Goal: Communication & Community: Answer question/provide support

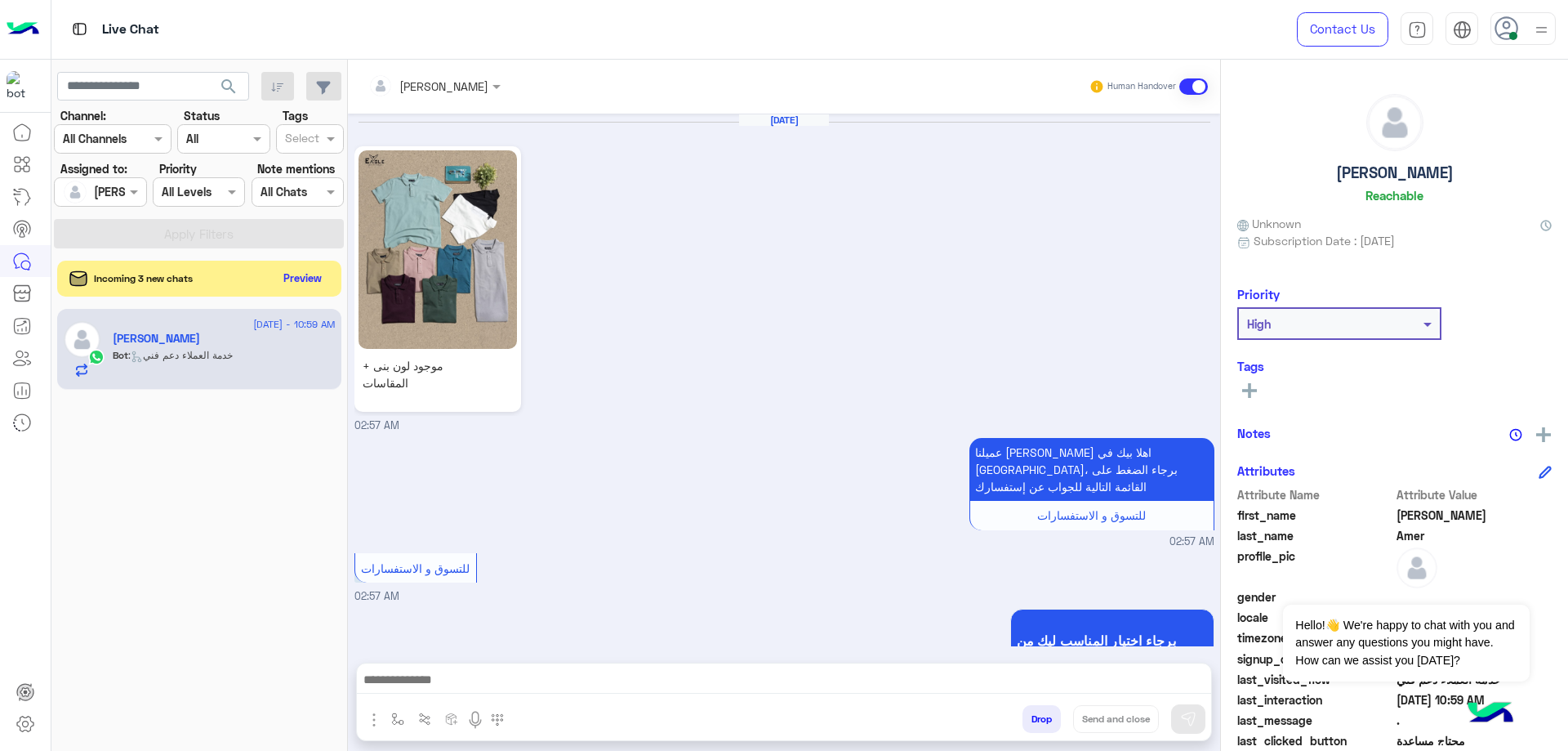
scroll to position [1270, 0]
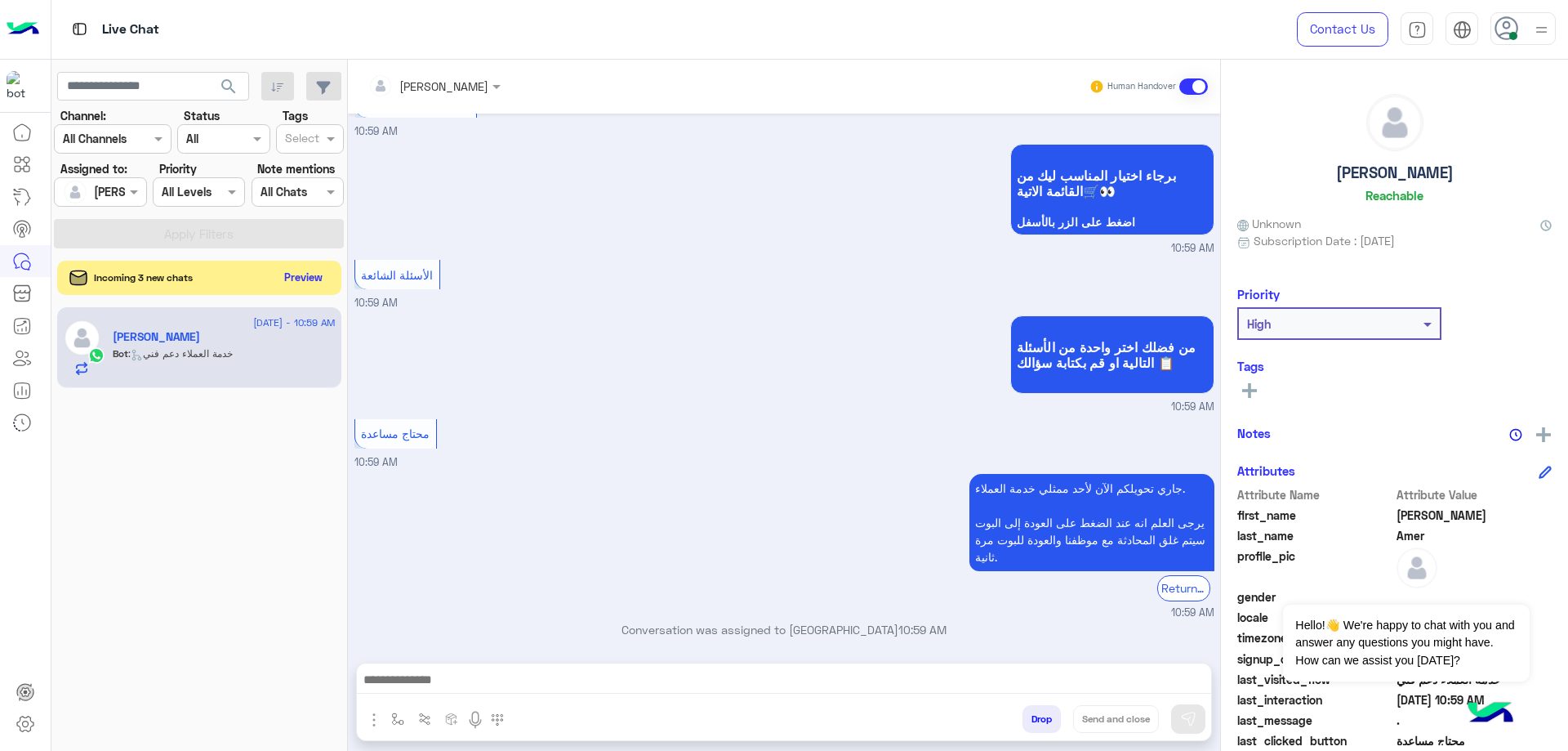
click at [301, 271] on button "Preview" at bounding box center [304, 277] width 51 height 22
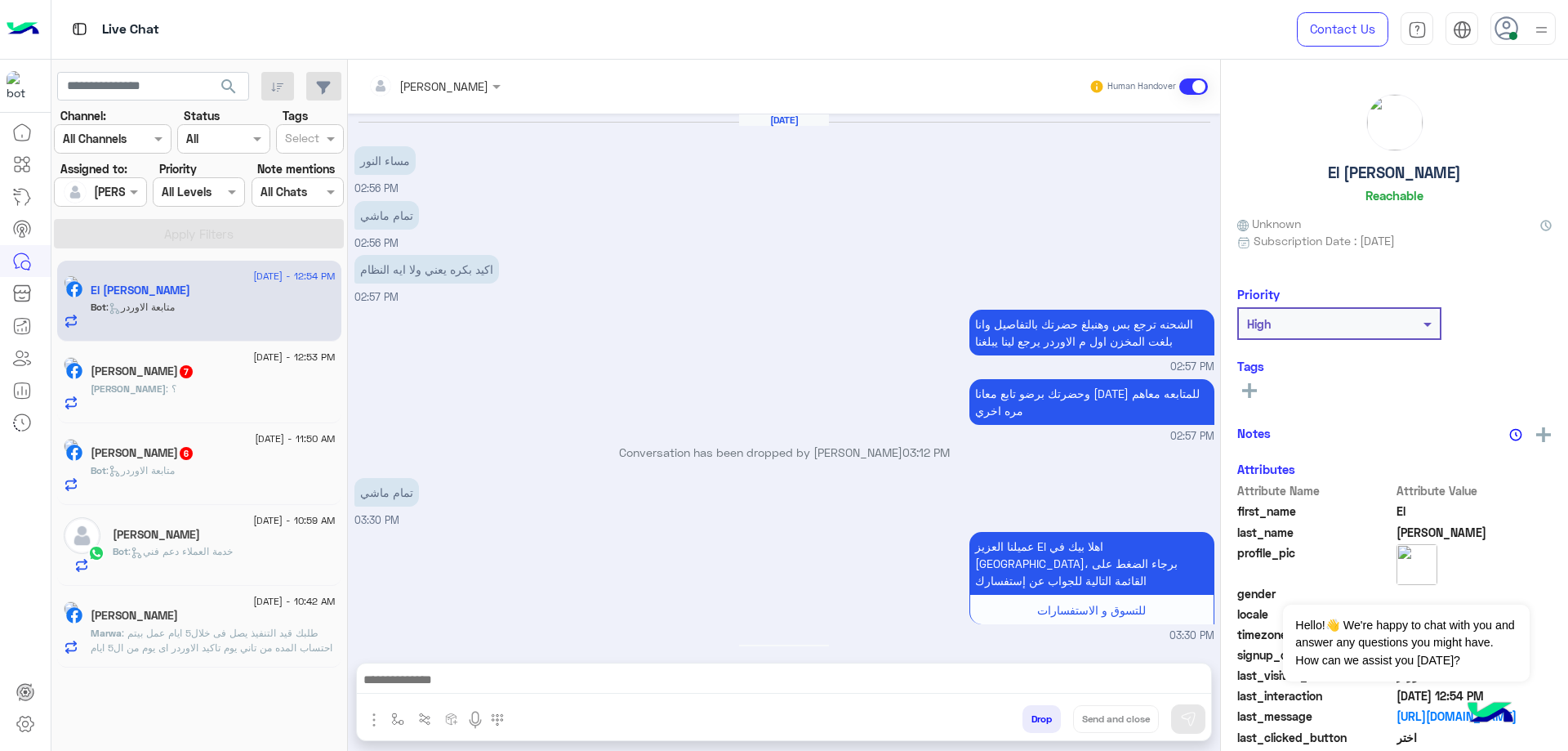
scroll to position [1134, 0]
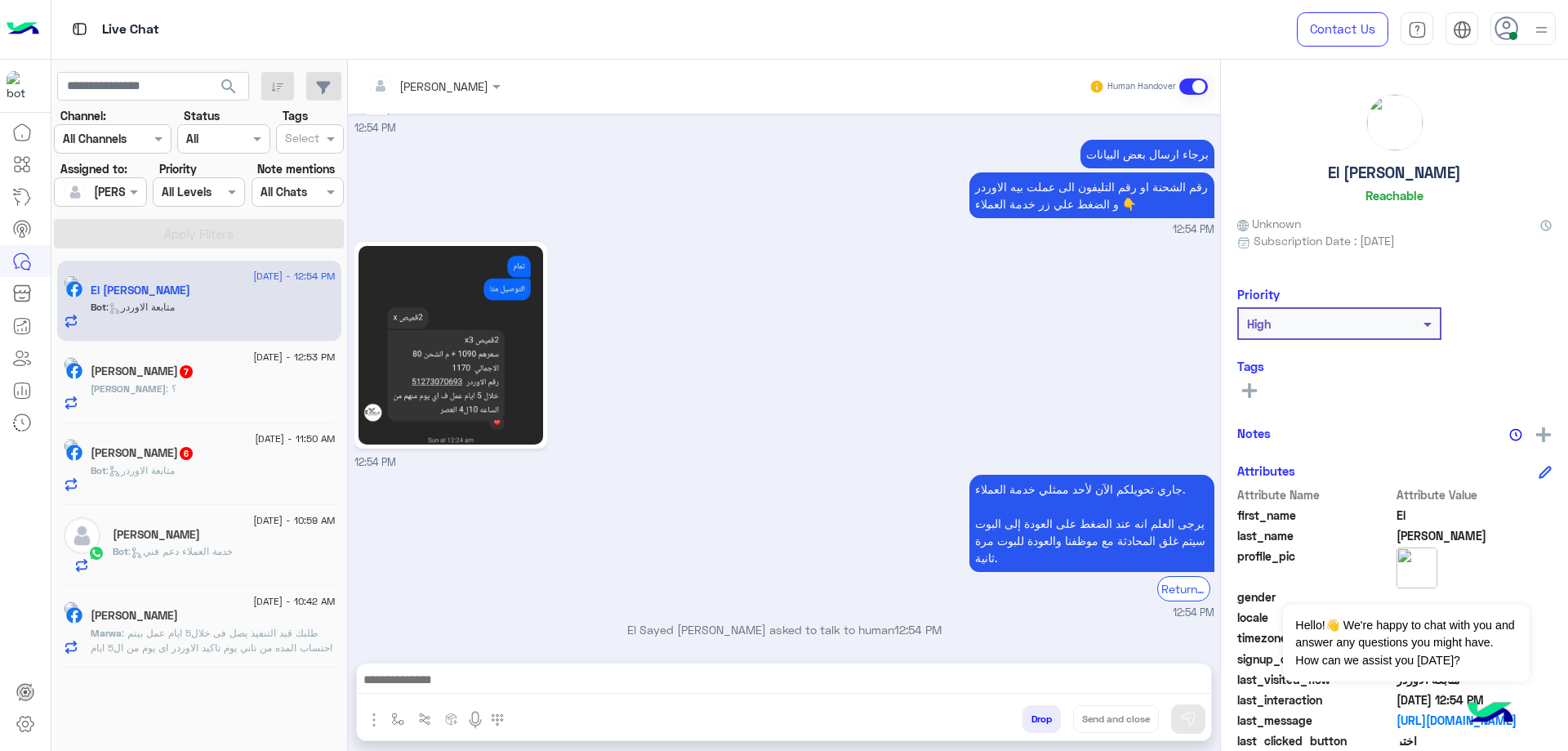
click at [314, 657] on div "[DATE] - 10:42 AM Marwa Mansour Marwa : طلبك قيد التنفيذ يصل فى خلال5 ايام عمل …" at bounding box center [199, 626] width 284 height 82
click at [290, 642] on span ": طلبك قيد التنفيذ يصل فى خلال5 ايام عمل بيتم احتساب المده من تاني يوم تاكيد ال…" at bounding box center [211, 683] width 243 height 115
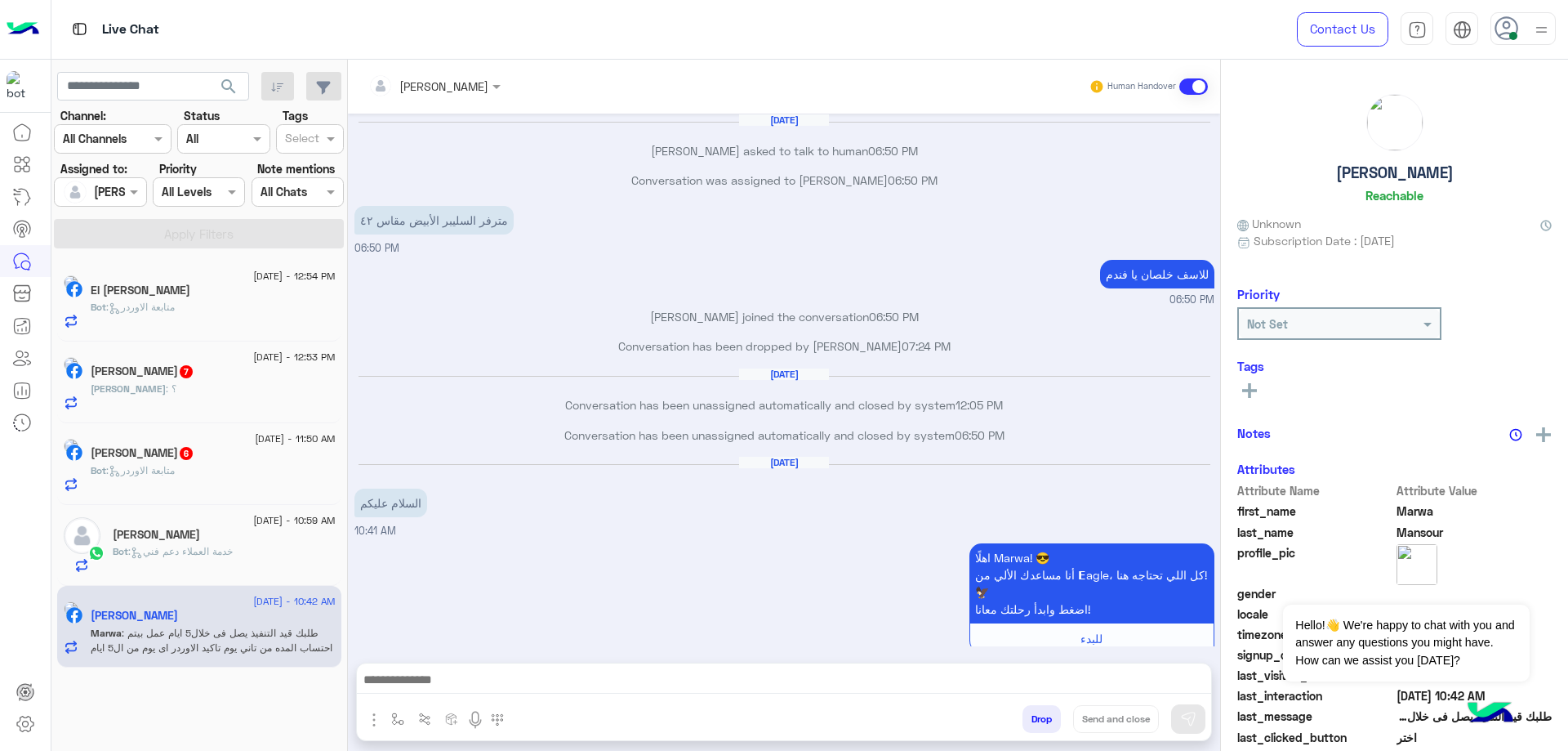
scroll to position [912, 0]
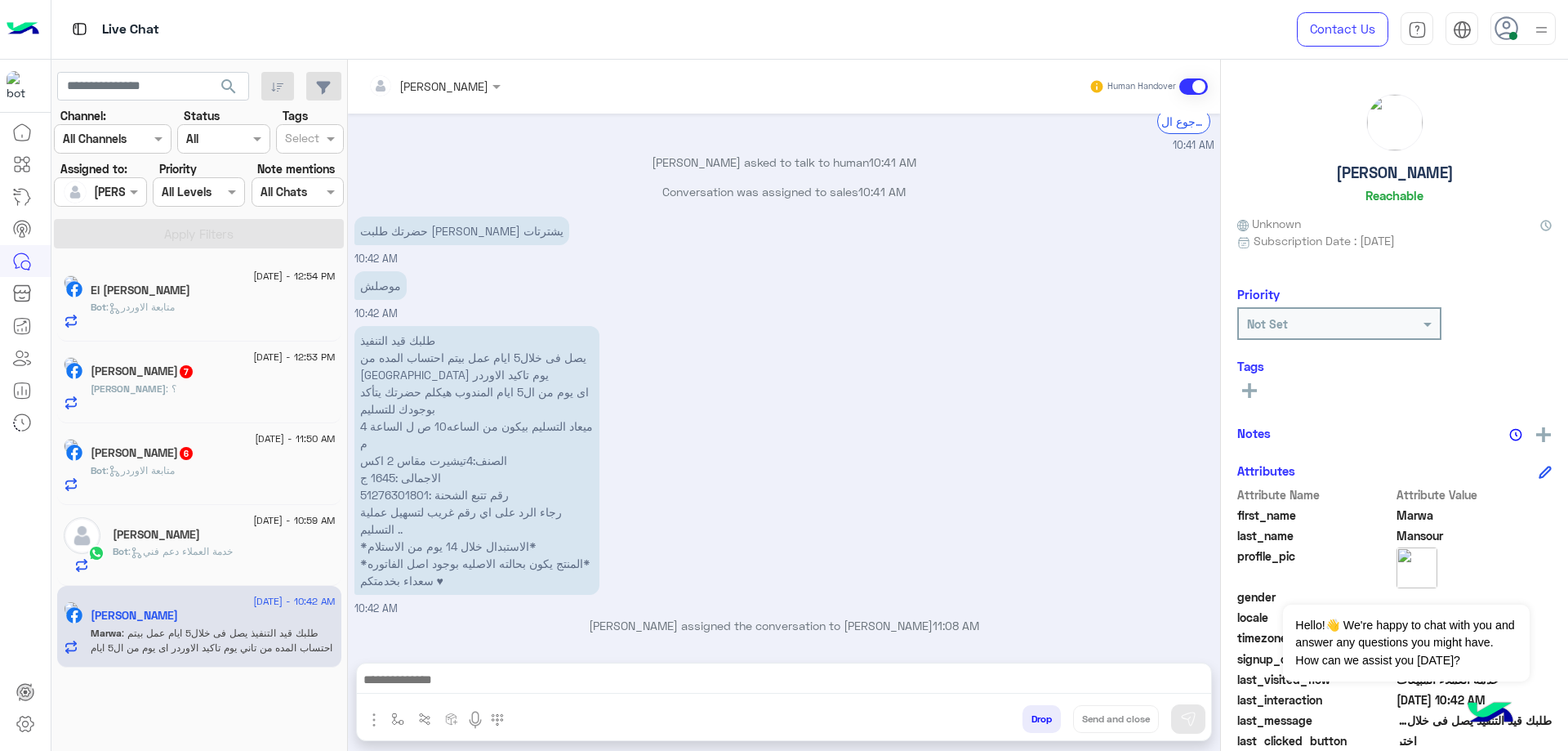
click at [417, 496] on p "طلبك قيد التنفيذ يصل فى خلال5 ايام عمل بيتم احتساب المده من تاني يوم تاكيد الاو…" at bounding box center [476, 461] width 245 height 268
copy p "51276301801"
click at [454, 697] on div at bounding box center [784, 683] width 854 height 41
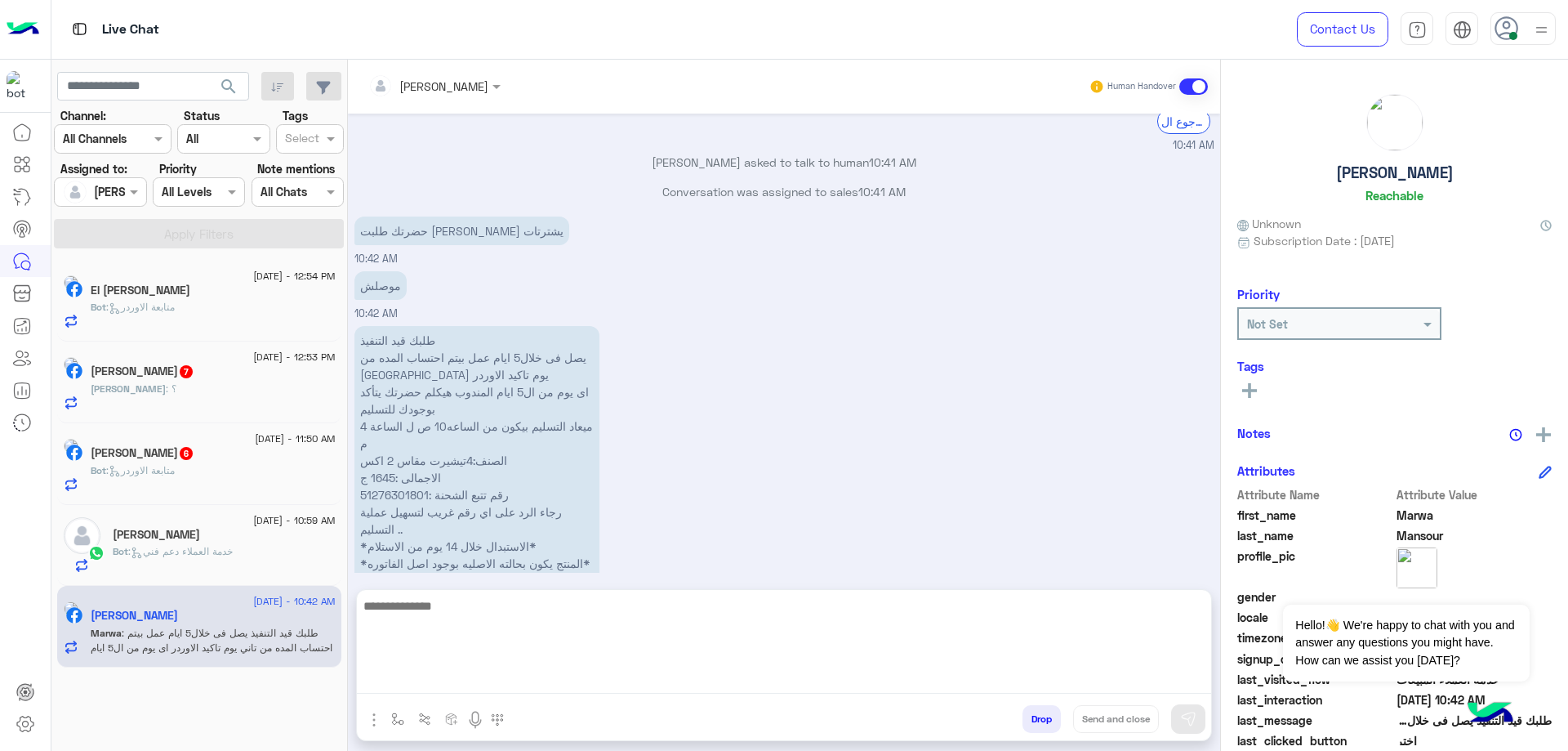
drag, startPoint x: 470, startPoint y: 684, endPoint x: 493, endPoint y: 688, distance: 23.3
click at [470, 683] on textarea at bounding box center [784, 645] width 854 height 98
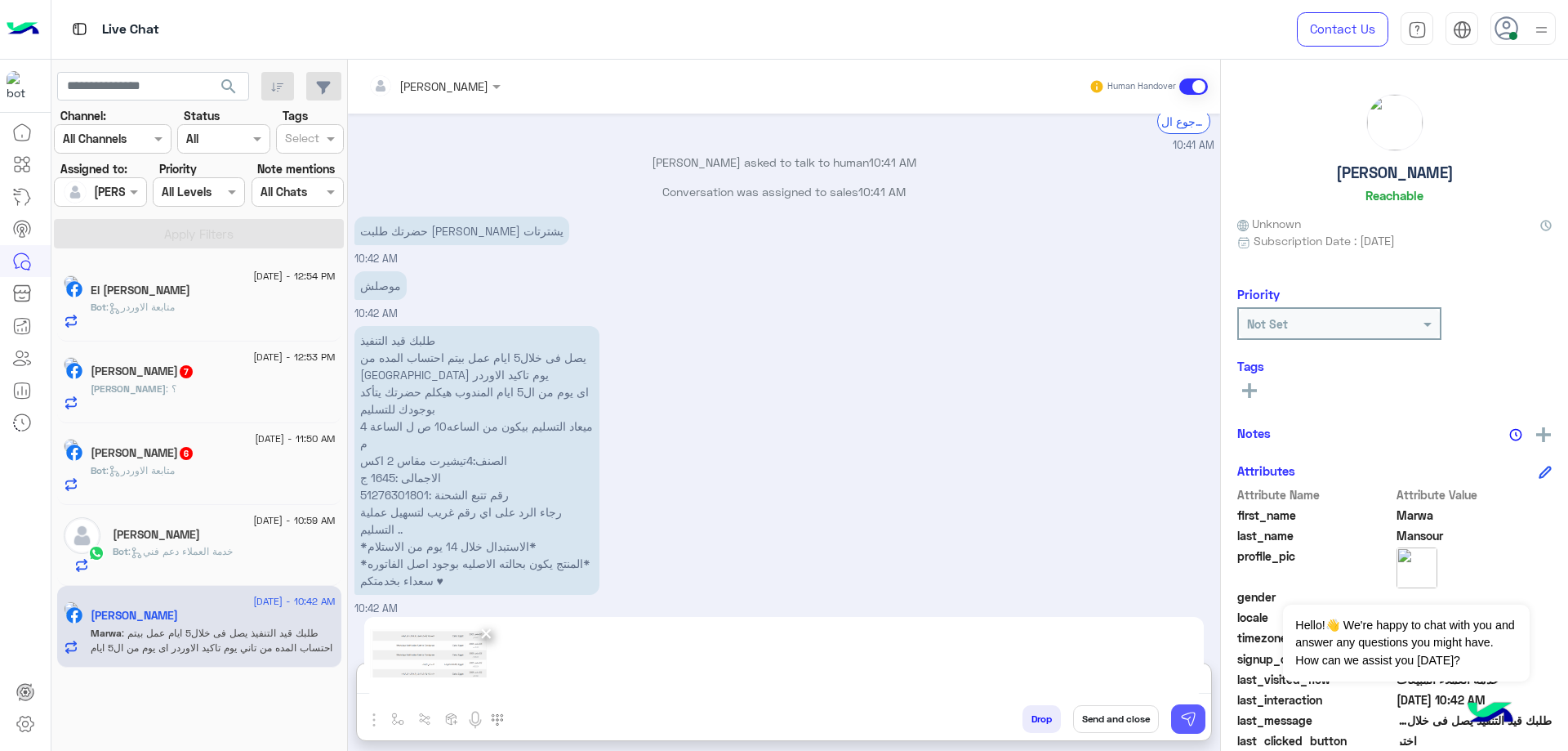
click at [1188, 724] on img at bounding box center [1188, 719] width 17 height 17
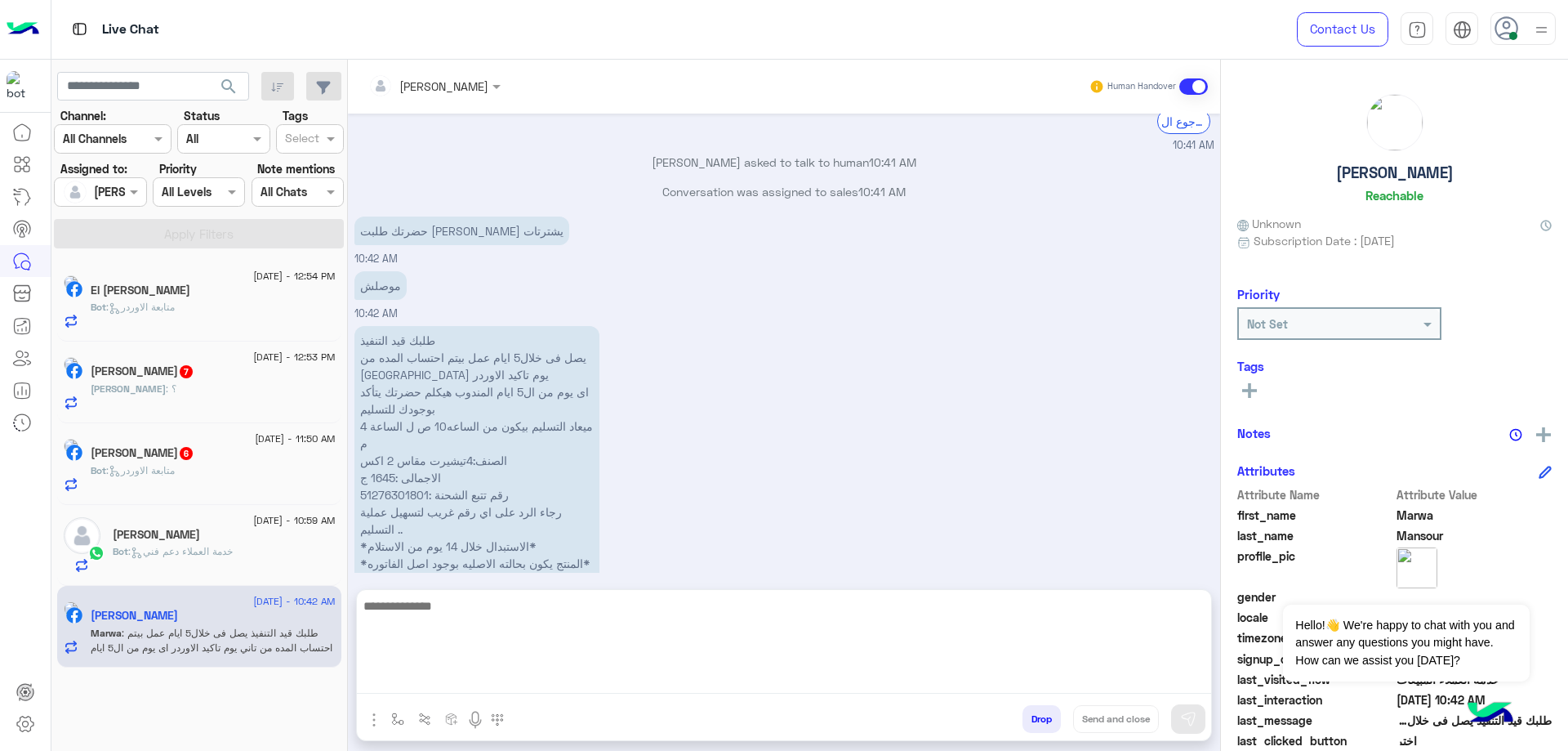
click at [666, 676] on textarea at bounding box center [784, 645] width 854 height 98
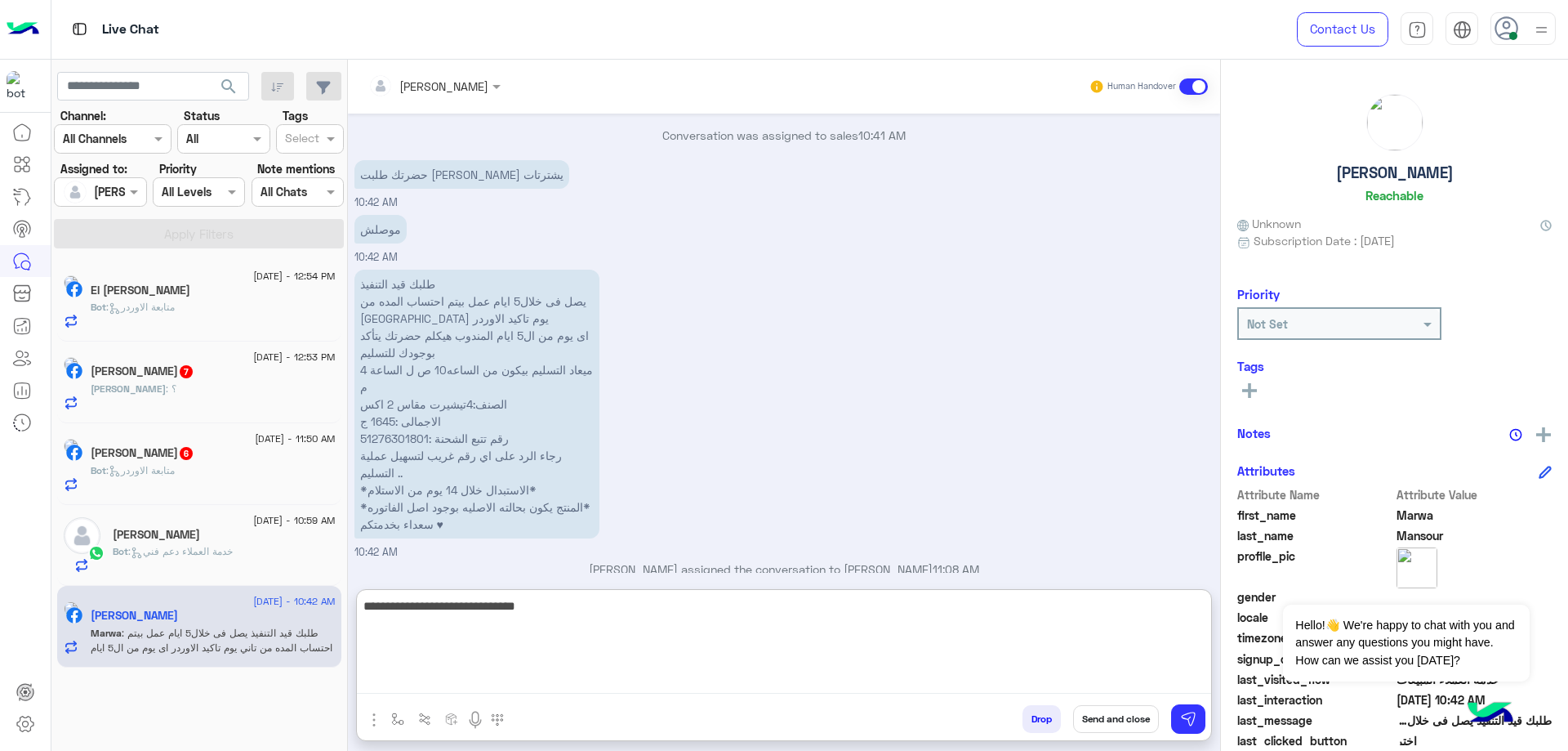
scroll to position [1238, 0]
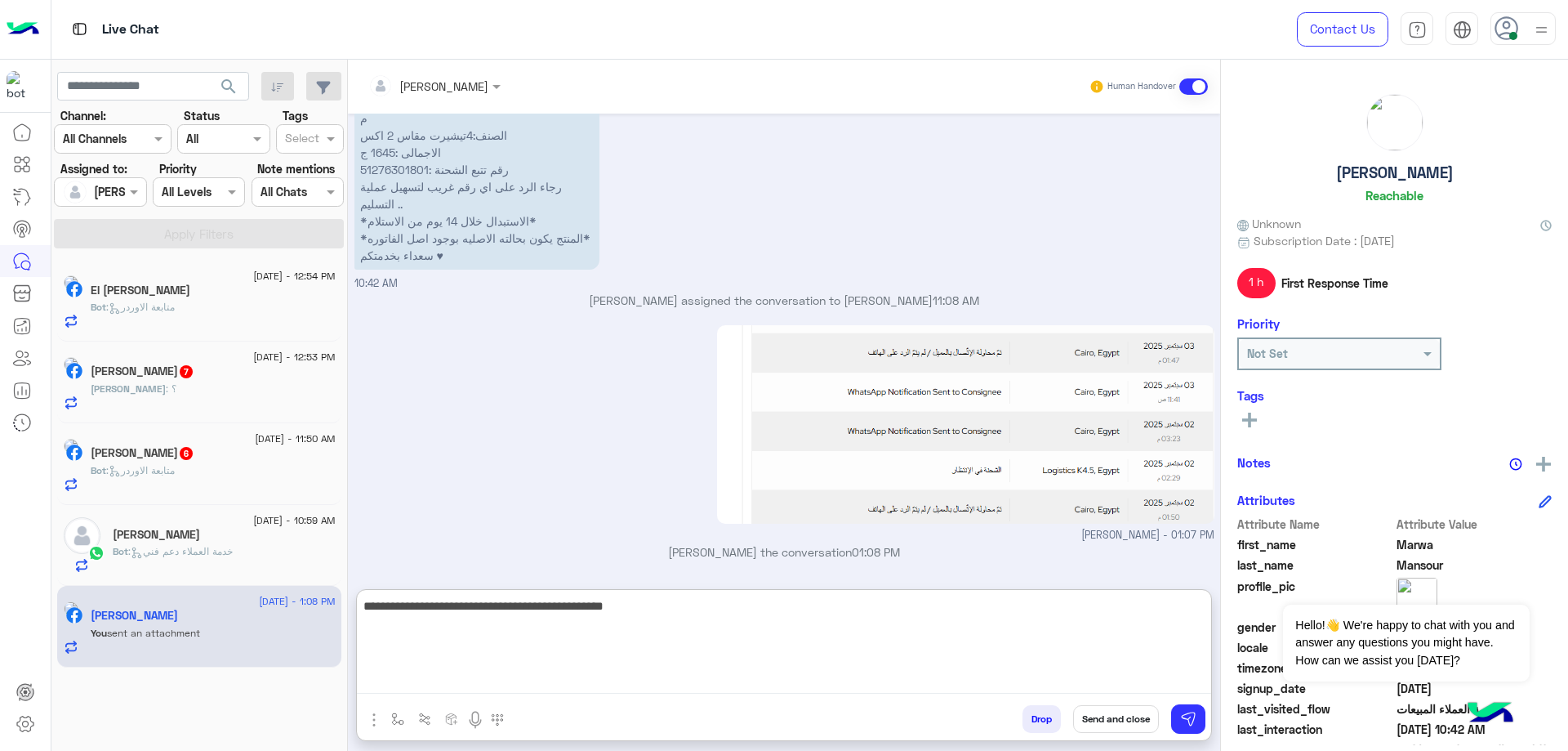
type textarea "**********"
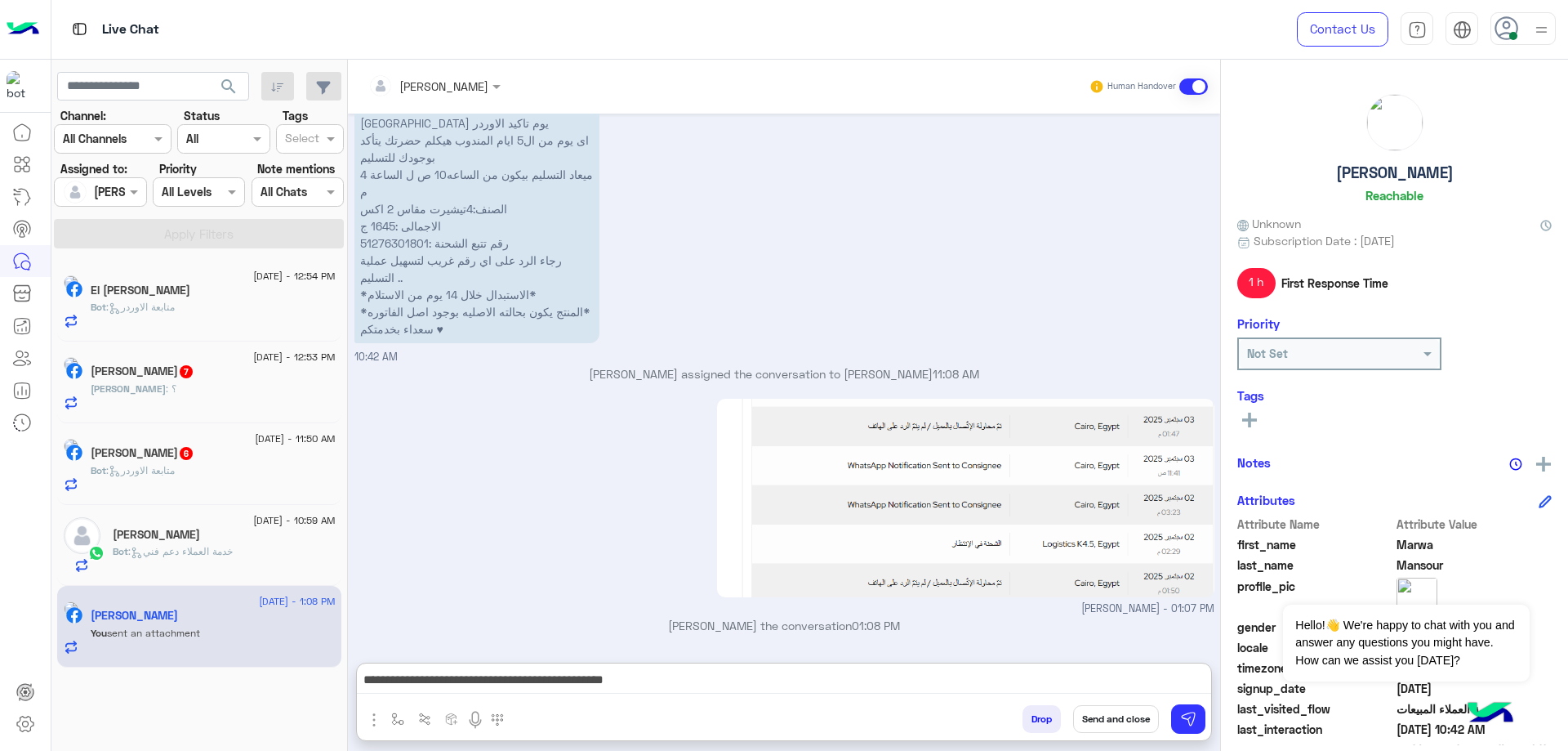
click at [1377, 168] on h5 "[PERSON_NAME]" at bounding box center [1395, 172] width 118 height 18
copy h5 "[PERSON_NAME]"
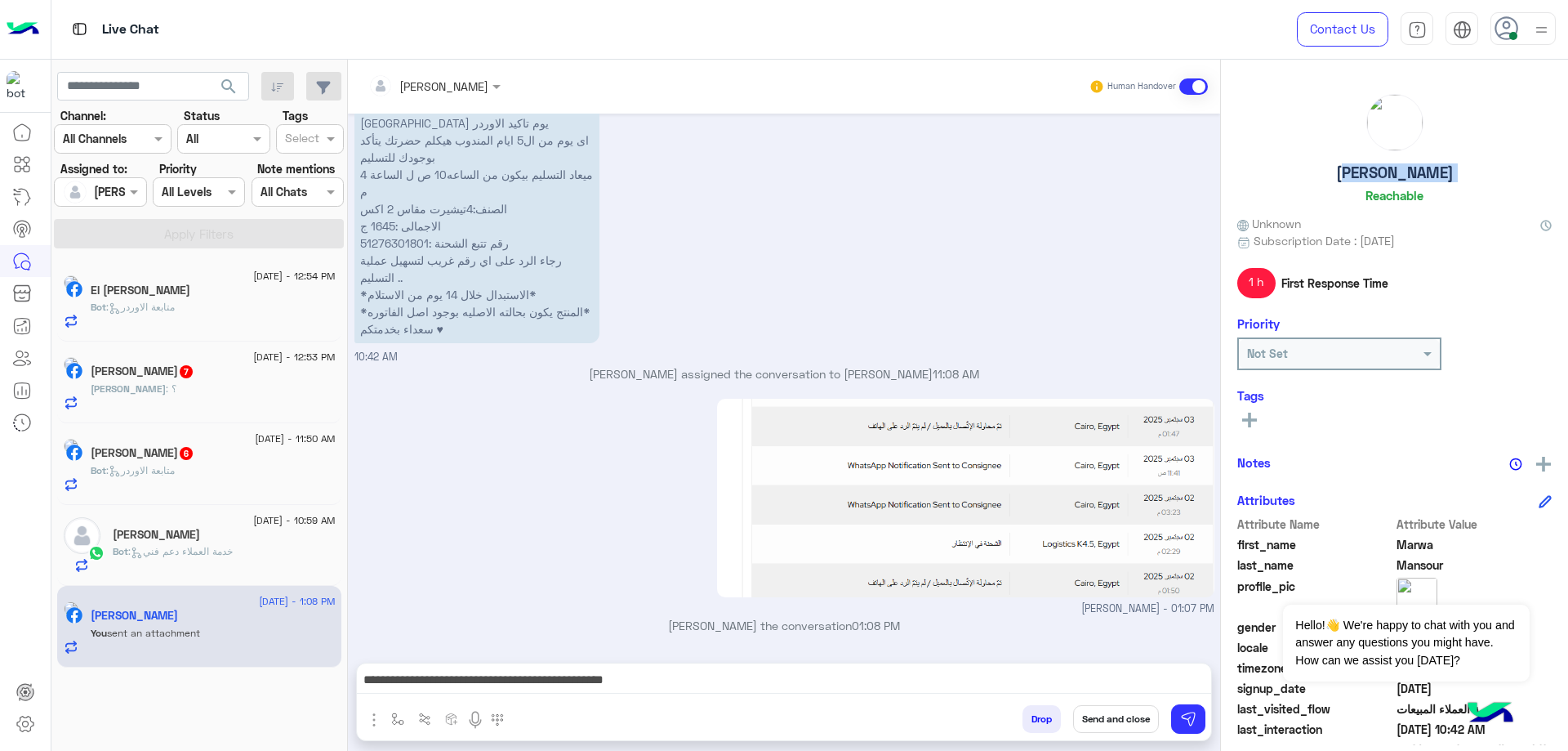
click at [1126, 715] on button "Send and close" at bounding box center [1116, 719] width 86 height 28
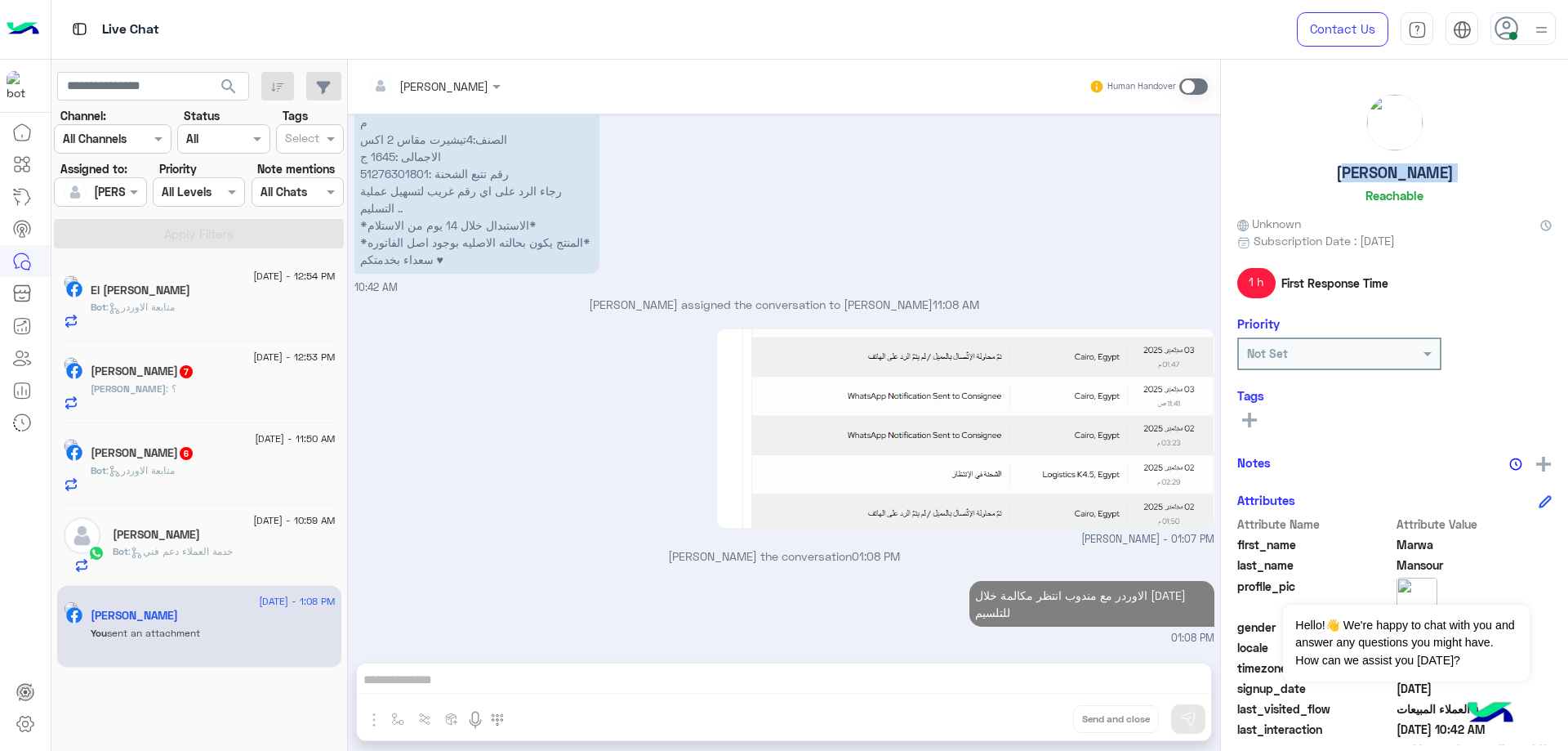
scroll to position [1264, 0]
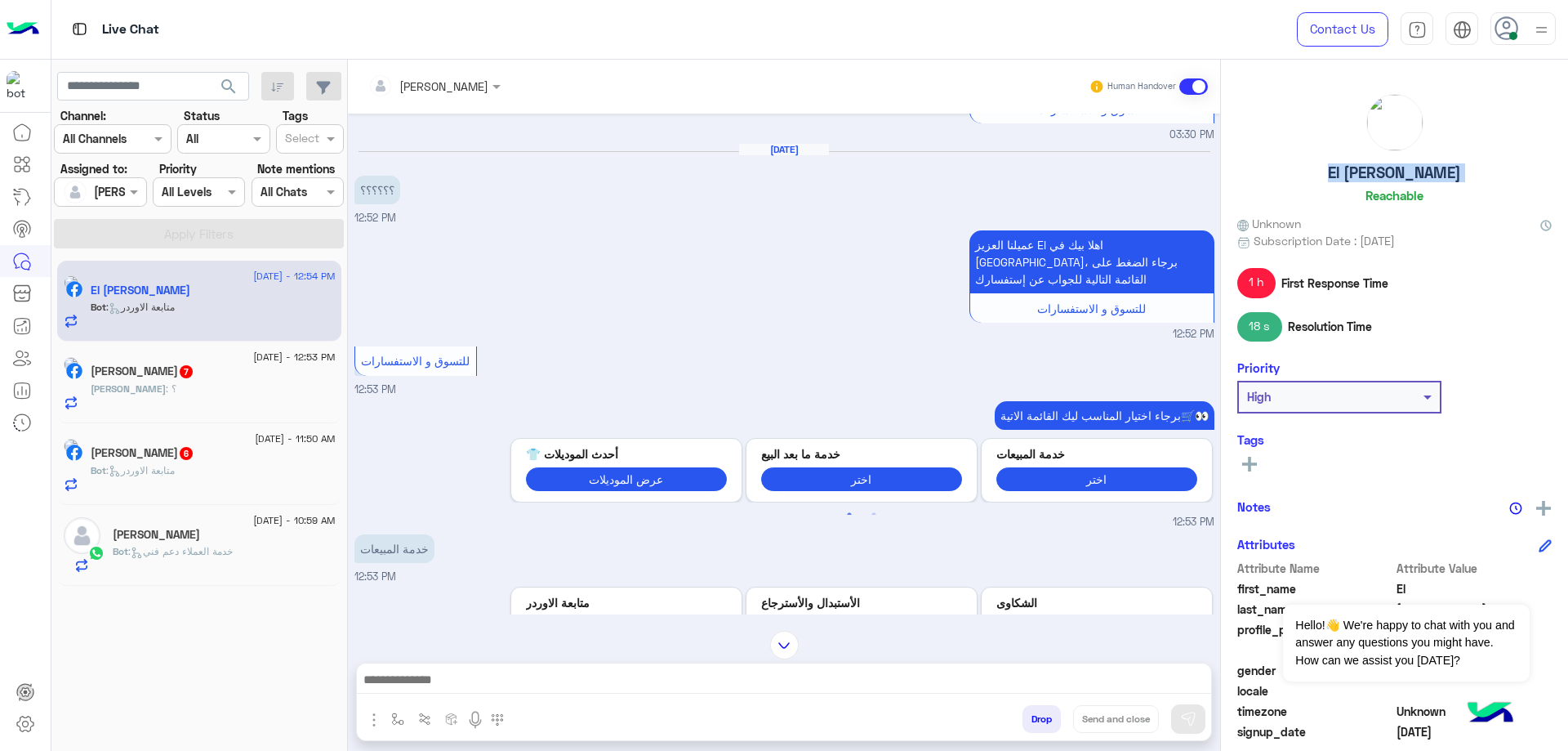
scroll to position [8, 0]
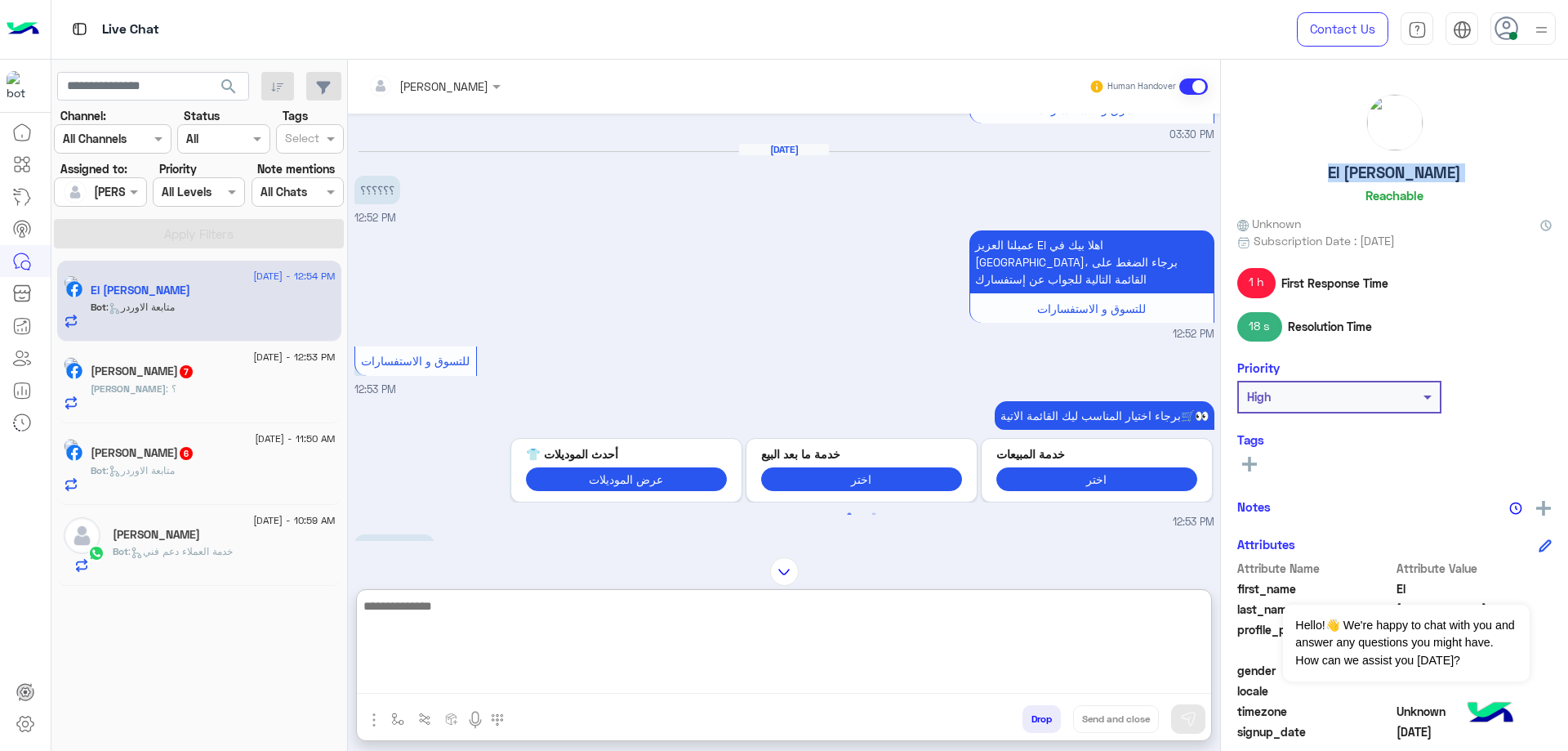
click at [473, 686] on textarea at bounding box center [784, 645] width 854 height 98
type textarea "**********"
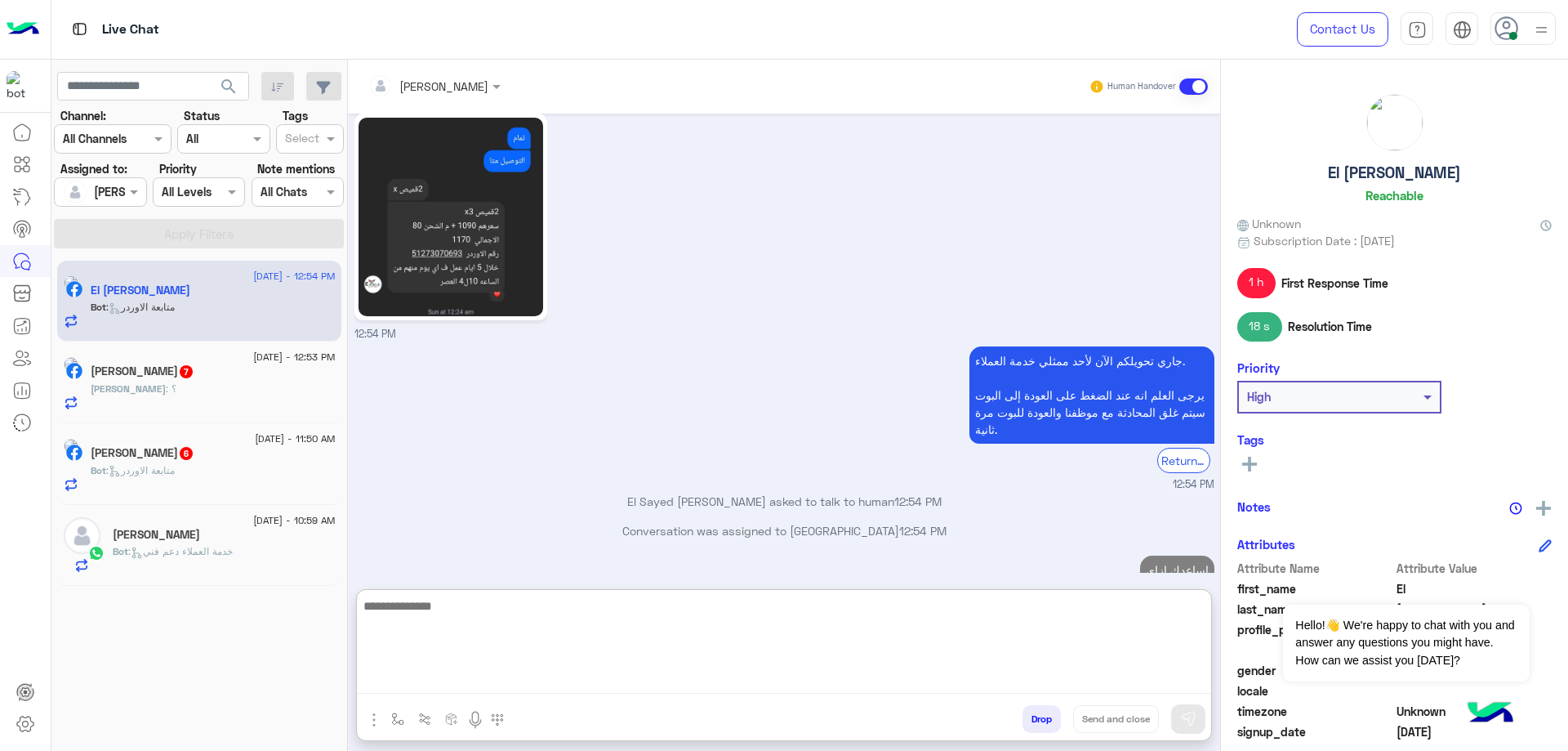
scroll to position [2869, 0]
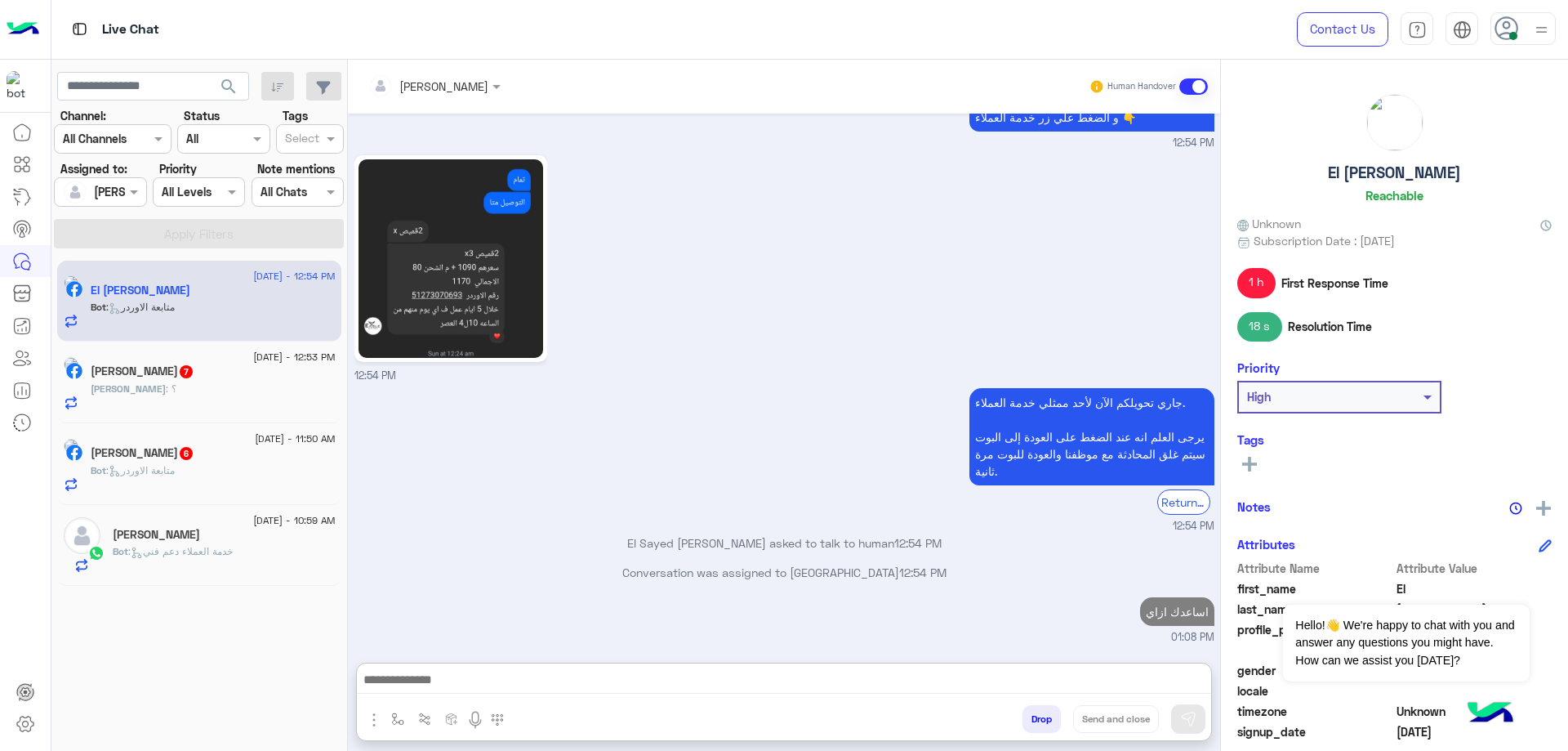
click at [146, 549] on span ": خدمة العملاء دعم فني" at bounding box center [180, 551] width 104 height 12
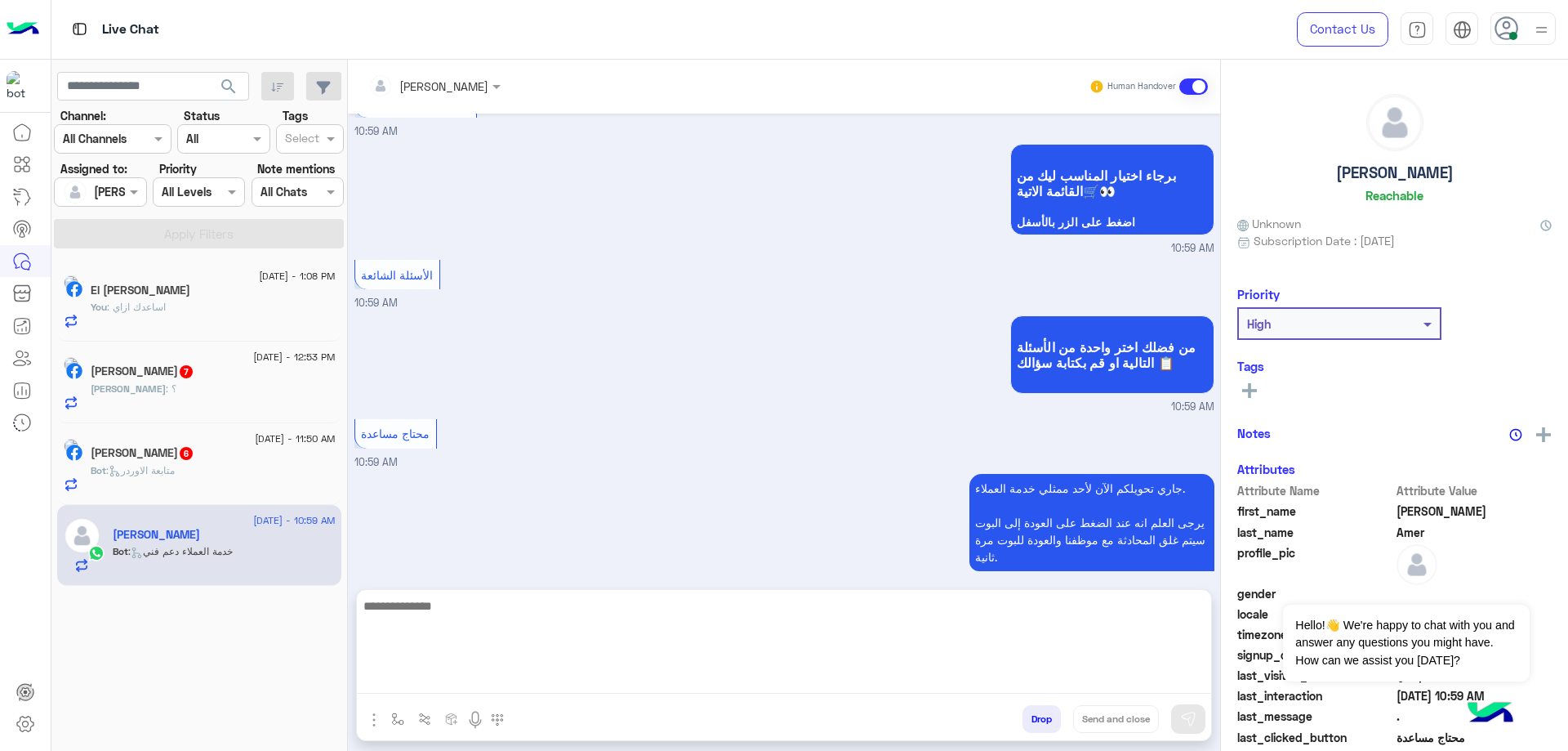
click at [471, 676] on textarea at bounding box center [784, 645] width 854 height 98
paste textarea "**********"
type textarea "**********"
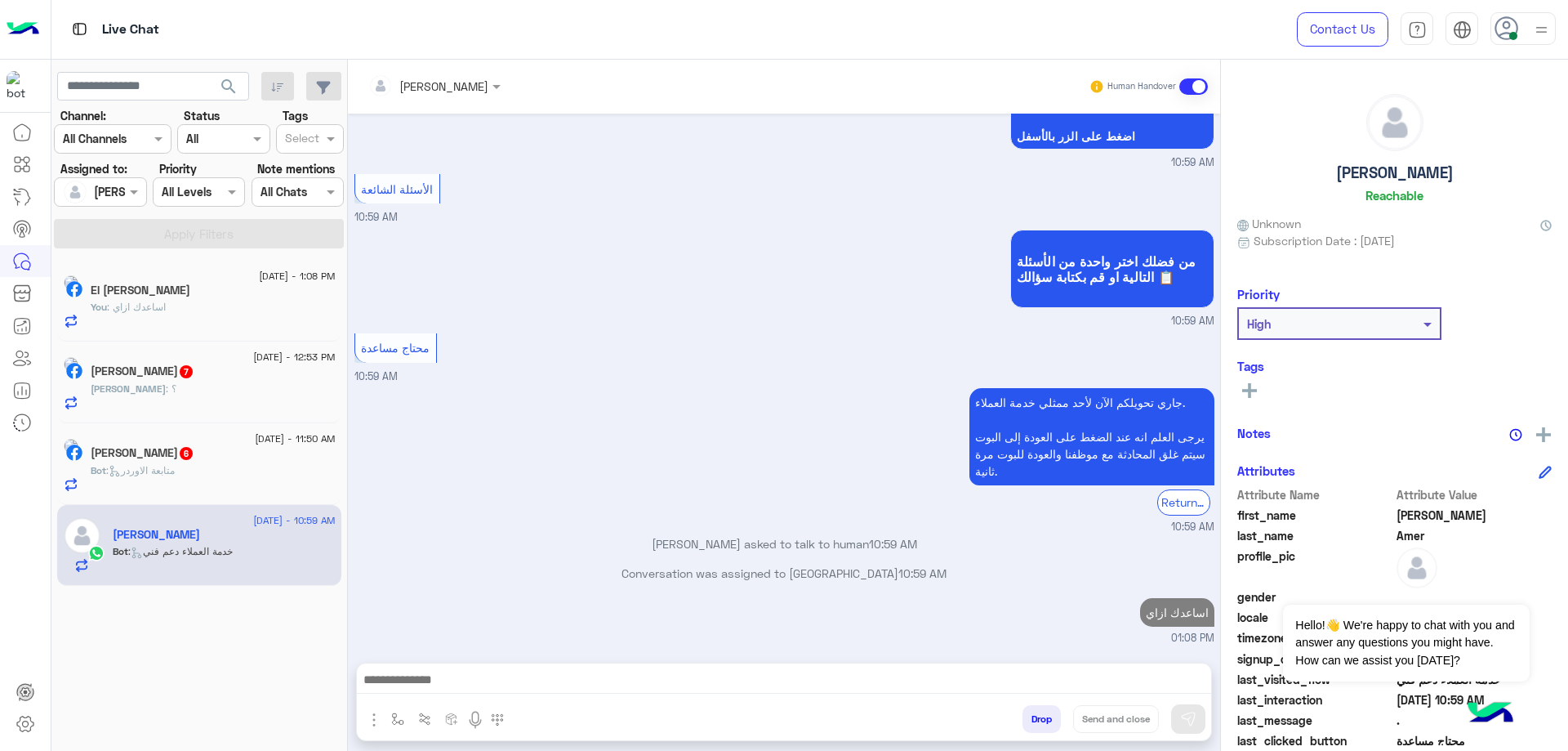
click at [185, 483] on div "Bot : متابعة الاوردر" at bounding box center [212, 477] width 245 height 29
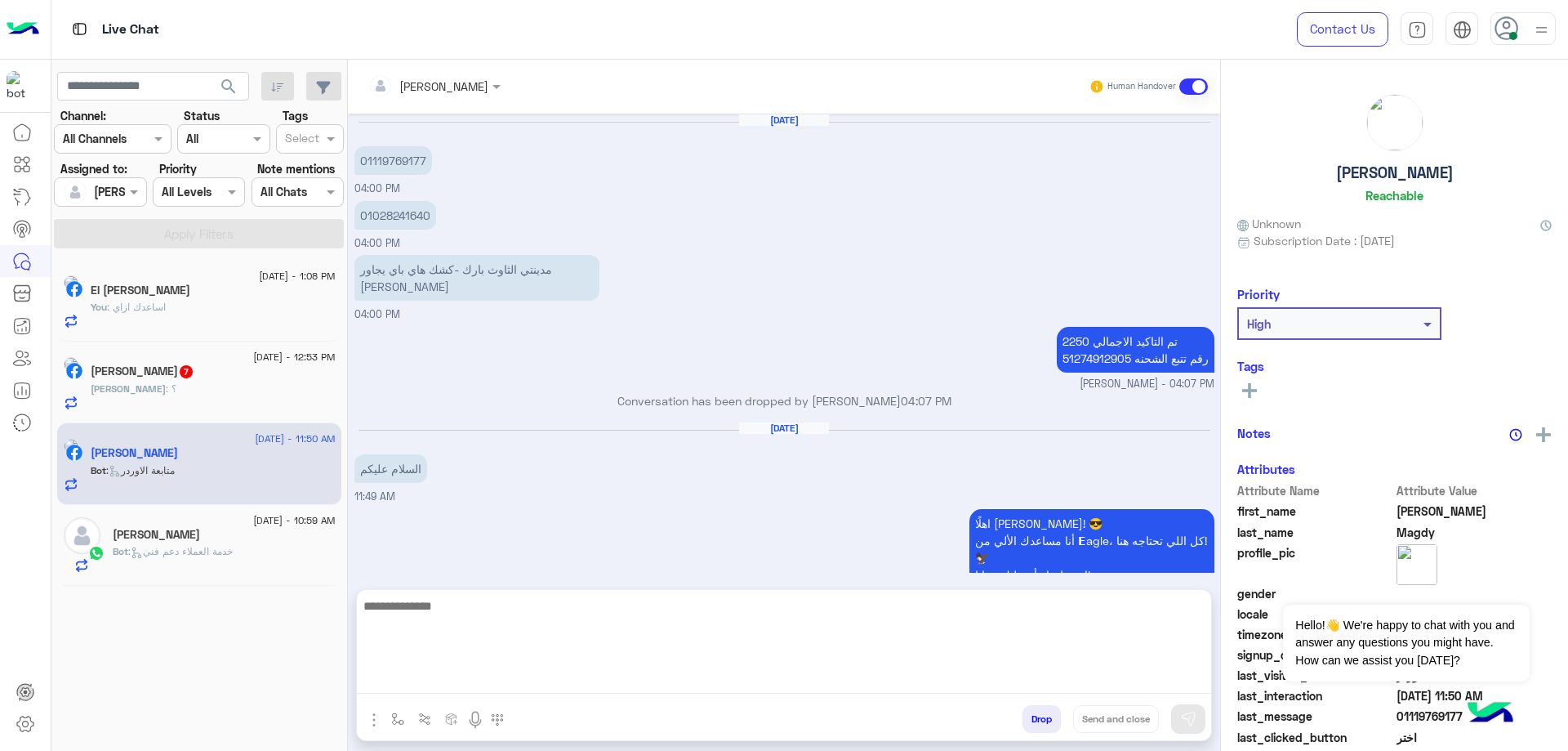
click at [469, 688] on textarea at bounding box center [784, 645] width 854 height 98
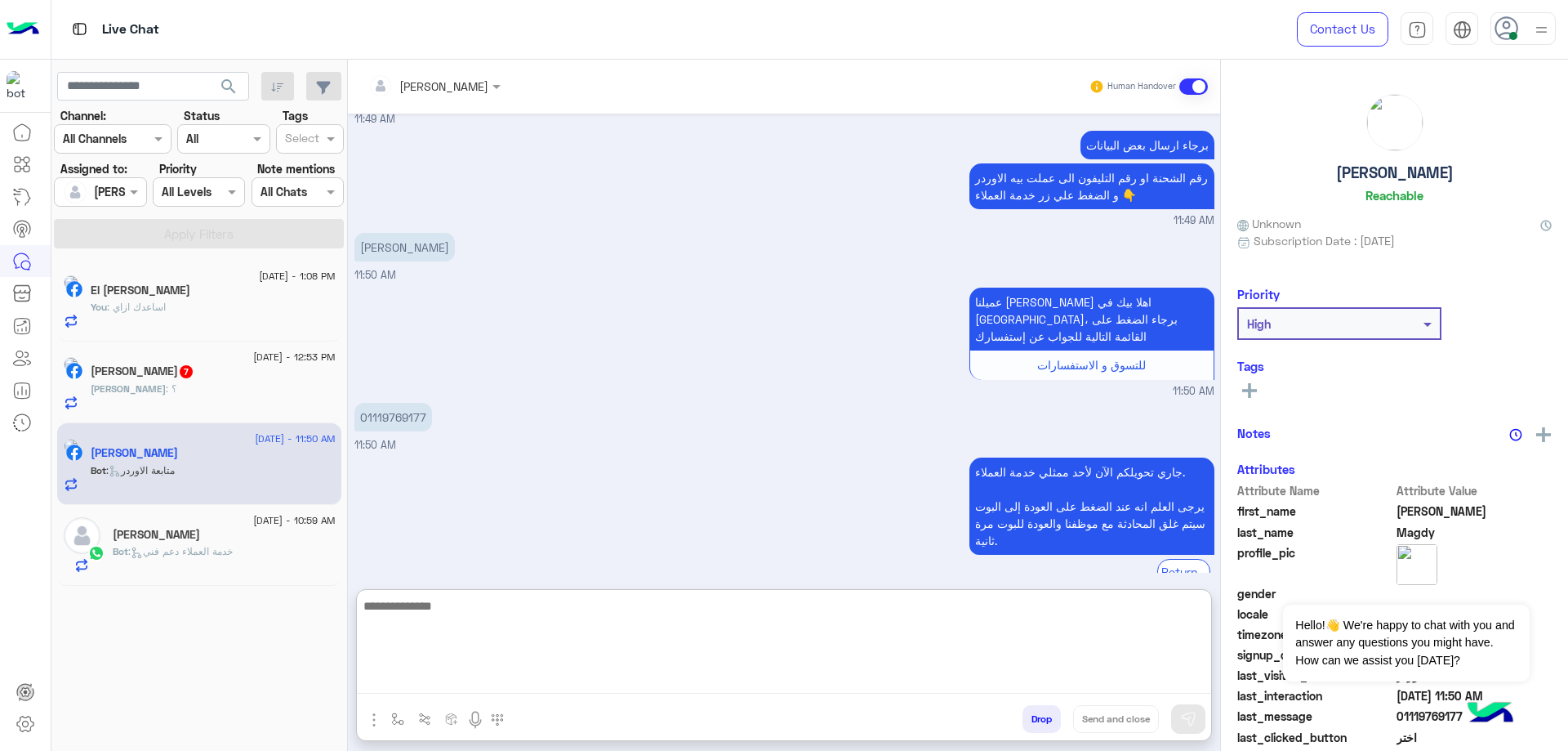
paste textarea "**********"
type textarea "**********"
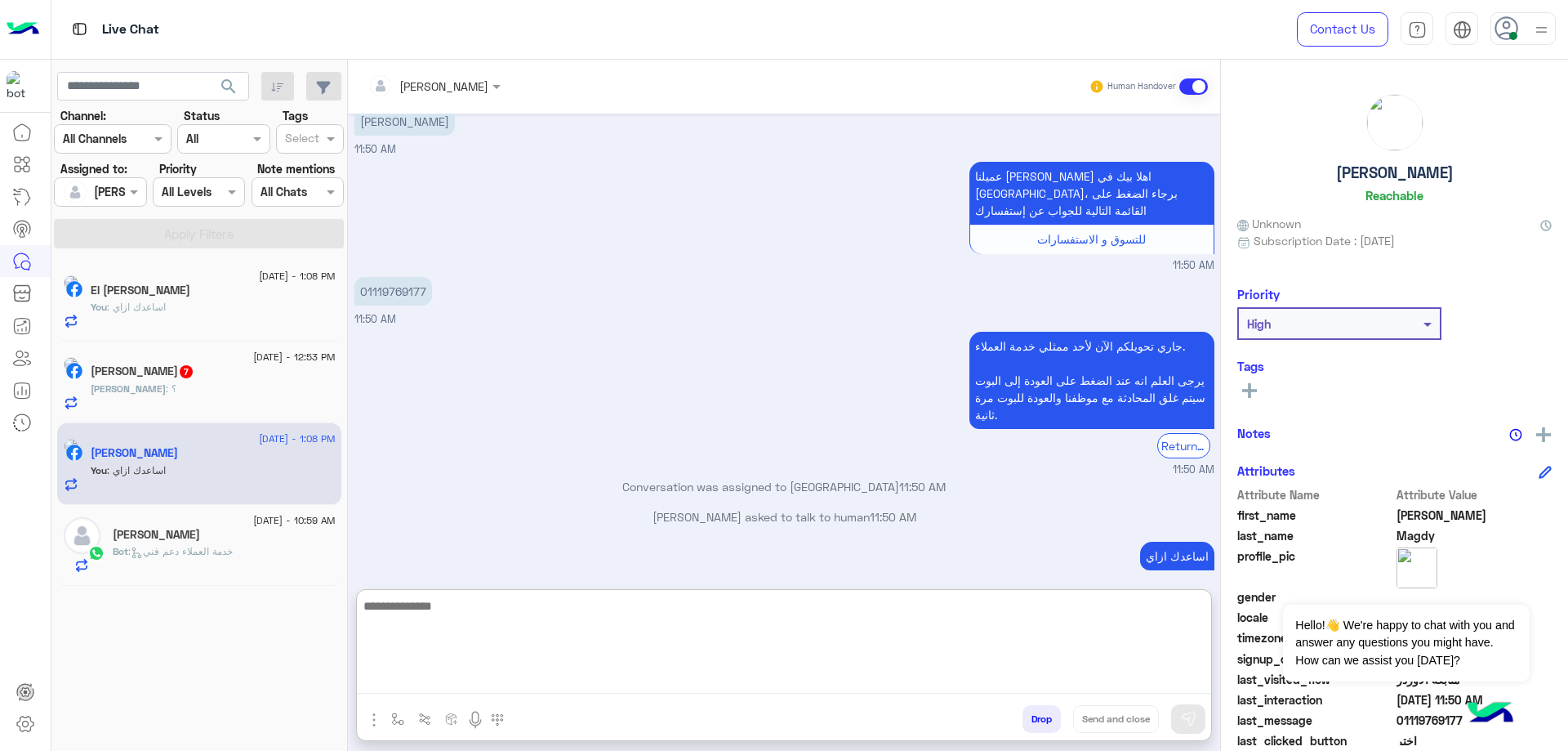
scroll to position [1093, 0]
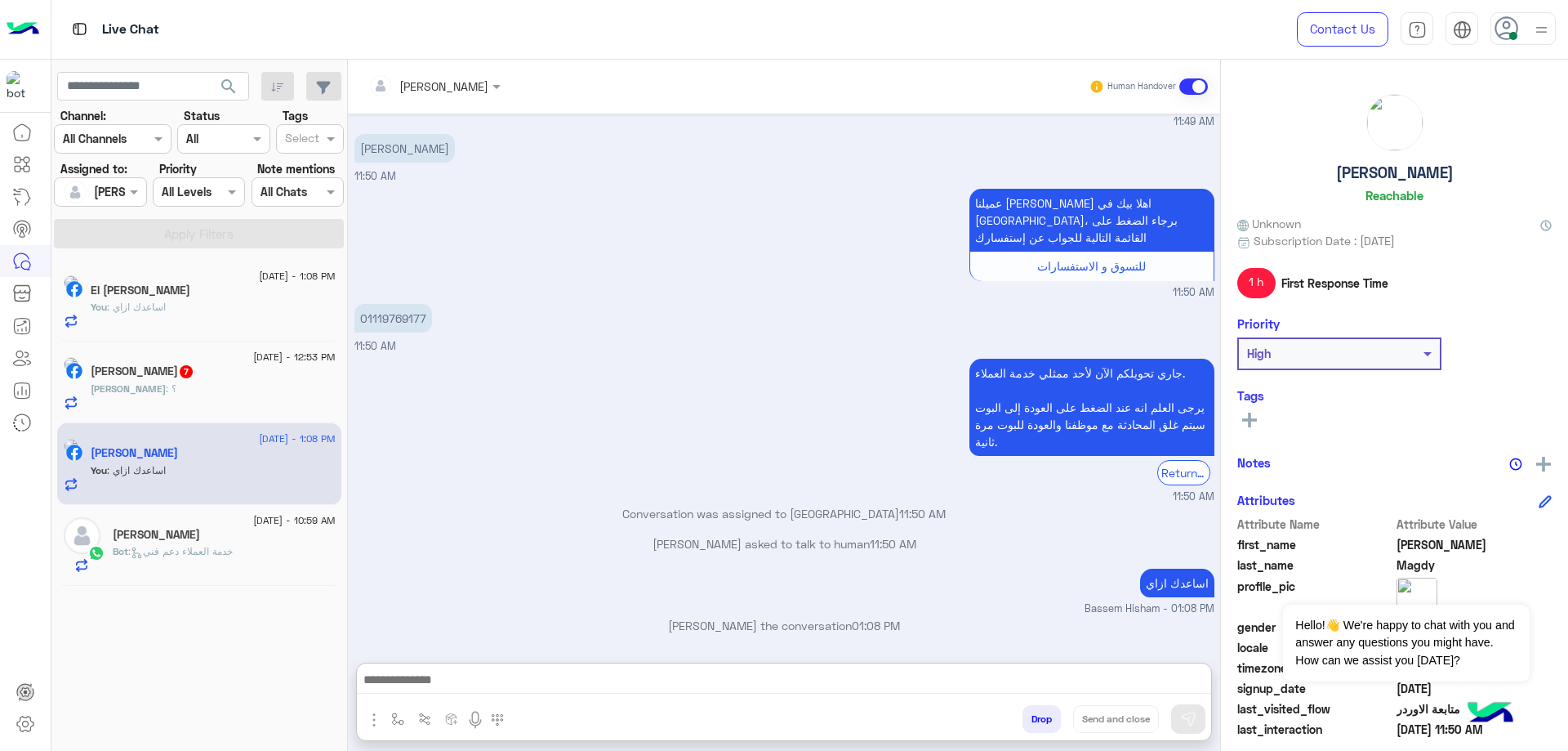
click at [189, 397] on div "[PERSON_NAME] : ؟" at bounding box center [212, 396] width 245 height 29
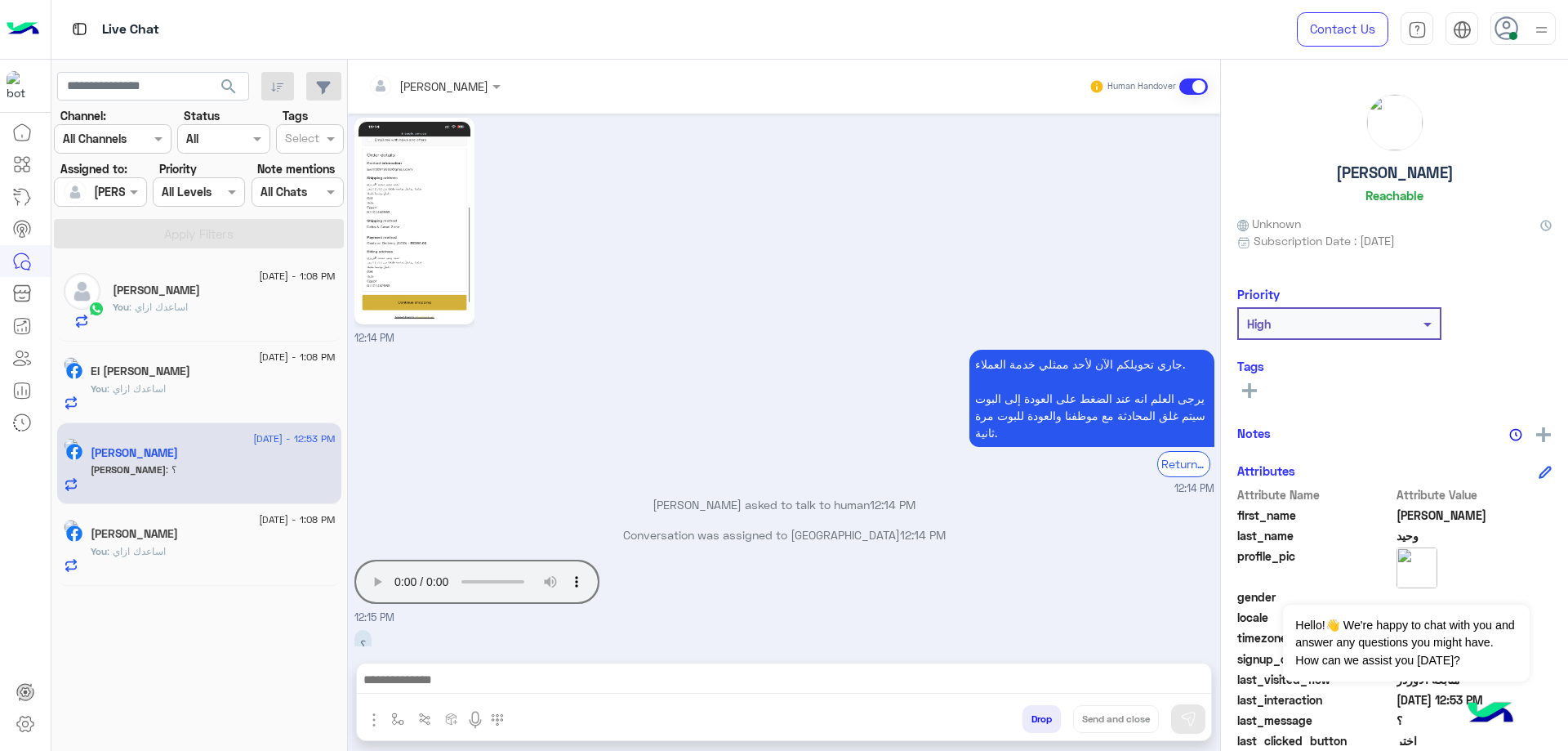
scroll to position [805, 0]
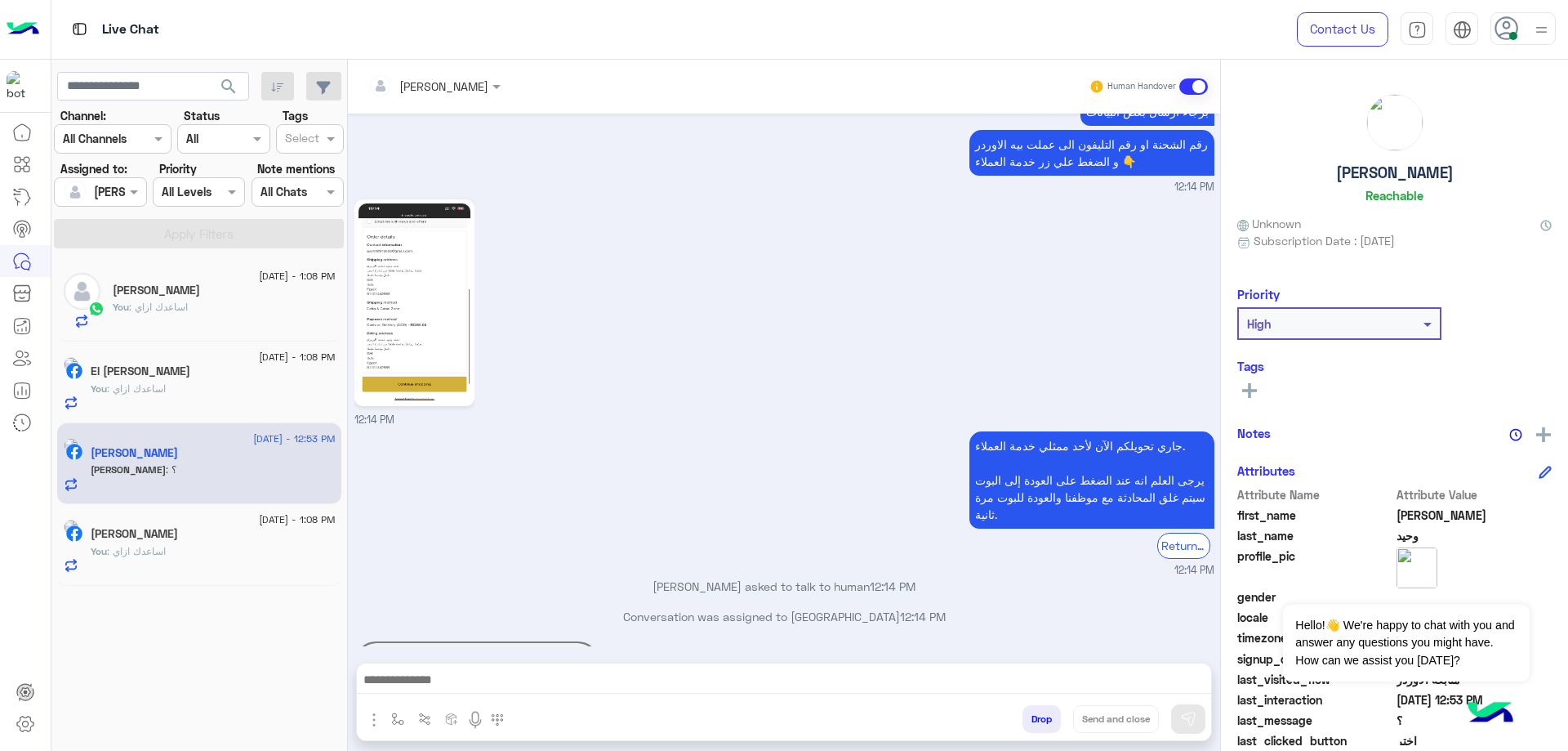
click at [422, 310] on img at bounding box center [415, 303] width 112 height 198
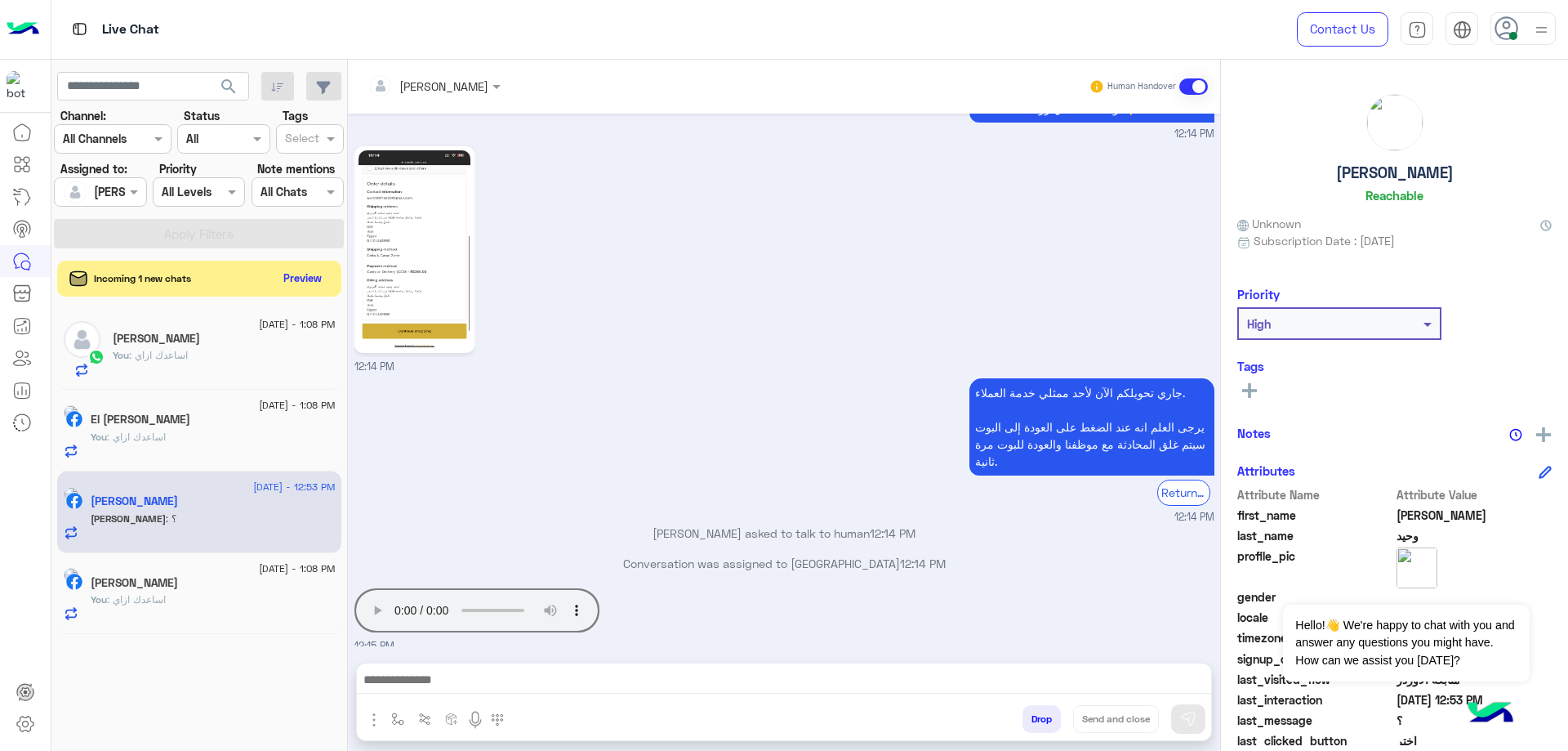
scroll to position [888, 0]
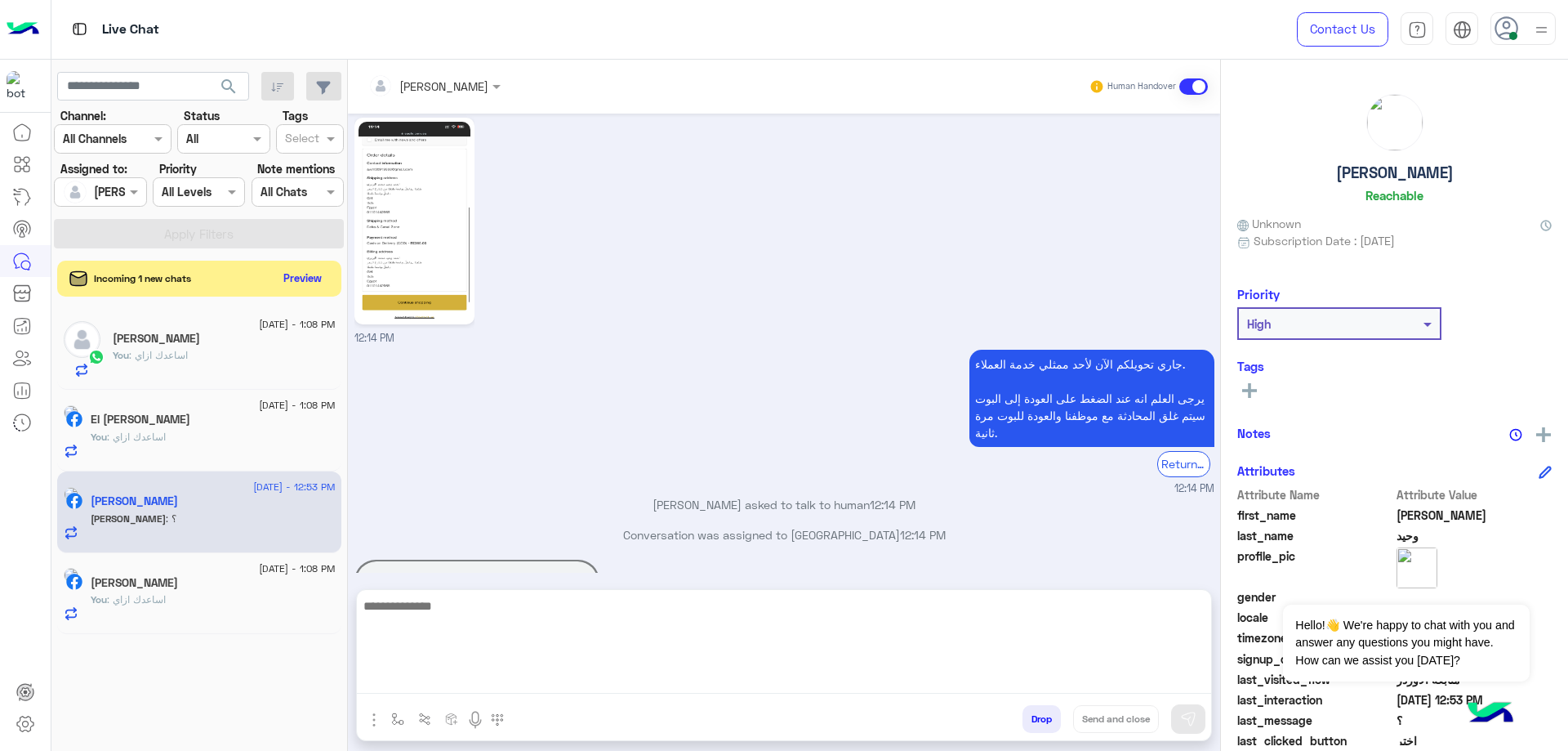
click at [648, 684] on textarea at bounding box center [784, 645] width 854 height 98
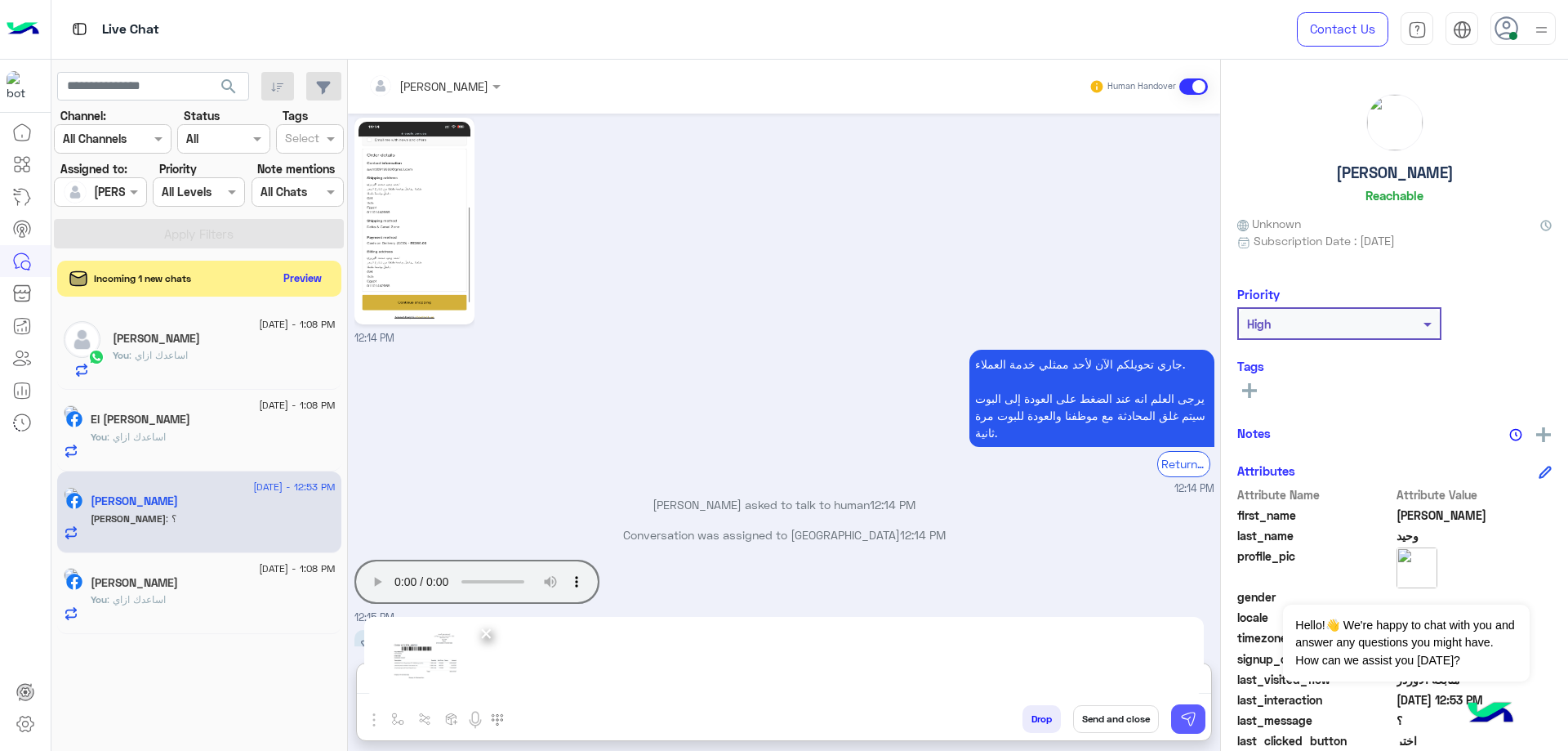
click at [1187, 719] on img at bounding box center [1188, 719] width 17 height 17
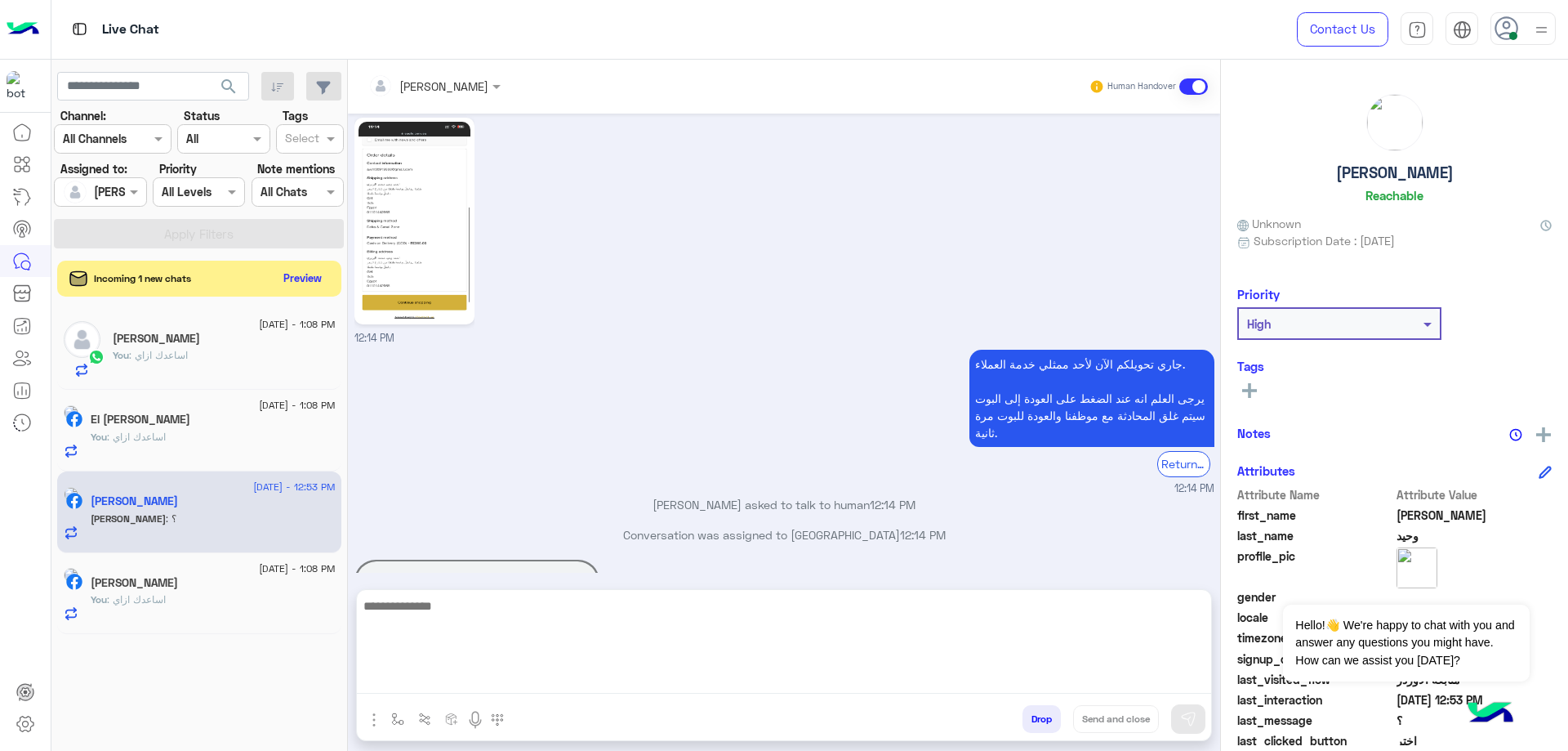
click at [467, 683] on textarea at bounding box center [784, 645] width 854 height 98
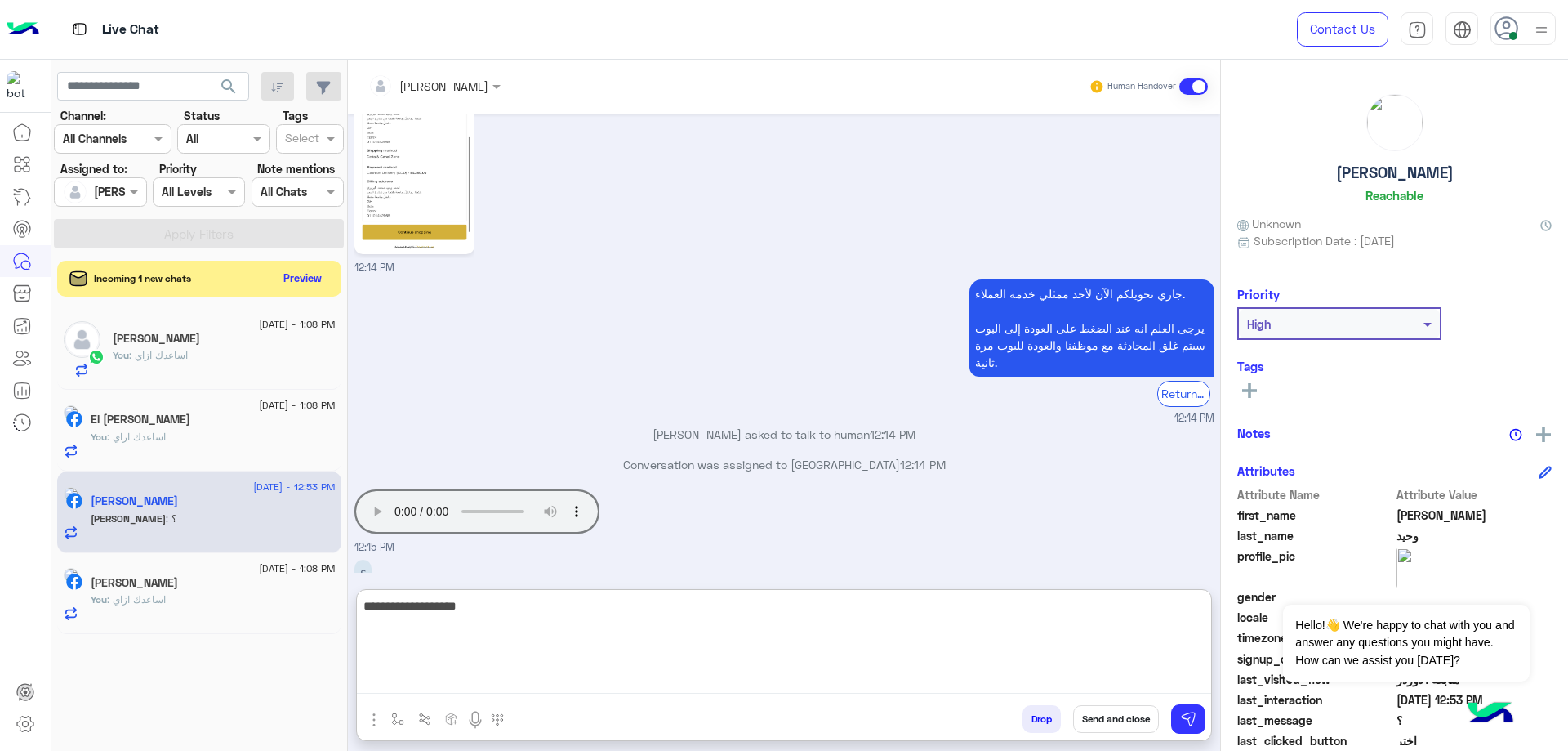
scroll to position [1212, 0]
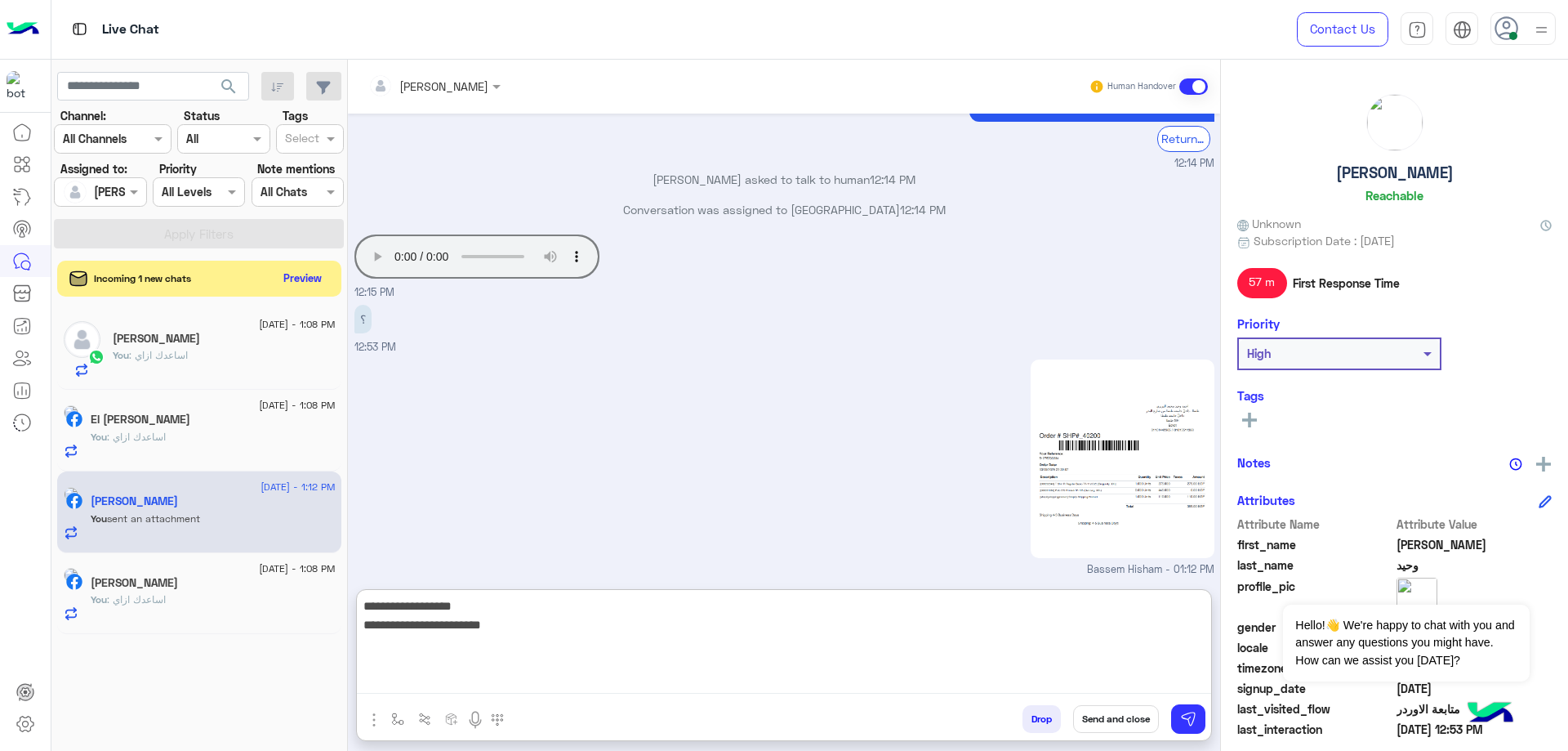
type textarea "**********"
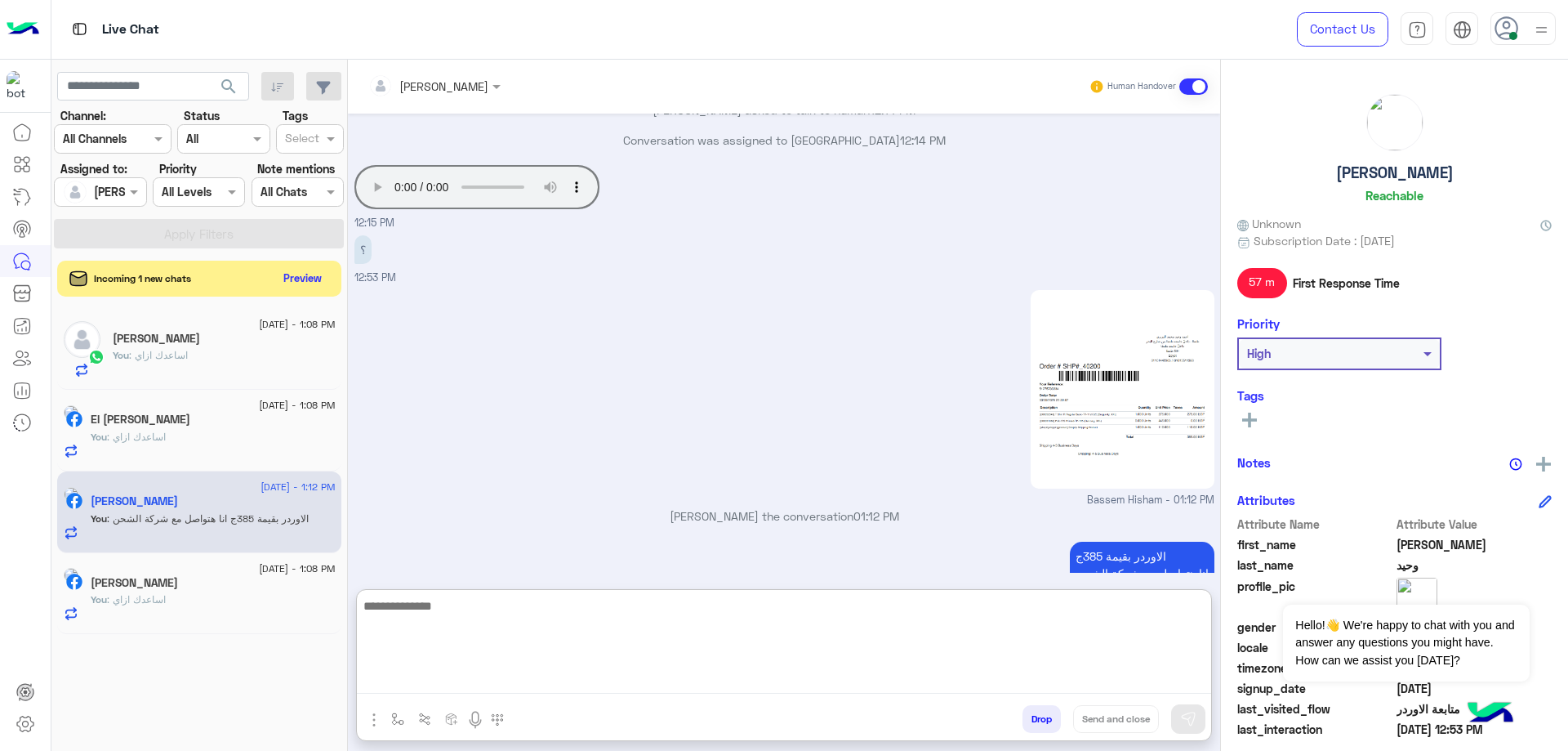
scroll to position [1282, 0]
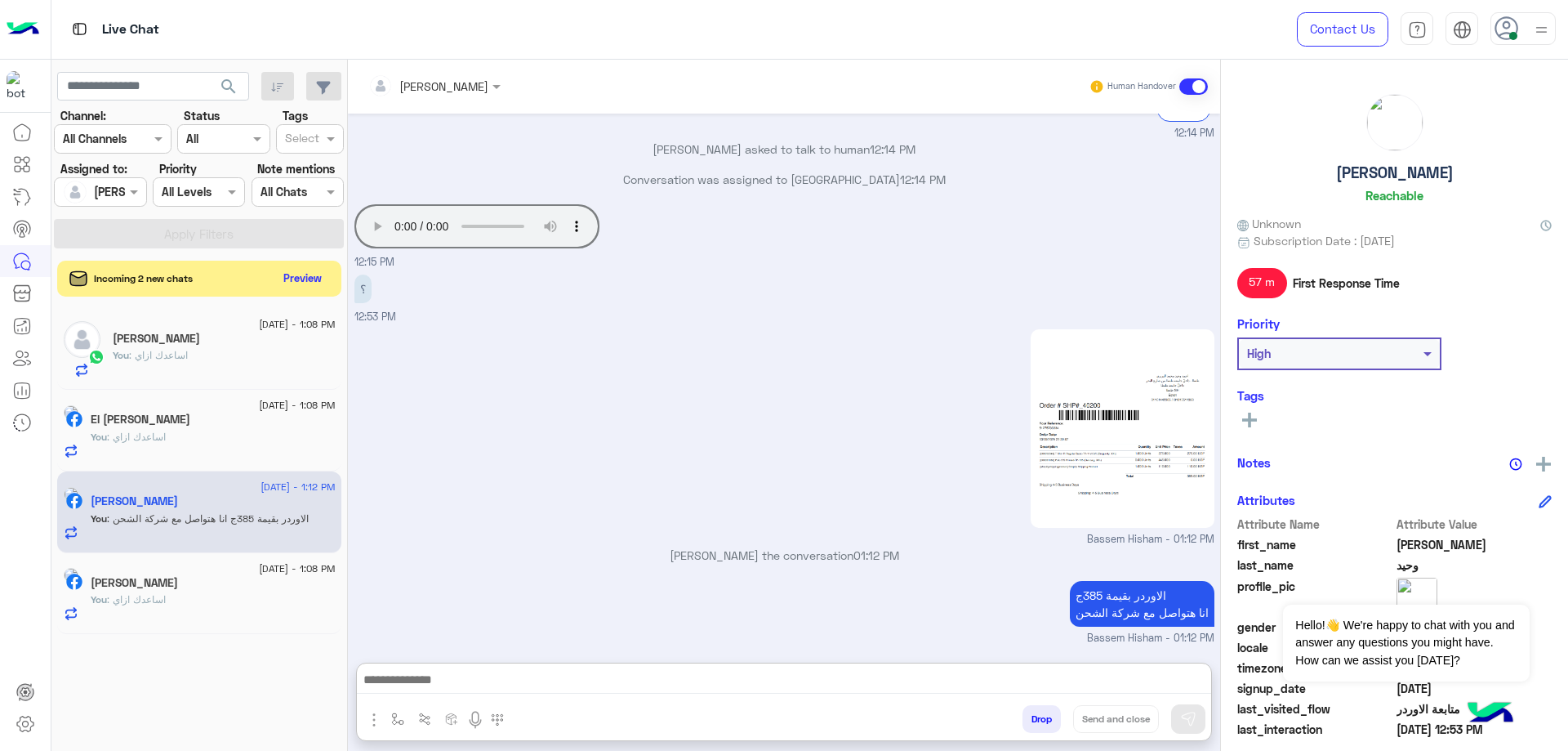
click at [1048, 716] on button "Drop" at bounding box center [1042, 719] width 39 height 28
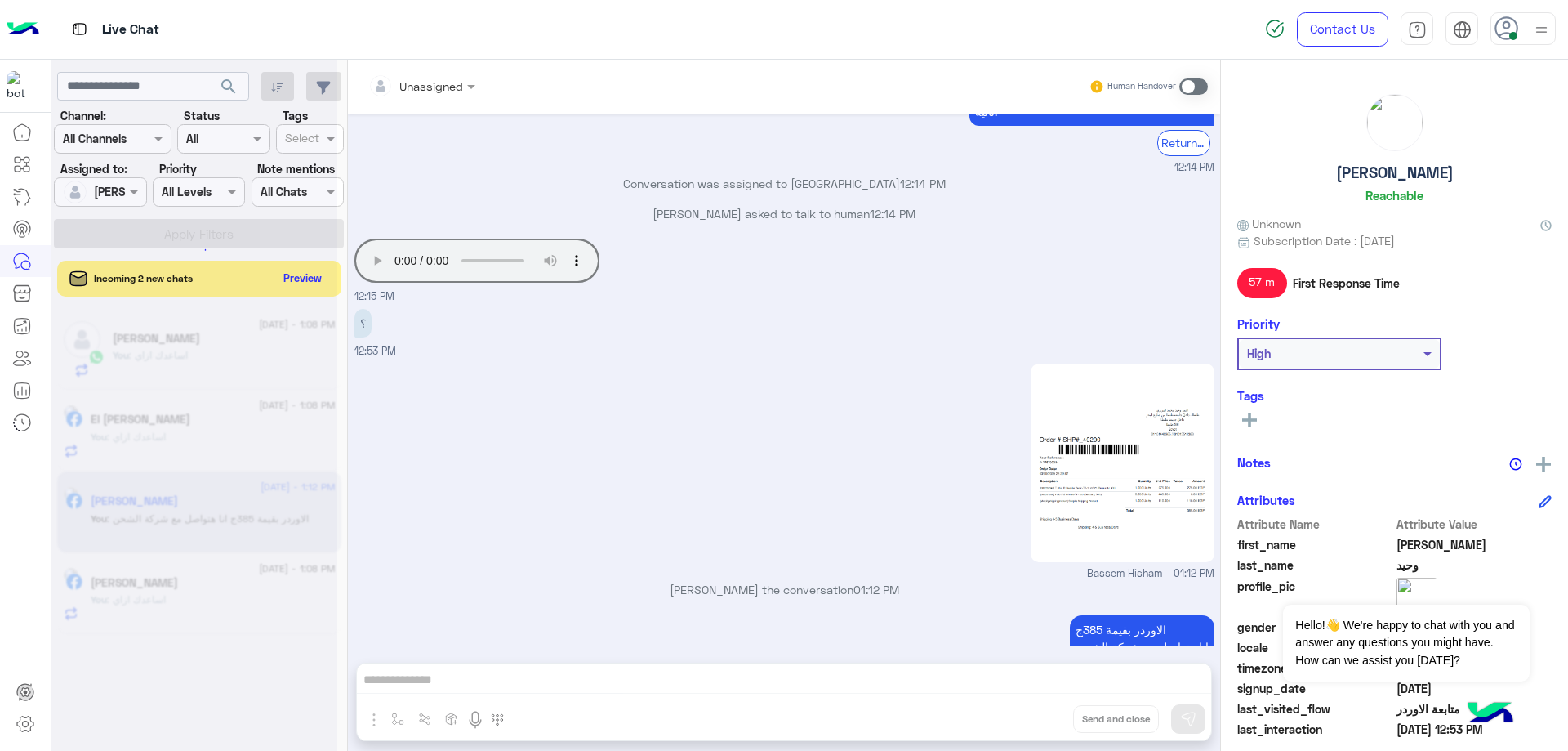
scroll to position [1238, 0]
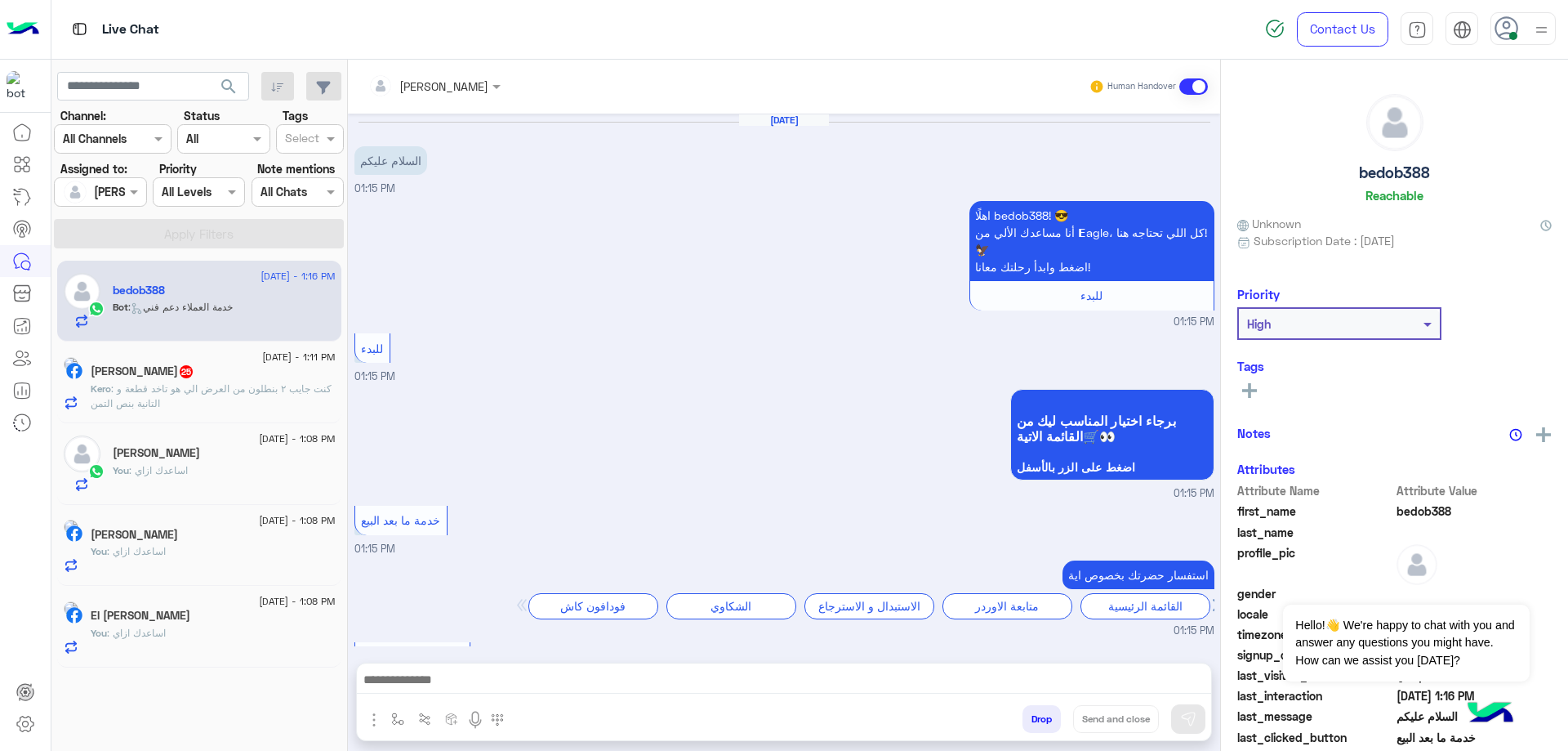
scroll to position [636, 0]
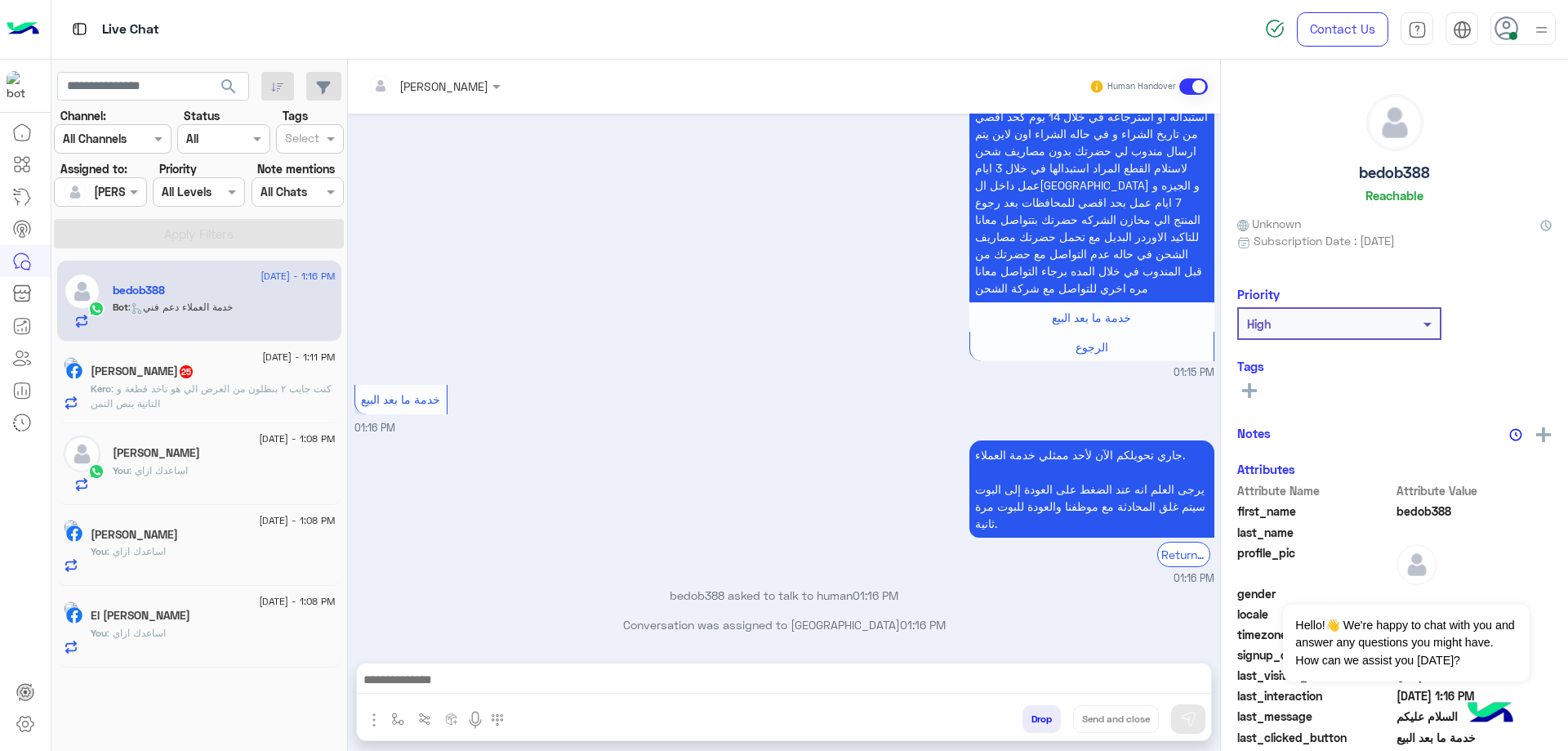
click at [258, 378] on div "[PERSON_NAME] 25" at bounding box center [212, 373] width 245 height 18
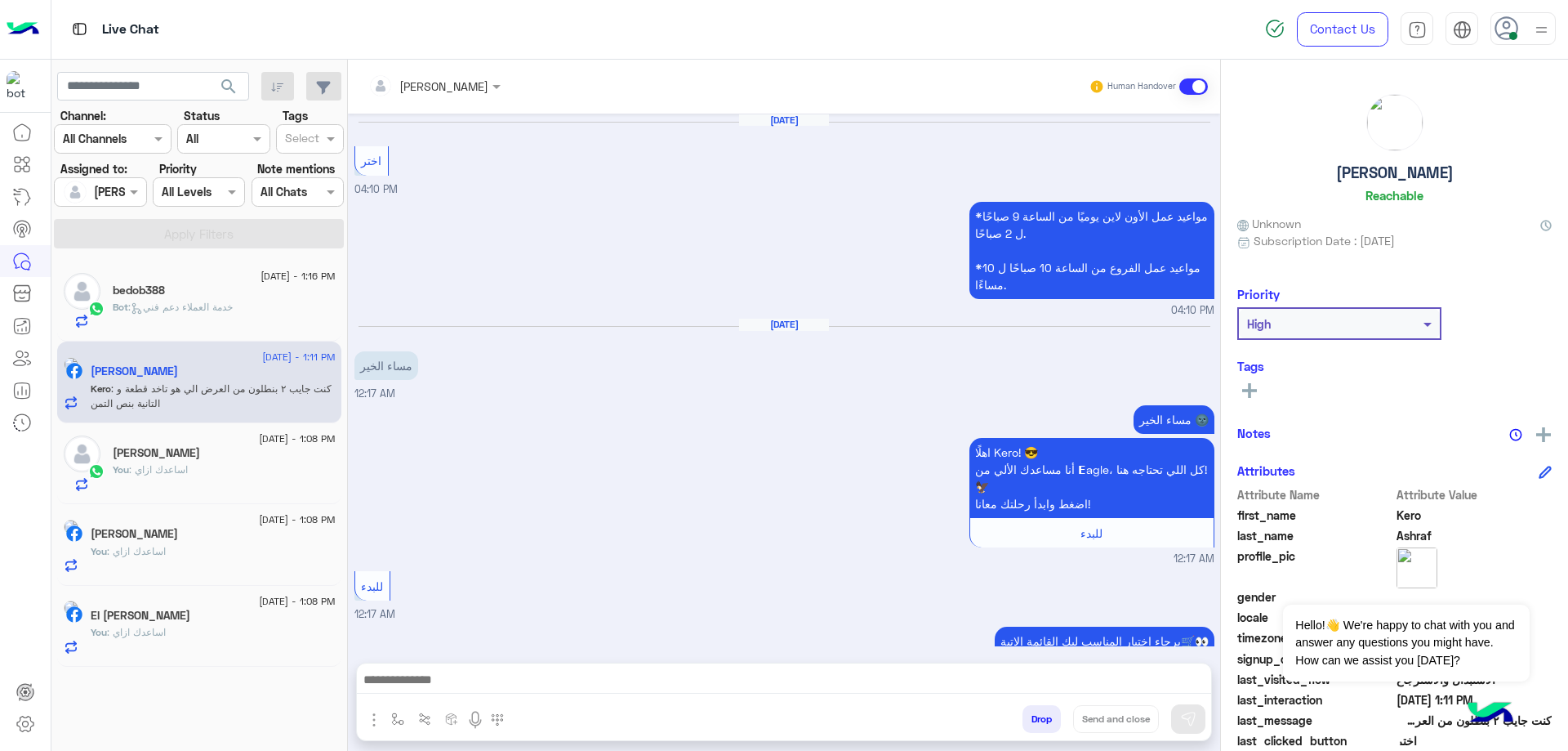
scroll to position [1879, 0]
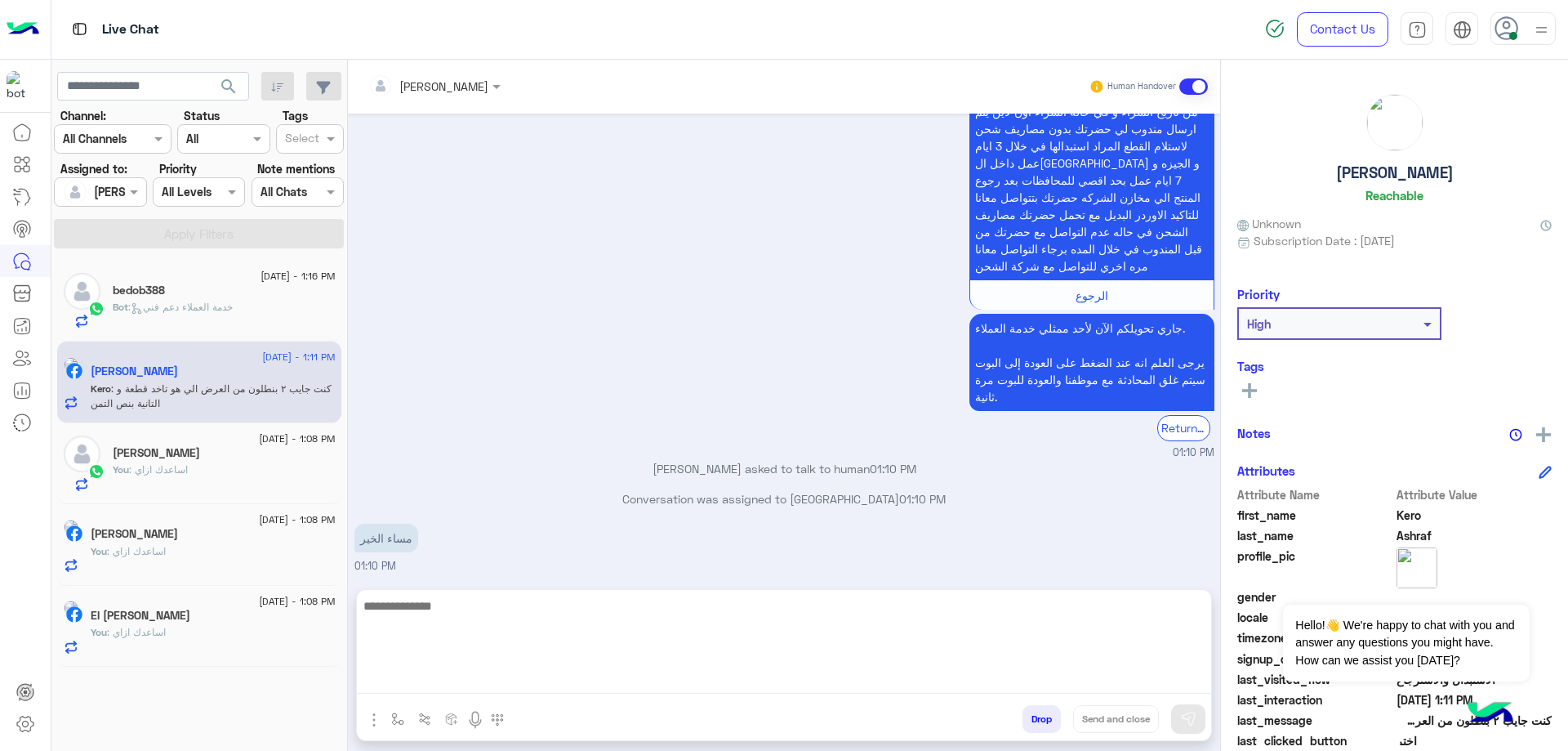
click at [535, 670] on textarea at bounding box center [784, 645] width 854 height 98
type textarea "**********"
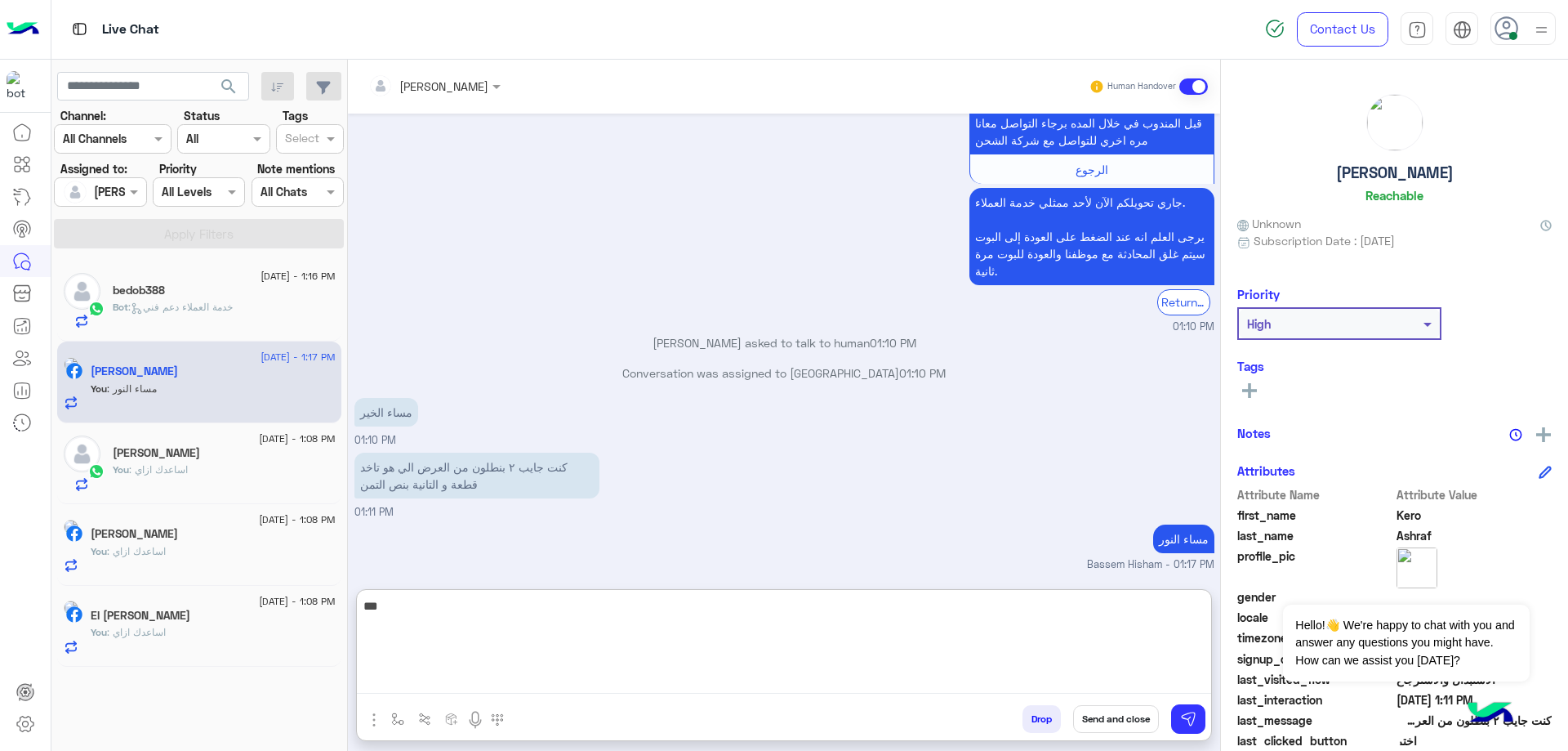
scroll to position [2035, 0]
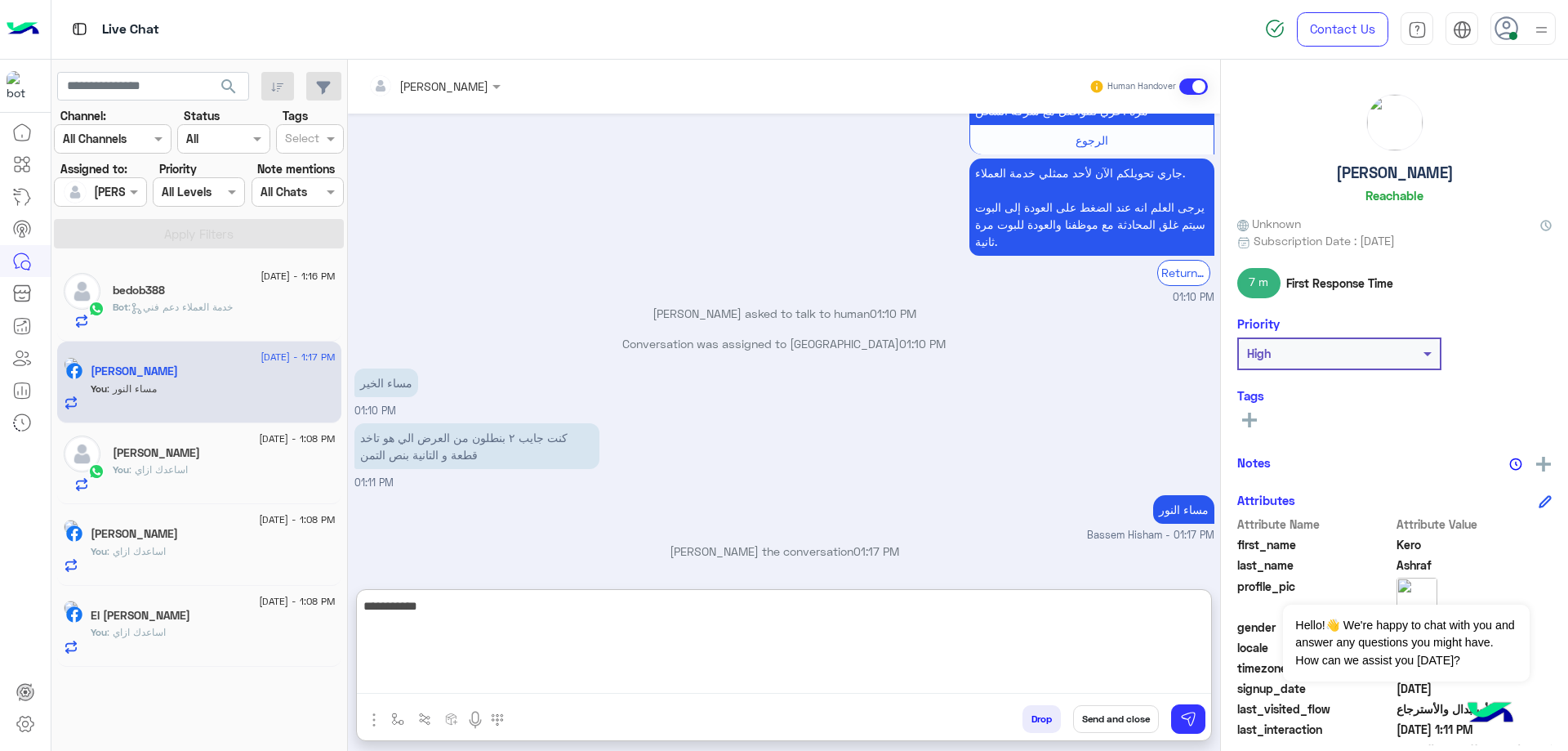
type textarea "**********"
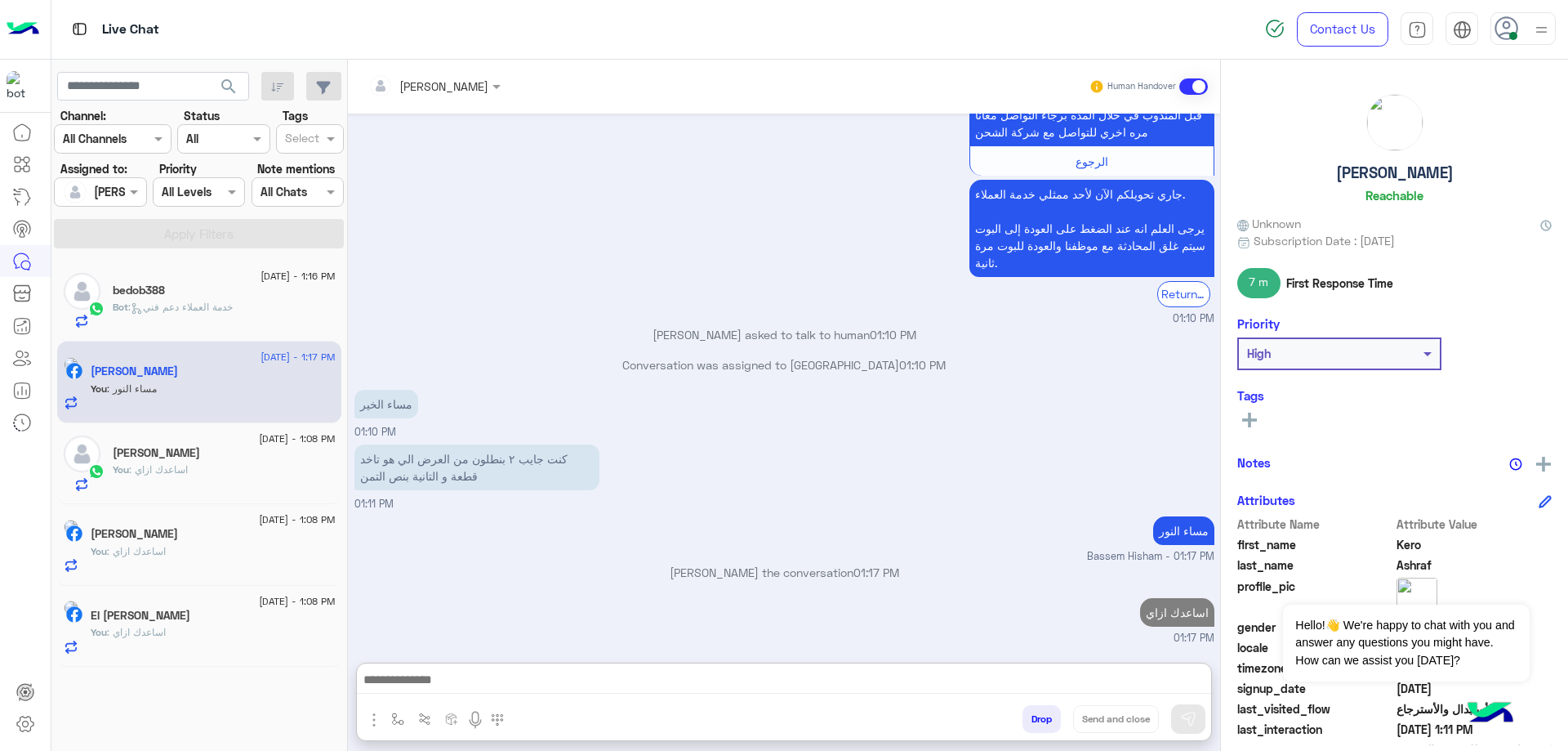
click at [257, 323] on div "Bot : خدمة العملاء دعم فني" at bounding box center [225, 314] width 223 height 29
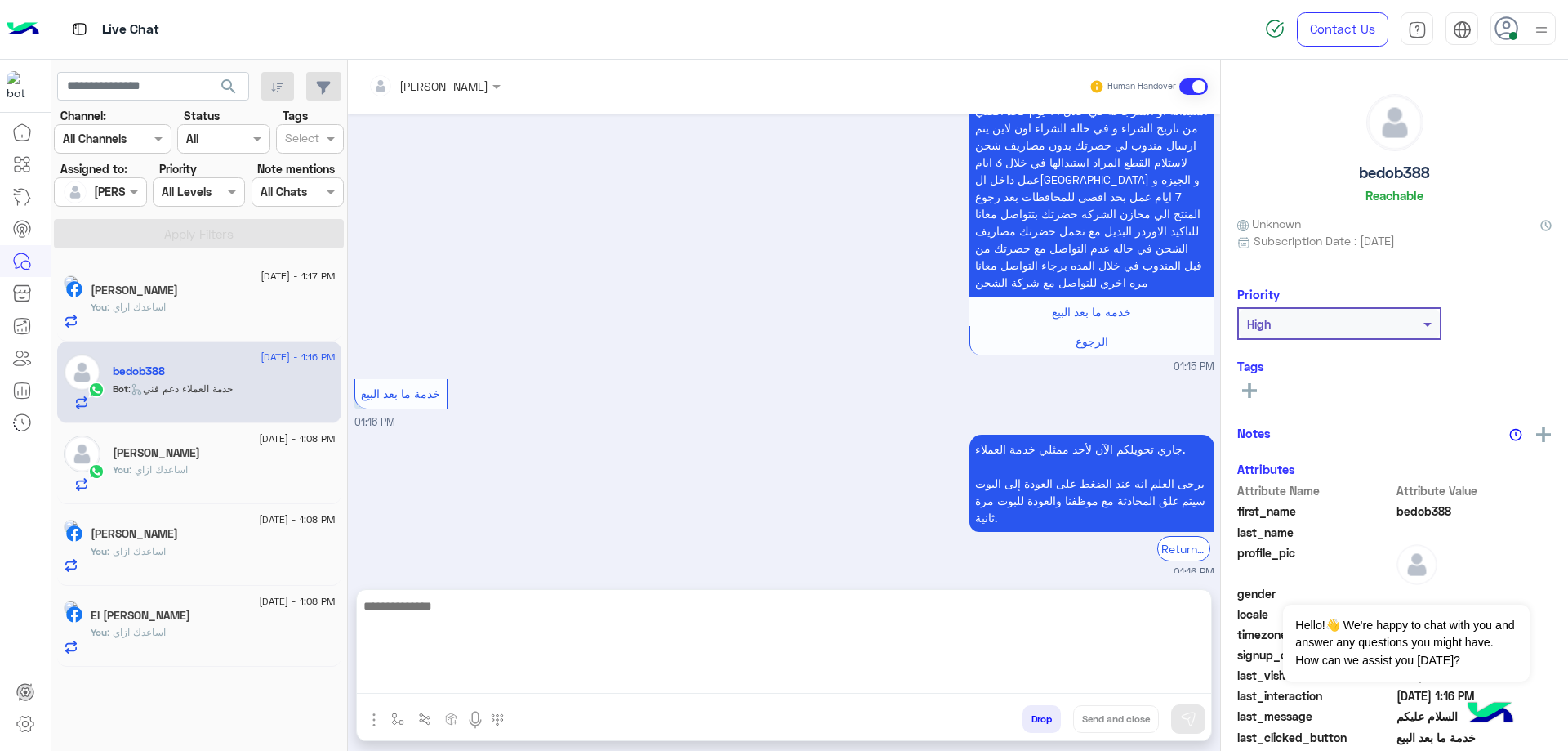
click at [555, 676] on textarea at bounding box center [784, 645] width 854 height 98
paste textarea "**********"
type textarea "**********"
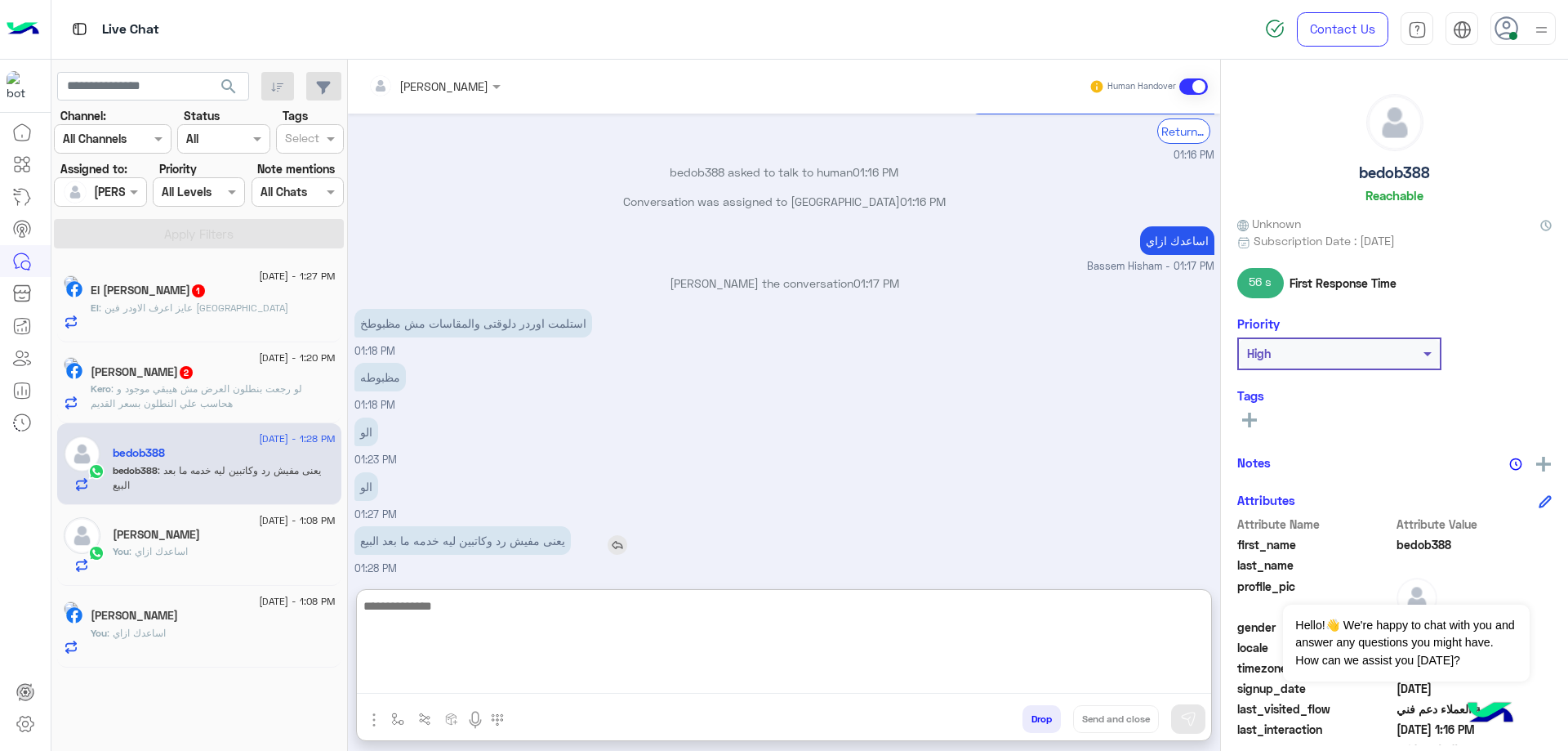
scroll to position [1063, 0]
click at [489, 625] on textarea at bounding box center [784, 645] width 854 height 98
type textarea "**********"
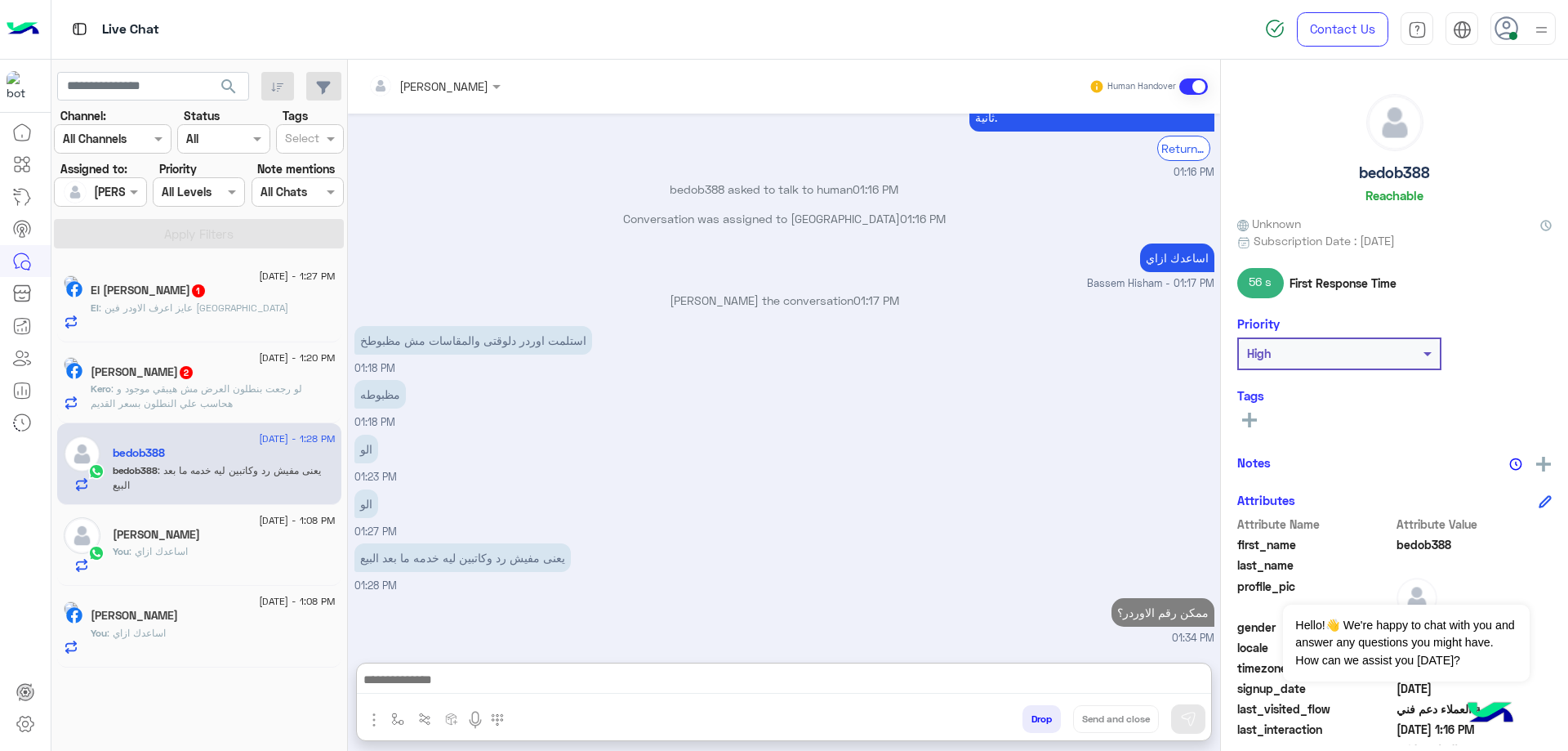
click at [216, 368] on div "[PERSON_NAME] 2" at bounding box center [212, 374] width 245 height 18
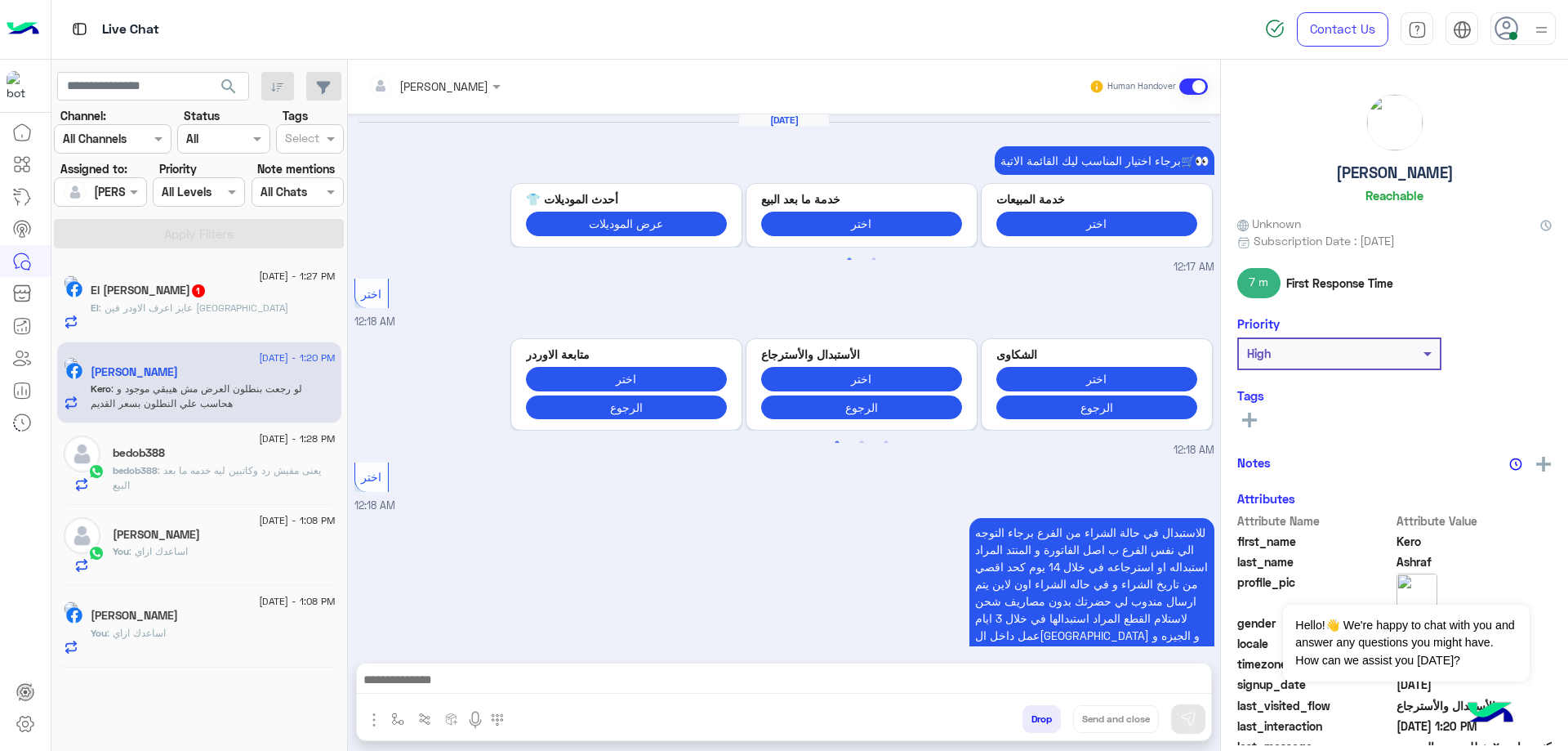
scroll to position [1676, 0]
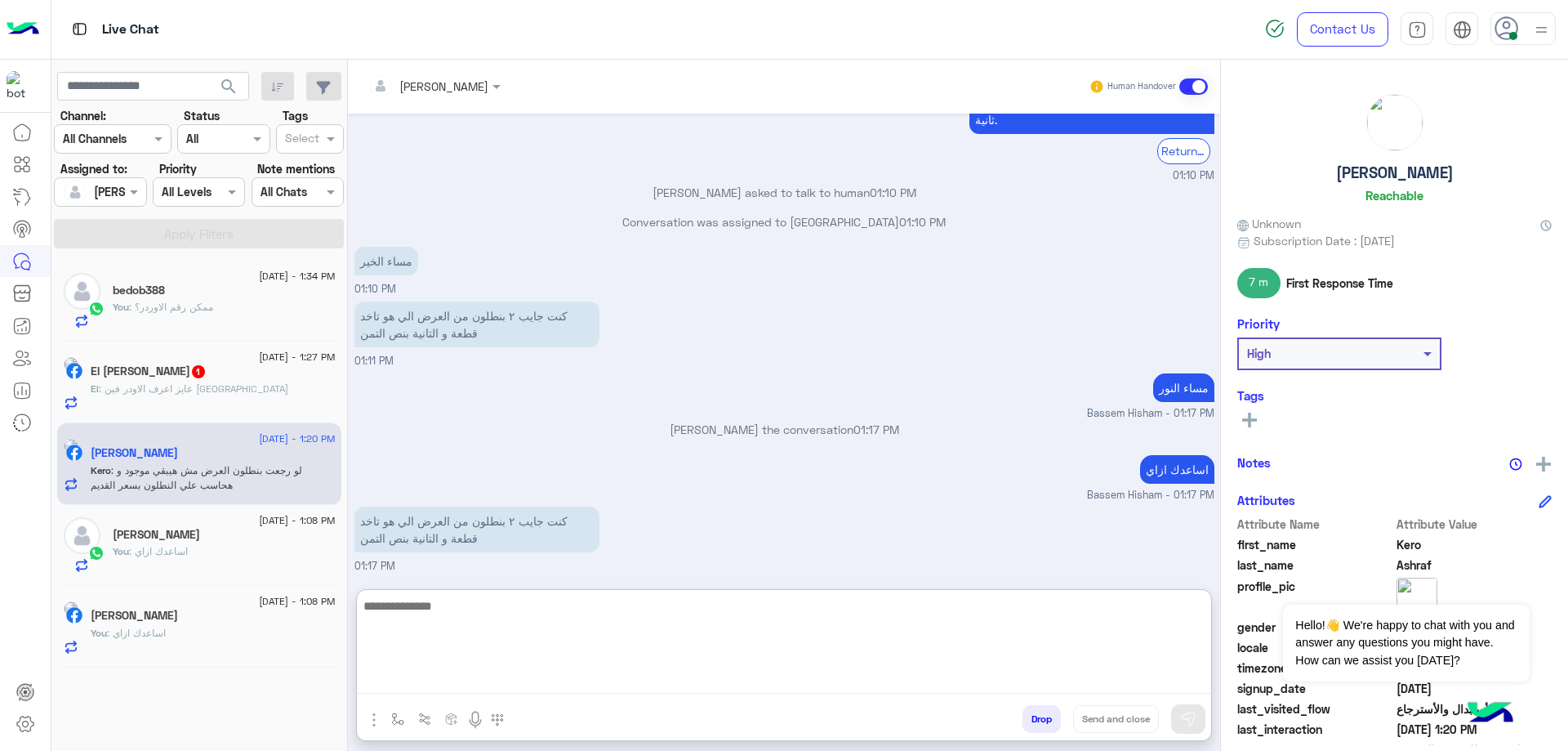
click at [482, 672] on textarea at bounding box center [784, 645] width 854 height 98
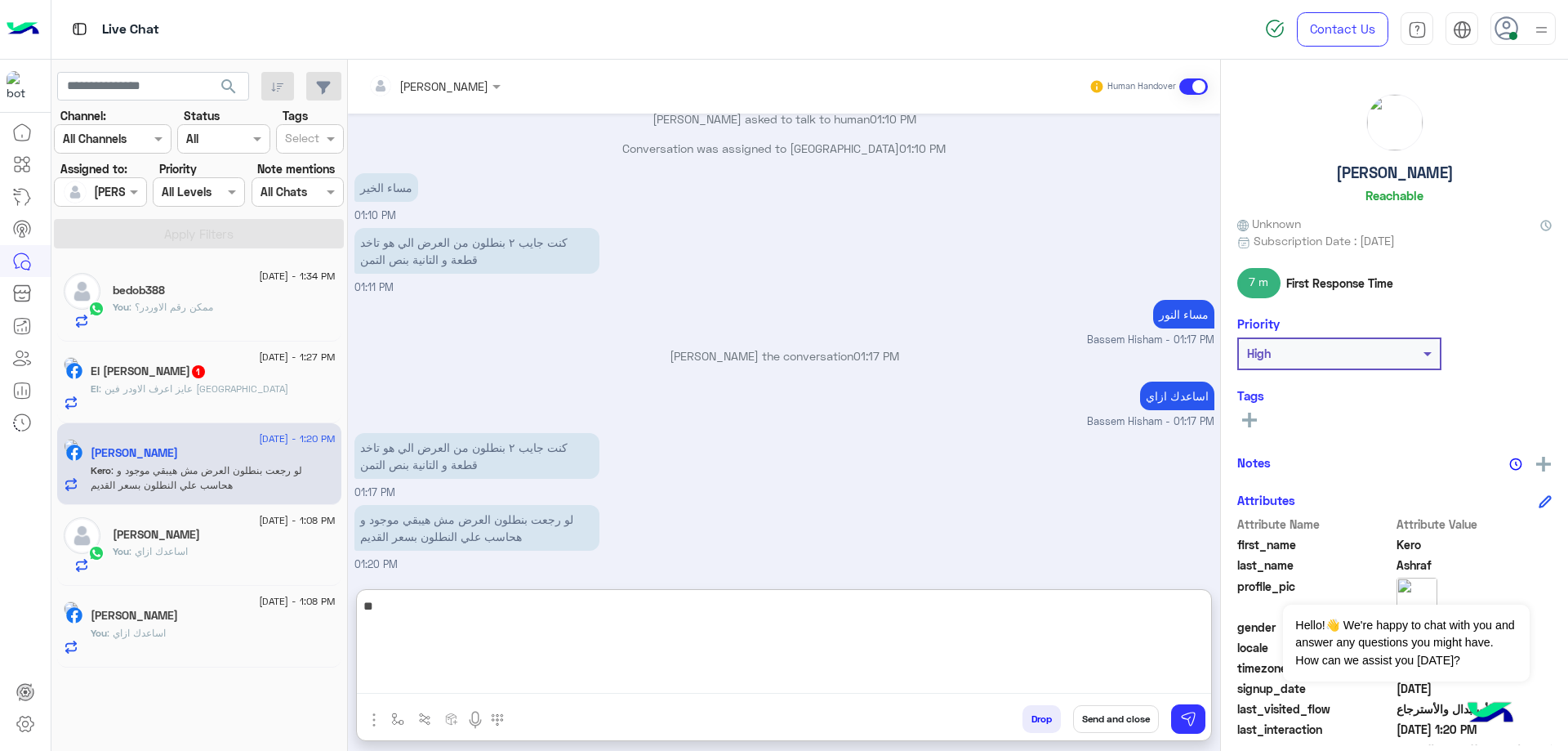
type textarea "***"
type textarea "**********"
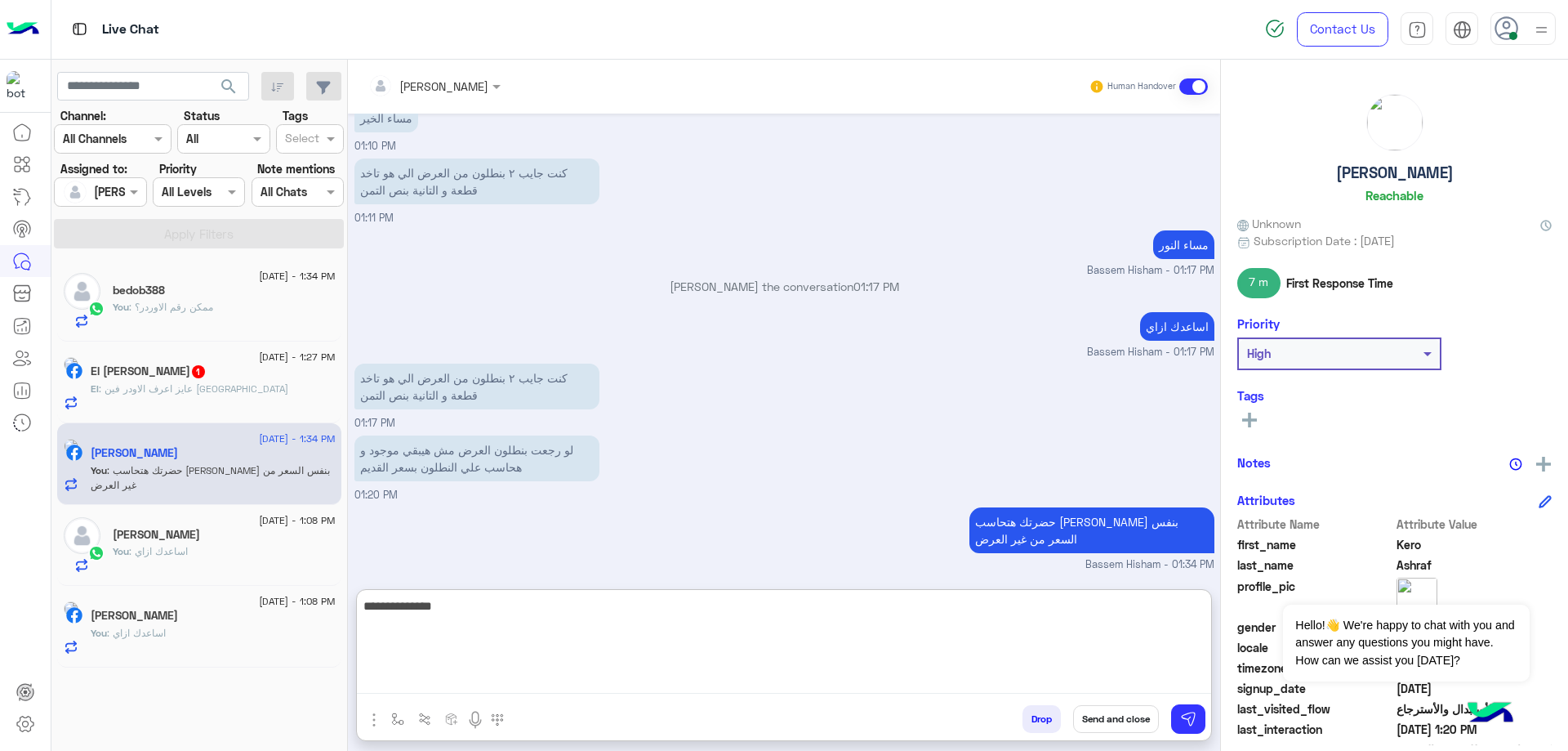
type textarea "**********"
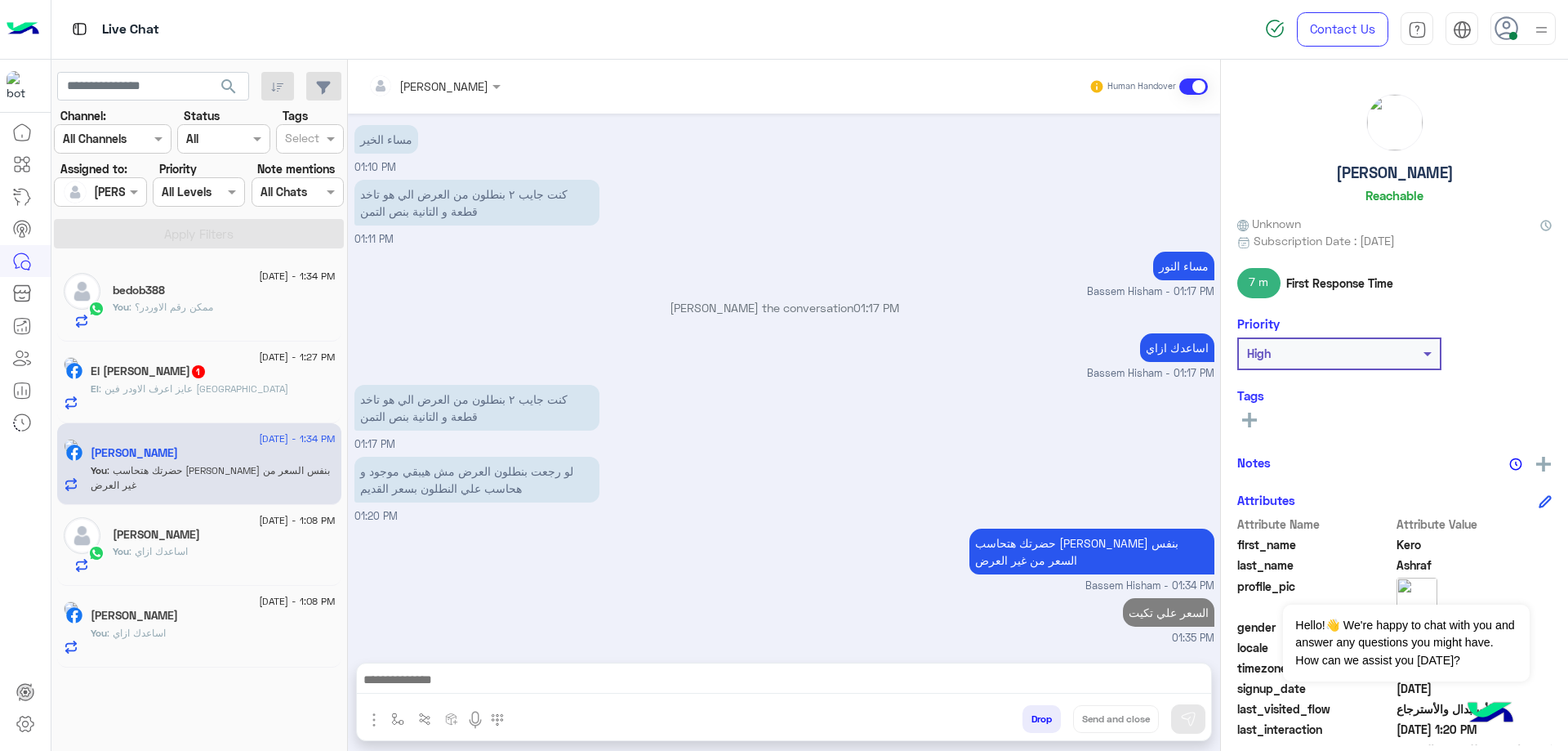
click at [159, 390] on span ": عايز اعرف الاودر فين [GEOGRAPHIC_DATA]" at bounding box center [194, 389] width 189 height 12
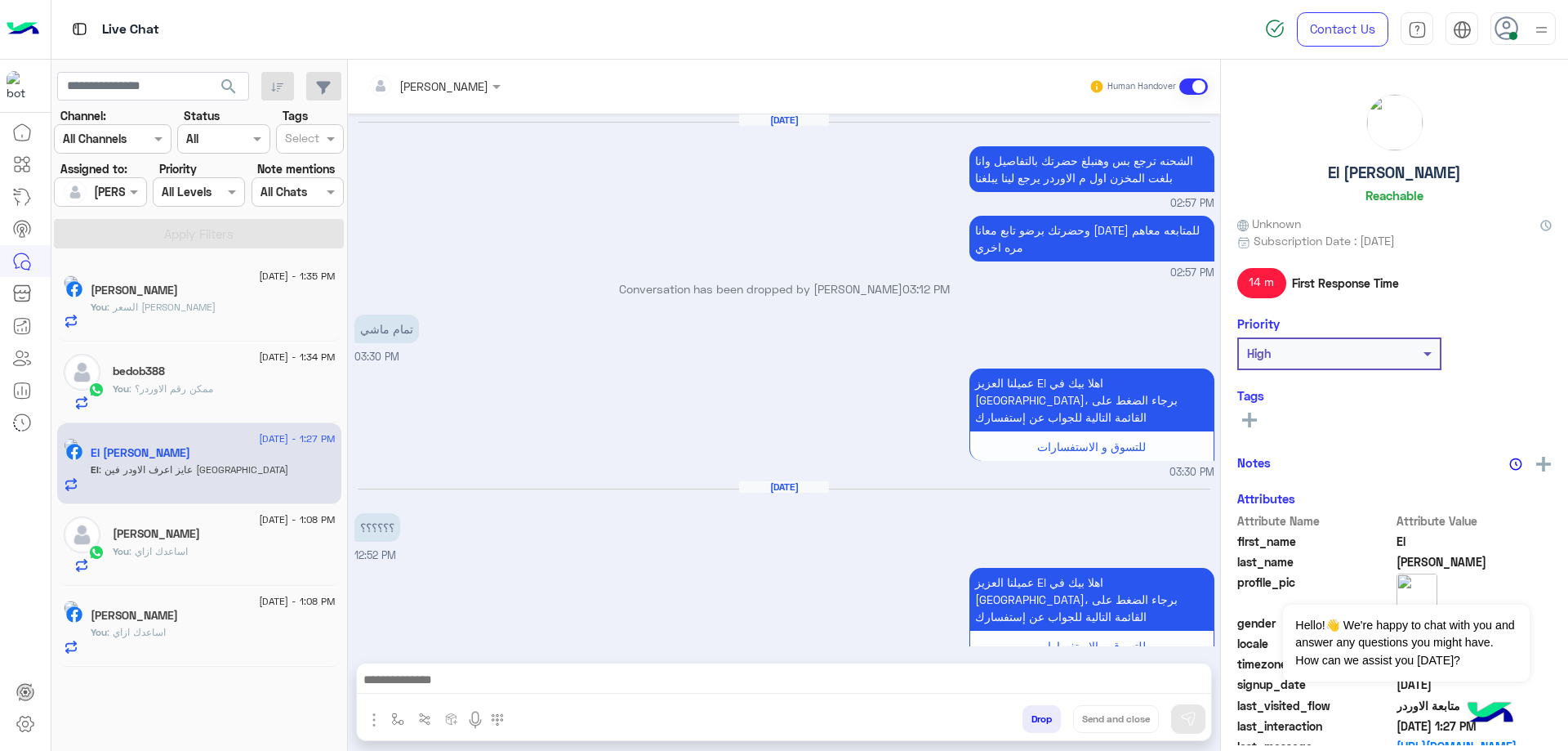
scroll to position [1106, 0]
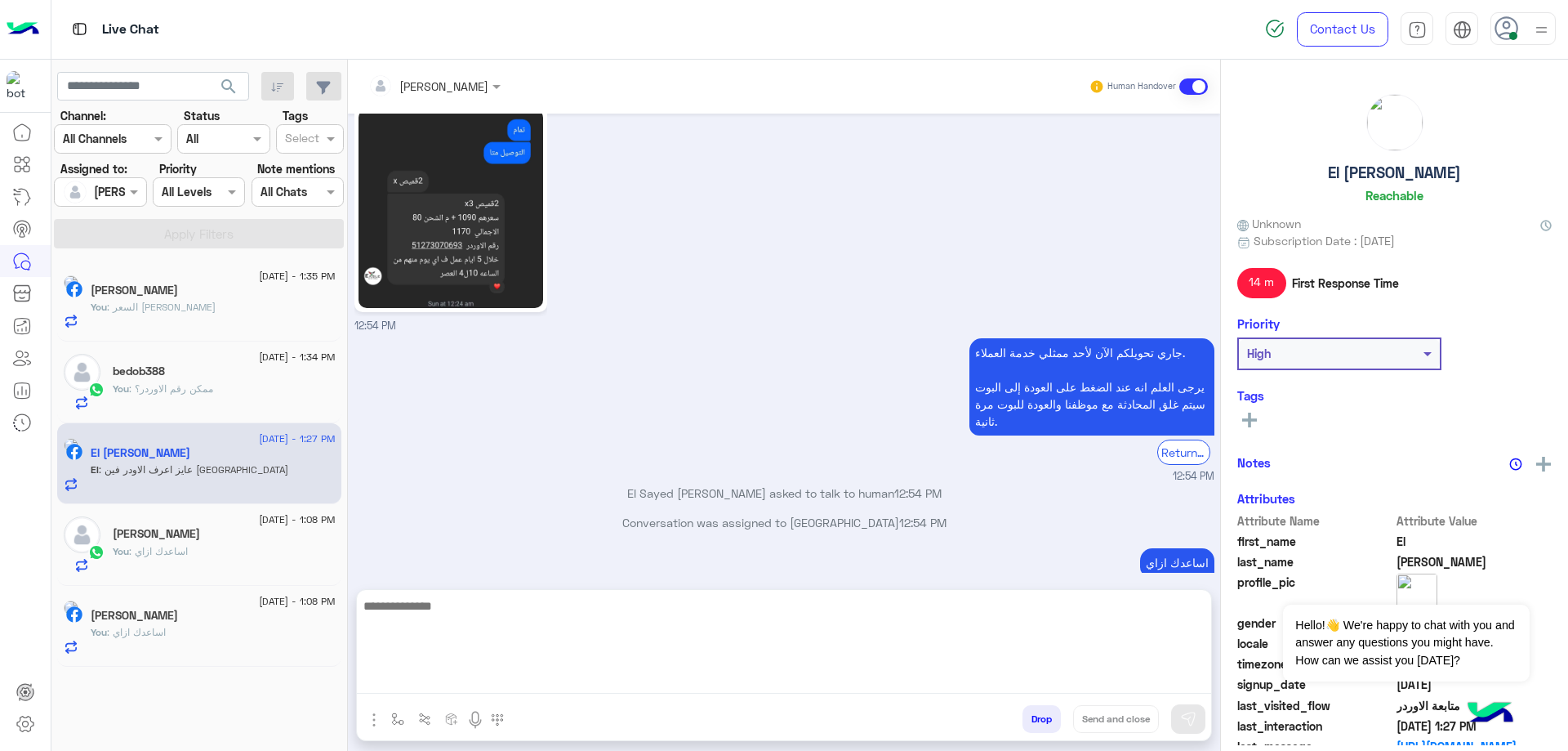
click at [517, 681] on textarea at bounding box center [784, 645] width 854 height 98
type textarea "**********"
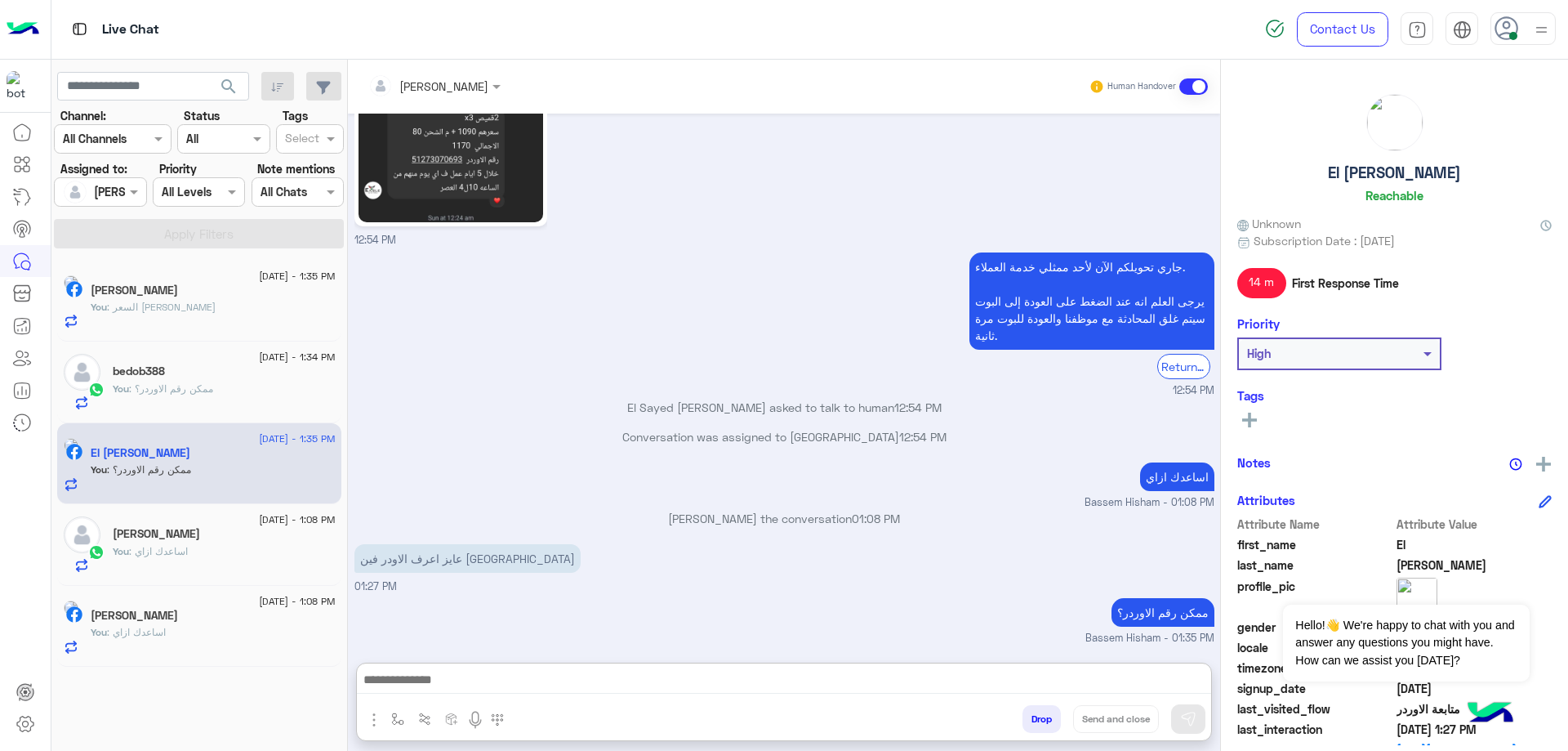
click at [175, 317] on div "You : السعر علي تكيت" at bounding box center [212, 314] width 245 height 29
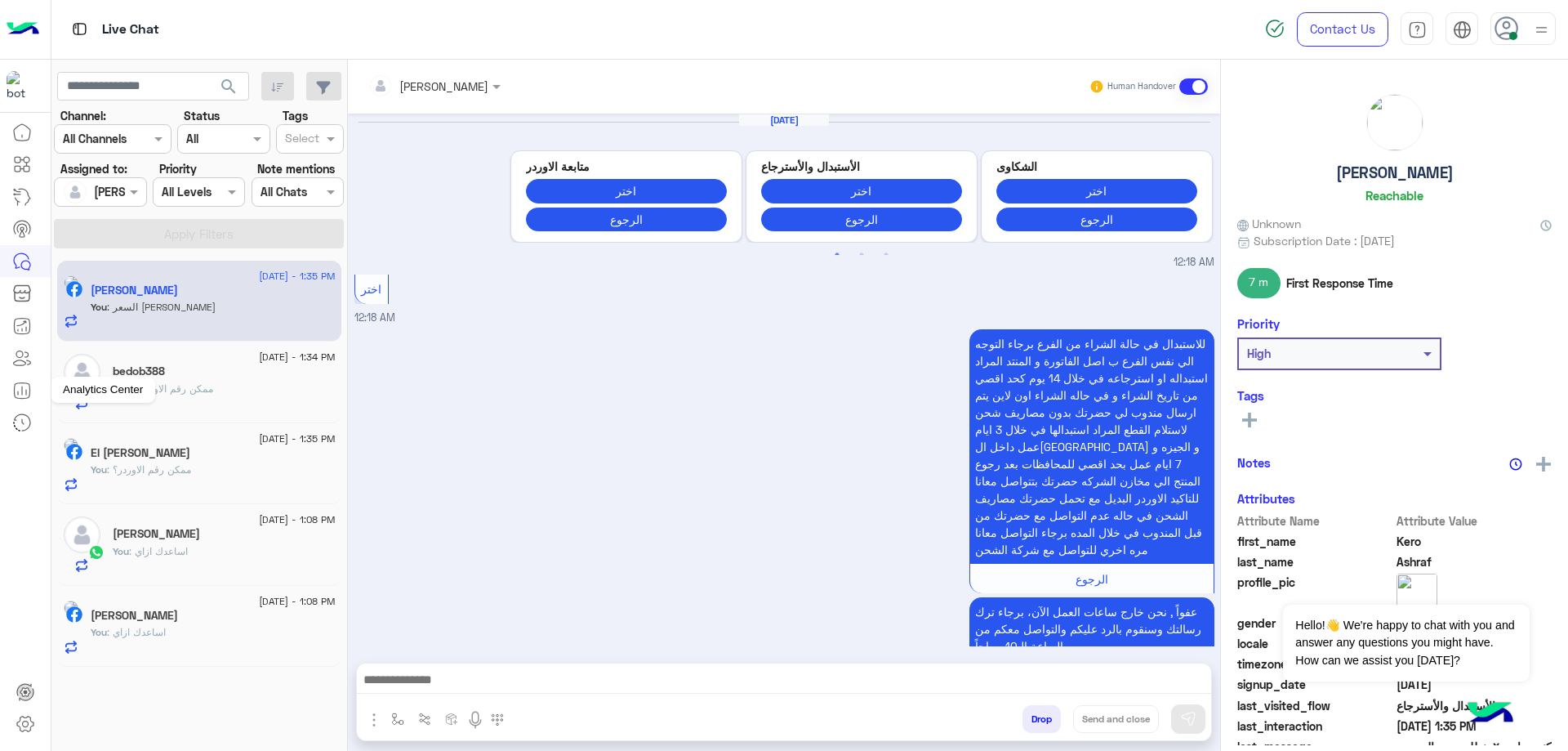
scroll to position [1610, 0]
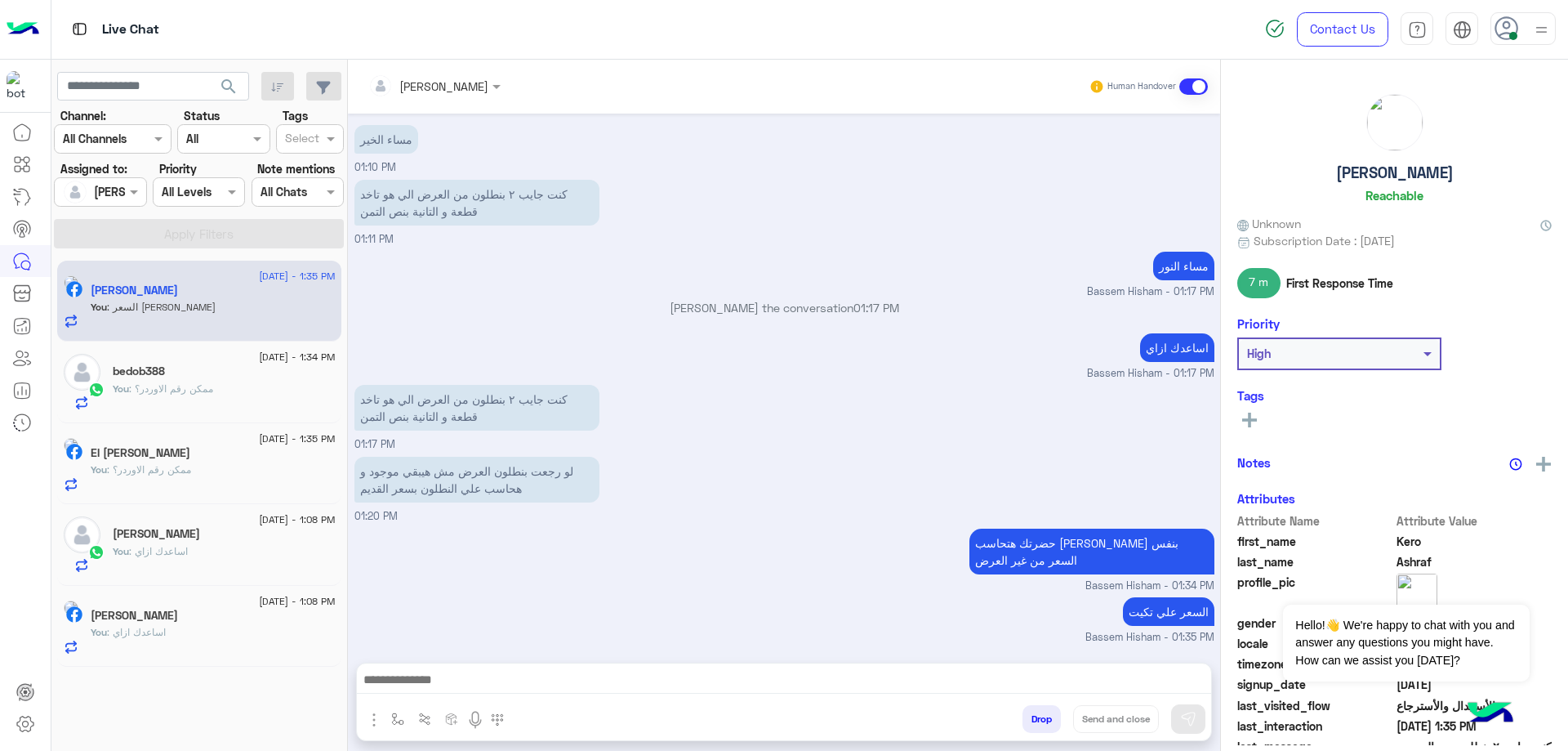
click at [1395, 178] on h5 "[PERSON_NAME]" at bounding box center [1395, 172] width 118 height 18
copy h5 "[PERSON_NAME]"
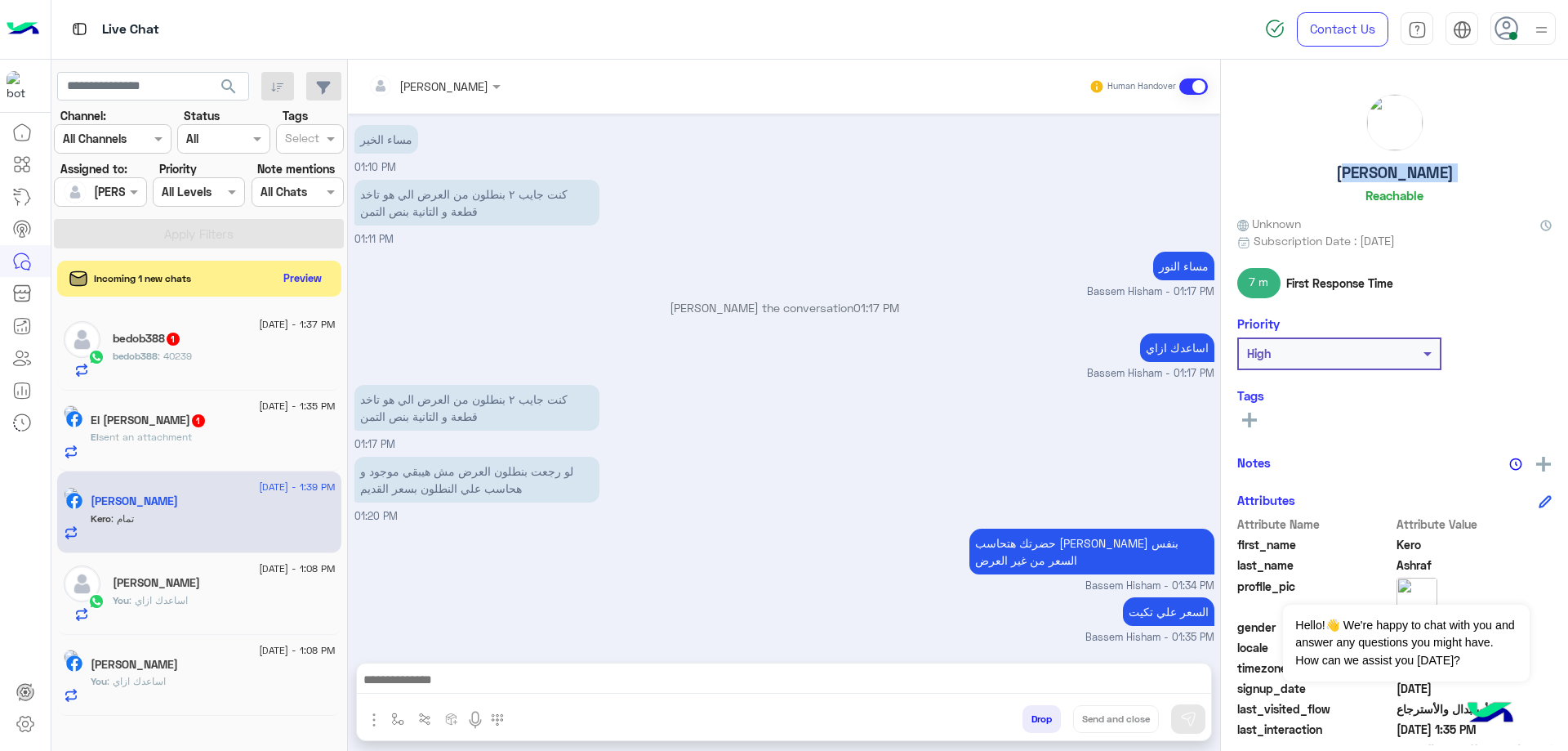
scroll to position [1663, 0]
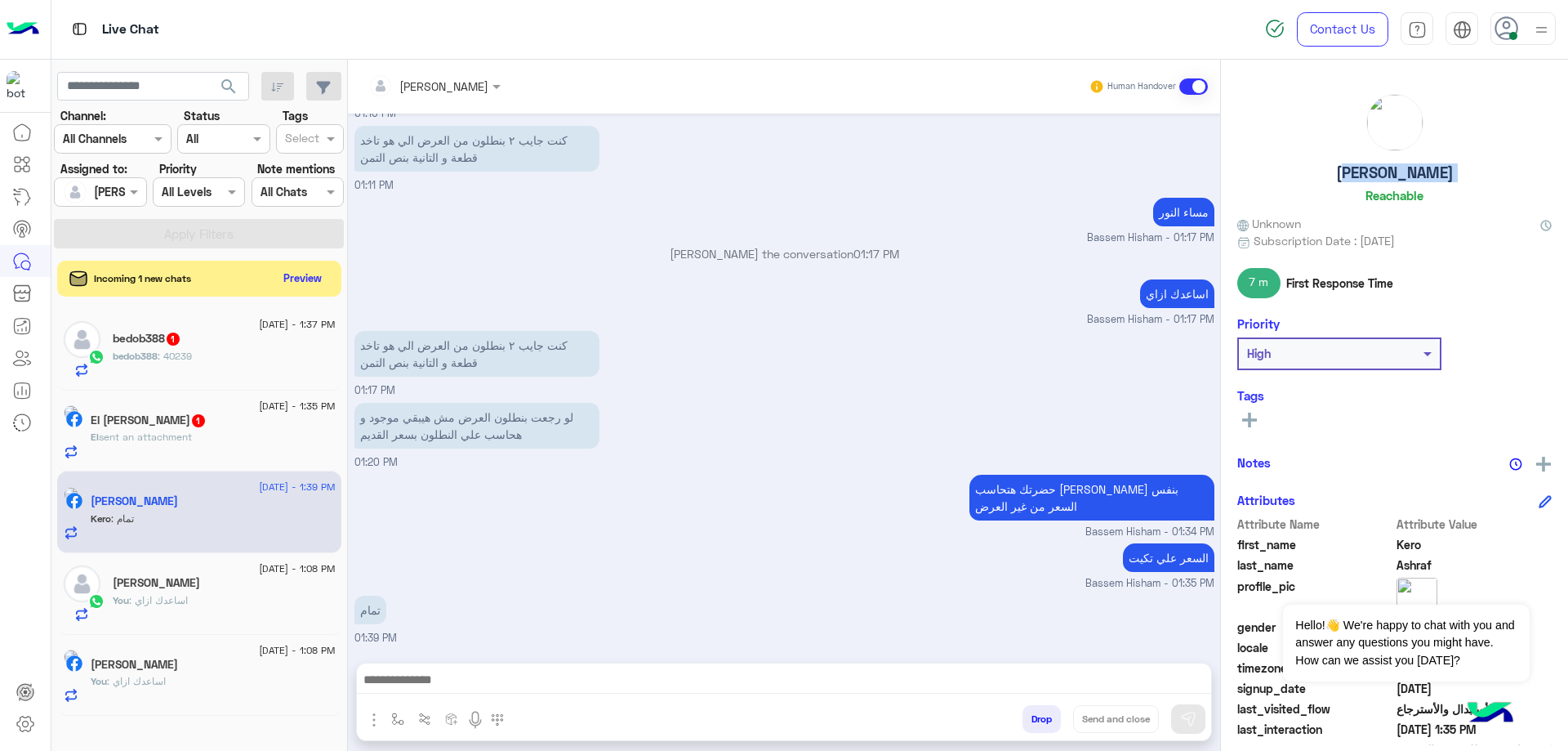
click at [1025, 721] on button "Drop" at bounding box center [1042, 719] width 39 height 28
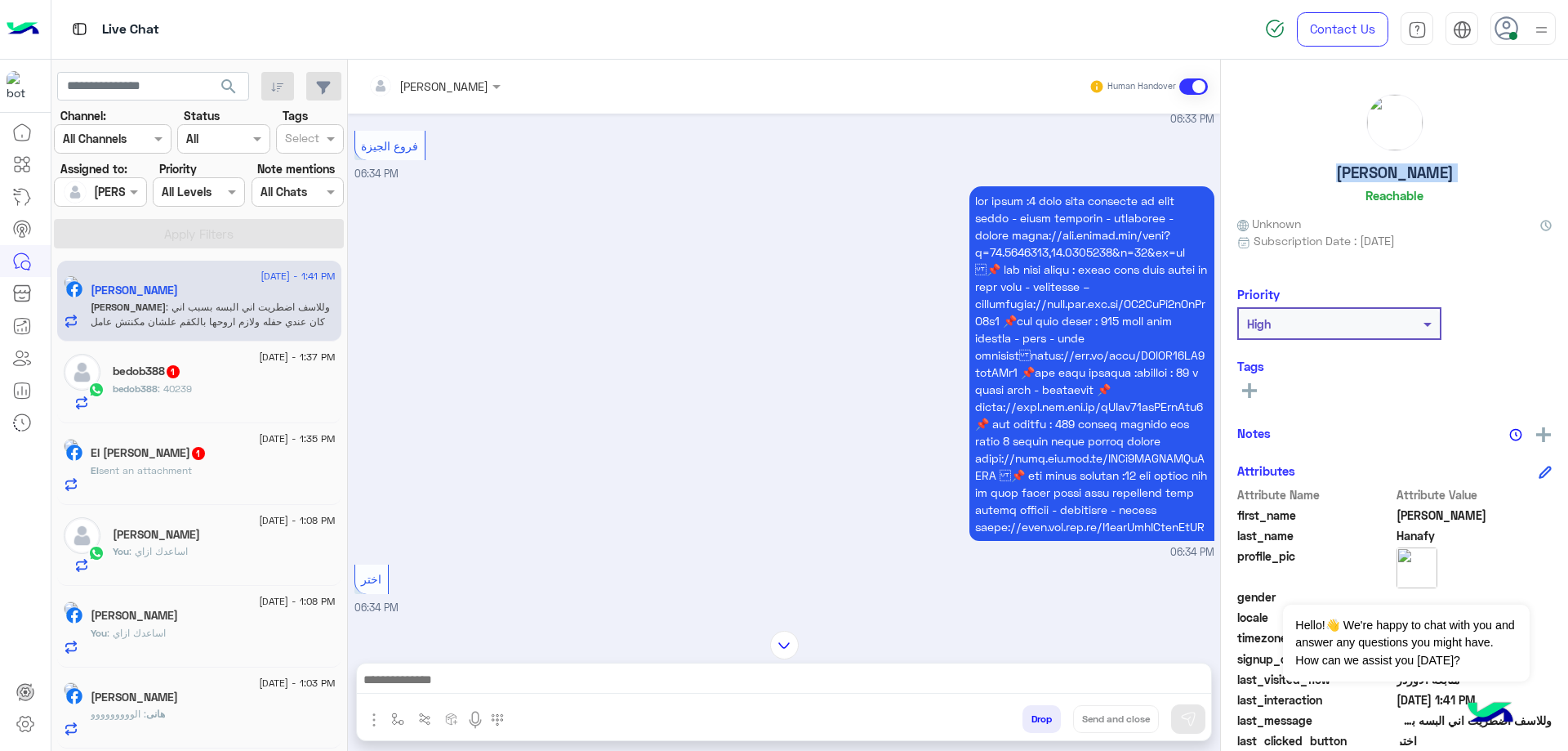
scroll to position [2787, 0]
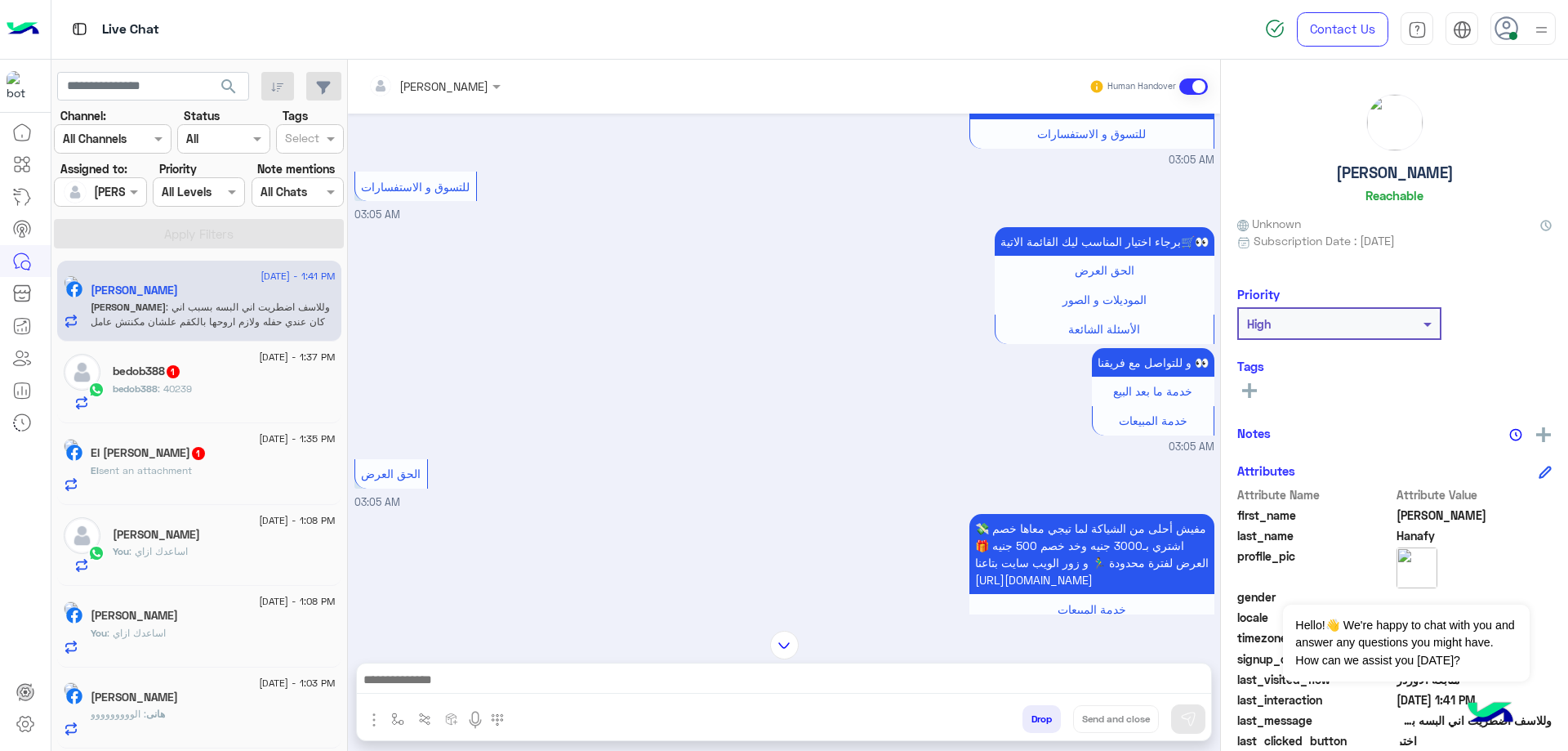
click at [210, 492] on div "[DATE] - 1:35 PM El Sayed Mohamed 1 El sent an attachment" at bounding box center [199, 463] width 284 height 82
click at [216, 479] on div "El sent an attachment" at bounding box center [212, 477] width 245 height 29
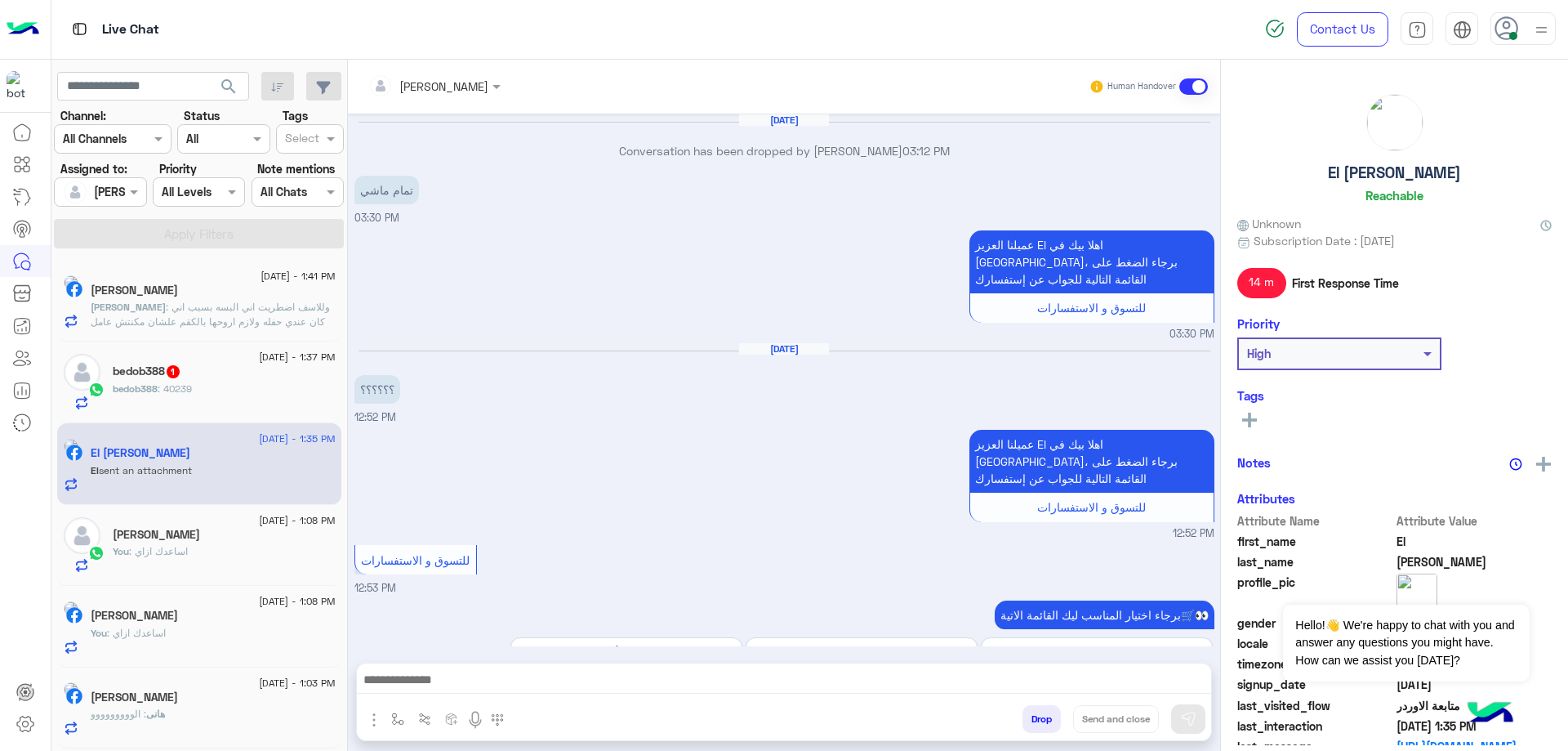
scroll to position [1253, 0]
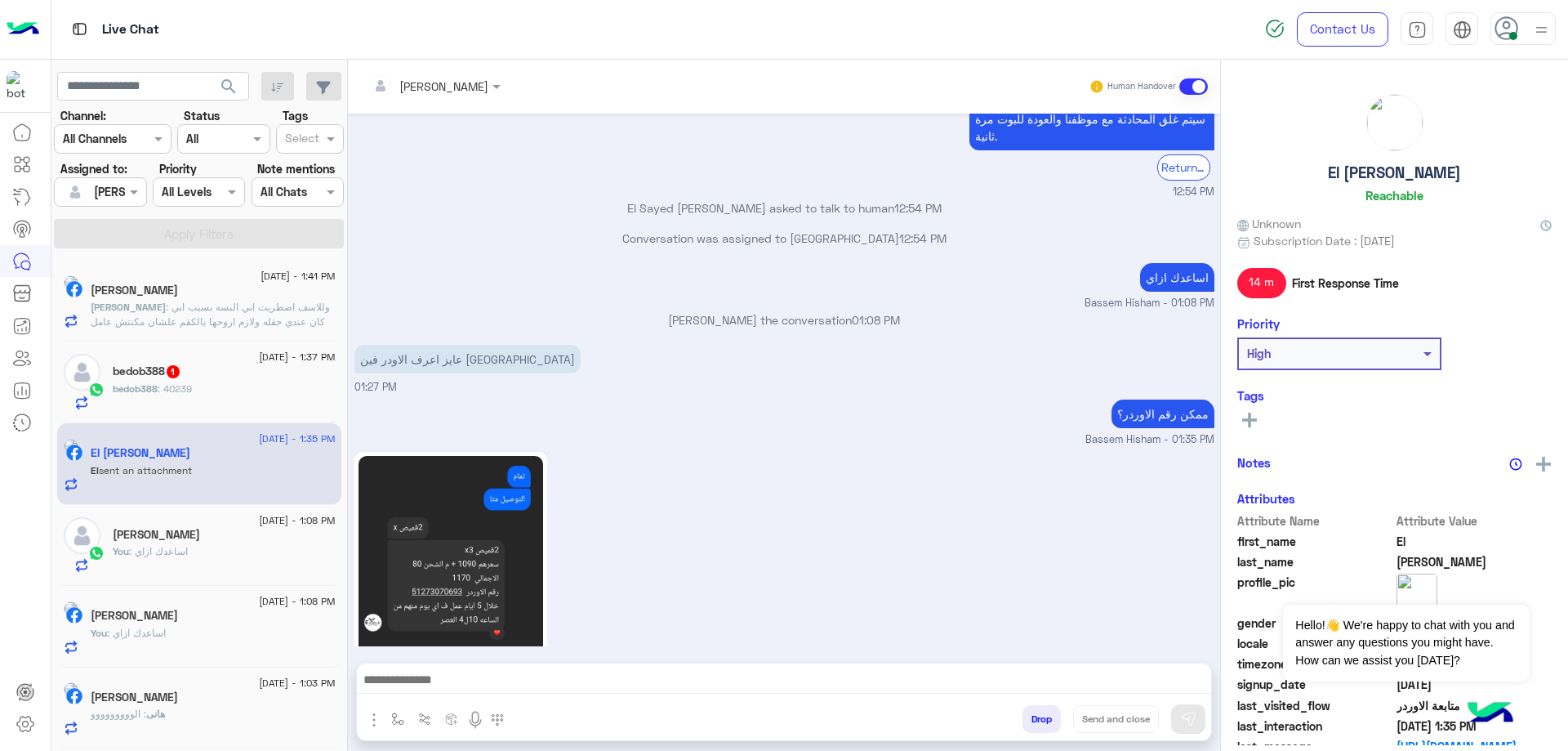
click at [231, 408] on div "bedob388 : 40239" at bounding box center [225, 396] width 223 height 29
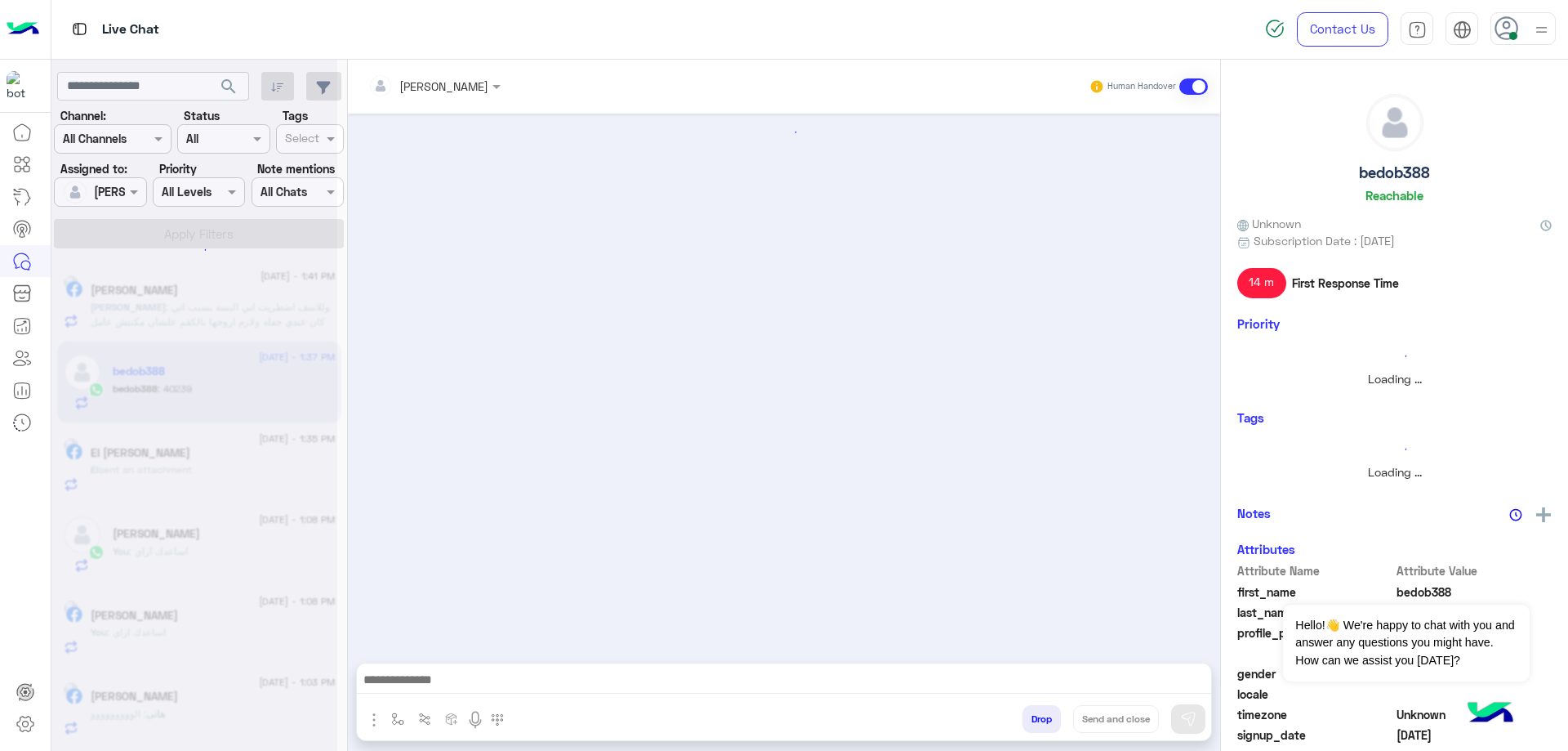
scroll to position [1042, 0]
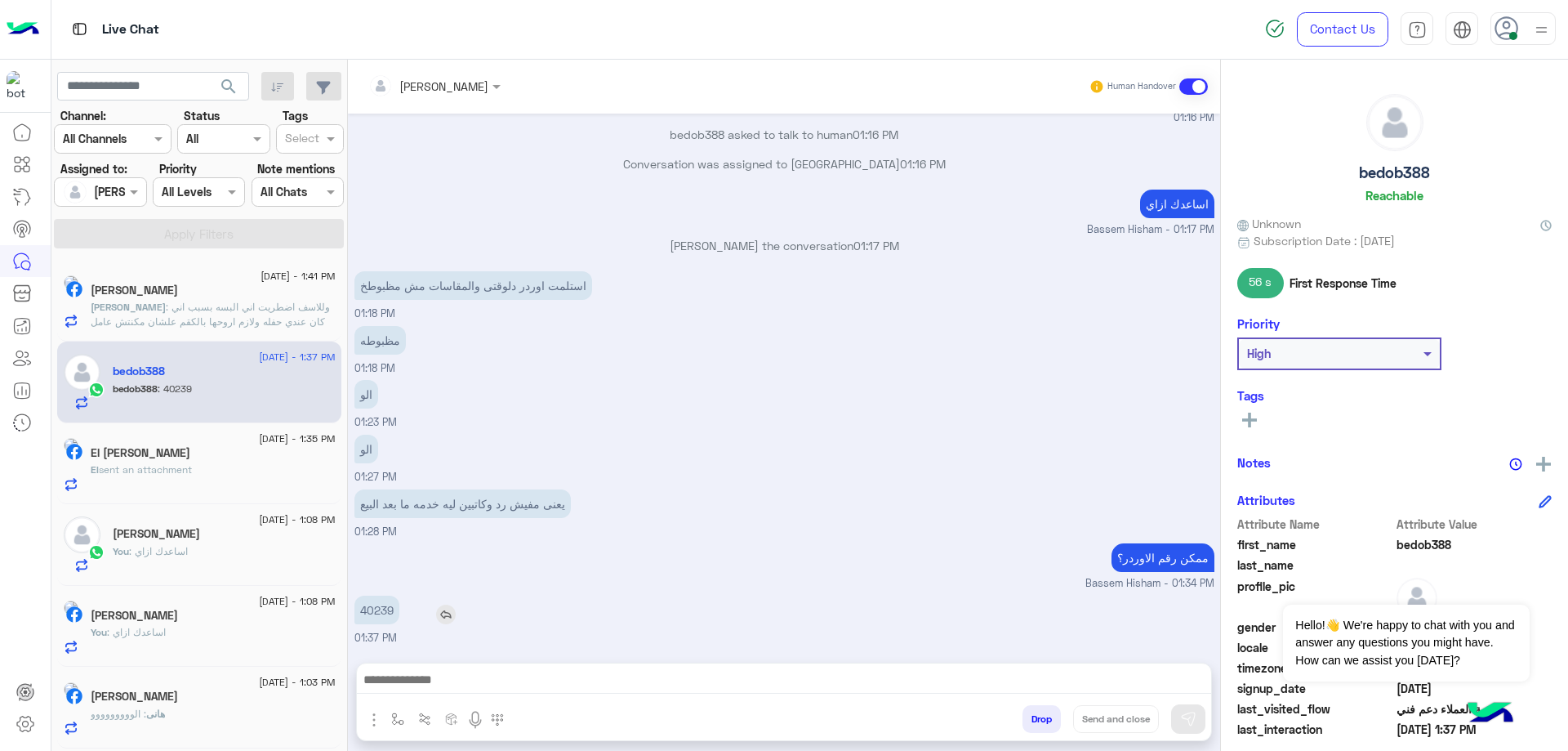
click at [374, 614] on p "40239" at bounding box center [376, 610] width 45 height 29
copy p "40239"
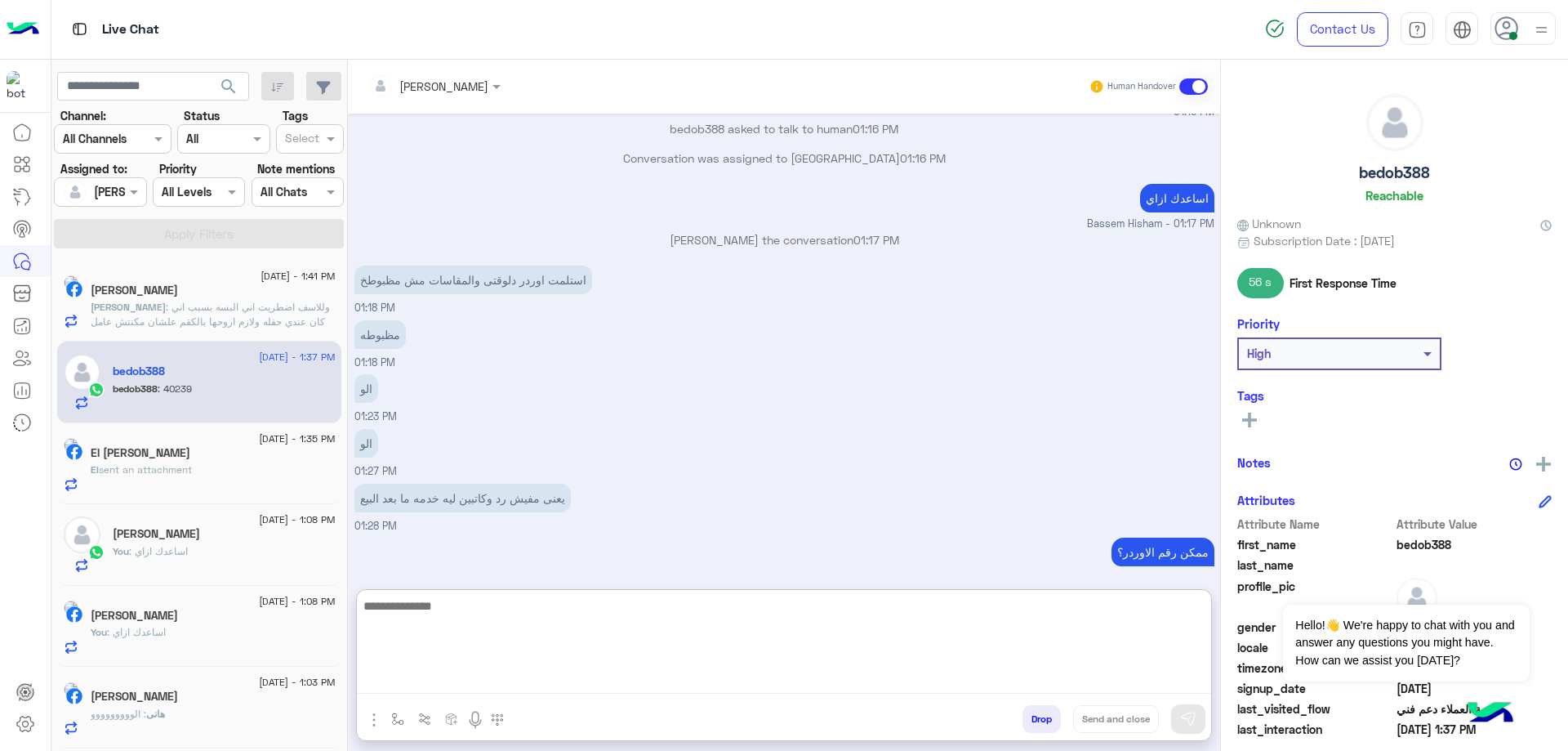
click at [432, 673] on textarea at bounding box center [784, 645] width 854 height 98
type textarea "**********"
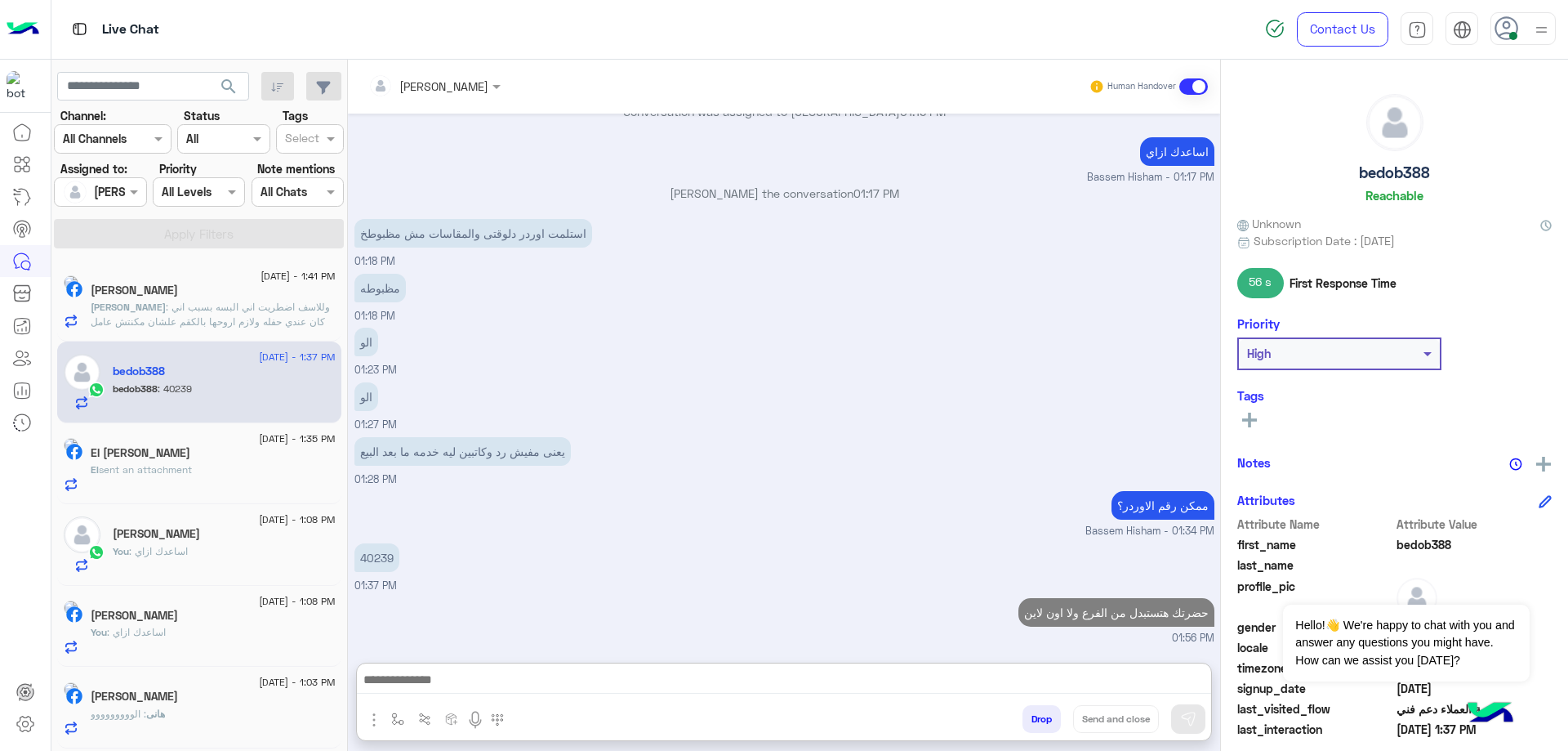
click at [225, 699] on div "[PERSON_NAME]" at bounding box center [212, 698] width 245 height 18
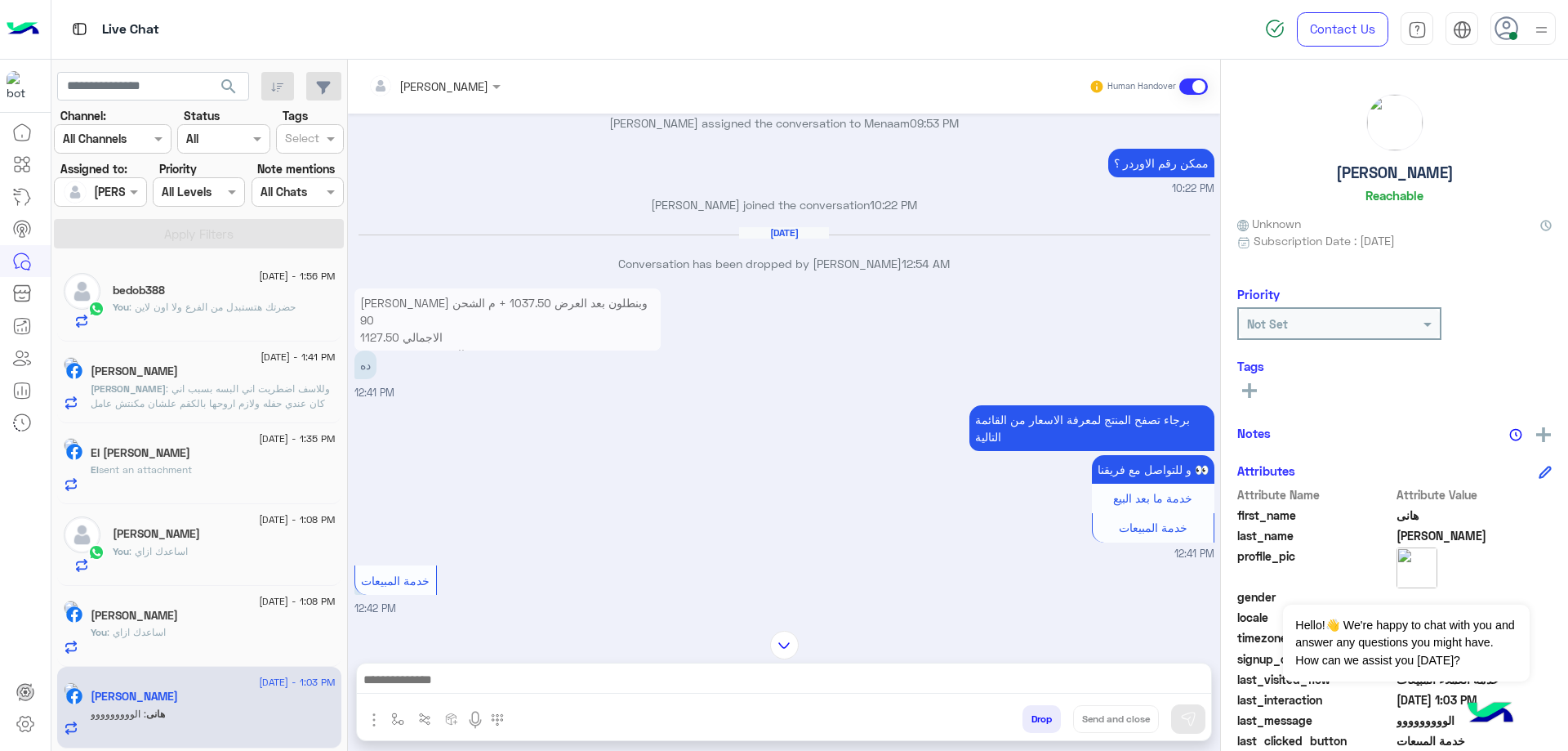
scroll to position [102, 0]
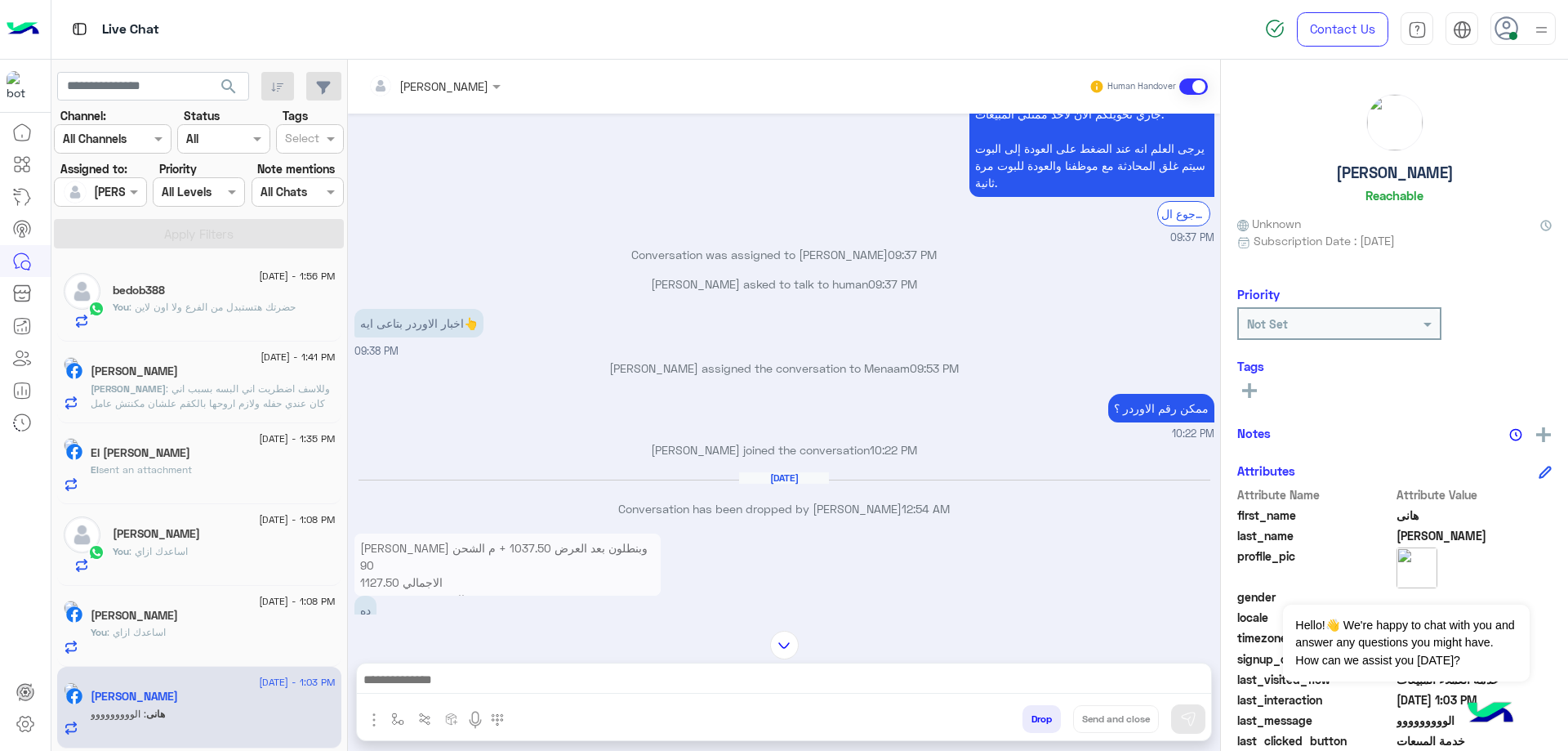
click at [468, 581] on p "[PERSON_NAME] وبنطلون بعد العرض 1037.50 + م الشحن 90 الاجمالي 1127.50 رقم الاور…" at bounding box center [507, 573] width 306 height 80
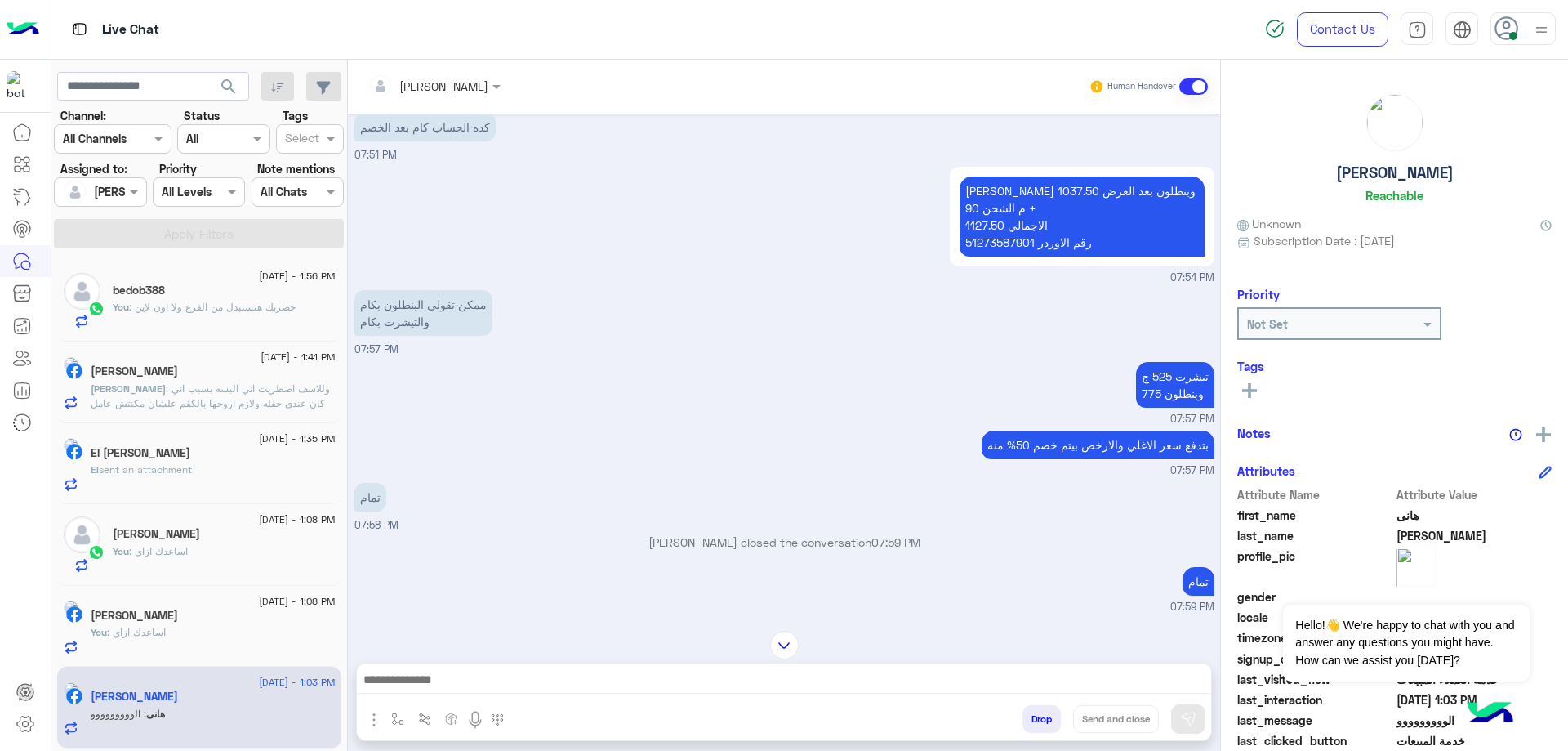
scroll to position [0, 0]
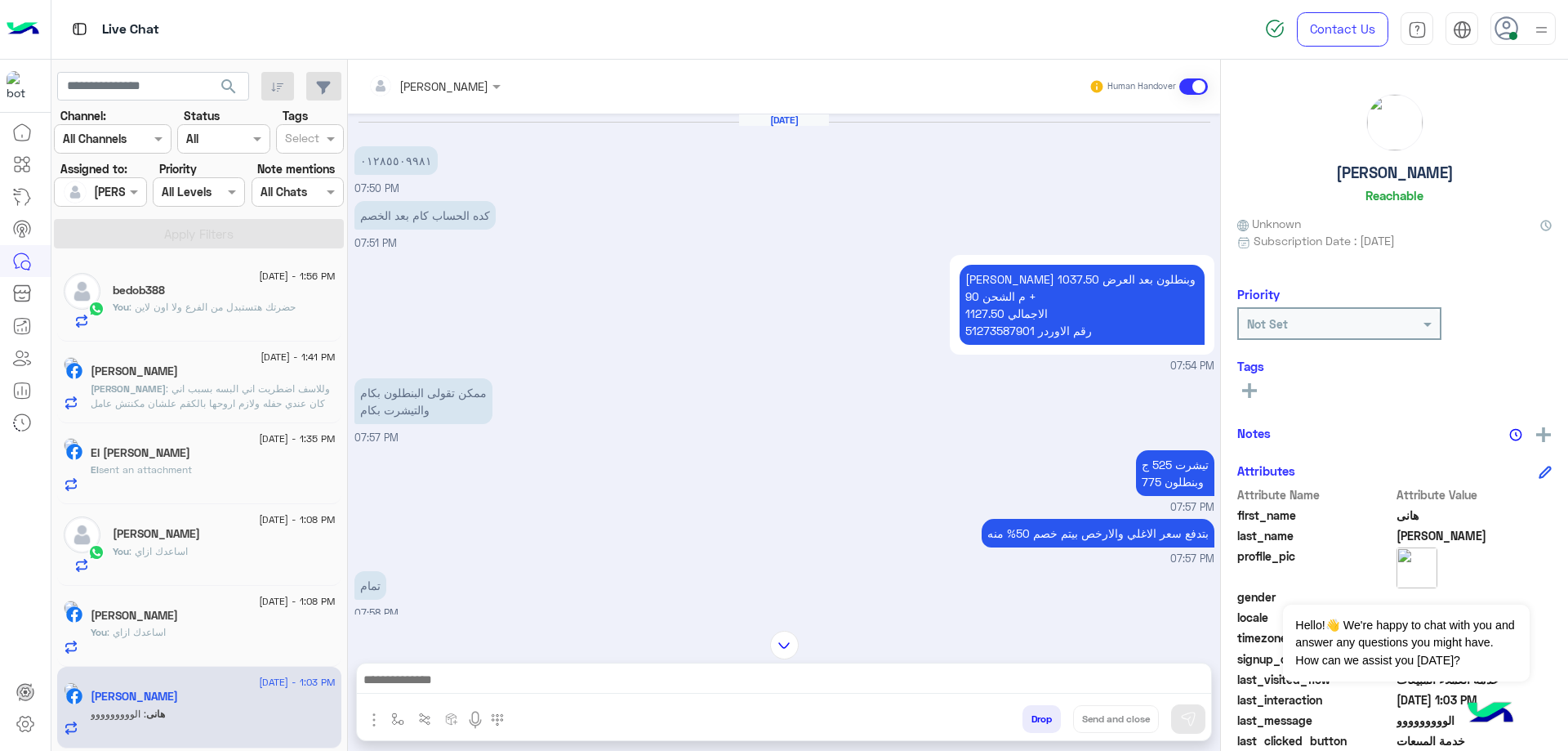
click at [1006, 330] on p "[PERSON_NAME] وبنطلون بعد العرض 1037.50 + م الشحن 90 الاجمالي 1127.50 رقم الاور…" at bounding box center [1081, 304] width 245 height 80
copy p "51273587901"
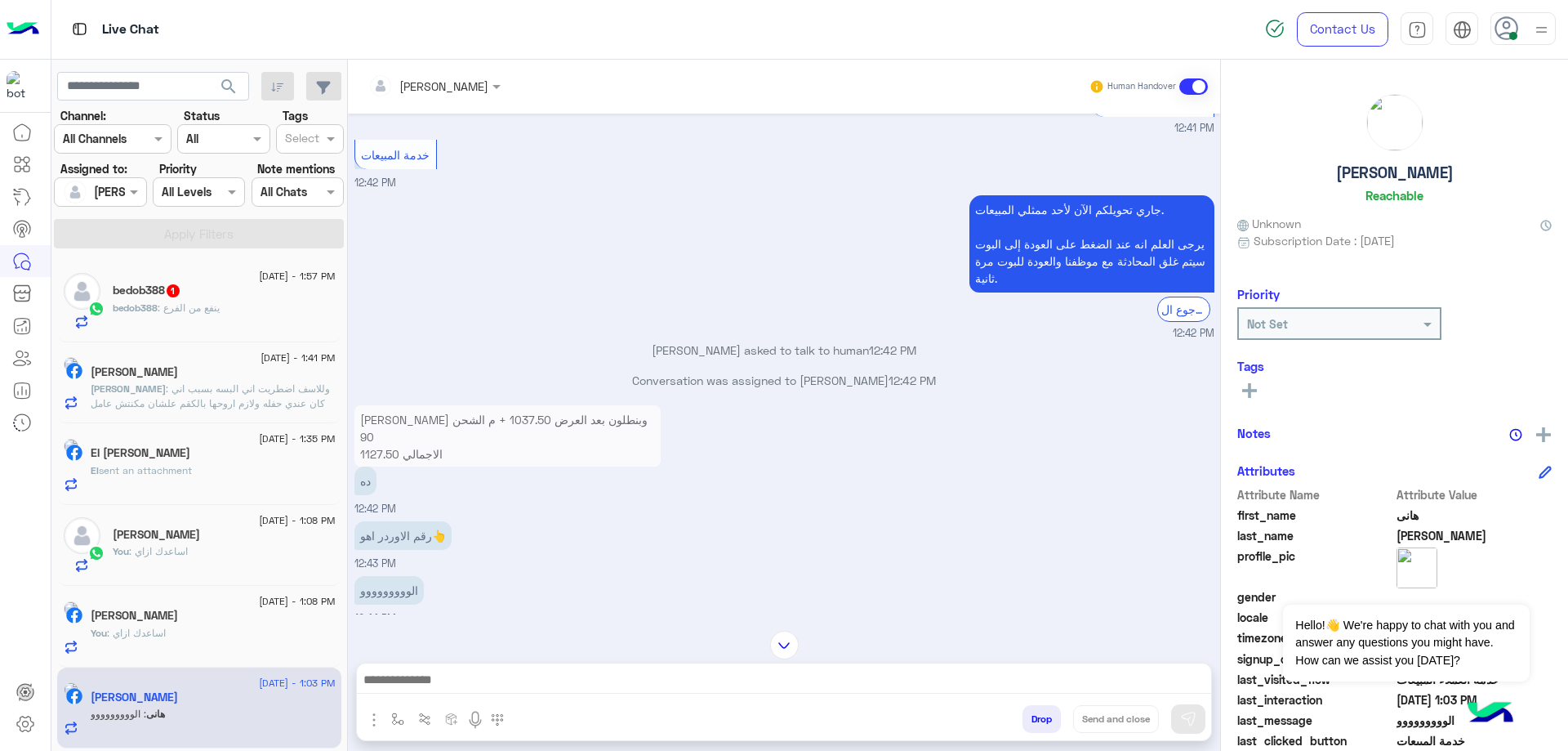
scroll to position [838, 0]
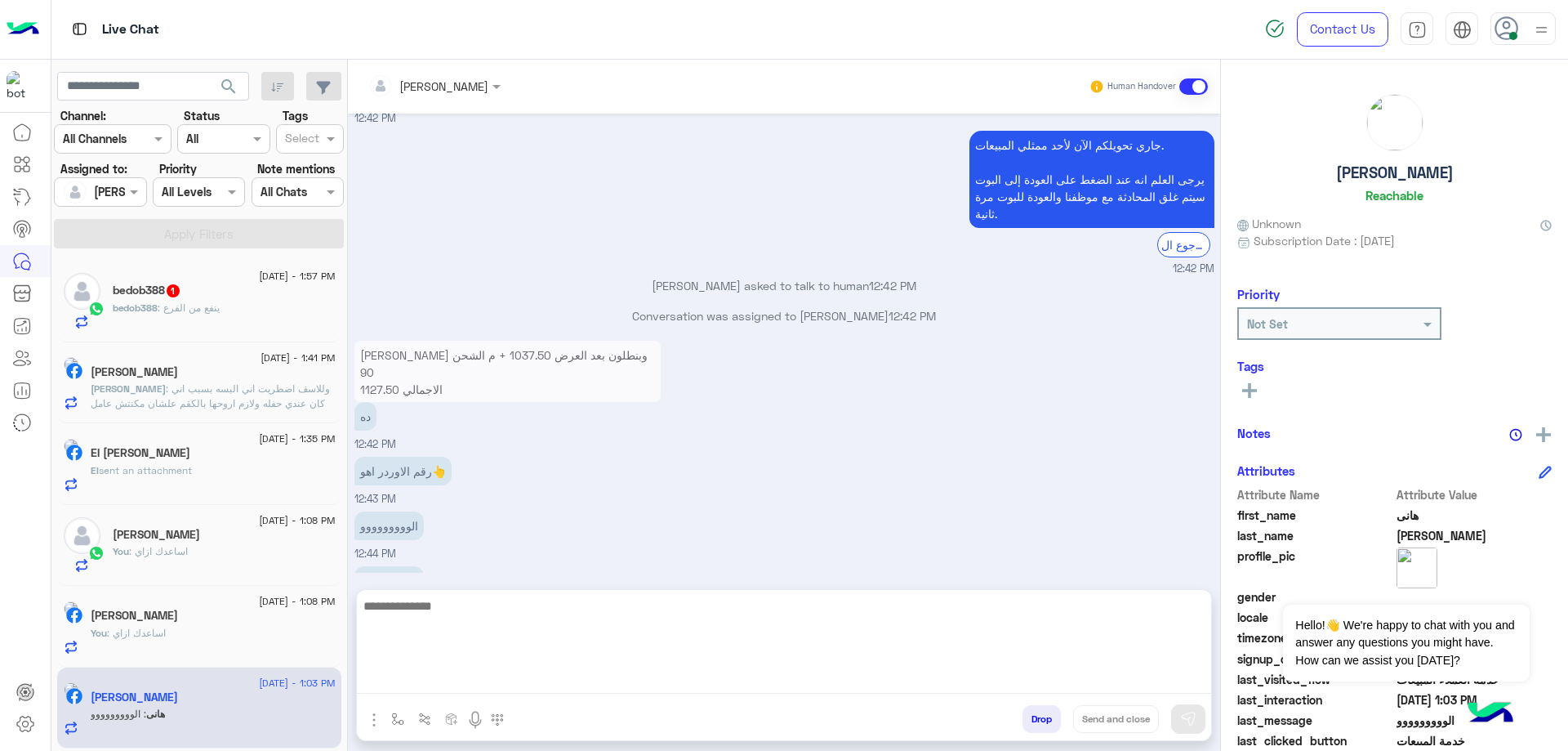
click at [492, 688] on textarea at bounding box center [784, 645] width 854 height 98
type textarea "**********"
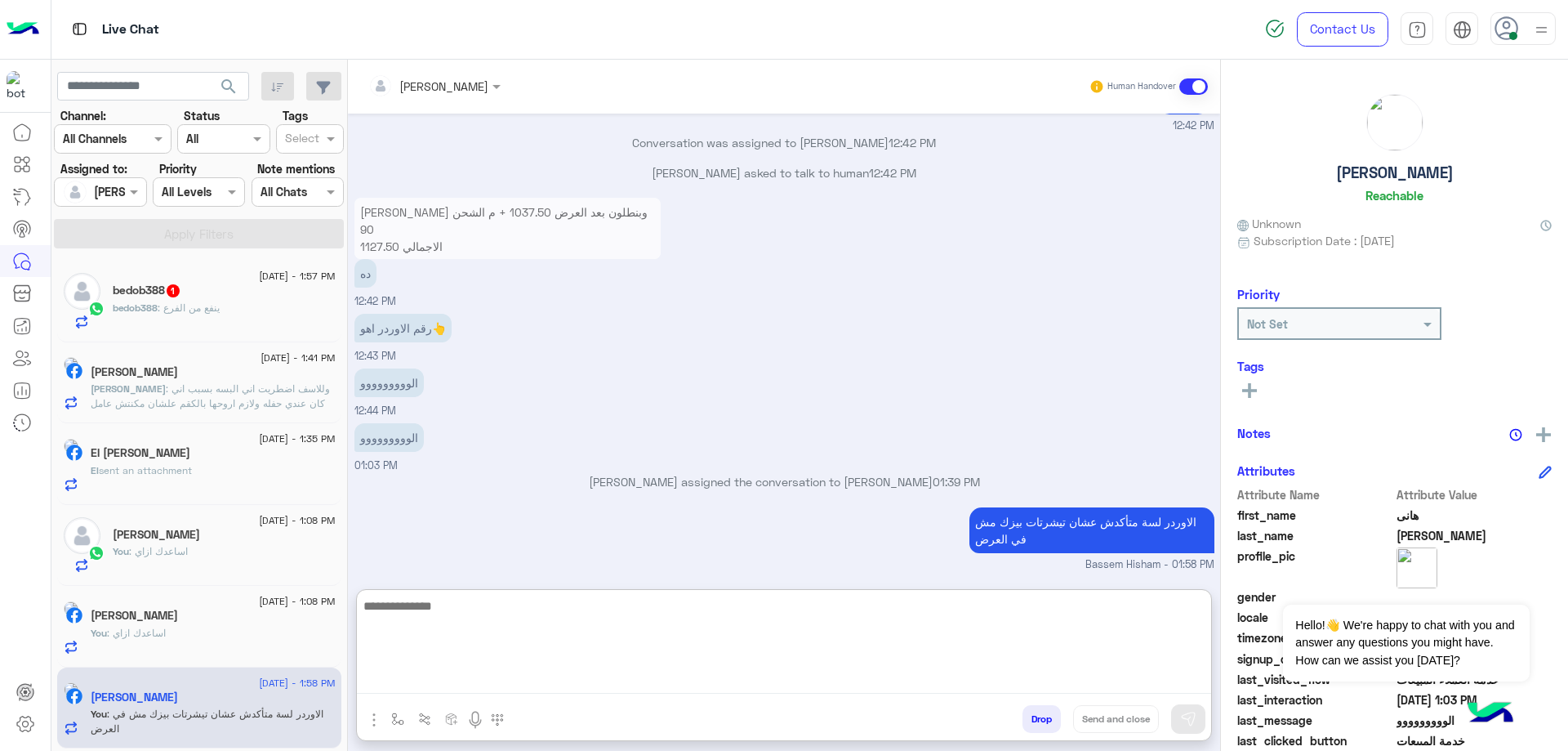
scroll to position [1010, 0]
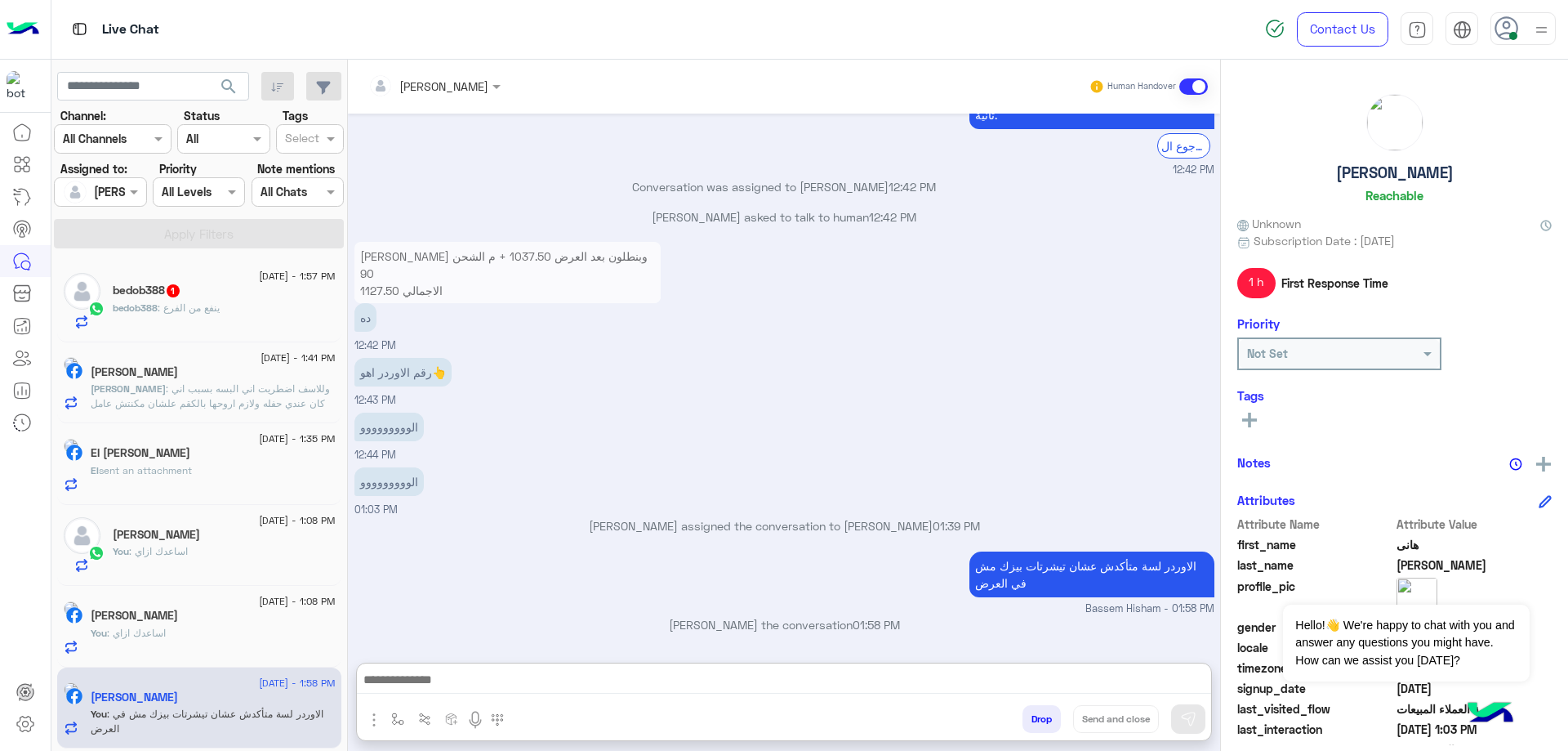
click at [186, 322] on div "bedob388 : ينفع من الفرع" at bounding box center [225, 315] width 223 height 29
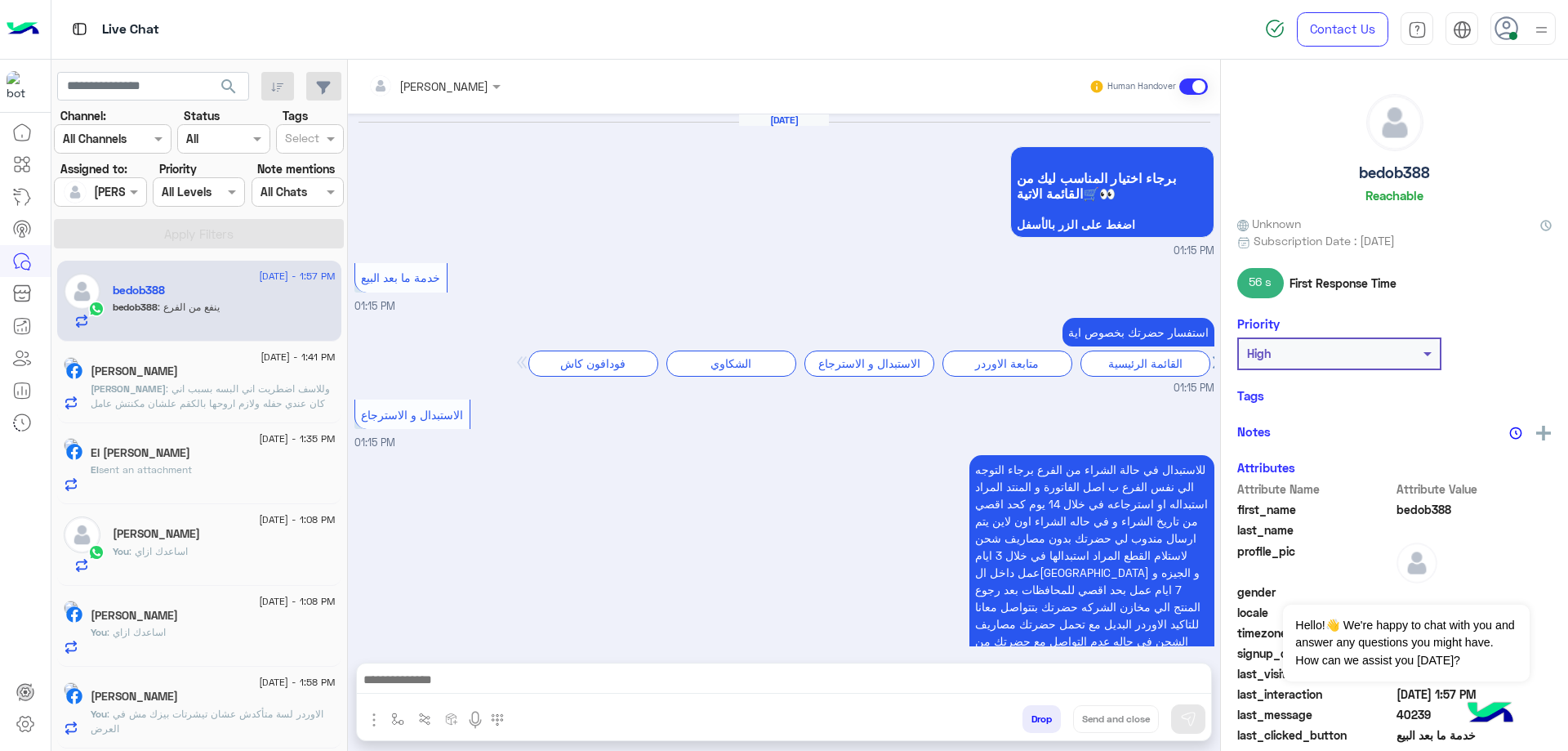
scroll to position [960, 0]
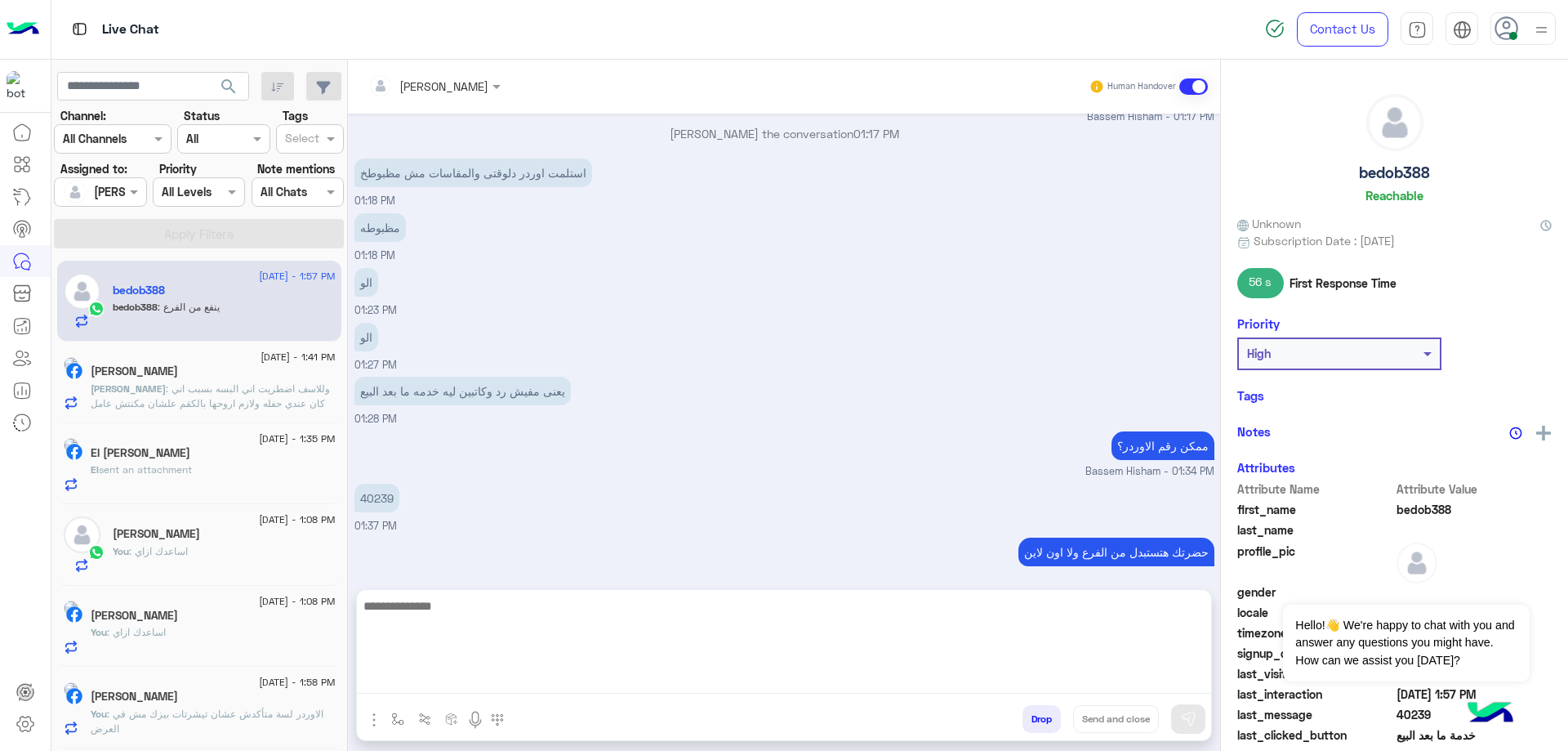
click at [571, 685] on textarea at bounding box center [784, 645] width 854 height 98
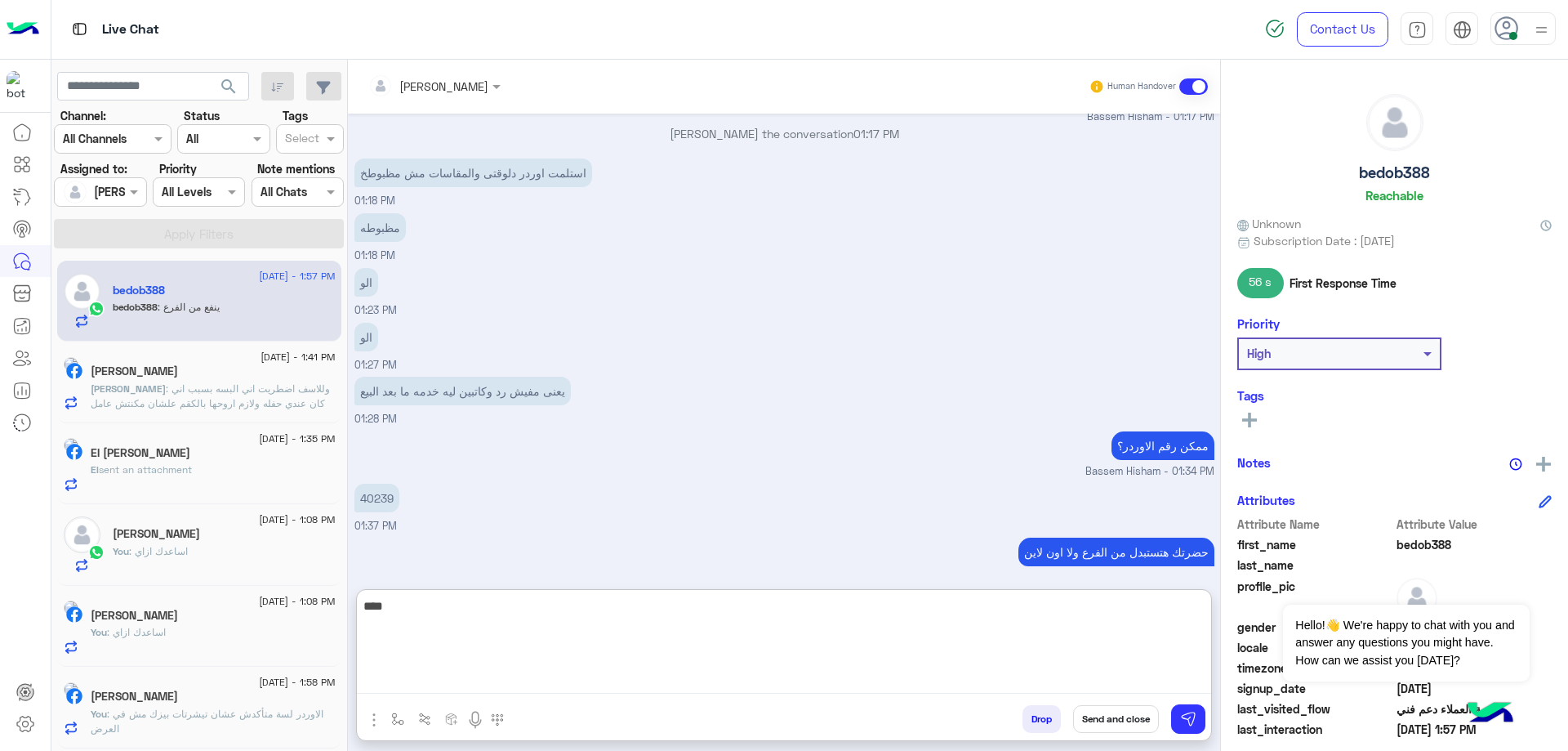
type textarea "****"
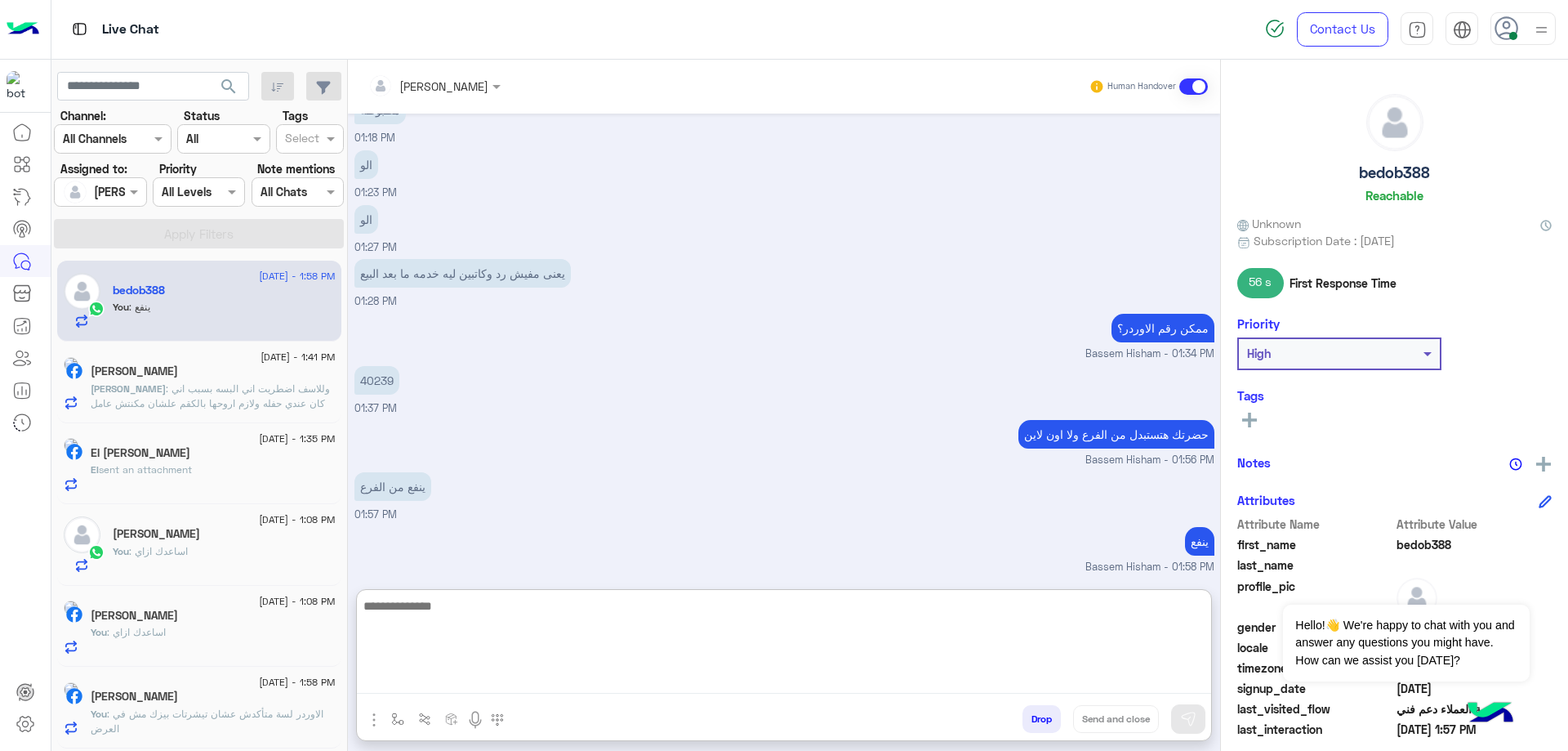
scroll to position [1086, 0]
paste textarea "**********"
click at [695, 650] on textarea at bounding box center [784, 645] width 854 height 98
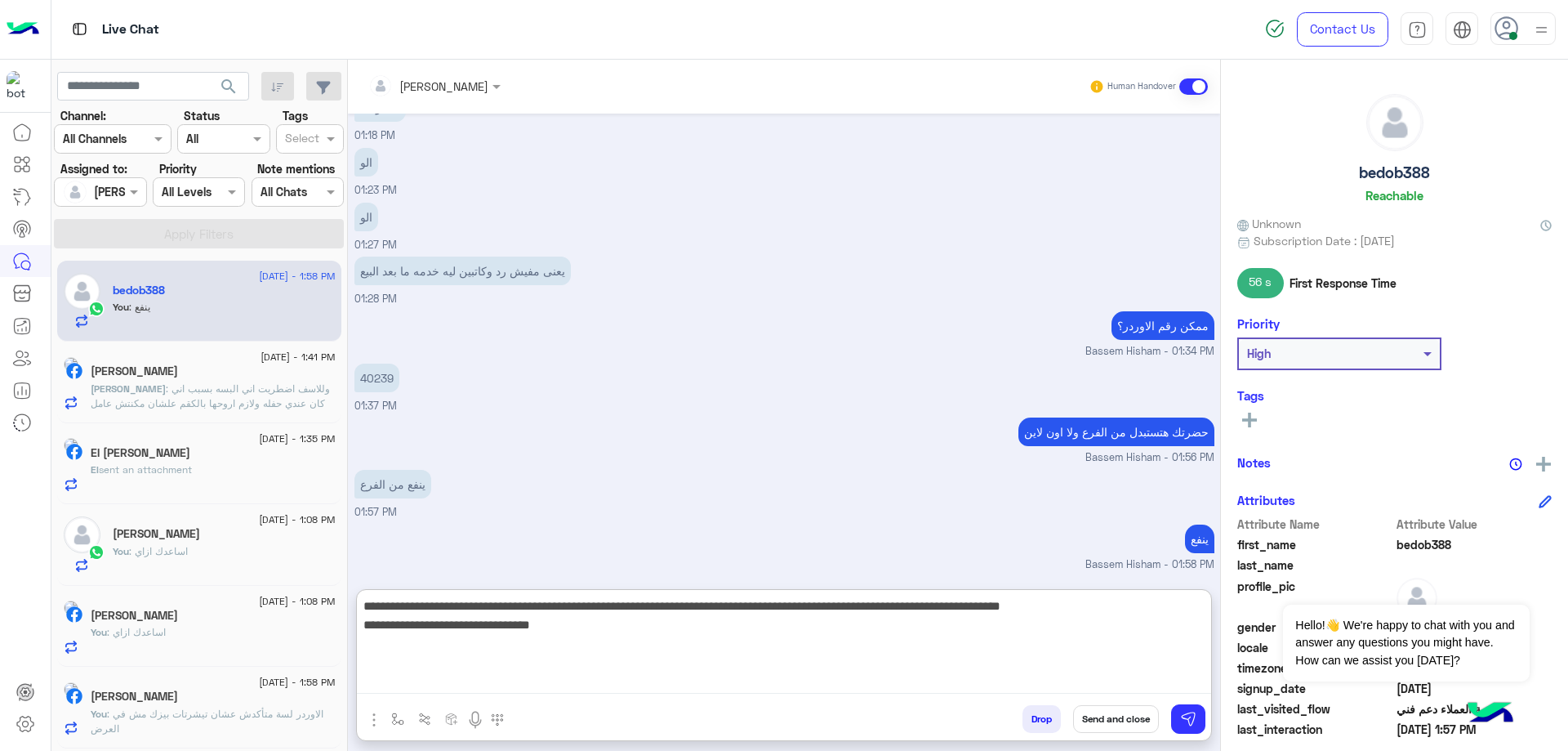
click at [1101, 607] on textarea "**********" at bounding box center [784, 645] width 854 height 98
drag, startPoint x: 1006, startPoint y: 625, endPoint x: 1182, endPoint y: 619, distance: 176.1
click at [1182, 619] on textarea "**********" at bounding box center [784, 645] width 854 height 98
click at [1087, 611] on textarea "**********" at bounding box center [784, 645] width 854 height 98
type textarea "**********"
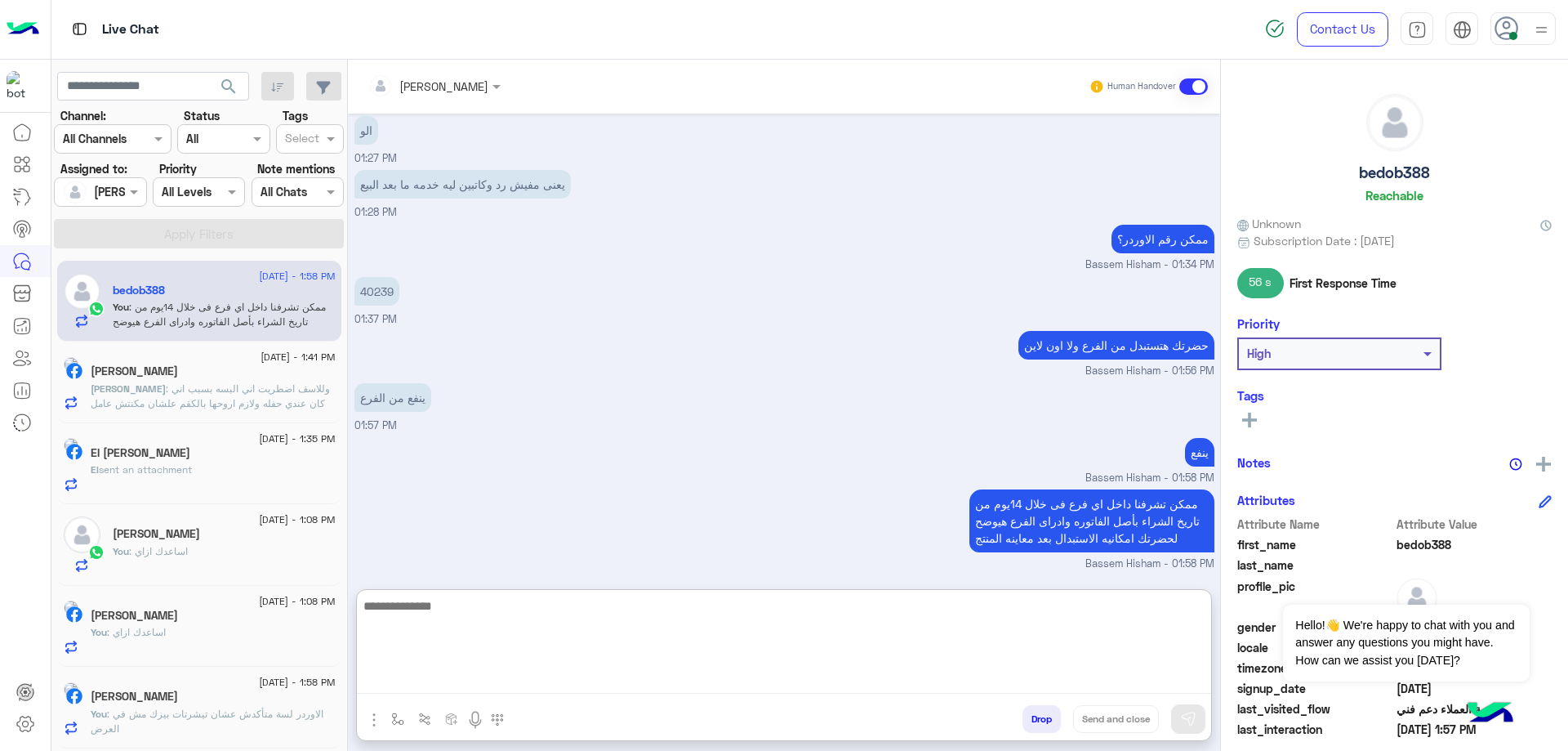
scroll to position [1227, 0]
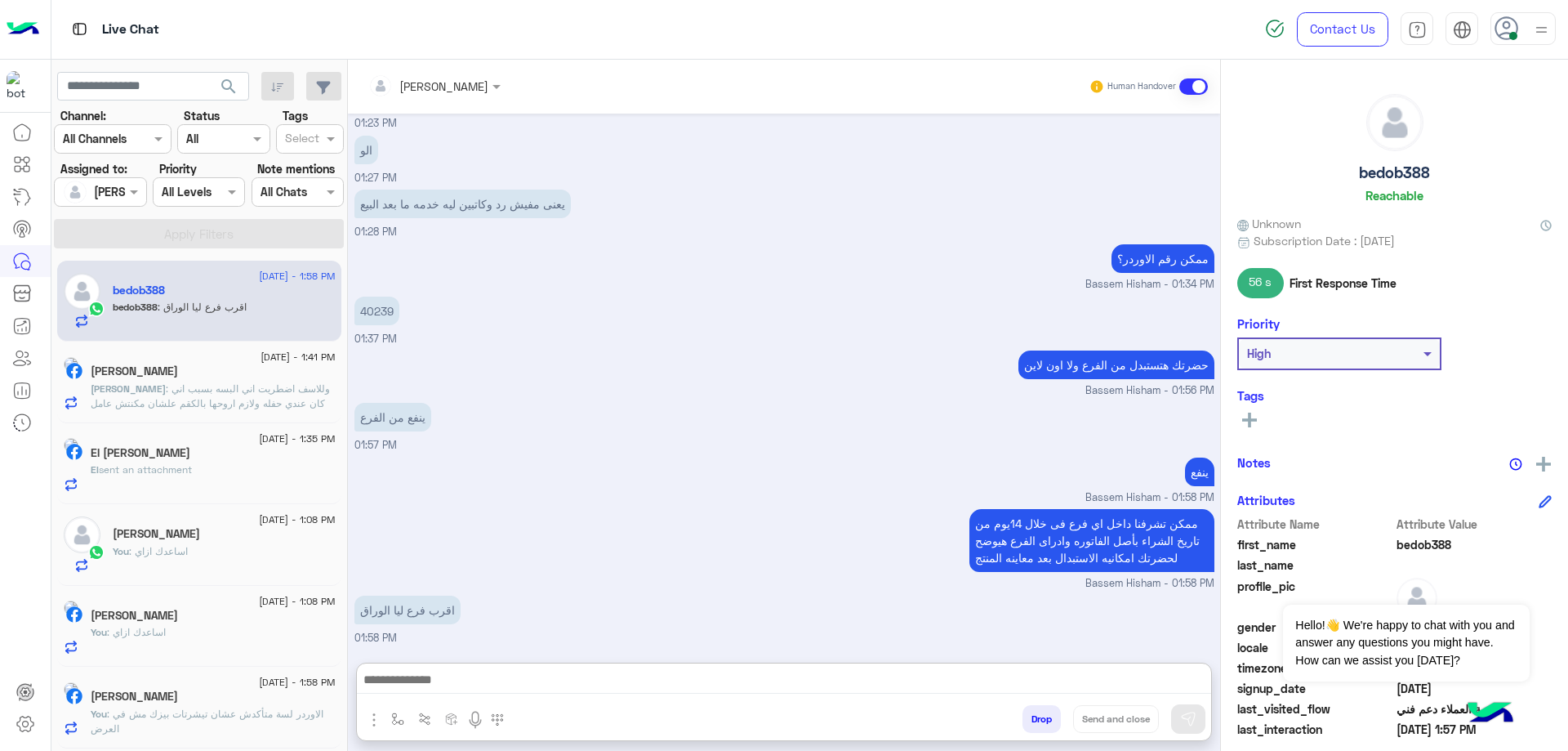
click at [372, 725] on img "button" at bounding box center [374, 719] width 19 height 19
click at [407, 684] on span "Images" at bounding box center [411, 683] width 42 height 18
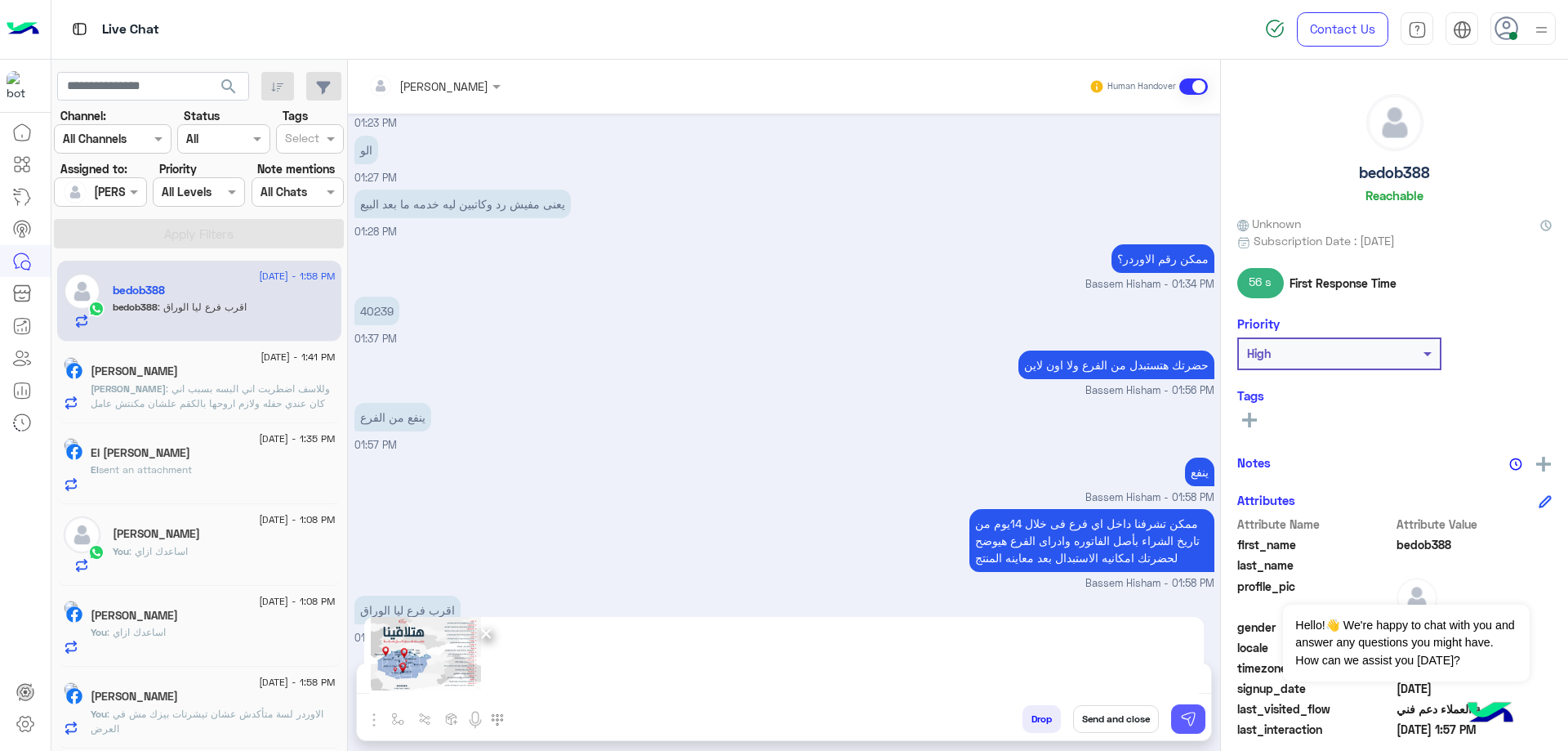
click at [1188, 724] on img at bounding box center [1188, 719] width 17 height 17
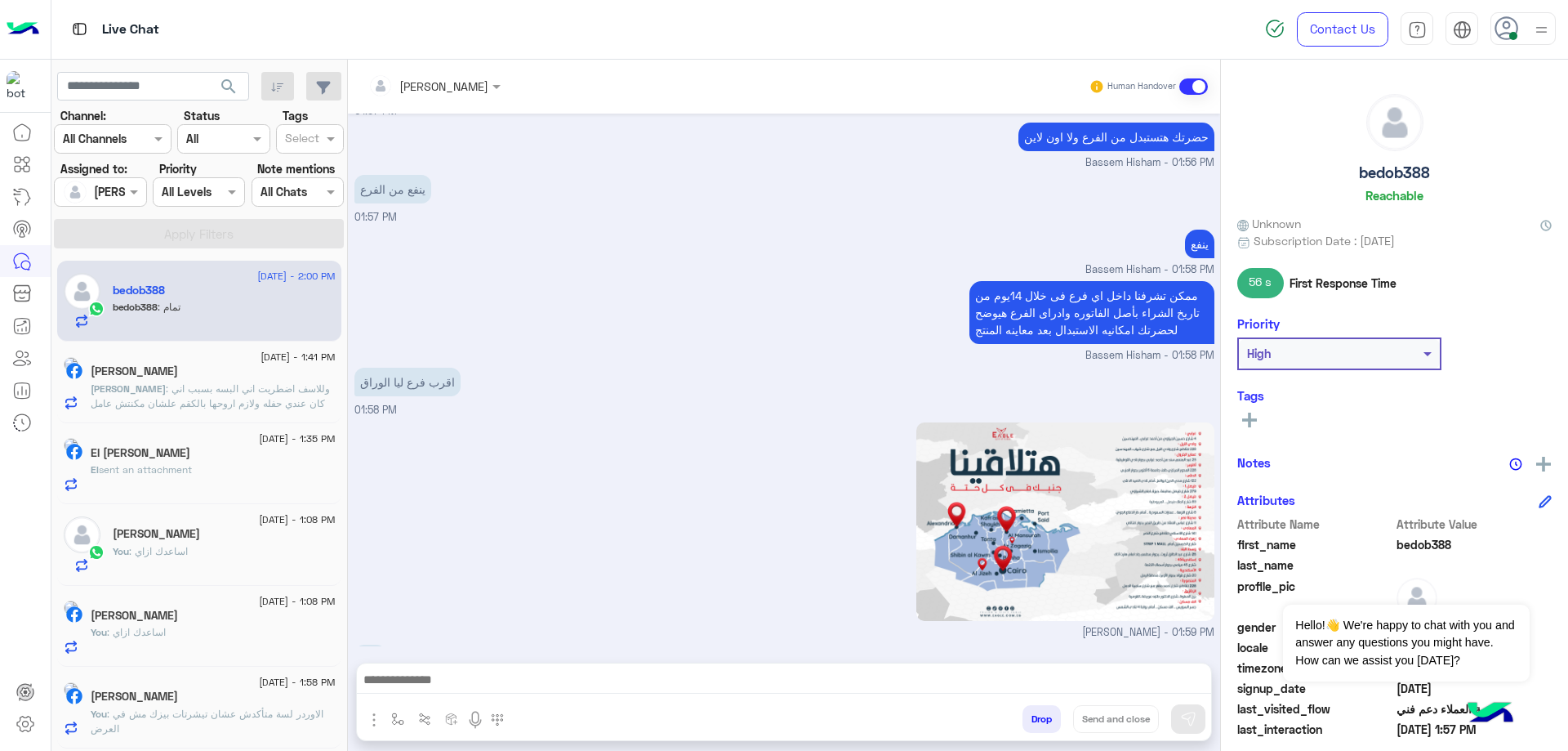
scroll to position [1430, 0]
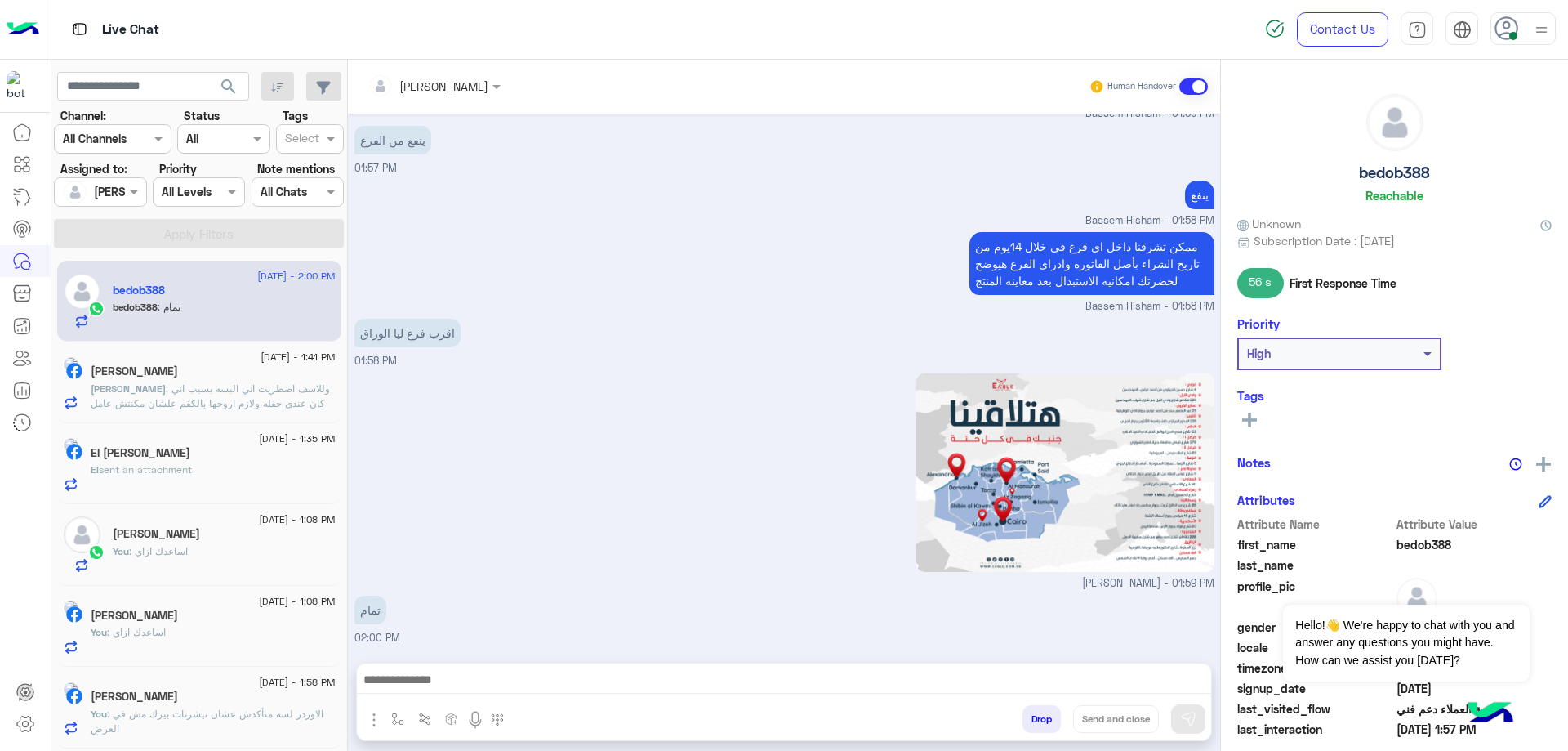
click at [1415, 176] on h5 "bedob388" at bounding box center [1394, 172] width 71 height 18
copy h5 "bedob388"
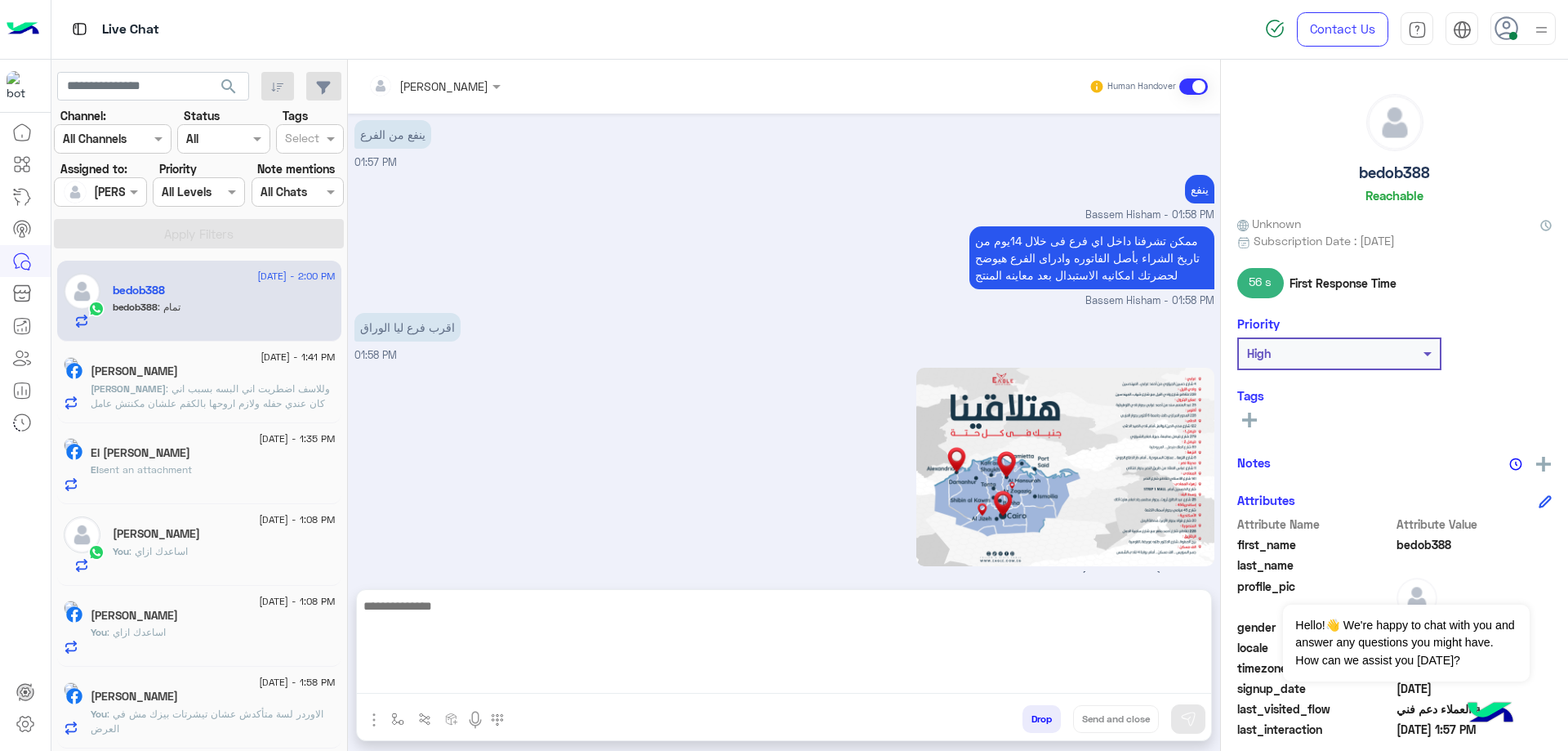
click at [919, 679] on textarea at bounding box center [784, 645] width 854 height 98
paste textarea "**********"
type textarea "**********"
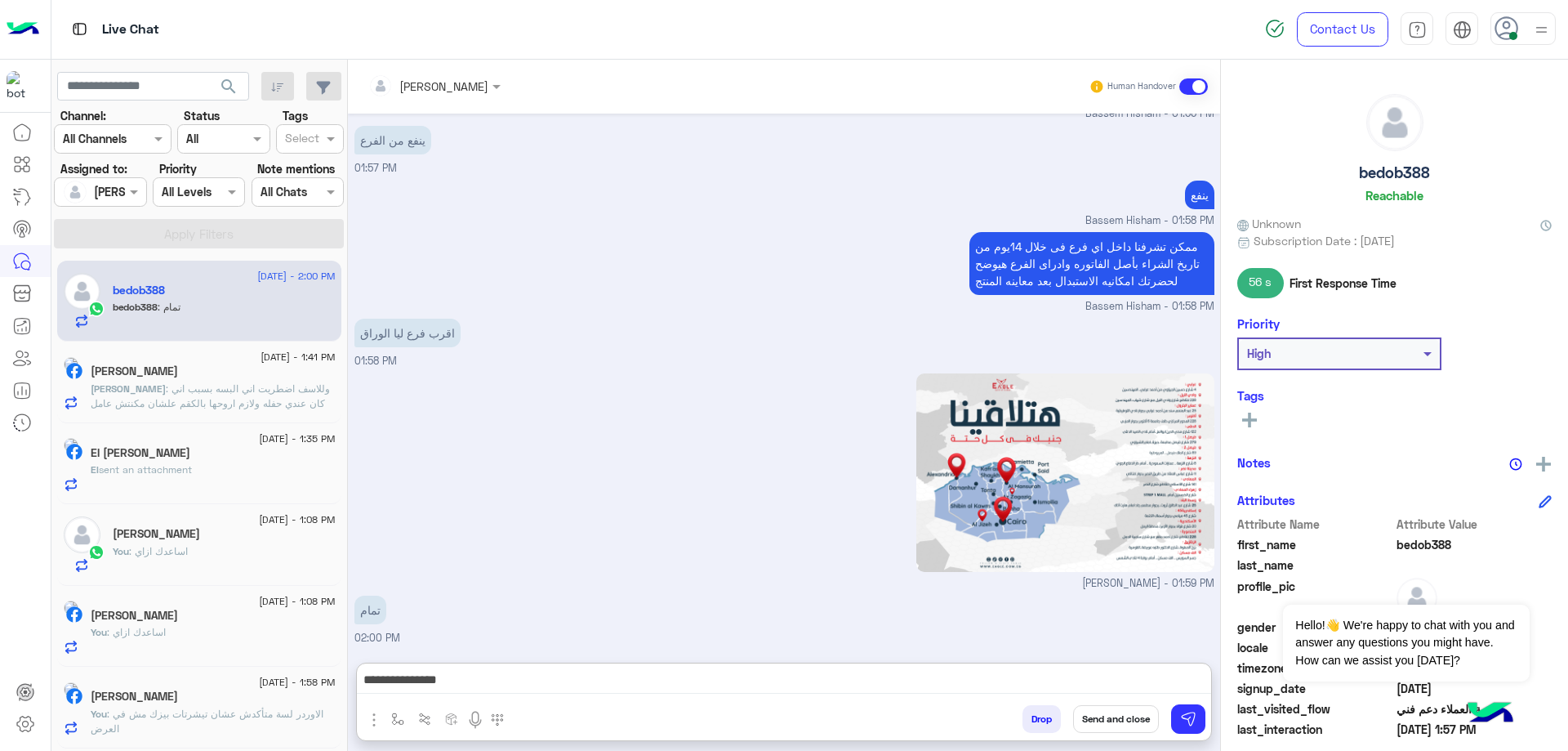
click at [1132, 727] on button "Send and close" at bounding box center [1116, 719] width 86 height 28
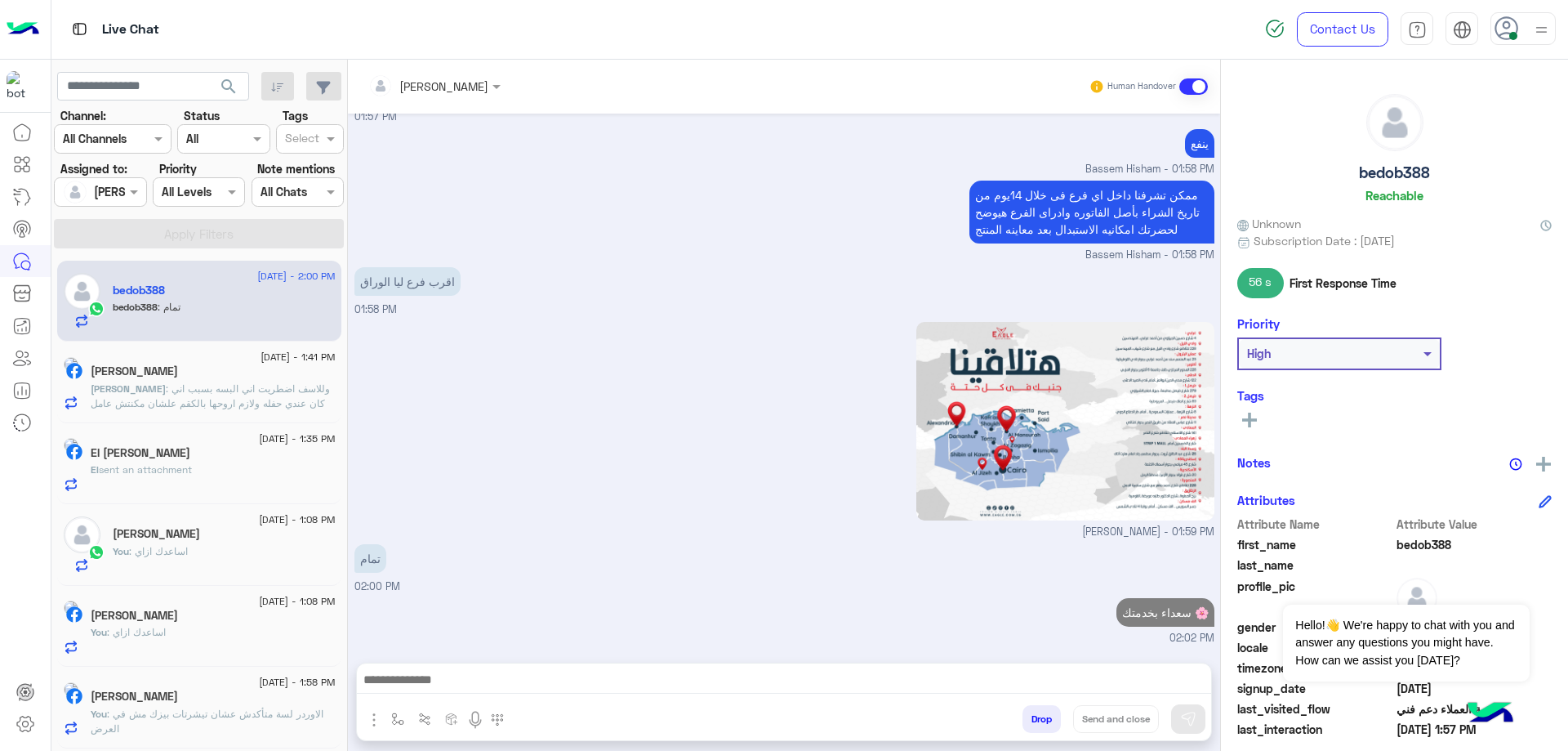
scroll to position [1512, 0]
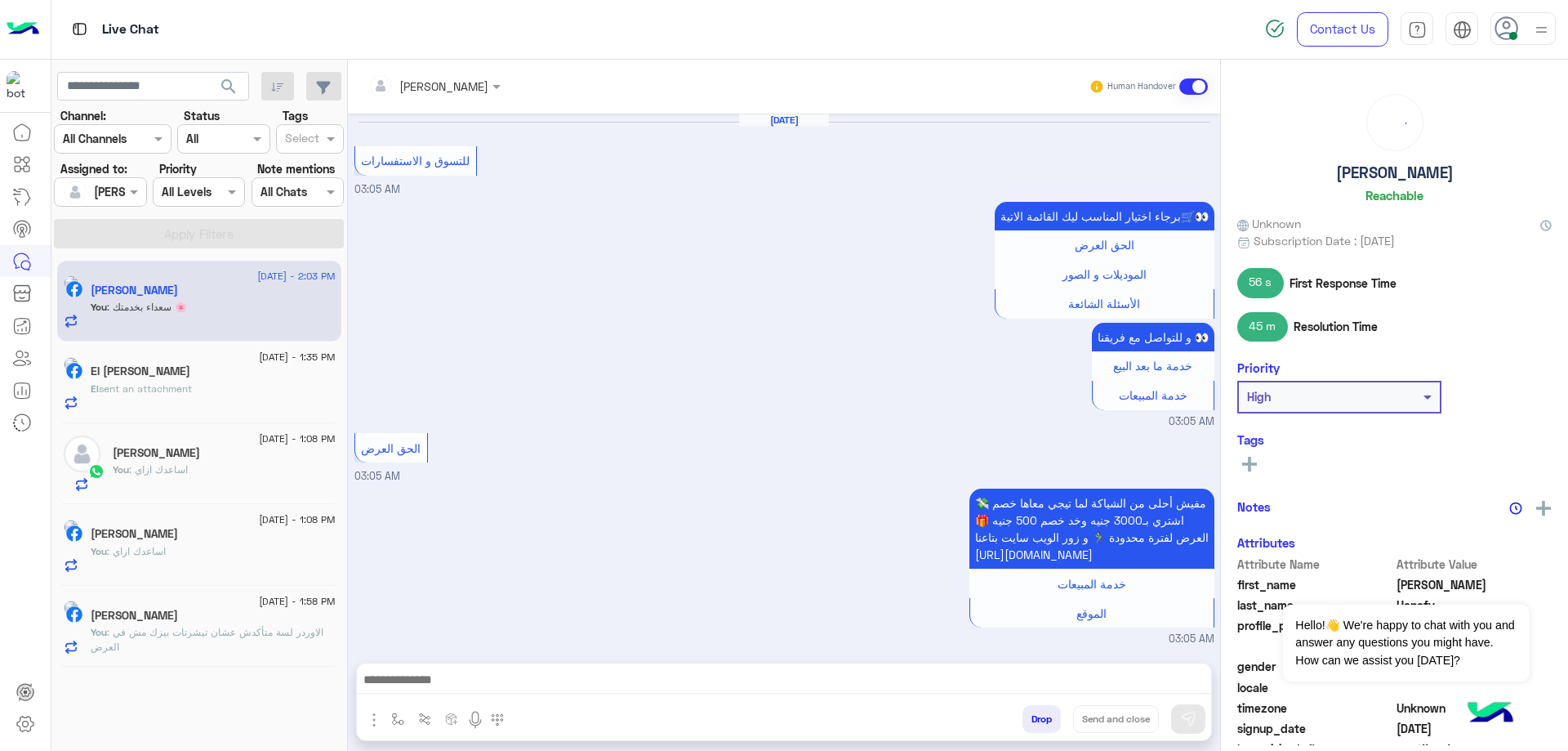
scroll to position [1231, 0]
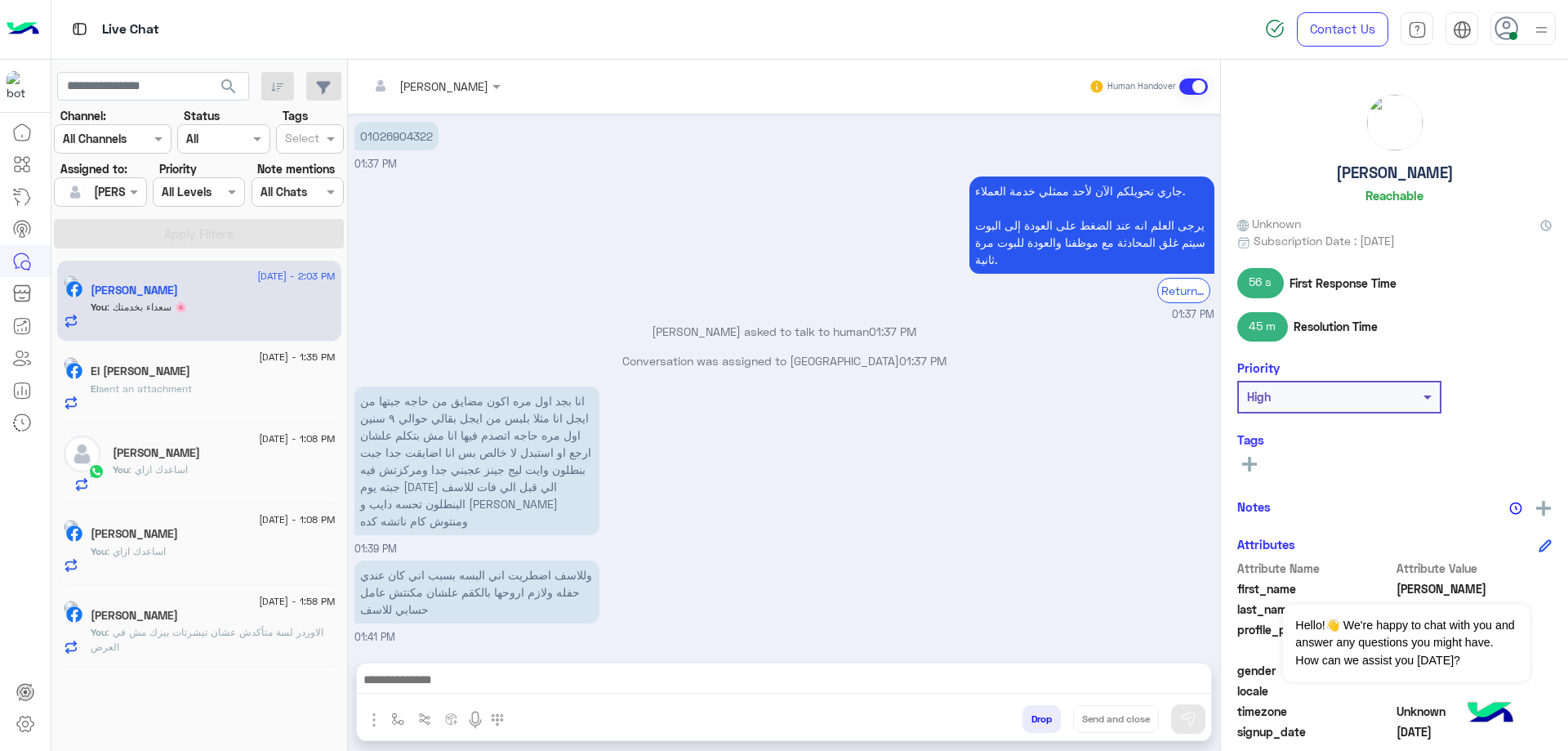
click at [217, 374] on div "El [PERSON_NAME]" at bounding box center [212, 373] width 245 height 18
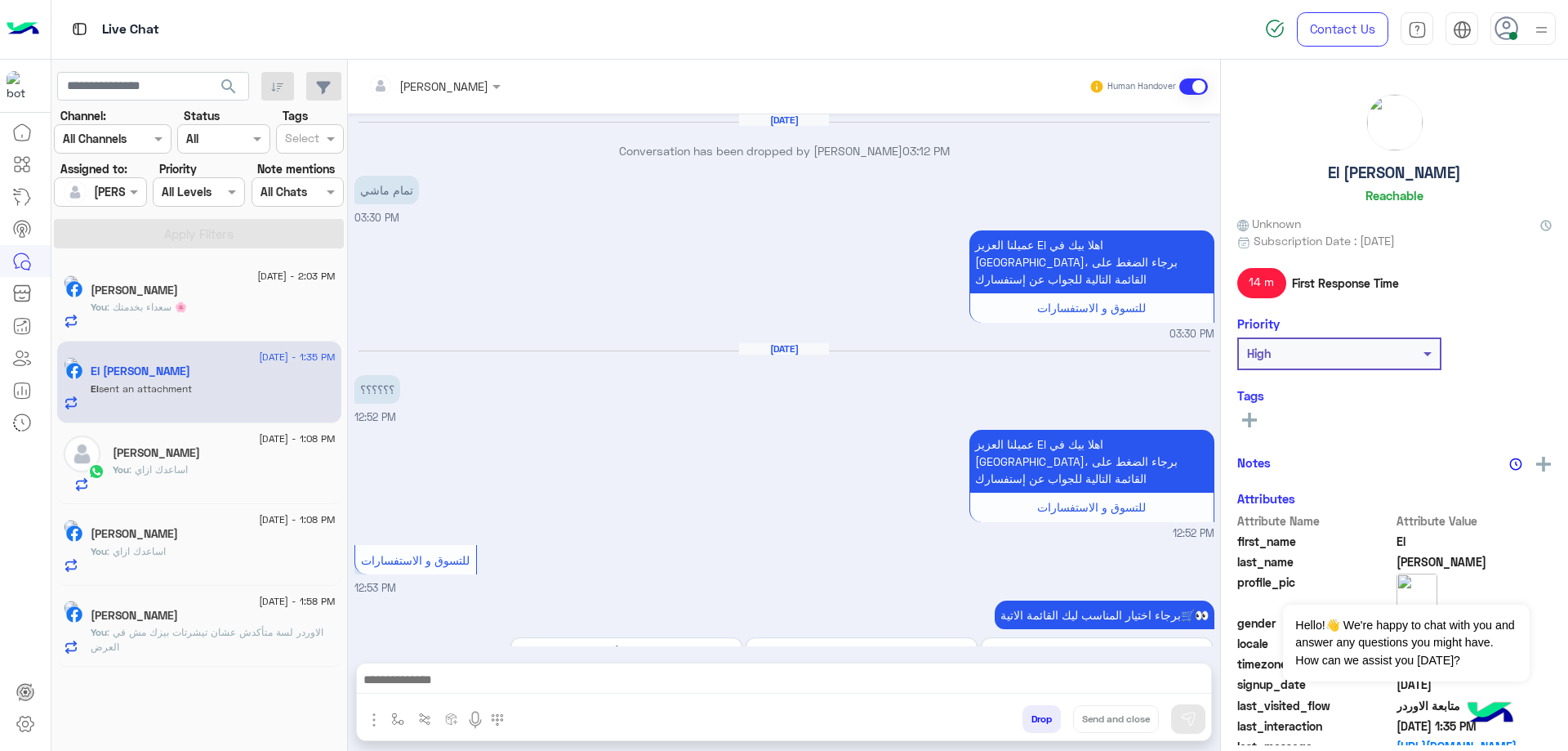
scroll to position [1253, 0]
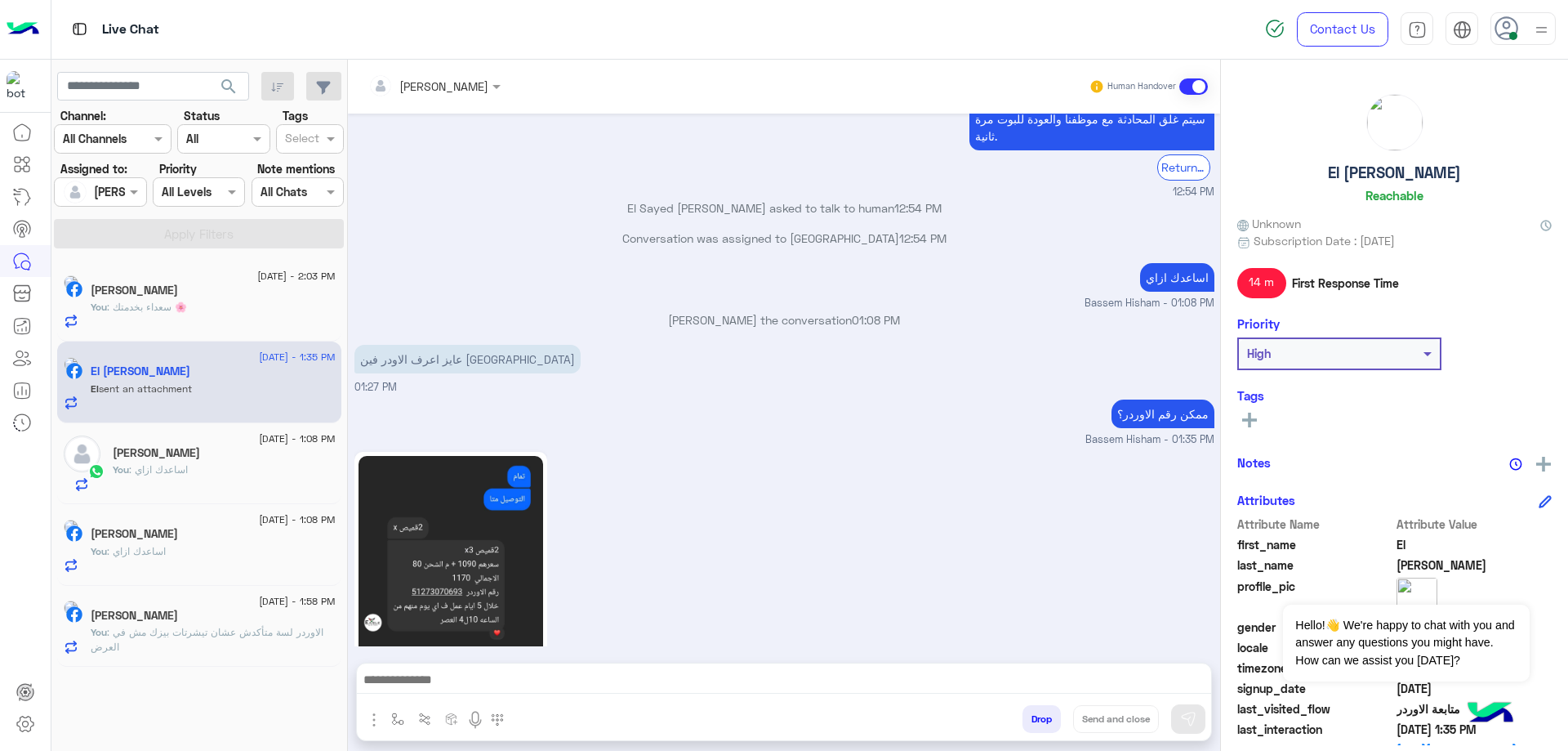
click at [488, 535] on img at bounding box center [451, 555] width 185 height 198
click at [547, 664] on div "Attachements Images Drop Send and close" at bounding box center [784, 701] width 856 height 78
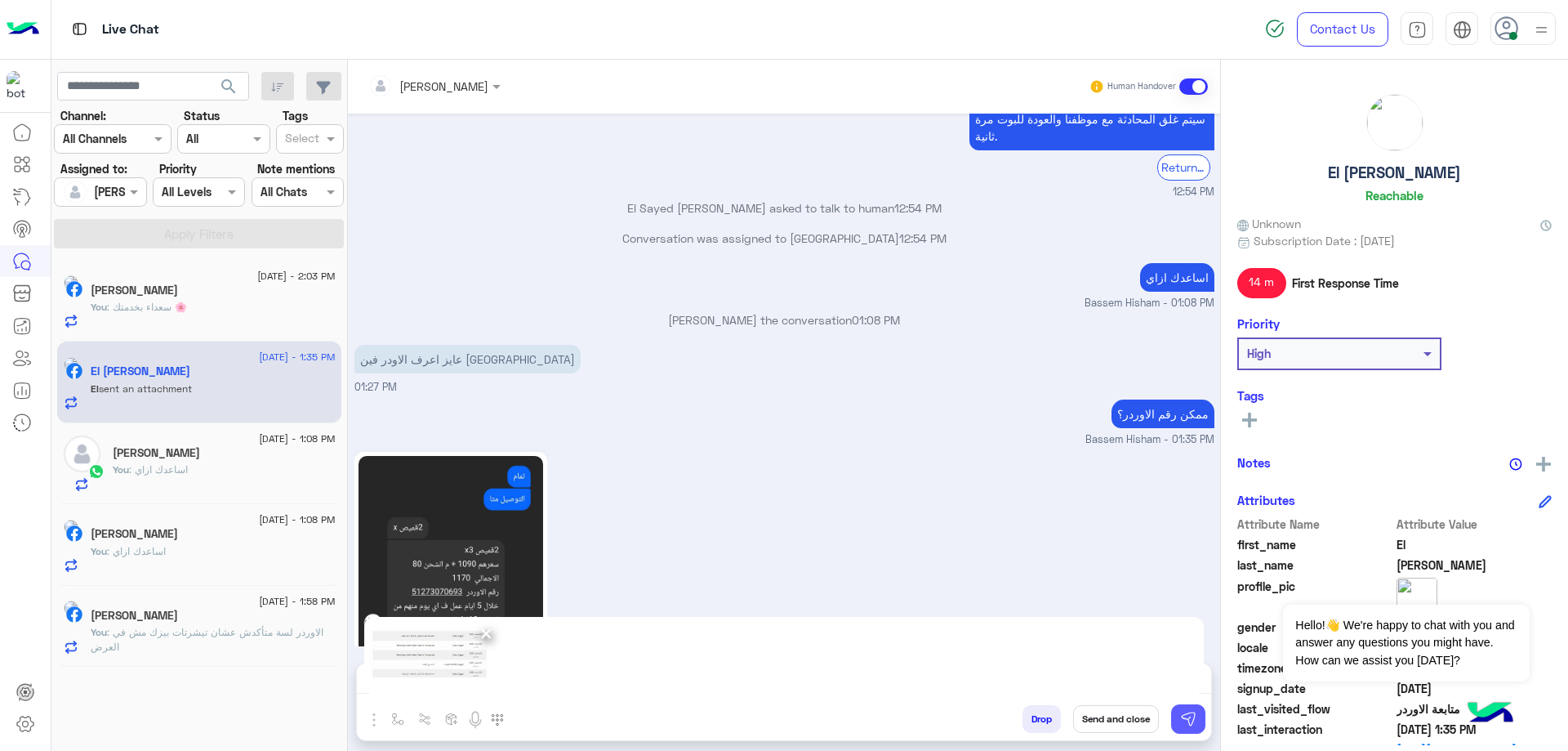
click at [1195, 725] on img at bounding box center [1188, 719] width 17 height 17
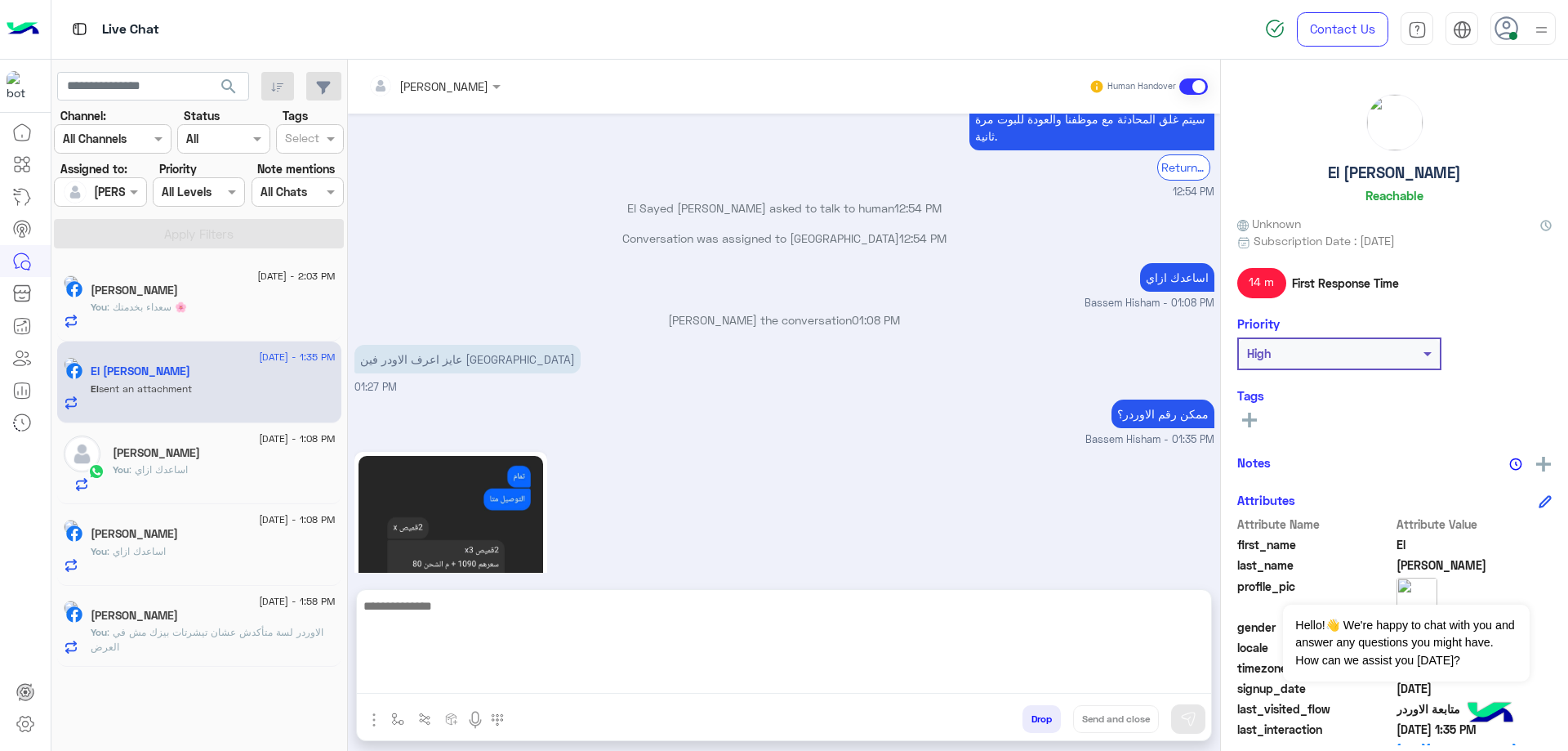
click at [496, 689] on textarea at bounding box center [784, 645] width 854 height 98
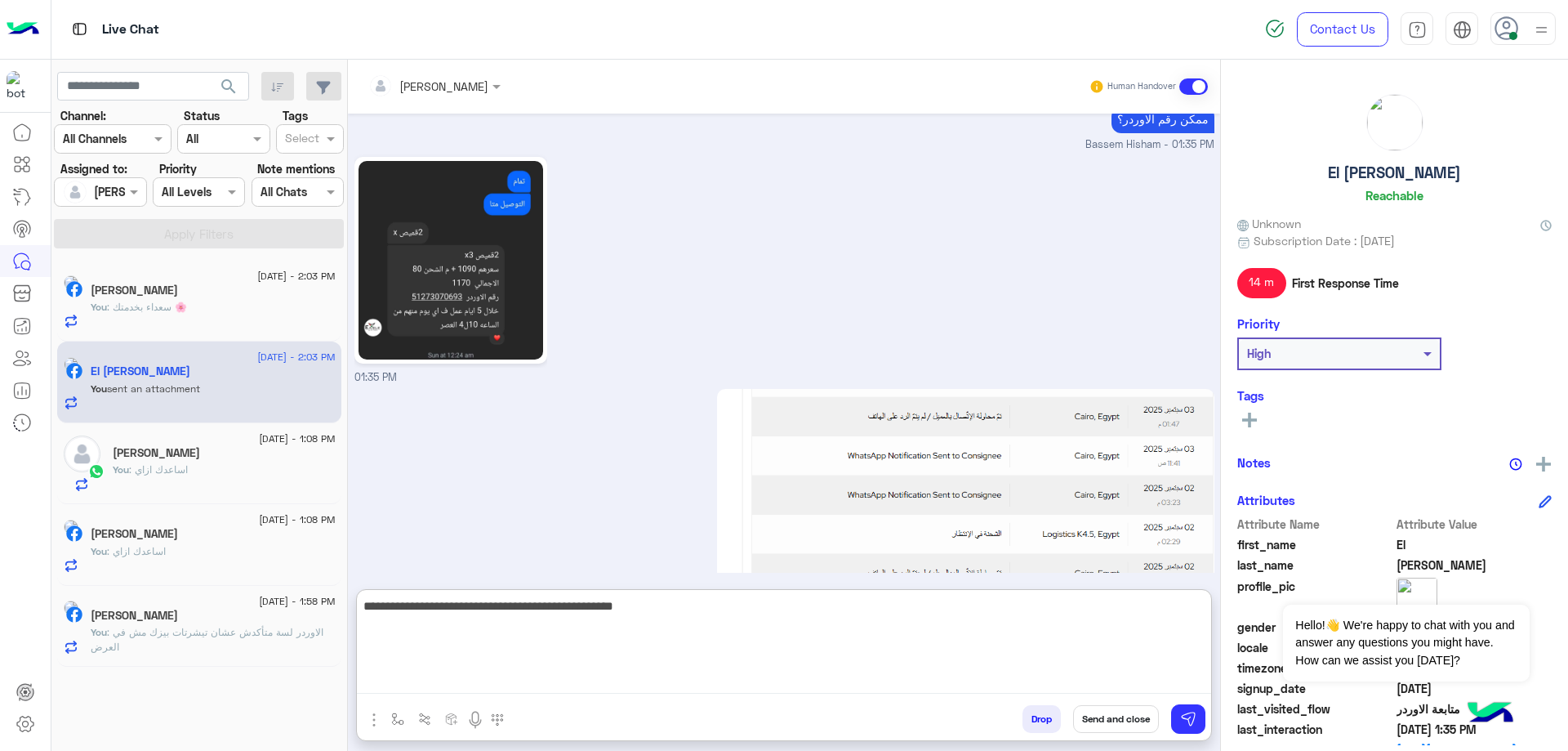
type textarea "**********"
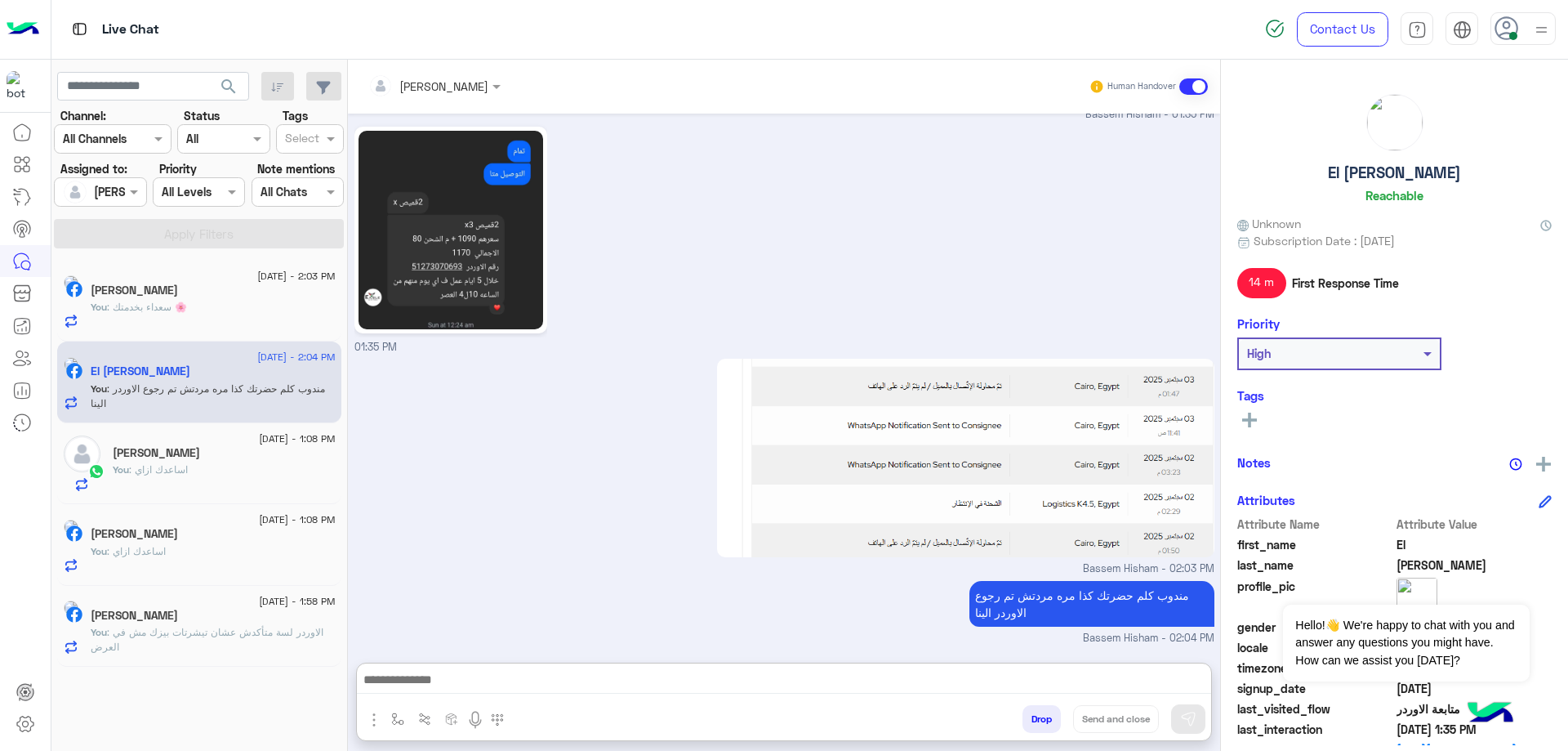
click at [1032, 721] on button "Drop" at bounding box center [1042, 719] width 39 height 28
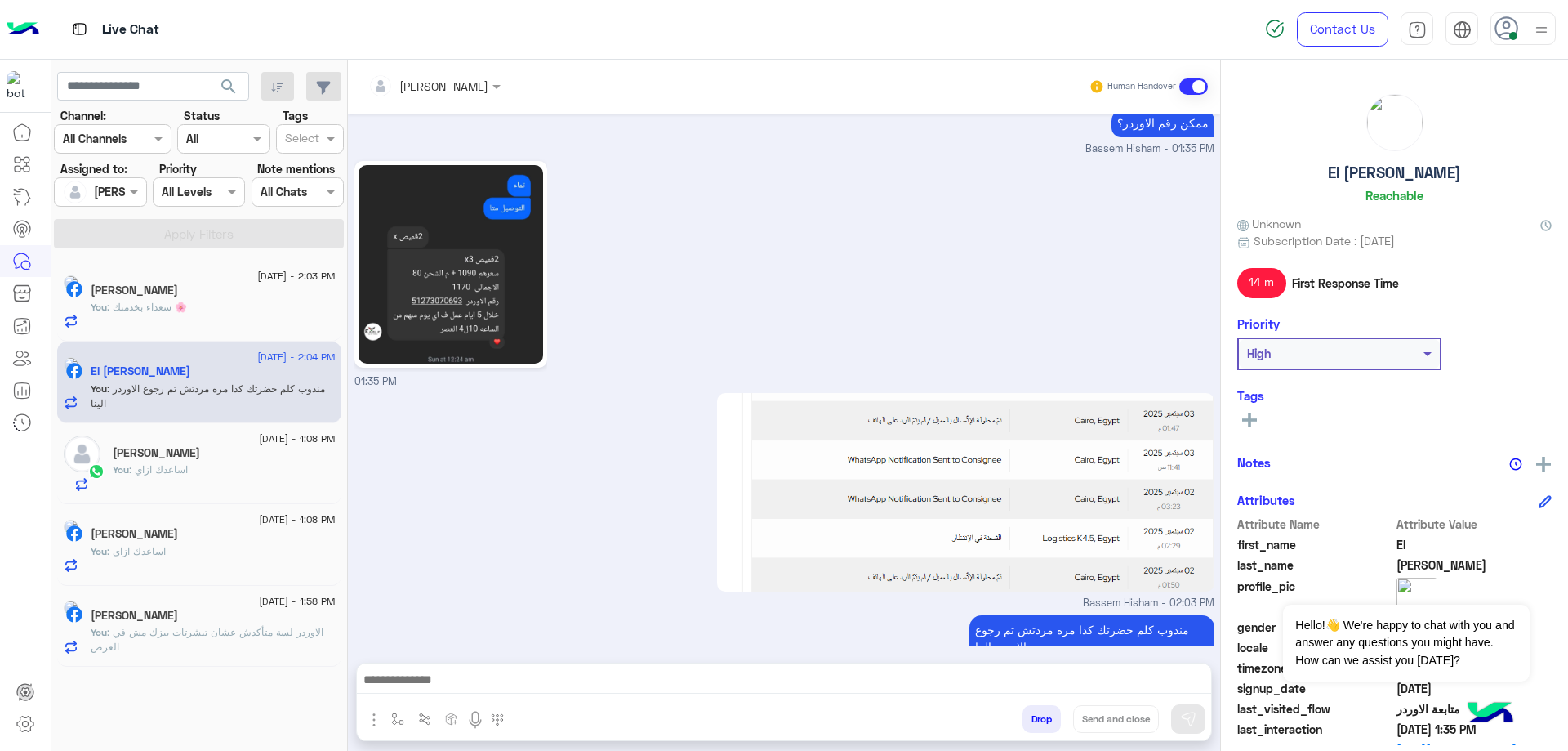
scroll to position [1574, 0]
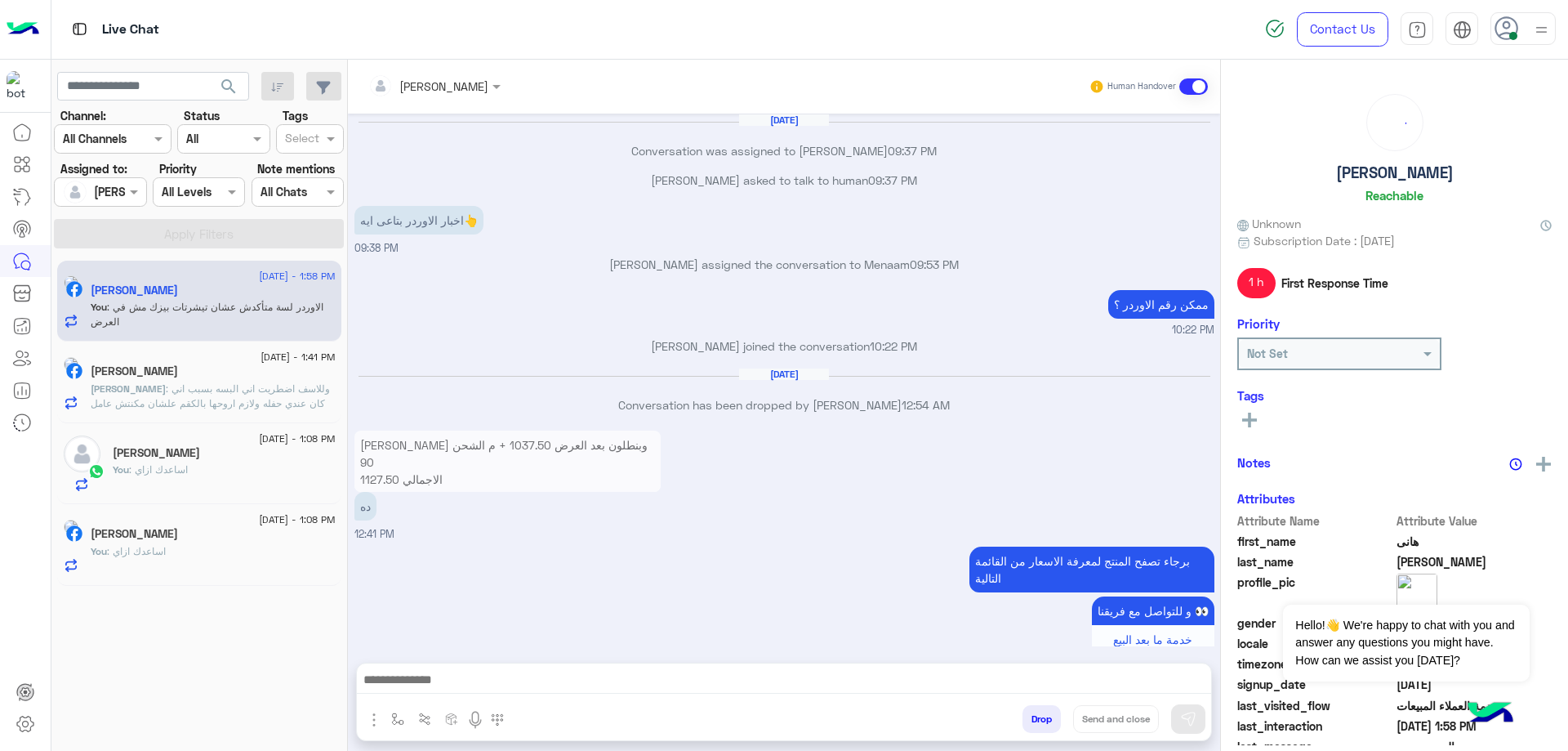
scroll to position [731, 0]
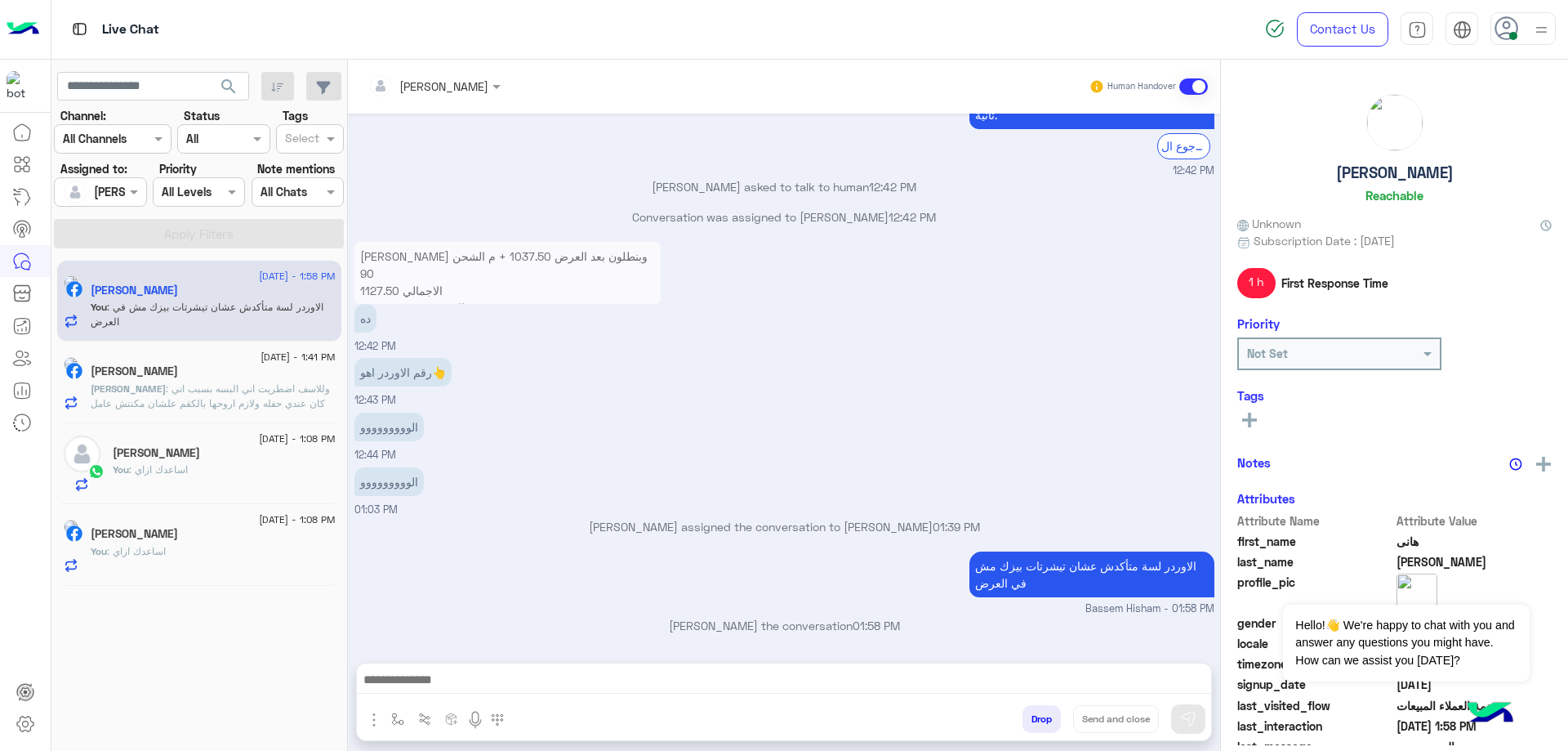
click at [300, 316] on p "You : الاوردر لسة متأكدش عشان تيشرتات بيزك مش في العرض" at bounding box center [212, 315] width 245 height 30
click at [239, 386] on span ": وللاسف اضطريت اني البسه بسبب اني كان عندي حفله ولازم اروحها بالكقم علشان مكنت…" at bounding box center [210, 404] width 239 height 42
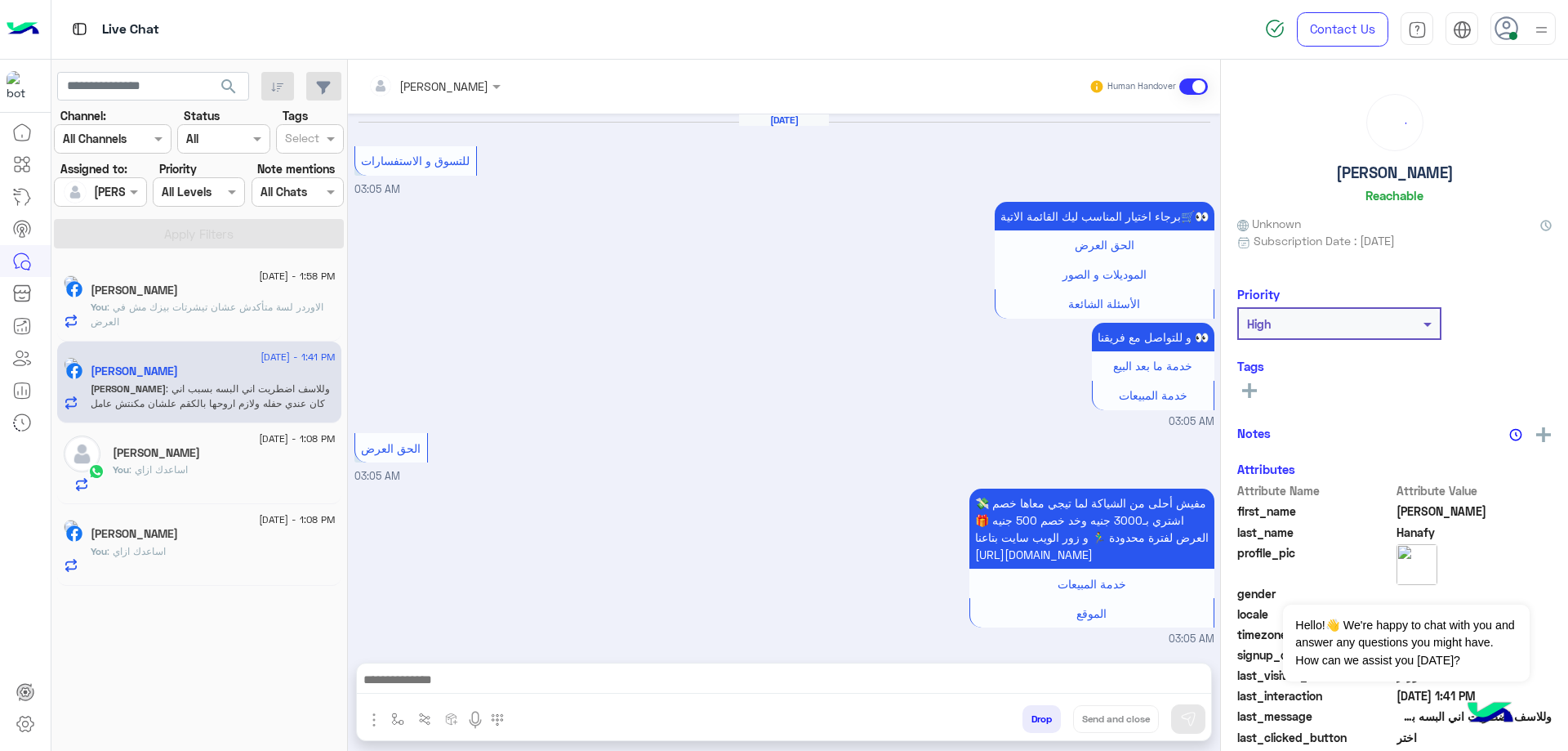
scroll to position [1231, 0]
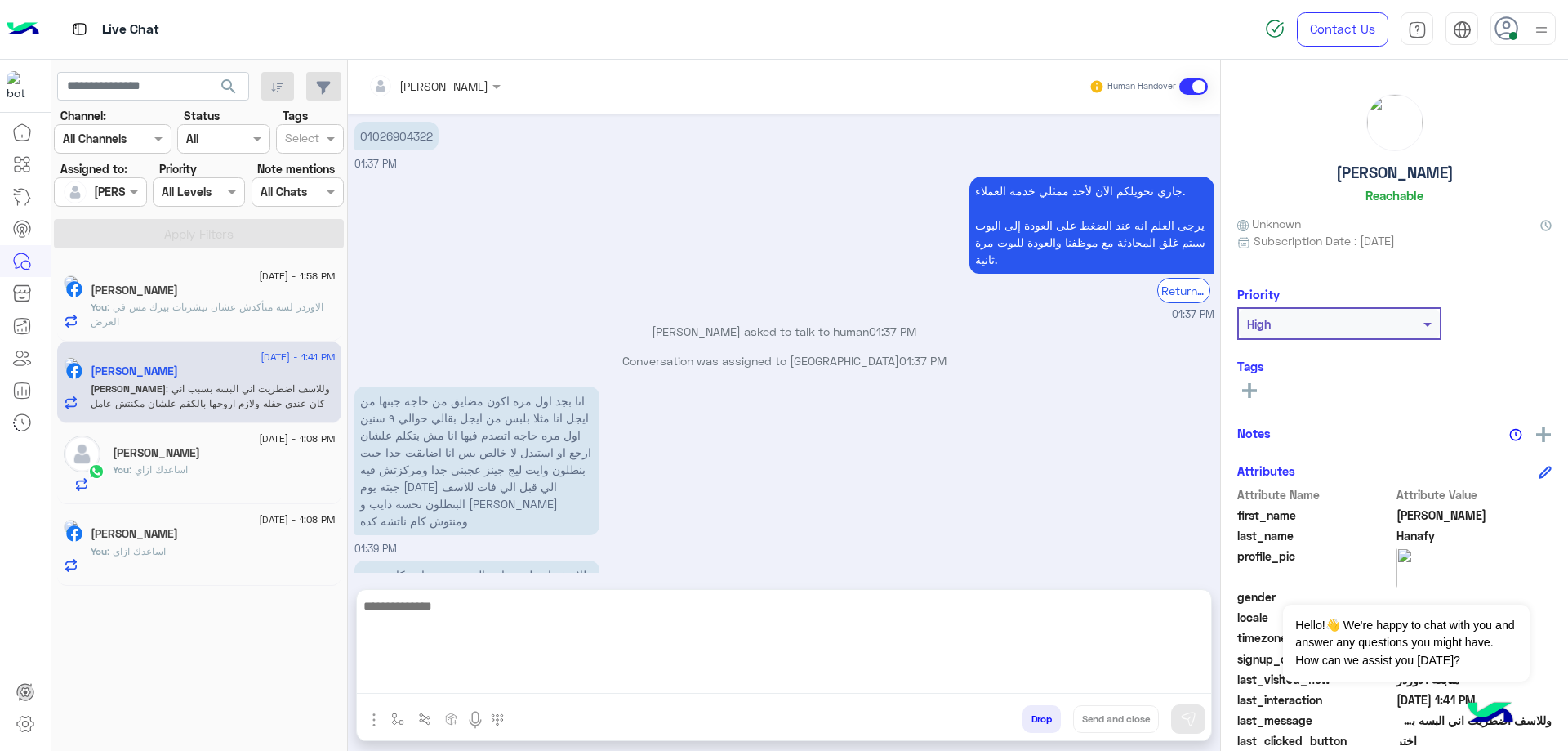
click at [465, 678] on textarea at bounding box center [784, 645] width 854 height 98
type textarea "**********"
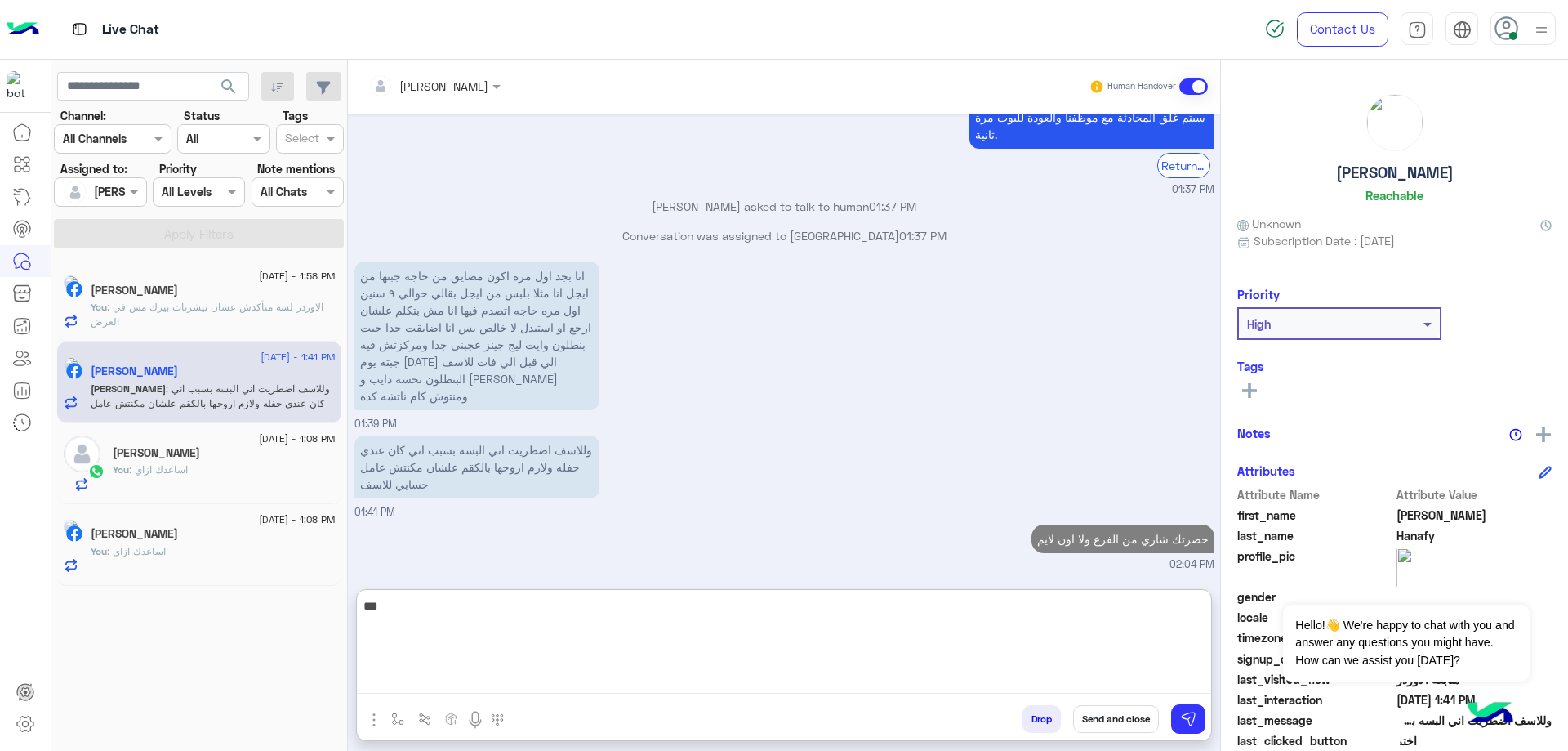
scroll to position [1386, 0]
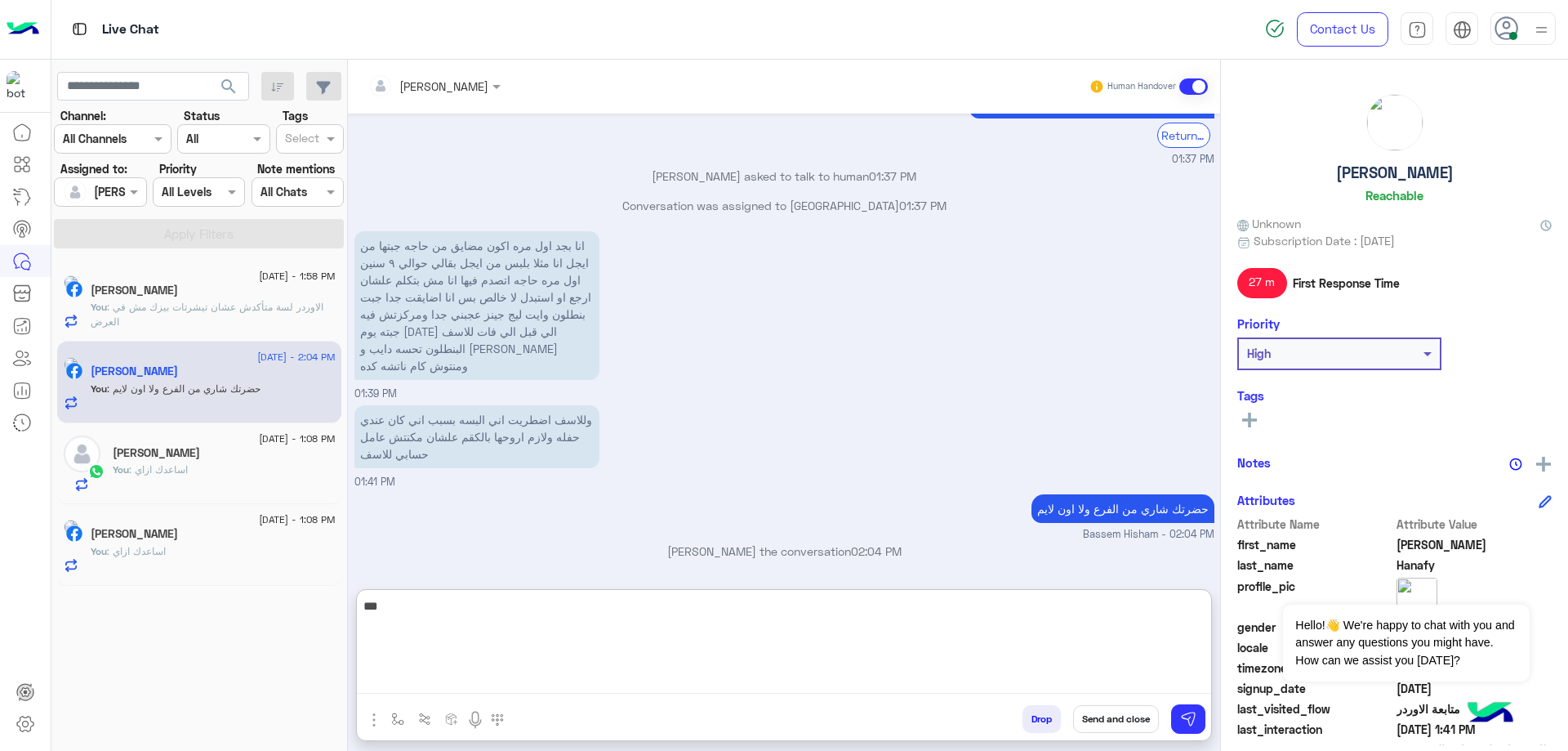
type textarea "****"
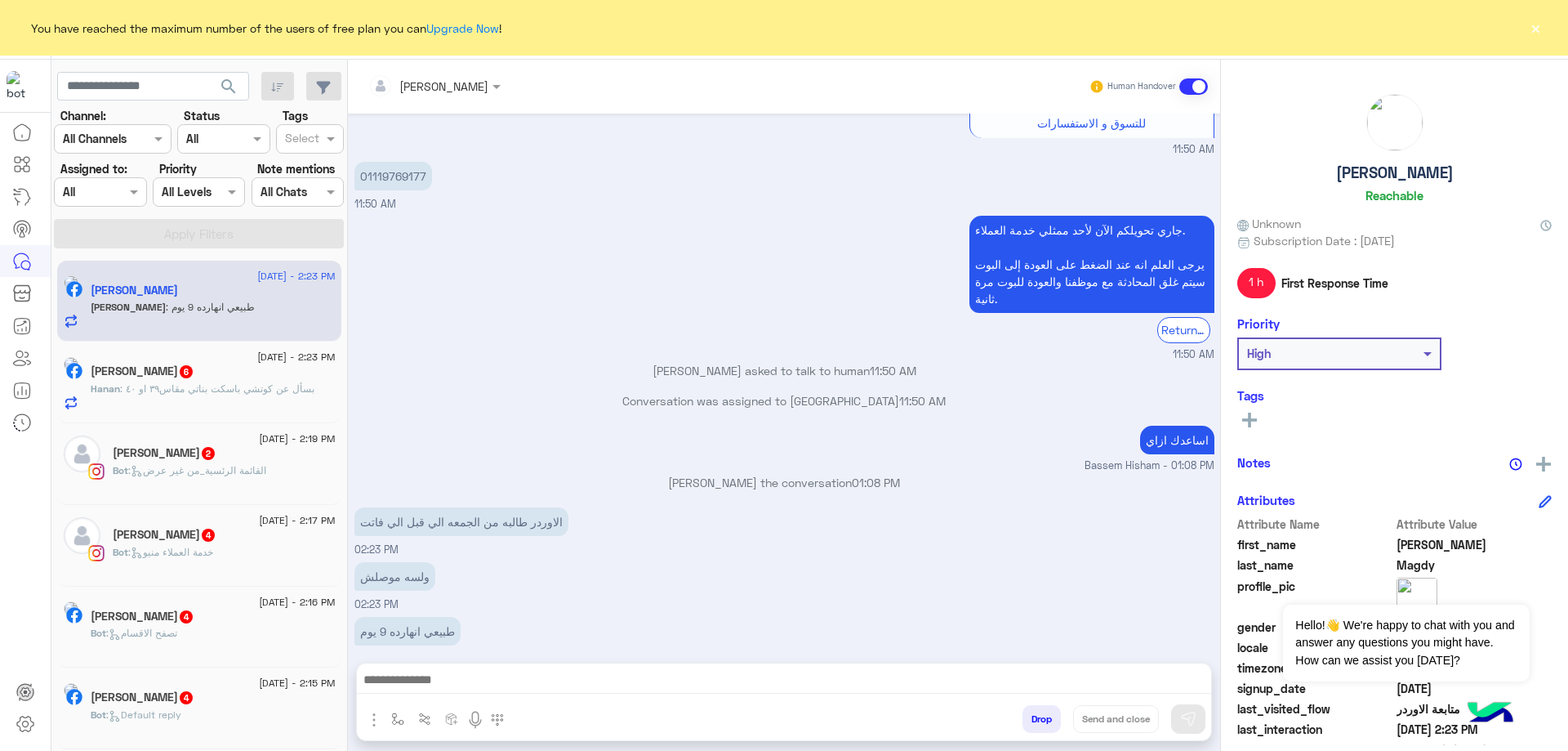
scroll to position [933, 0]
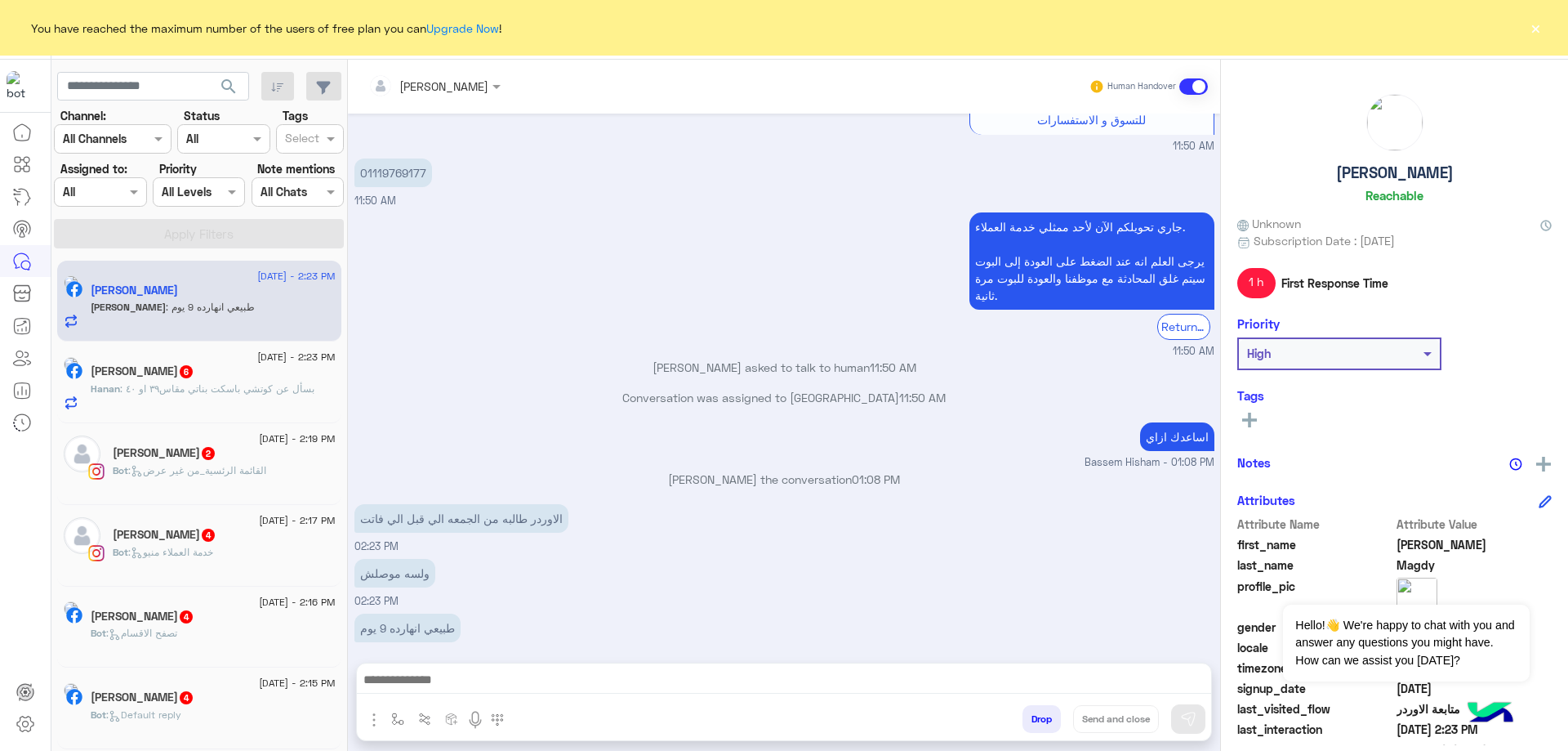
click at [102, 182] on div "Assigned on All" at bounding box center [99, 192] width 92 height 30
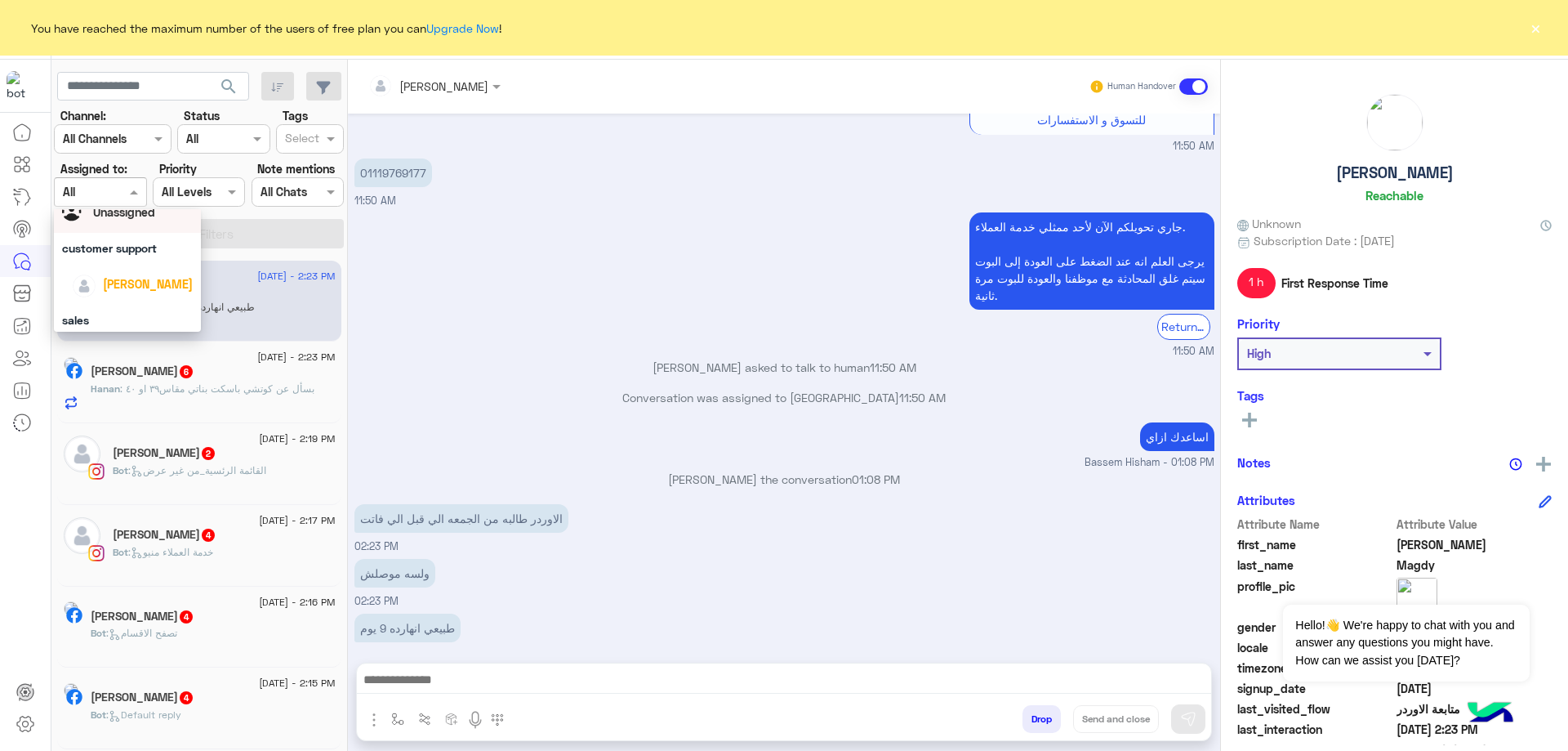
scroll to position [93, 0]
click at [150, 240] on span "[PERSON_NAME]" at bounding box center [147, 240] width 89 height 14
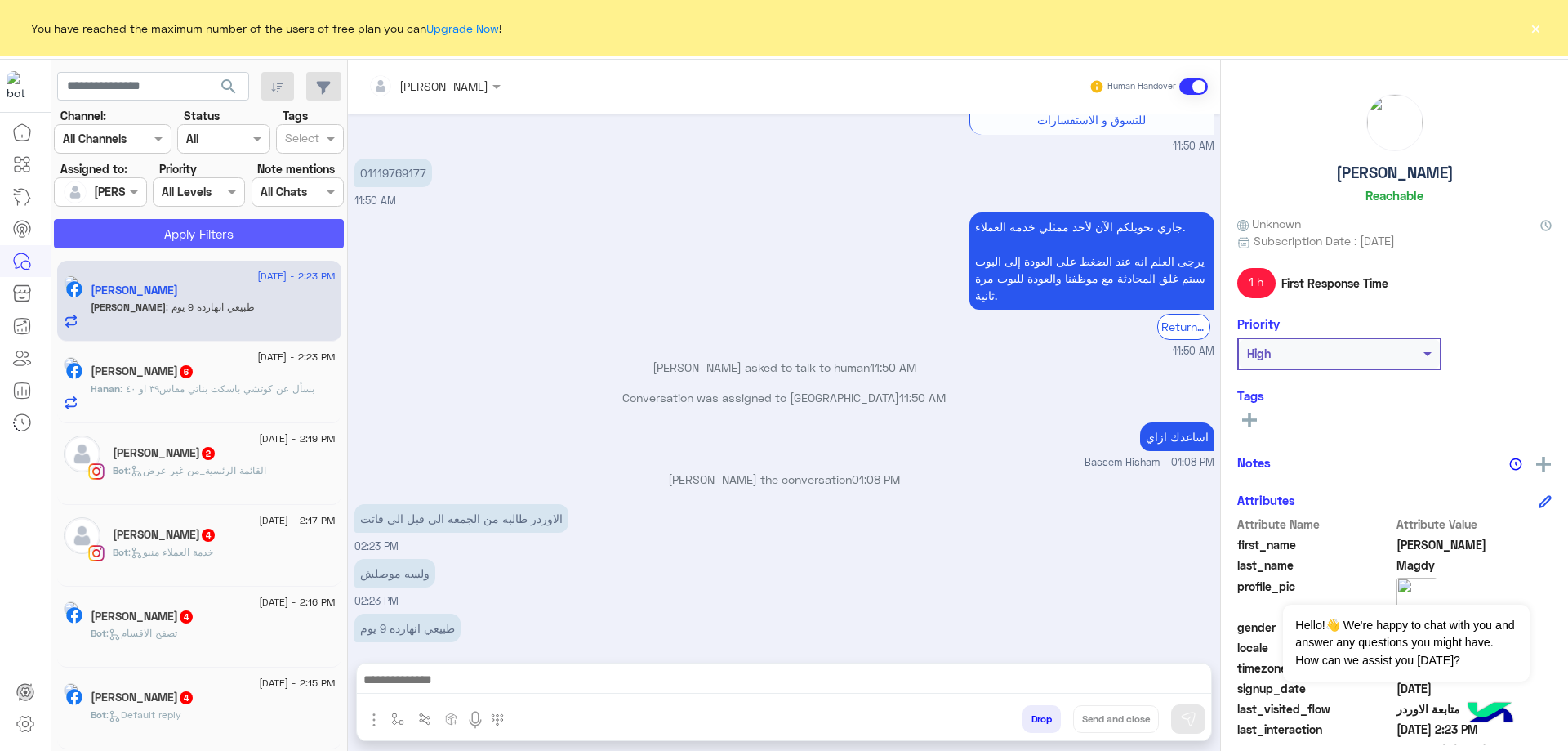
click at [175, 232] on button "Apply Filters" at bounding box center [198, 234] width 290 height 30
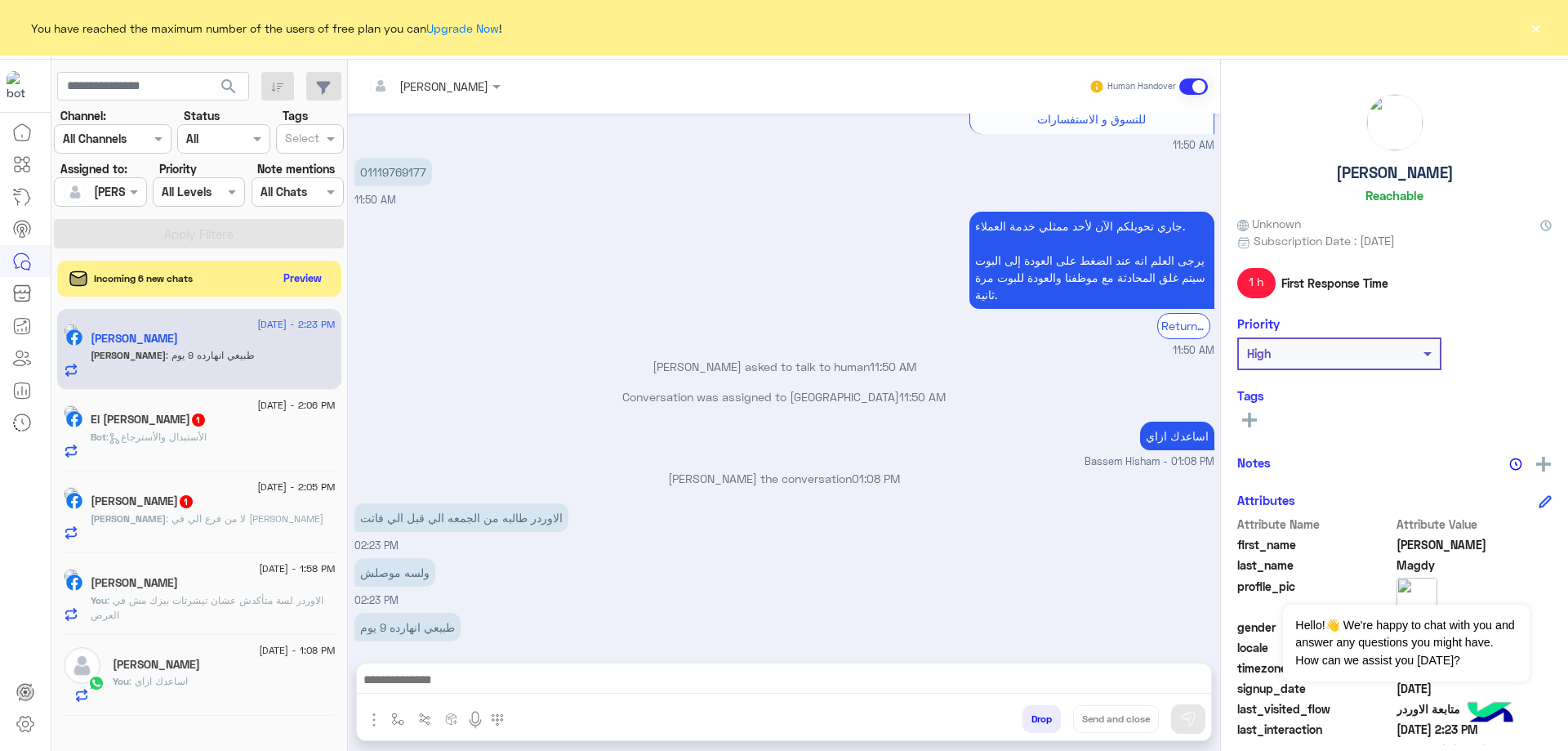
scroll to position [933, 0]
click at [203, 640] on div "6 September - 1:08 PM Hussein Amer You : اساعدك ازاي" at bounding box center [199, 676] width 284 height 82
click at [198, 658] on div "[PERSON_NAME]" at bounding box center [225, 667] width 223 height 18
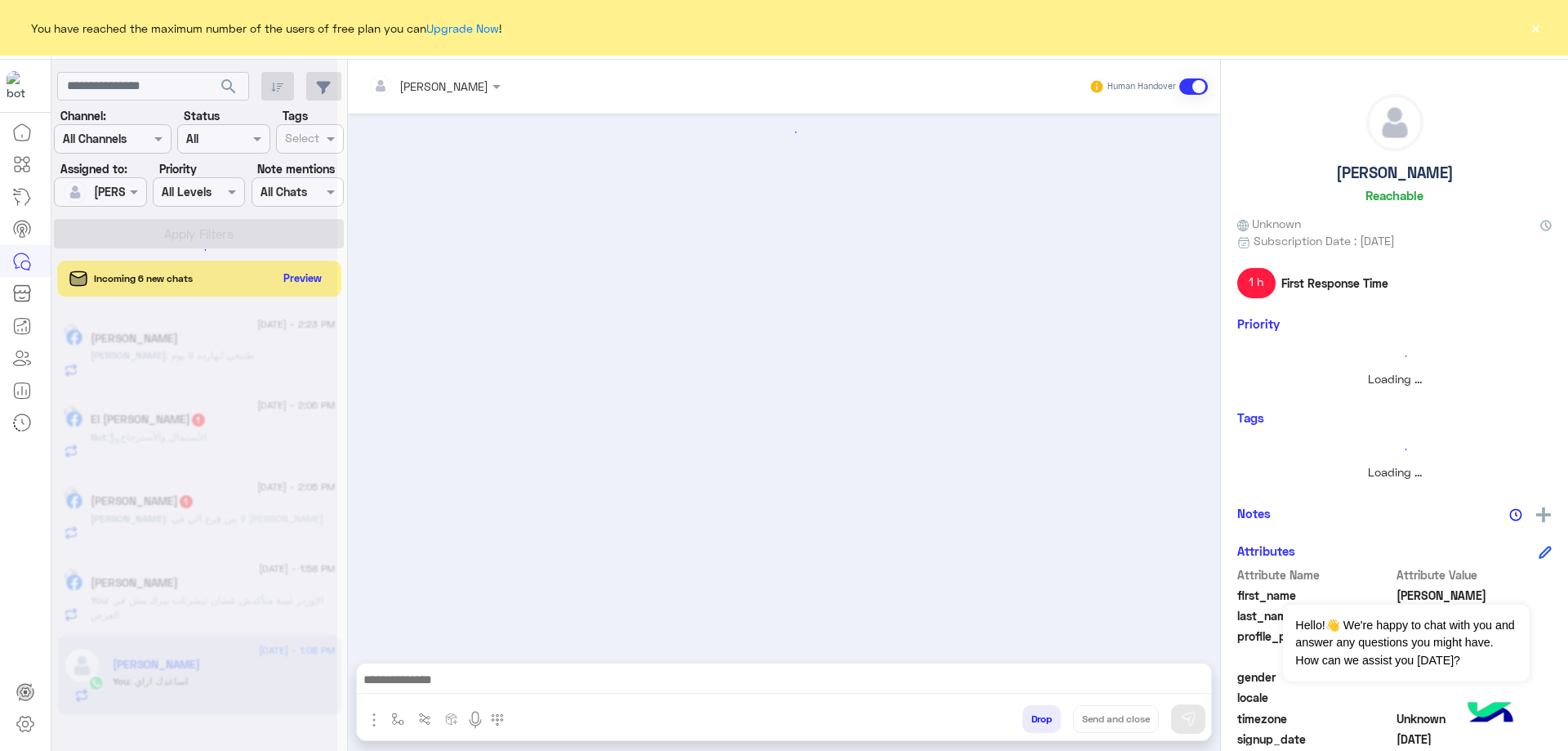
click at [1391, 170] on h5 "[PERSON_NAME]" at bounding box center [1395, 172] width 118 height 18
copy h5 "[PERSON_NAME]"
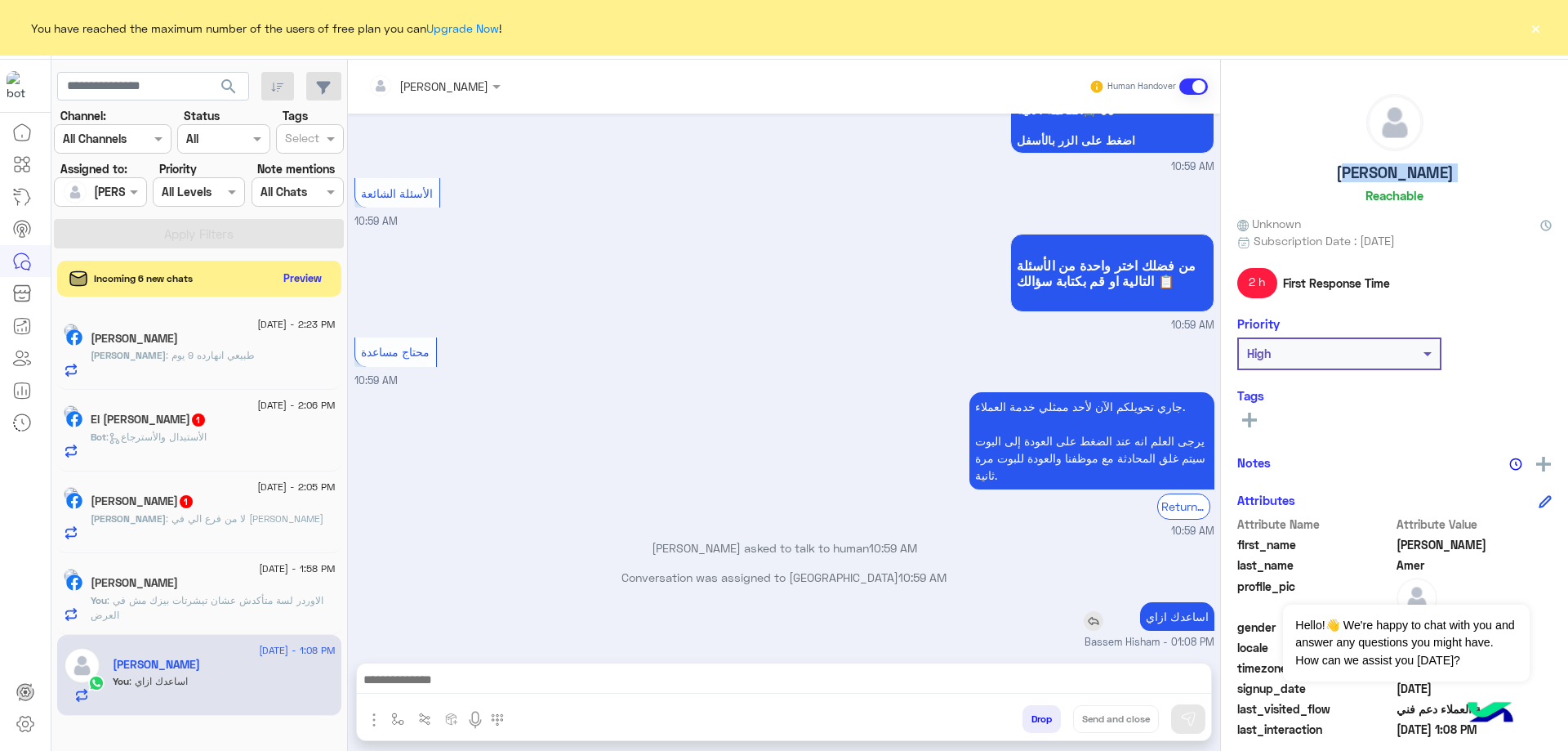
scroll to position [1352, 0]
click at [1064, 715] on div "Drop Send and close" at bounding box center [864, 722] width 695 height 36
click at [1051, 719] on button "Drop" at bounding box center [1042, 719] width 39 height 28
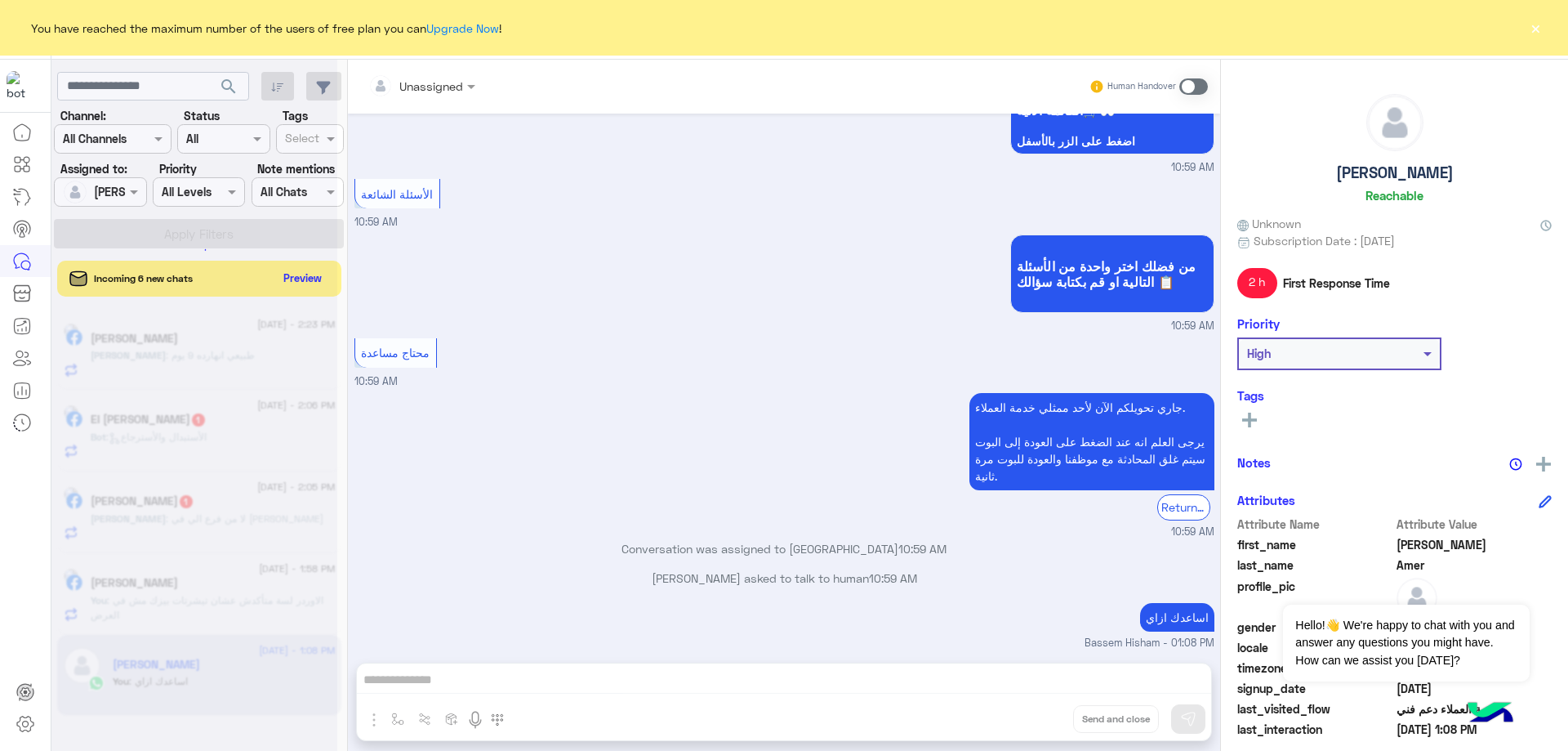
scroll to position [1382, 0]
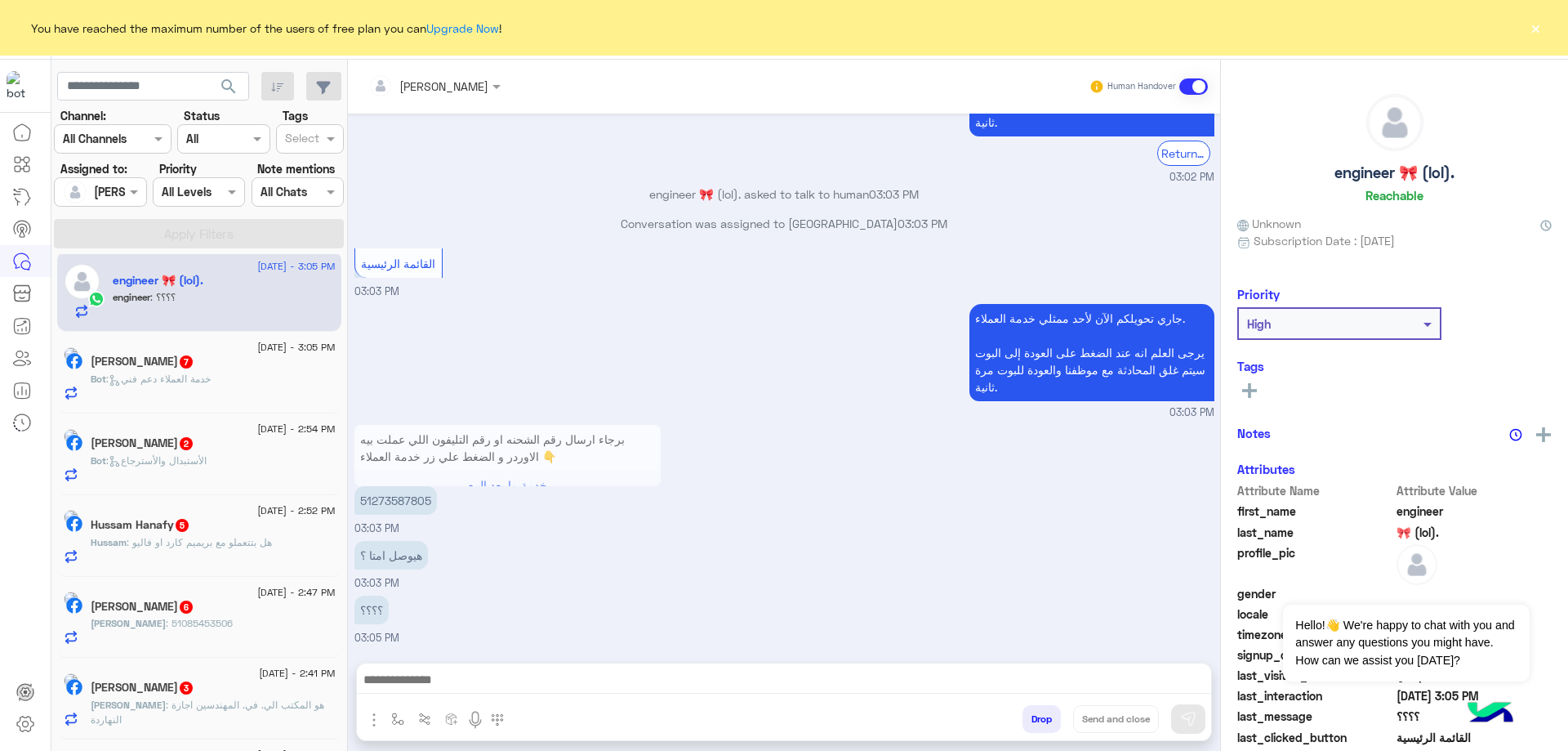
scroll to position [324, 0]
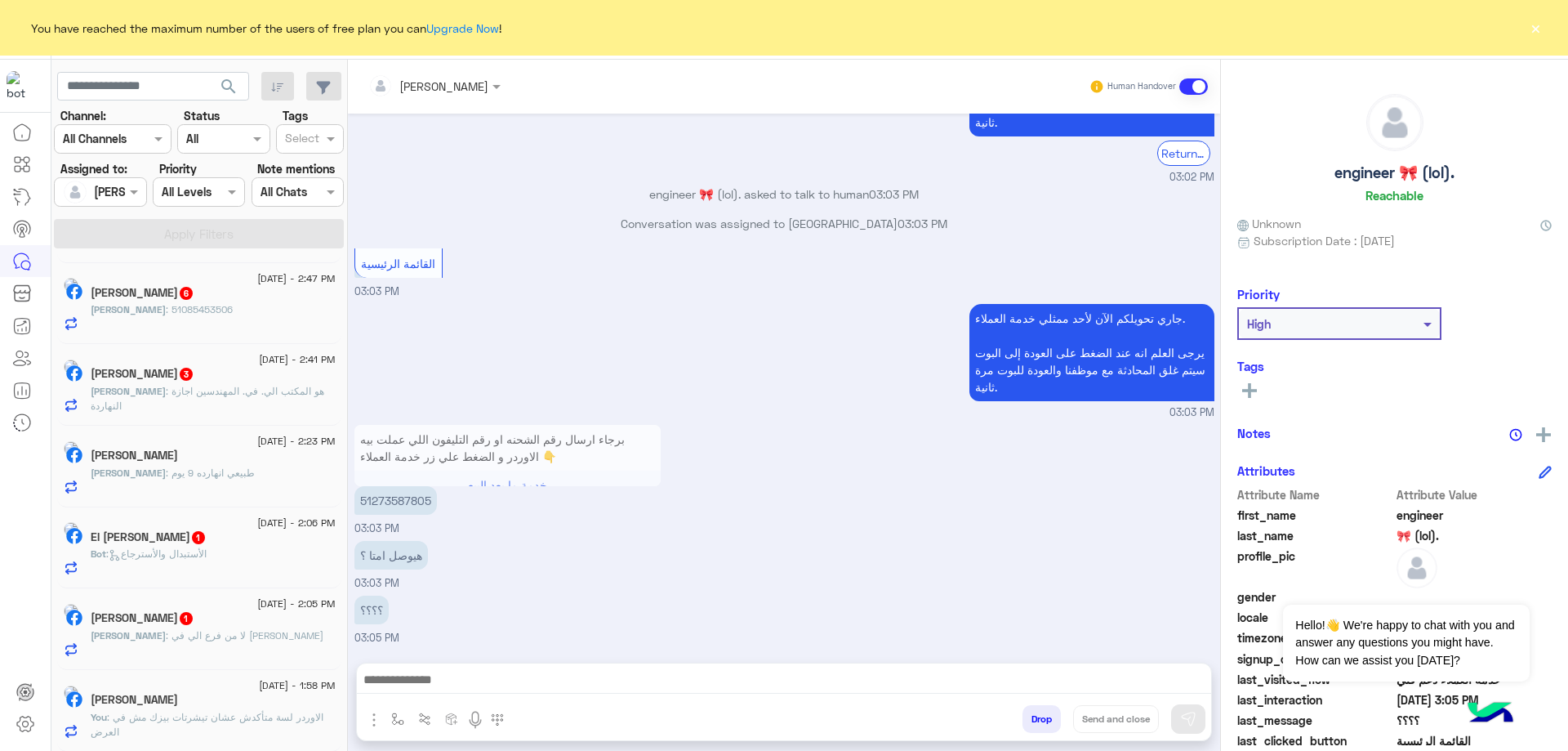
click at [194, 696] on div "[PERSON_NAME]" at bounding box center [212, 702] width 245 height 18
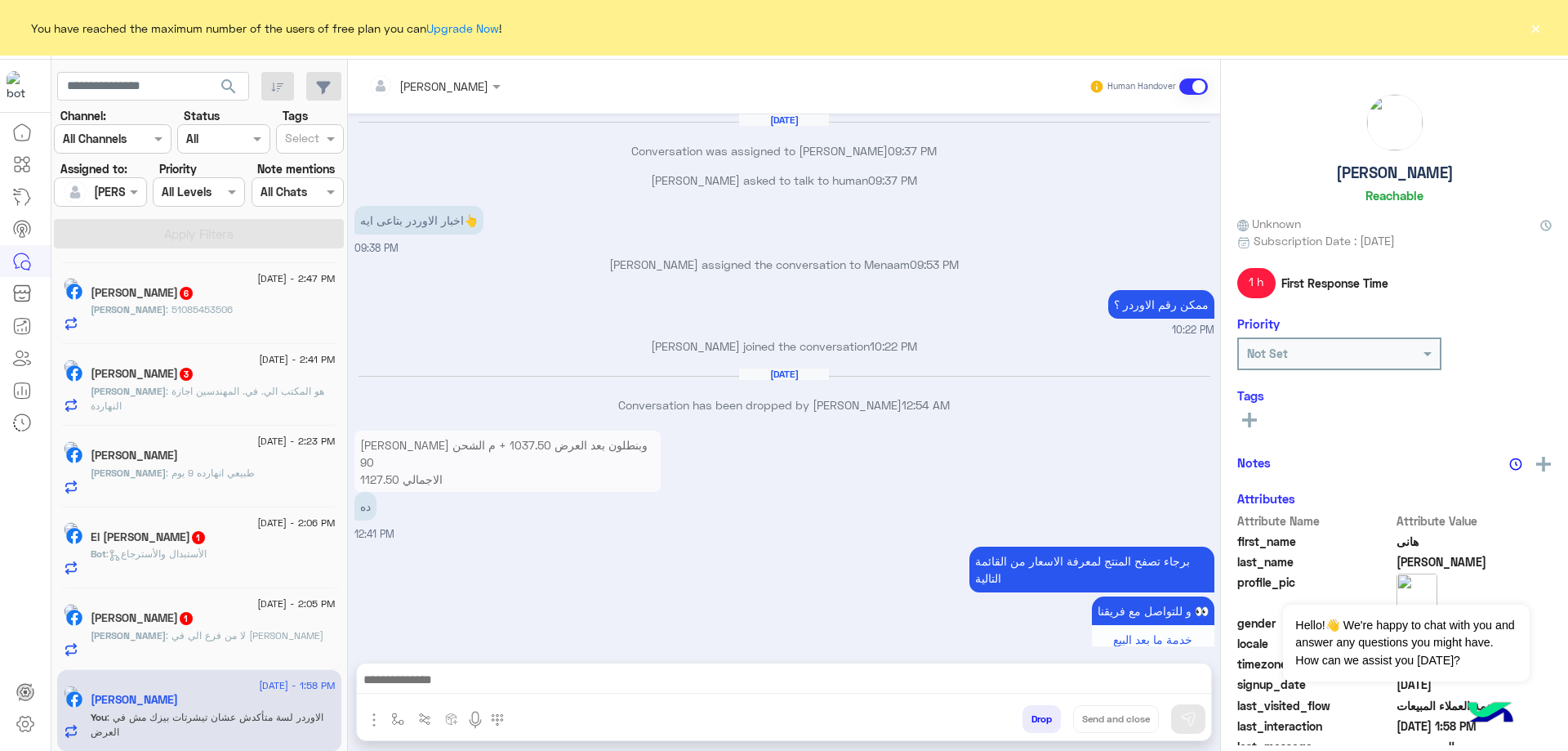
scroll to position [731, 0]
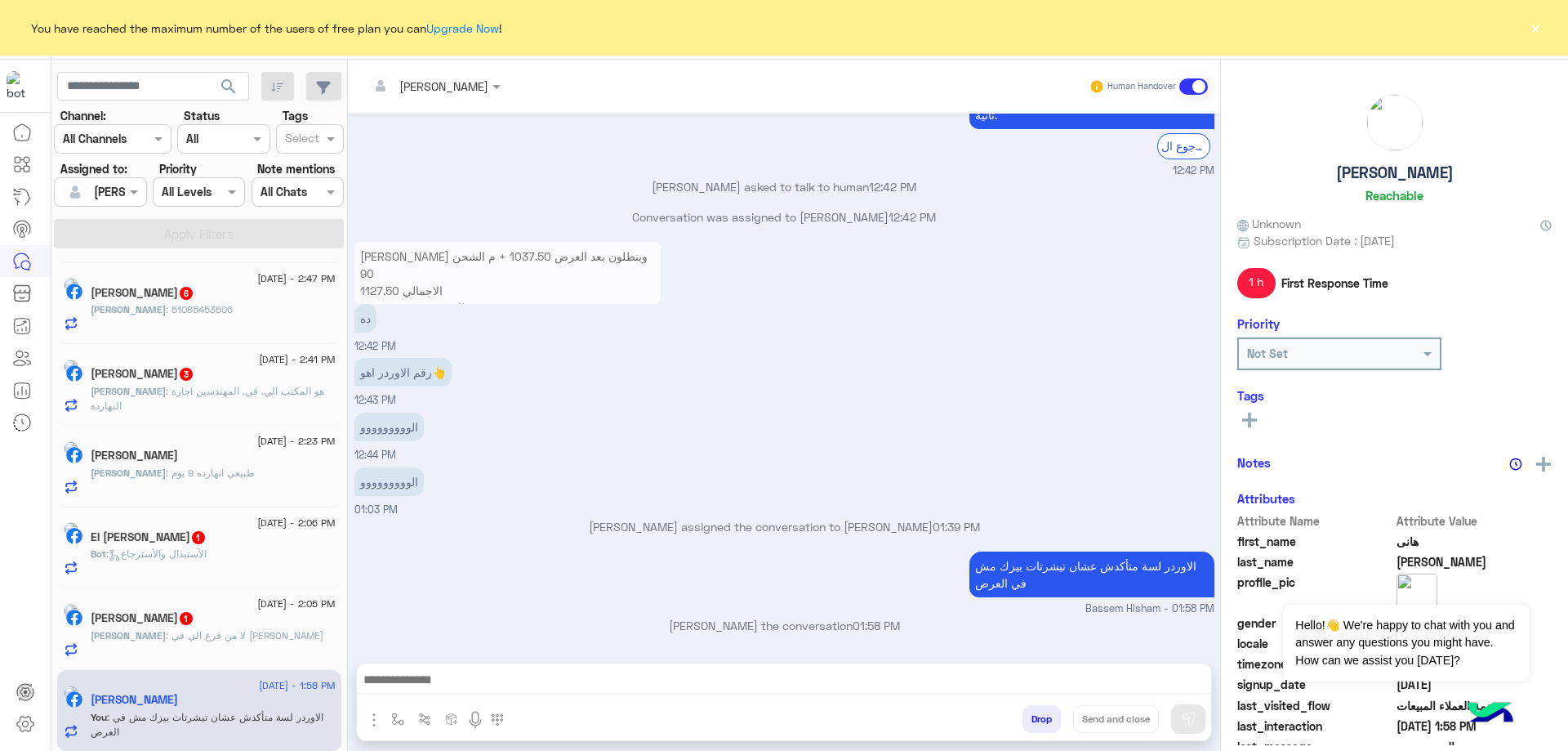
click at [1398, 173] on h5 "[PERSON_NAME]" at bounding box center [1395, 172] width 118 height 18
copy h5 "[PERSON_NAME]"
drag, startPoint x: 1045, startPoint y: 724, endPoint x: 795, endPoint y: 418, distance: 395.1
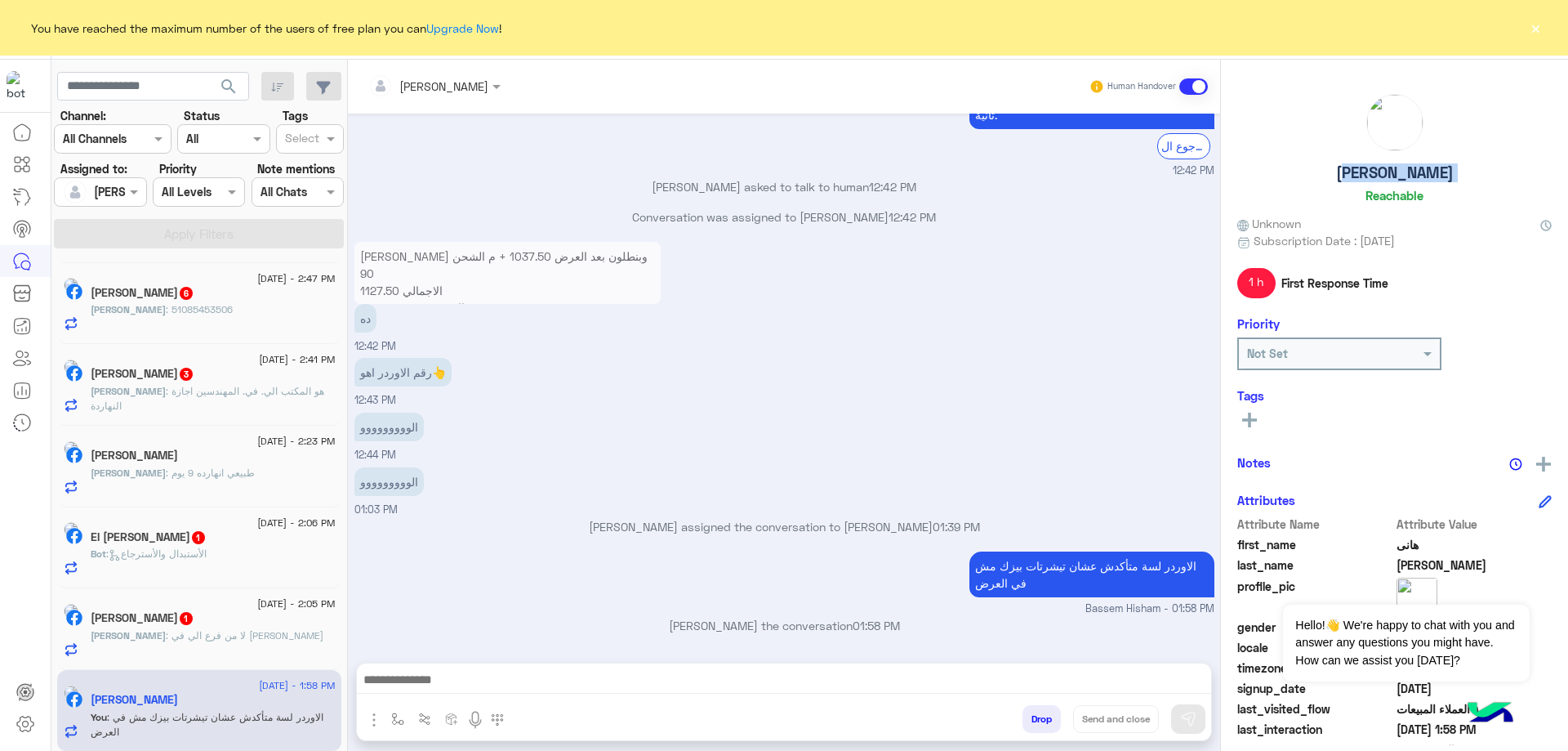
click at [1044, 724] on button "Drop" at bounding box center [1042, 719] width 39 height 28
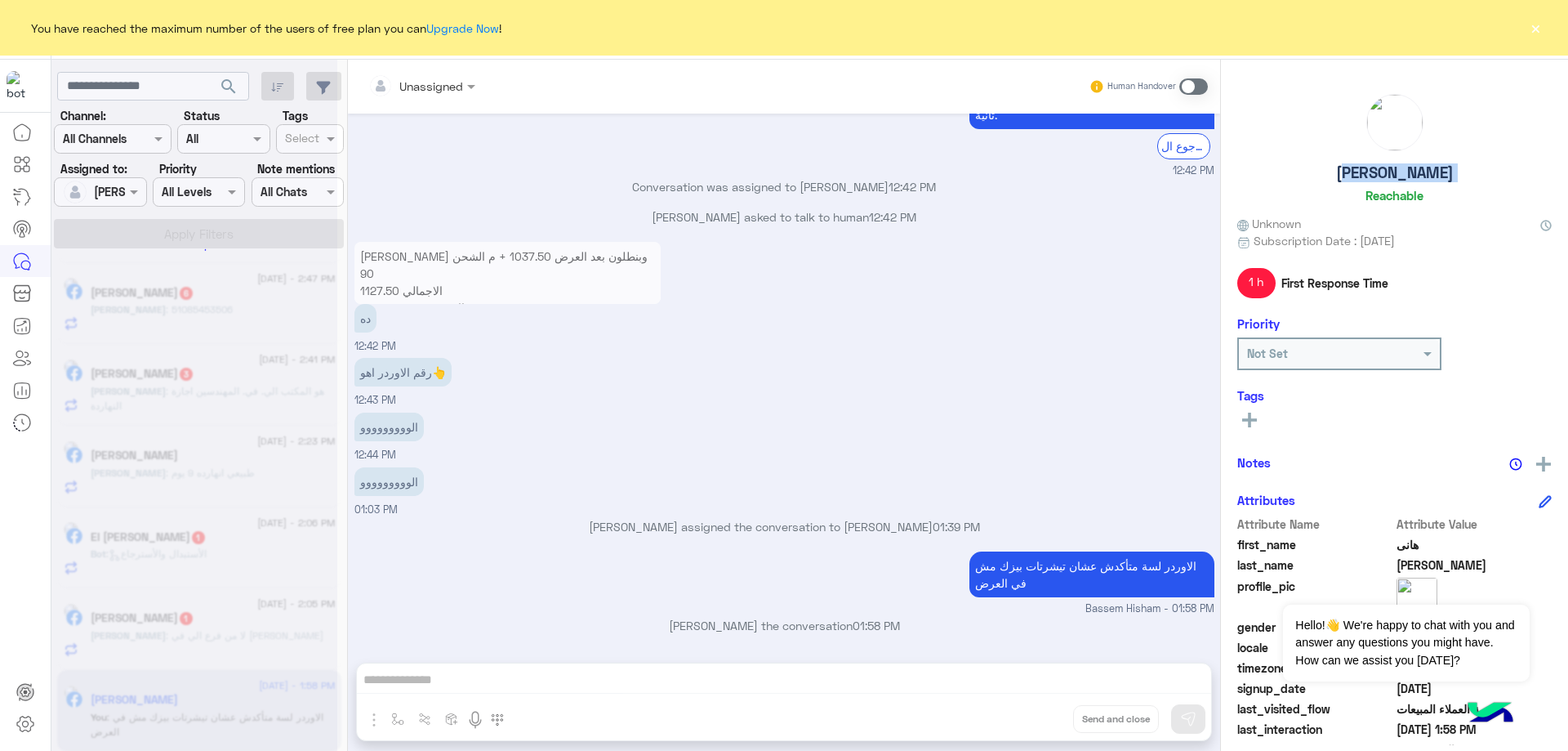
scroll to position [761, 0]
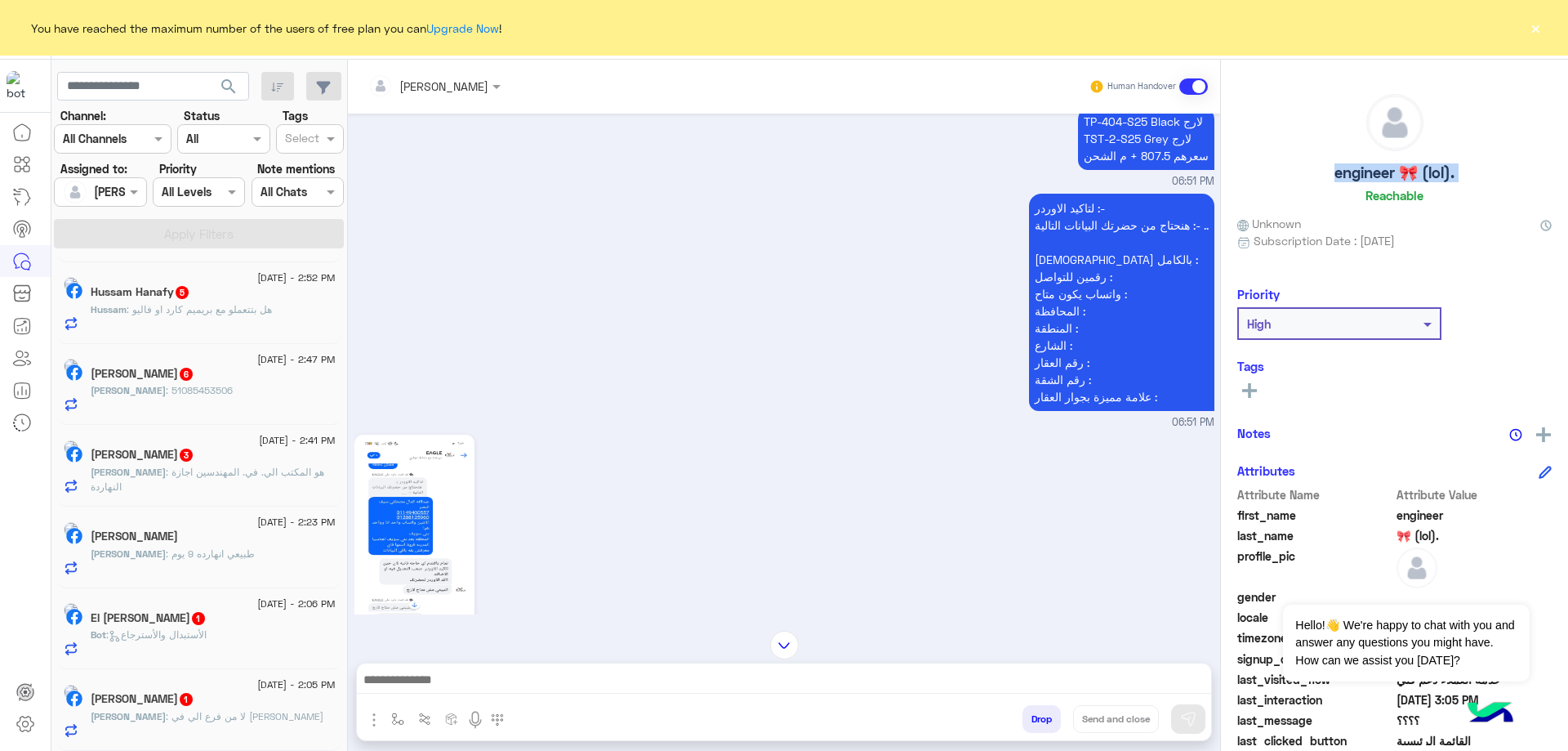
scroll to position [2133, 0]
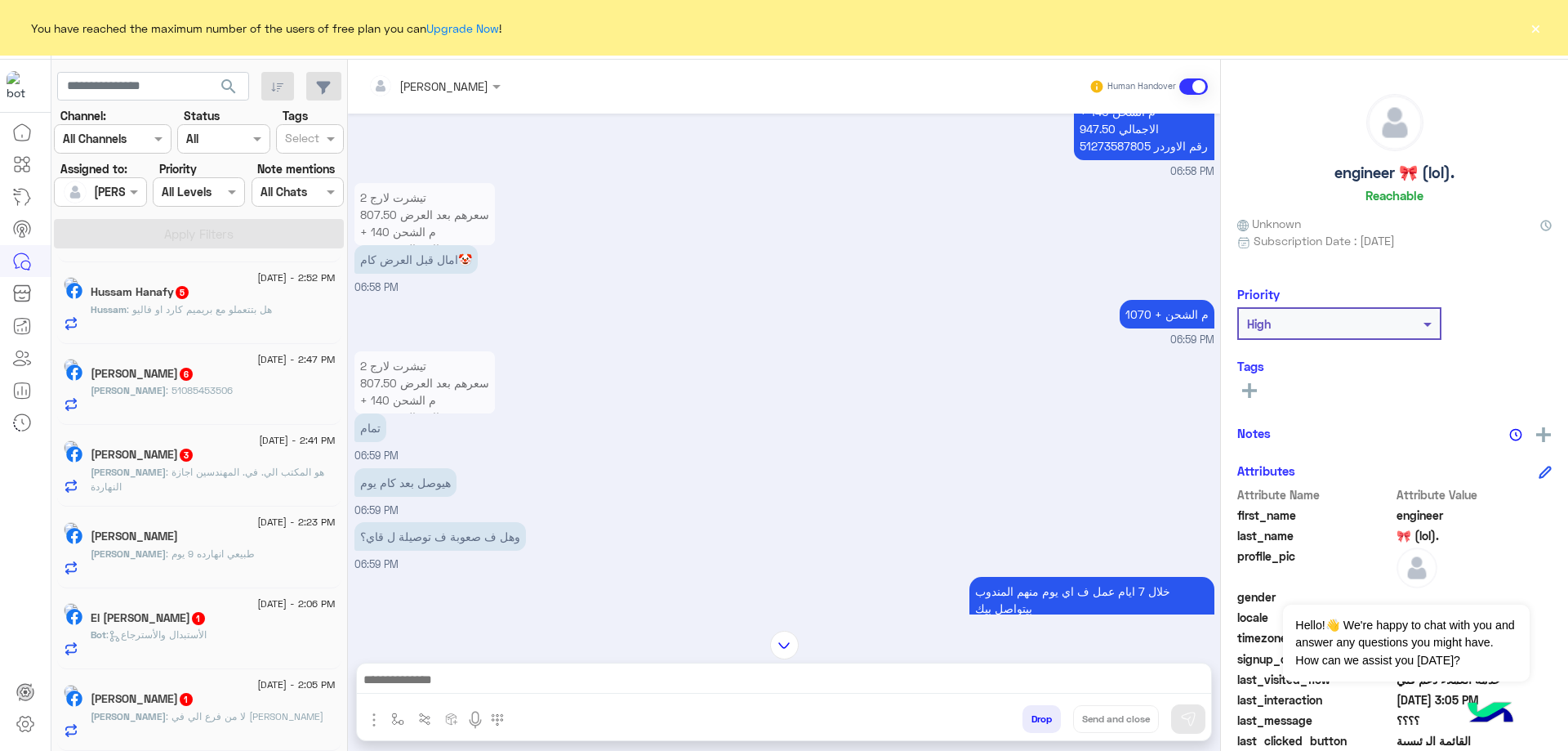
click at [219, 694] on div "Yossef Hanafy 1" at bounding box center [212, 701] width 245 height 18
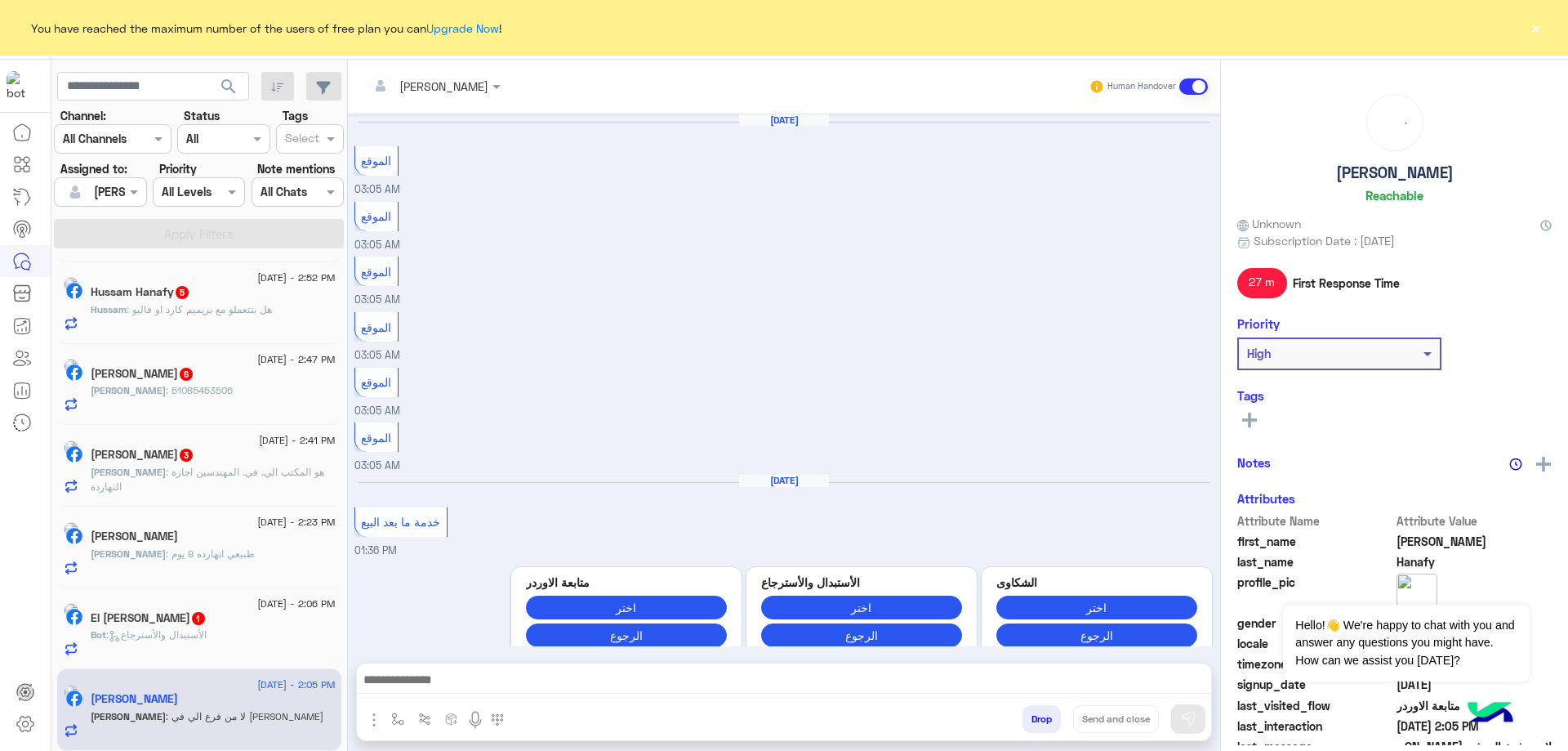
scroll to position [913, 0]
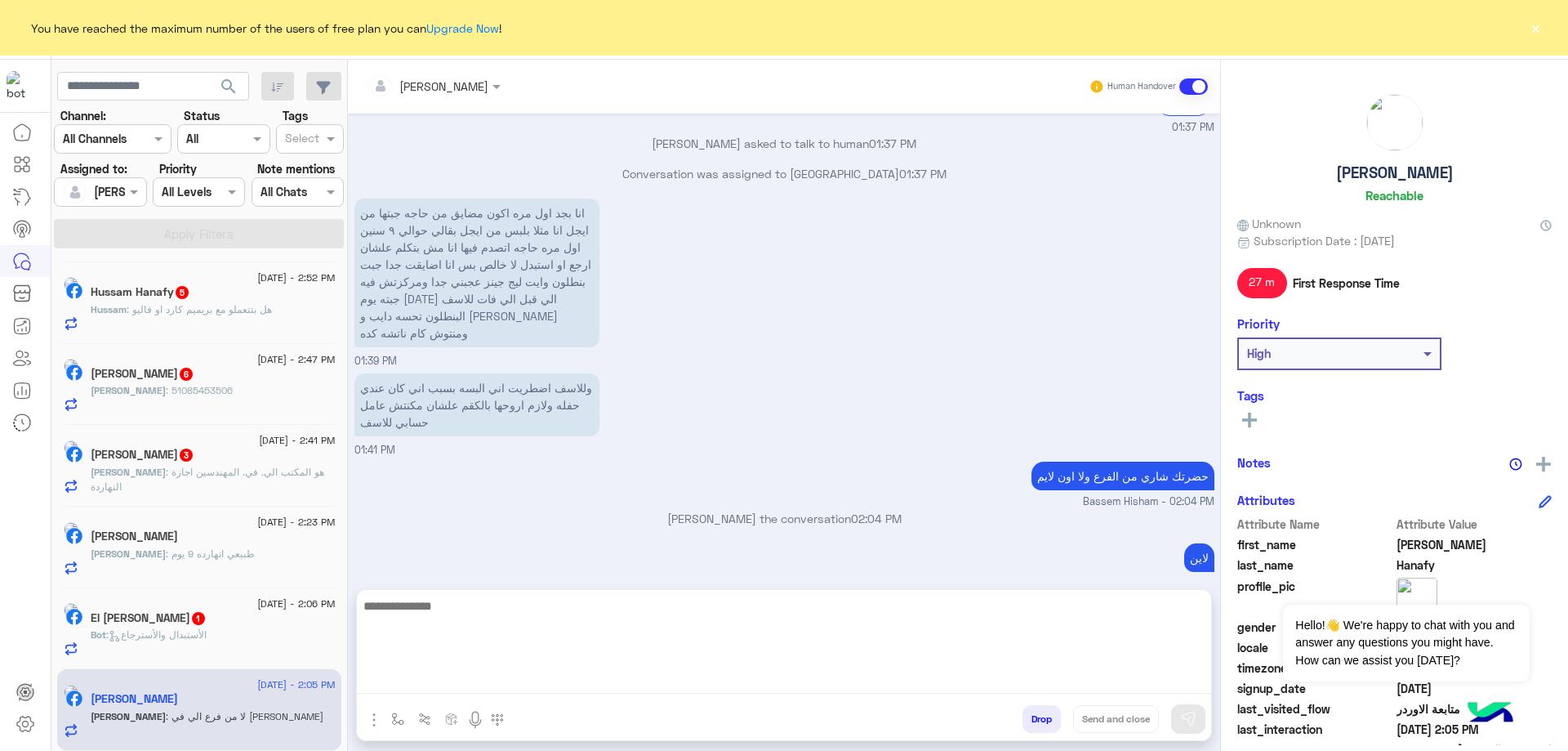
click at [638, 687] on textarea at bounding box center [784, 645] width 854 height 98
paste textarea "**********"
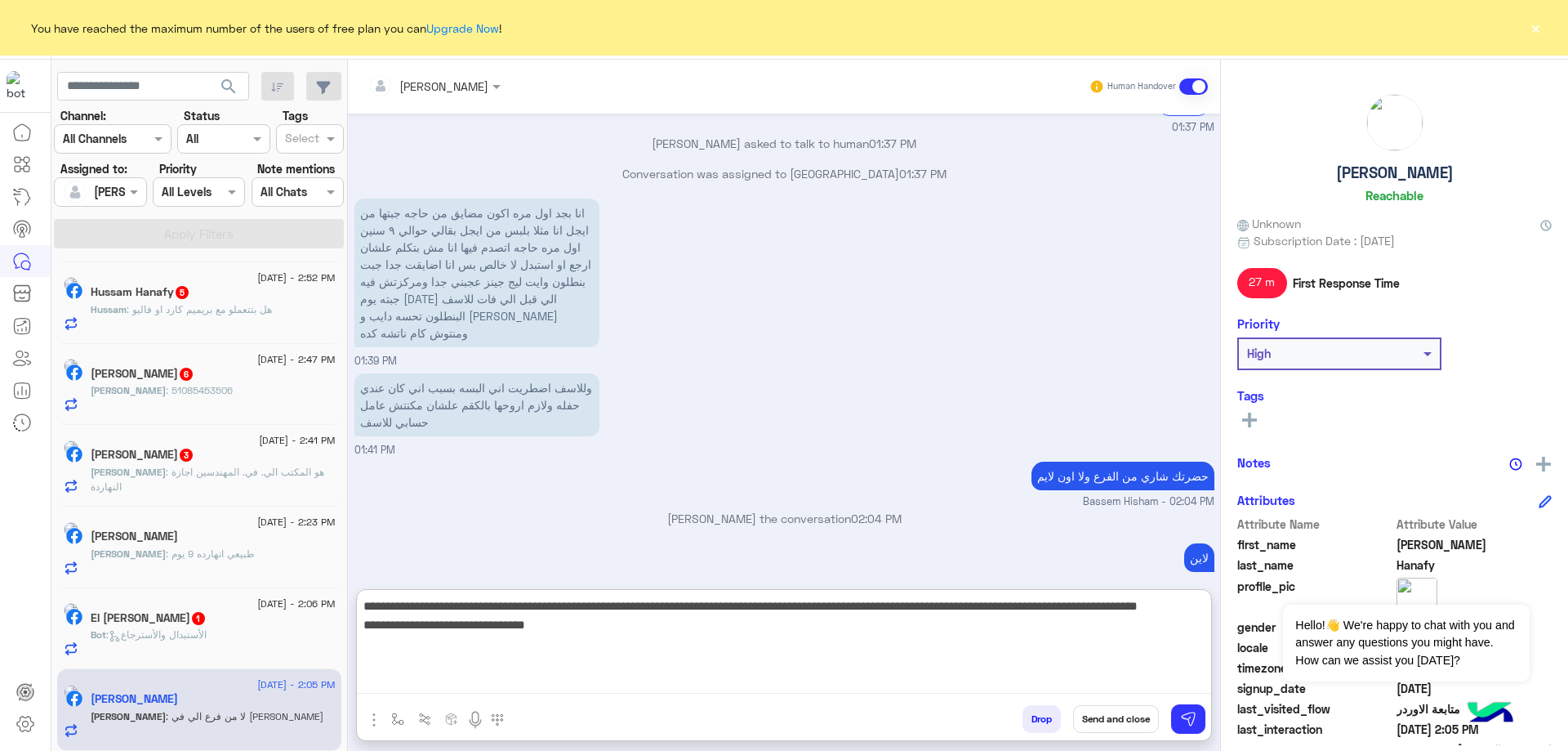
type textarea "**********"
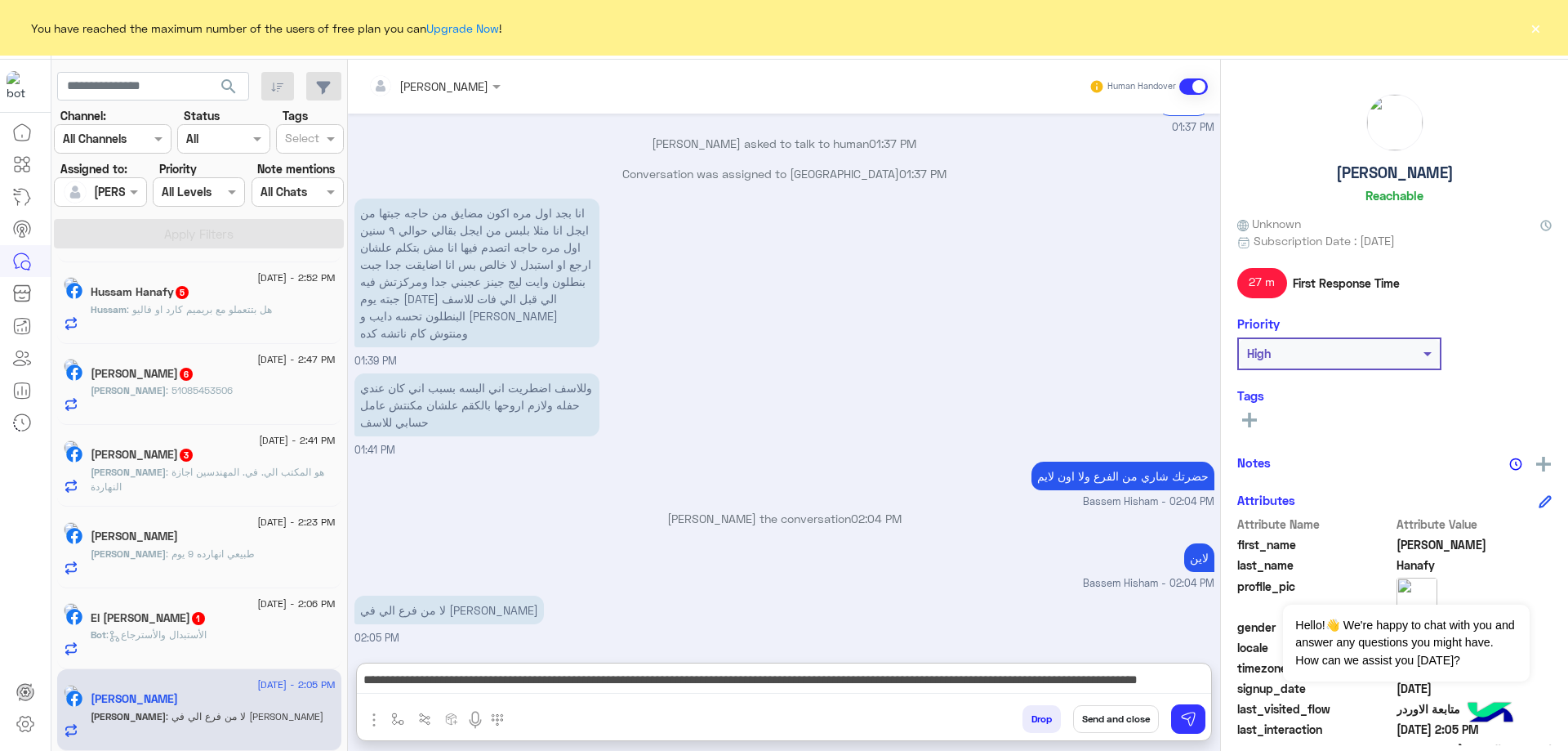
click at [1350, 174] on h5 "[PERSON_NAME]" at bounding box center [1395, 172] width 118 height 18
copy h5 "[PERSON_NAME]"
click at [1104, 722] on button "Send and close" at bounding box center [1116, 719] width 86 height 28
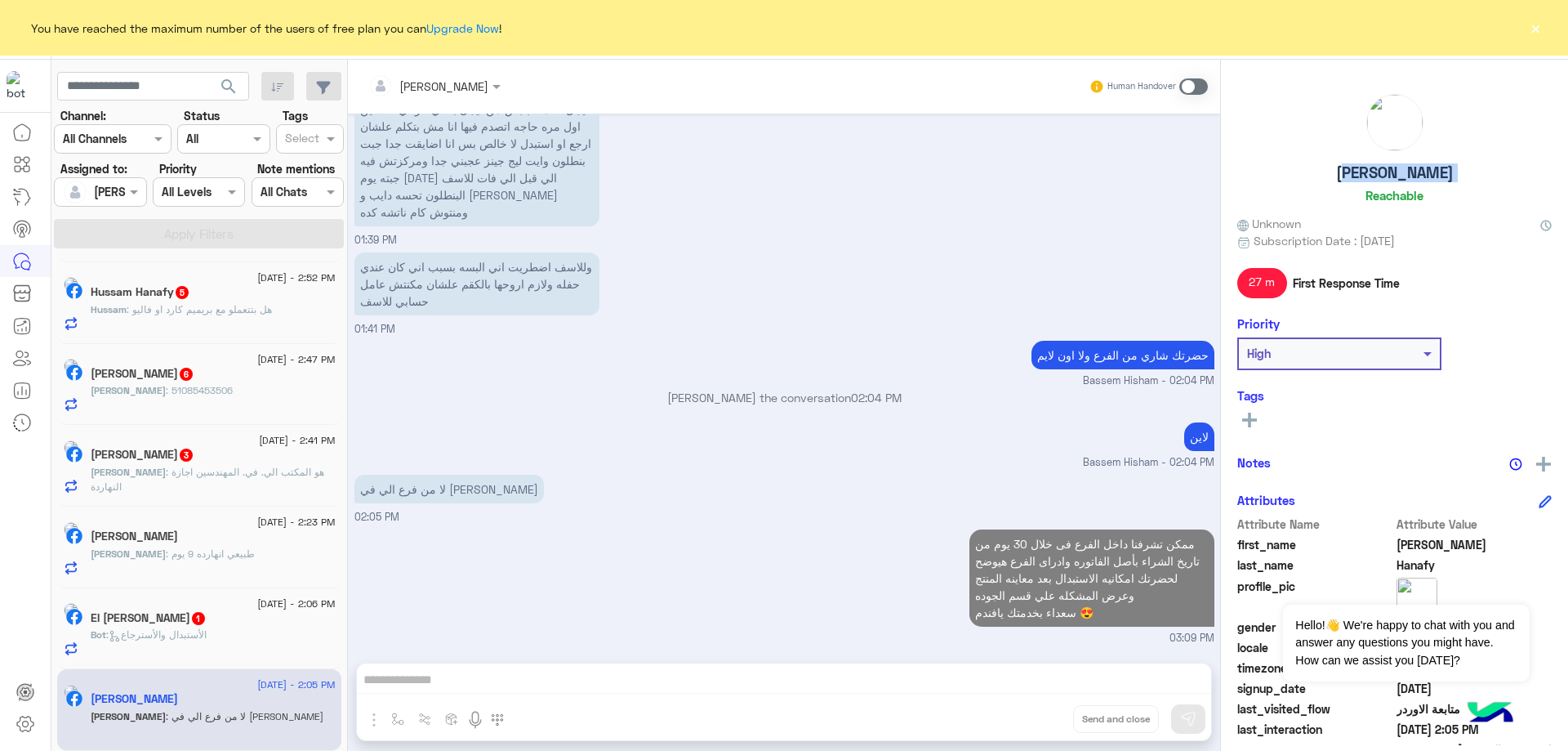
scroll to position [1064, 0]
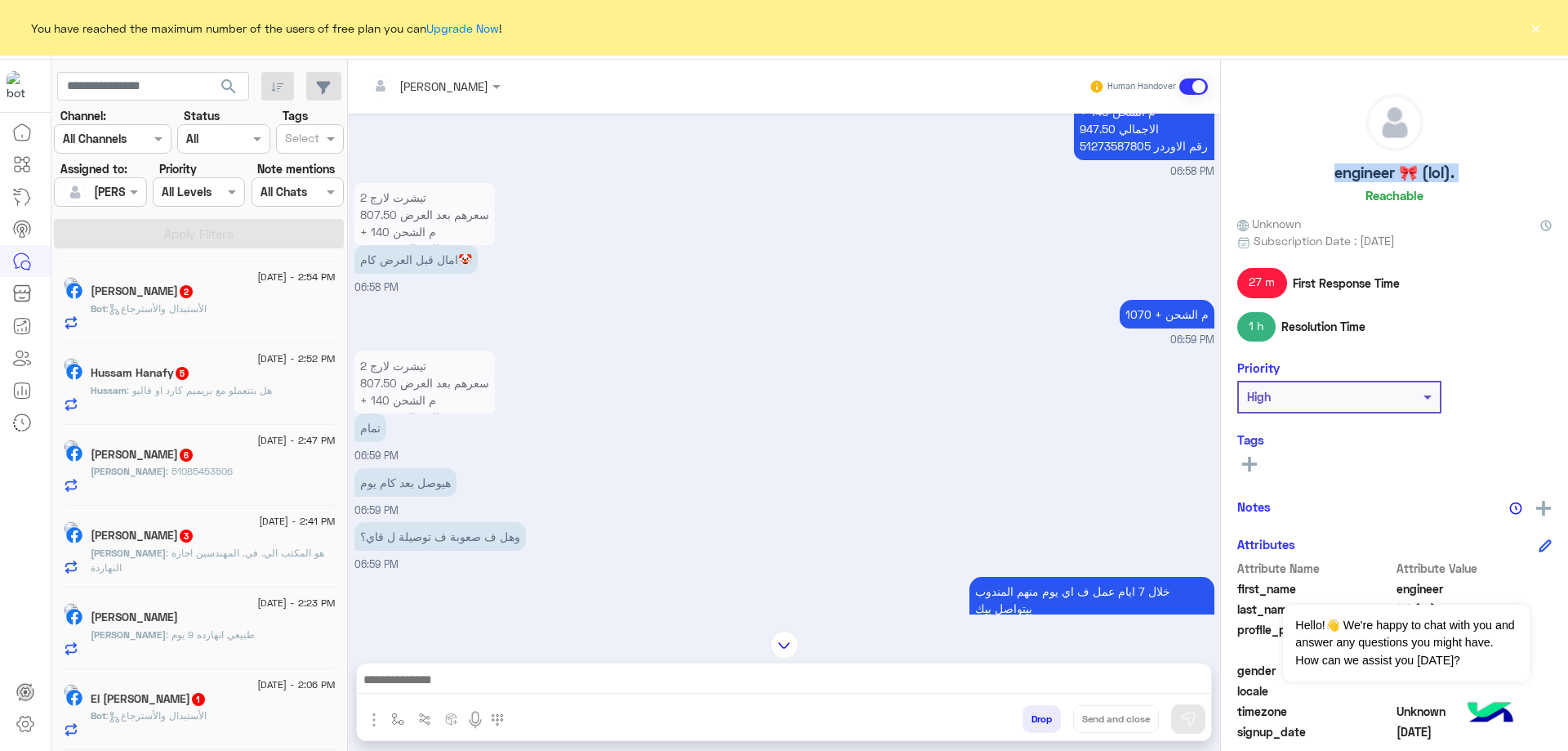
scroll to position [161, 0]
click at [199, 741] on div "6 September - 2:06 PM El Sayed Mohamed 1 Bot : الأستبدال والأسترجاع" at bounding box center [199, 711] width 284 height 82
click at [206, 733] on div "Bot : الأستبدال والأسترجاع" at bounding box center [212, 724] width 245 height 29
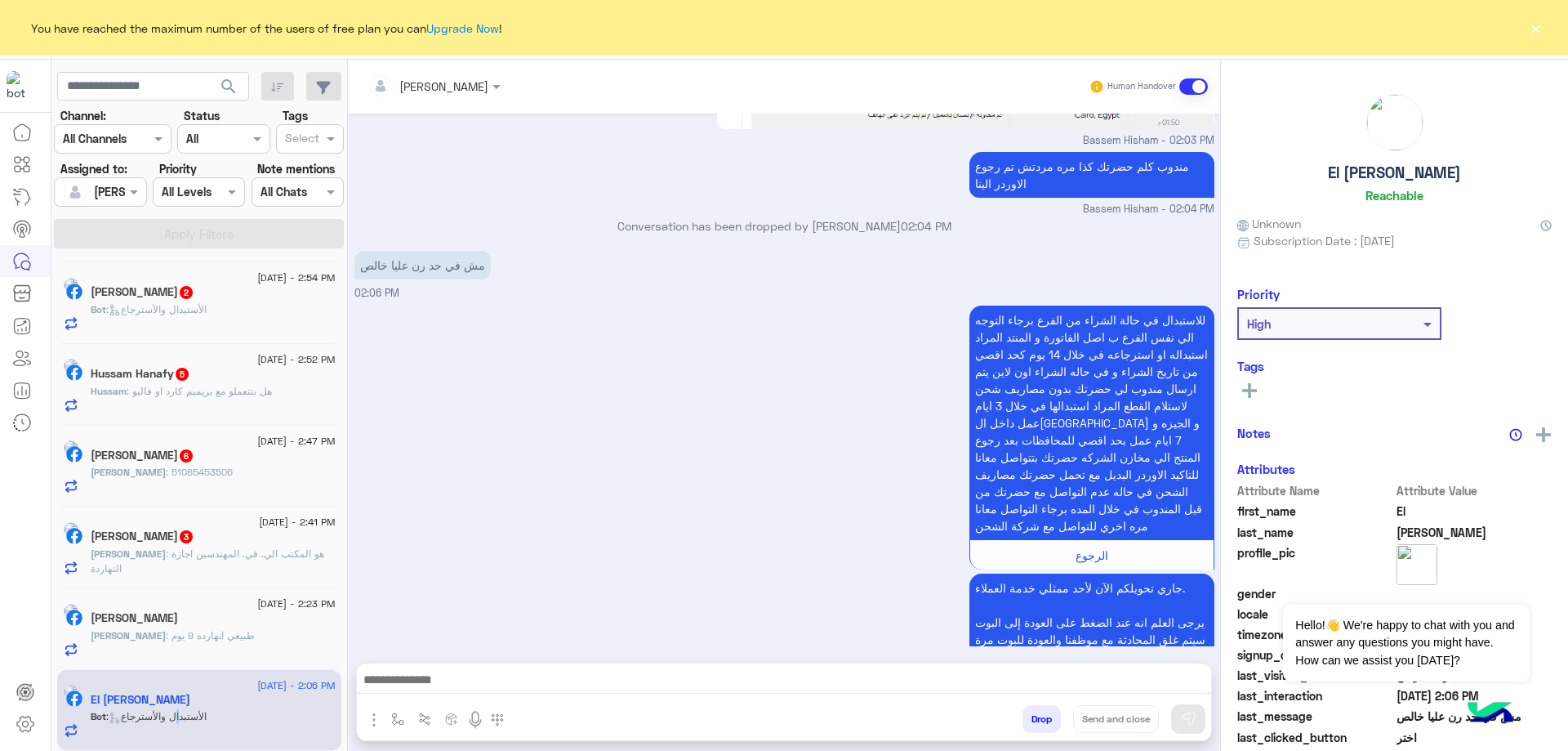
scroll to position [1226, 0]
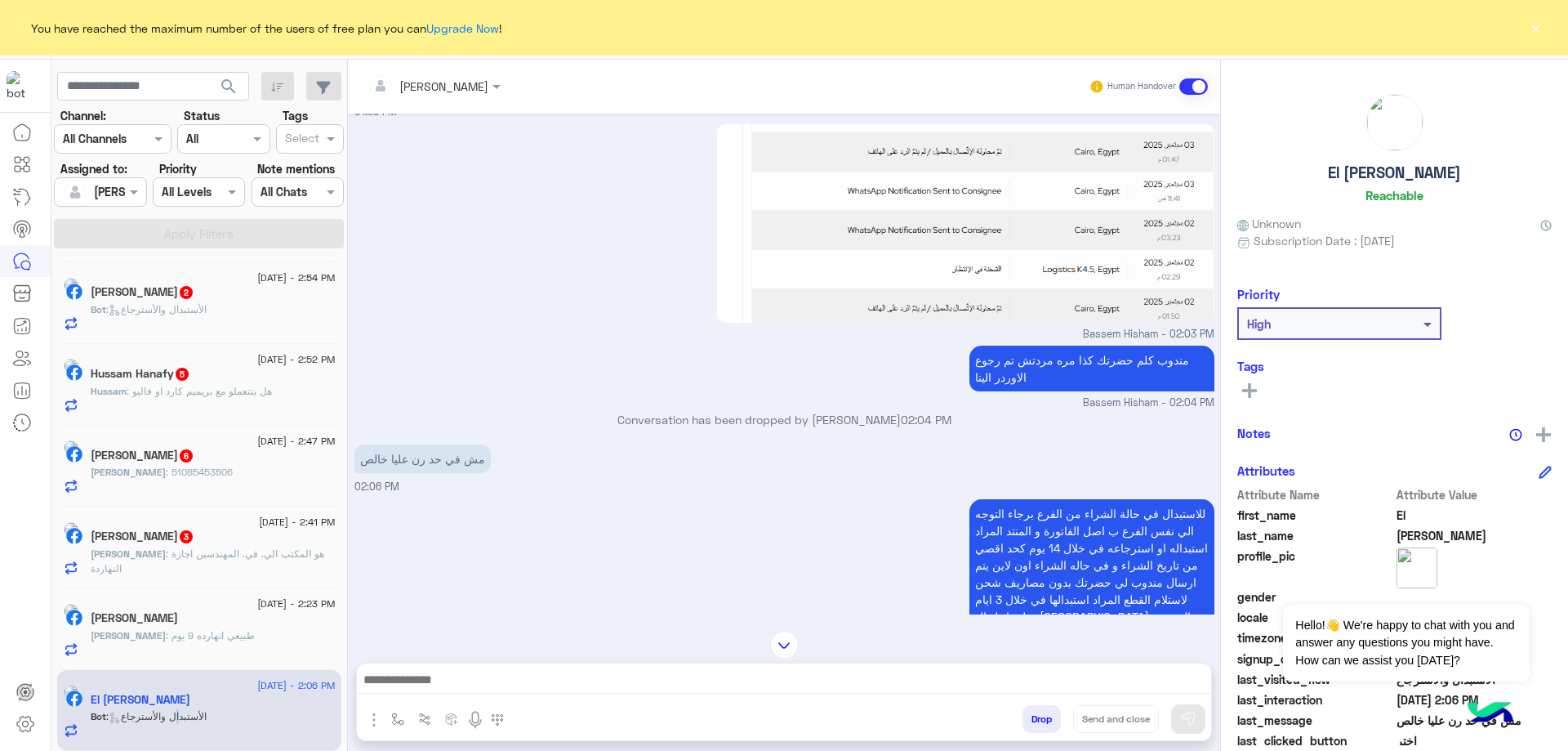
click at [1030, 710] on button "Drop" at bounding box center [1042, 719] width 39 height 28
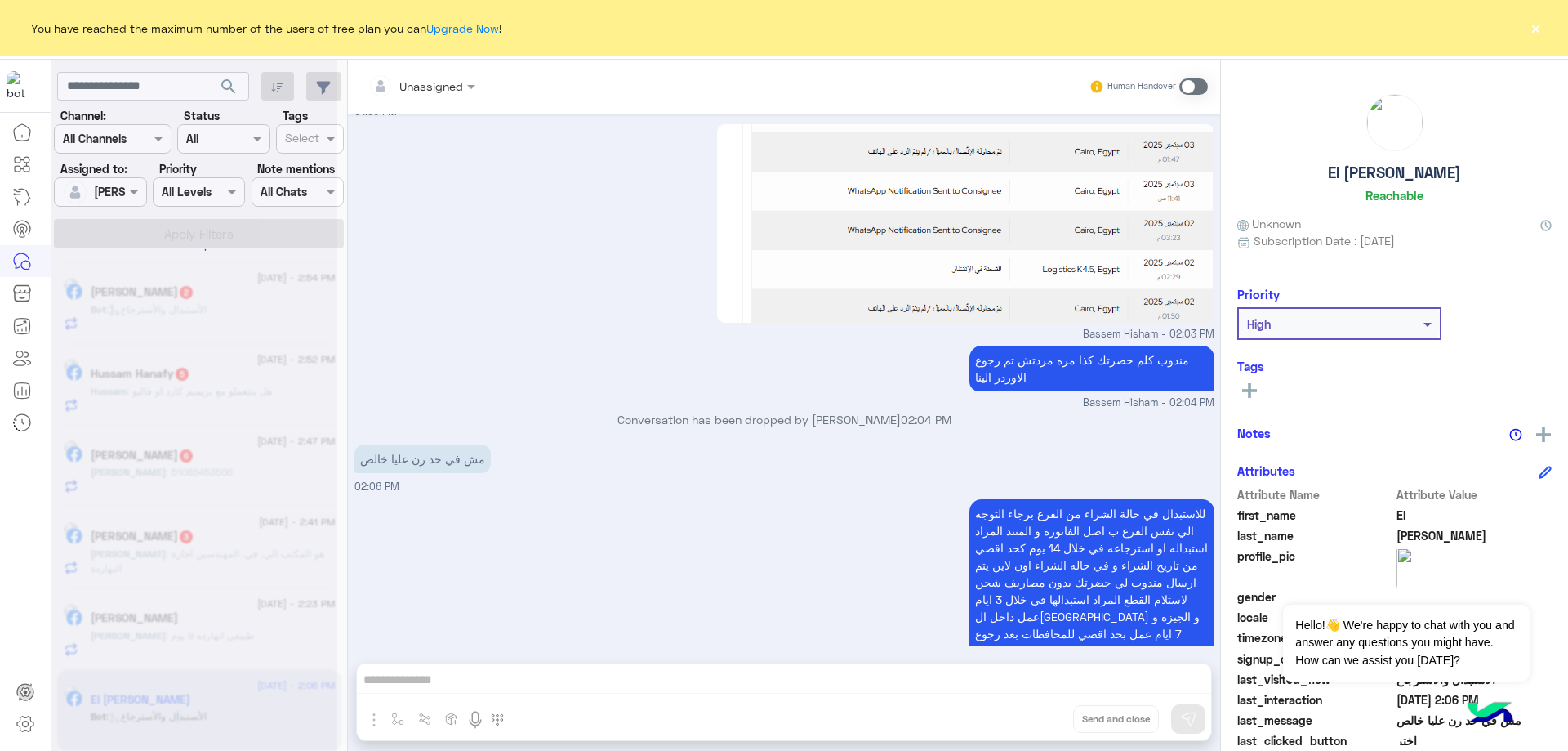
scroll to position [1583, 0]
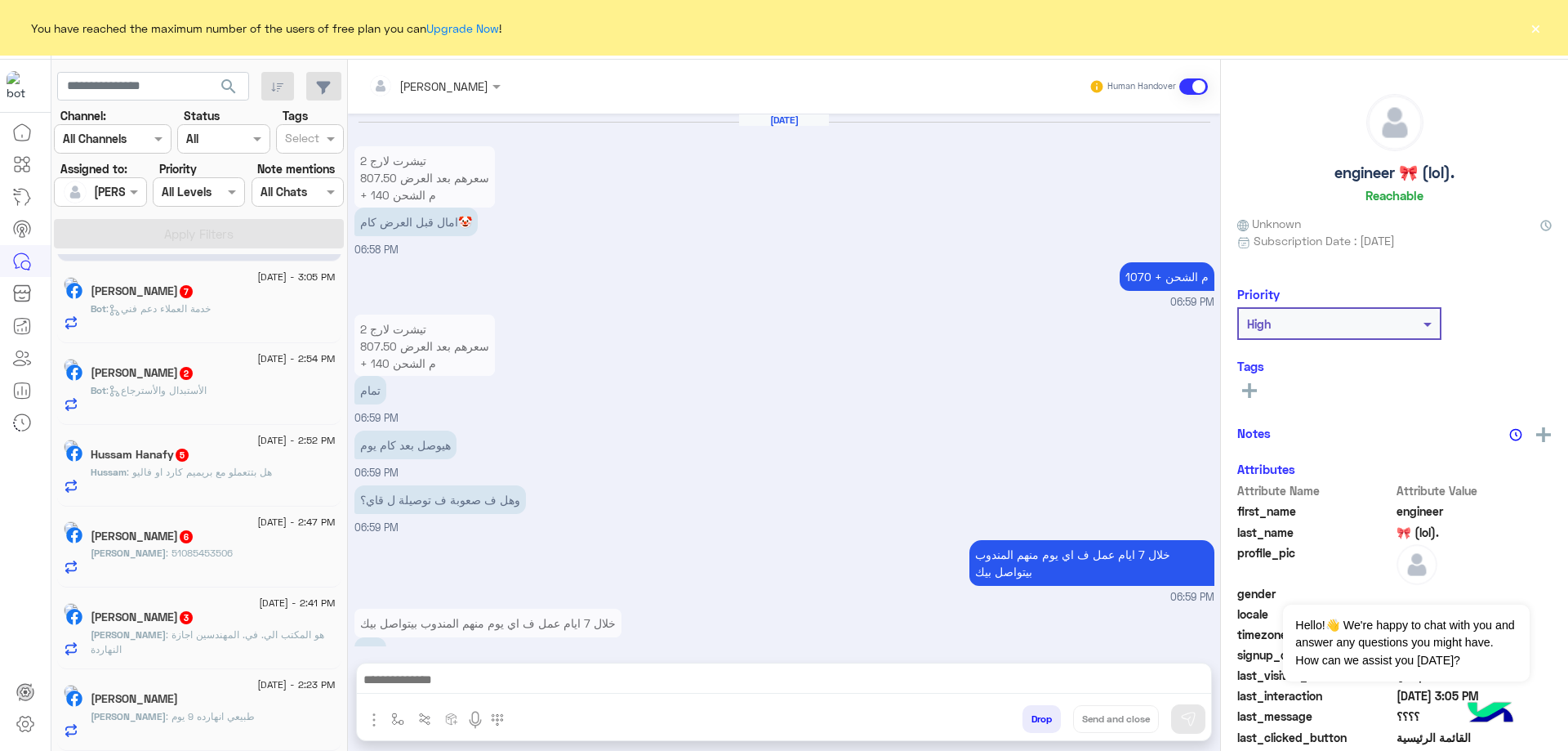
scroll to position [1019, 0]
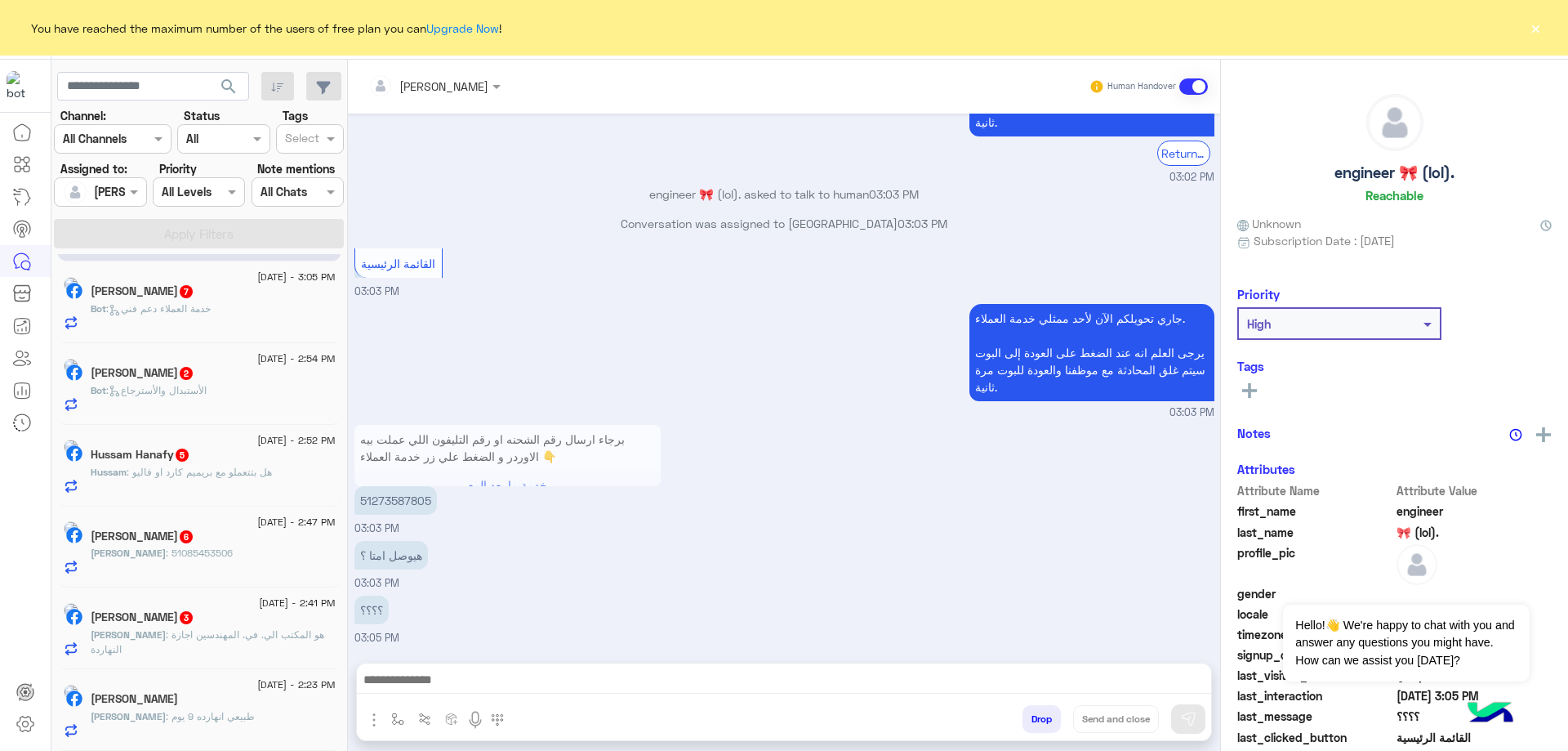
click at [219, 700] on div "[PERSON_NAME]" at bounding box center [212, 701] width 245 height 18
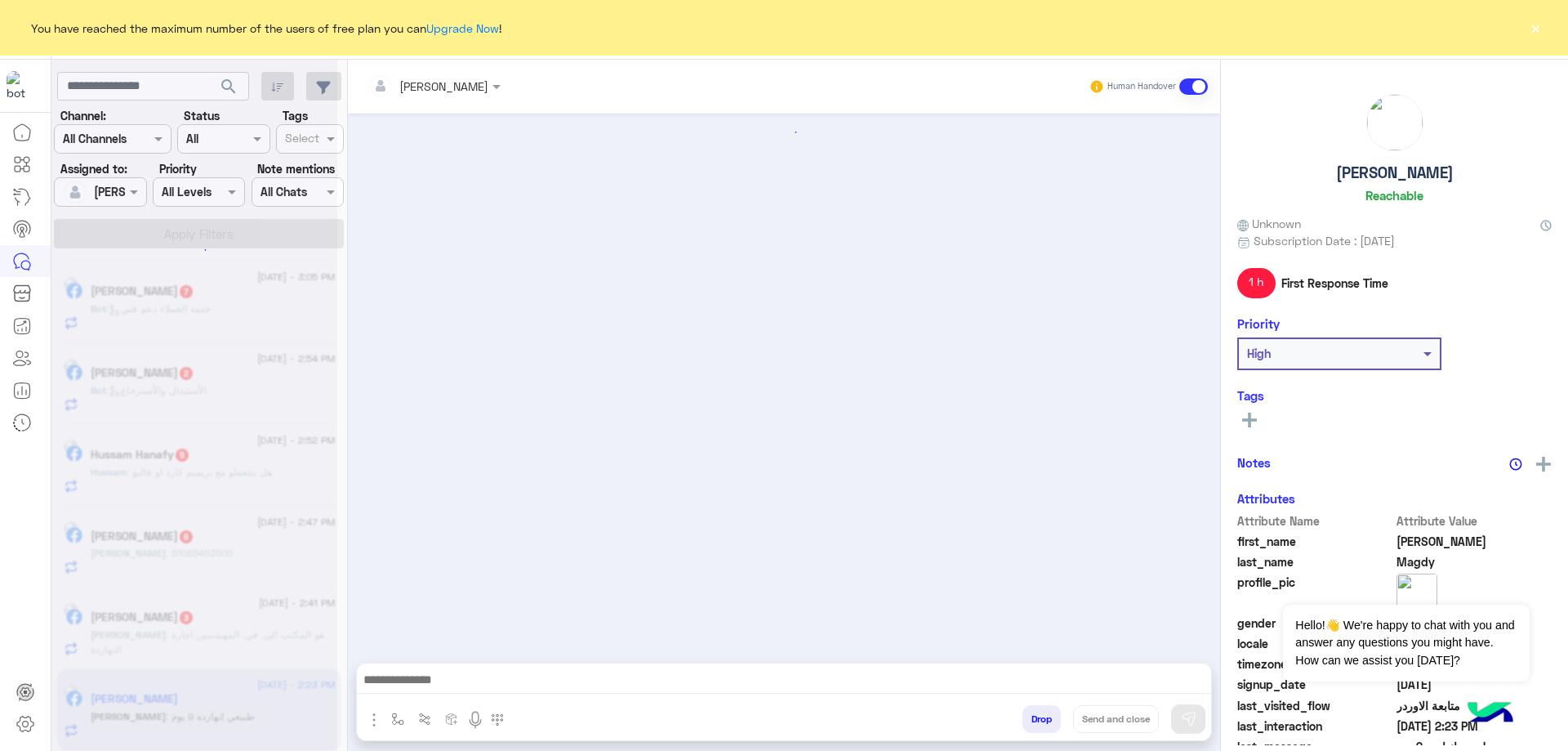
scroll to position [934, 0]
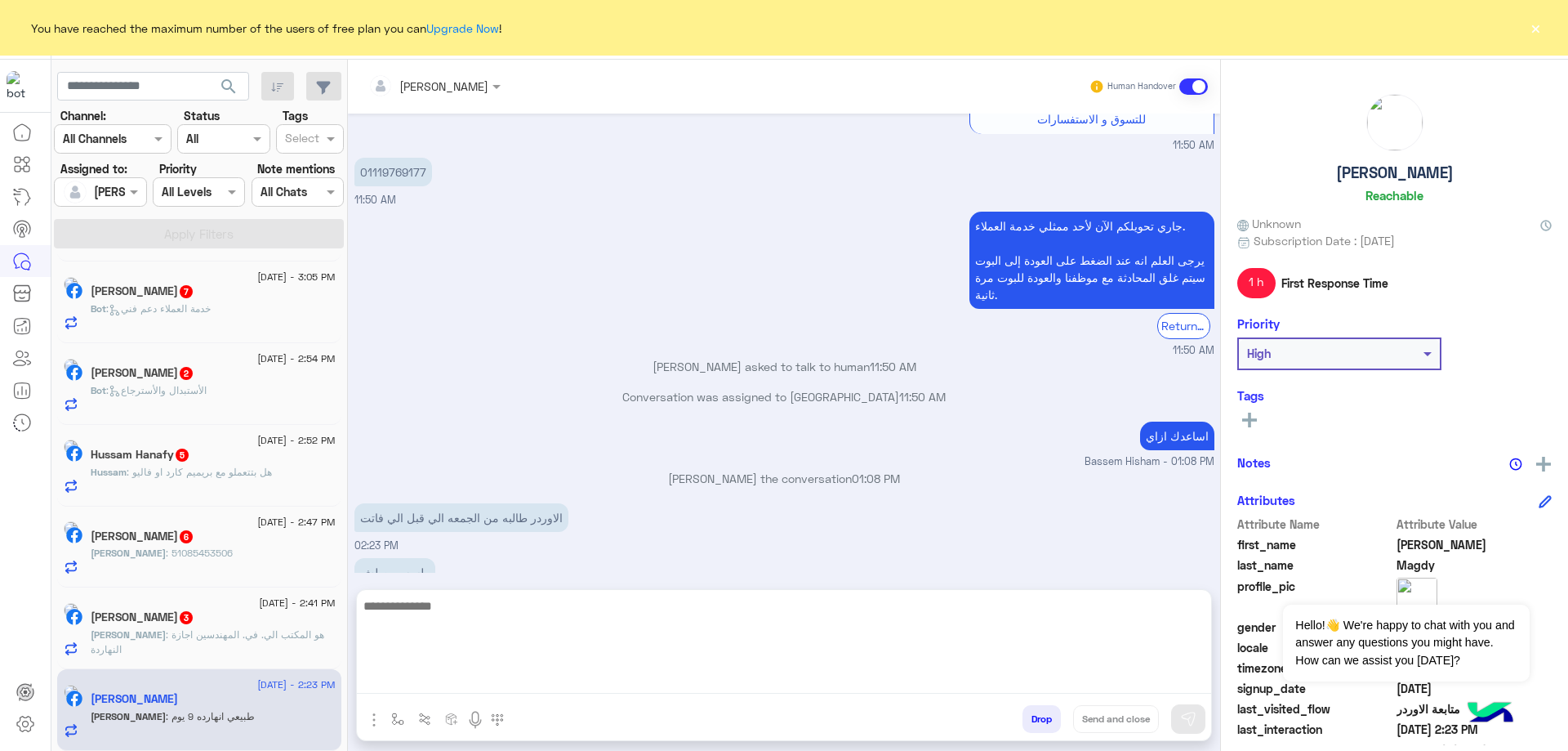
click at [486, 676] on textarea at bounding box center [784, 645] width 854 height 98
type textarea "**********"
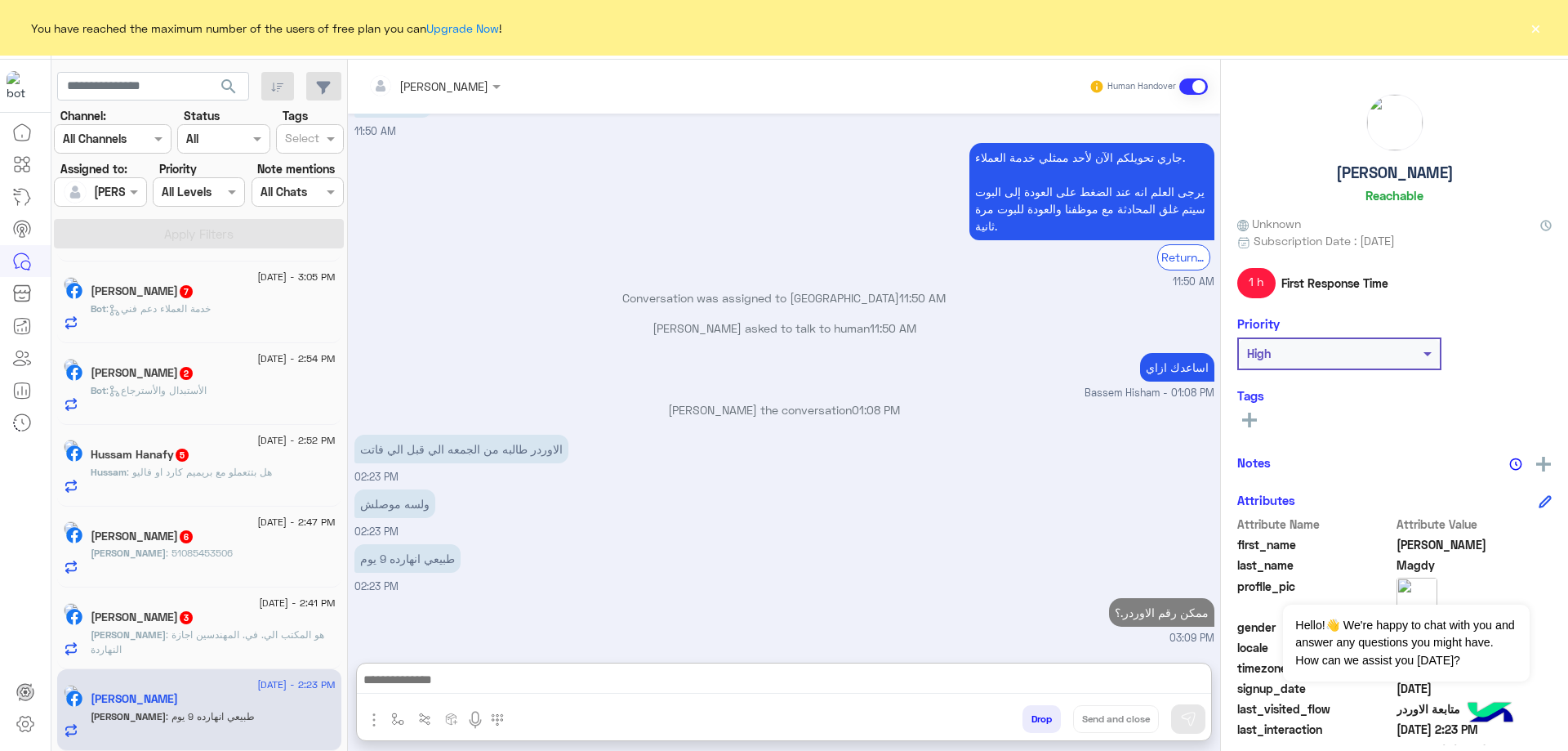
click at [232, 633] on span ": هو المكتب الي. في. المهندسين اجازة النهاردة" at bounding box center [207, 641] width 233 height 27
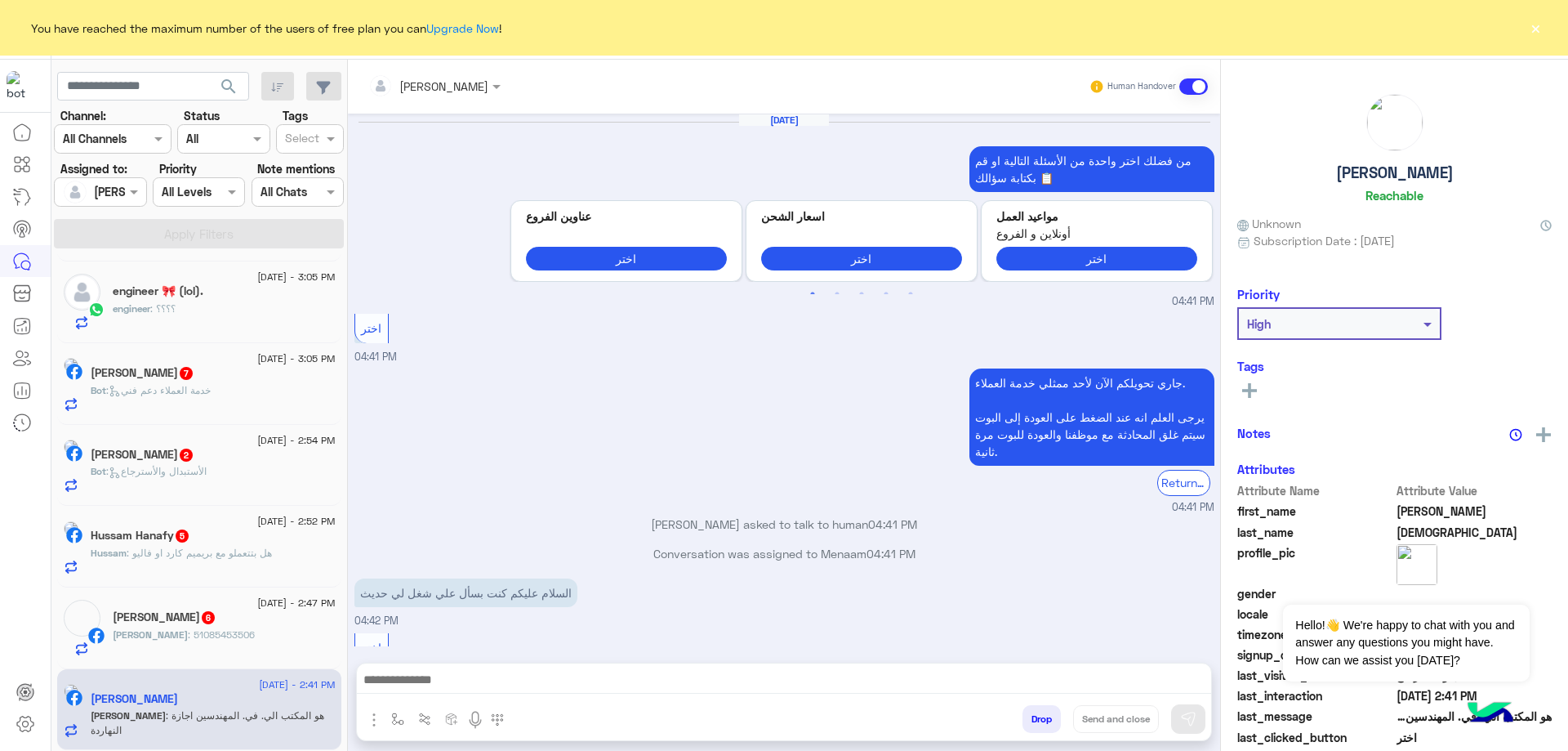
scroll to position [1244, 0]
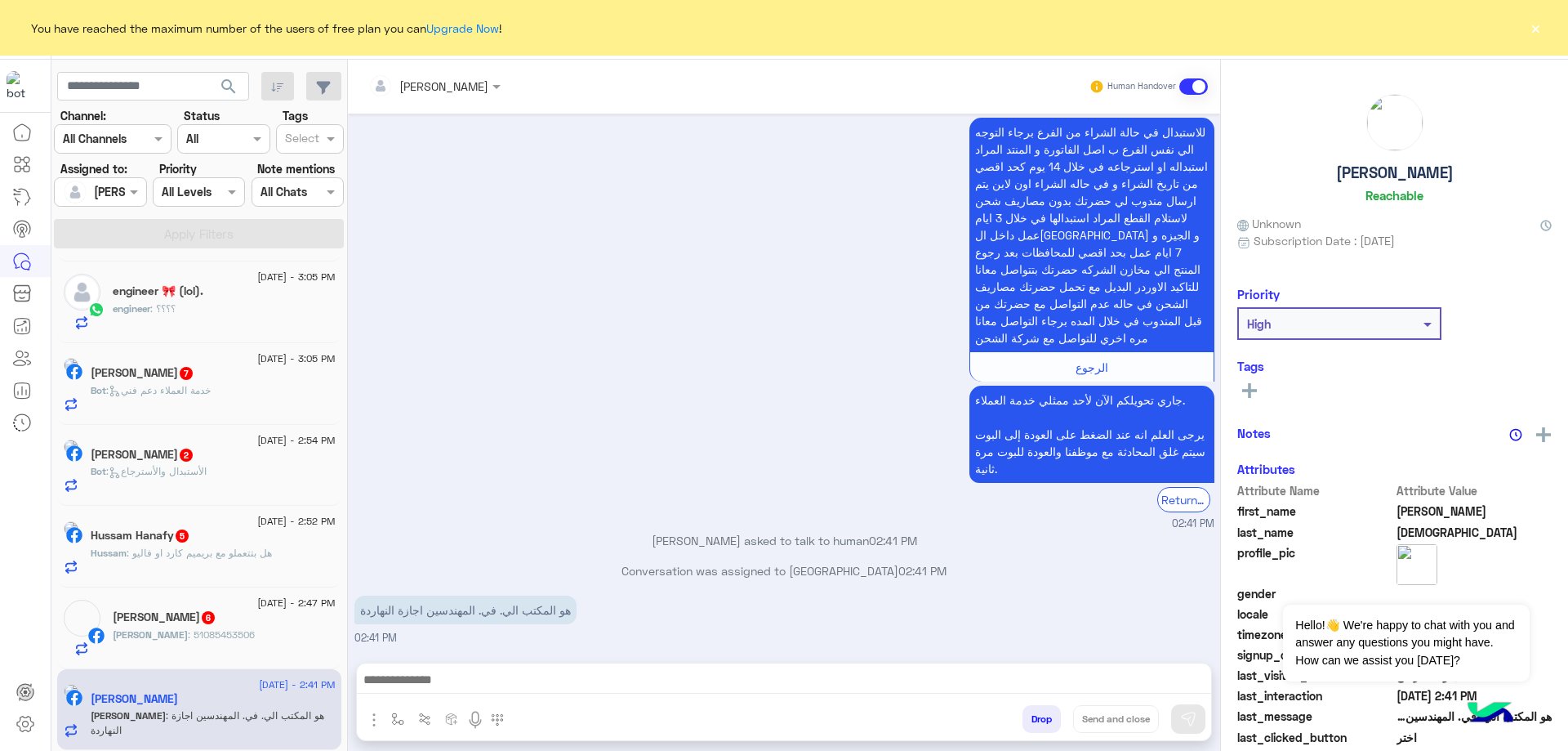
click at [248, 710] on span ": هو المكتب الي. في. المهندسين اجازة النهاردة" at bounding box center [207, 723] width 233 height 27
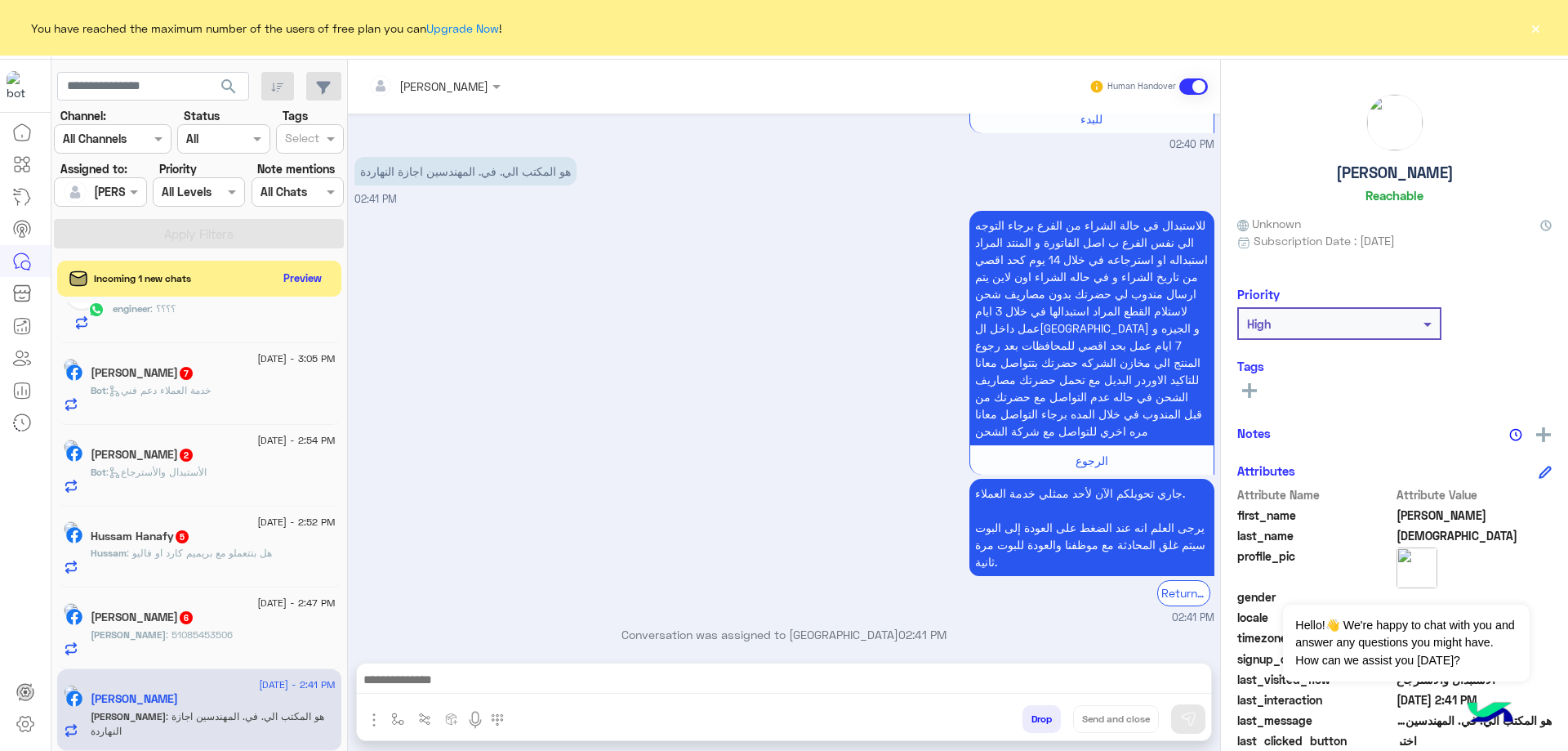
scroll to position [2300, 0]
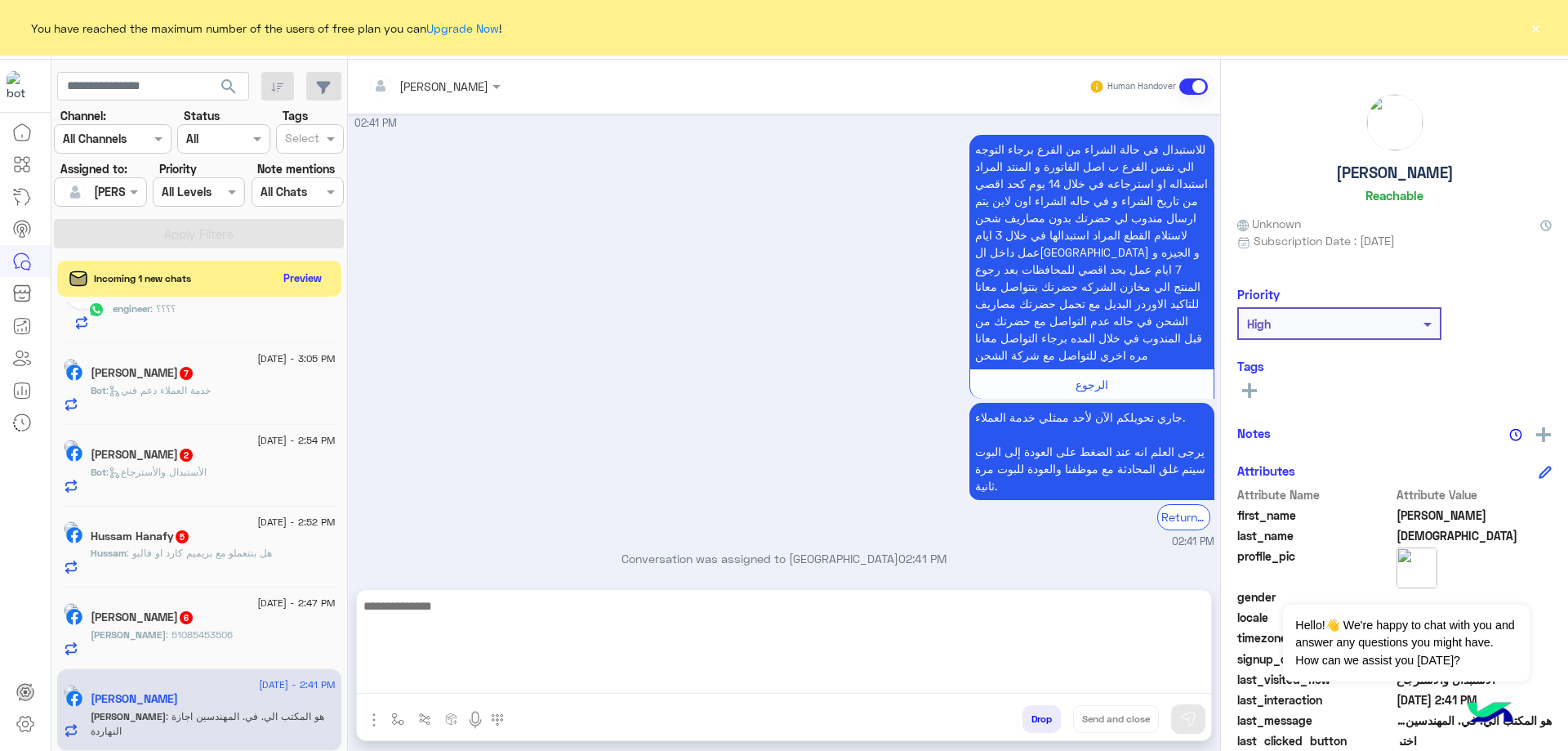
click at [530, 688] on textarea at bounding box center [784, 645] width 854 height 98
type textarea "********"
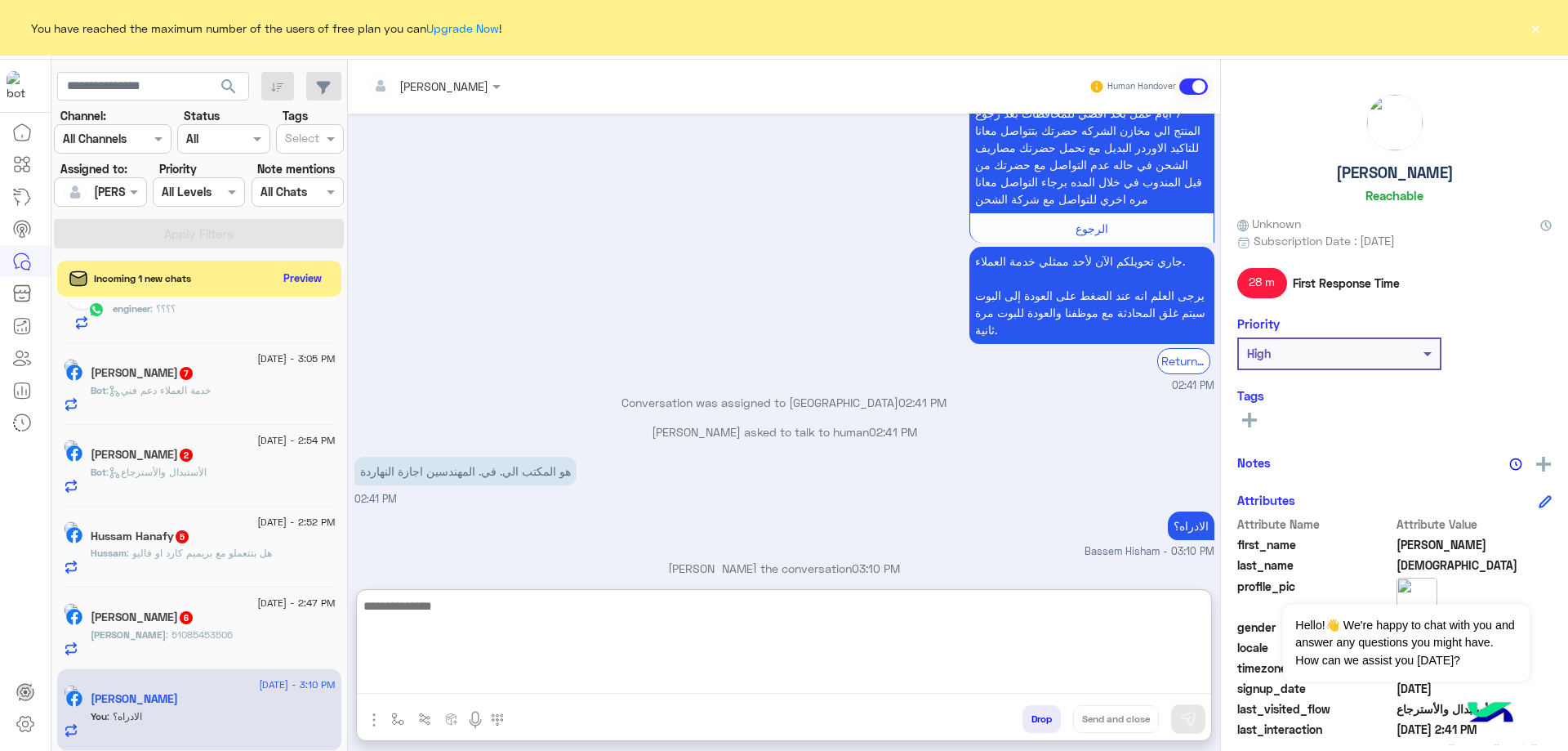
scroll to position [2456, 0]
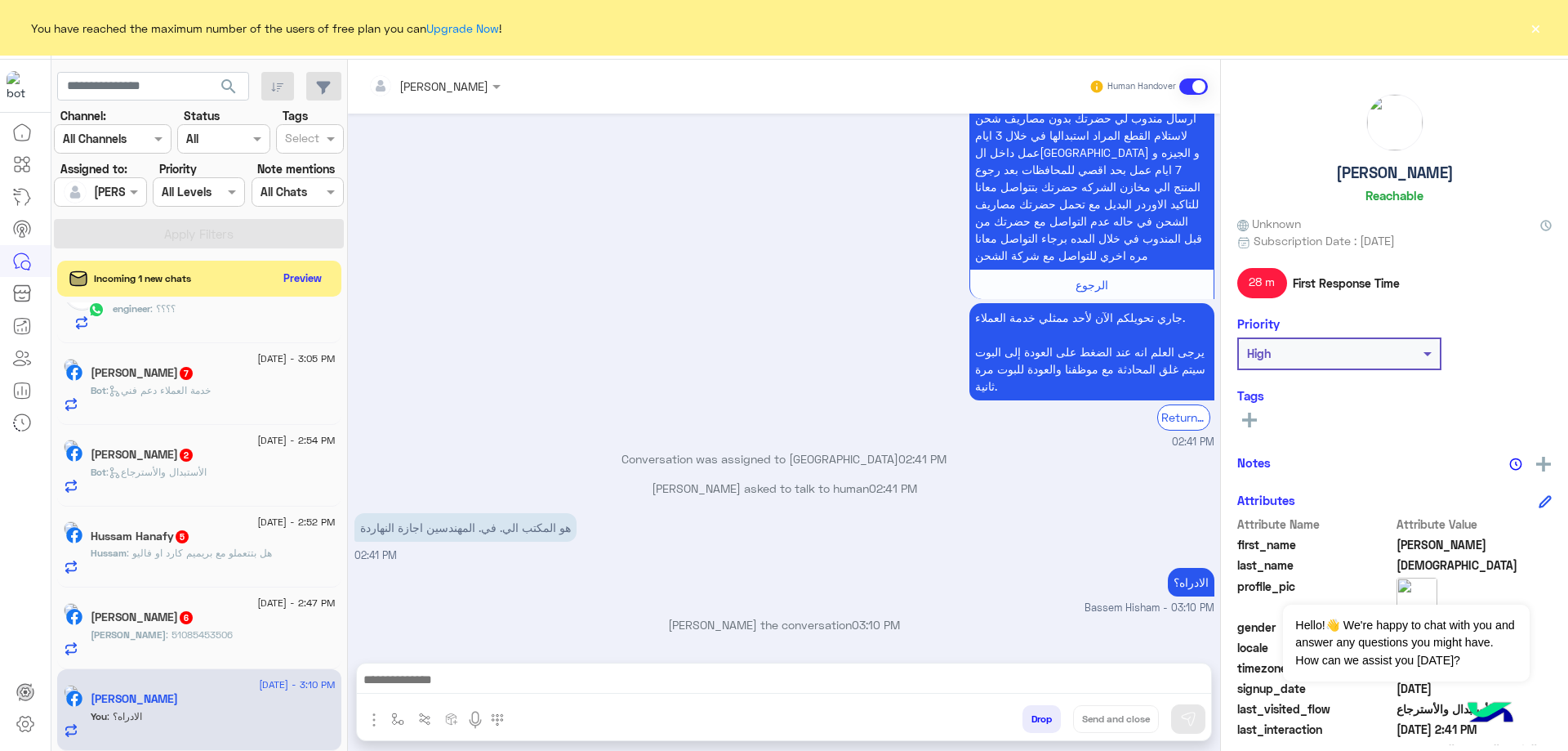
click at [195, 619] on span "6" at bounding box center [186, 617] width 17 height 14
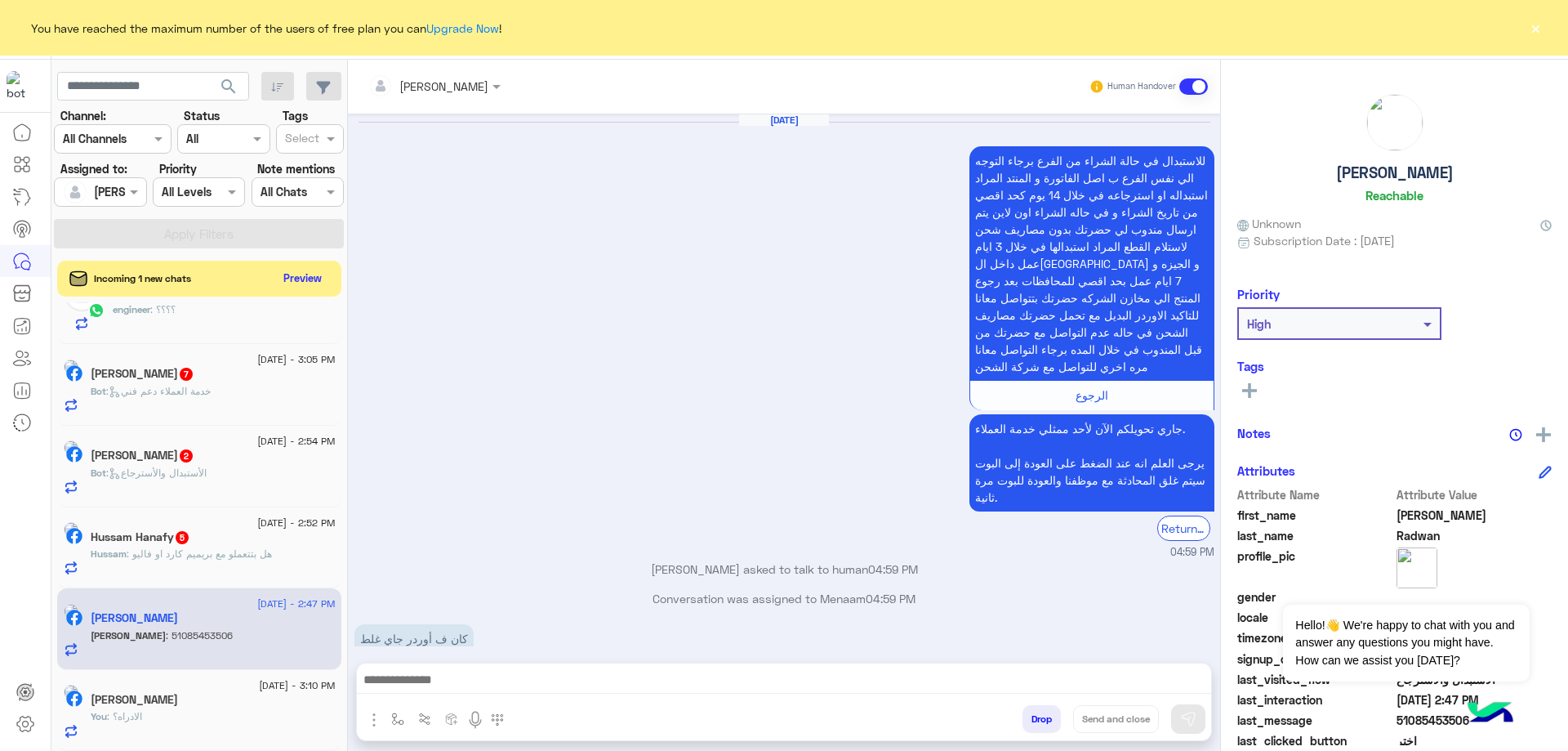
scroll to position [1638, 0]
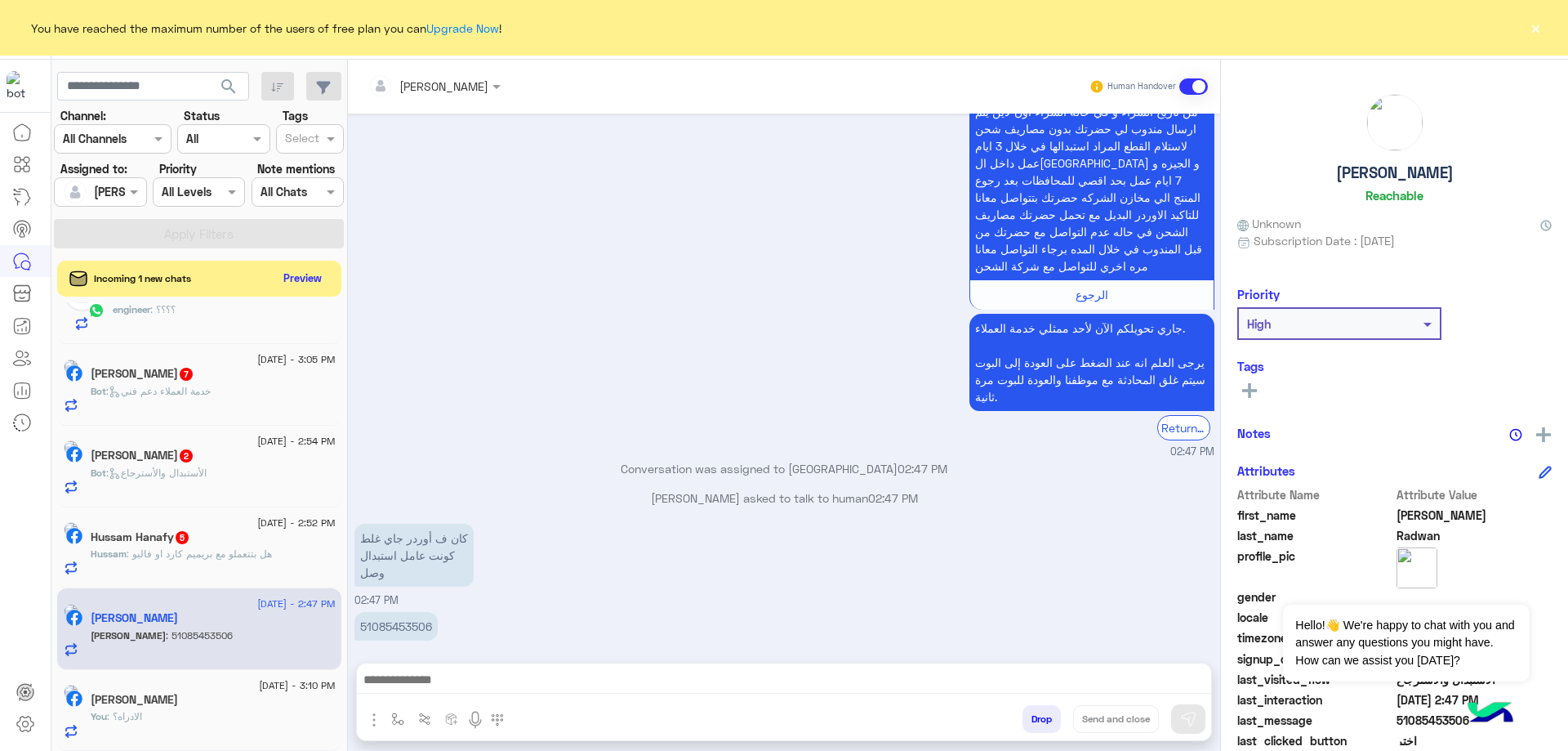
click at [414, 612] on p "51085453506" at bounding box center [396, 626] width 83 height 29
copy p "51085453506"
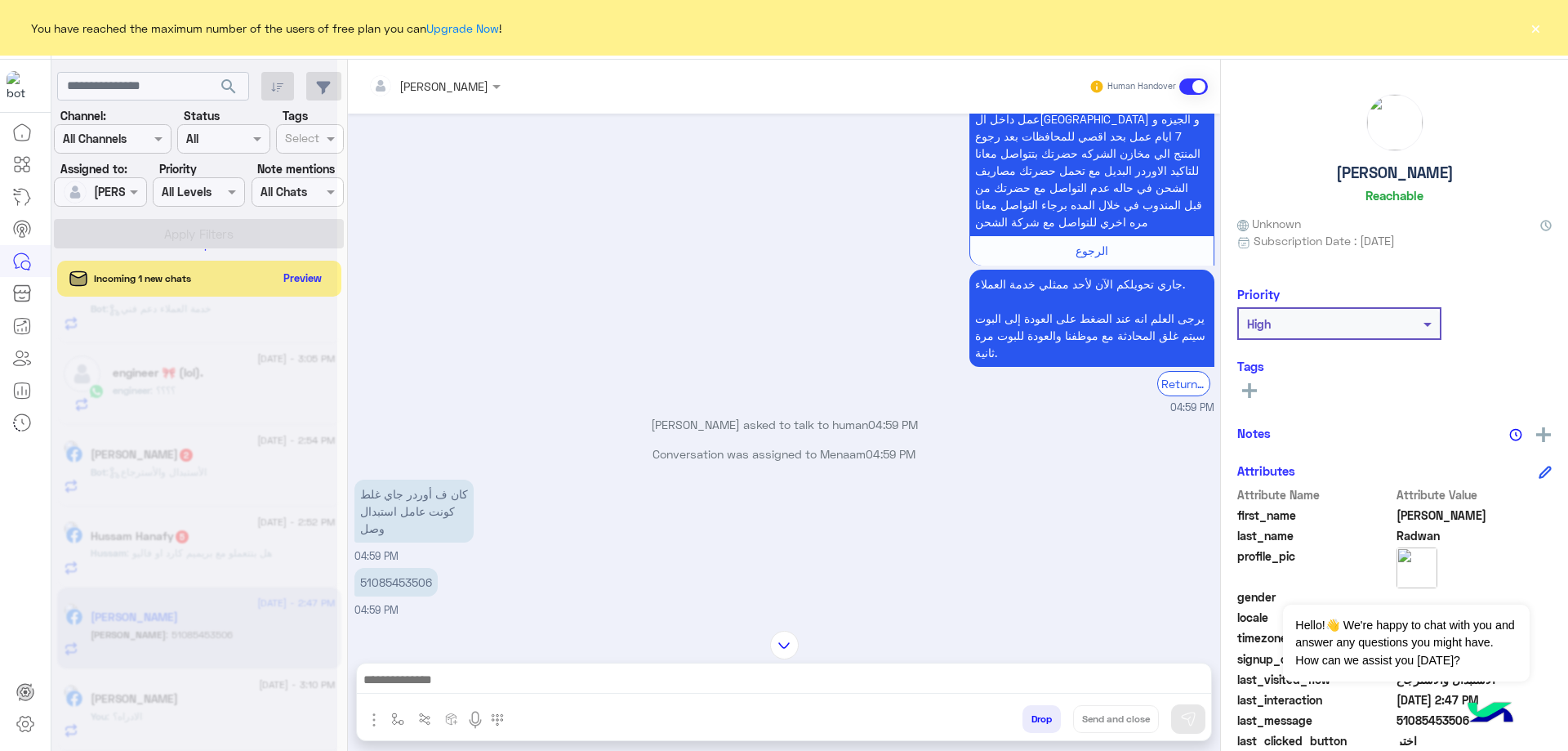
scroll to position [327, 0]
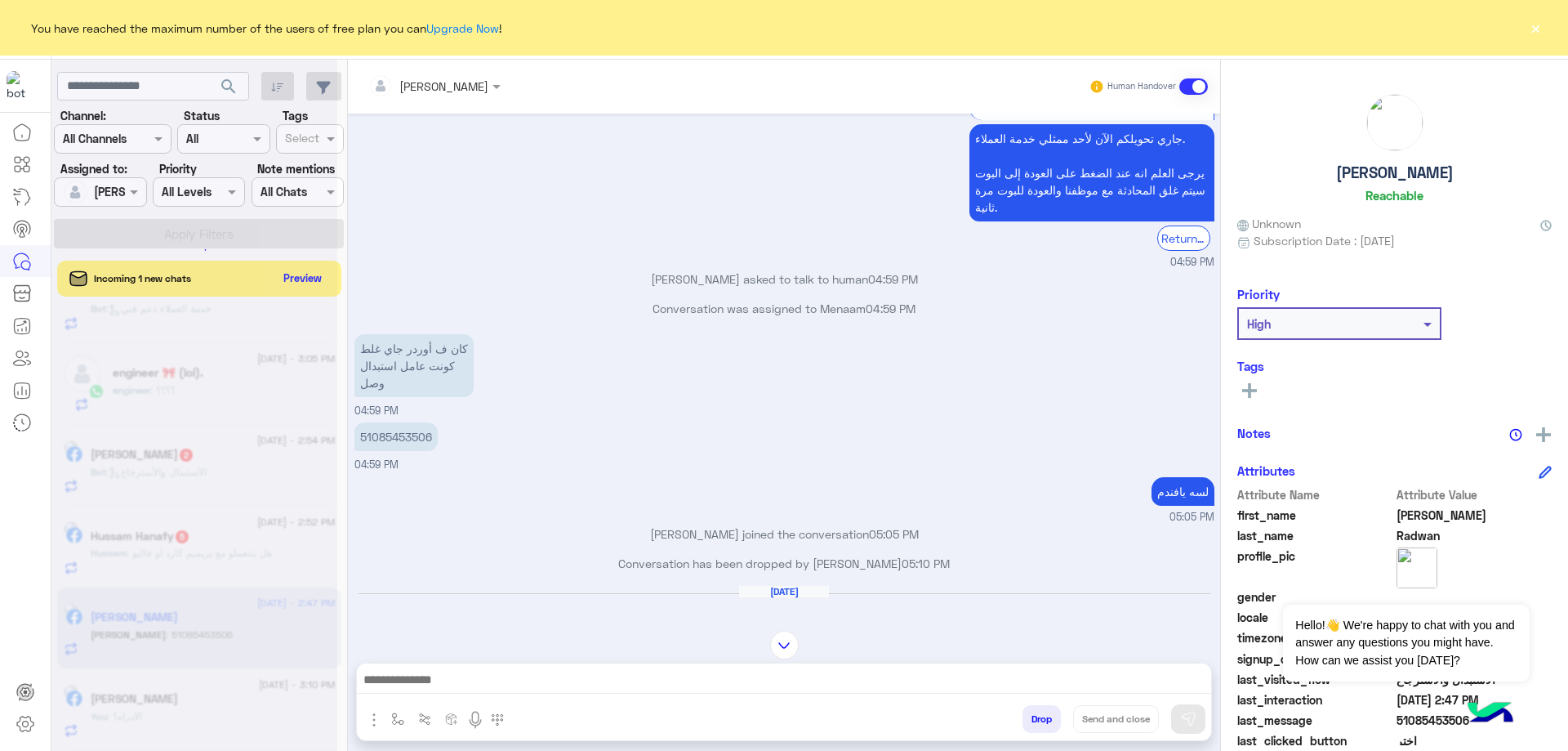
click at [389, 440] on p "51085453506" at bounding box center [396, 437] width 83 height 29
click at [389, 440] on p "51085453506" at bounding box center [396, 437] width 83 height 29
copy p "51085453506"
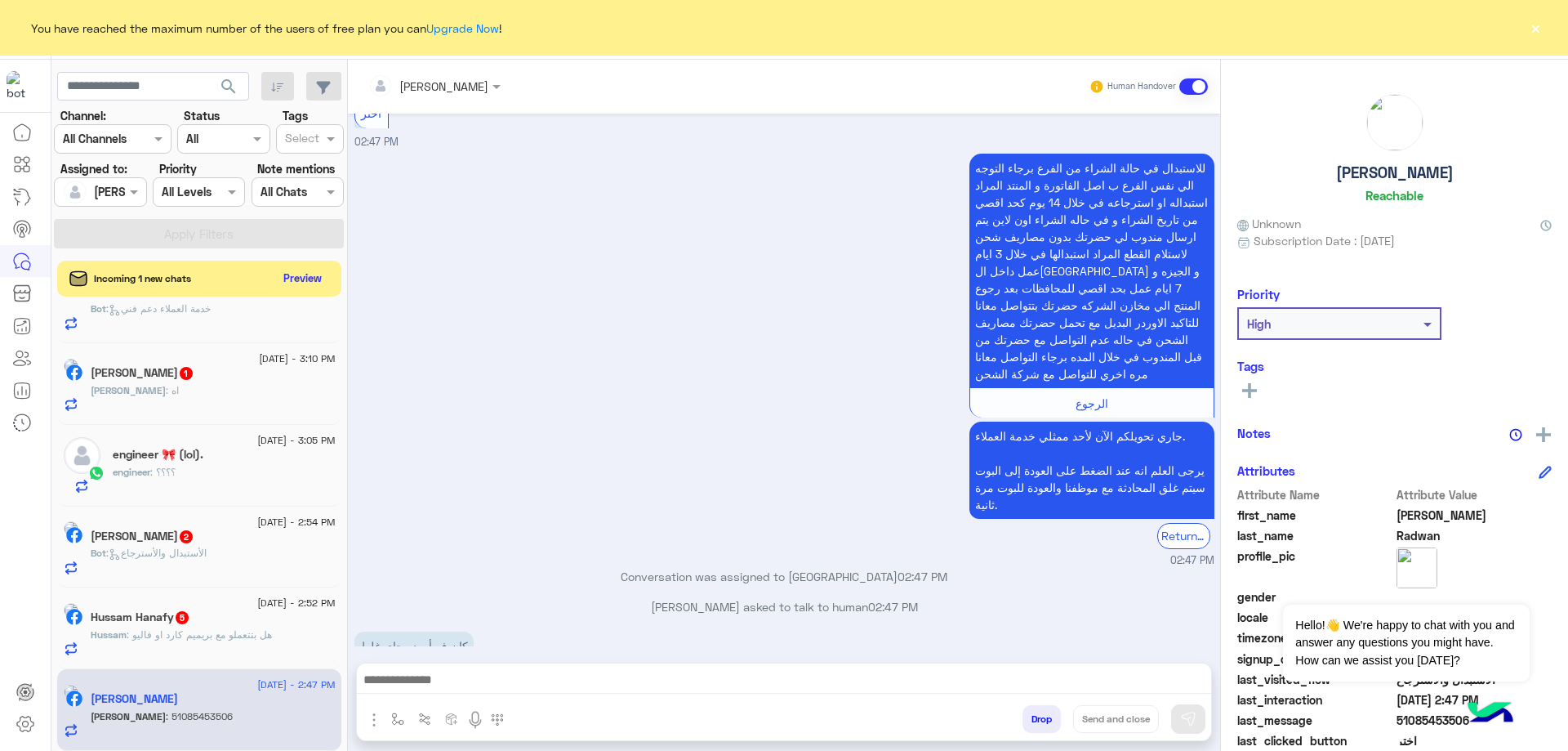
scroll to position [4952, 0]
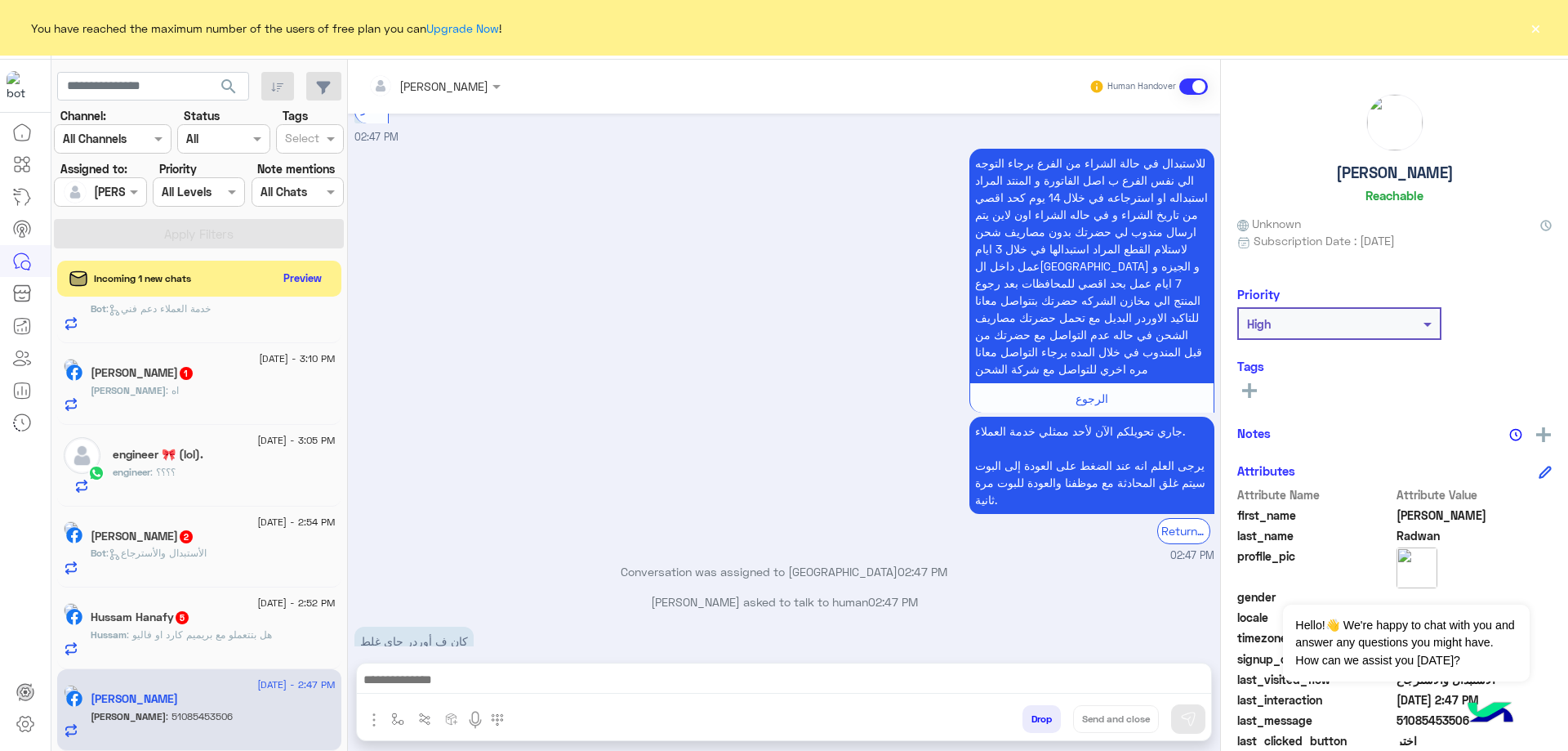
click at [403, 716] on p "51085453506" at bounding box center [396, 730] width 83 height 29
copy p "51085453506"
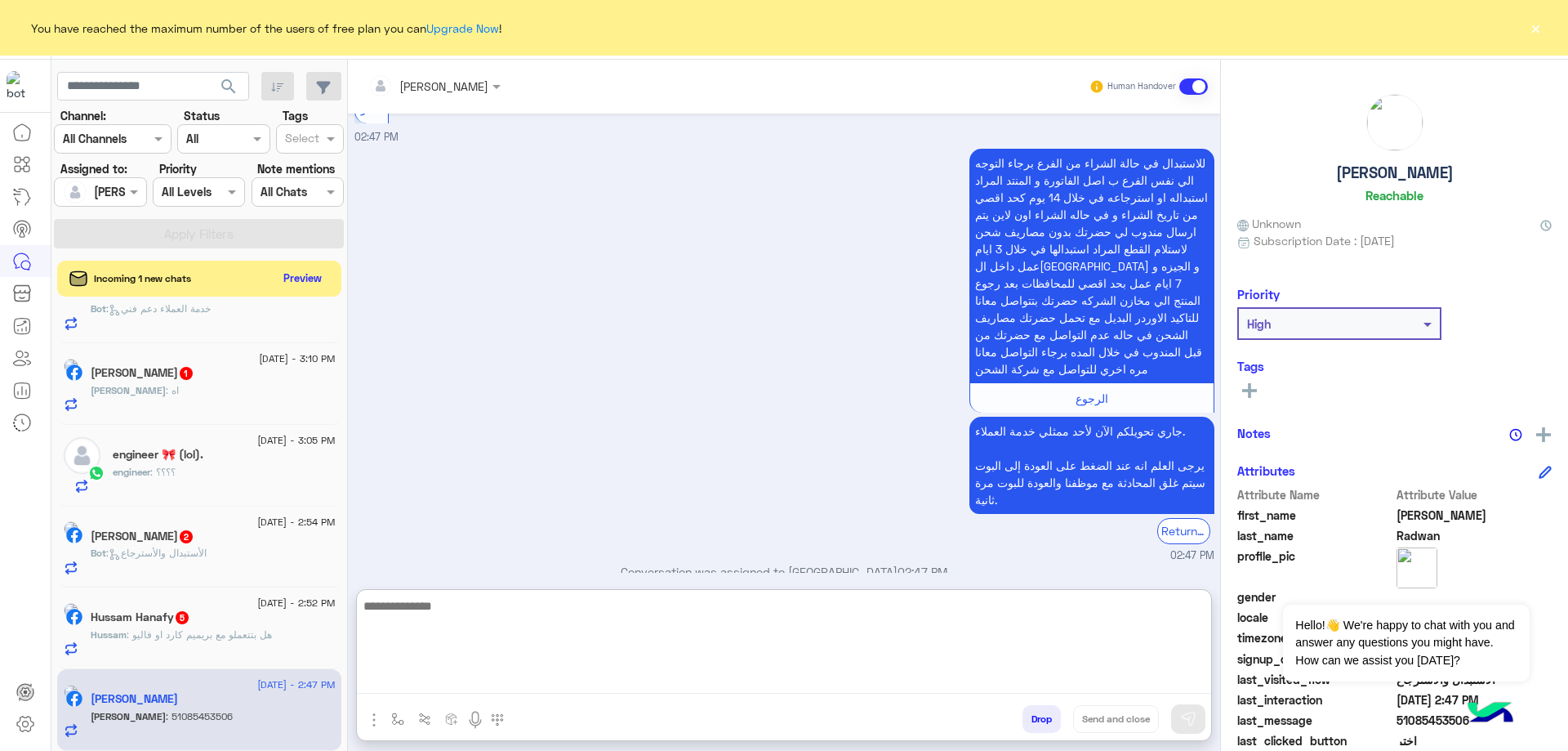
click at [526, 675] on textarea at bounding box center [784, 645] width 854 height 98
type textarea "**********"
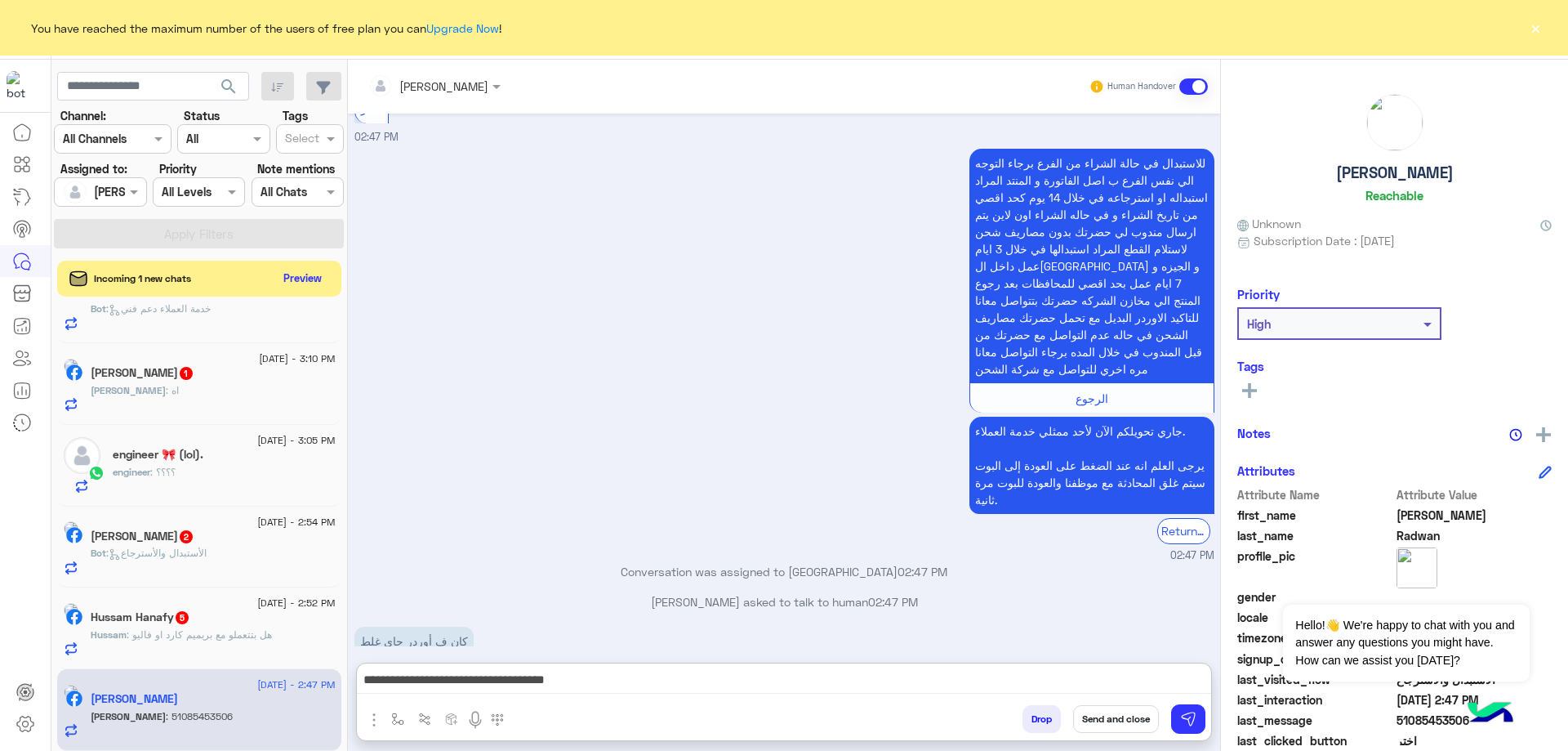
click at [1397, 176] on h5 "Ahmed Radwan" at bounding box center [1395, 172] width 118 height 18
click at [1396, 175] on h5 "Ahmed Radwan" at bounding box center [1395, 172] width 118 height 18
copy h5 "Ahmed Radwan"
click at [1114, 713] on button "Send and close" at bounding box center [1116, 719] width 86 height 28
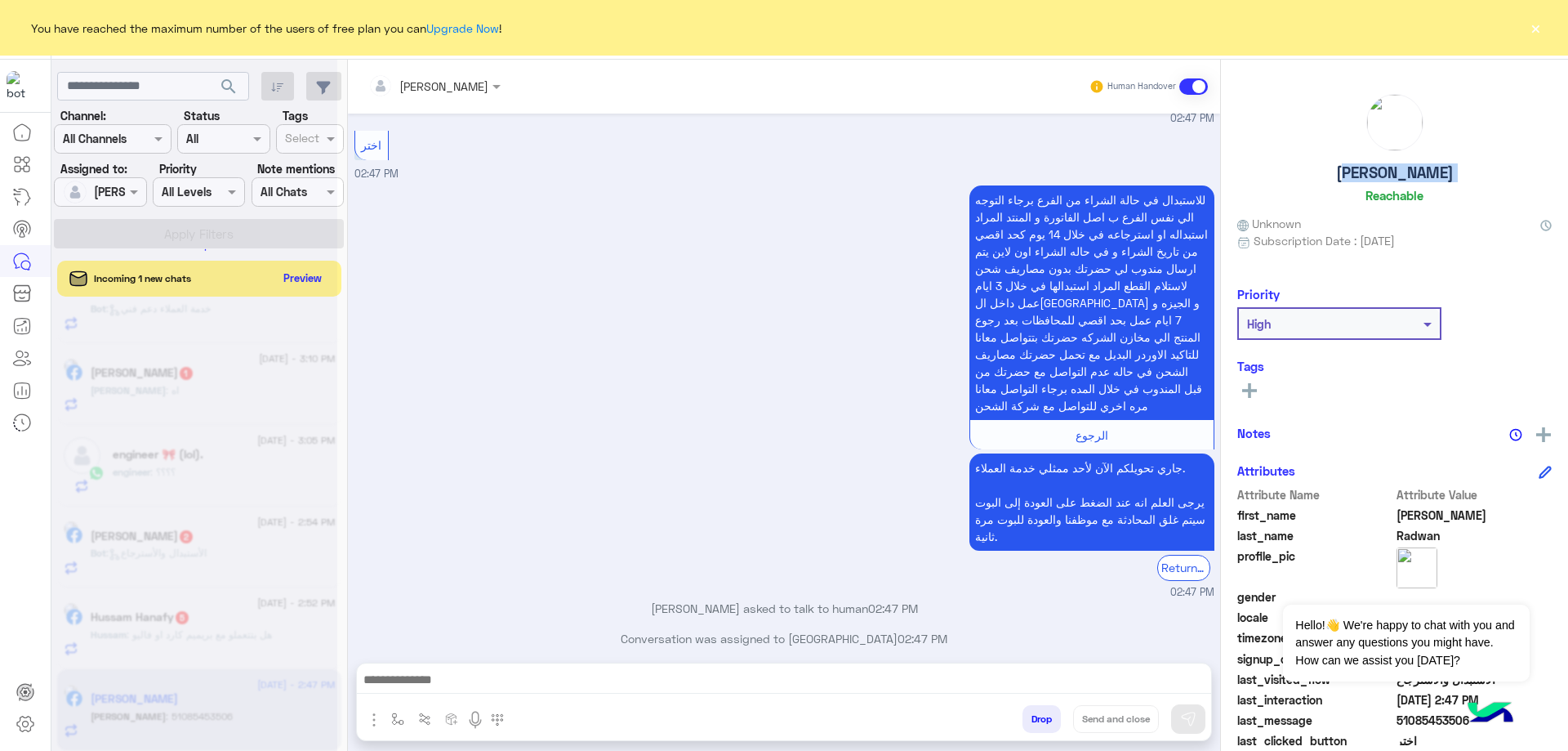
scroll to position [5058, 0]
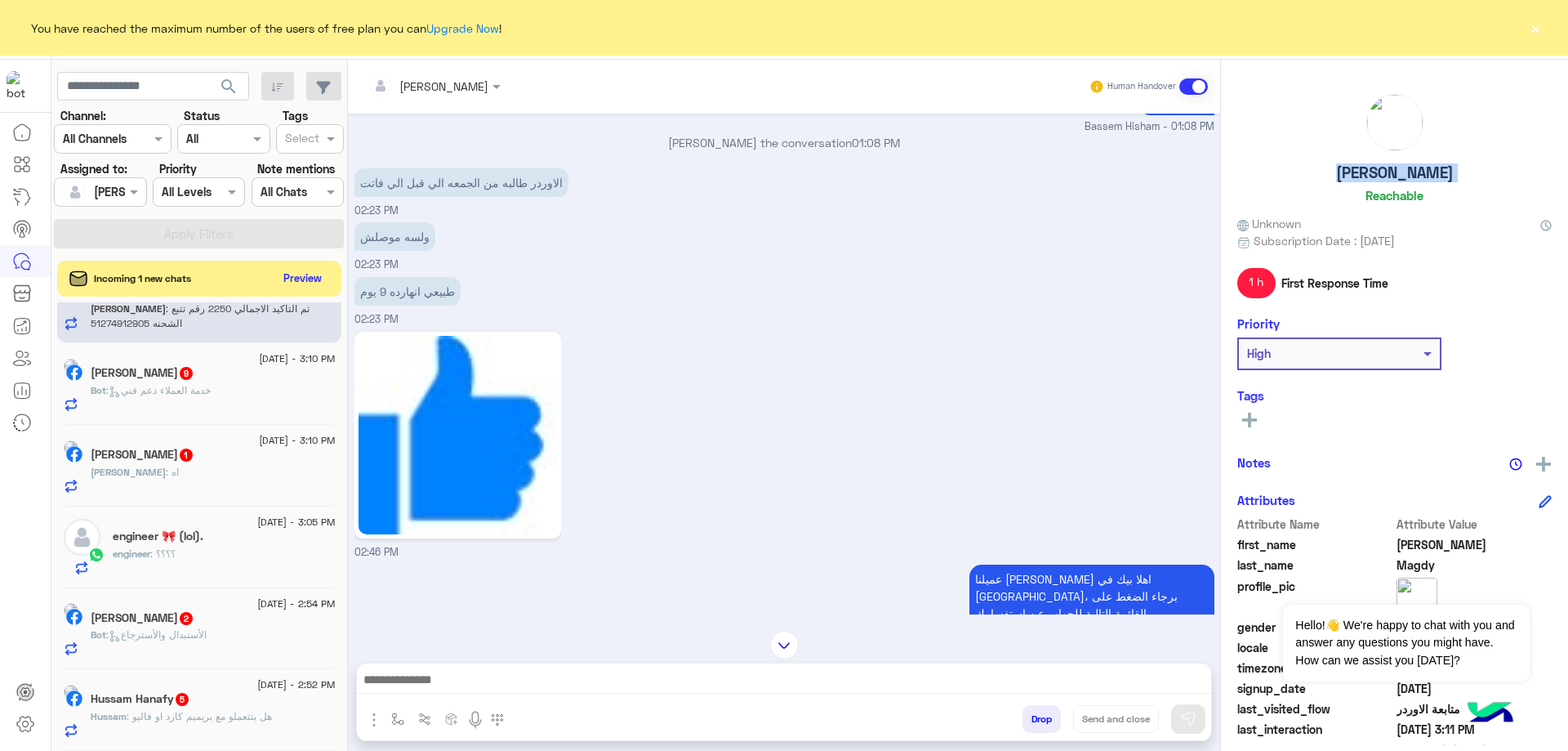
scroll to position [1306, 0]
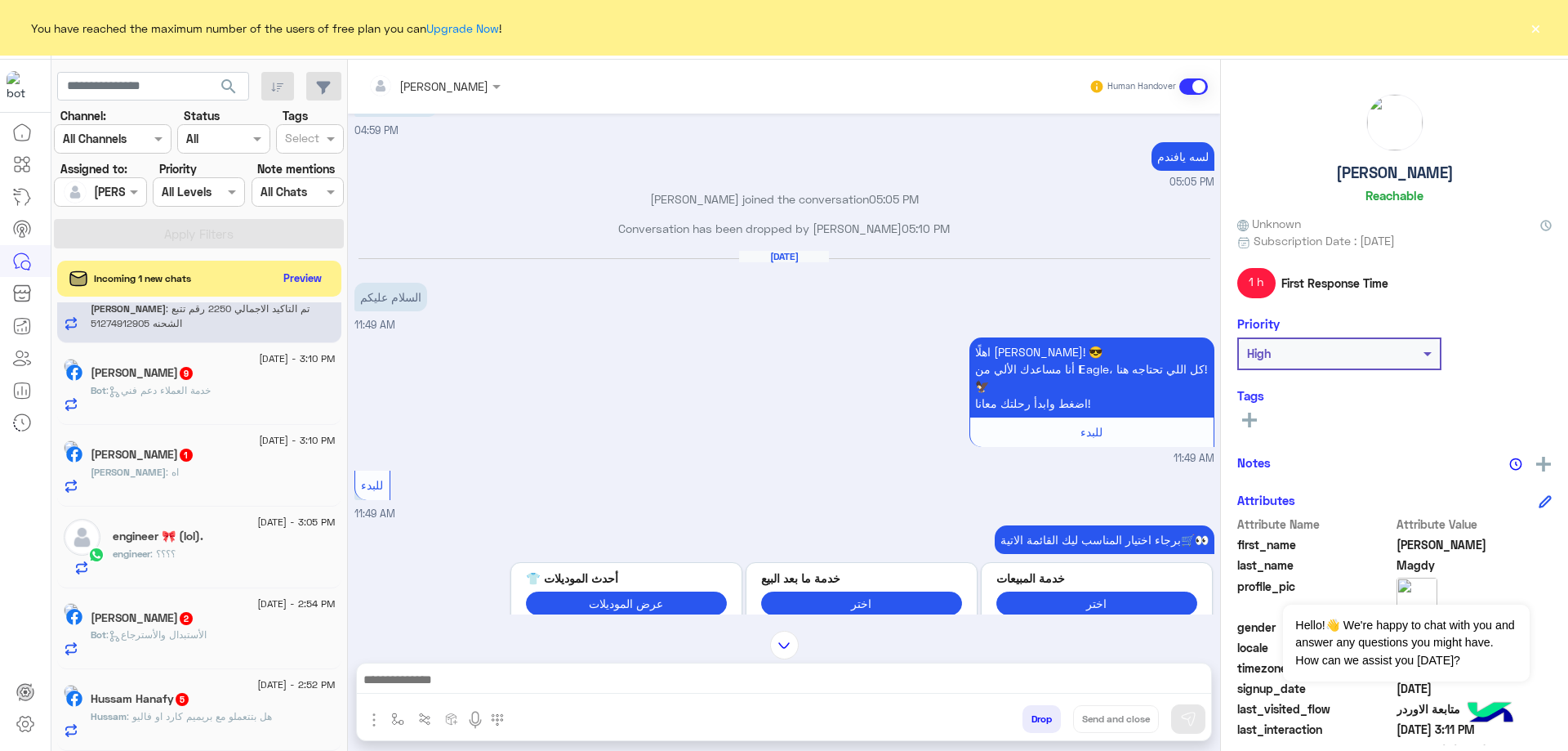
click at [257, 680] on span "6 September - 2:52 PM" at bounding box center [296, 684] width 77 height 15
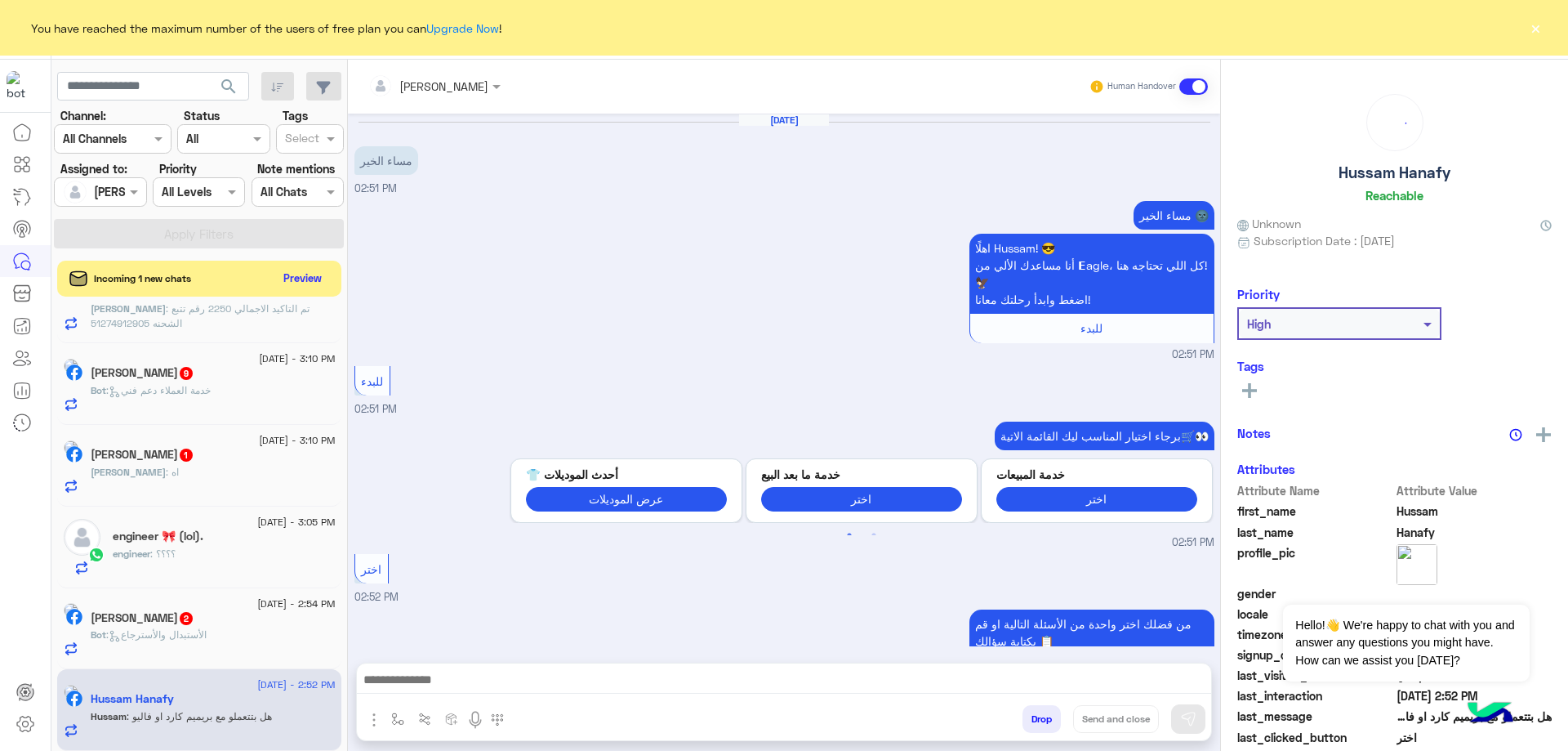
scroll to position [447, 0]
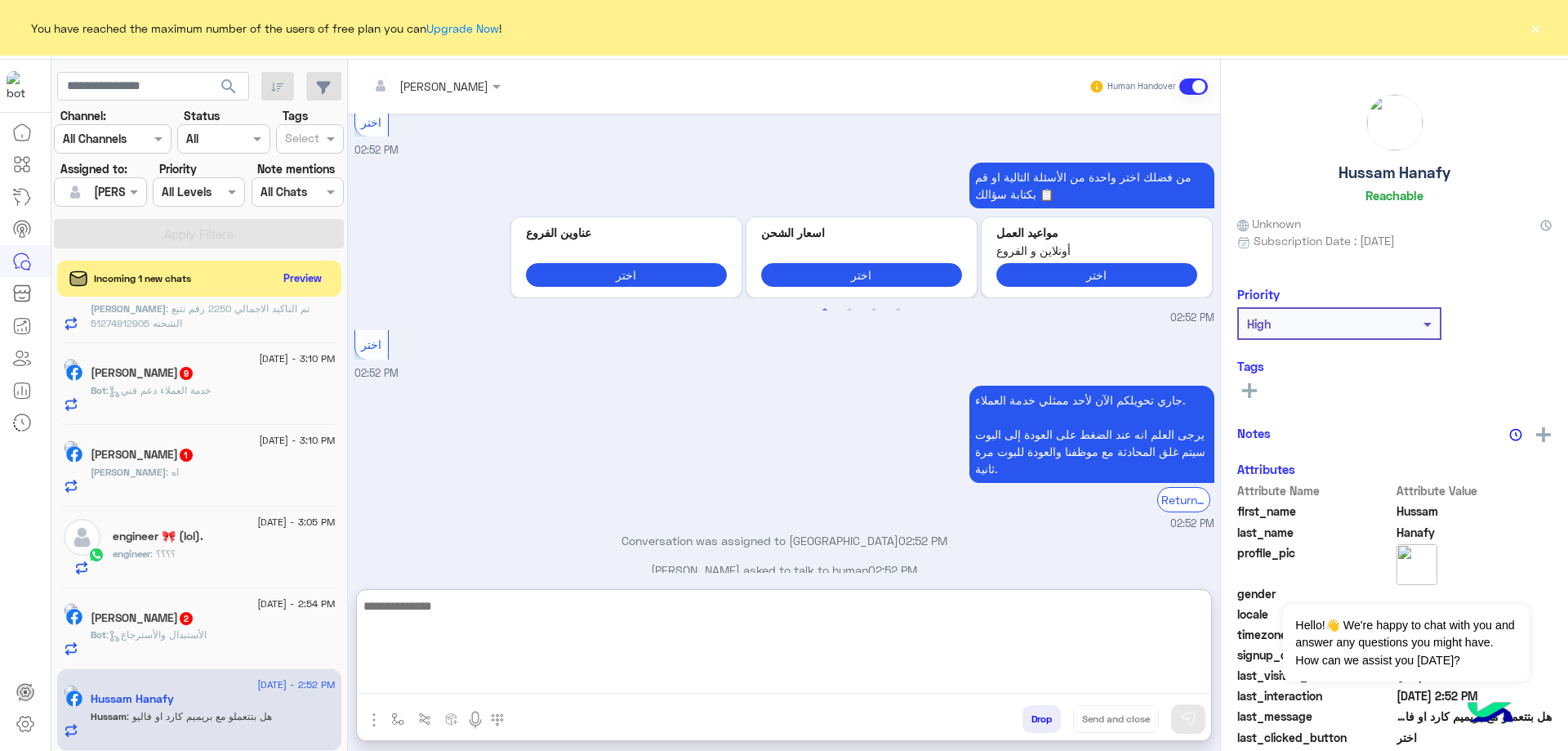
click at [432, 684] on textarea at bounding box center [784, 645] width 854 height 98
type textarea "*"
type textarea "********"
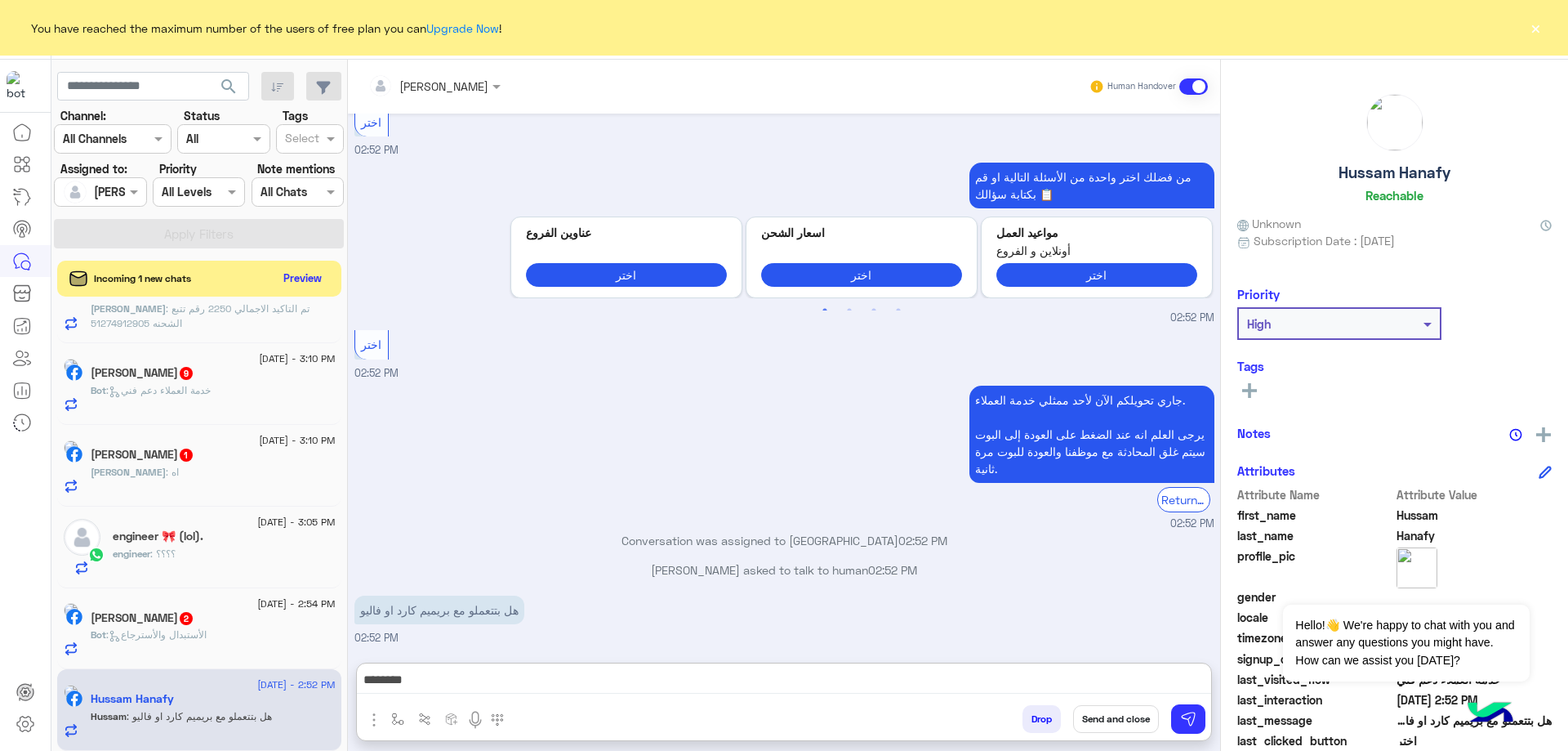
click at [1372, 175] on h5 "Hussam Hanafy" at bounding box center [1395, 172] width 112 height 18
copy h5 "Hussam Hanafy"
click at [1094, 711] on button "Send and close" at bounding box center [1116, 719] width 86 height 28
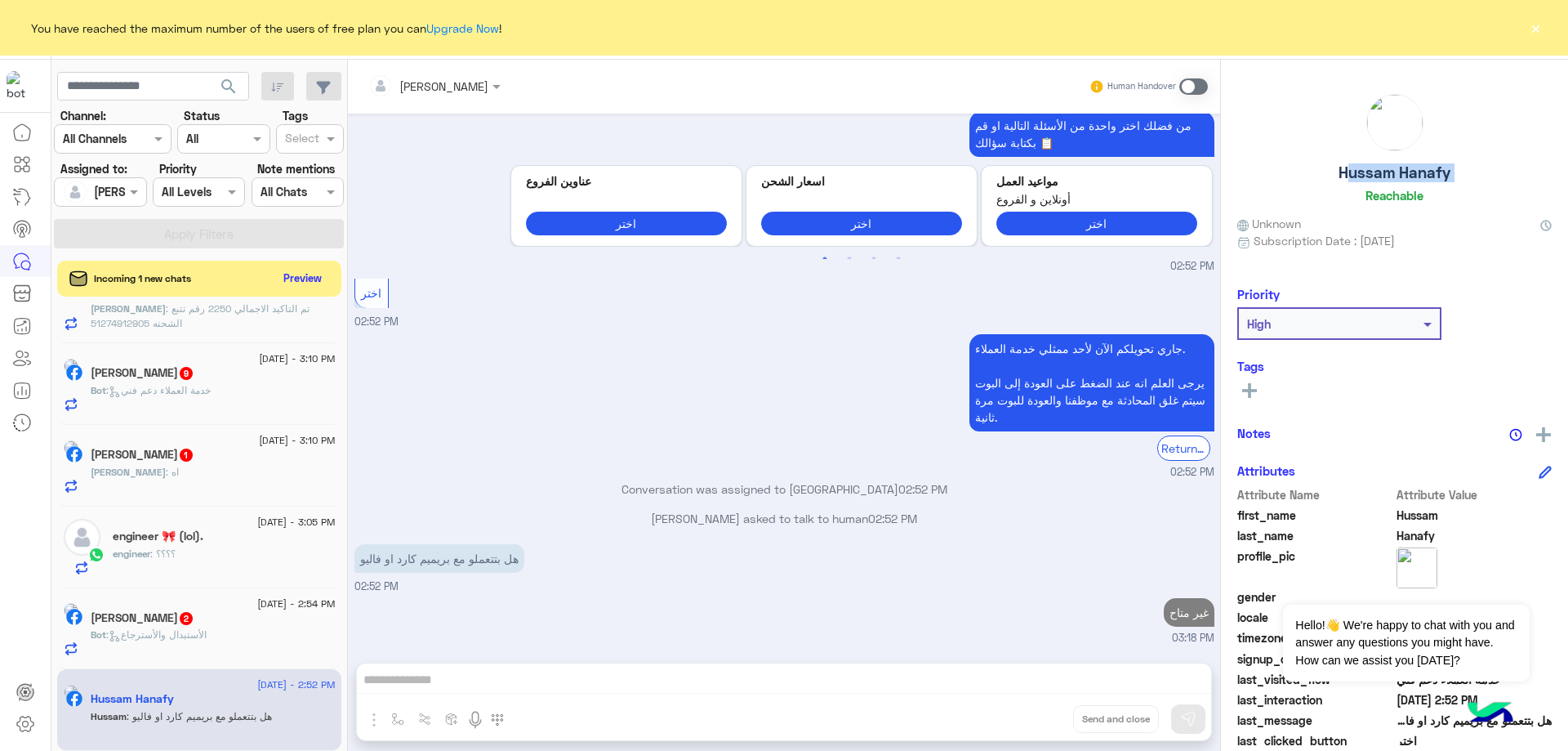
scroll to position [529, 0]
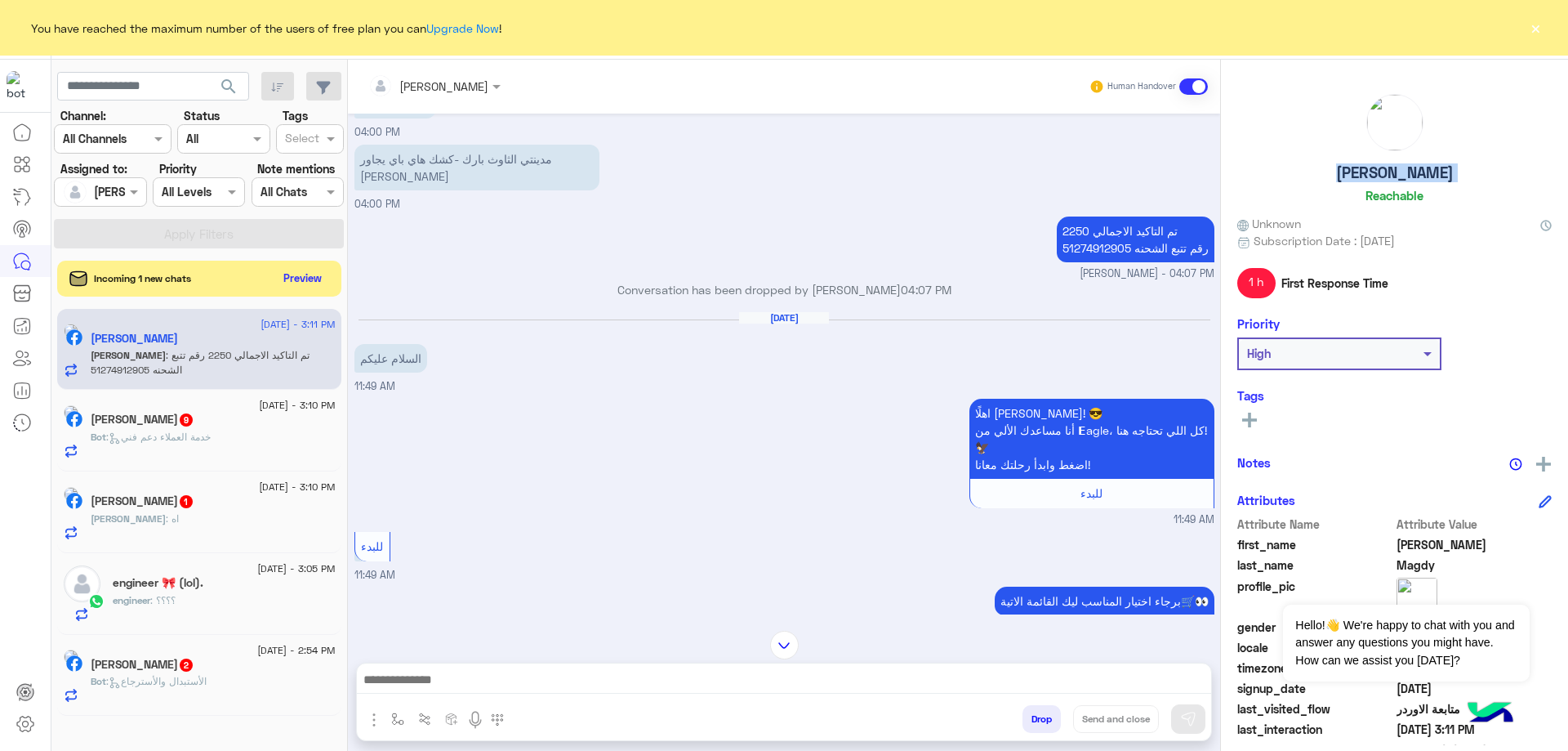
scroll to position [1305, 0]
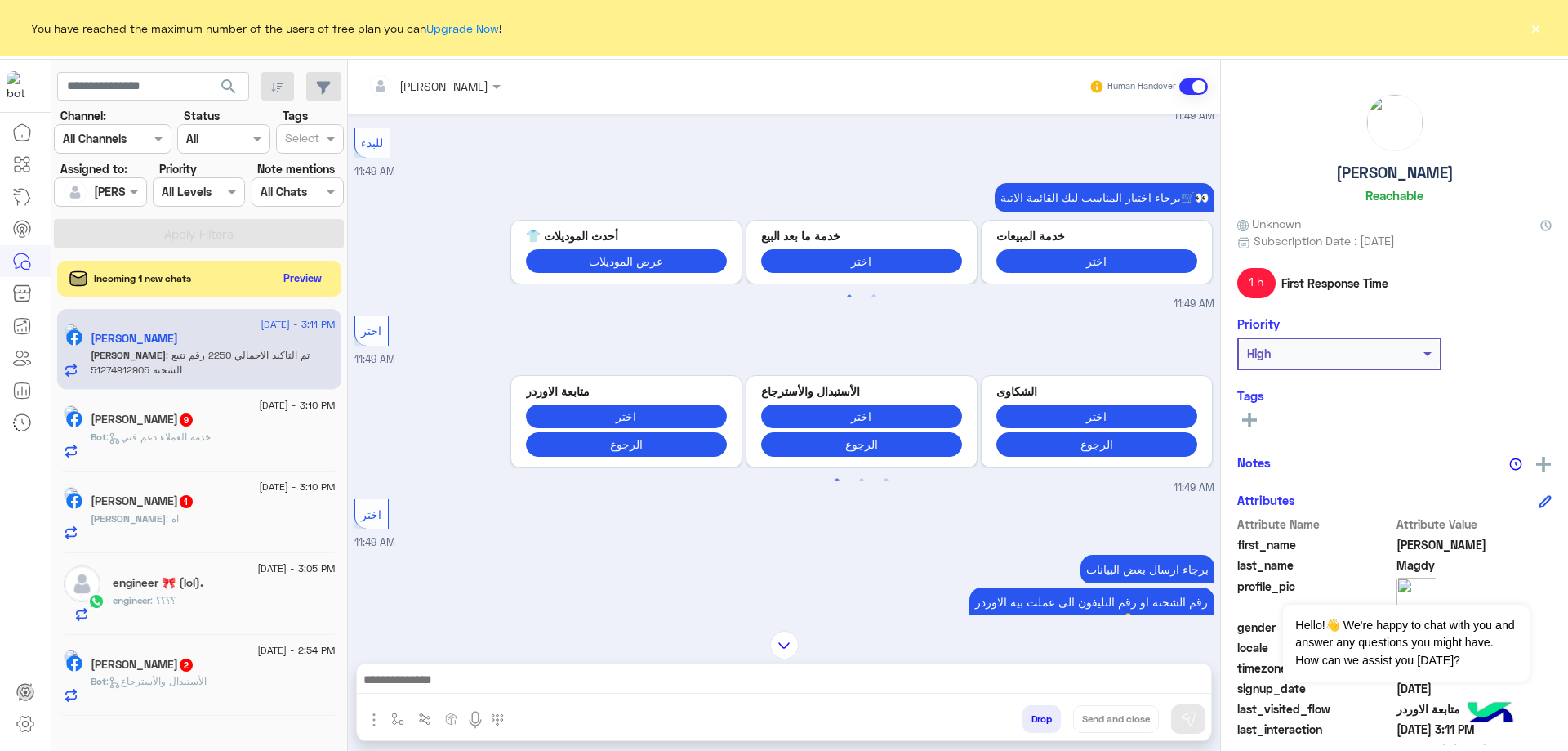
click at [233, 680] on div "Bot : الأستبدال والأسترجاع" at bounding box center [212, 688] width 245 height 29
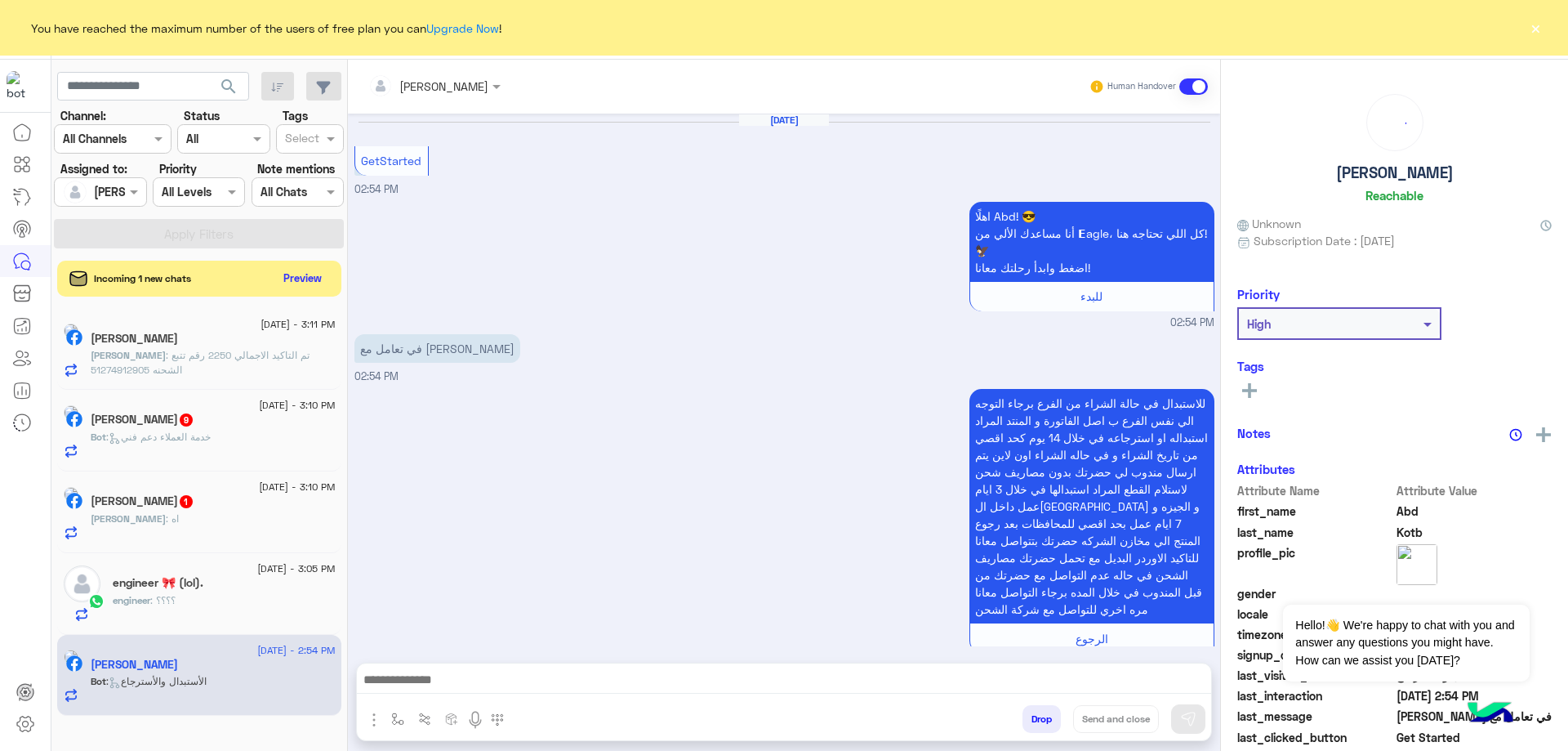
scroll to position [217, 0]
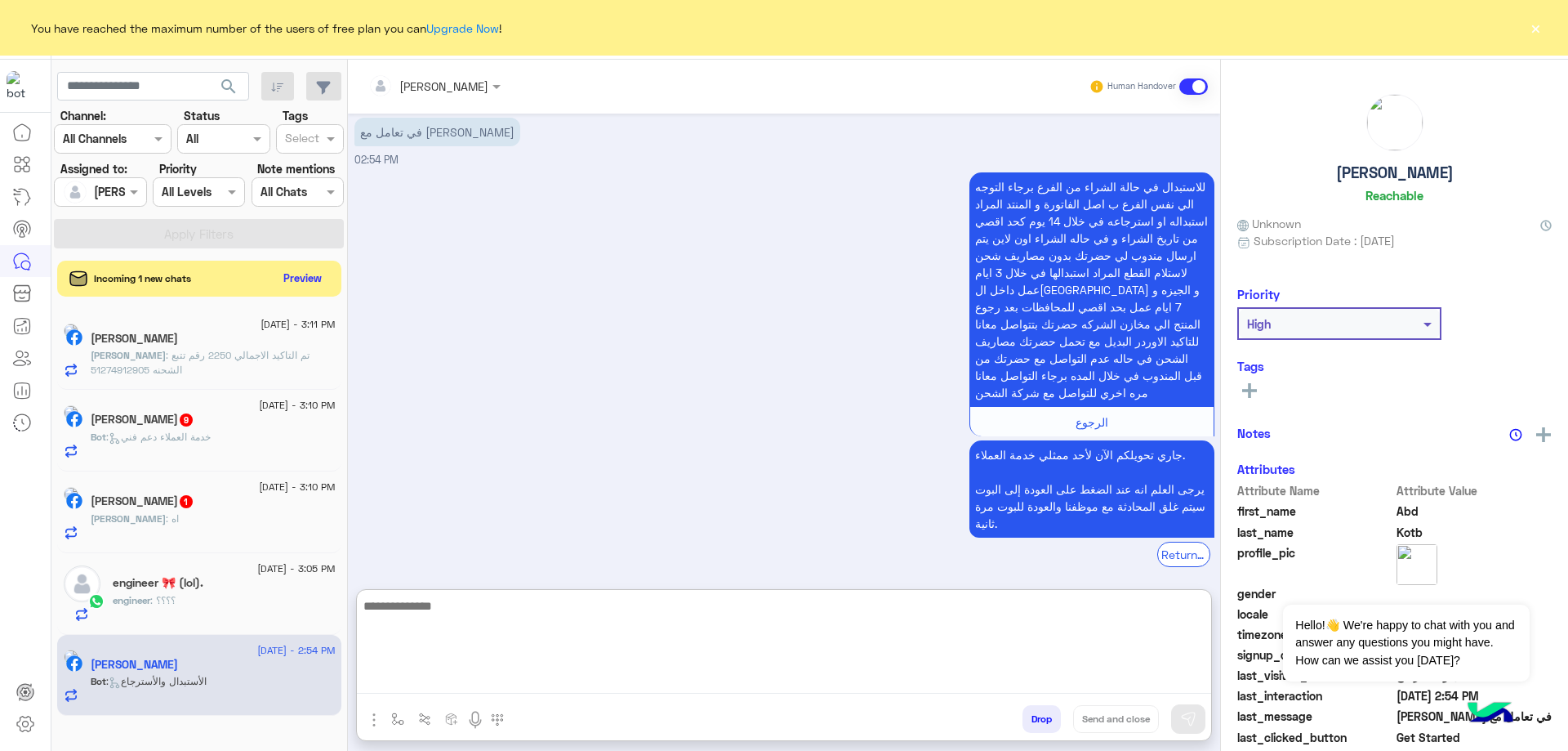
click at [451, 685] on textarea at bounding box center [784, 645] width 854 height 98
type textarea "**********"
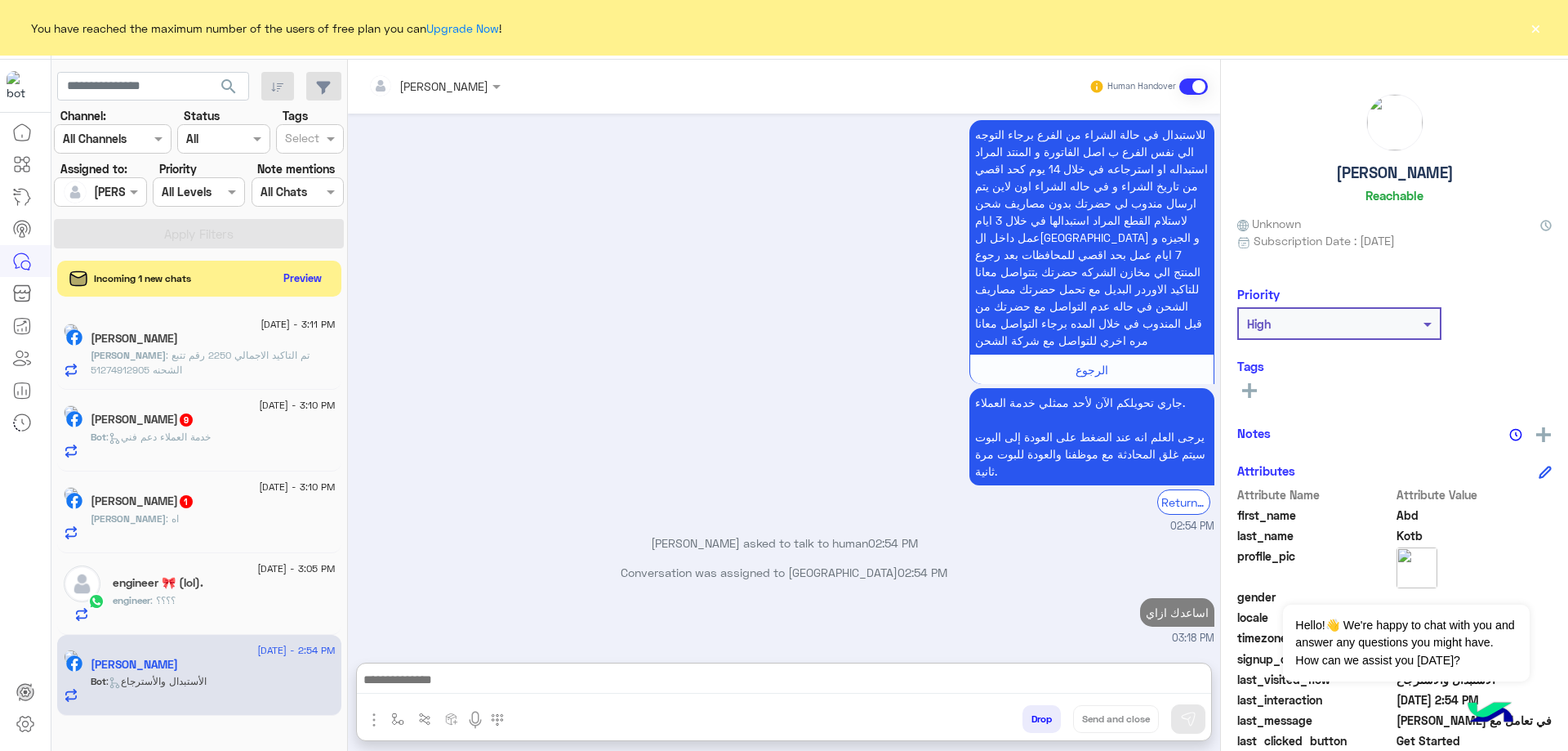
click at [221, 579] on div "engineer 🎀 (lol)." at bounding box center [225, 585] width 223 height 18
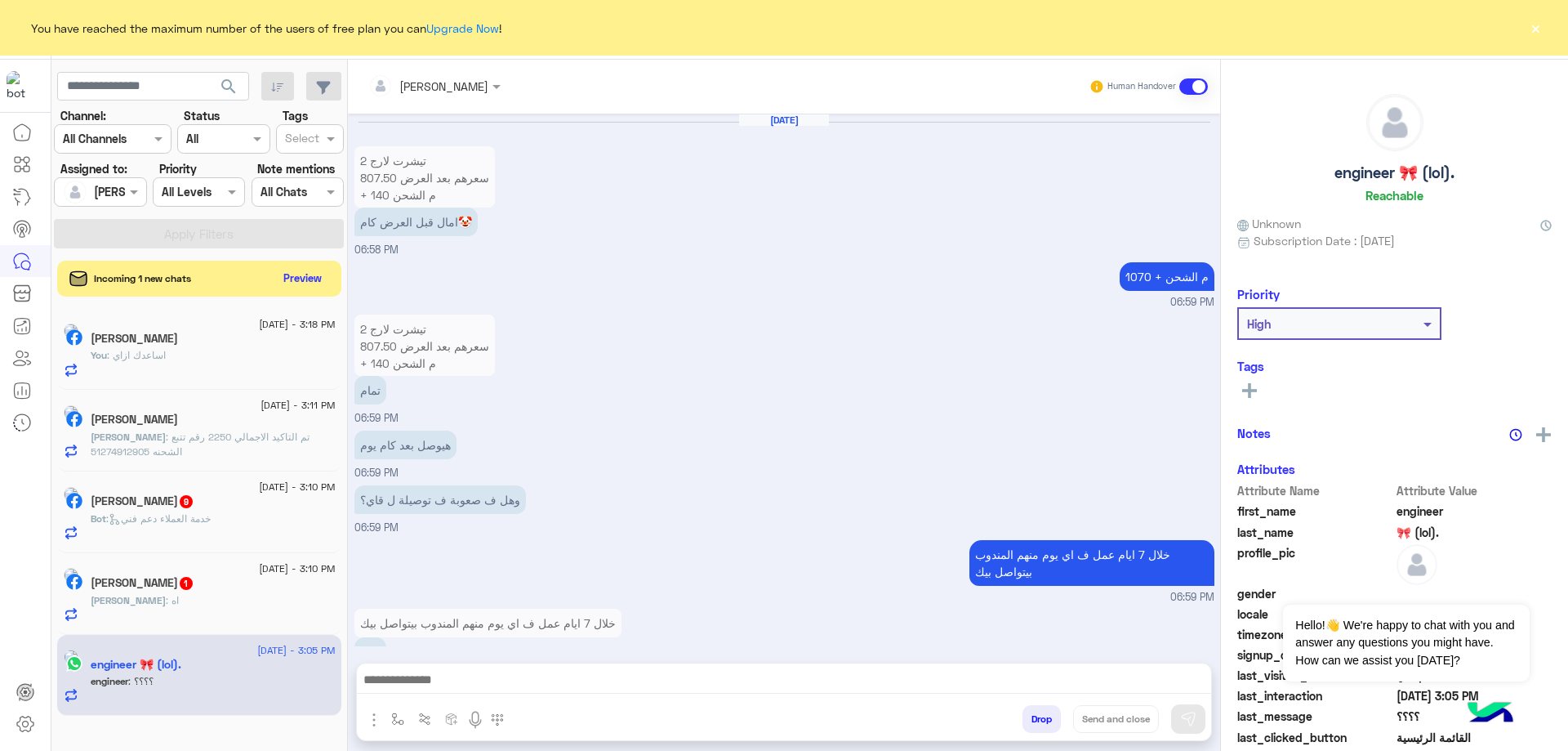
scroll to position [1019, 0]
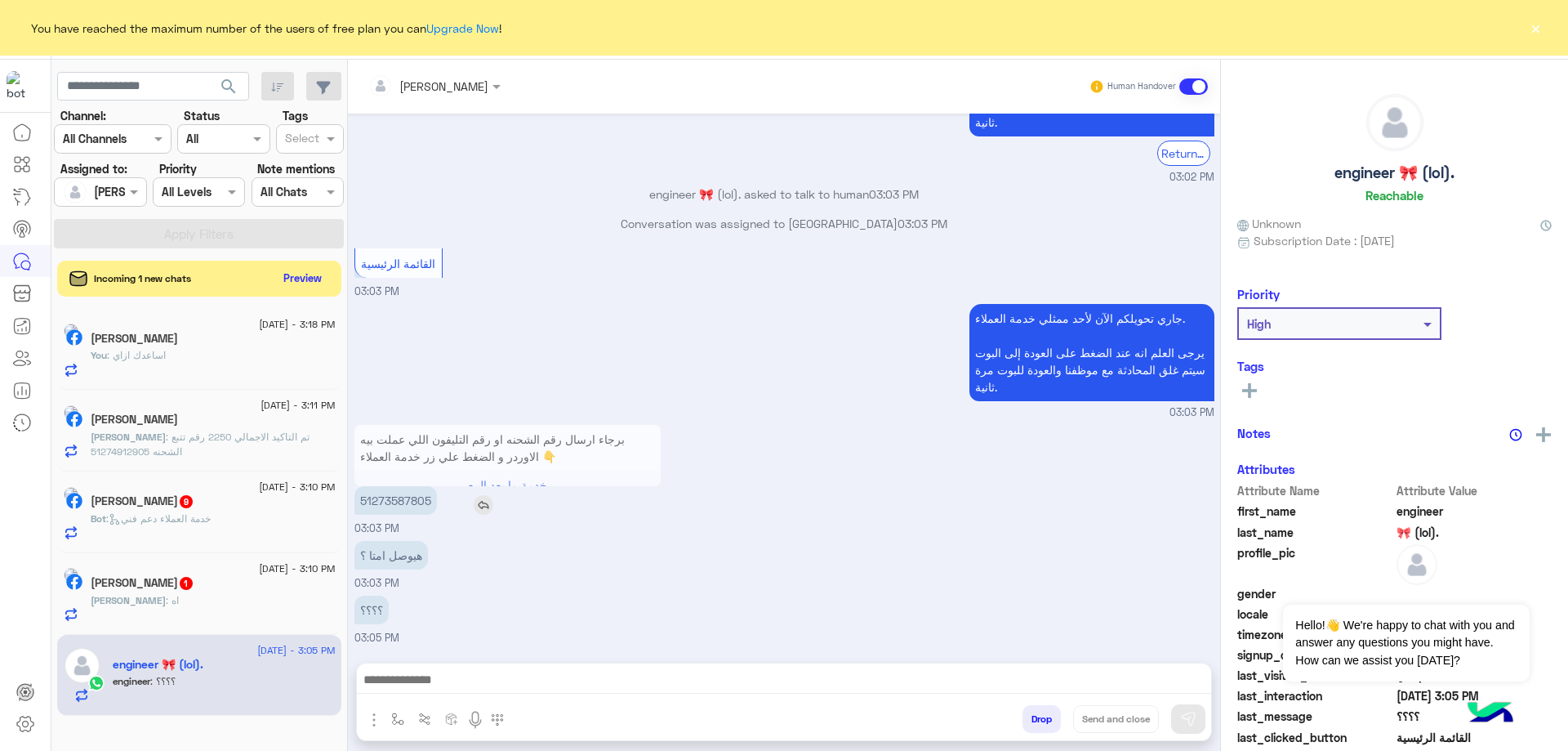
click at [381, 512] on p "51273587805" at bounding box center [396, 500] width 82 height 29
copy p "51273587805"
click at [521, 663] on div at bounding box center [784, 683] width 854 height 41
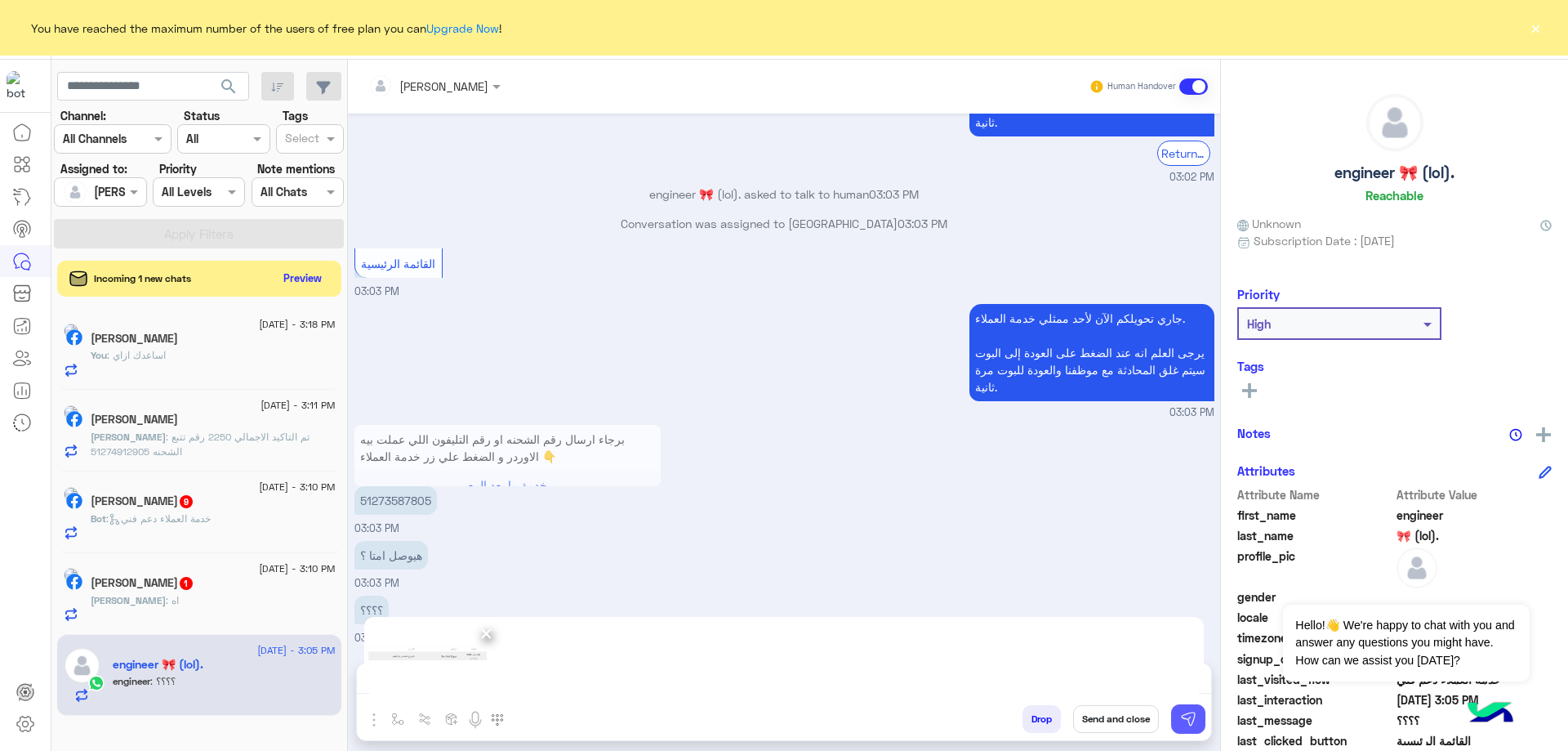
click at [1184, 717] on img at bounding box center [1188, 719] width 17 height 17
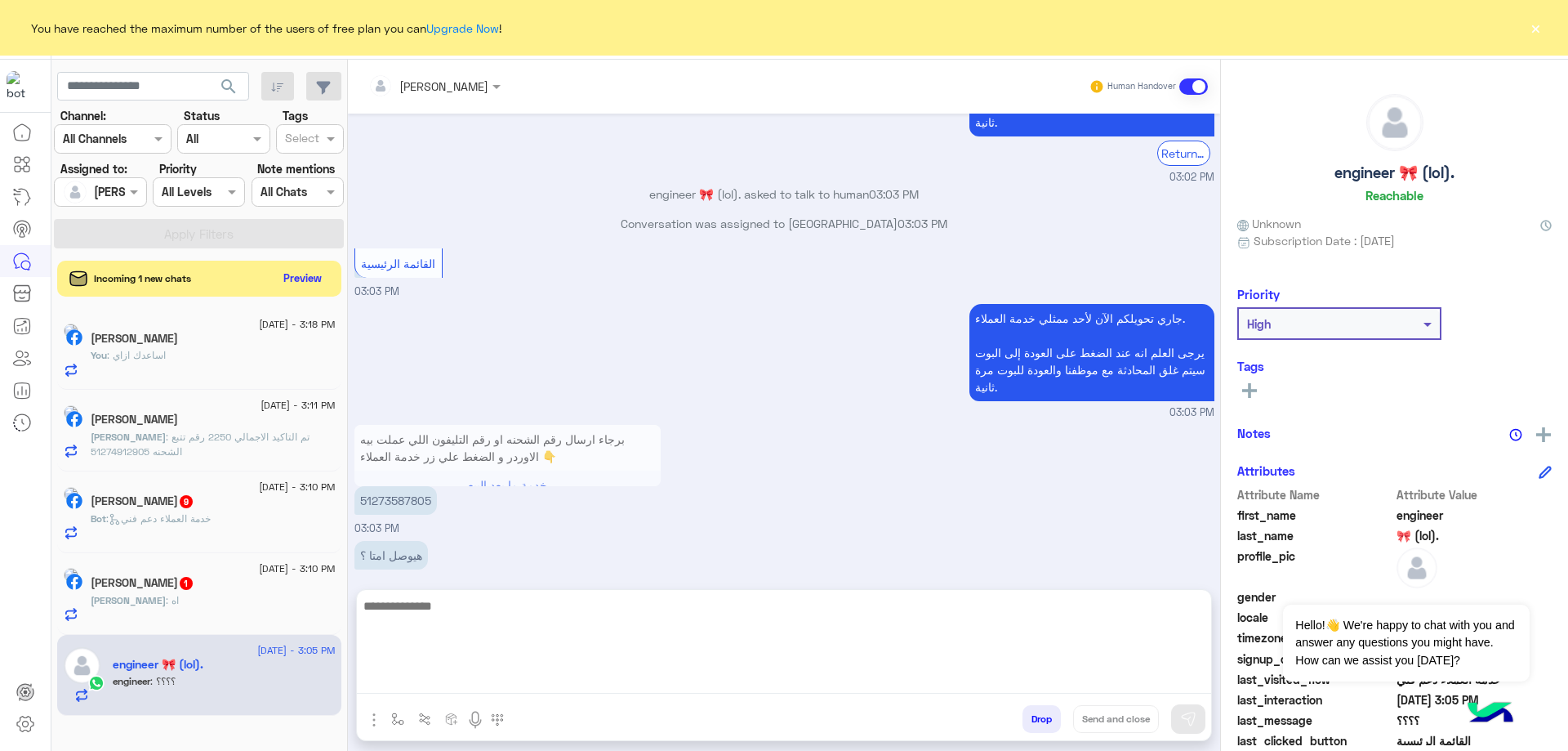
click at [492, 678] on textarea at bounding box center [784, 645] width 854 height 98
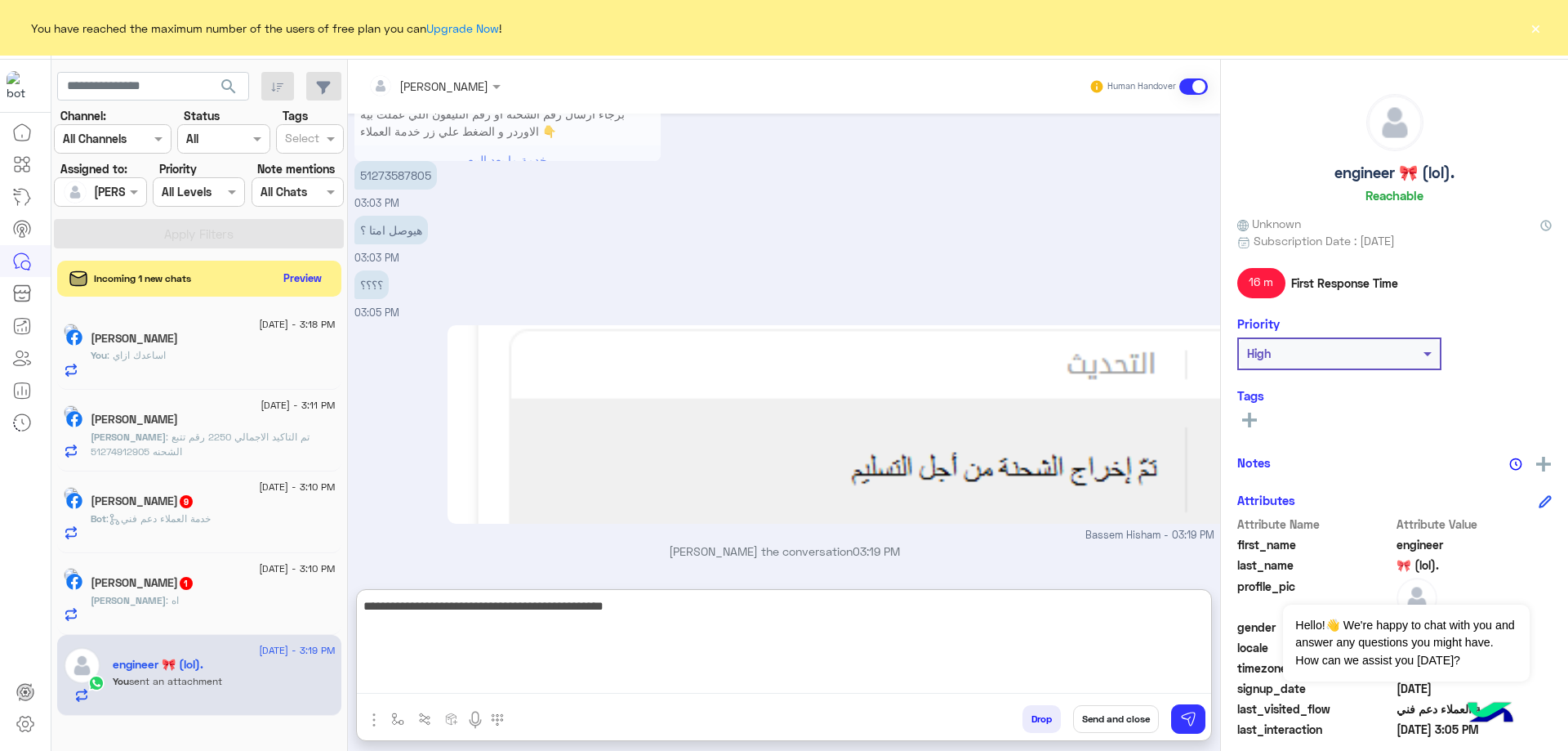
type textarea "**********"
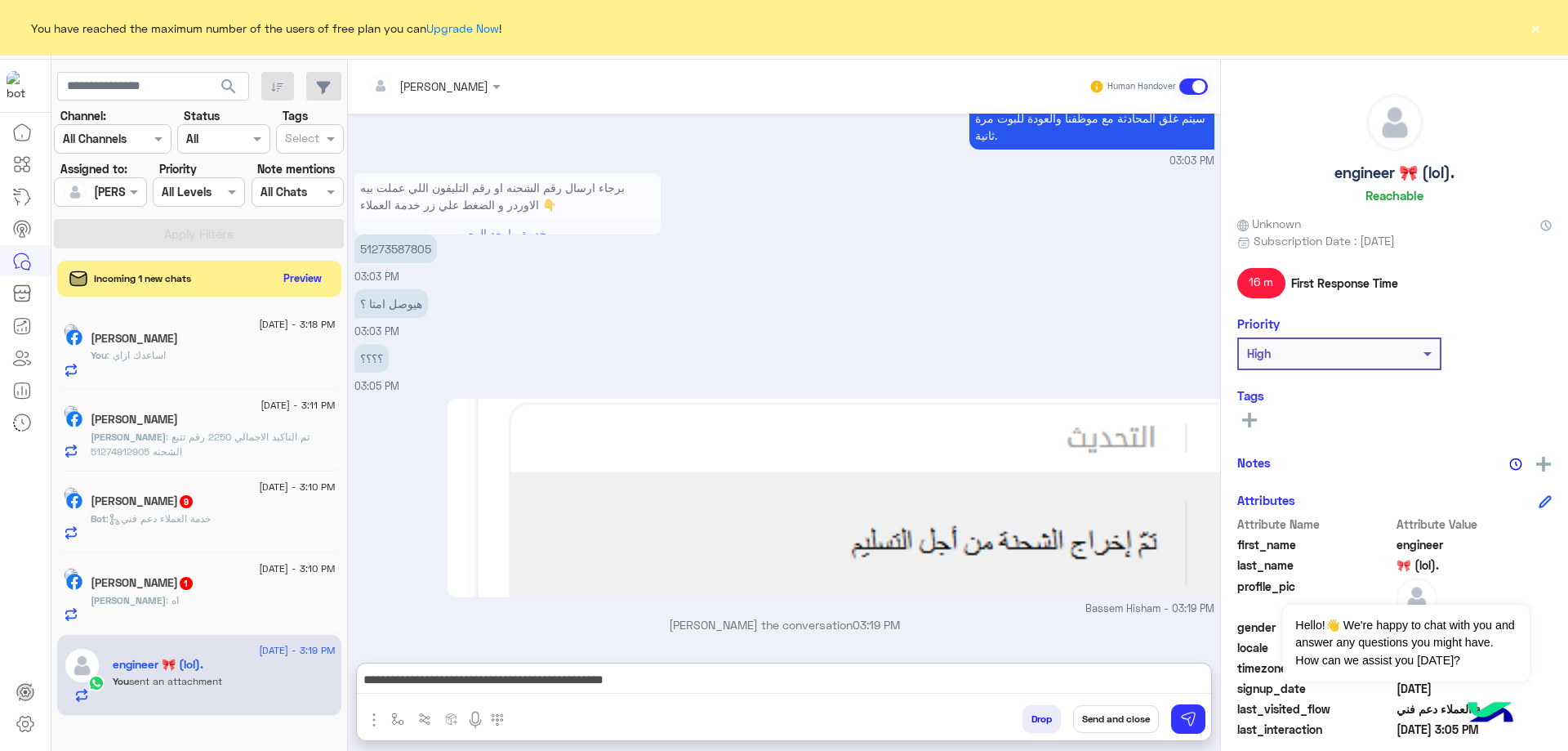
click at [1382, 170] on h5 "engineer 🎀 (lol)." at bounding box center [1394, 172] width 120 height 18
copy h5 "engineer 🎀 (lol)."
click at [1109, 715] on button "Send and close" at bounding box center [1116, 719] width 86 height 28
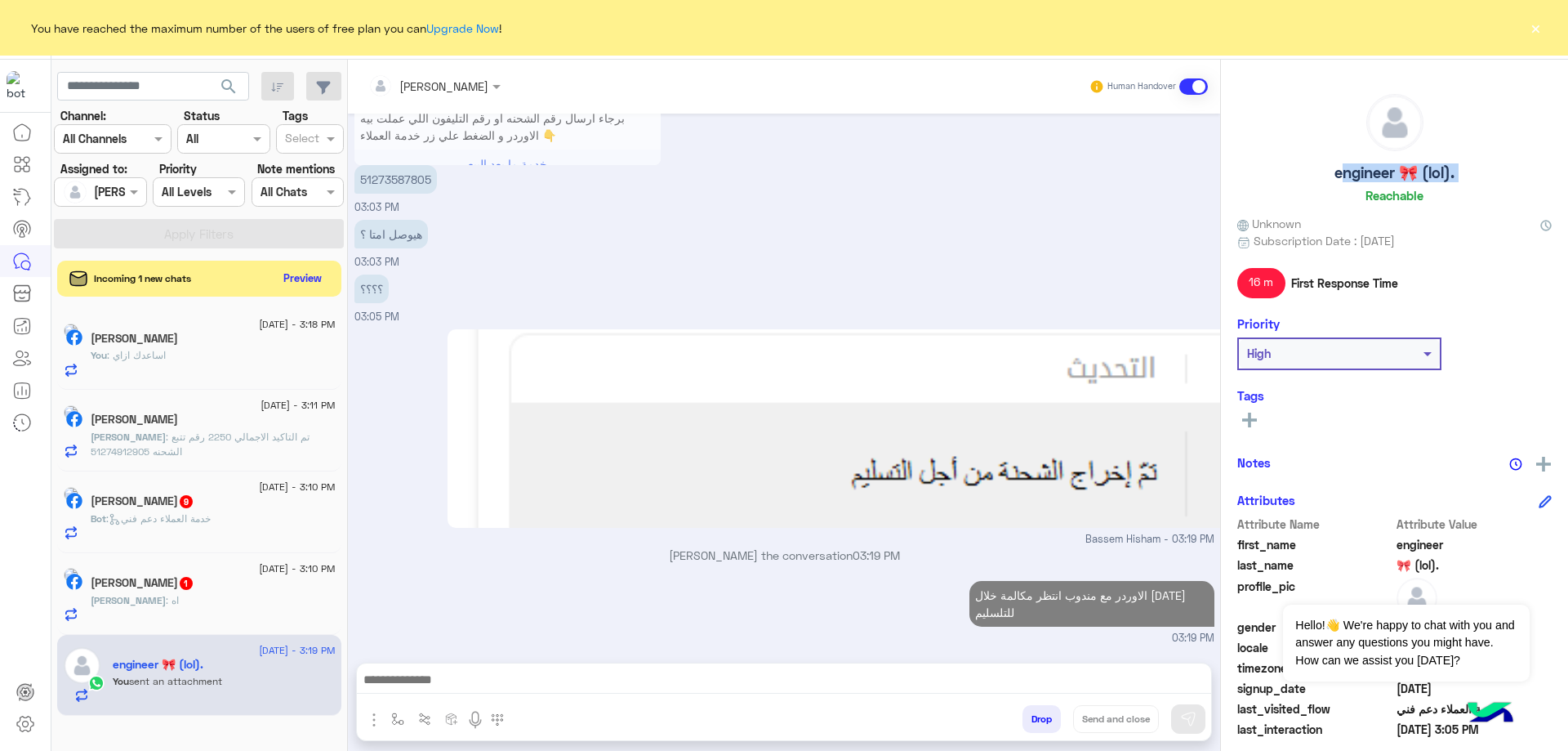
scroll to position [1370, 0]
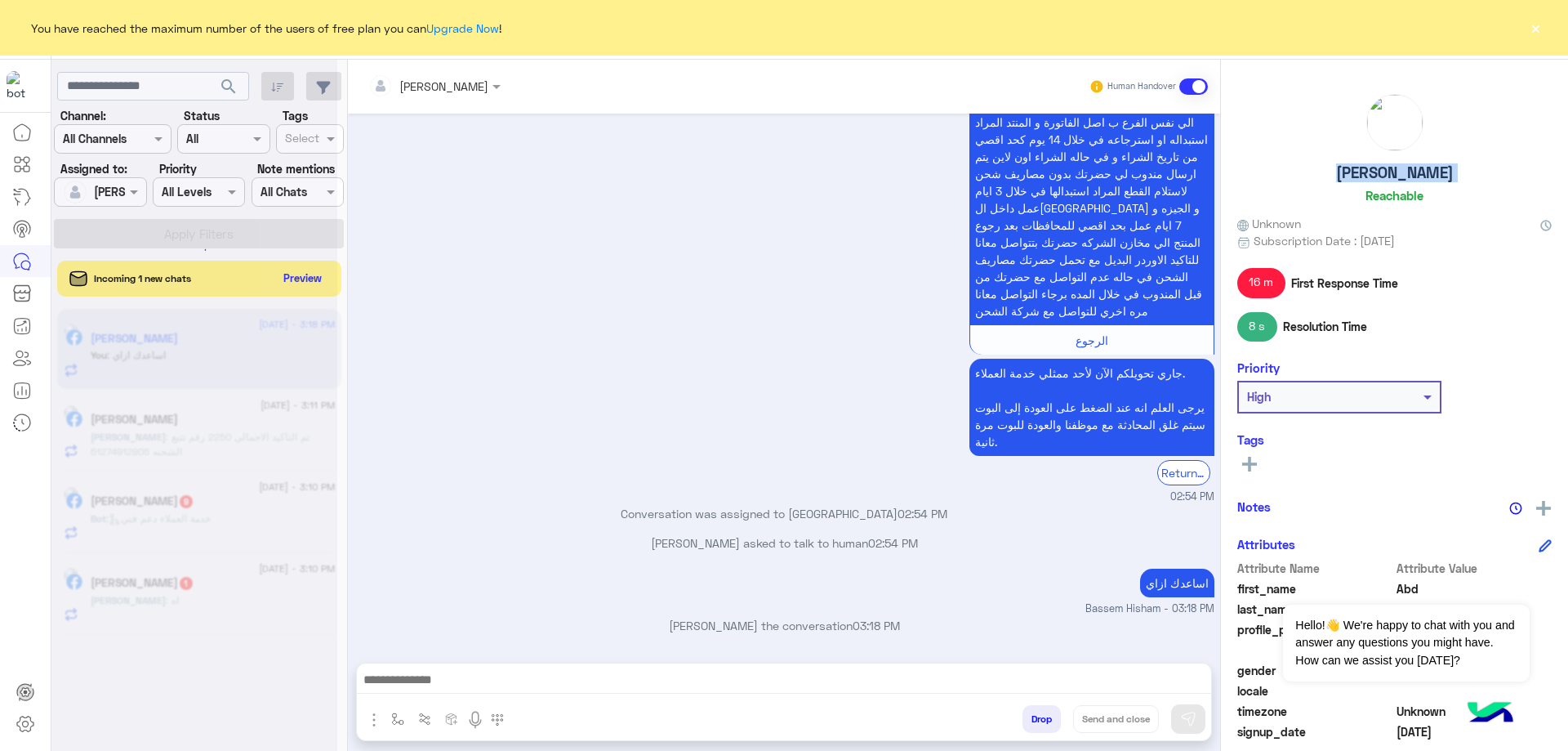
scroll to position [298, 0]
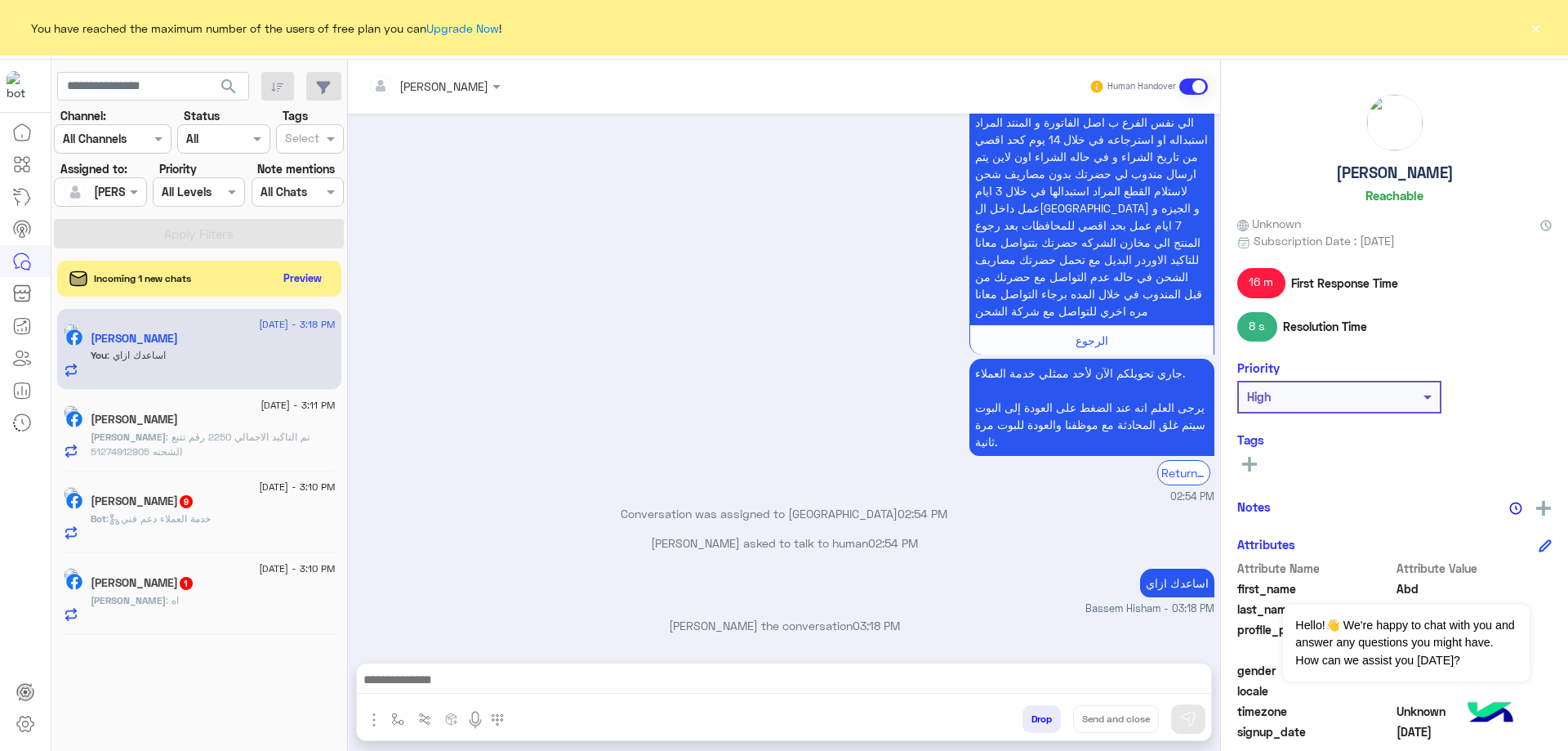
click at [259, 567] on span "6 September - 3:10 PM" at bounding box center [296, 569] width 76 height 15
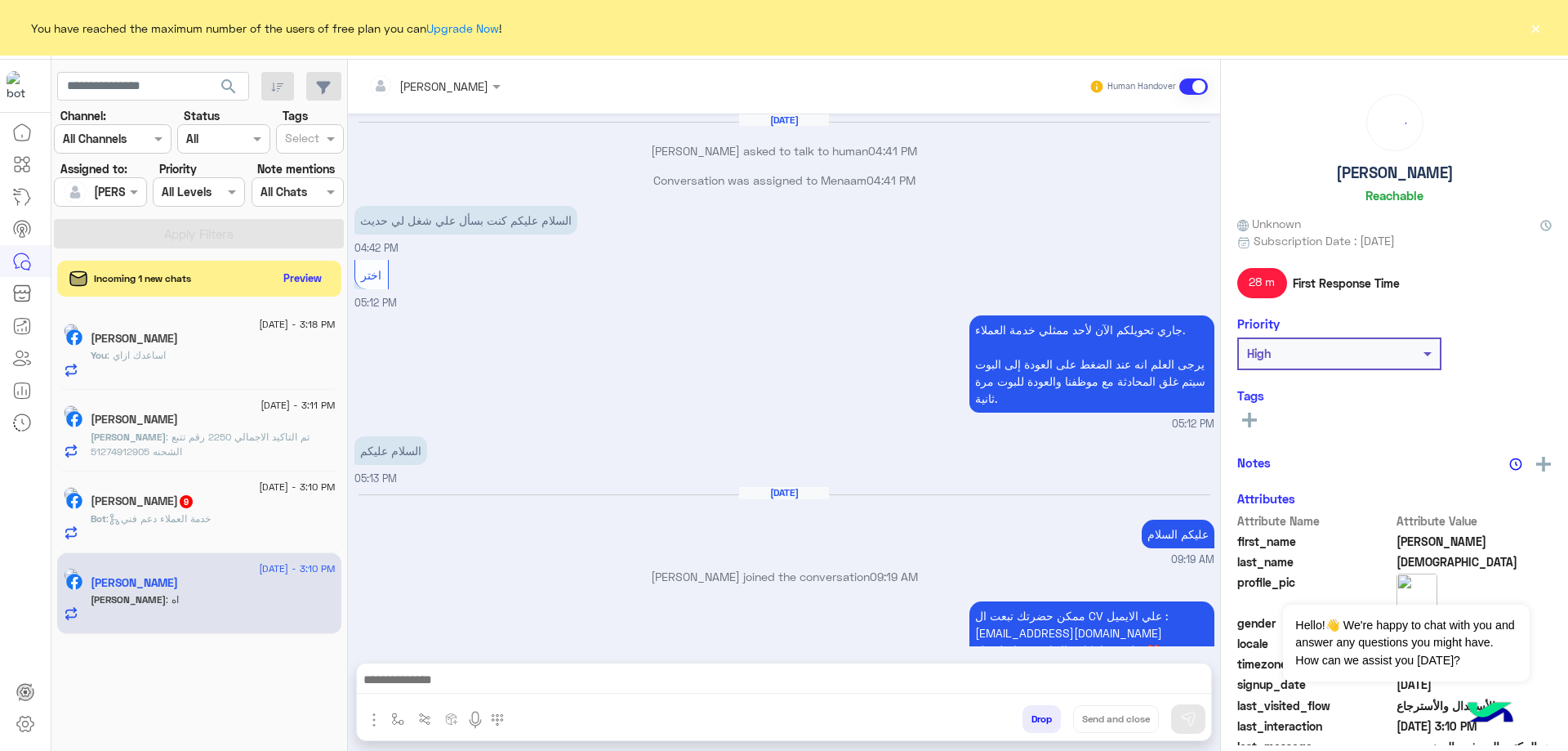
scroll to position [1007, 0]
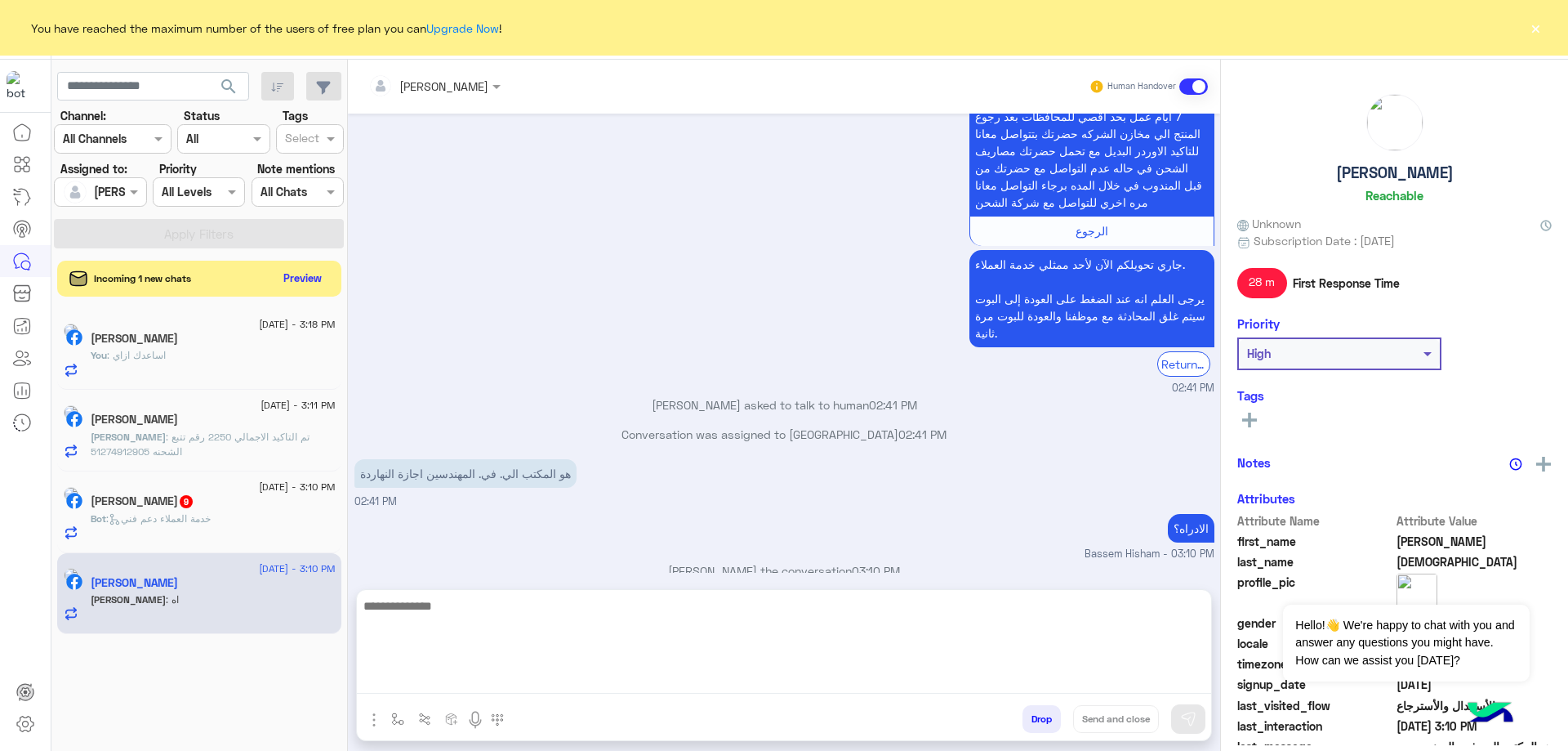
click at [445, 673] on textarea at bounding box center [784, 645] width 854 height 98
type textarea "**********"
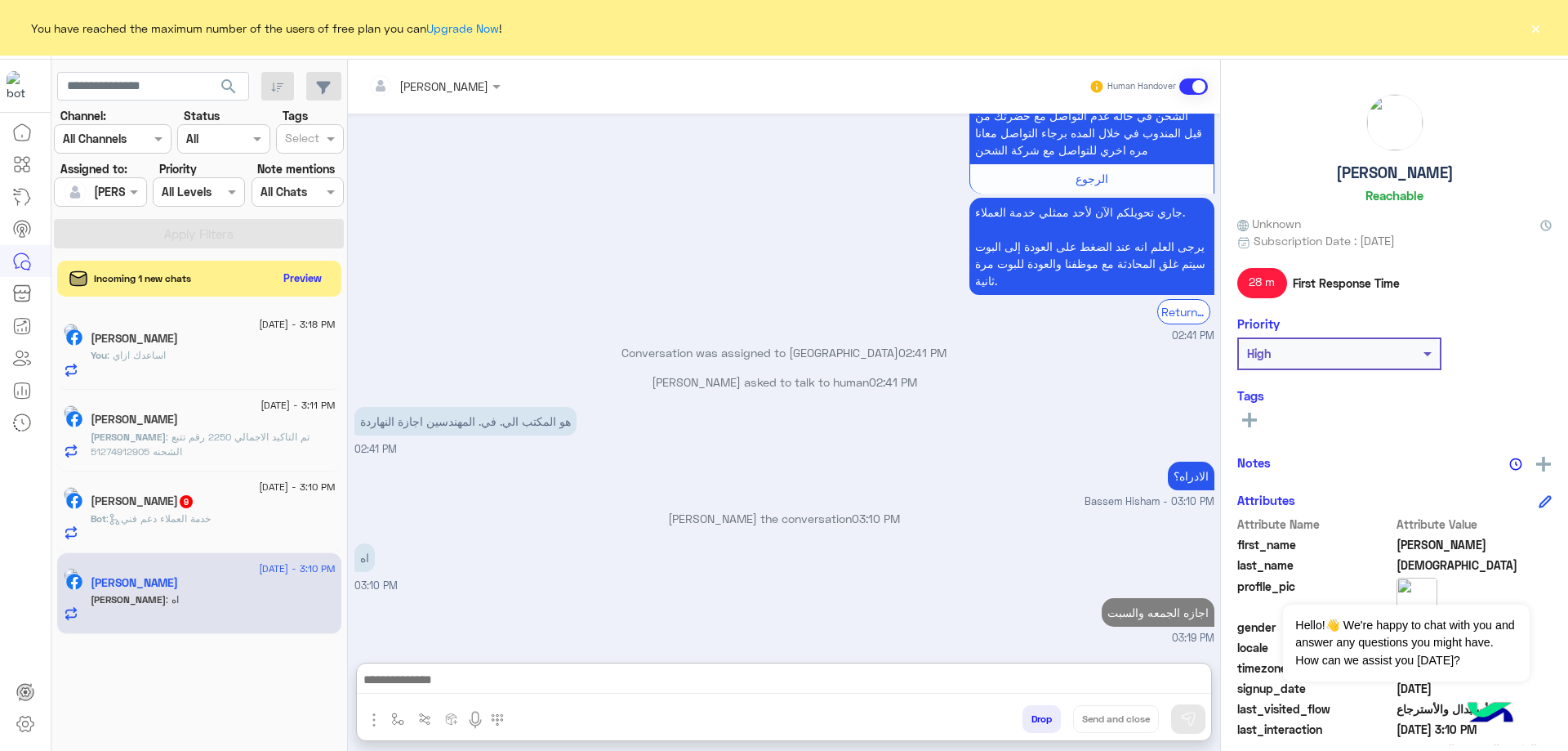
click at [1371, 175] on h5 "Youssef Mohammed" at bounding box center [1395, 172] width 118 height 18
click at [1047, 716] on button "Drop" at bounding box center [1042, 719] width 39 height 28
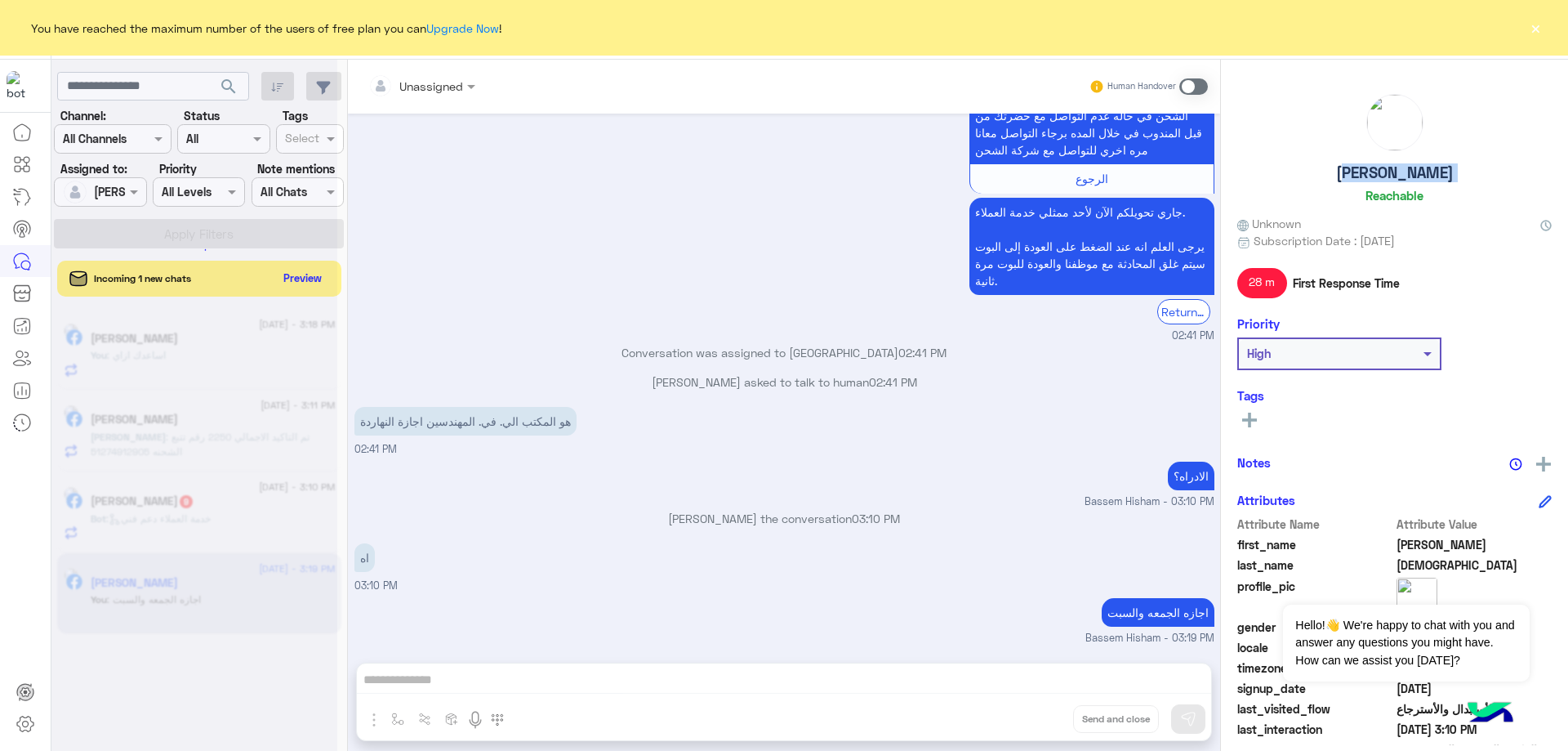
scroll to position [1089, 0]
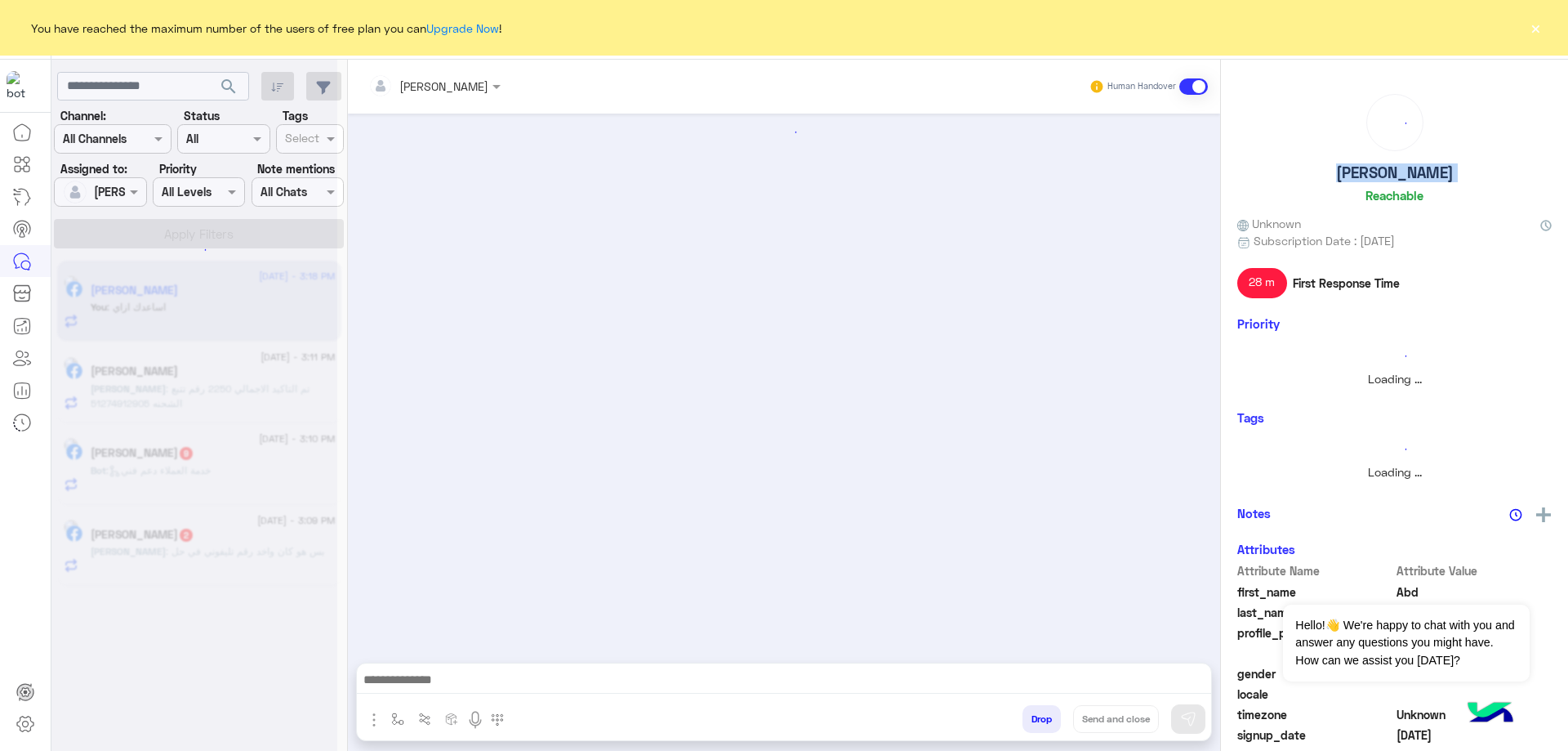
scroll to position [298, 0]
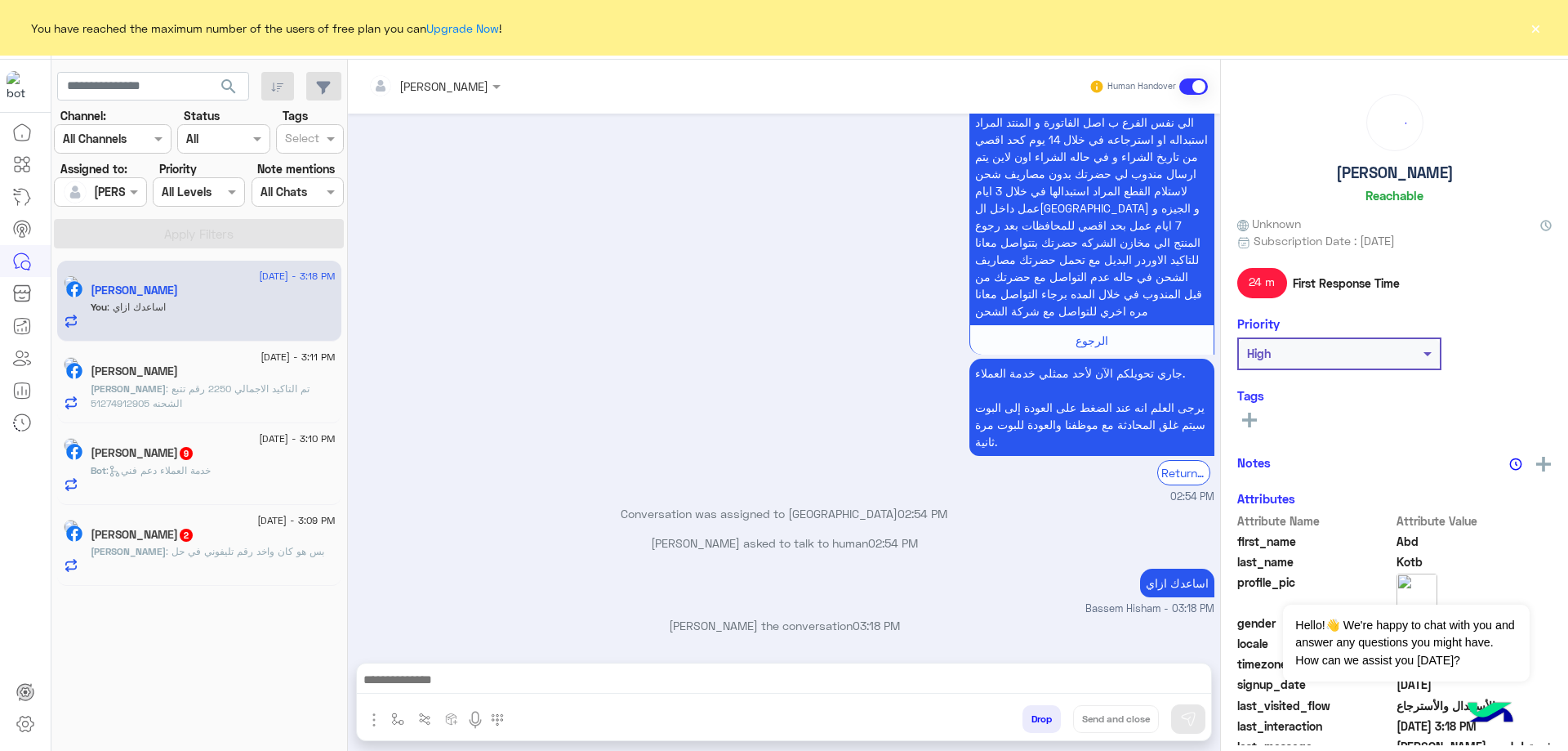
click at [187, 561] on div "Yossef : بس هو كان واخد رقم تليفوني في حل" at bounding box center [212, 558] width 245 height 29
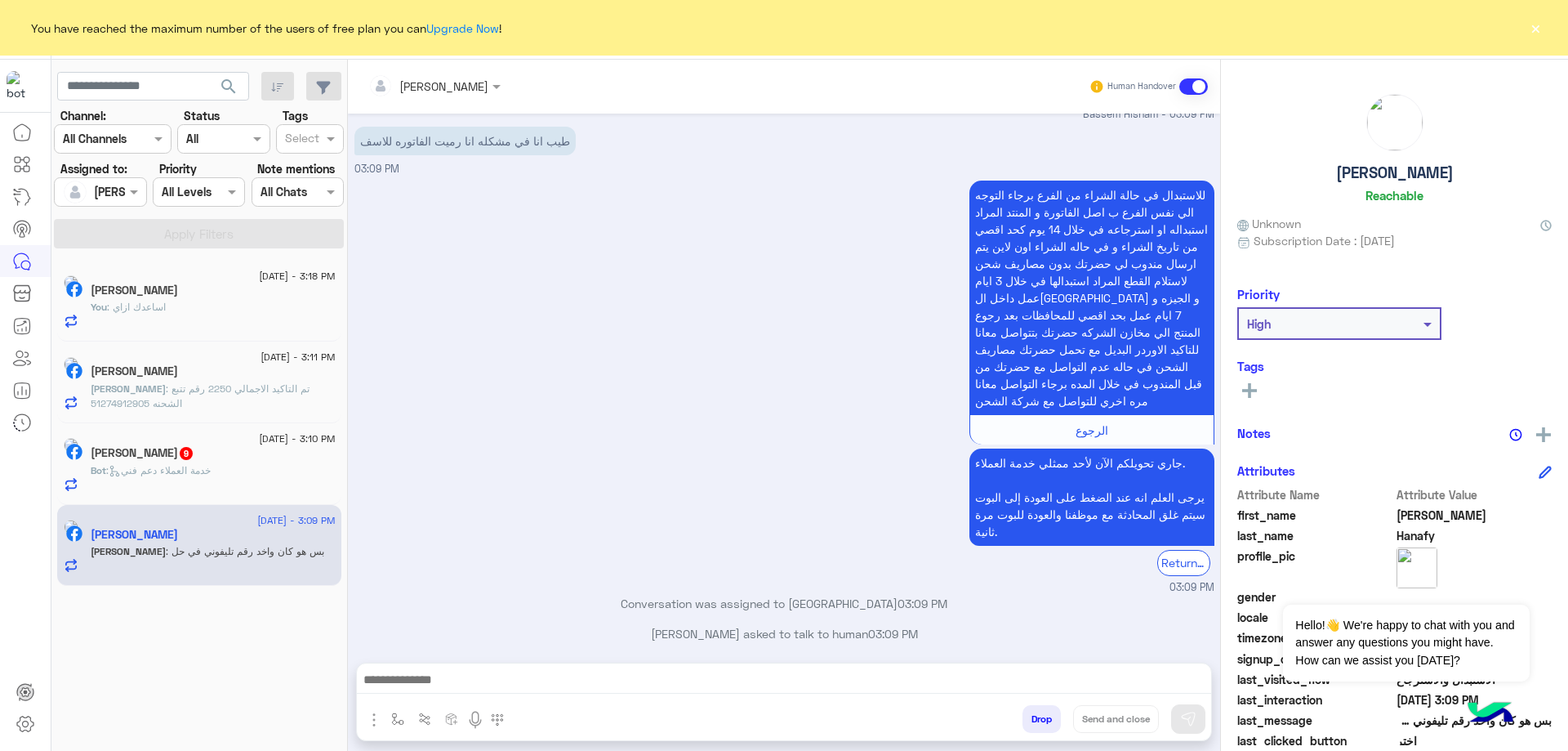
scroll to position [1234, 0]
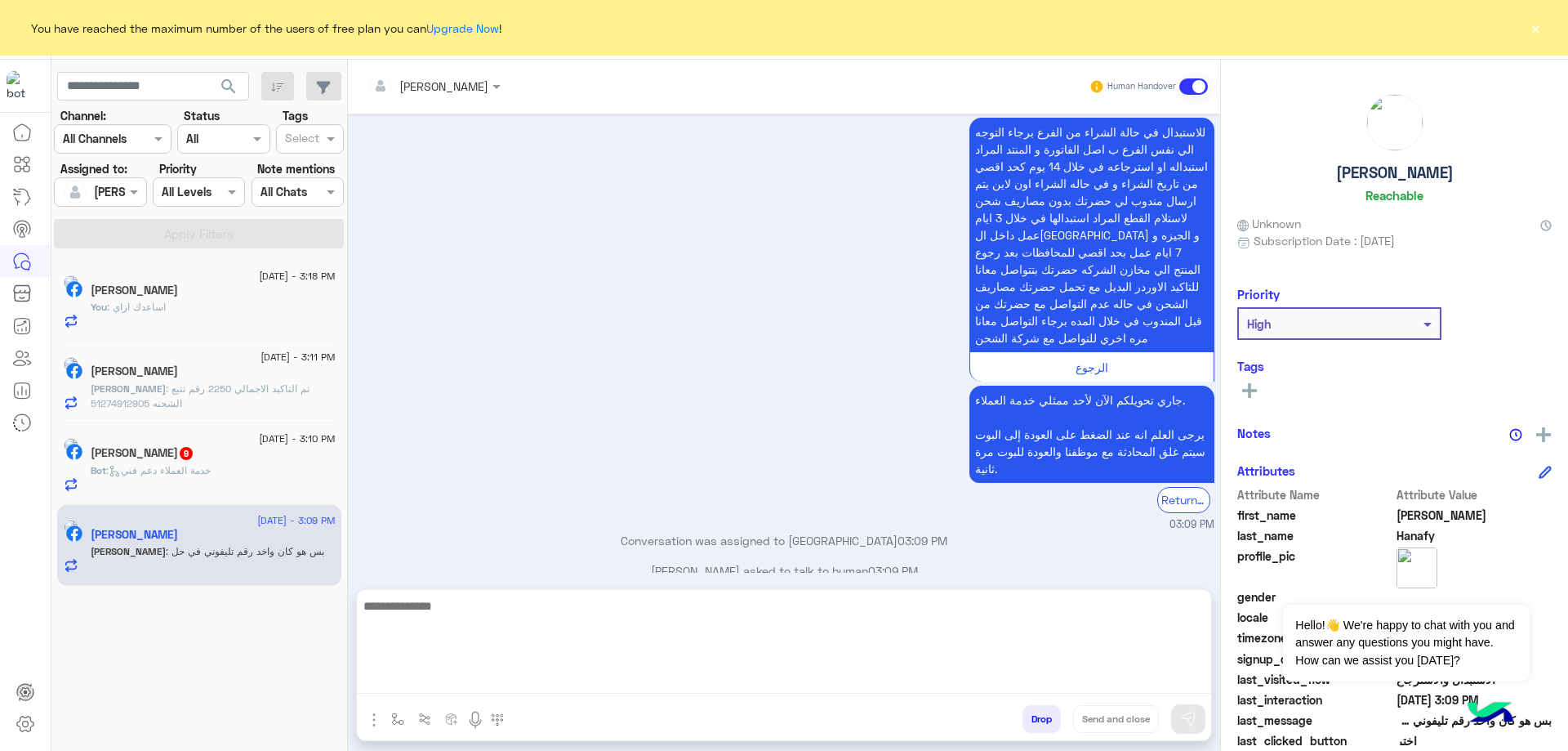
click at [489, 669] on textarea at bounding box center [784, 645] width 854 height 98
type textarea "**********"
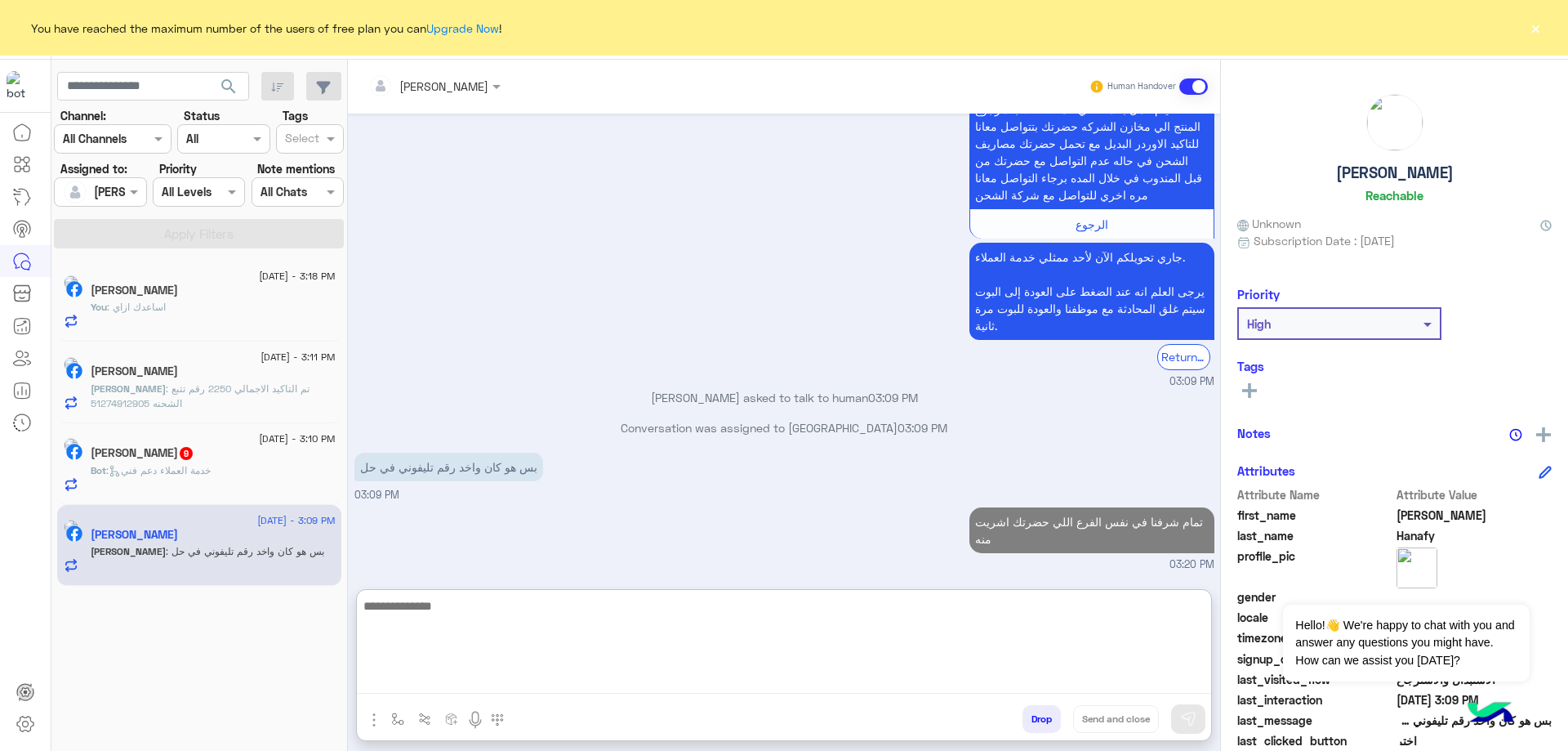
scroll to position [1407, 0]
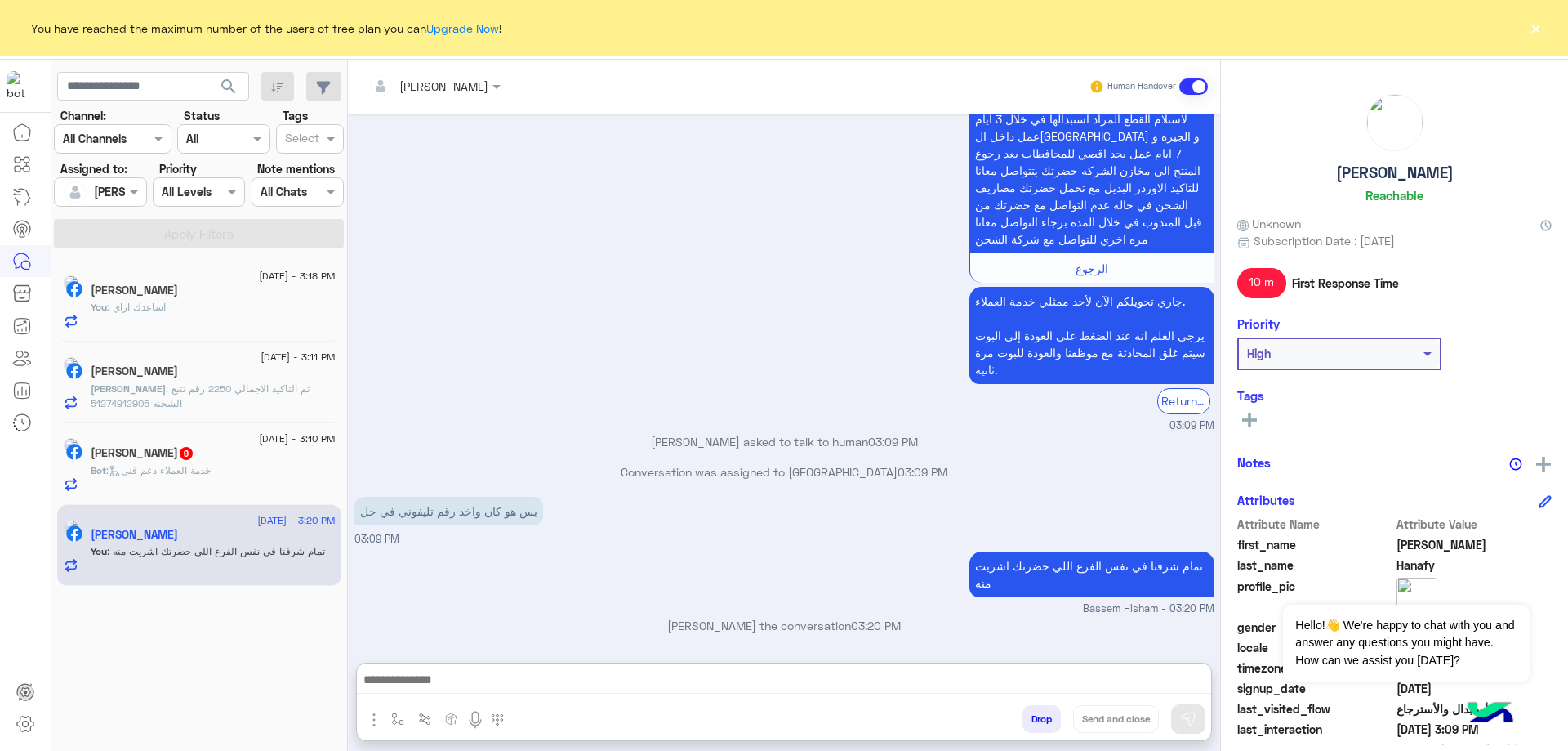
click at [165, 485] on div "Bot : خدمة العملاء دعم فني" at bounding box center [212, 477] width 245 height 29
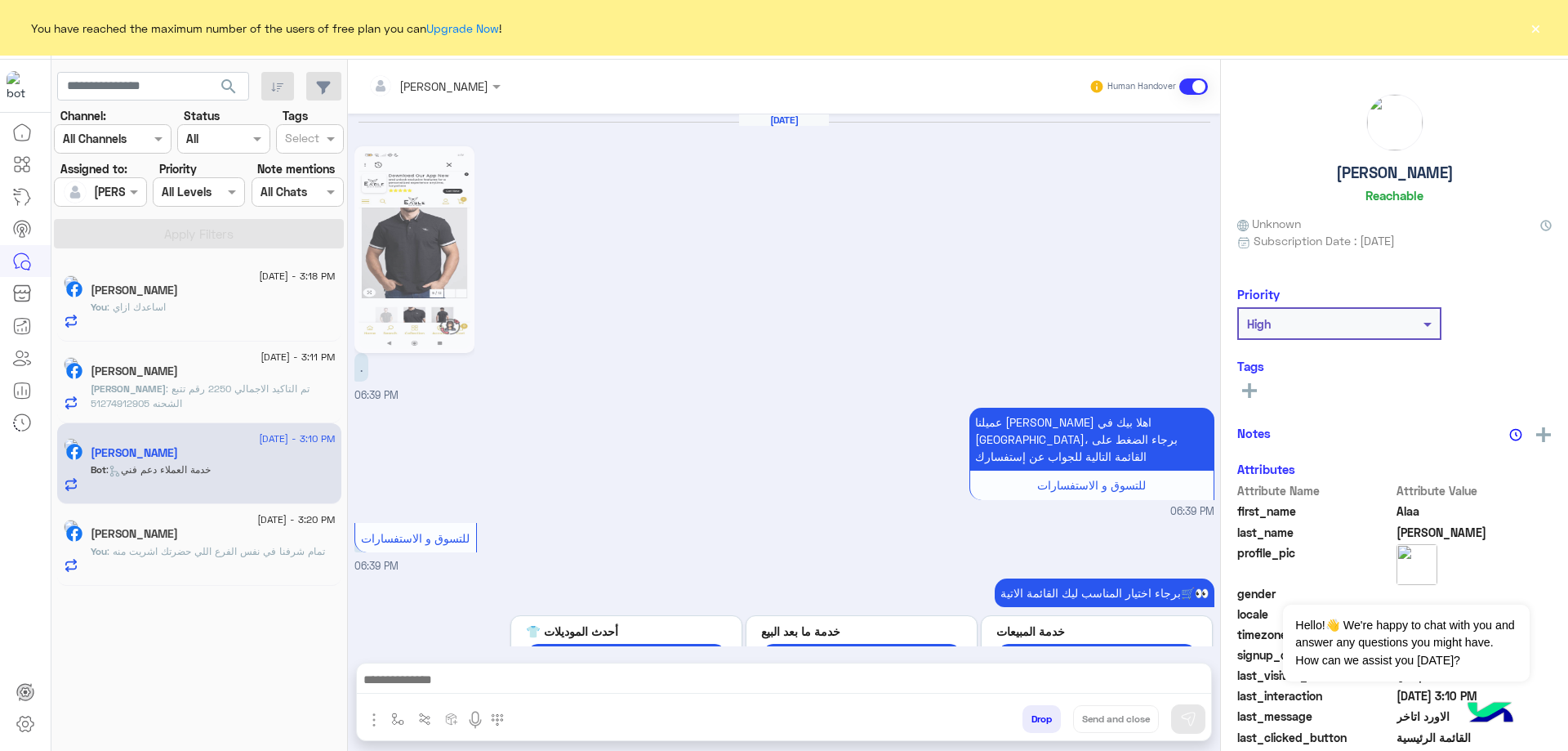
scroll to position [1603, 0]
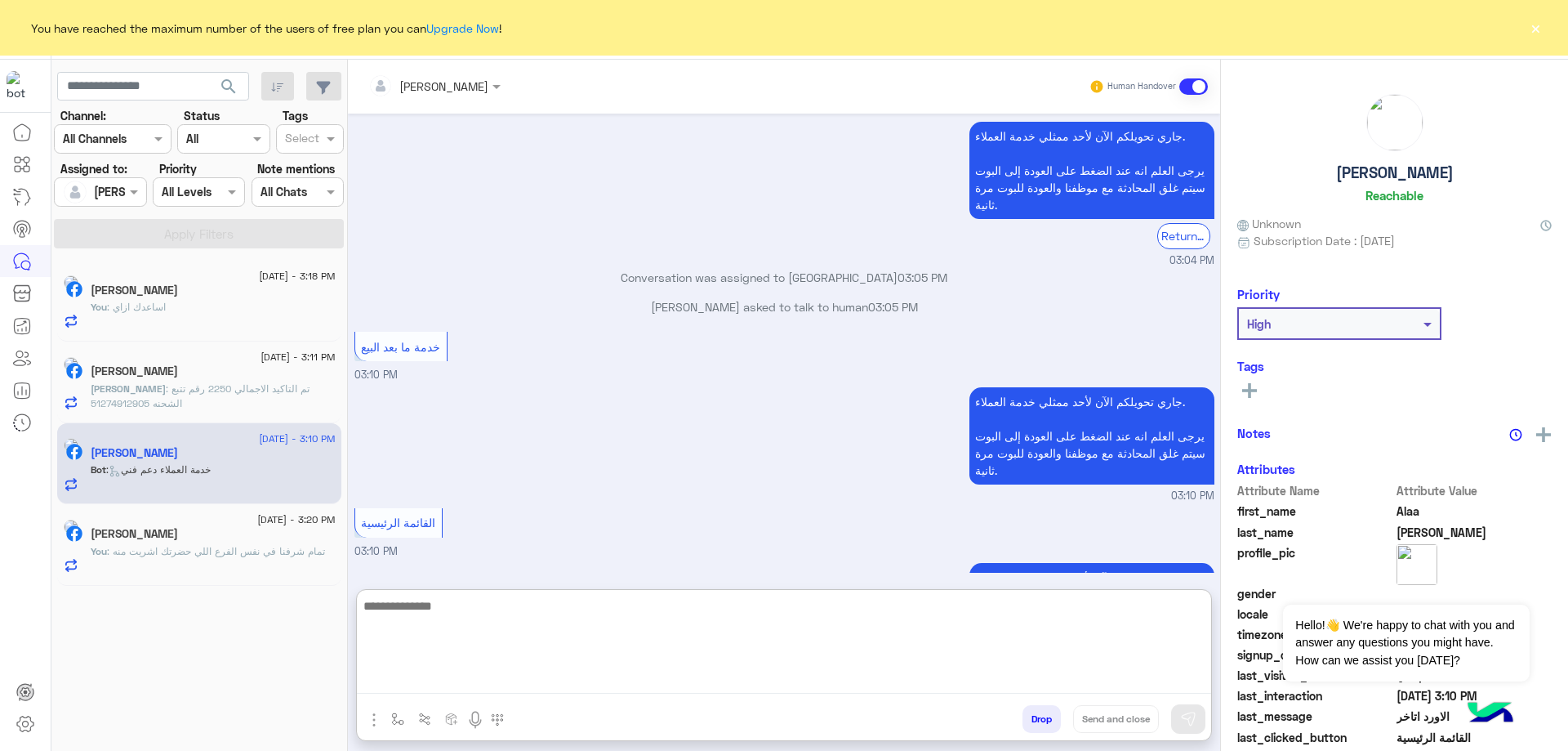
click at [617, 691] on textarea at bounding box center [784, 645] width 854 height 98
type textarea "**********"
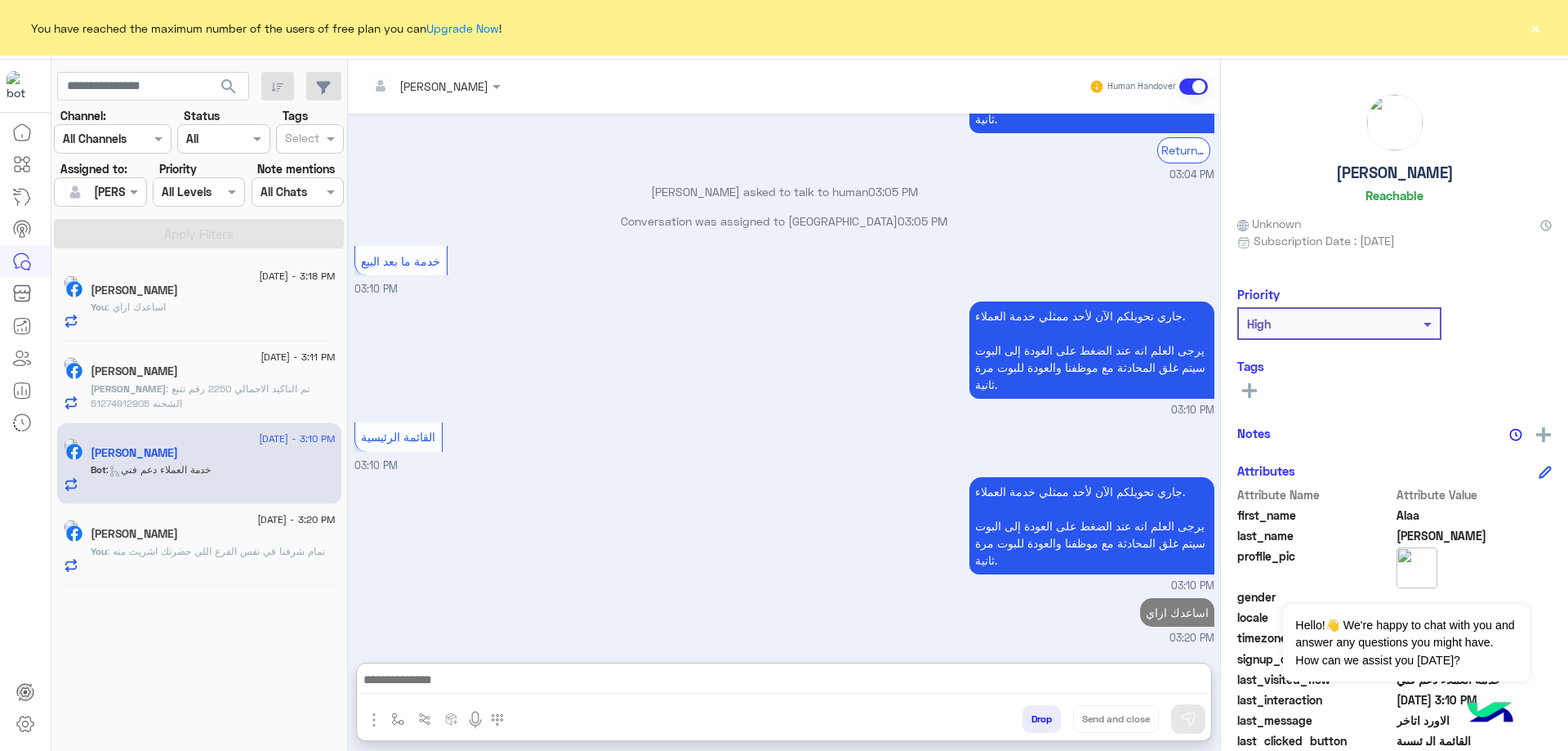
click at [232, 372] on div "[PERSON_NAME]" at bounding box center [212, 373] width 245 height 18
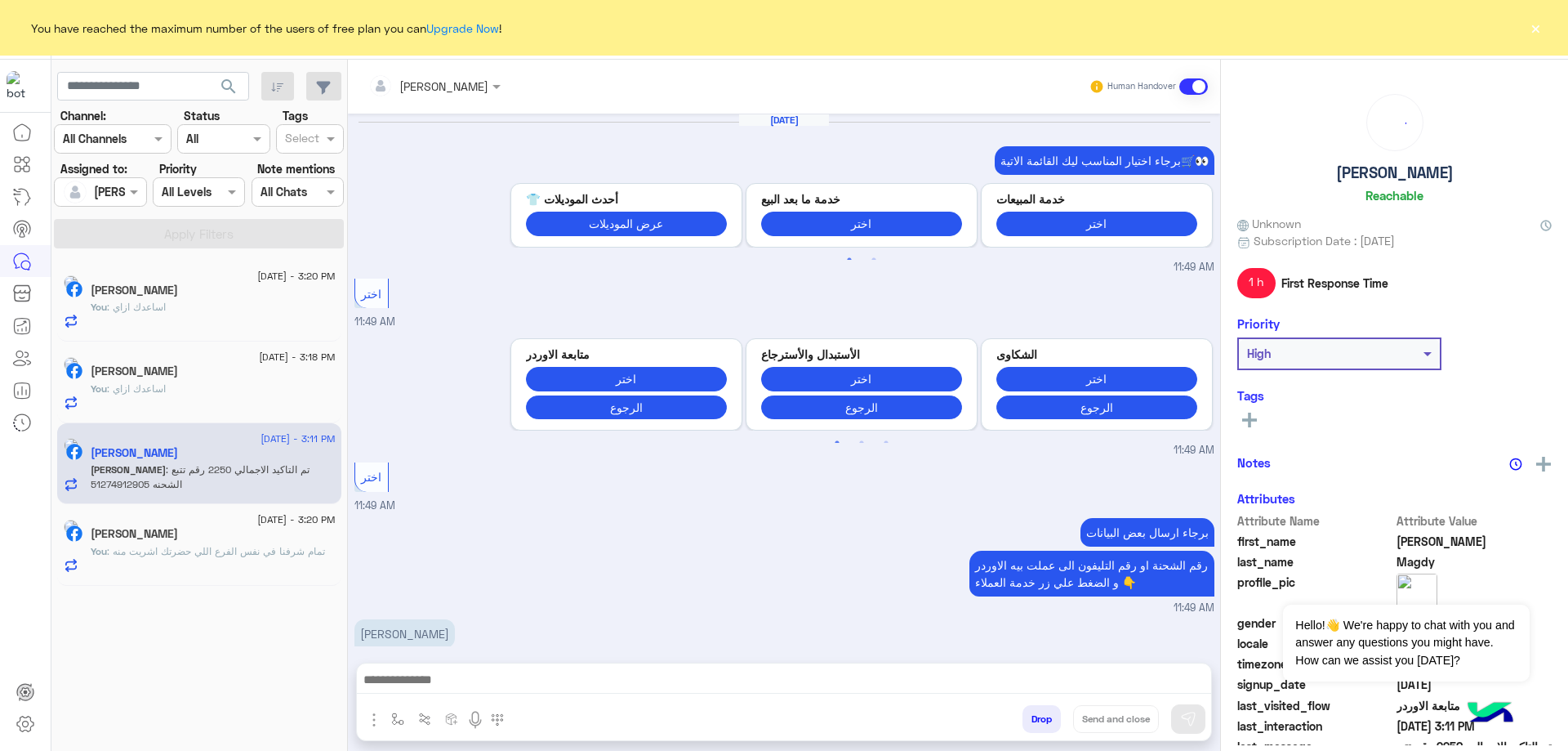
scroll to position [865, 0]
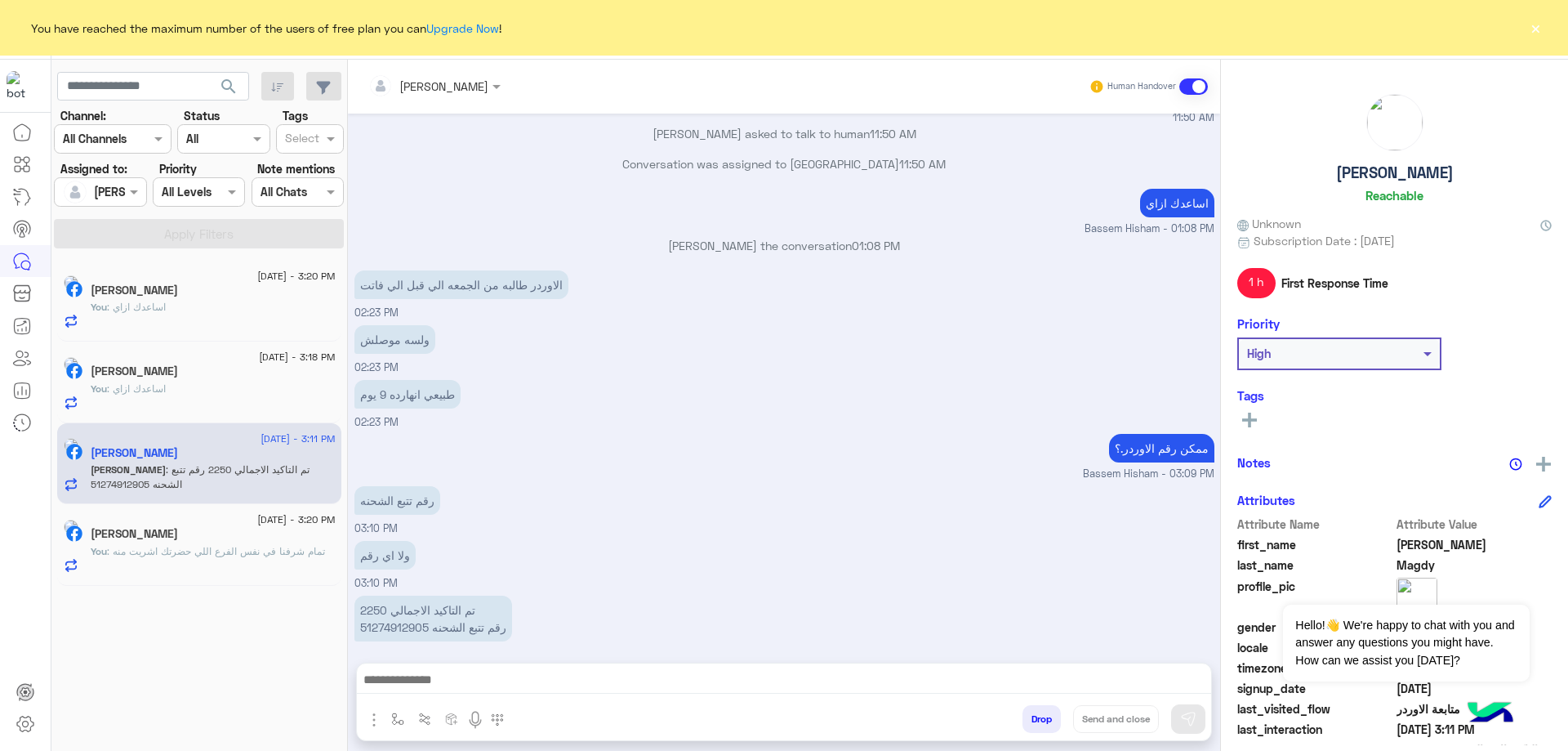
click at [396, 619] on p "تم التاكيد الاجمالي 2250 رقم تتبع الشحنه 51274912905" at bounding box center [433, 619] width 158 height 46
click at [396, 619] on p "تم التاكيد الاجمالي 2250 رقم تتبع الشحنه 51274912905" at bounding box center [433, 619] width 158 height 46
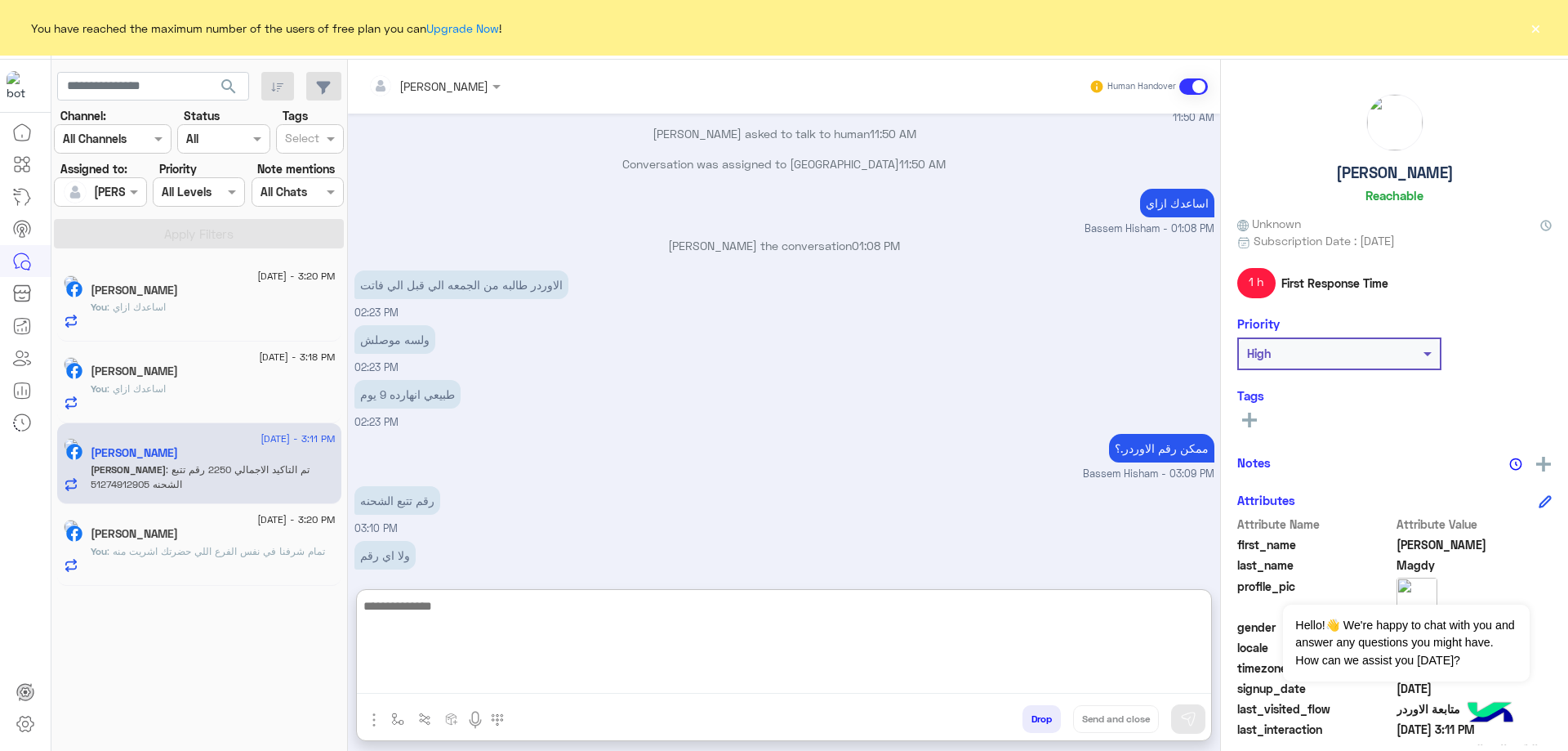
click at [448, 683] on textarea at bounding box center [784, 645] width 854 height 98
click at [580, 673] on textarea "**" at bounding box center [784, 645] width 854 height 98
paste textarea "**********"
click at [1009, 609] on textarea "**********" at bounding box center [784, 645] width 854 height 98
click at [1004, 611] on textarea "**********" at bounding box center [784, 645] width 854 height 98
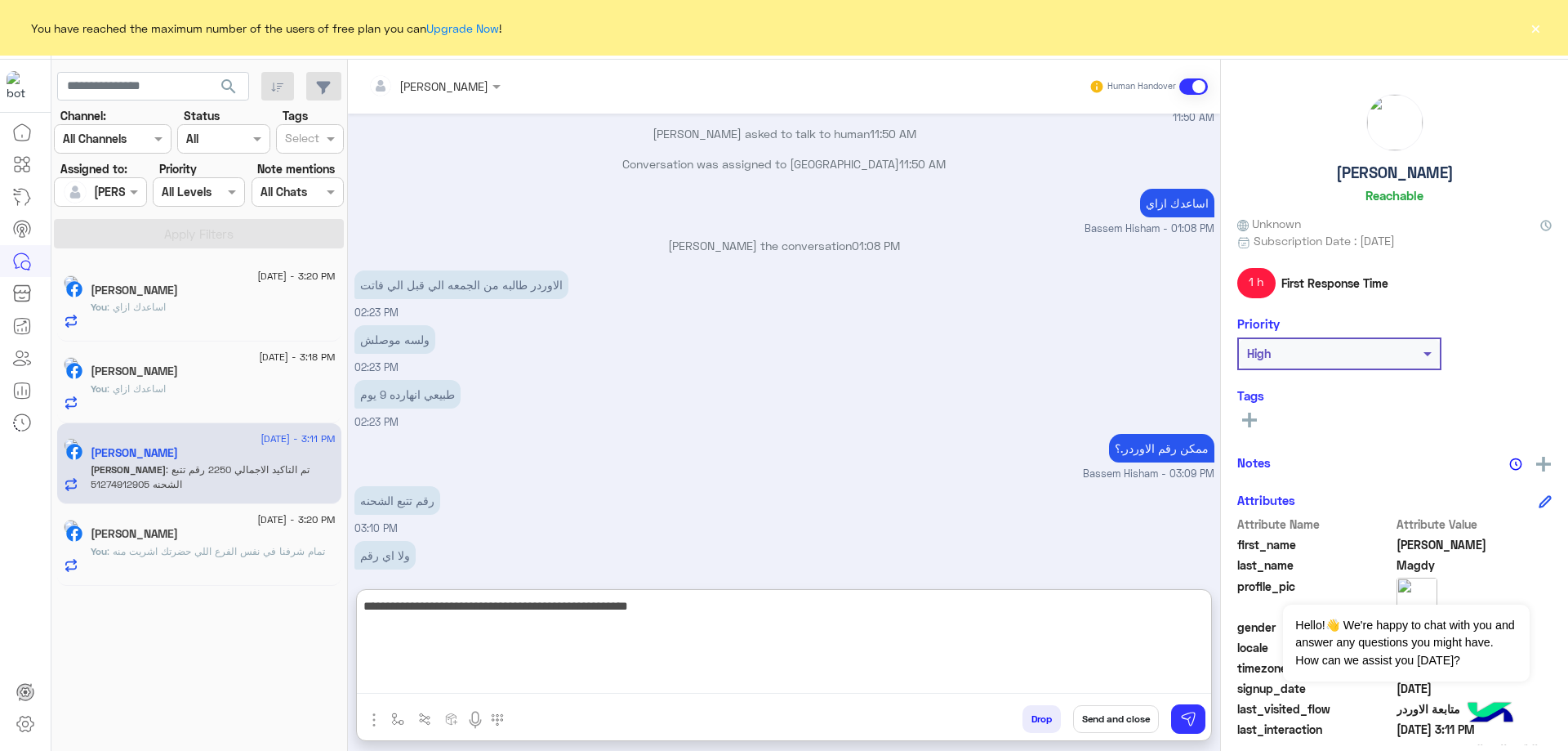
click at [998, 611] on textarea "**********" at bounding box center [784, 645] width 854 height 98
click at [865, 617] on textarea "**********" at bounding box center [784, 645] width 854 height 98
type textarea "**********"
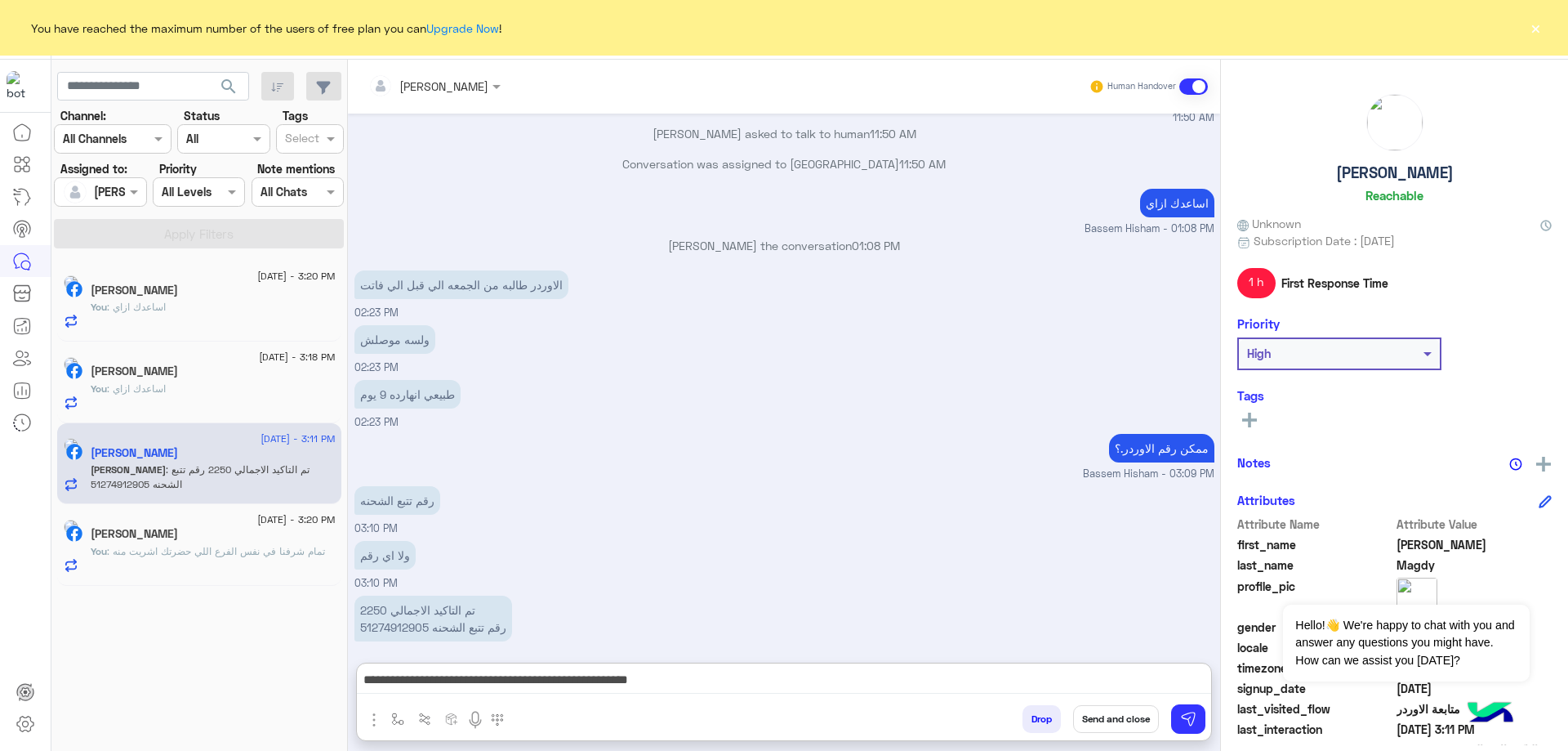
click at [1413, 175] on h5 "[PERSON_NAME]" at bounding box center [1395, 172] width 118 height 18
click at [1094, 716] on button "Send and close" at bounding box center [1116, 719] width 86 height 28
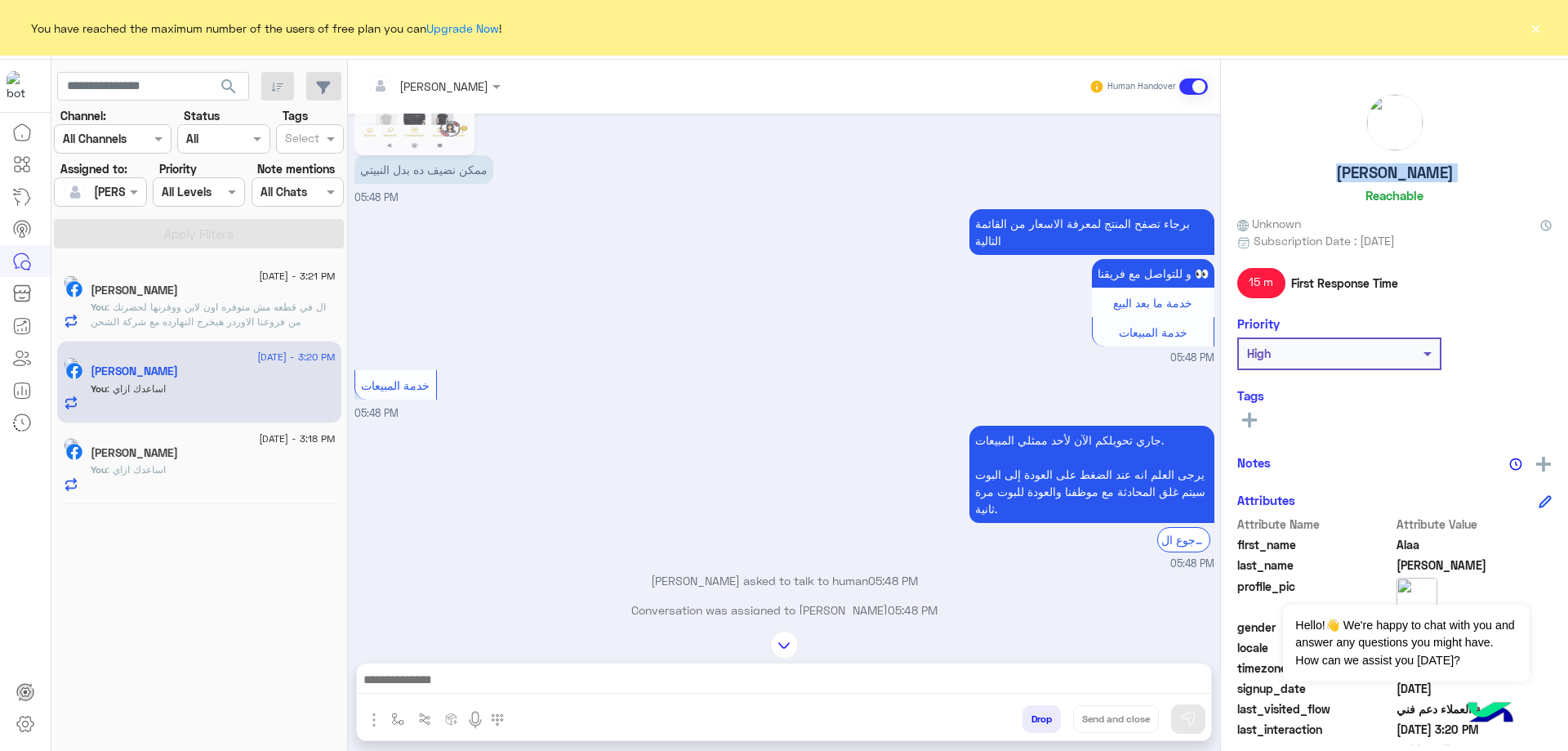
scroll to position [2285, 0]
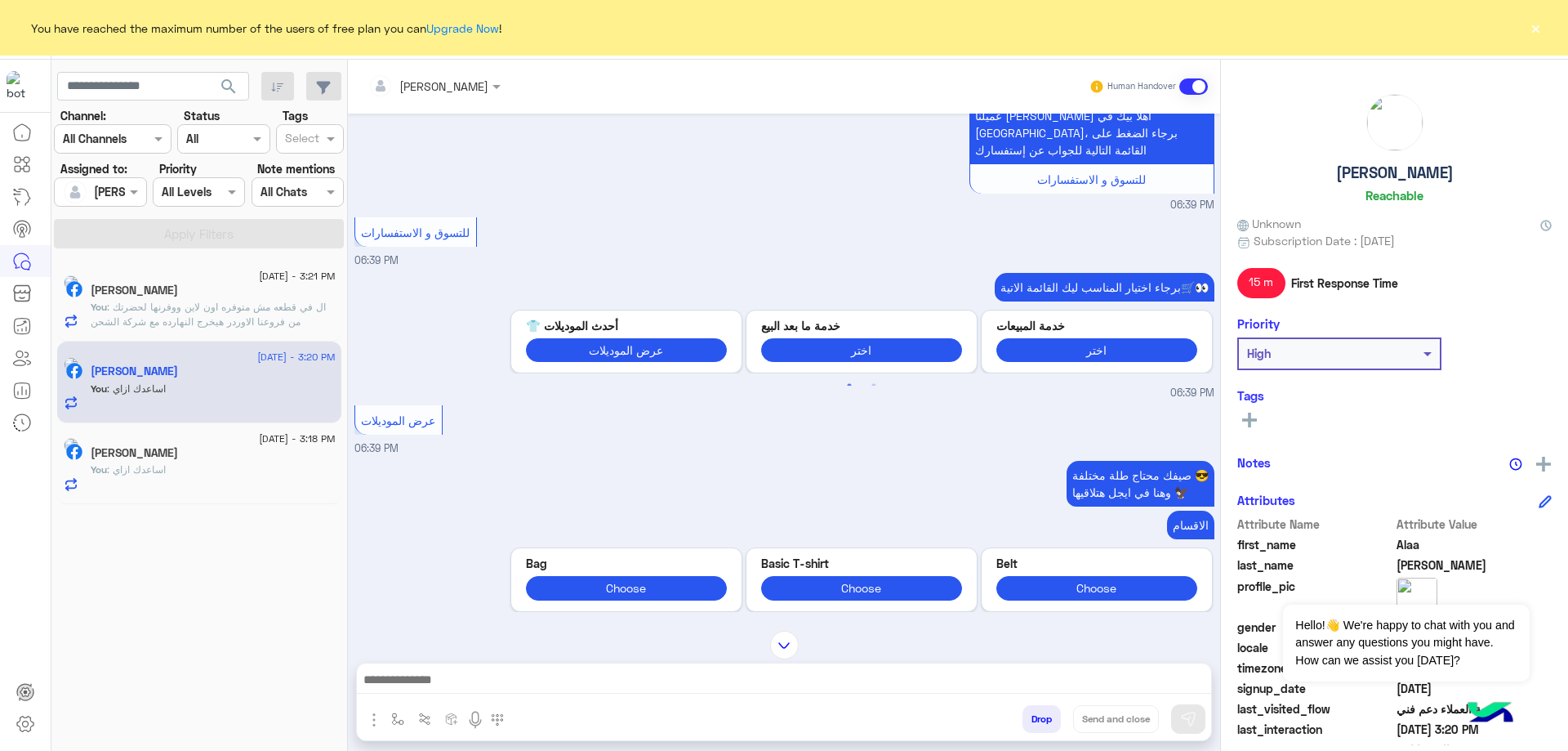
click at [224, 330] on div "6 September - 3:21 PM Yossef Hanafy You : ال في قطعه مش متوفره اون لاين ووفرنها…" at bounding box center [199, 301] width 284 height 82
click at [176, 302] on span ": ال في قطعه مش متوفره اون لاين ووفرنها لحضرتك من فروعنا الاوردر هيخرج النهارده…" at bounding box center [208, 314] width 235 height 27
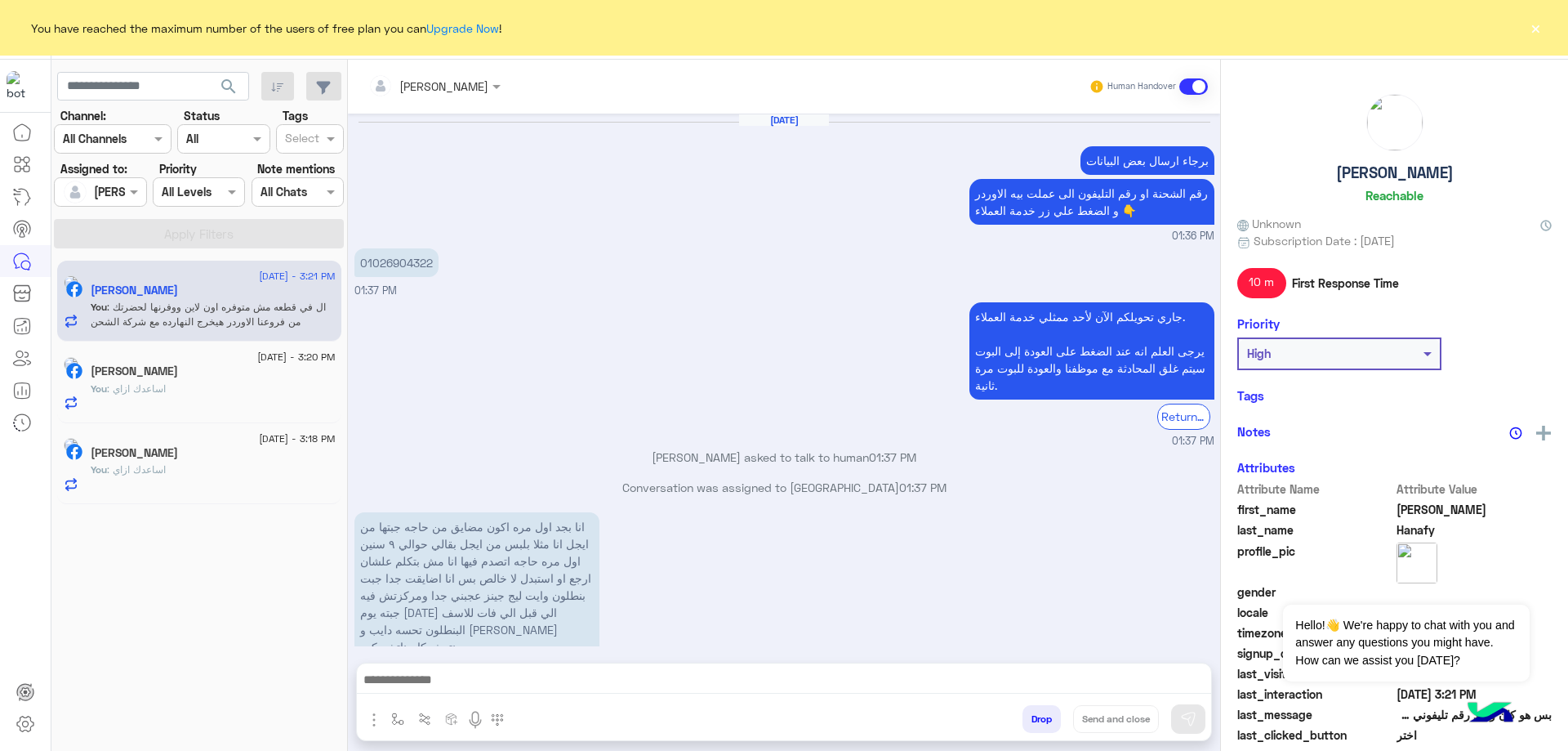
scroll to position [1150, 0]
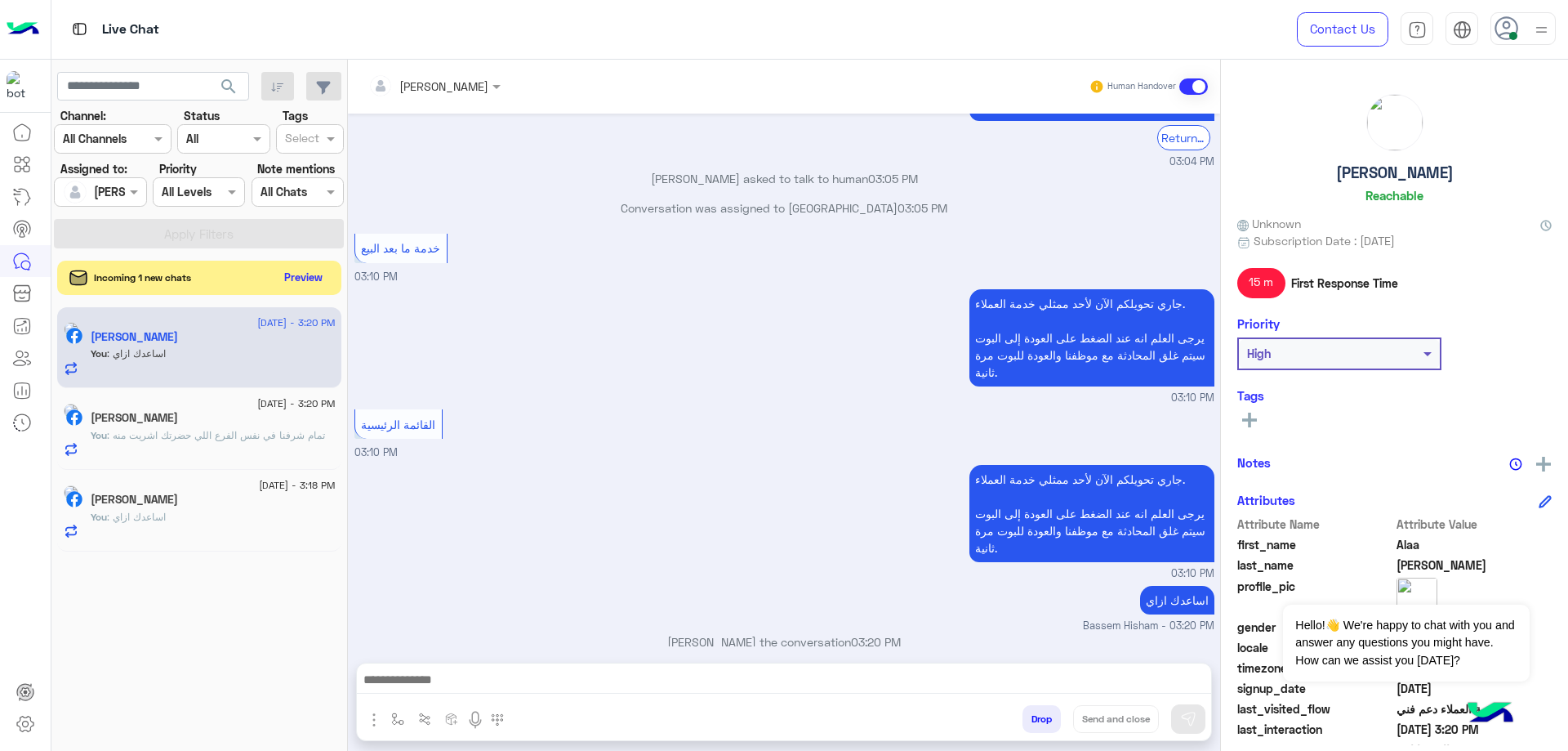
click at [305, 285] on button "Preview" at bounding box center [304, 277] width 51 height 22
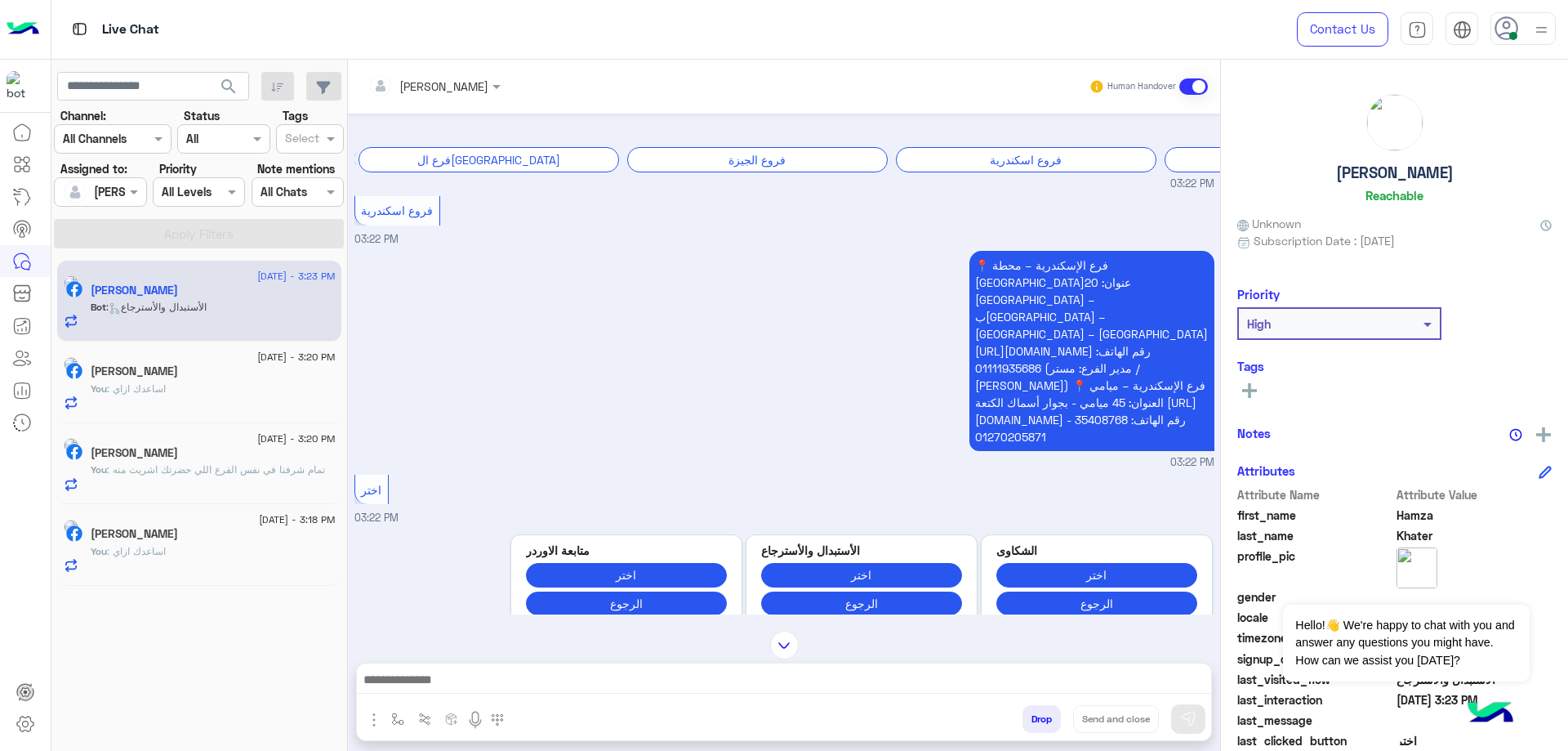
scroll to position [1198, 0]
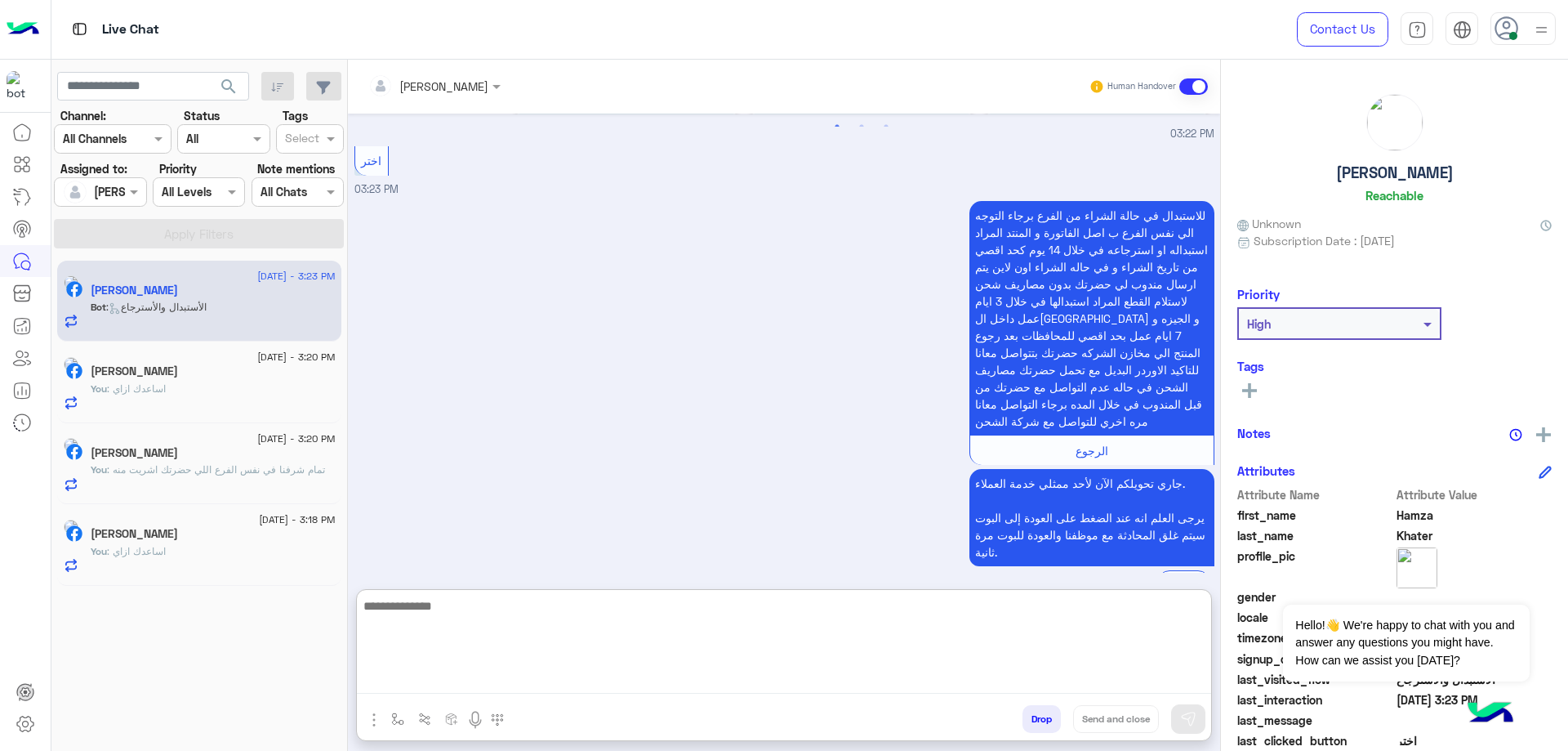
click at [477, 674] on textarea at bounding box center [784, 645] width 854 height 98
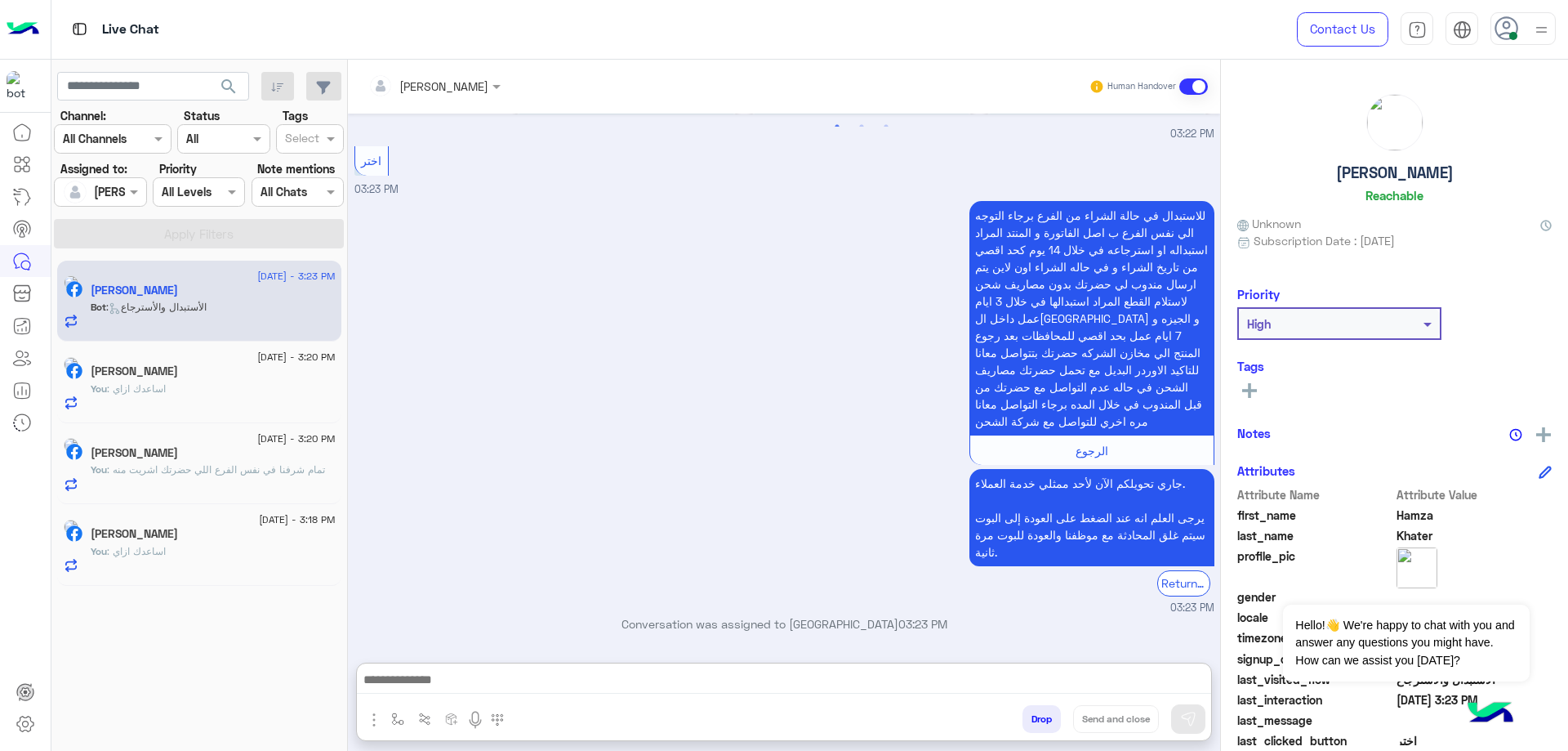
click at [209, 523] on div "6 September - 3:18 PM" at bounding box center [212, 522] width 245 height 11
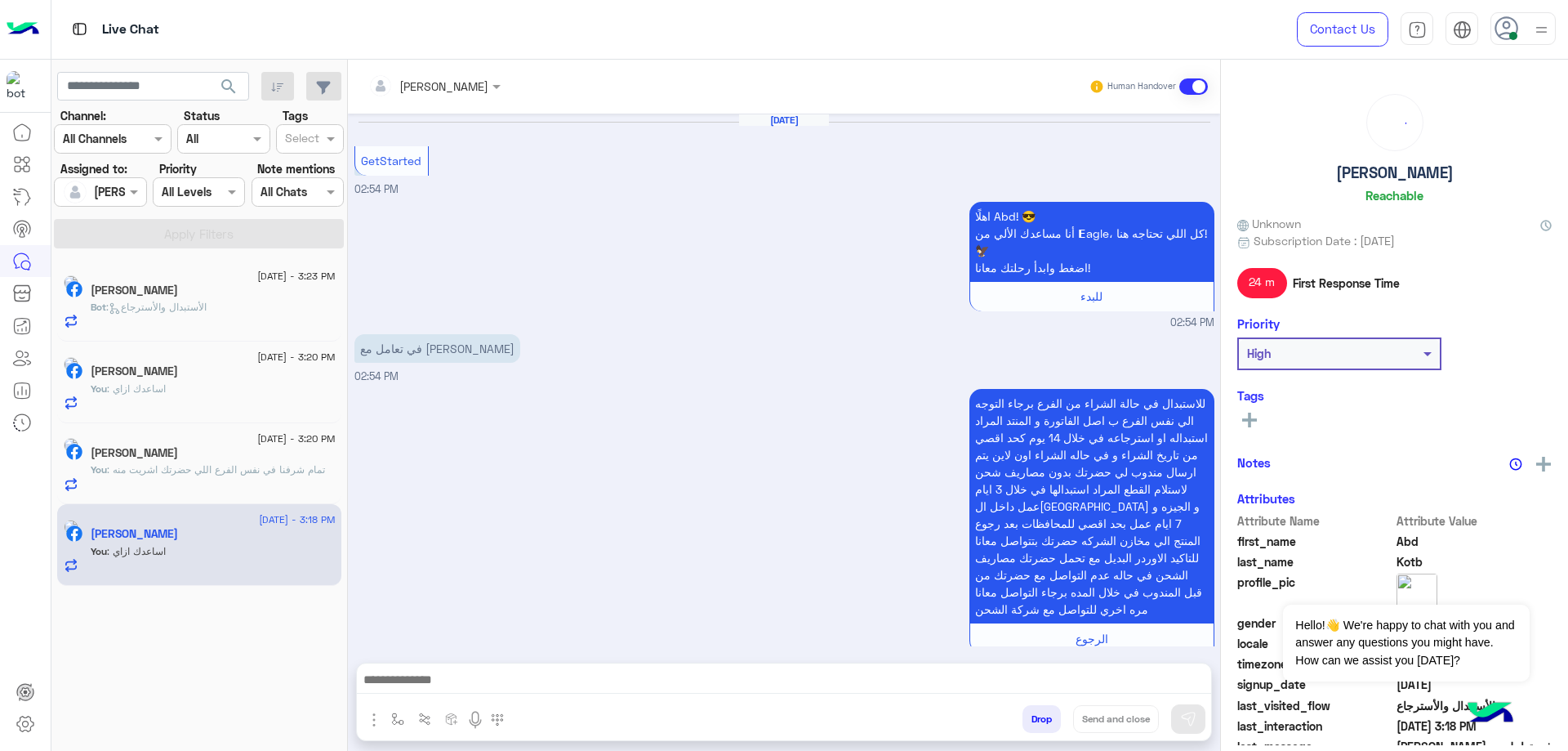
scroll to position [298, 0]
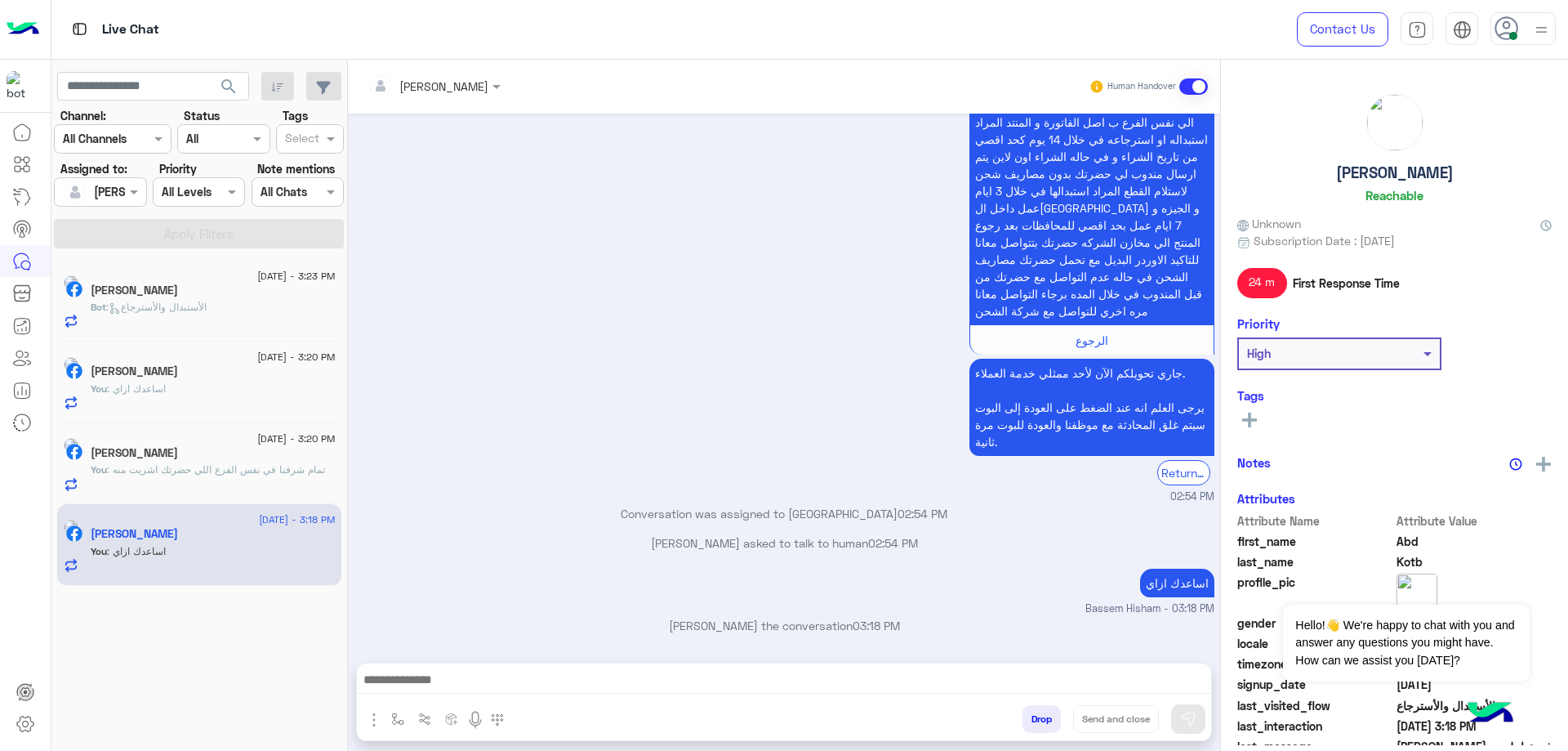
click at [1161, 583] on p "اساعدك ازاي" at bounding box center [1177, 583] width 75 height 29
click at [1162, 583] on p "اساعدك ازاي" at bounding box center [1177, 583] width 75 height 29
copy app-message "اساعدك ازاي"
click at [207, 304] on span ": الأستبدال والأسترجاع" at bounding box center [156, 307] width 101 height 12
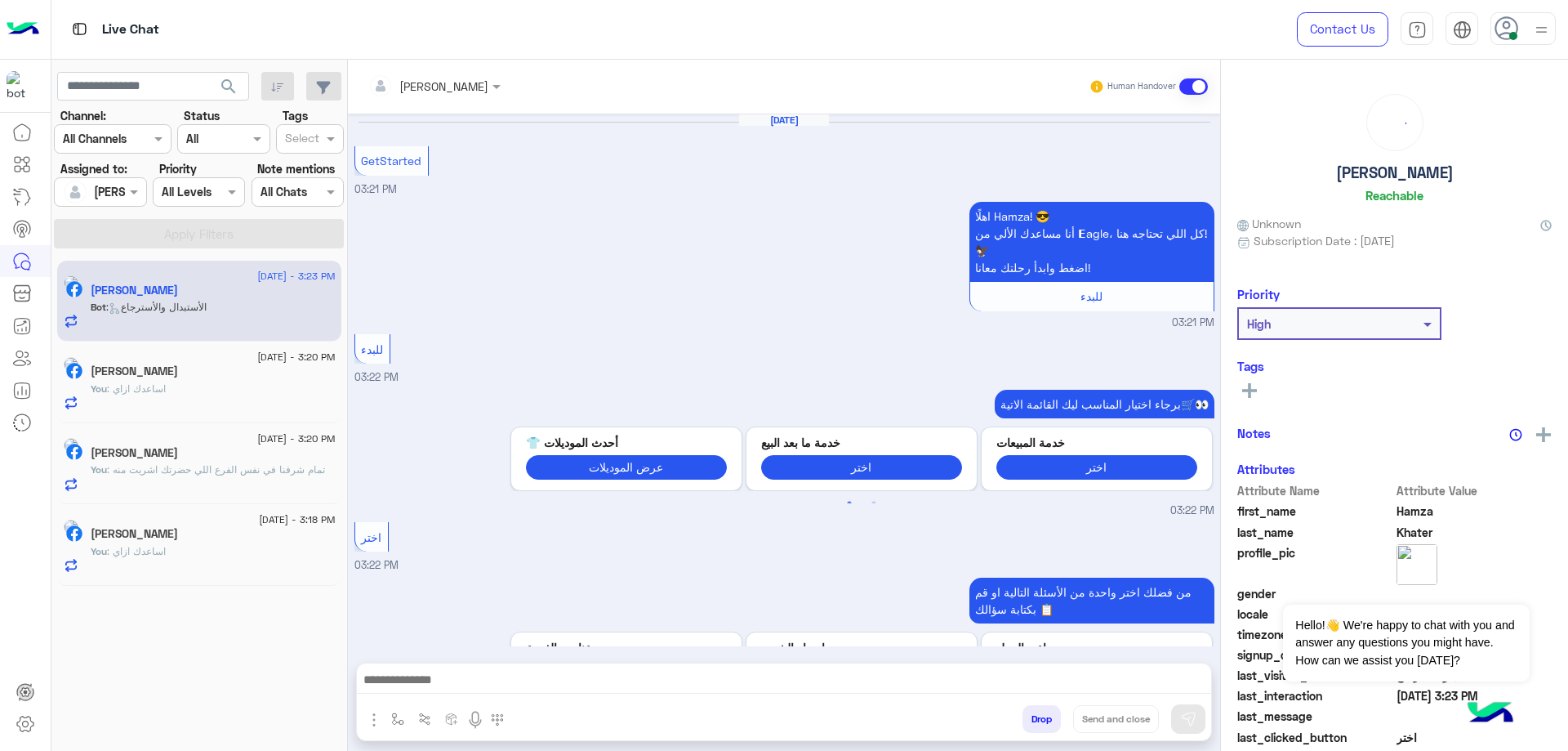
scroll to position [1199, 0]
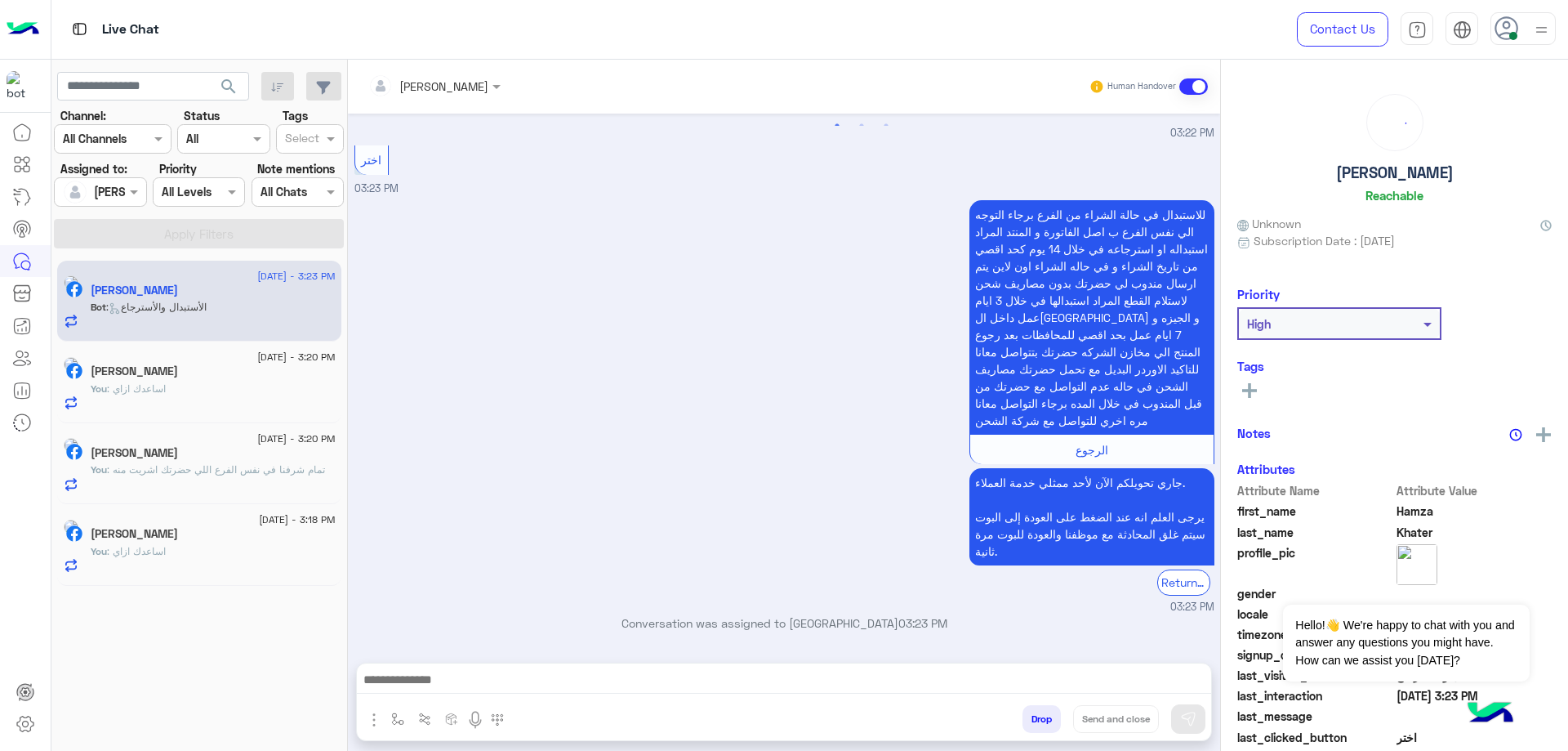
click at [445, 667] on div at bounding box center [784, 683] width 854 height 41
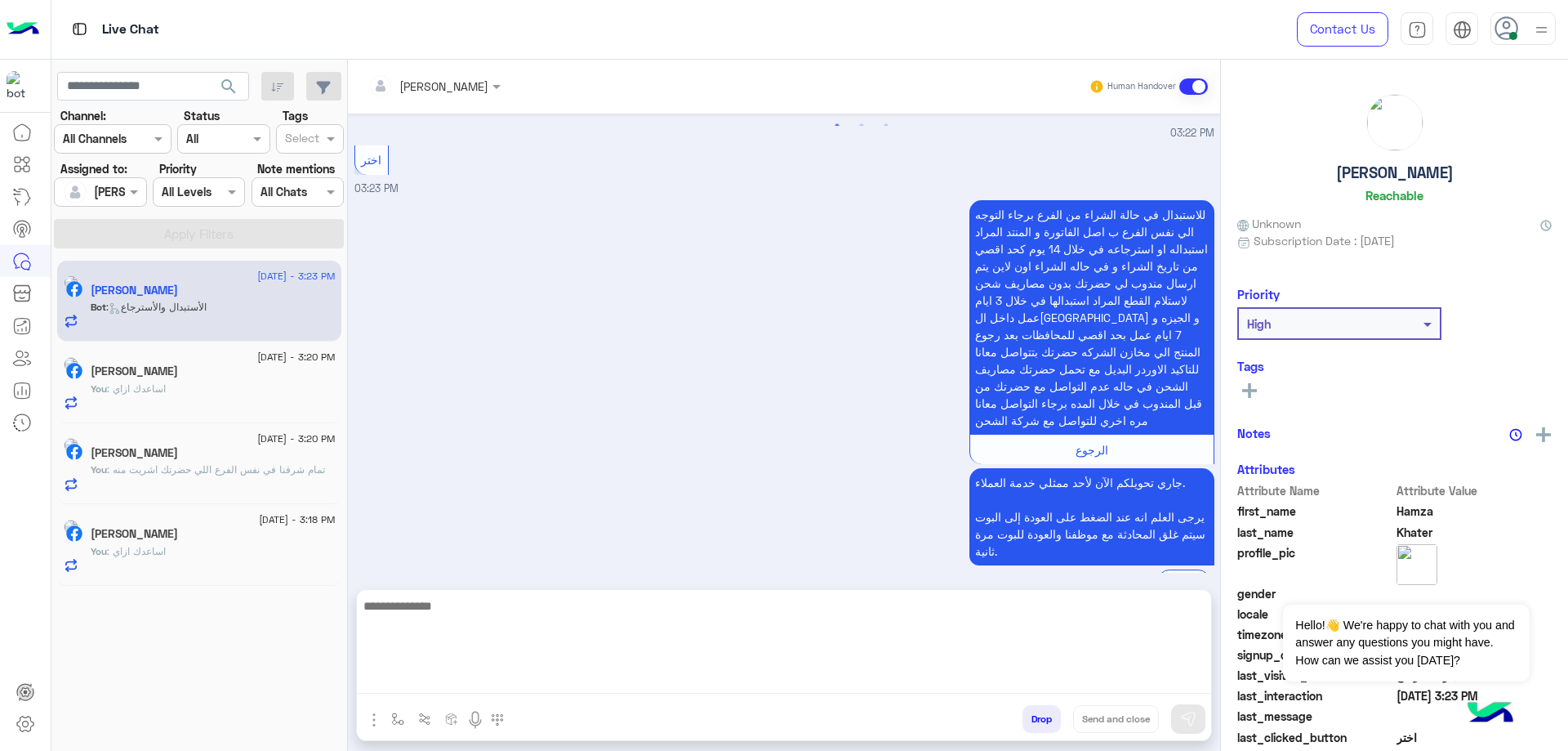
click at [546, 689] on textarea at bounding box center [784, 645] width 854 height 98
paste textarea "**********"
type textarea "**********"
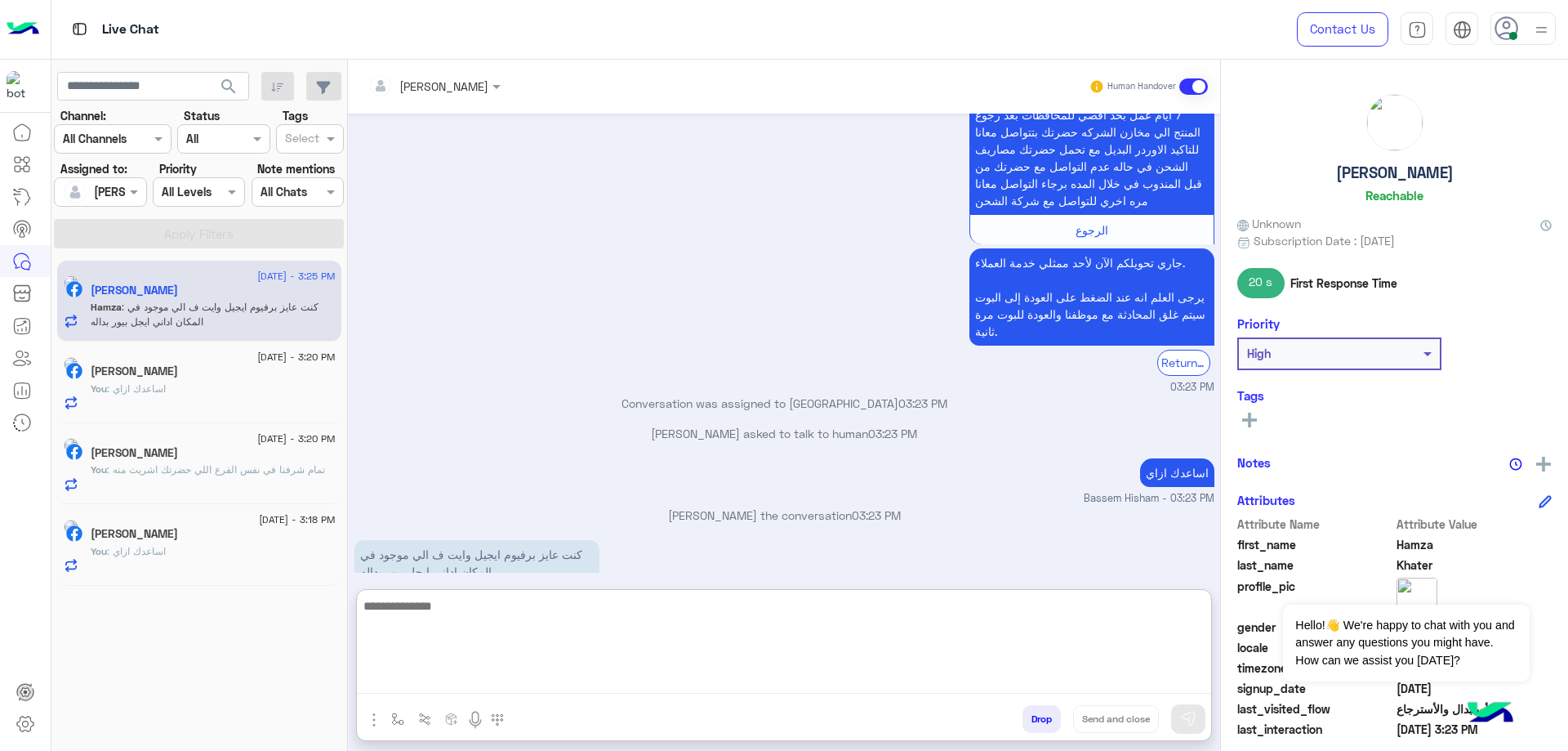
scroll to position [1426, 0]
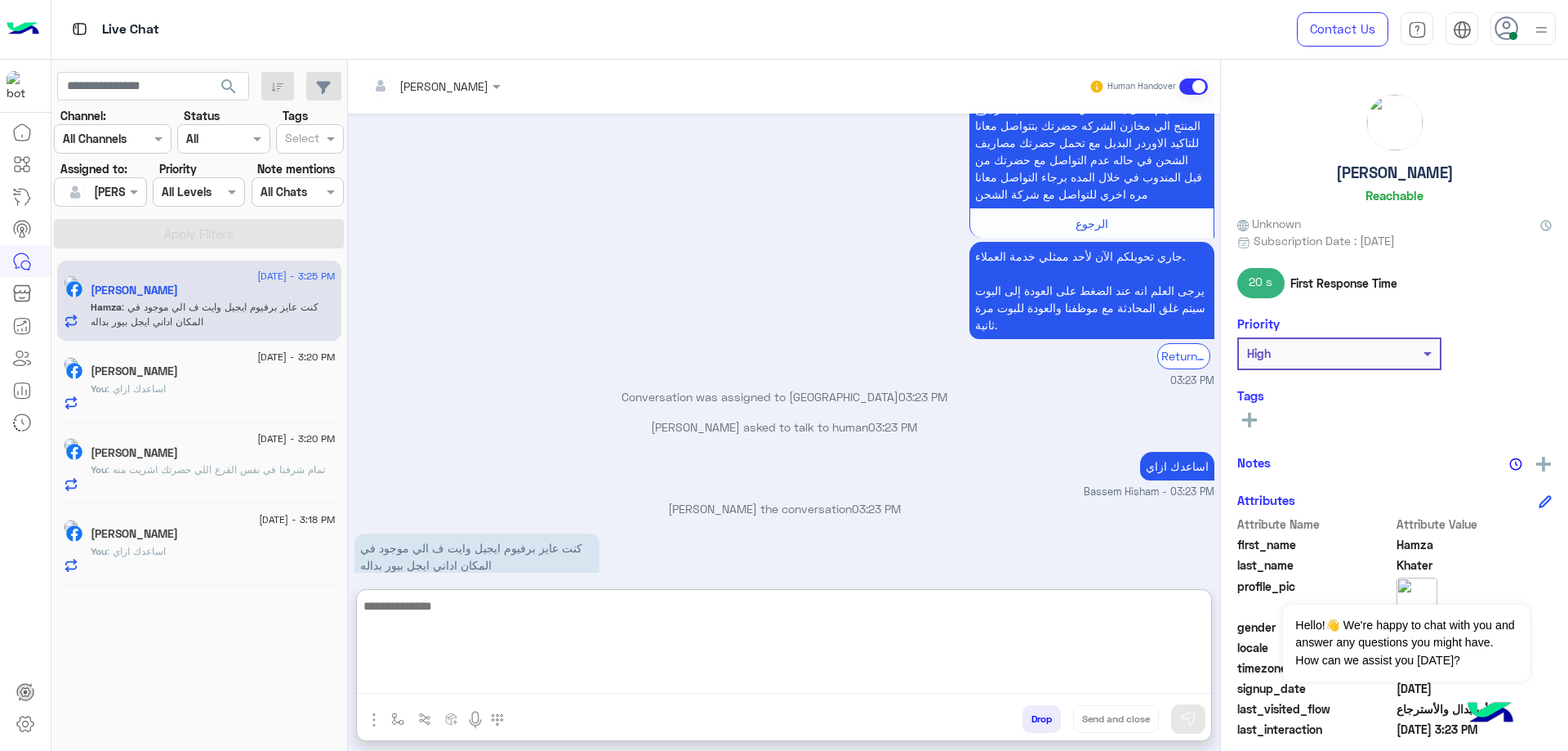
click at [510, 620] on textarea at bounding box center [784, 645] width 854 height 98
type textarea "****"
type textarea "**********"
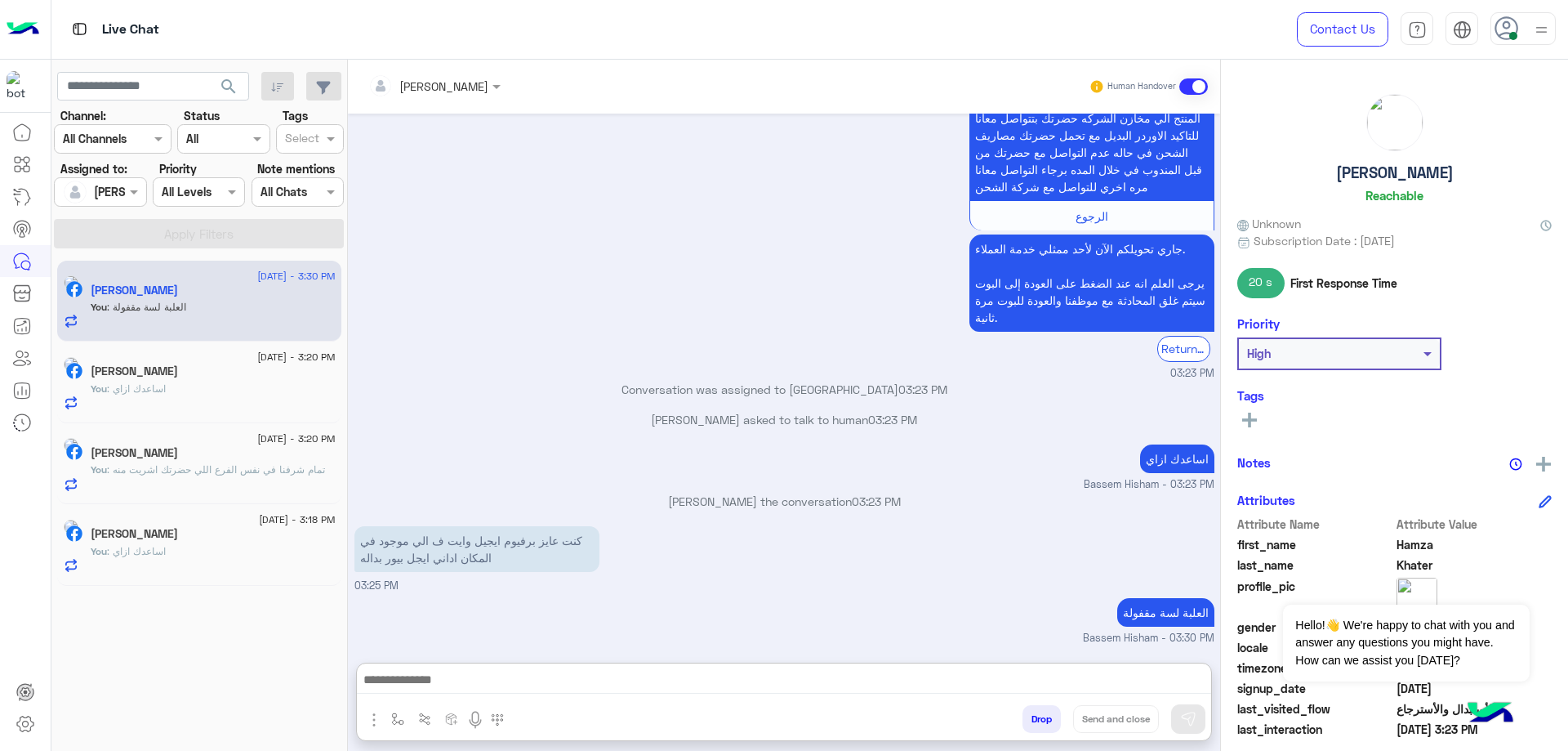
click at [270, 465] on span ": تمام شرفنا في نفس الفرع اللي حضرتك اشريت منه" at bounding box center [216, 469] width 218 height 12
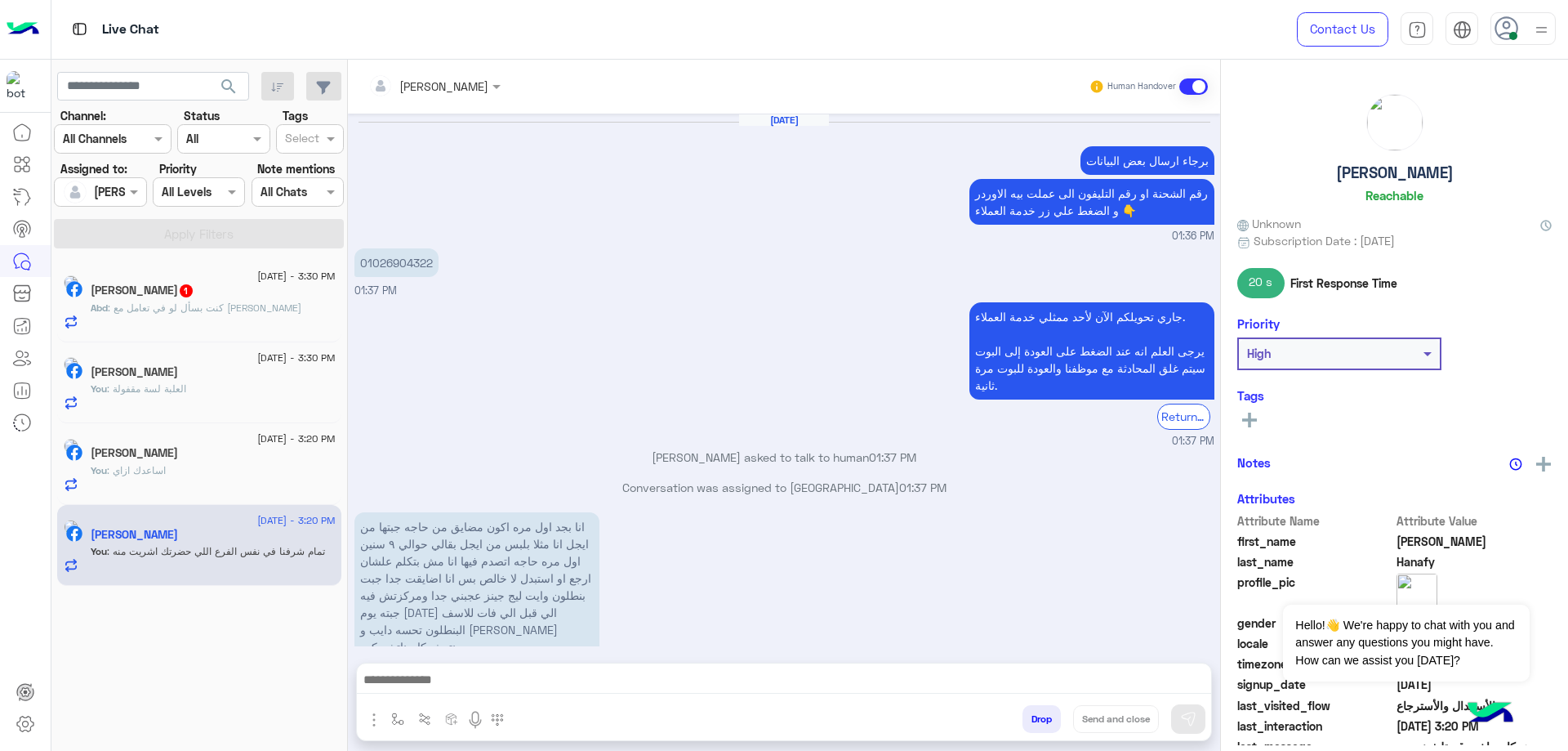
scroll to position [1150, 0]
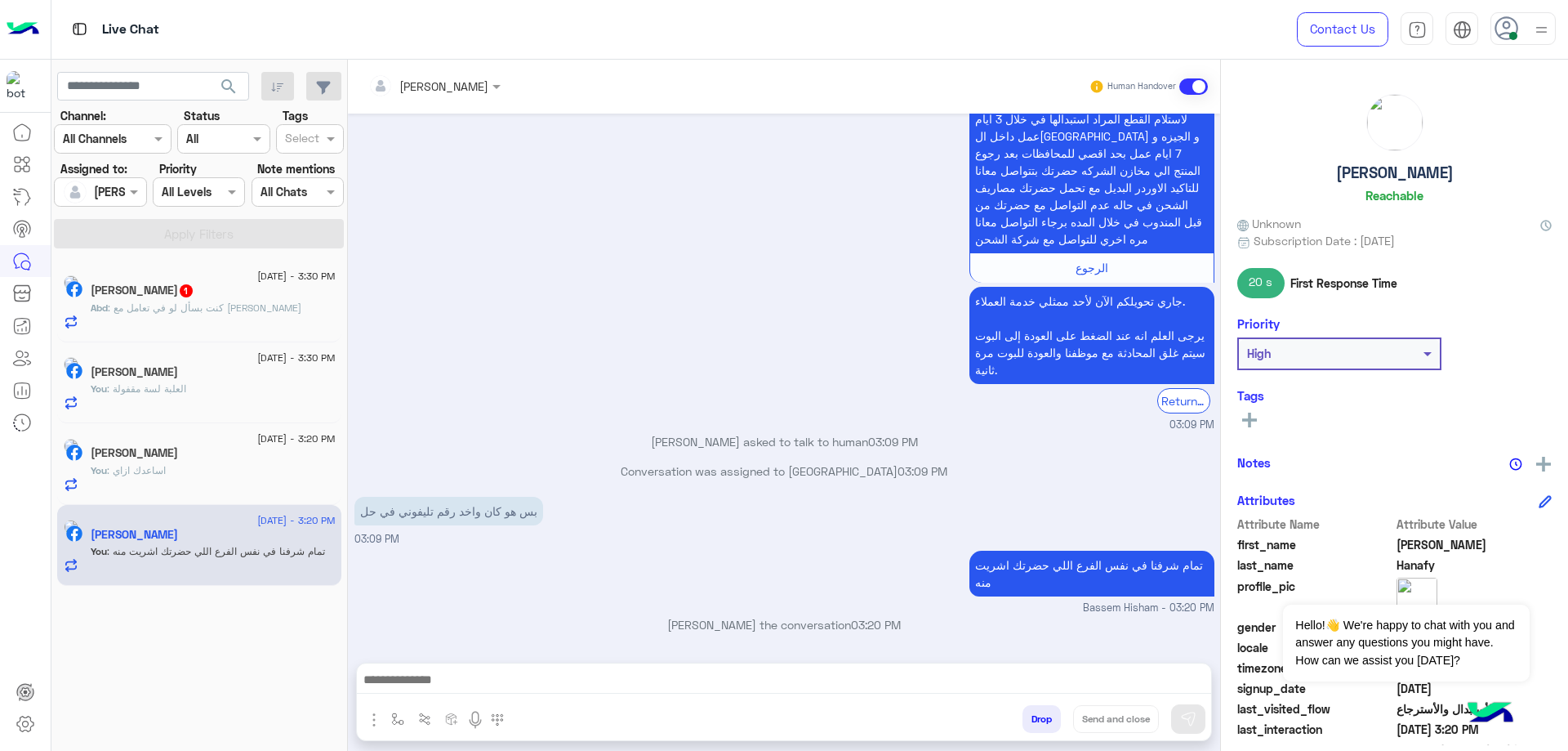
click at [1037, 716] on button "Drop" at bounding box center [1042, 719] width 39 height 28
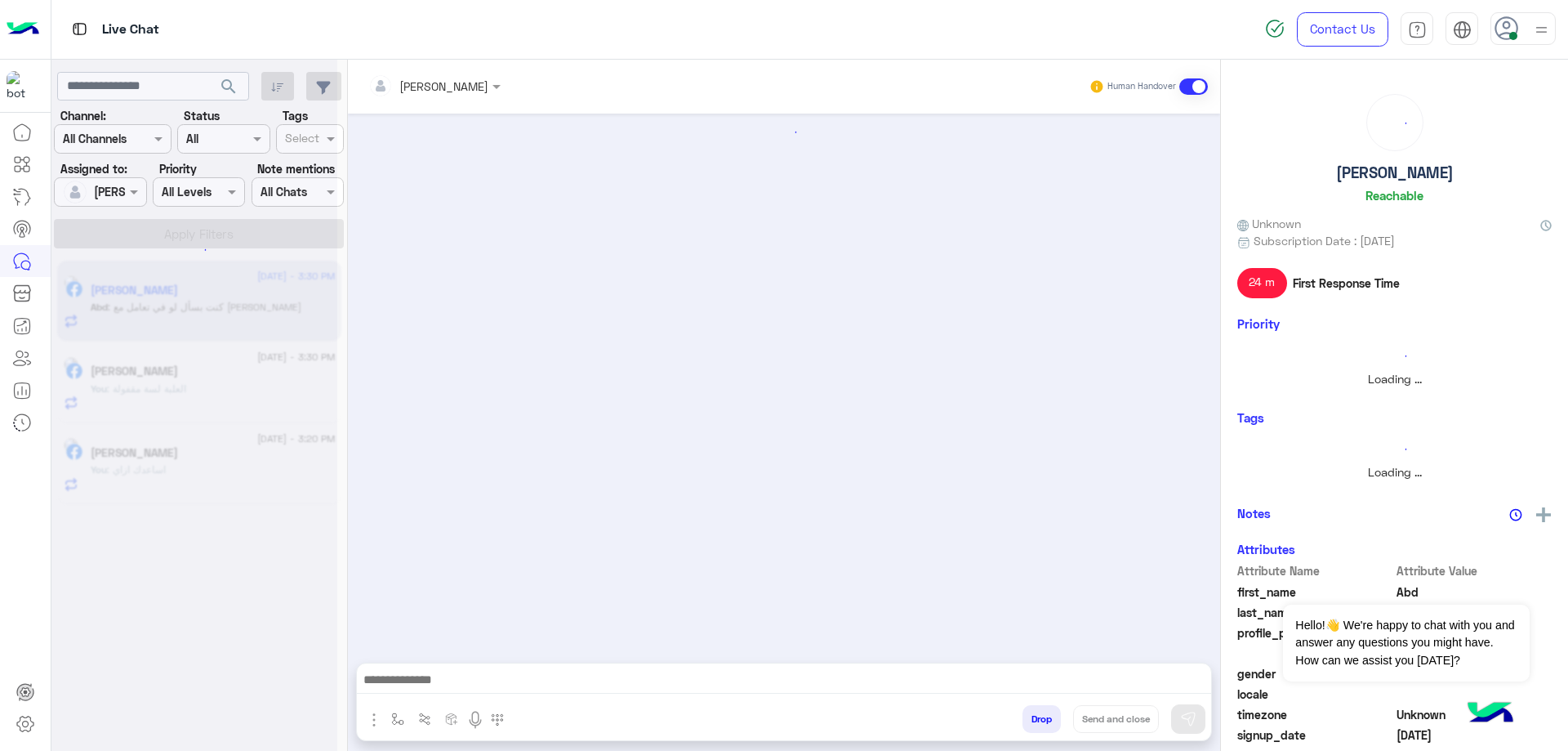
scroll to position [353, 0]
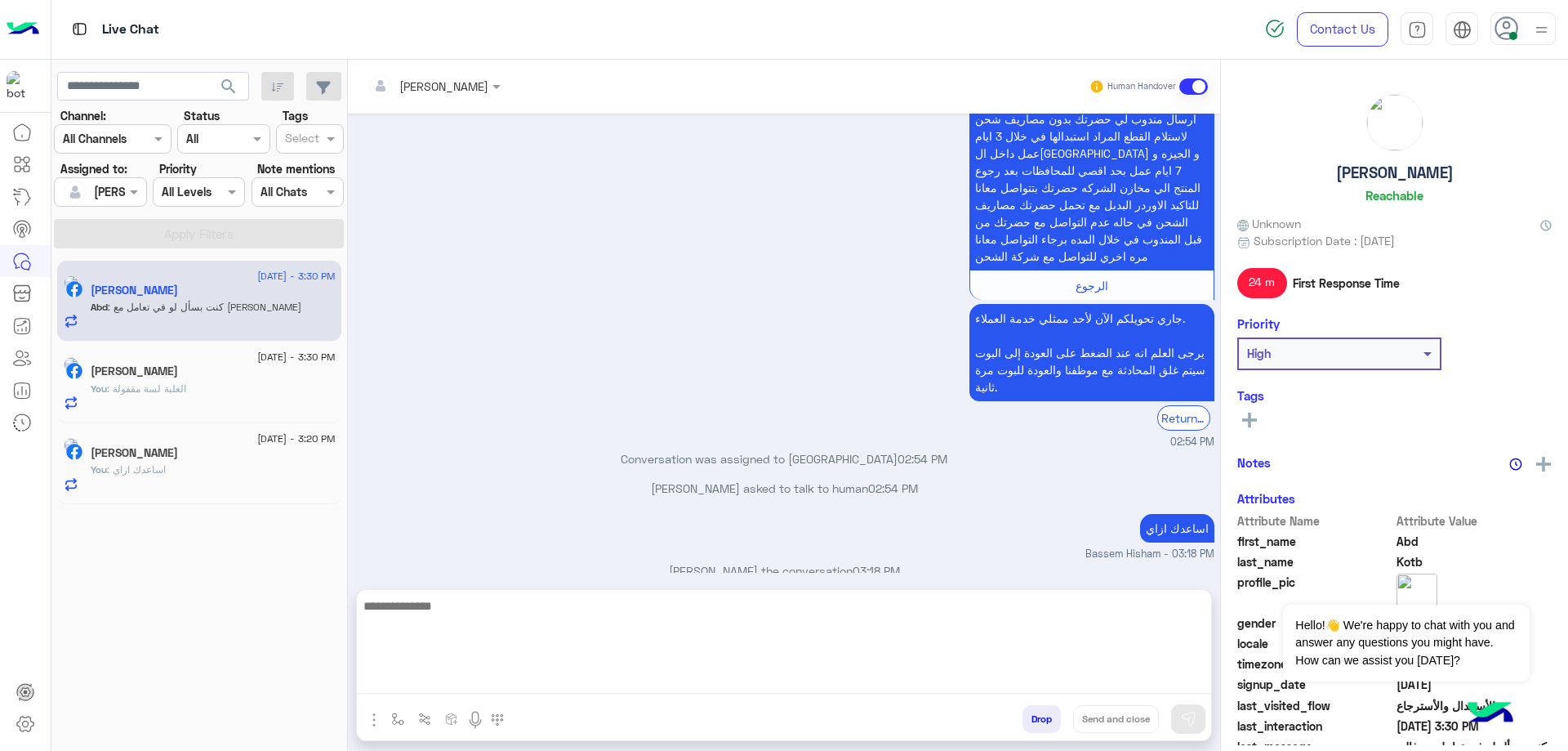
click at [542, 684] on textarea at bounding box center [784, 645] width 854 height 98
type textarea "**********"
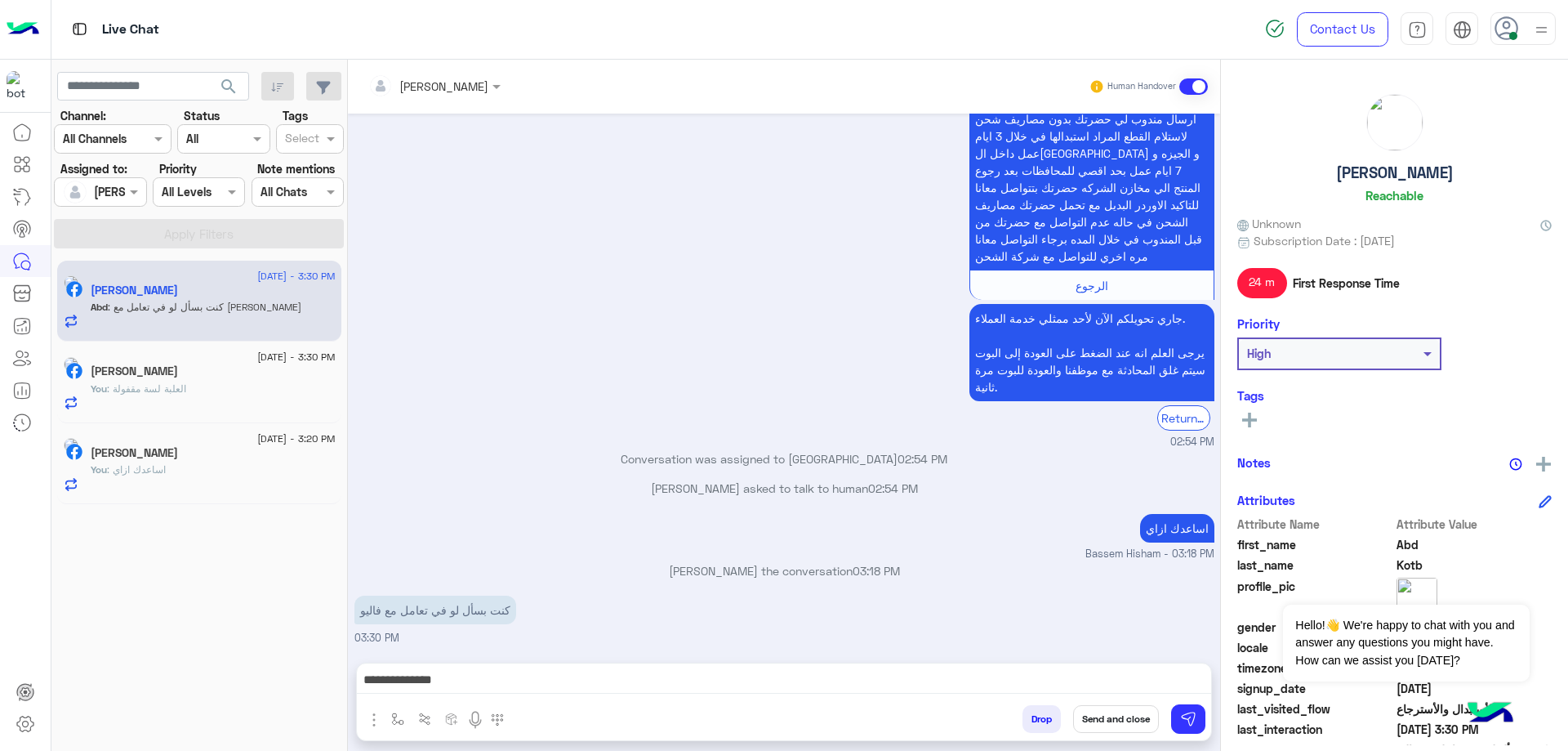
click at [1398, 164] on h5 "Abd Kotb" at bounding box center [1395, 172] width 118 height 18
copy h5 "Abd Kotb"
click at [1095, 726] on button "Send and close" at bounding box center [1116, 719] width 86 height 28
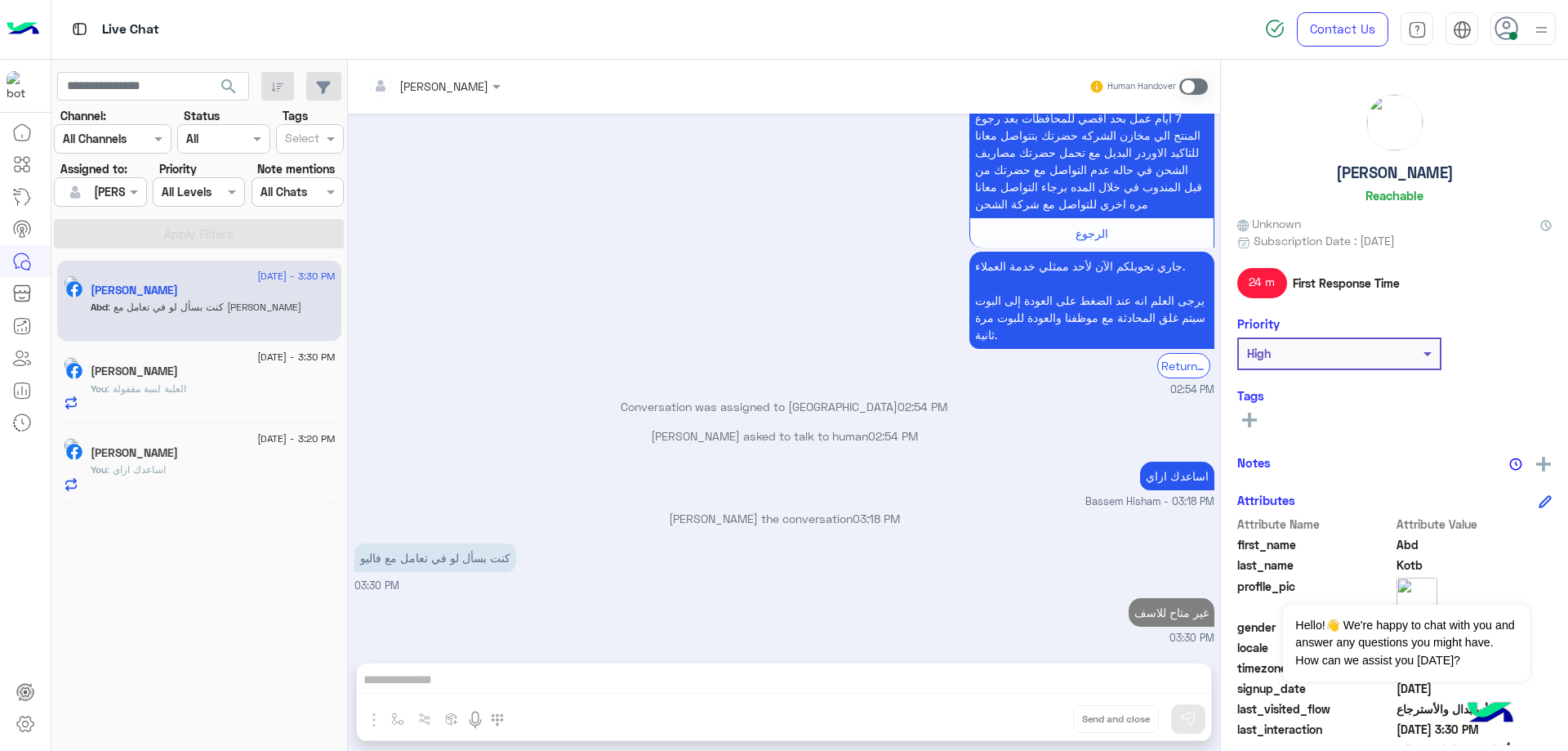
scroll to position [435, 0]
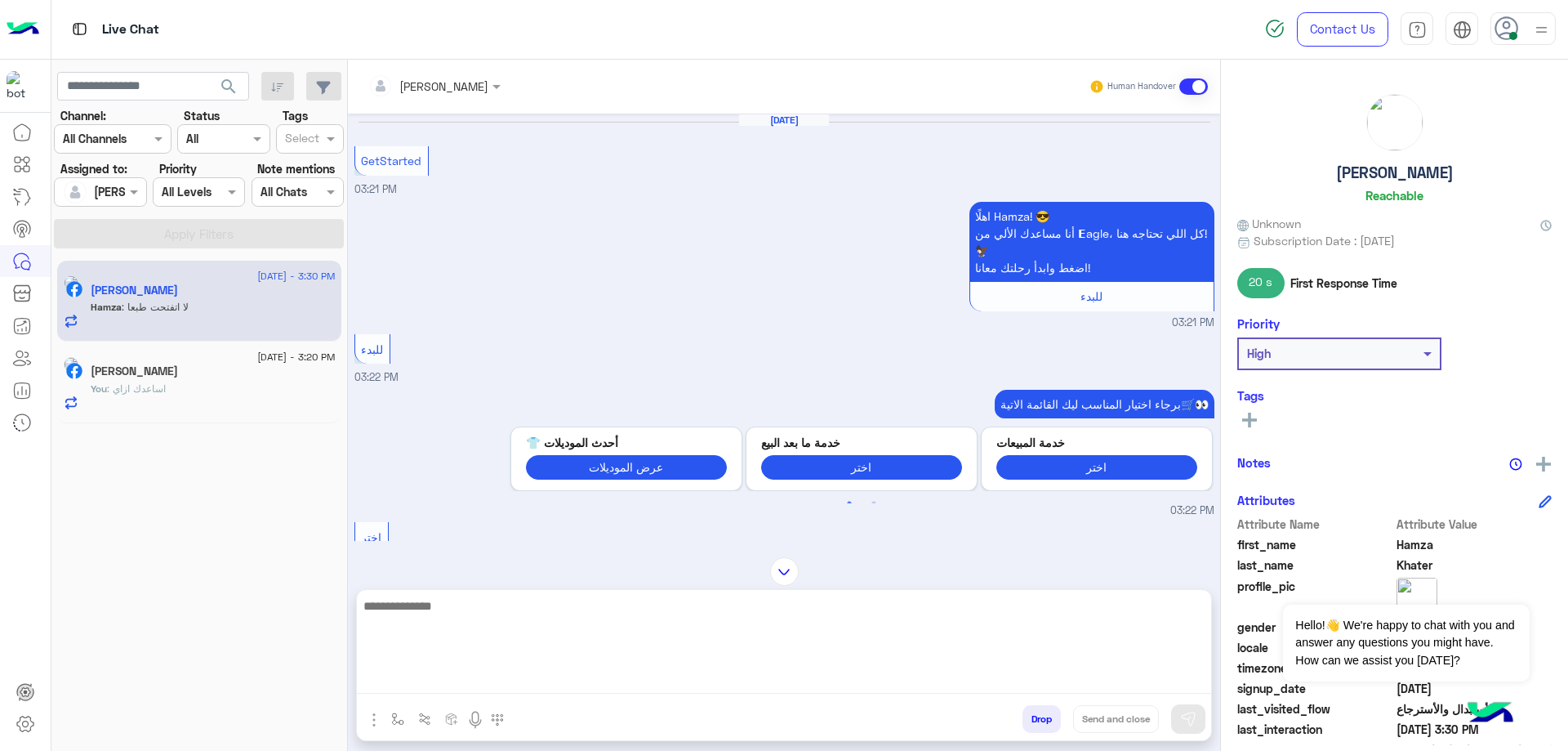
click at [512, 676] on textarea at bounding box center [784, 645] width 854 height 98
type textarea "**********"
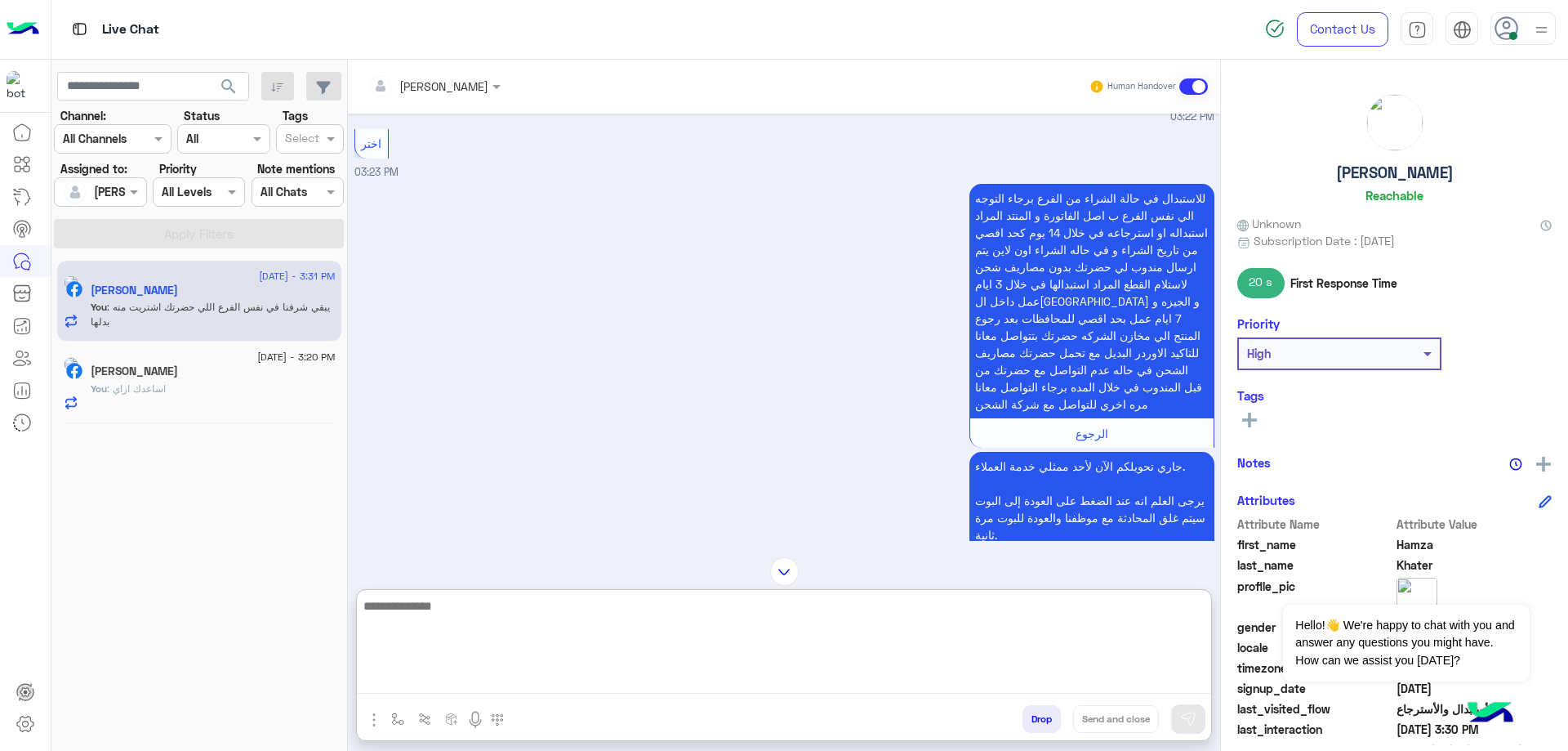
scroll to position [1602, 0]
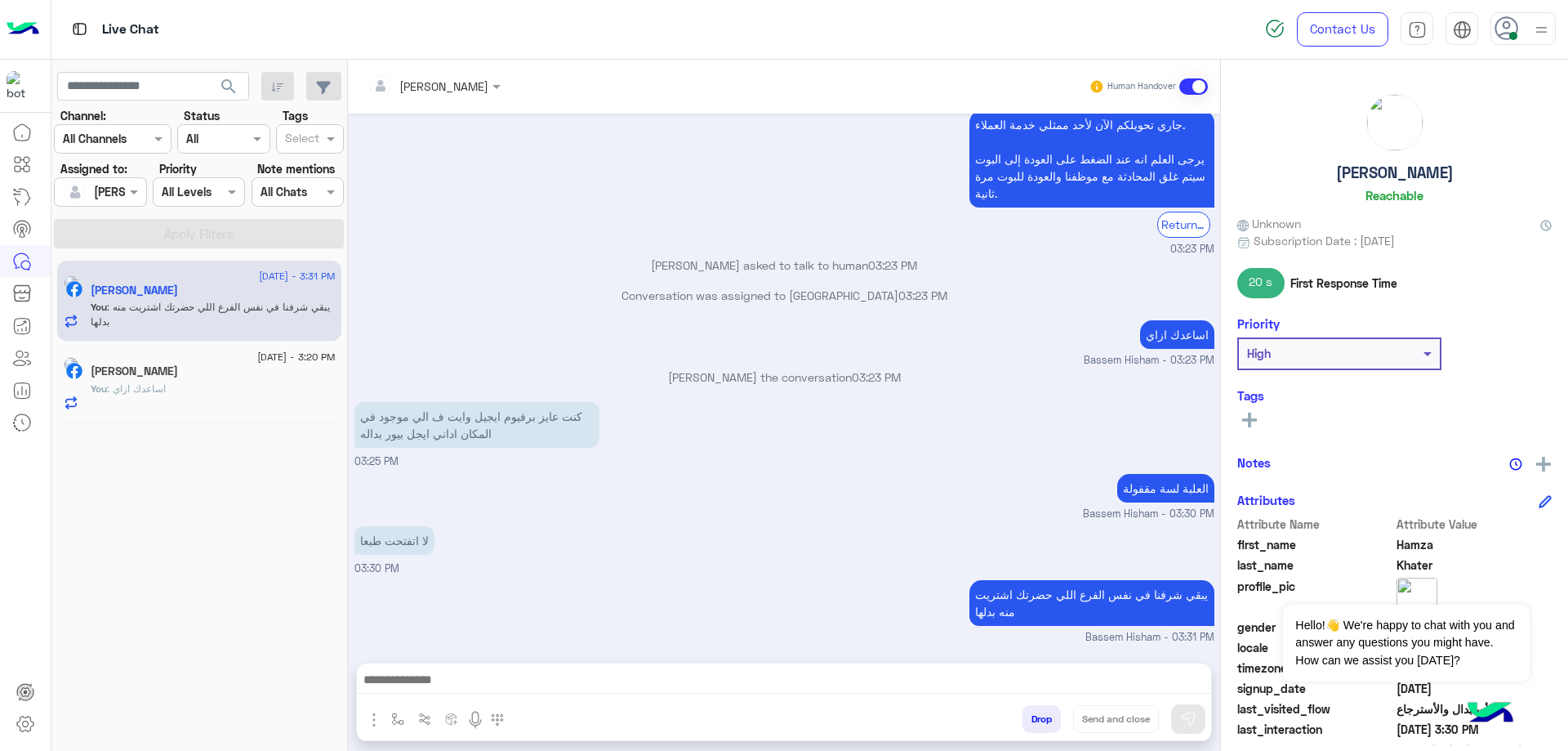
click at [1418, 168] on h5 "Hamza Khater" at bounding box center [1395, 172] width 118 height 18
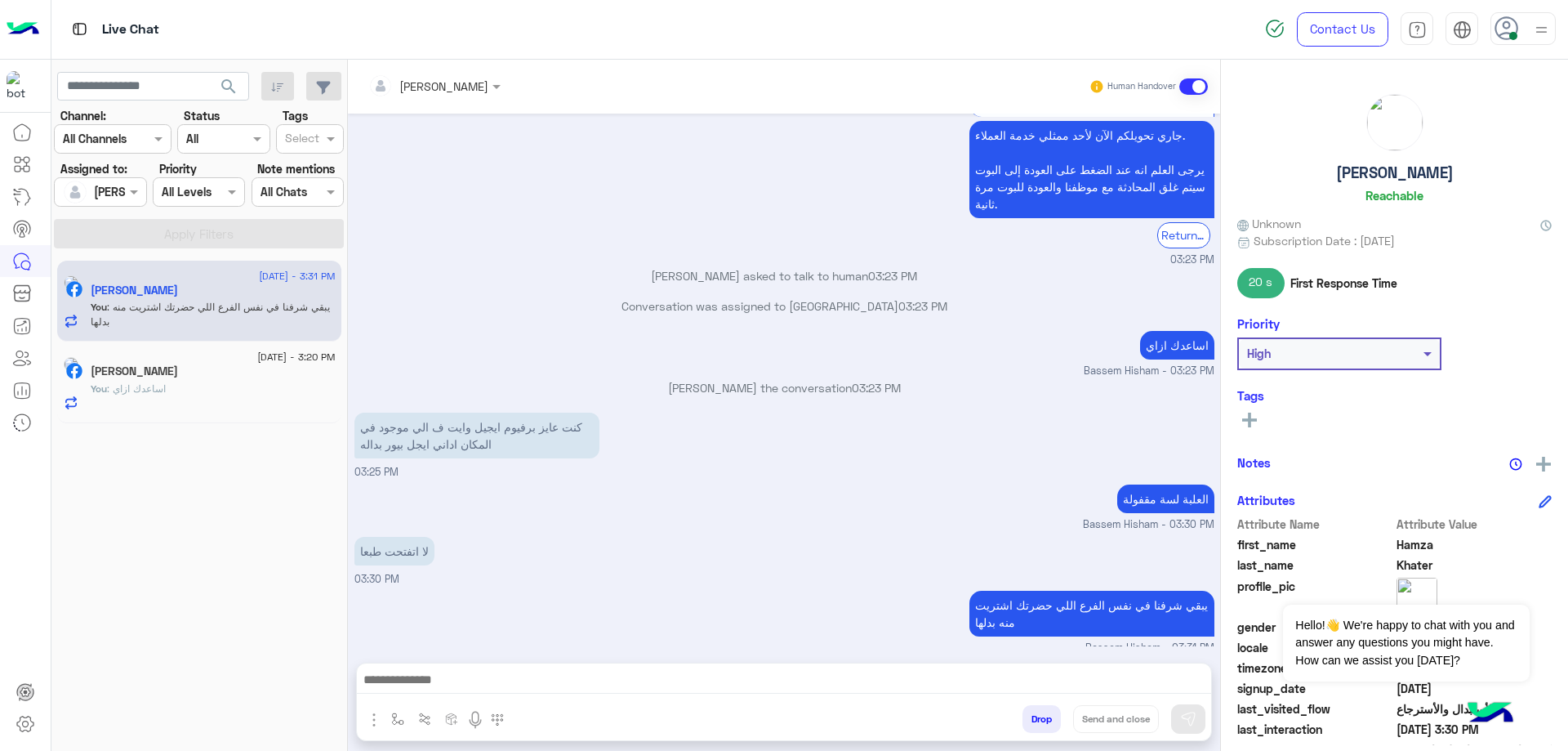
click at [1418, 168] on h5 "Hamza Khater" at bounding box center [1395, 172] width 118 height 18
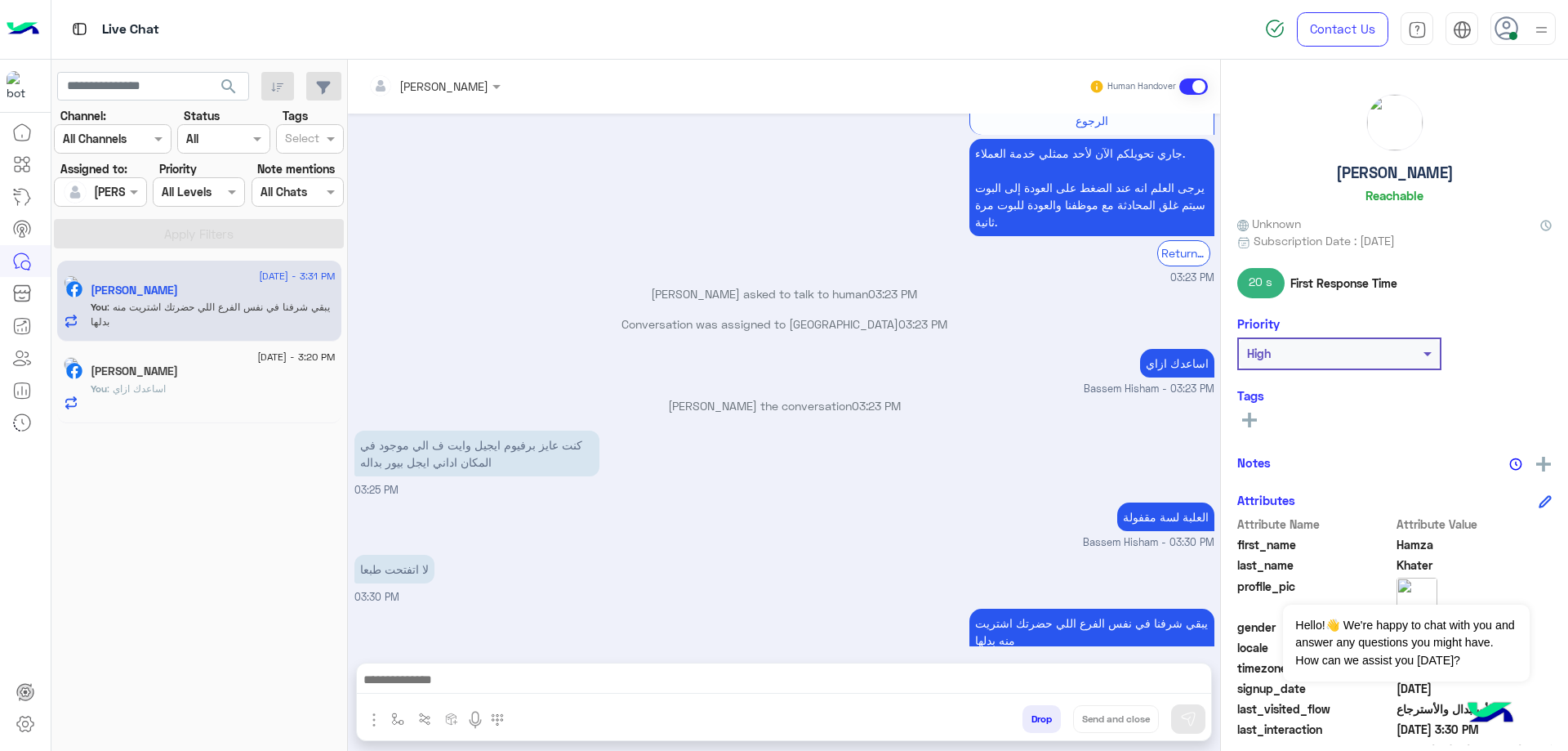
click at [1418, 168] on h5 "Hamza Khater" at bounding box center [1395, 172] width 118 height 18
copy h5 "Hamza Khater"
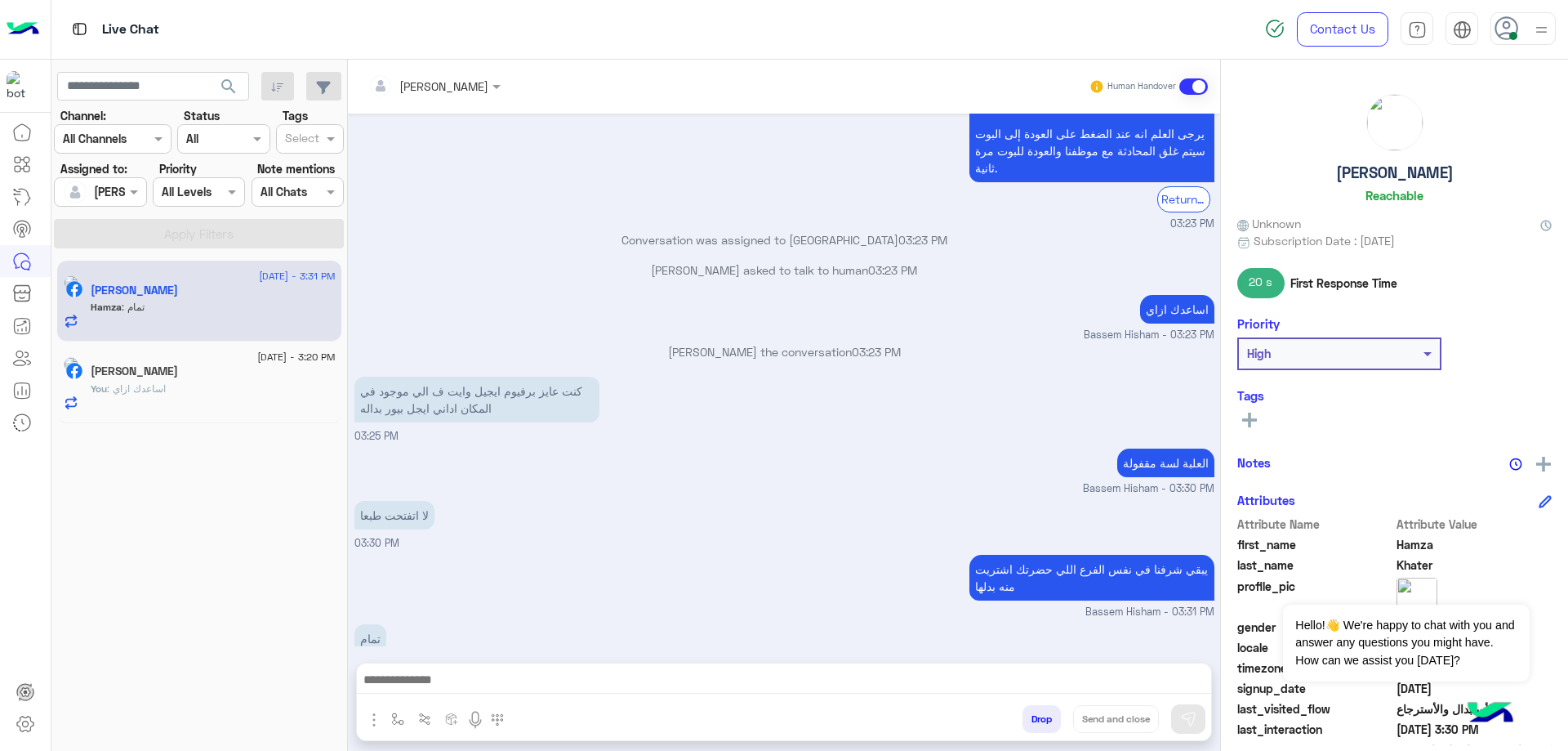
click at [1043, 715] on button "Drop" at bounding box center [1042, 719] width 39 height 28
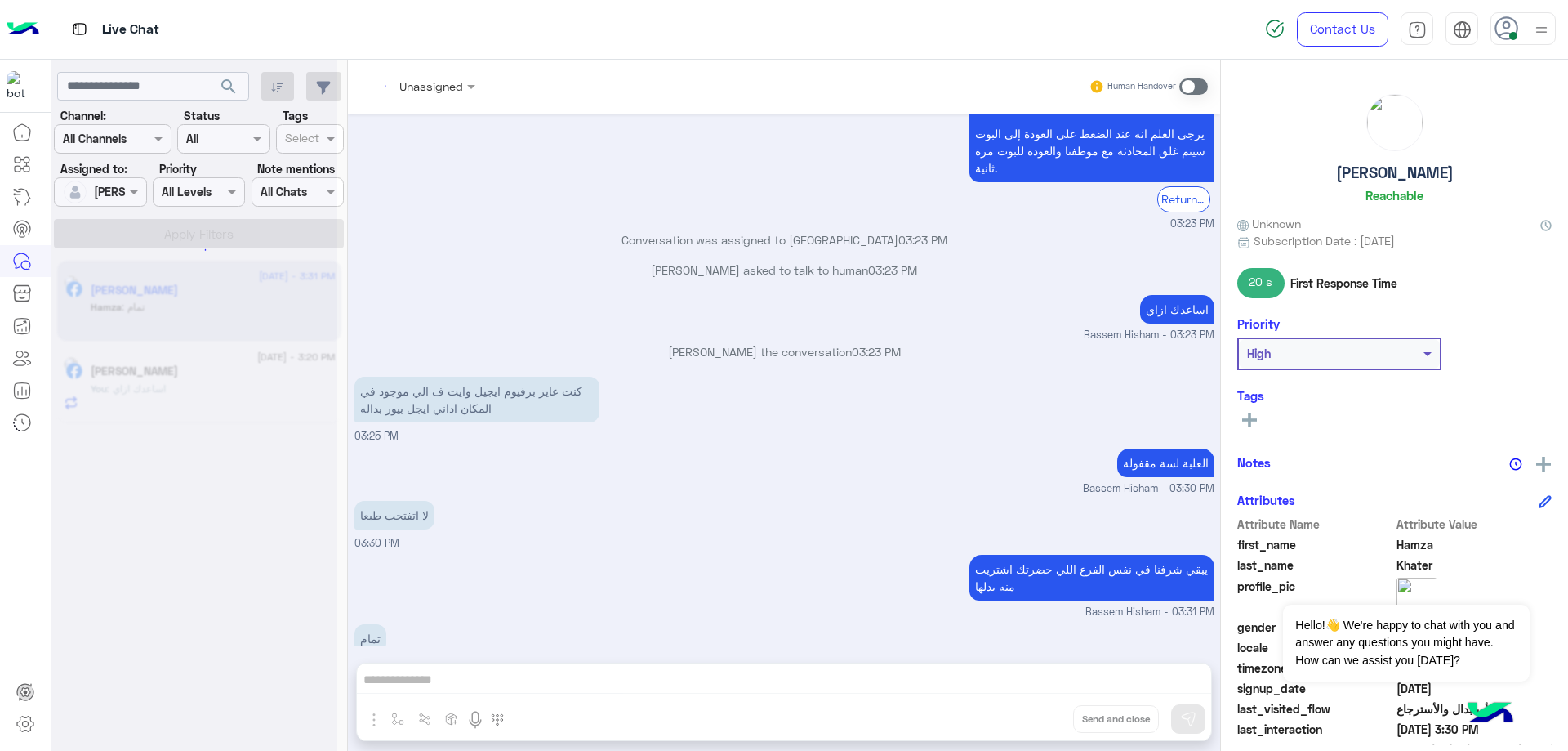
scroll to position [1613, 0]
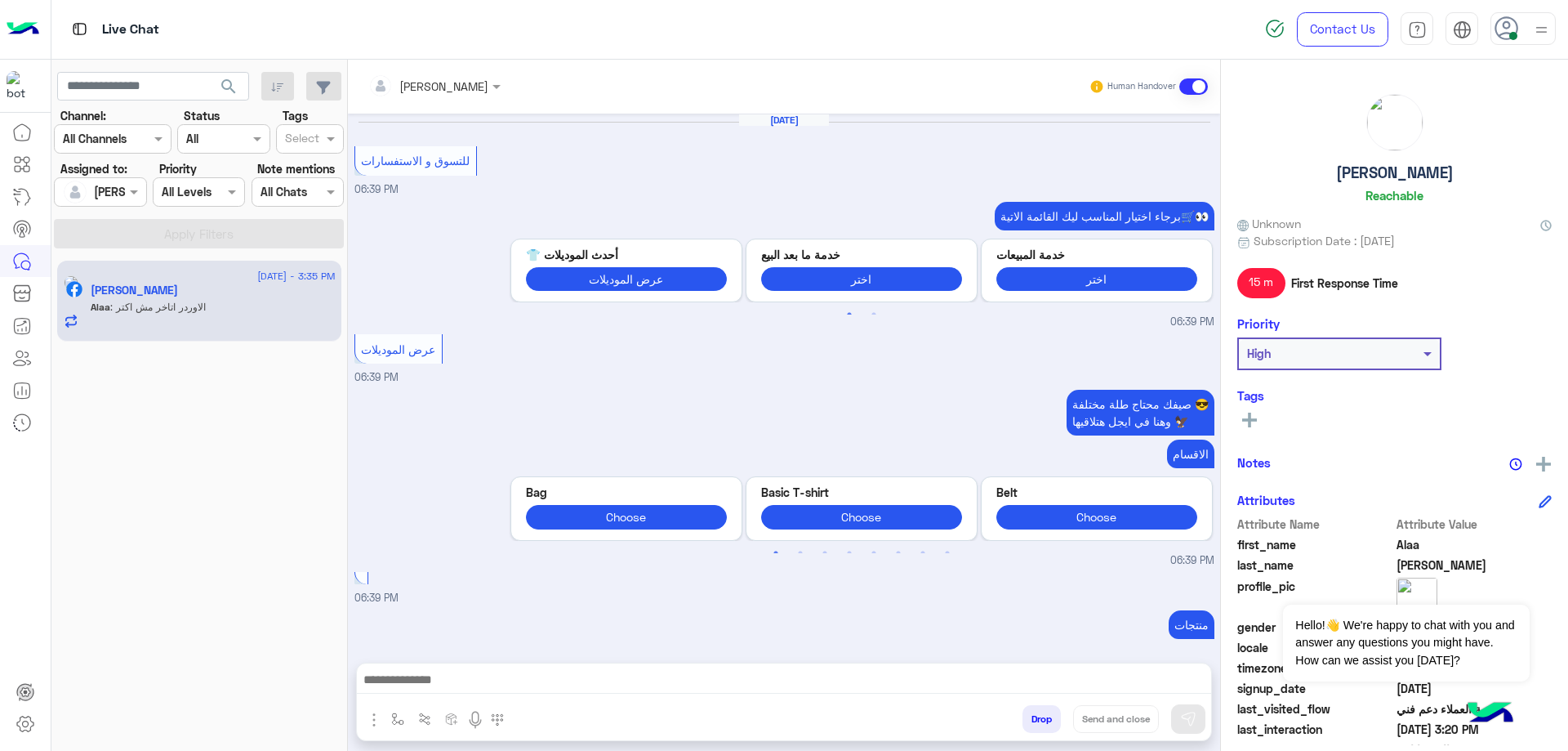
scroll to position [1407, 0]
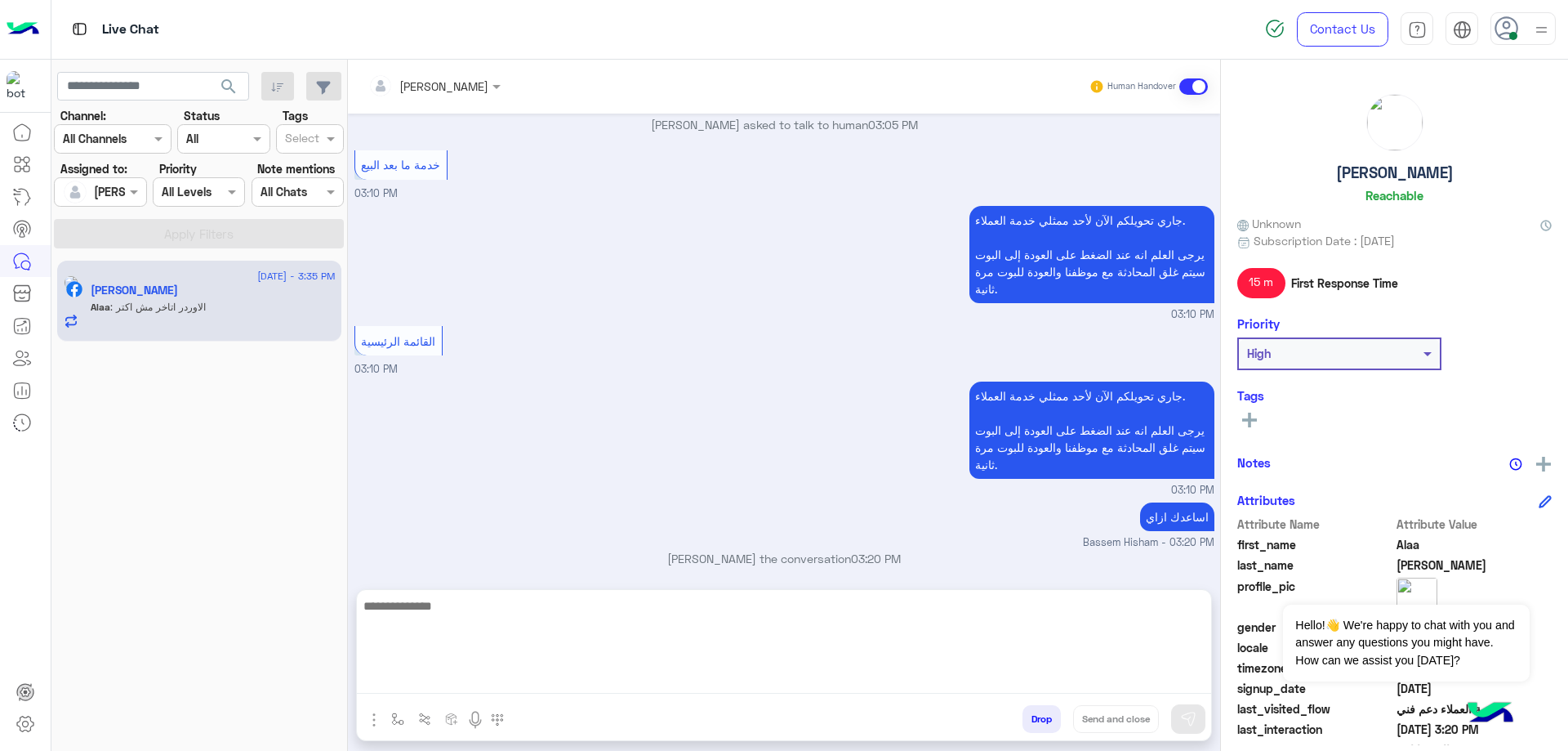
click at [501, 674] on textarea at bounding box center [784, 645] width 854 height 98
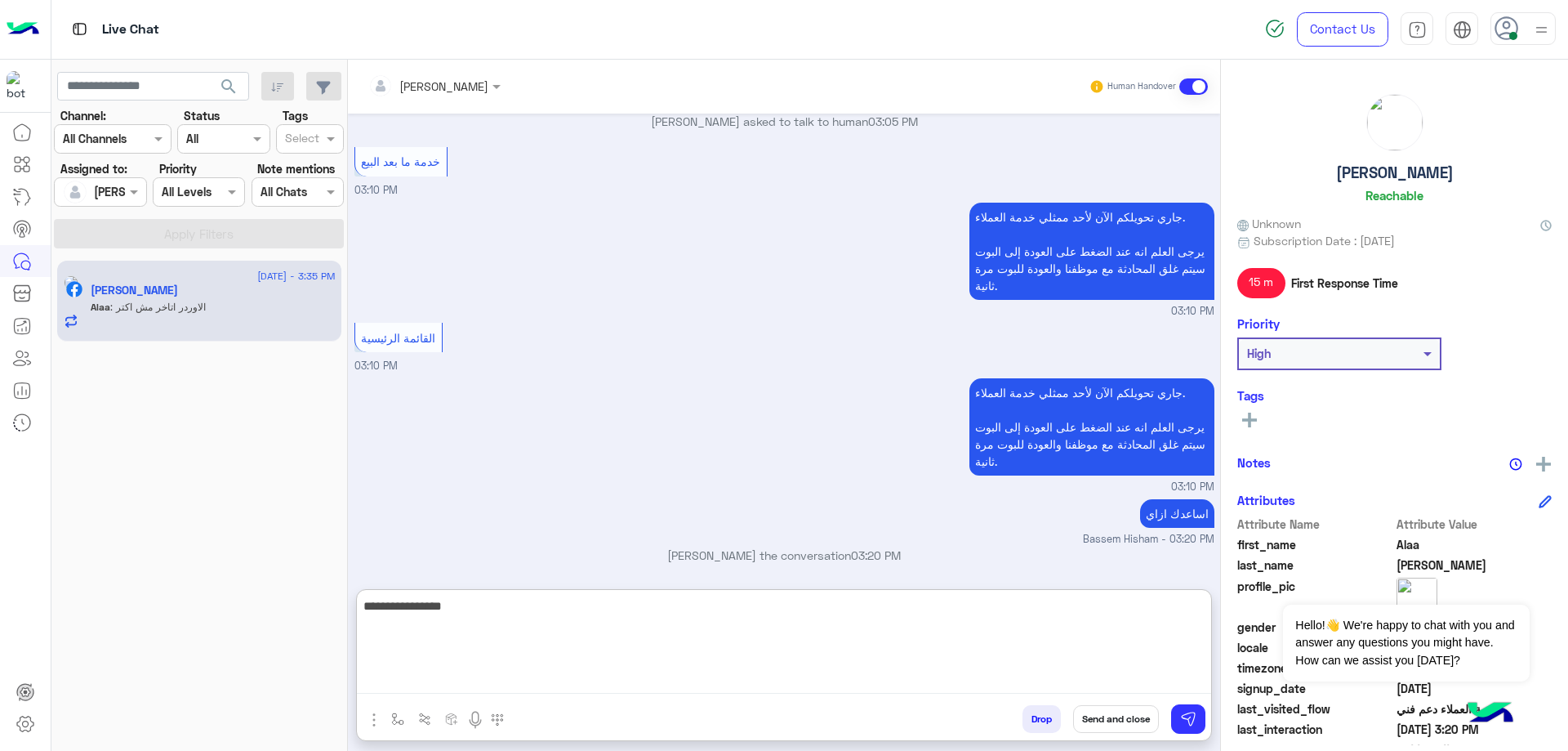
type textarea "**********"
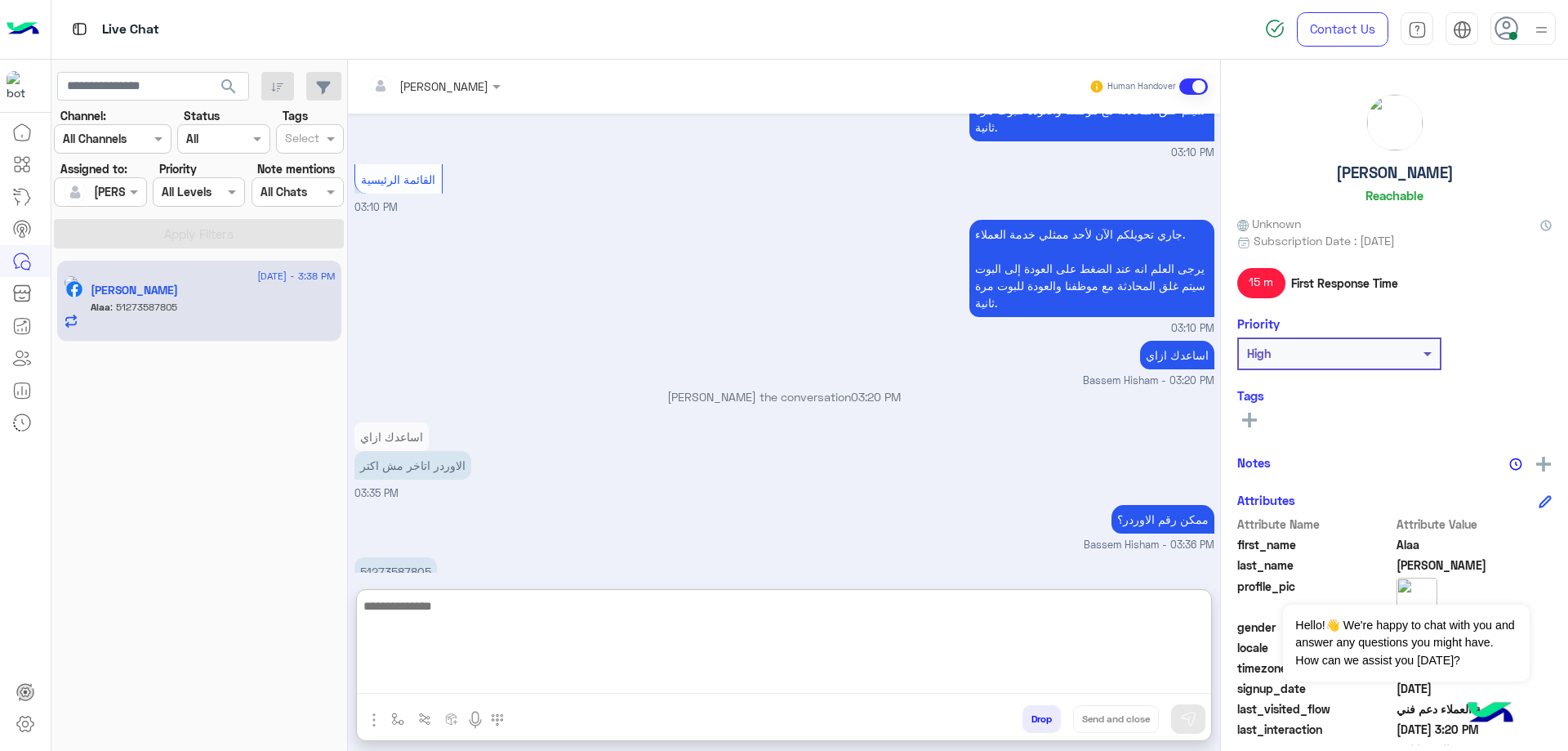
scroll to position [1587, 0]
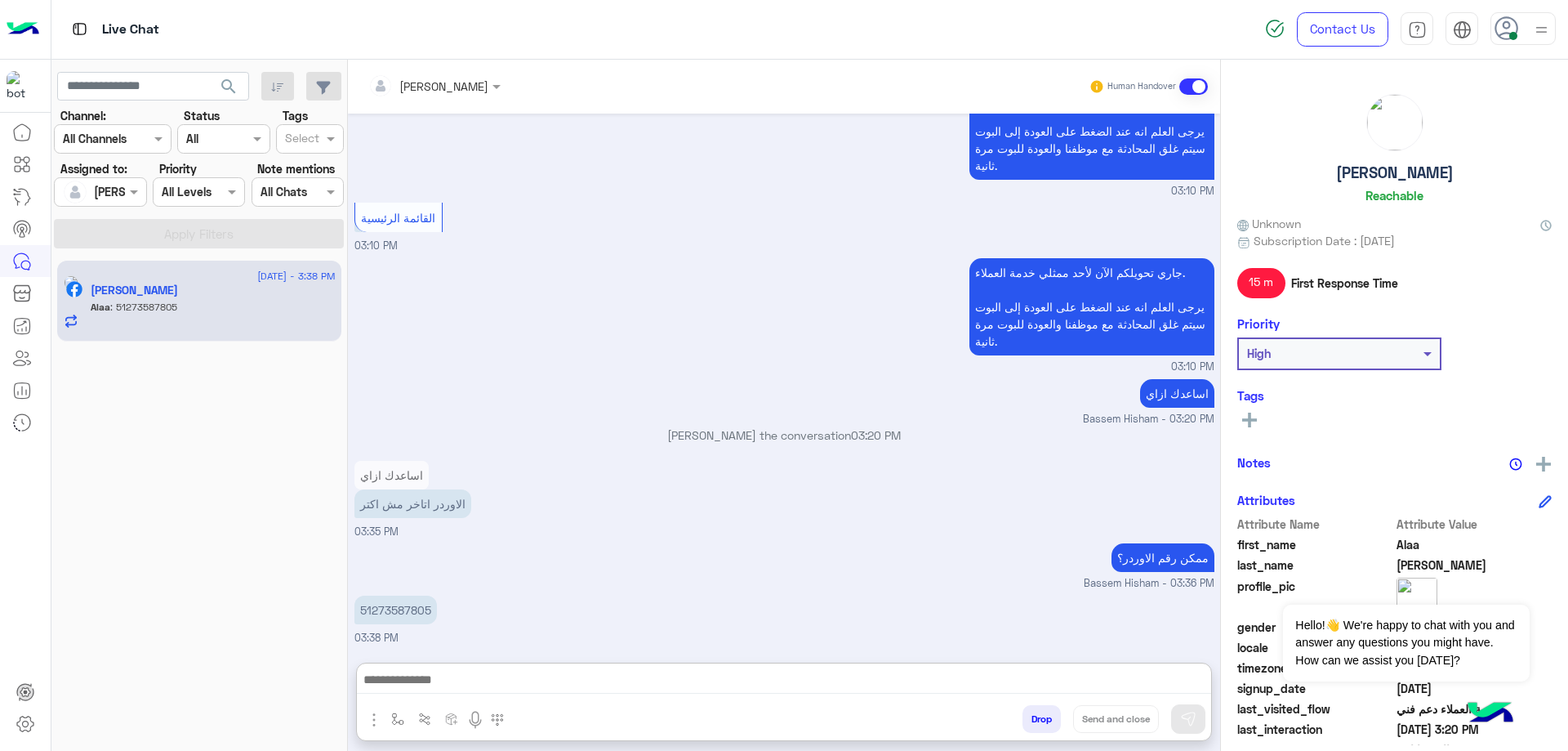
click at [388, 596] on p "51273587805" at bounding box center [396, 610] width 82 height 29
click at [388, 542] on div "Sep 2, 2025 للتسوق و الاستفسارات 06:39 PM برجاء اختيار المناسب ليك القائمة الات…" at bounding box center [784, 379] width 873 height 533
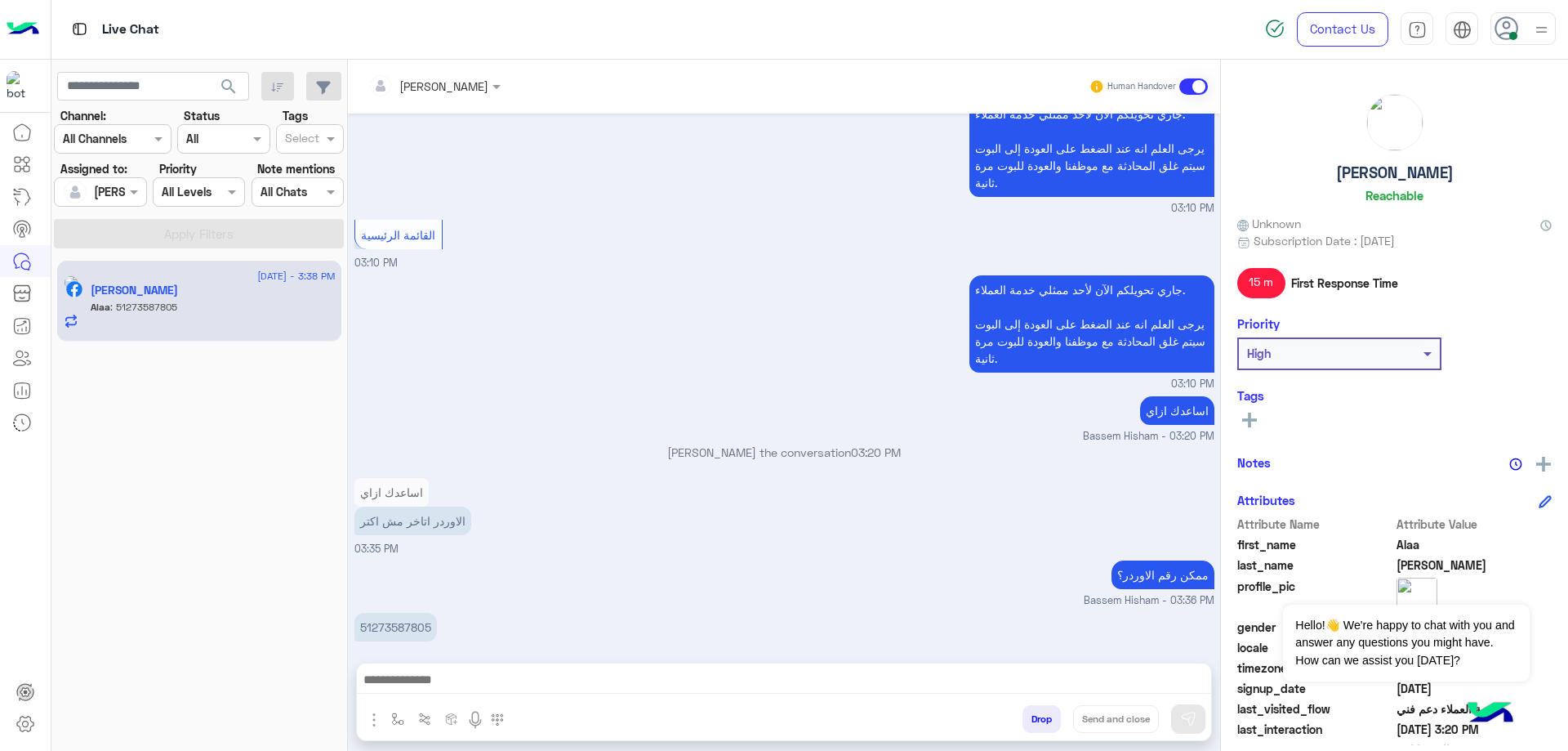
copy app-message "51273587805"
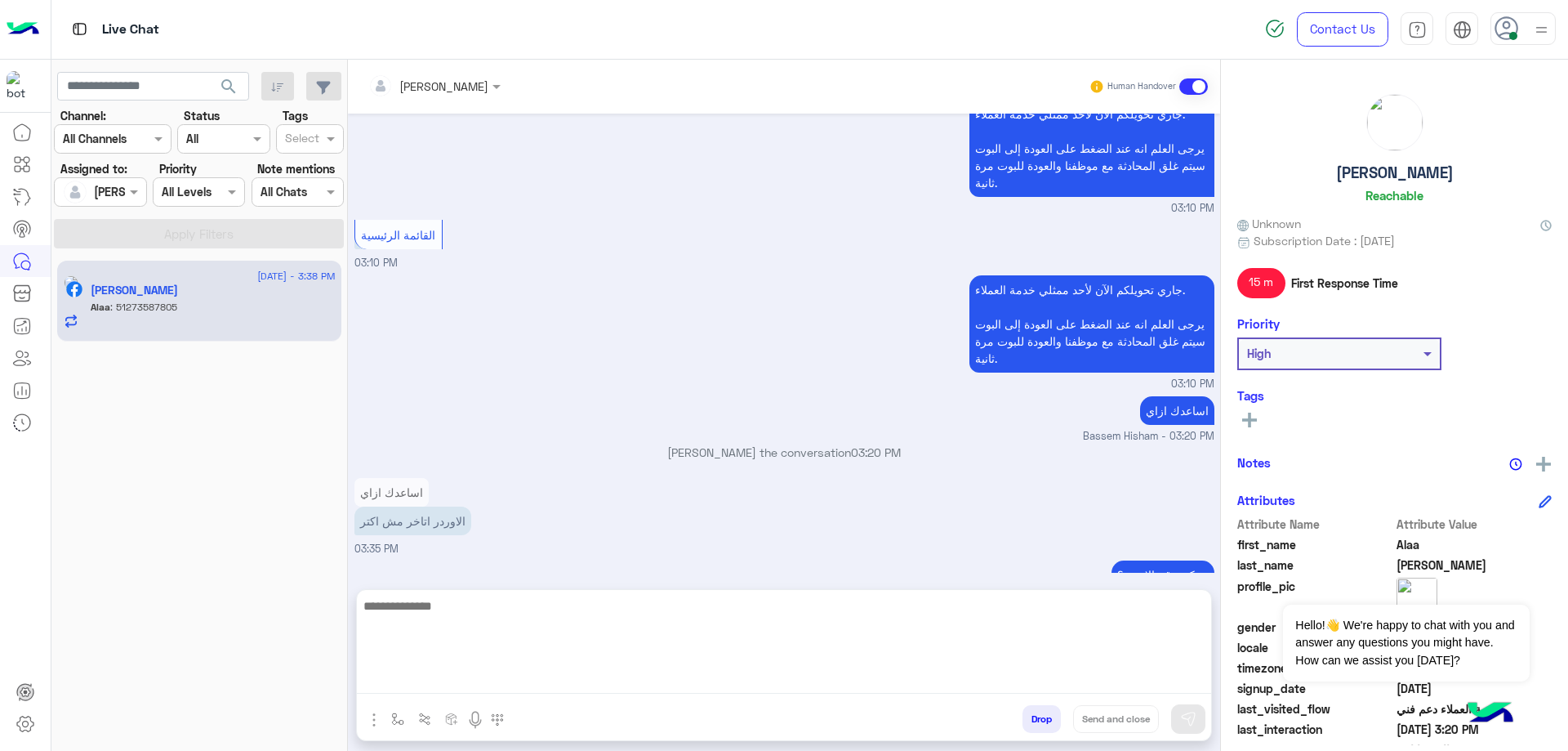
click at [758, 676] on textarea at bounding box center [784, 645] width 854 height 98
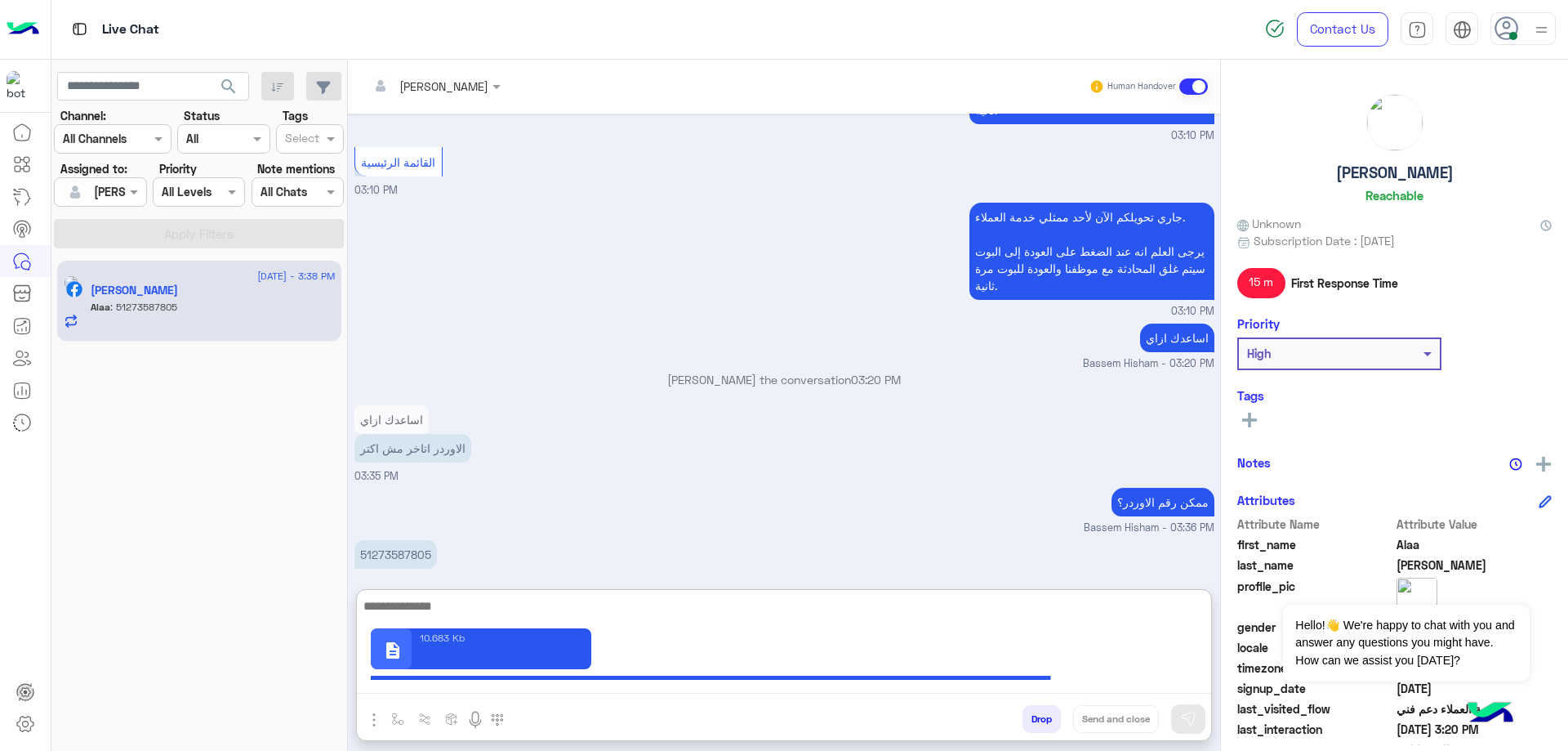
scroll to position [1587, 0]
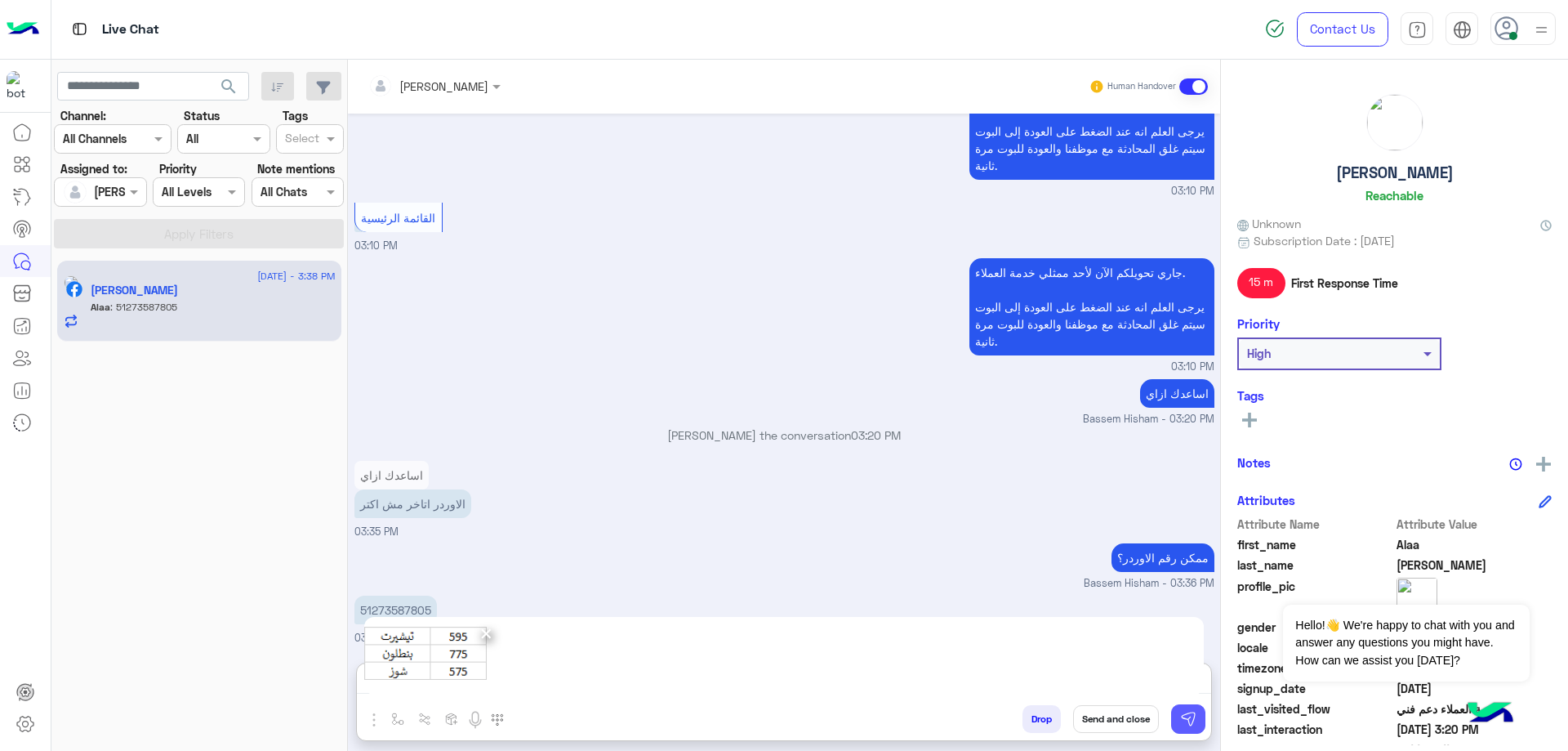
click at [1191, 715] on img at bounding box center [1188, 719] width 17 height 17
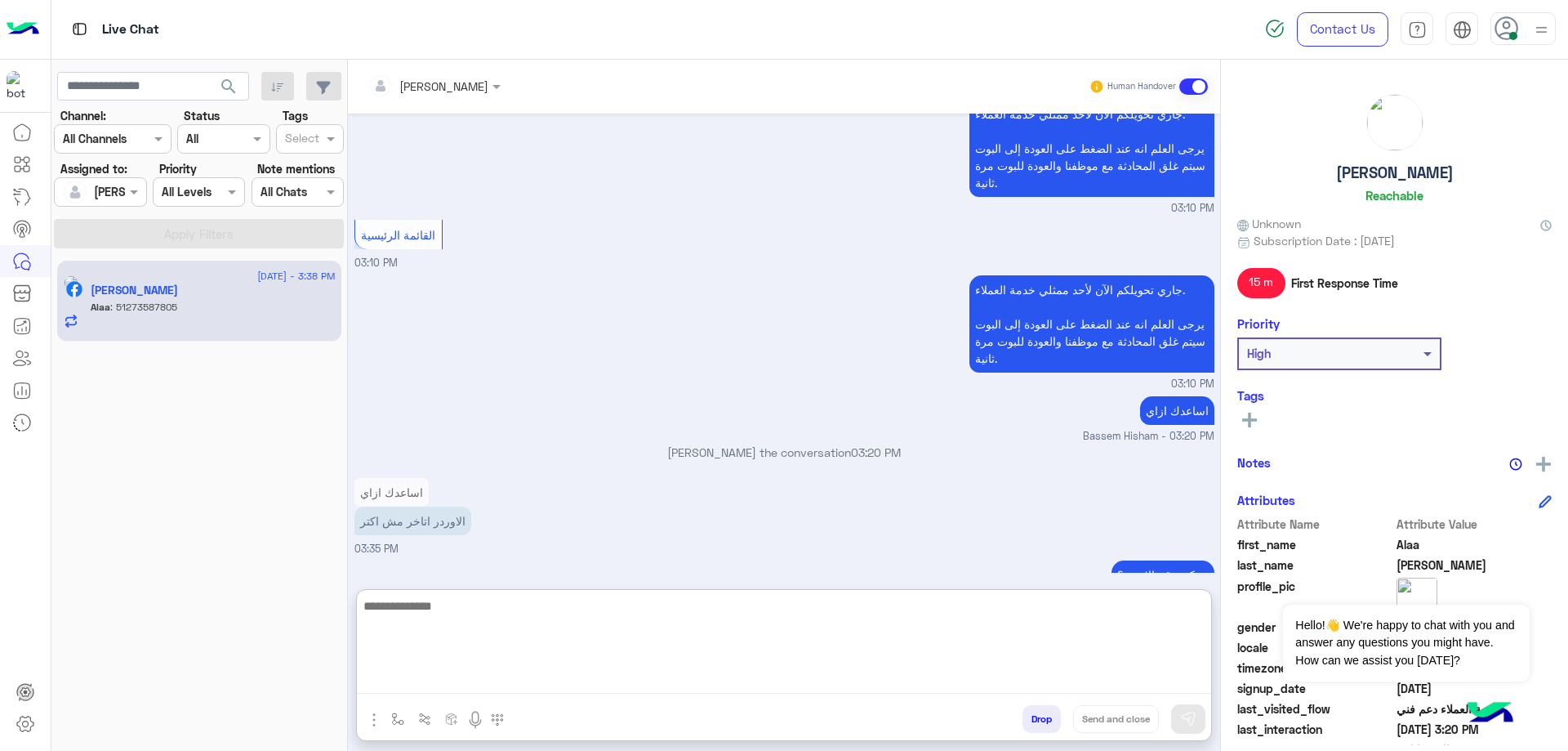
click at [598, 682] on textarea at bounding box center [784, 645] width 854 height 98
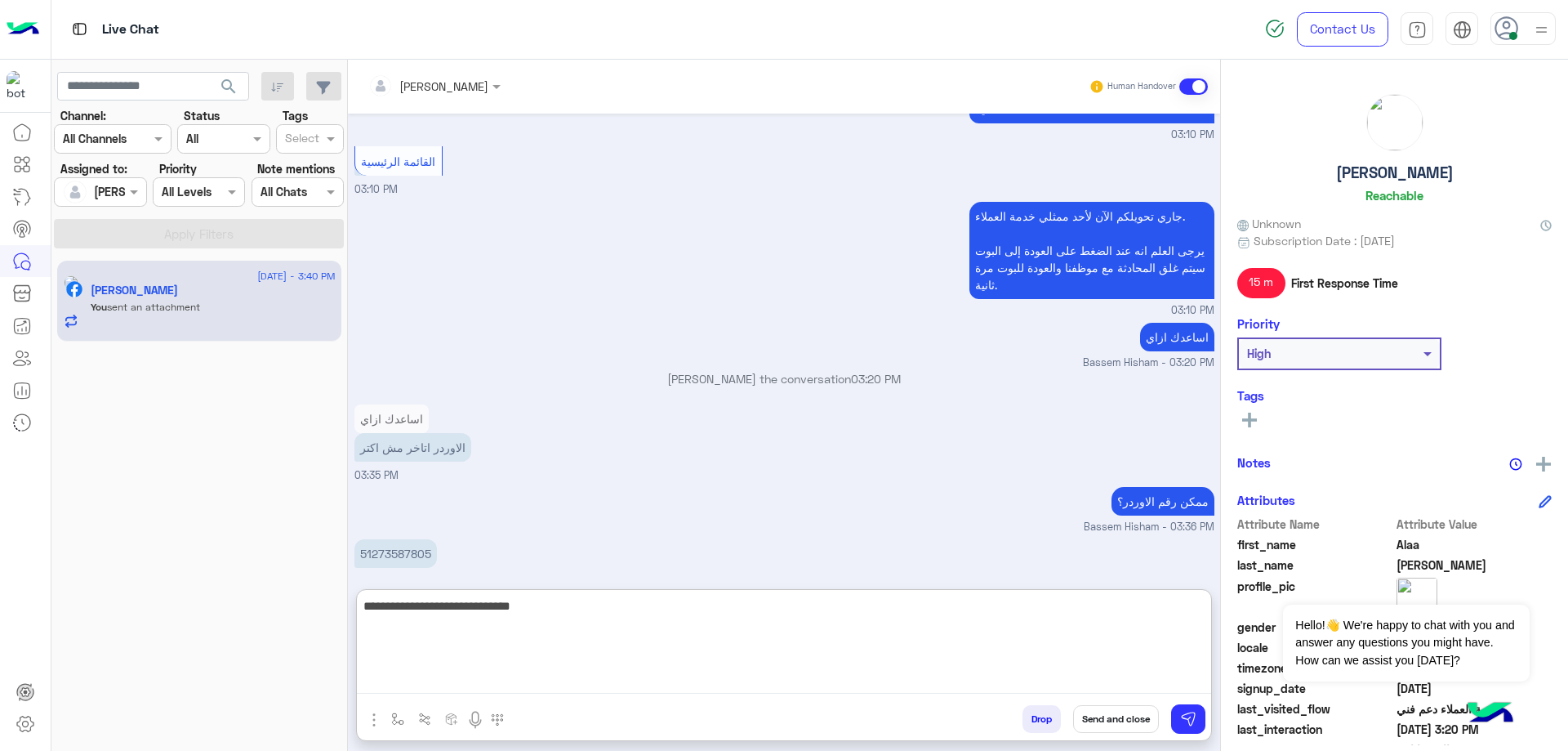
scroll to position [1809, 0]
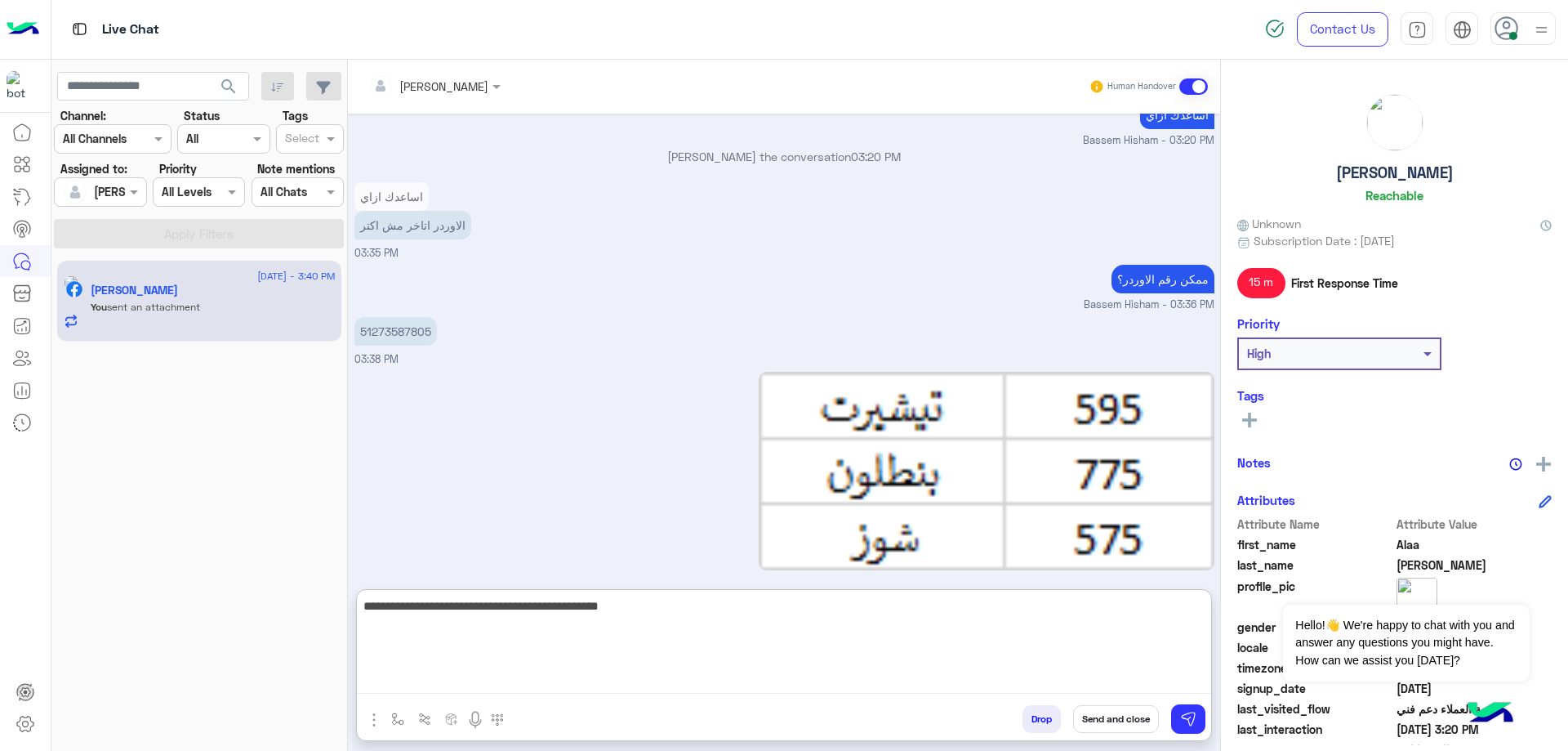
type textarea "**********"
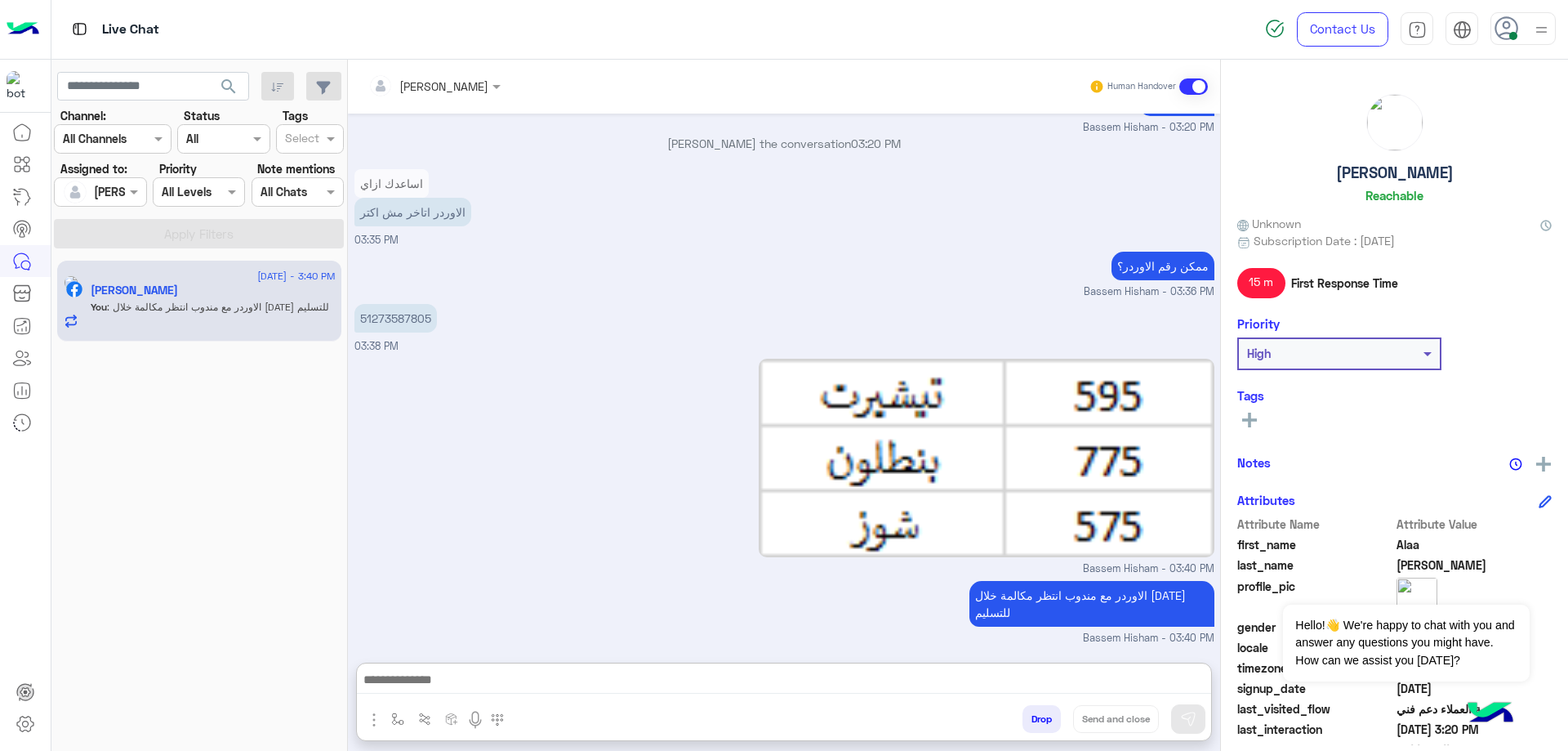
click at [1388, 161] on div "Alaa Ali Reachable" at bounding box center [1394, 151] width 315 height 115
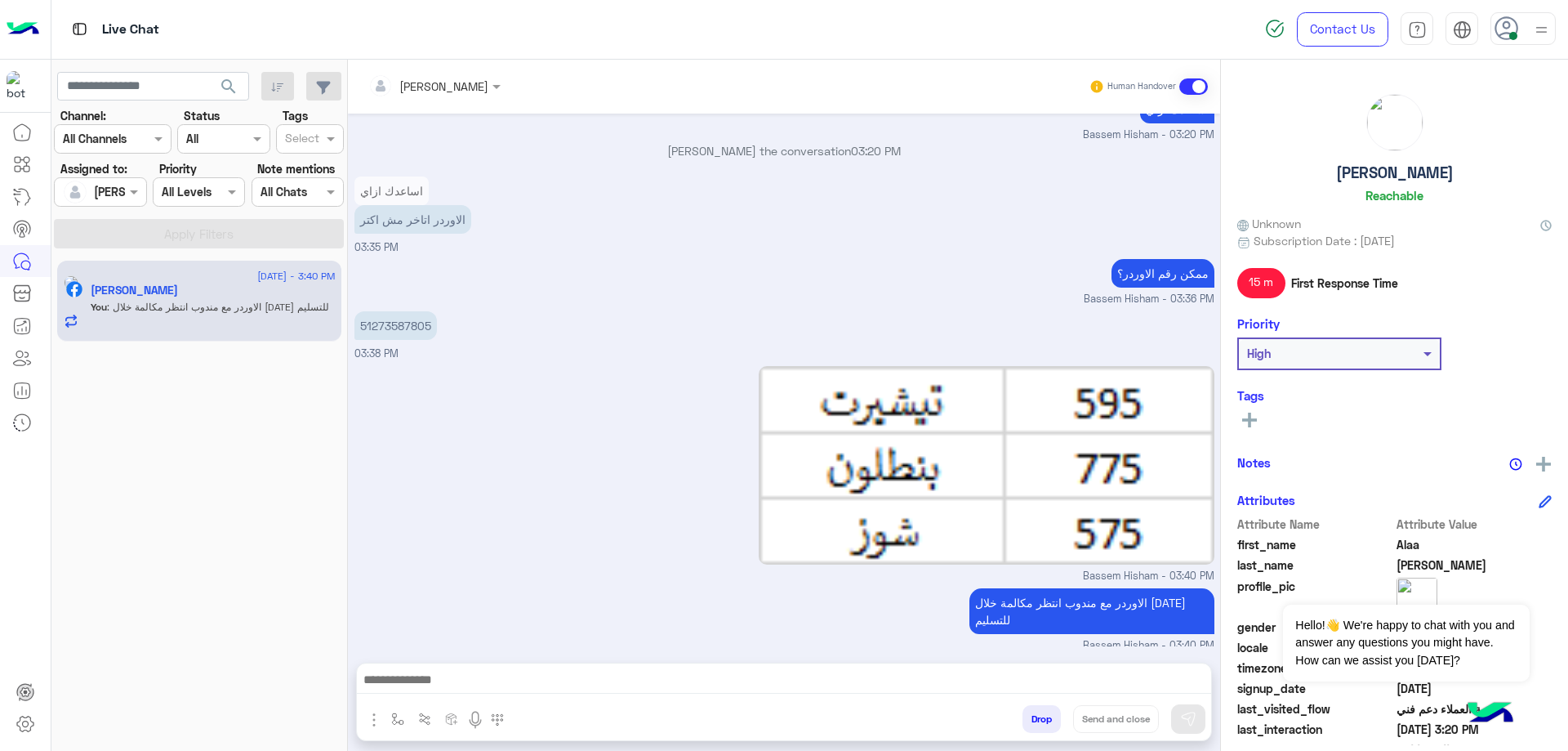
scroll to position [1806, 0]
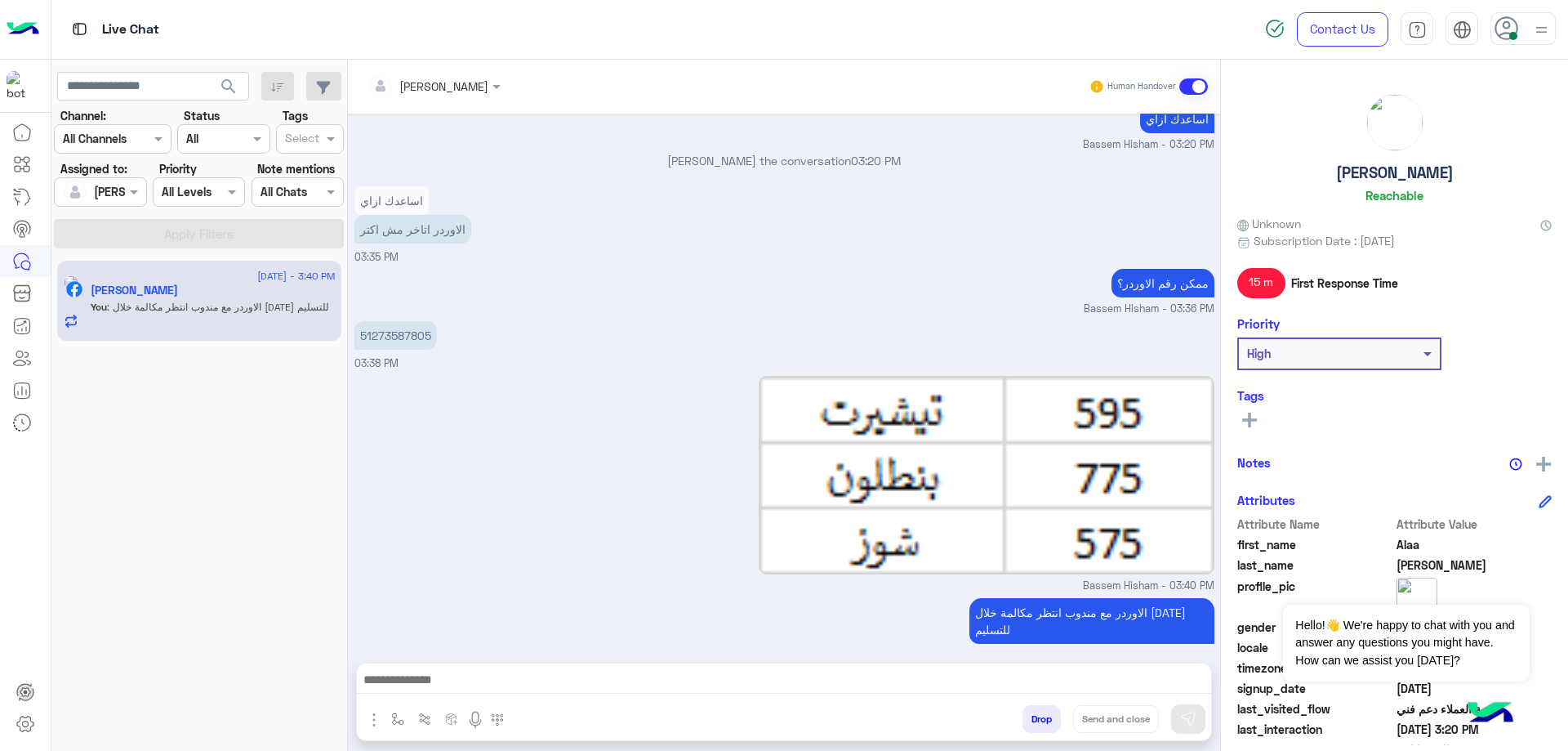
click at [1388, 173] on h5 "Alaa Ali" at bounding box center [1395, 172] width 118 height 18
copy h5 "Alaa Ali"
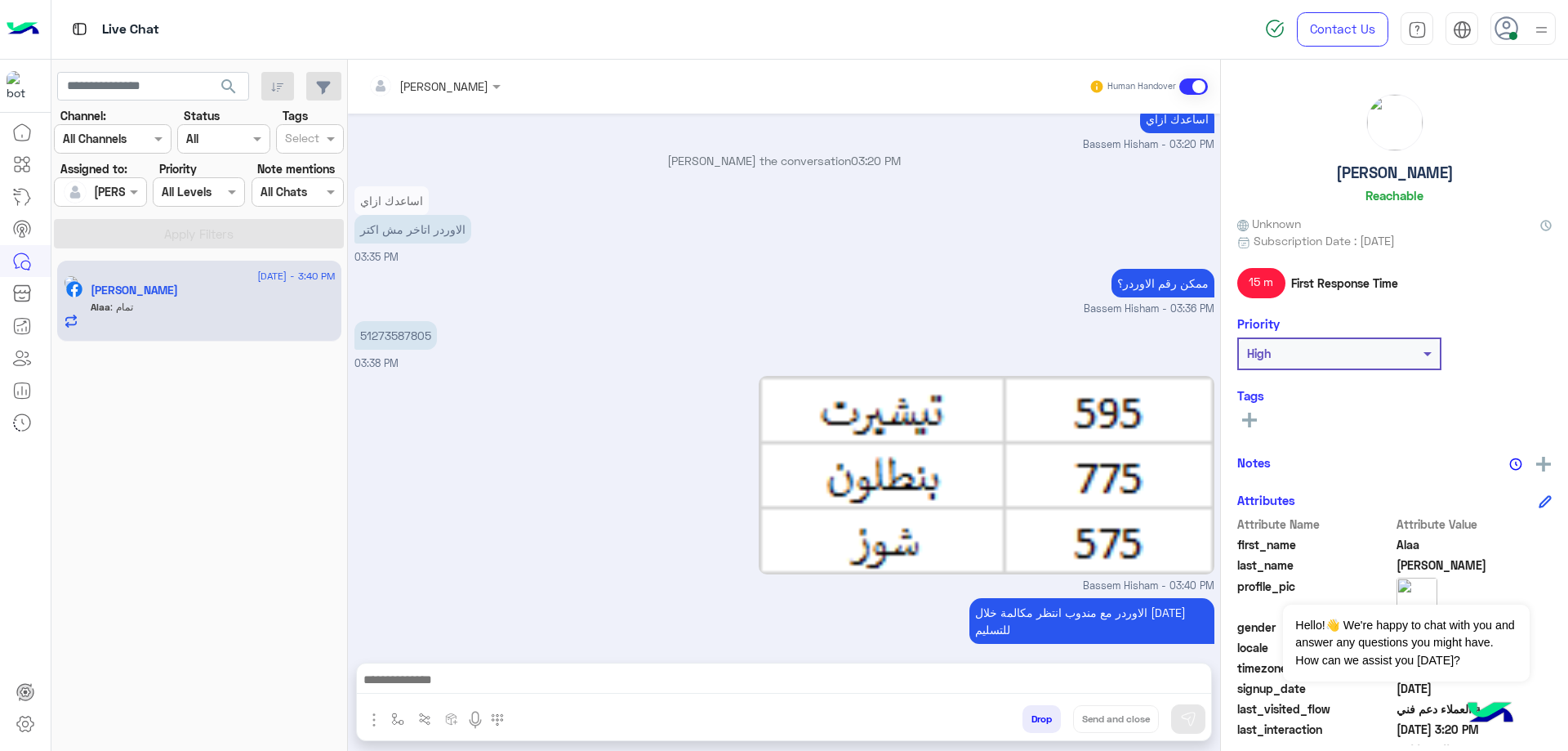
scroll to position [1859, 0]
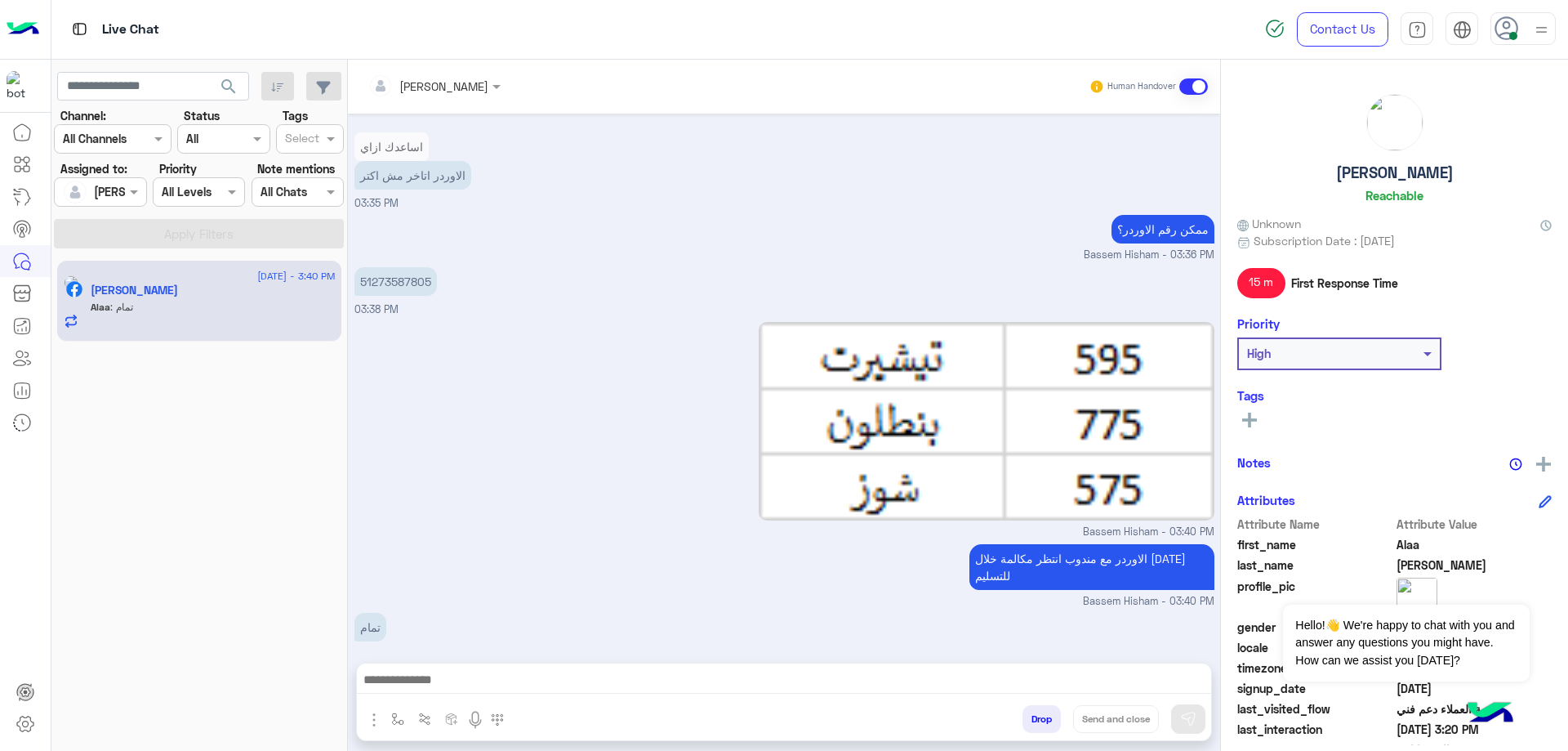
click at [1008, 665] on div at bounding box center [784, 683] width 854 height 41
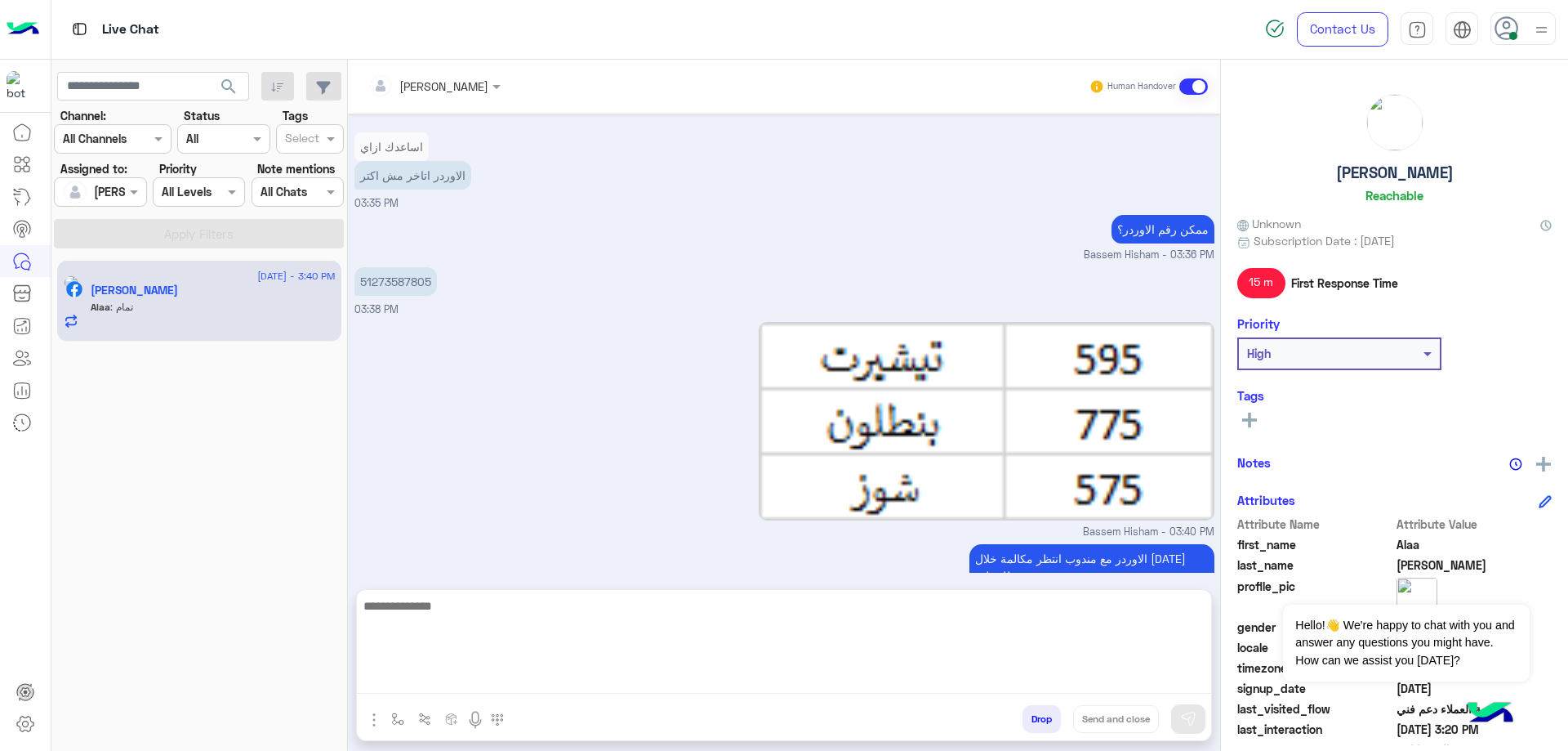
click at [1090, 690] on textarea at bounding box center [784, 645] width 854 height 98
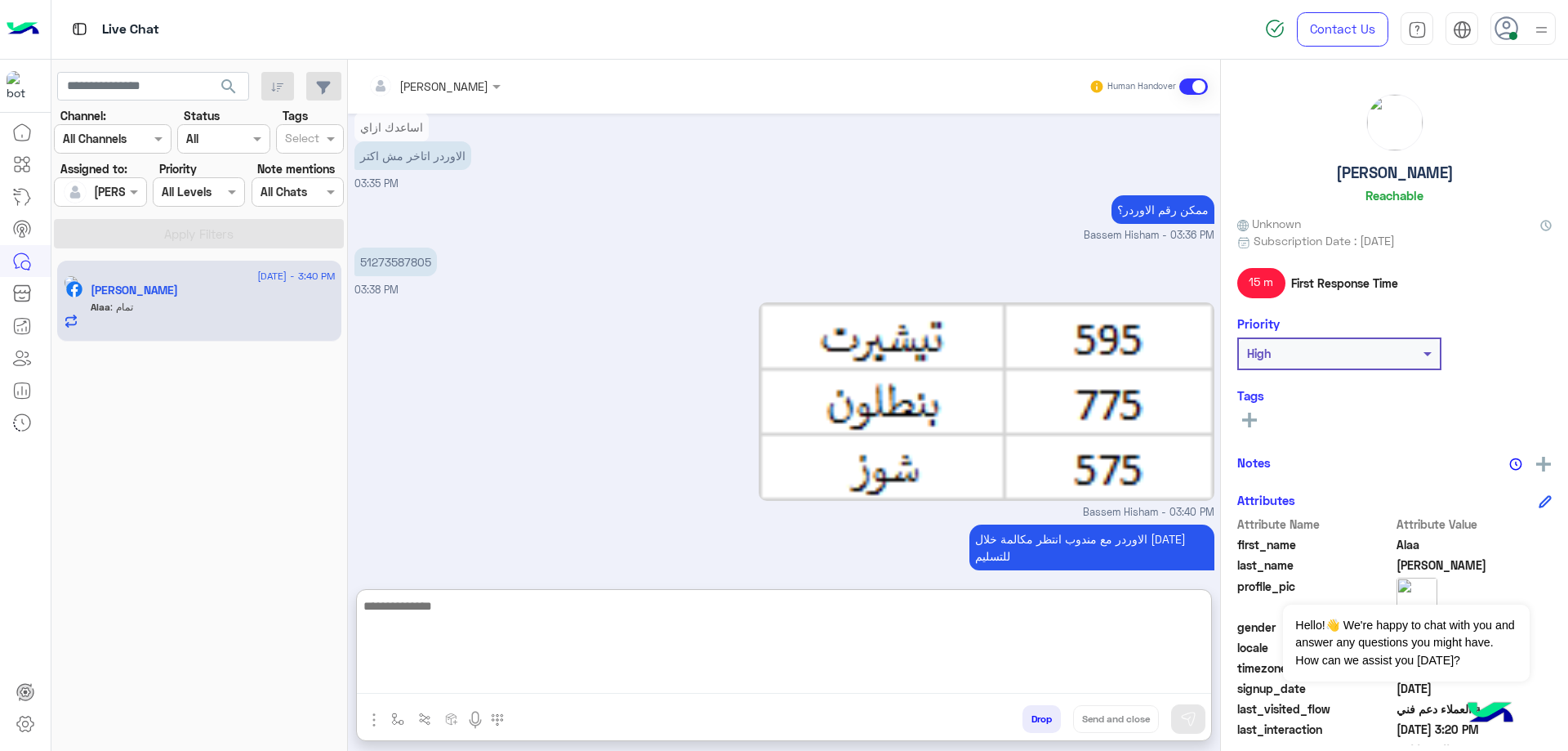
paste textarea "**********"
type textarea "**********"
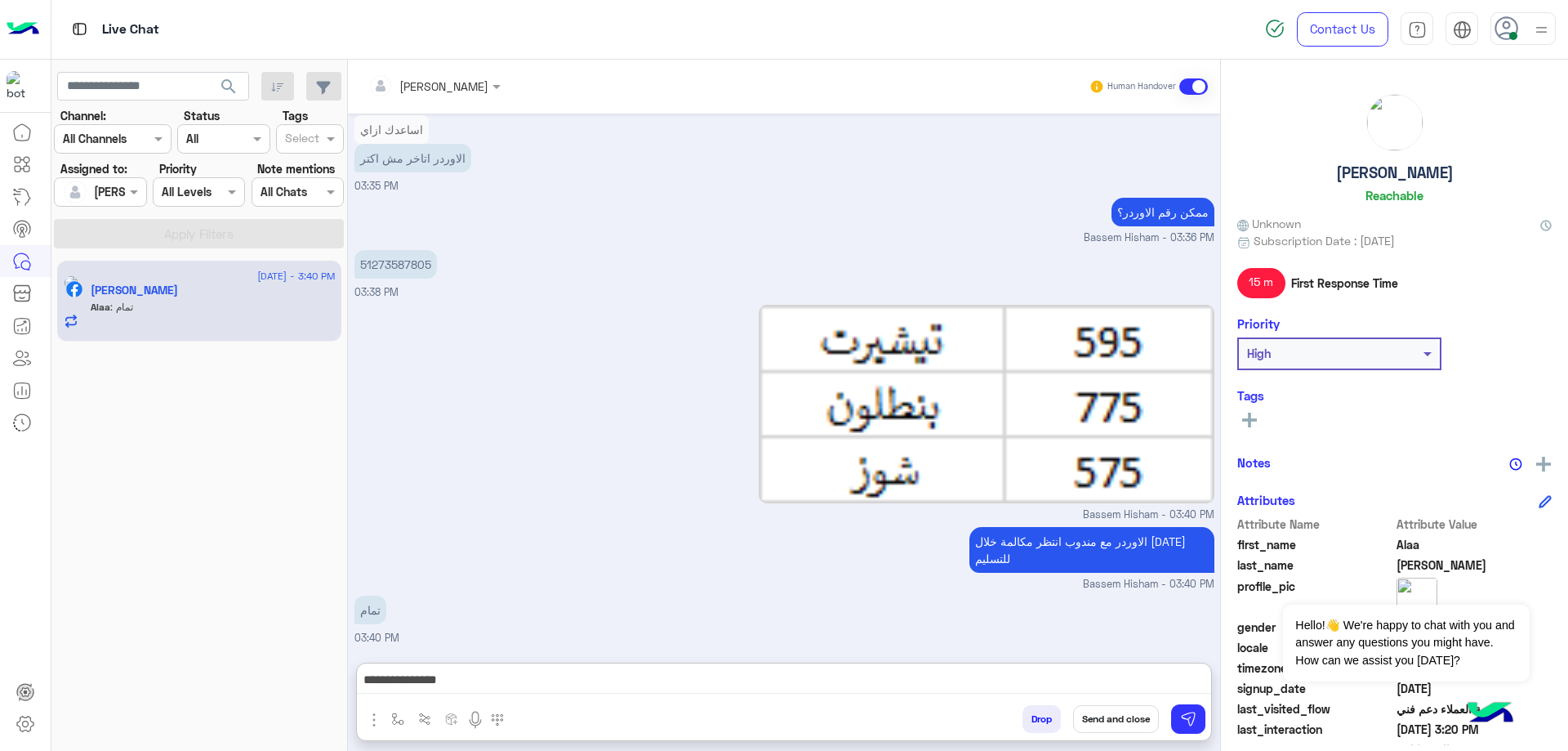
click at [1123, 715] on button "Send and close" at bounding box center [1116, 719] width 86 height 28
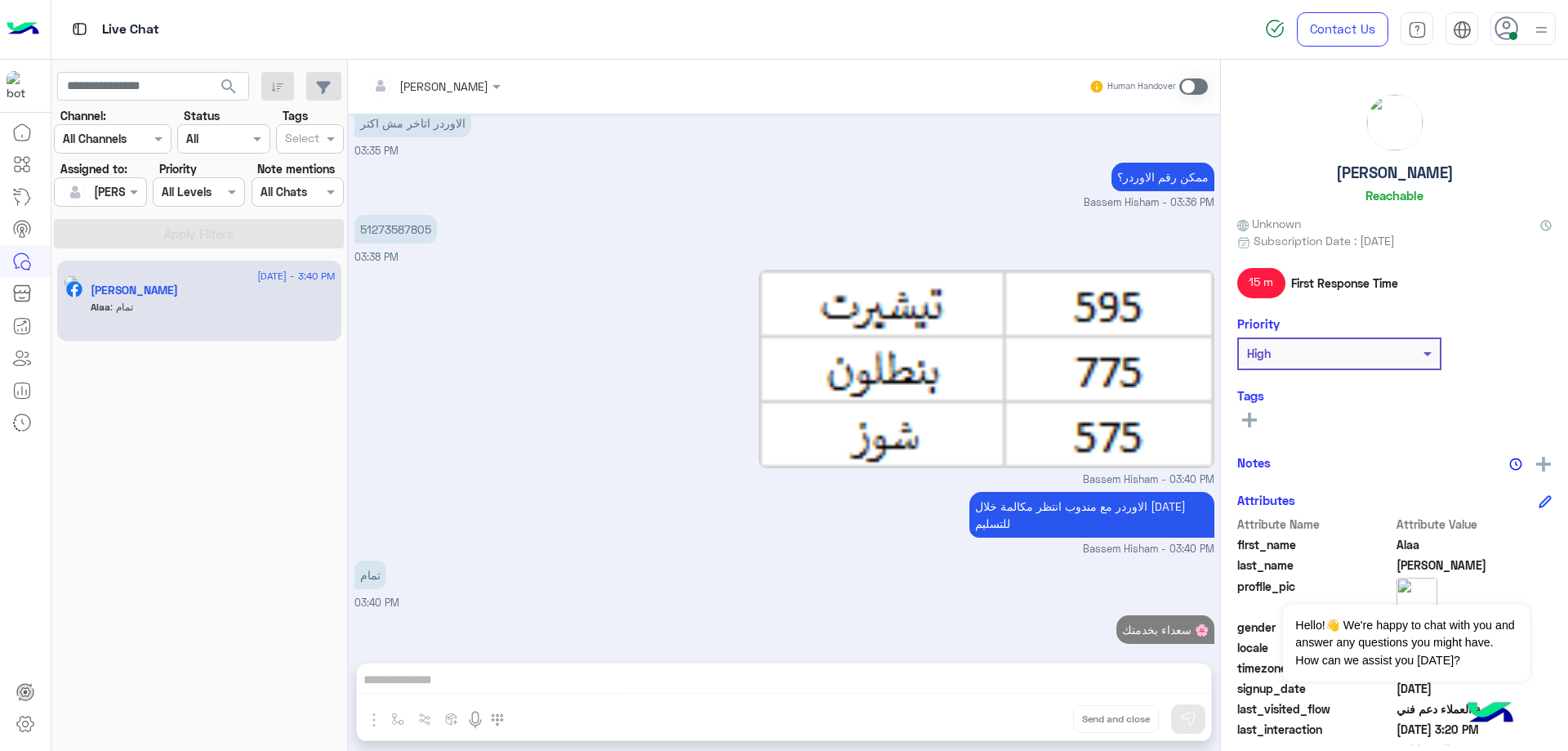
scroll to position [1942, 0]
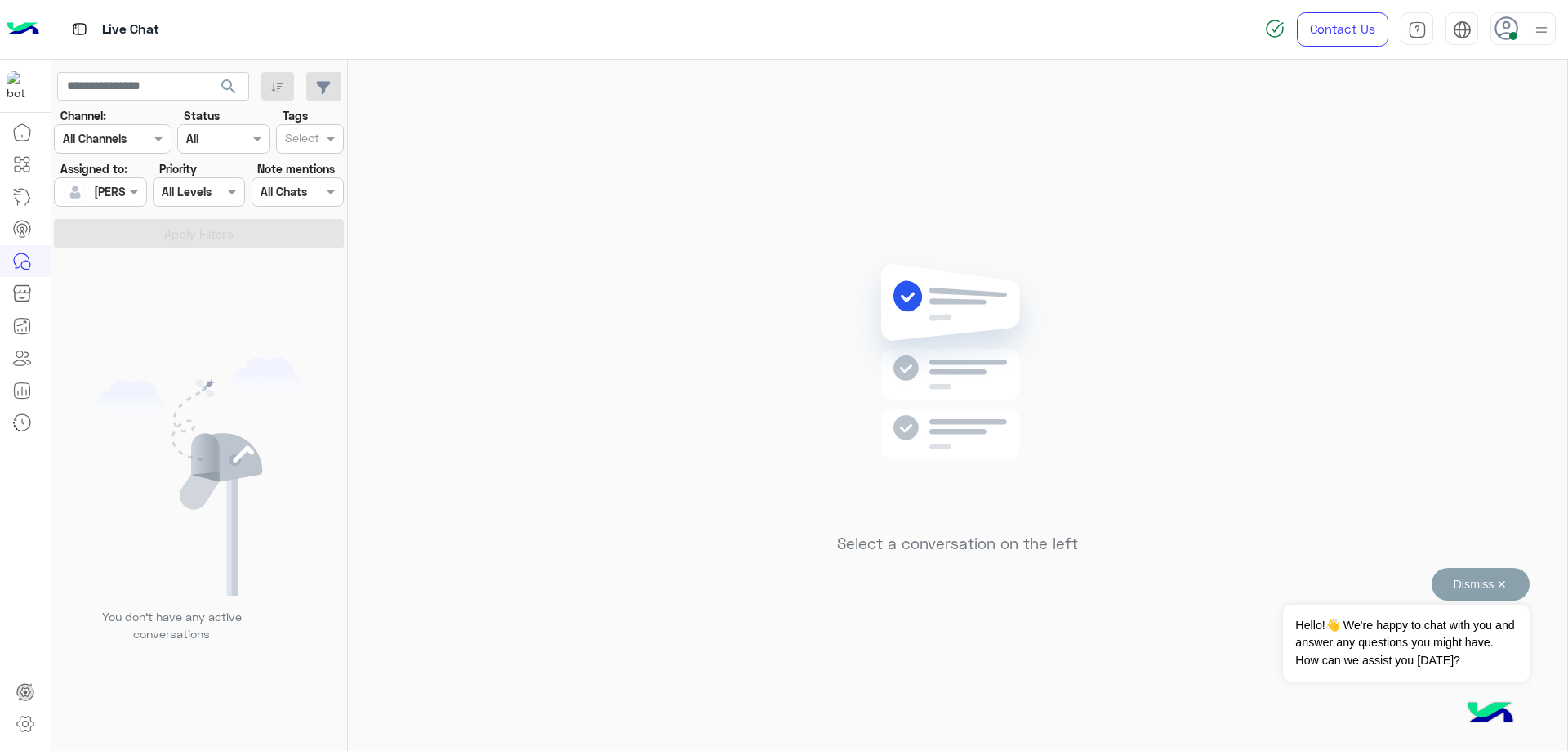
click at [1491, 594] on button "Dismiss ✕" at bounding box center [1481, 583] width 98 height 32
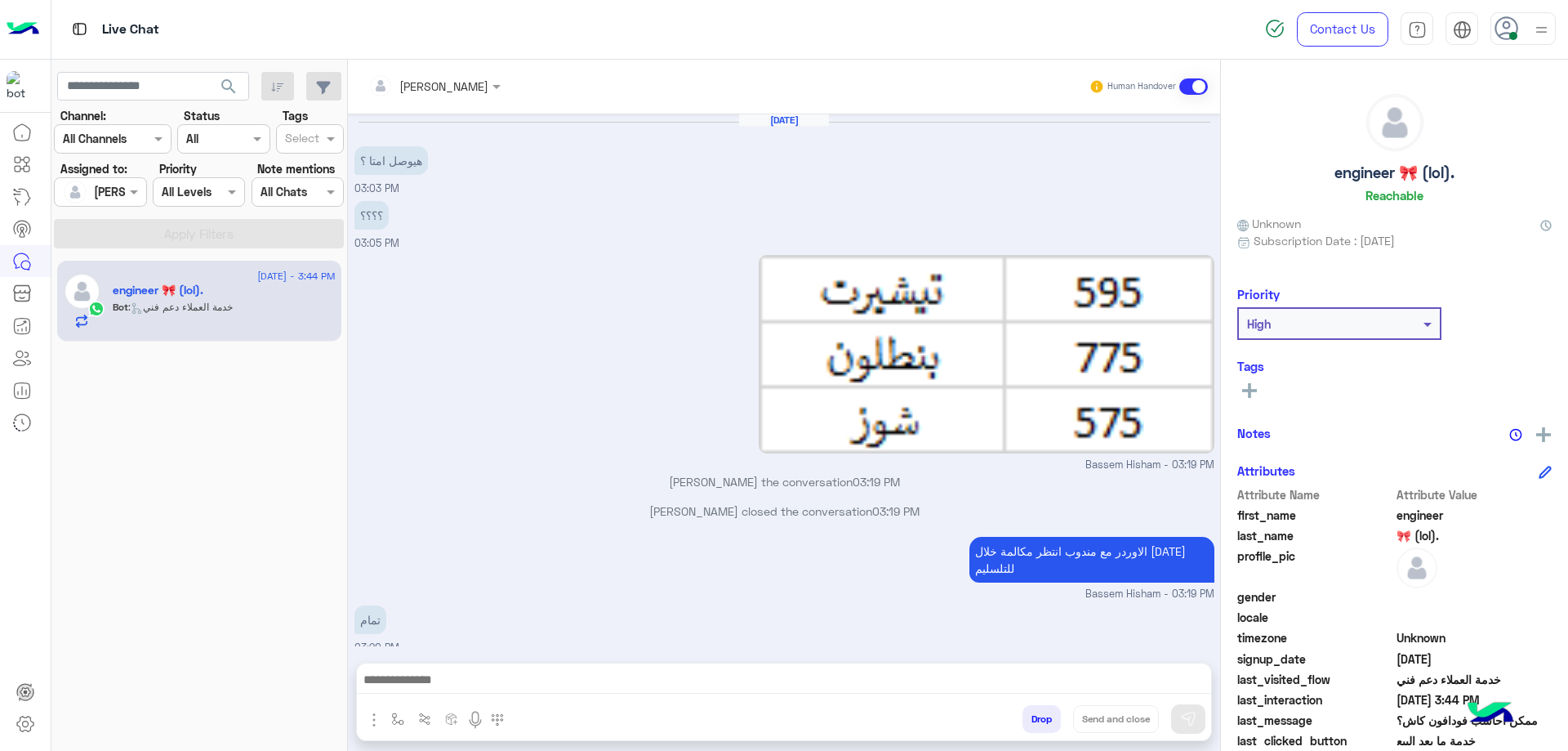
scroll to position [1284, 0]
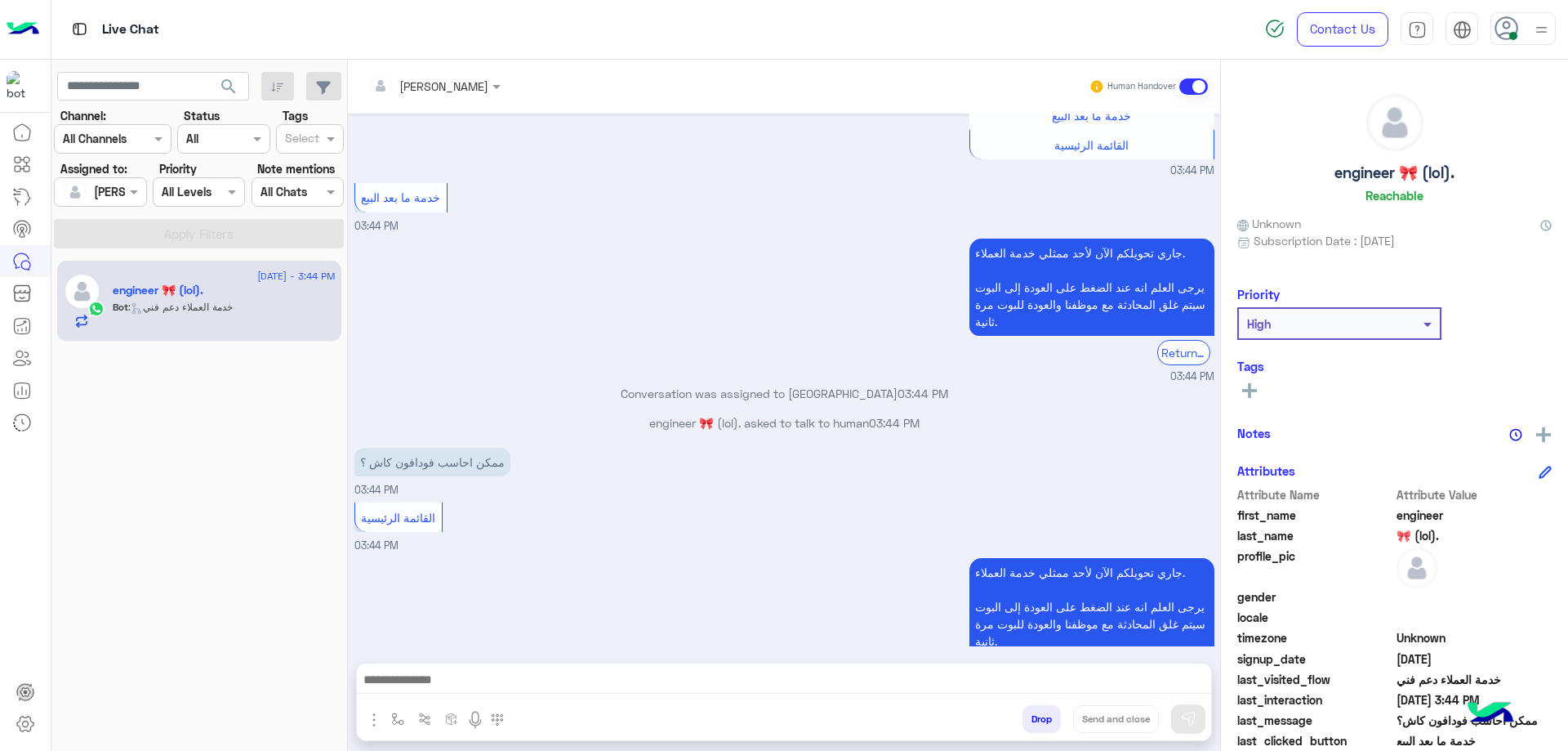
click at [110, 173] on label "Assigned to:" at bounding box center [94, 169] width 67 height 18
click at [113, 190] on div at bounding box center [99, 191] width 90 height 18
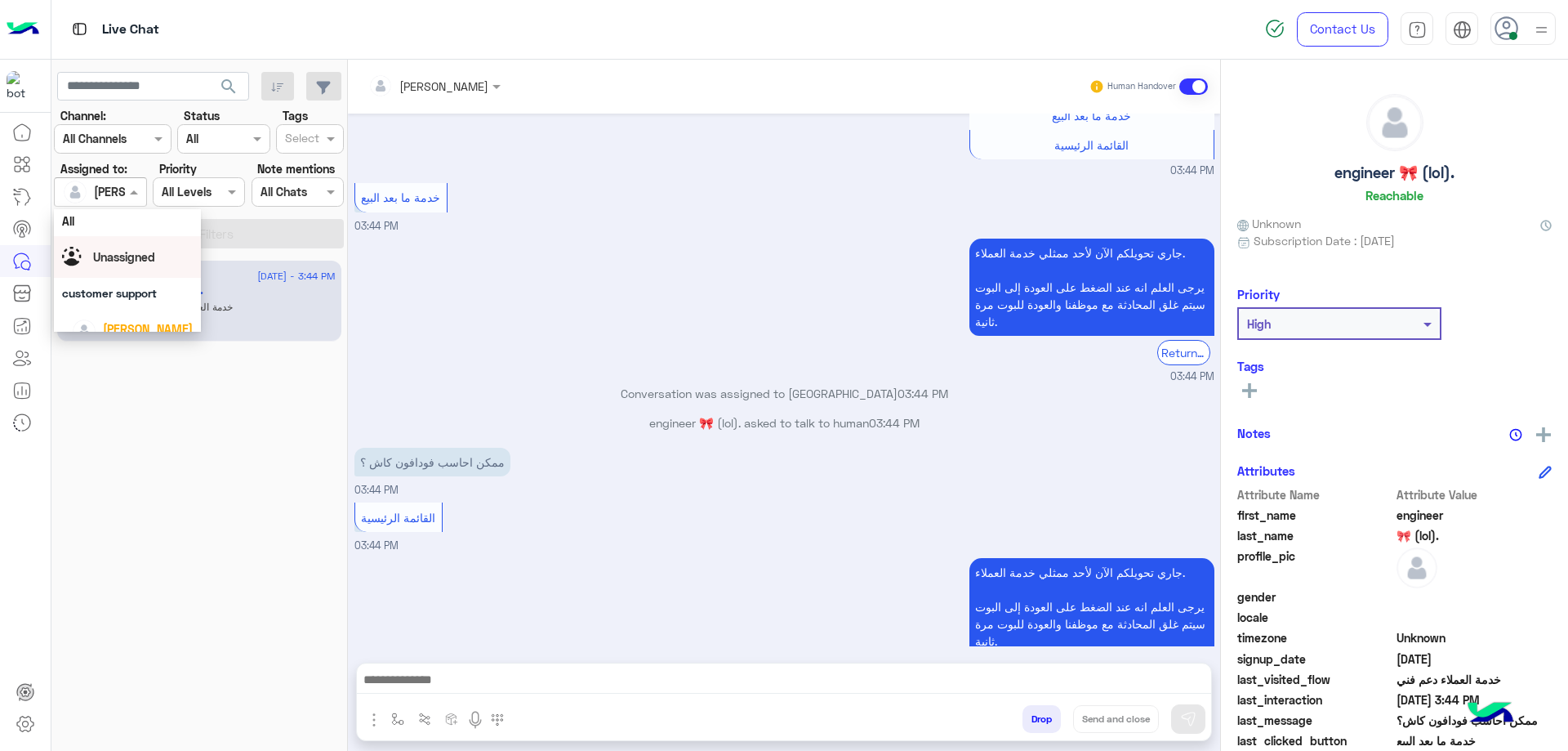
scroll to position [0, 0]
drag, startPoint x: 125, startPoint y: 254, endPoint x: 169, endPoint y: 264, distance: 45.1
click at [126, 254] on span "Unassigned" at bounding box center [124, 261] width 62 height 14
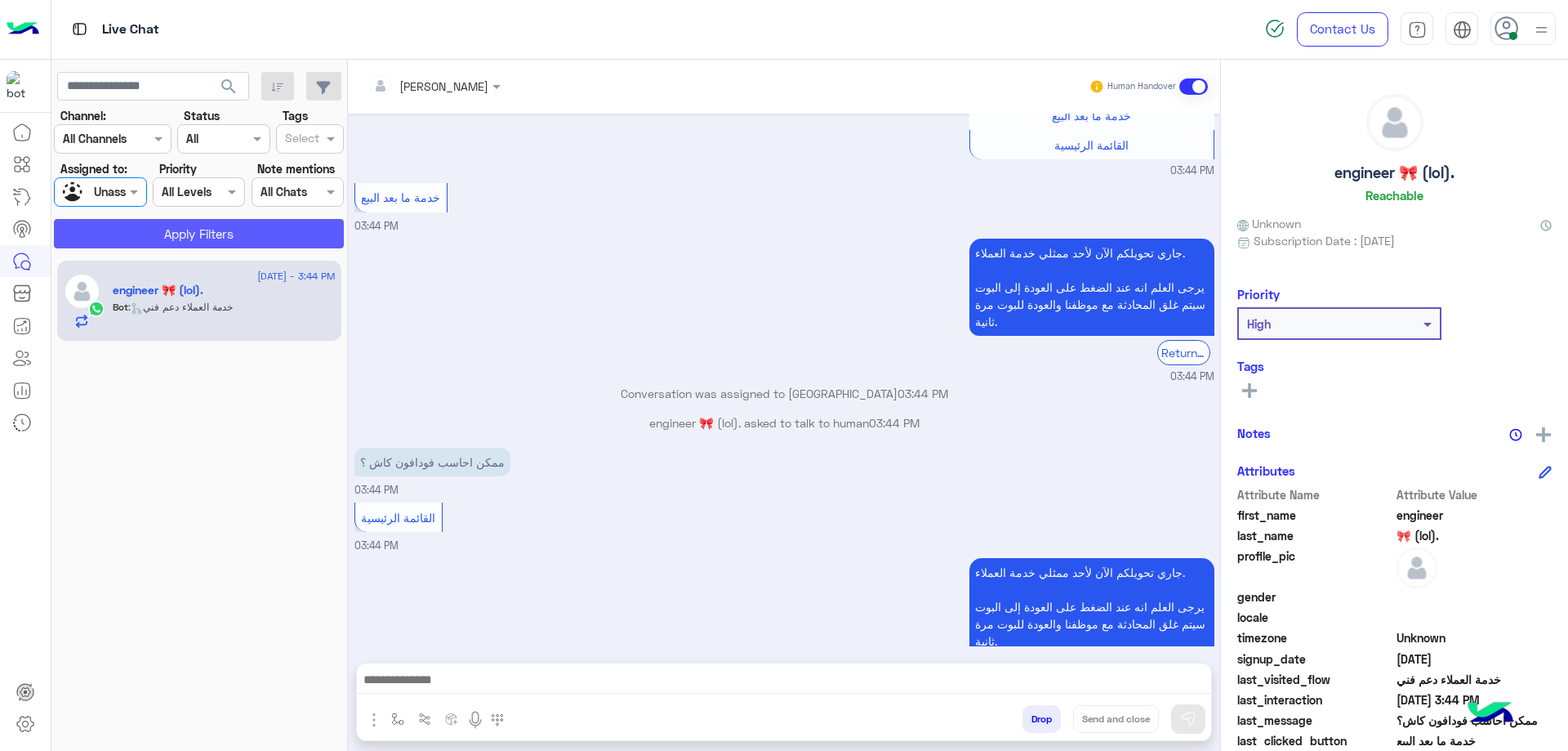
click at [205, 243] on button "Apply Filters" at bounding box center [198, 234] width 290 height 30
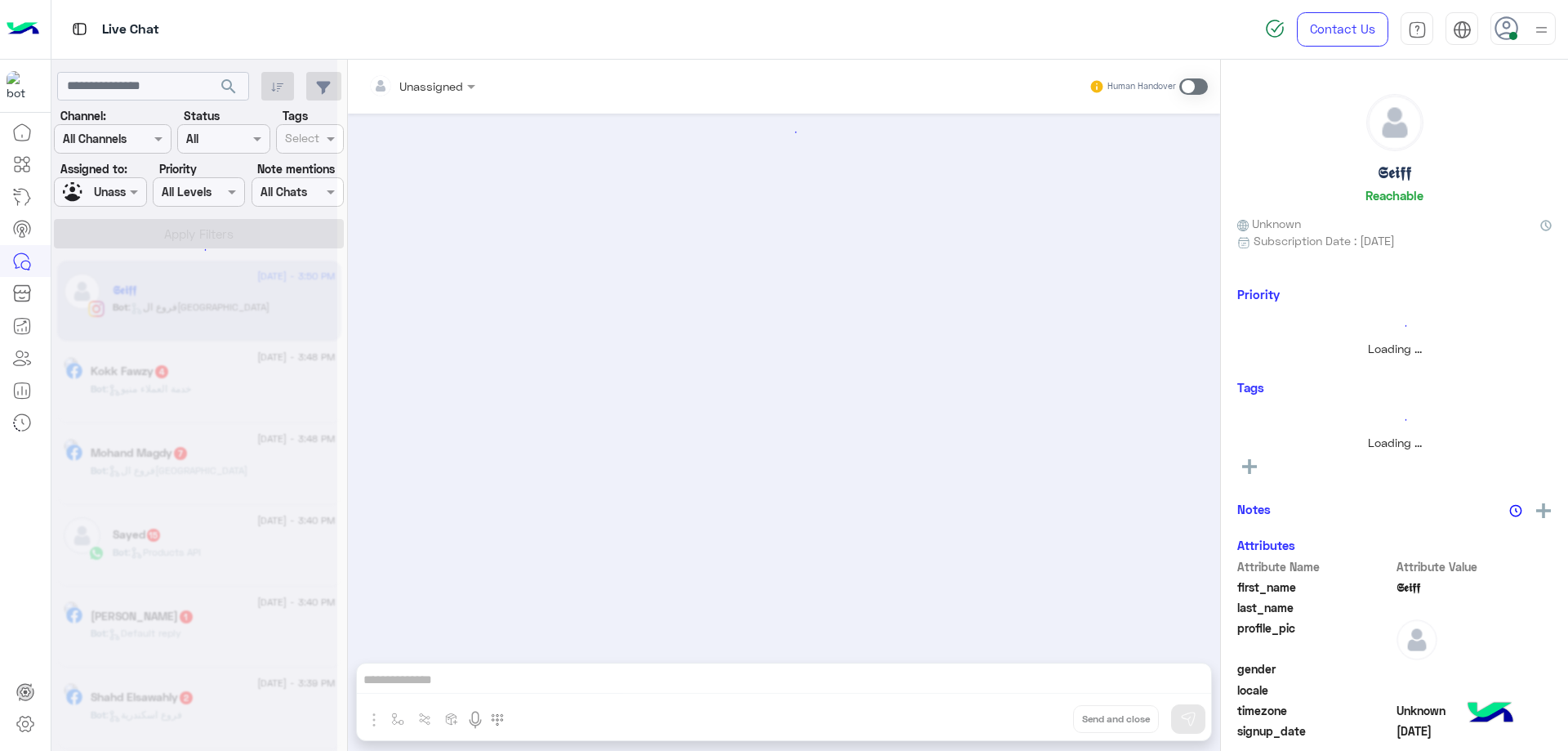
scroll to position [1022, 0]
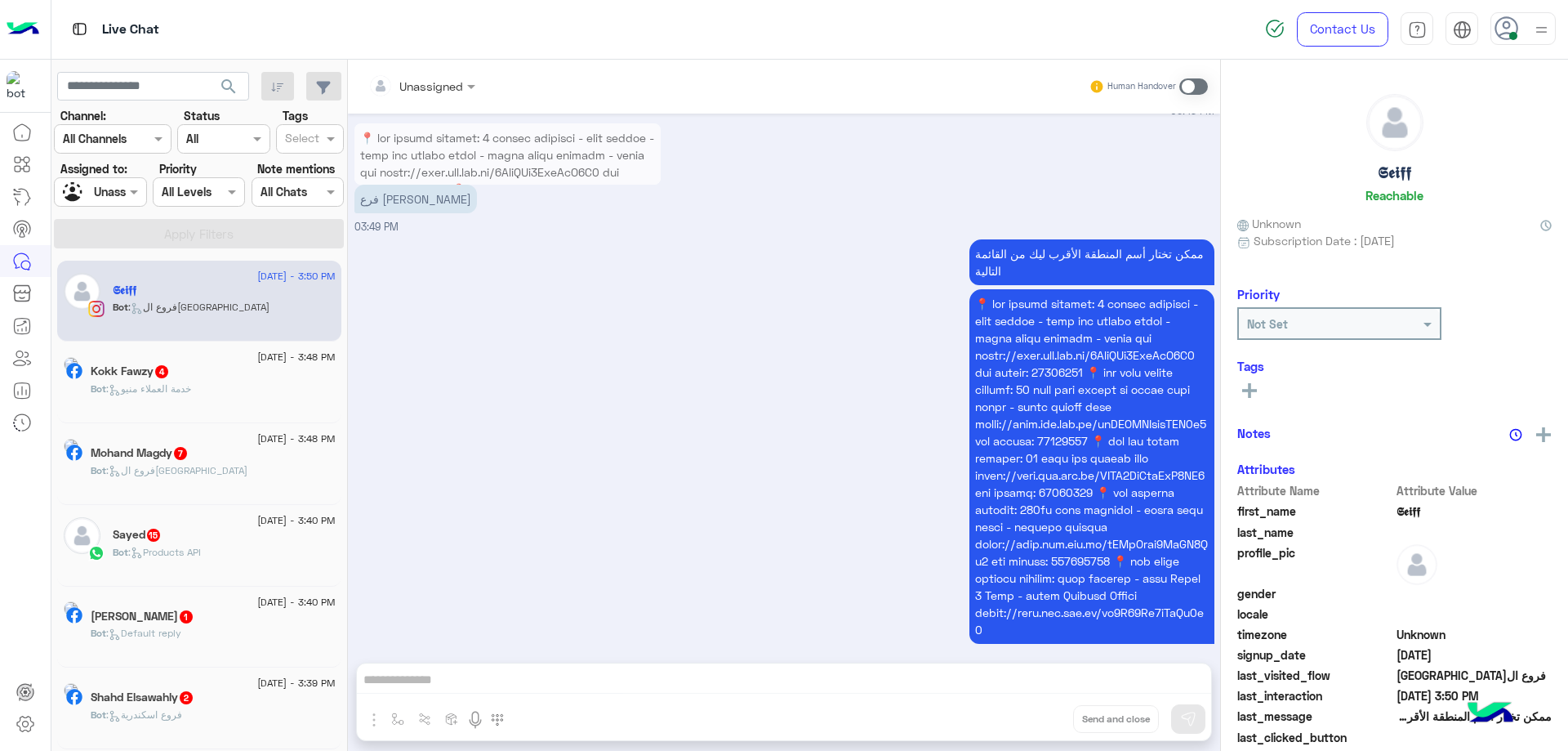
click at [188, 385] on span ": خدمة العملاء منيو" at bounding box center [148, 389] width 85 height 12
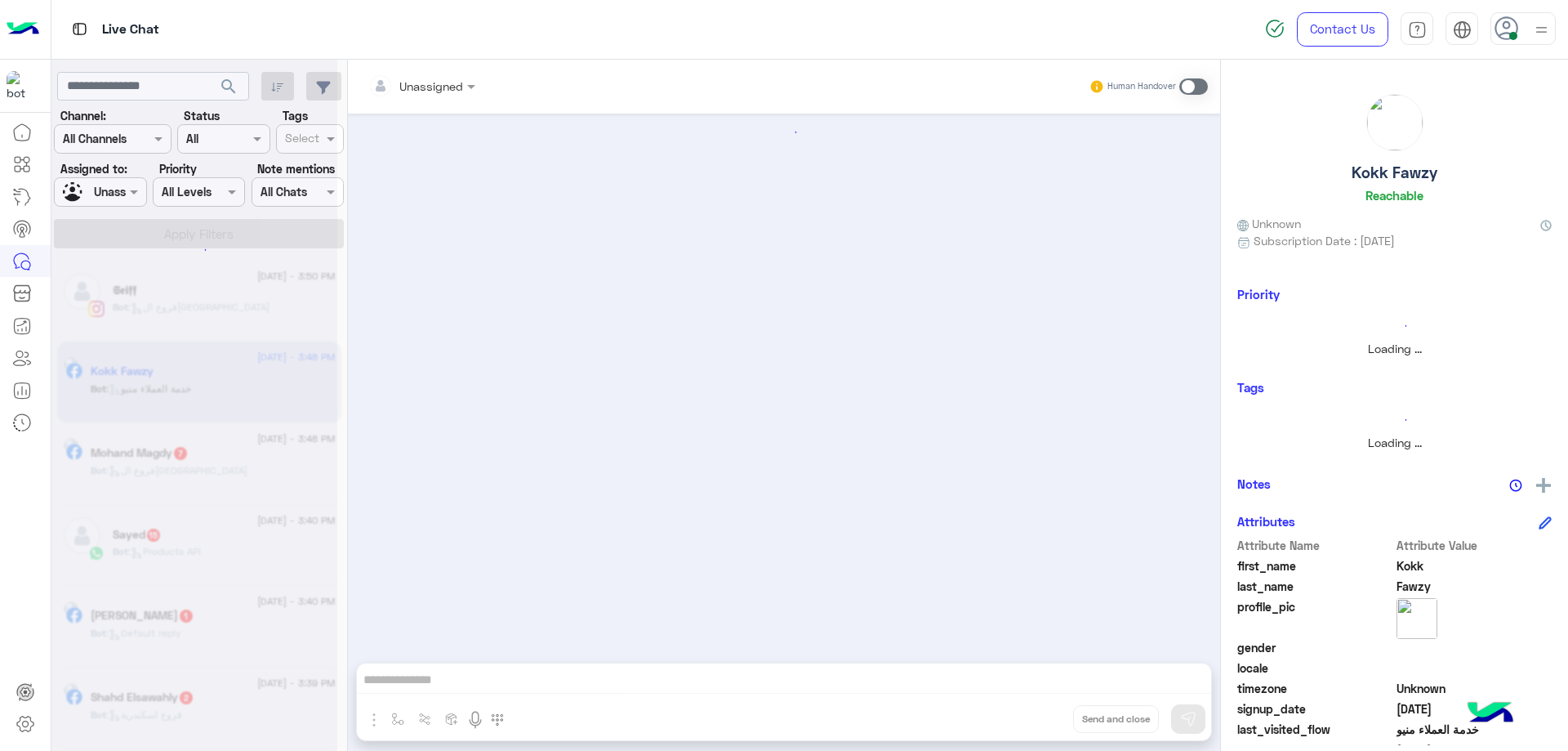
scroll to position [238, 0]
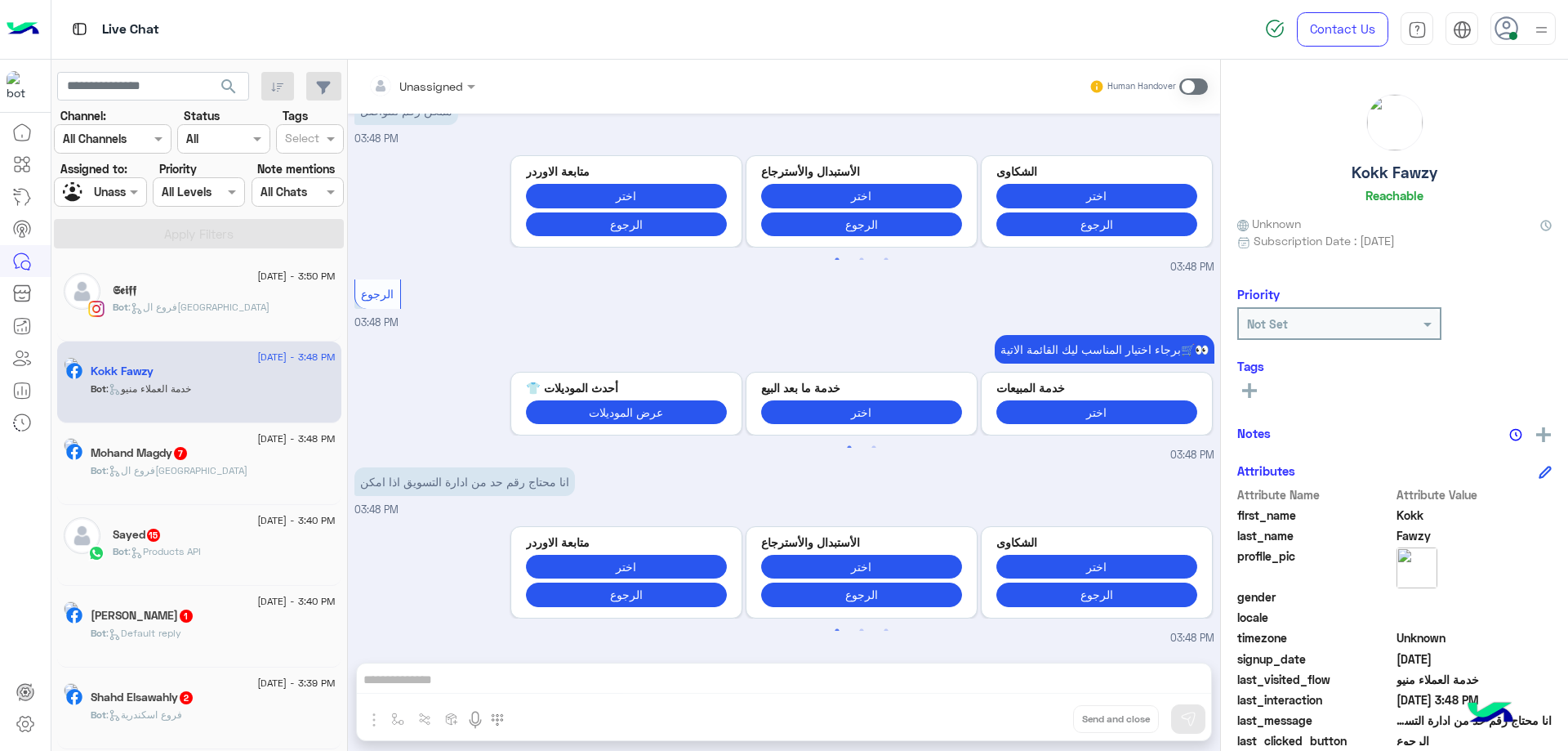
click at [195, 476] on span ": فروع القاهرة" at bounding box center [176, 470] width 141 height 12
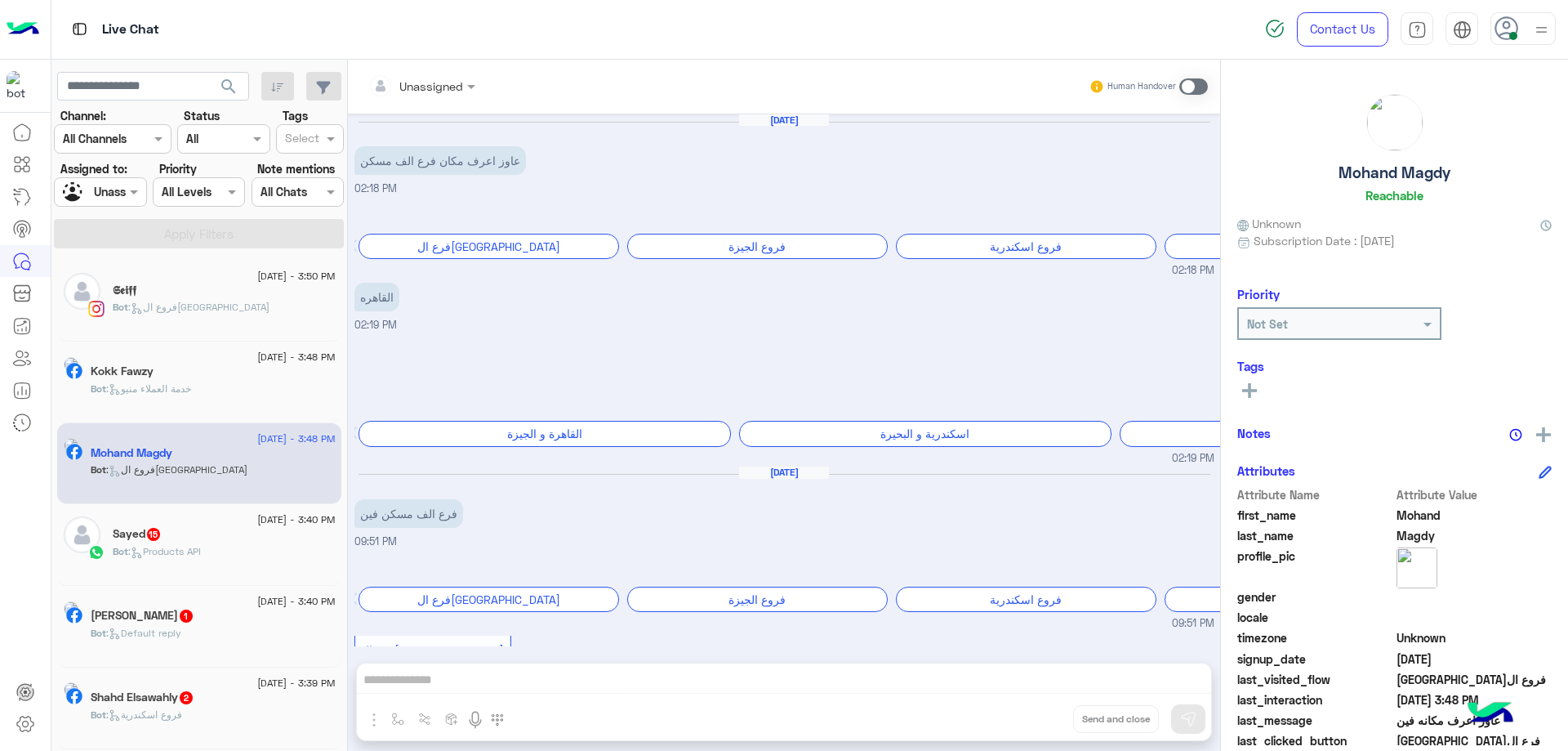
scroll to position [1183, 0]
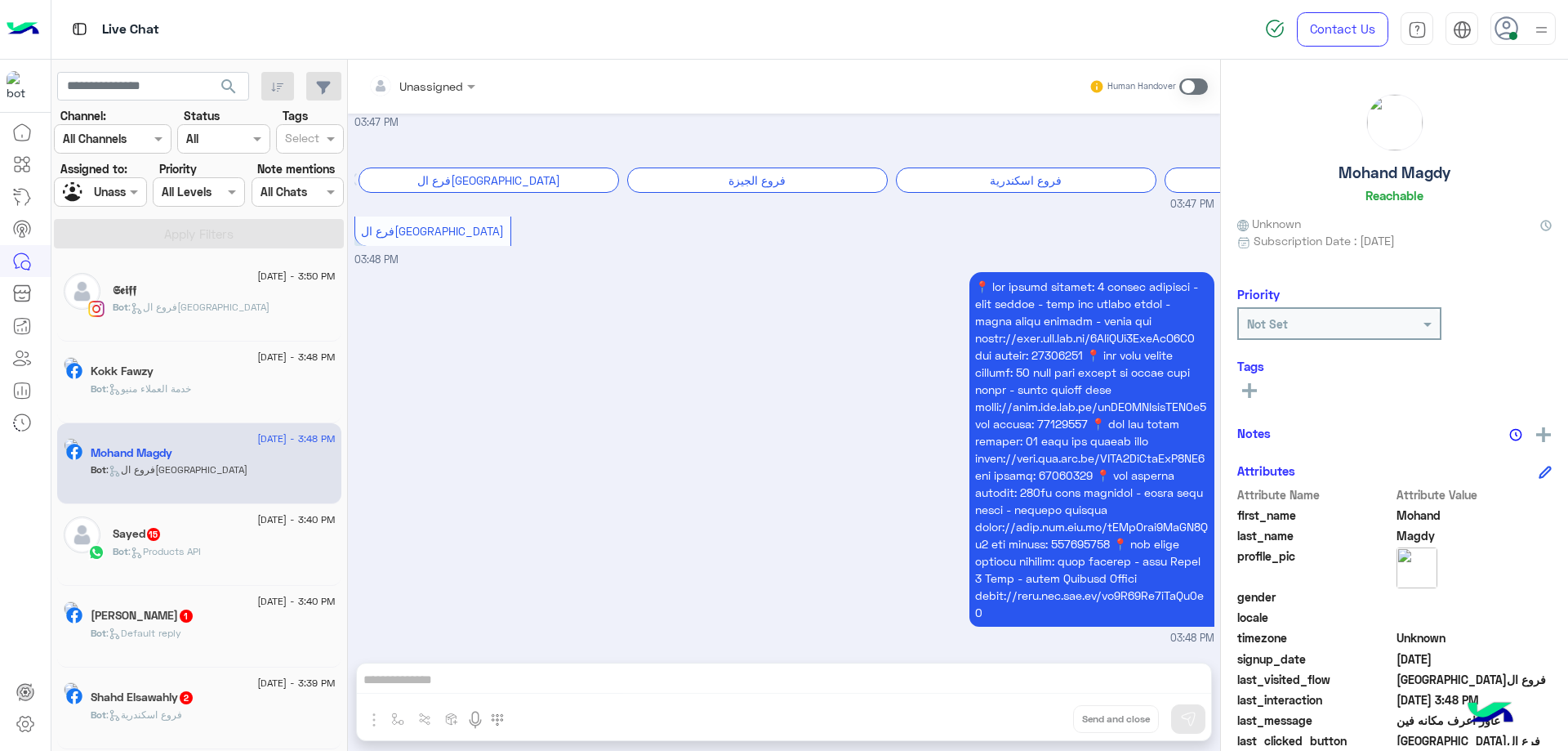
click at [180, 519] on div "6 September - 3:40 PM" at bounding box center [225, 522] width 223 height 11
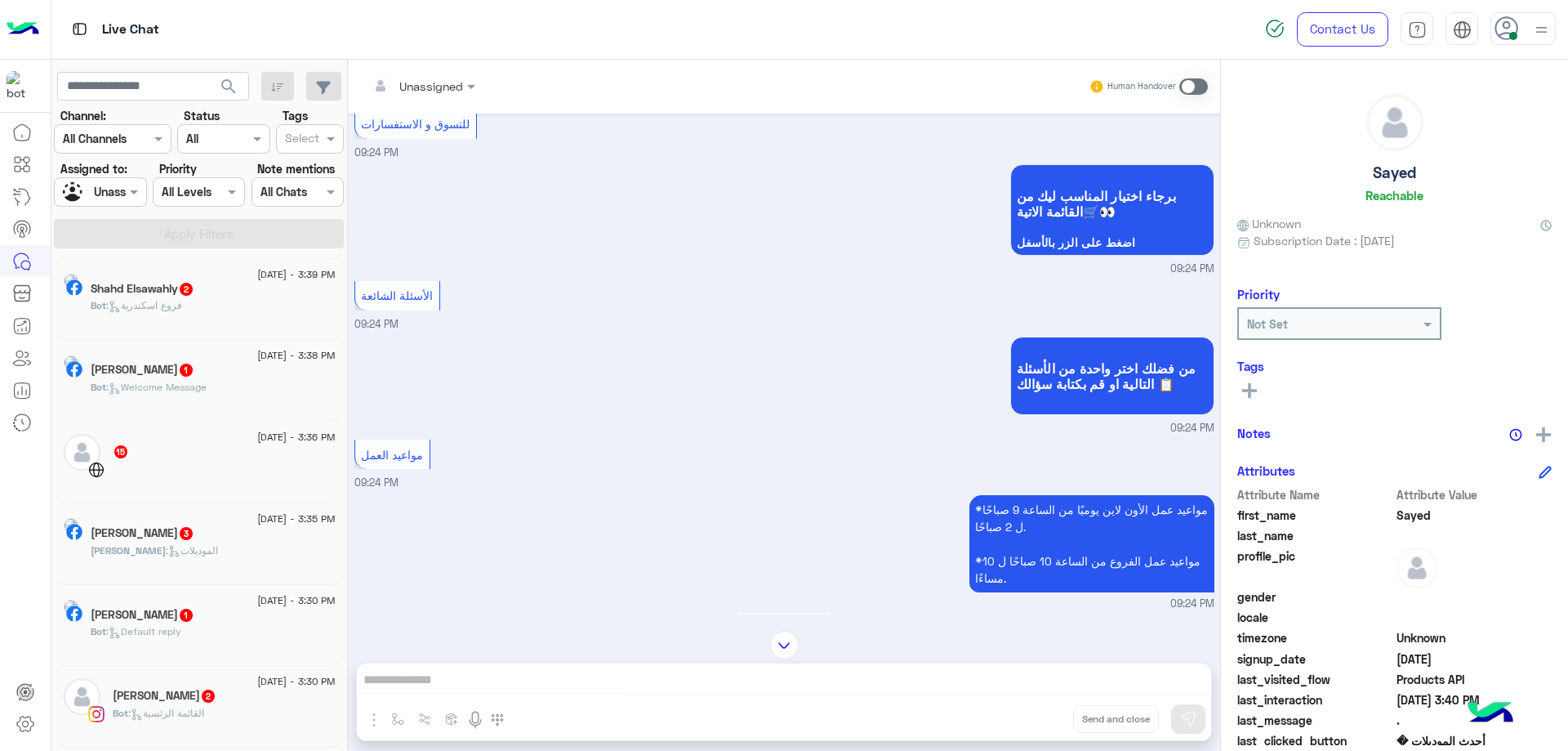
scroll to position [572, 0]
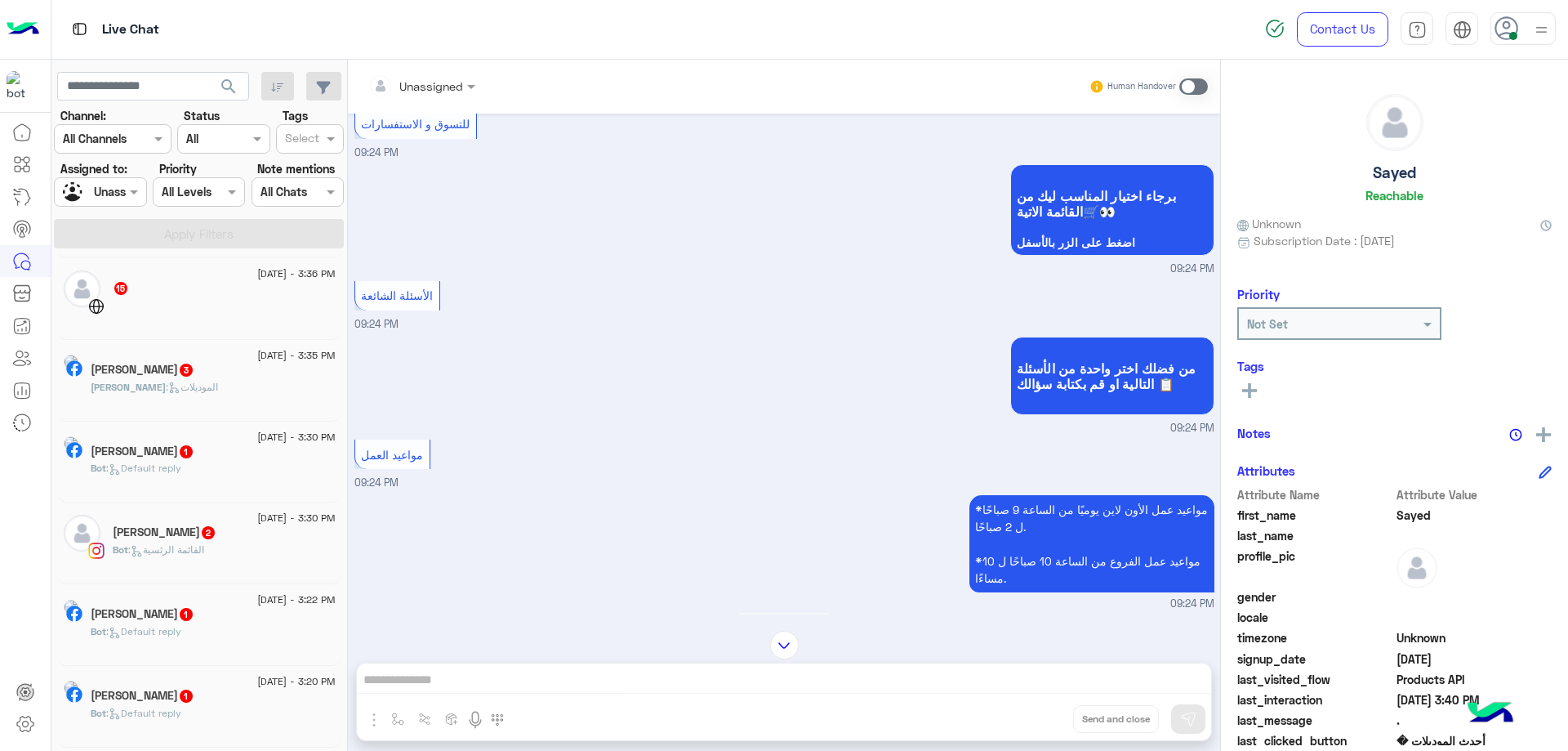
click at [182, 464] on span ": Default reply" at bounding box center [144, 468] width 75 height 12
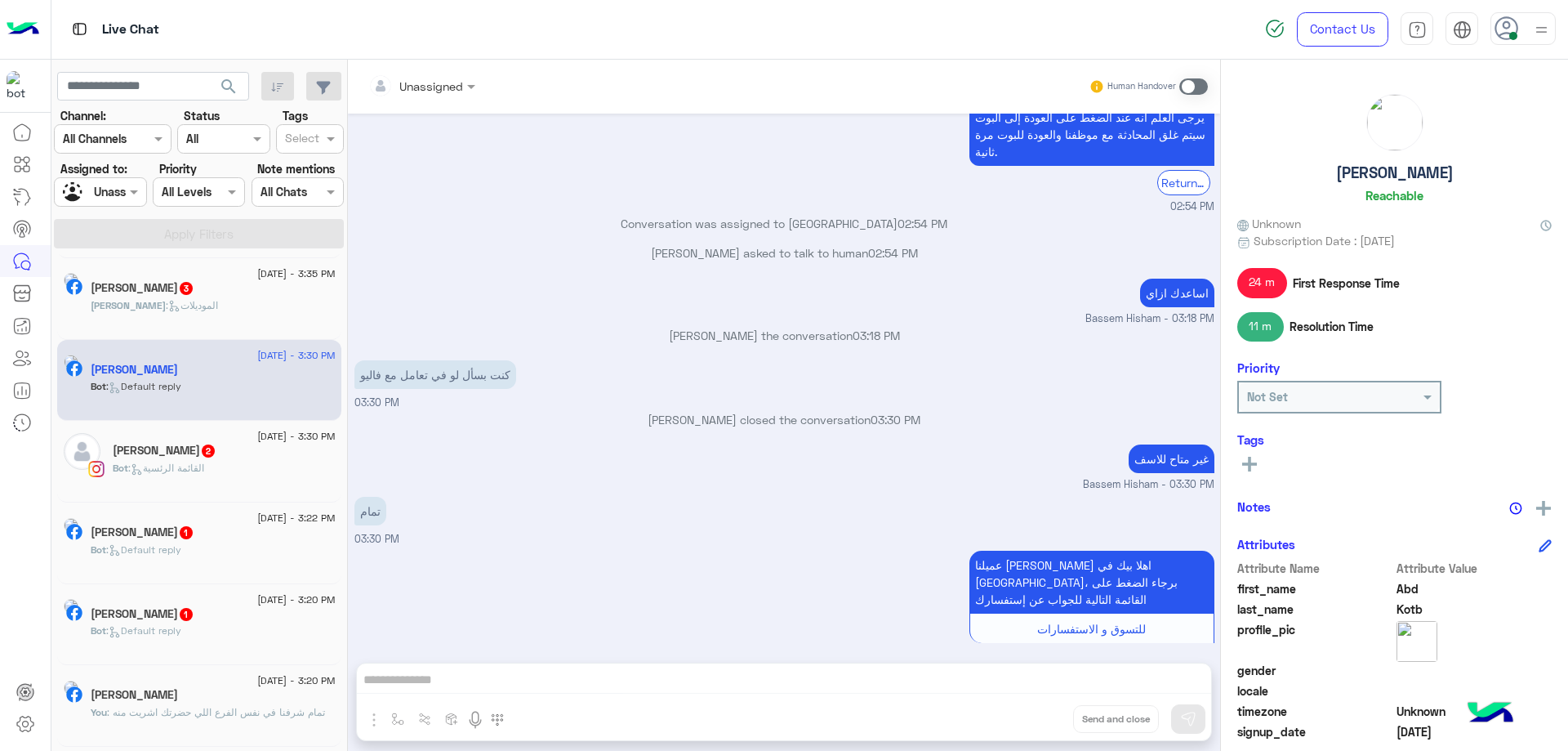
scroll to position [735, 0]
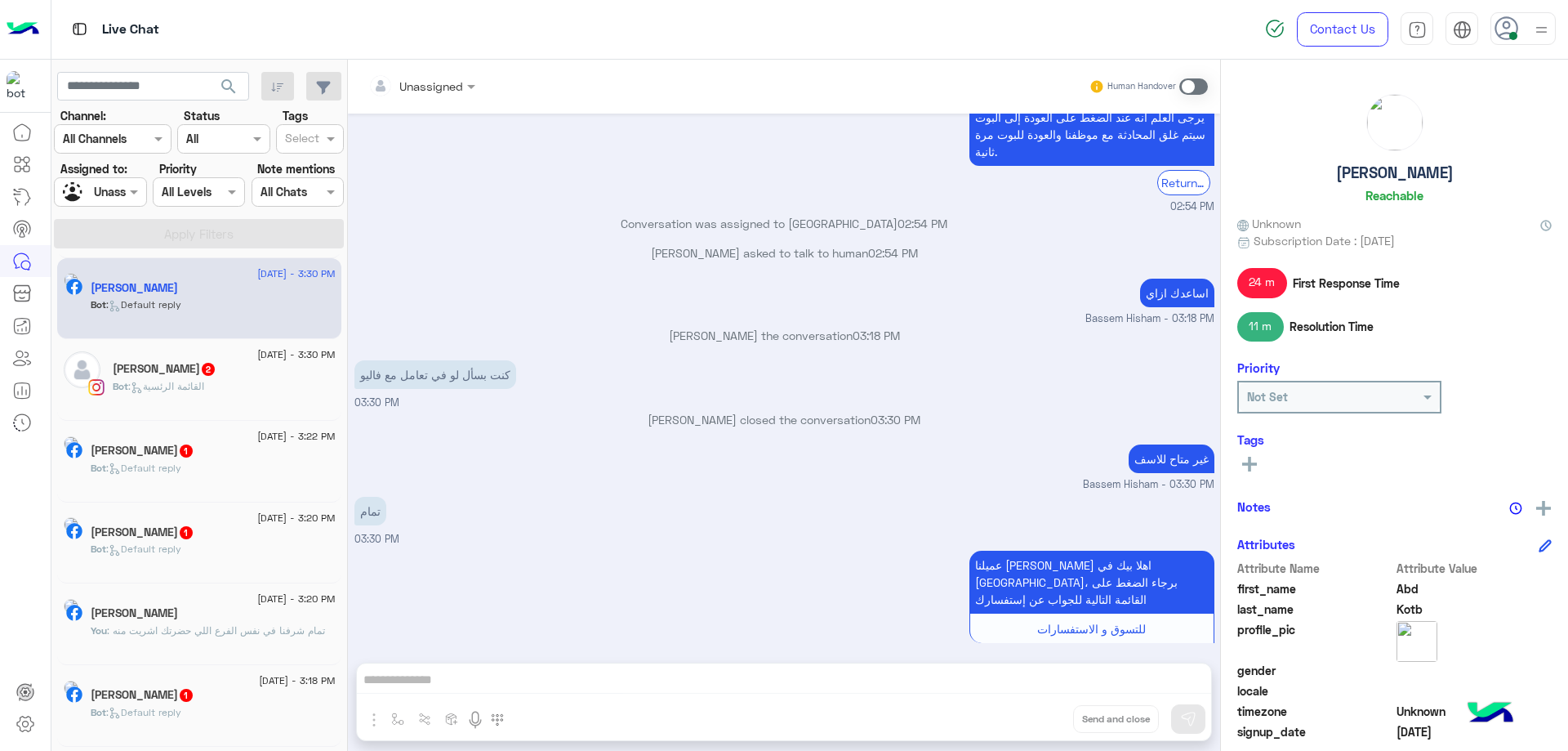
click at [196, 633] on span ": تمام شرفنا في نفس الفرع اللي حضرتك اشريت منه" at bounding box center [216, 631] width 218 height 12
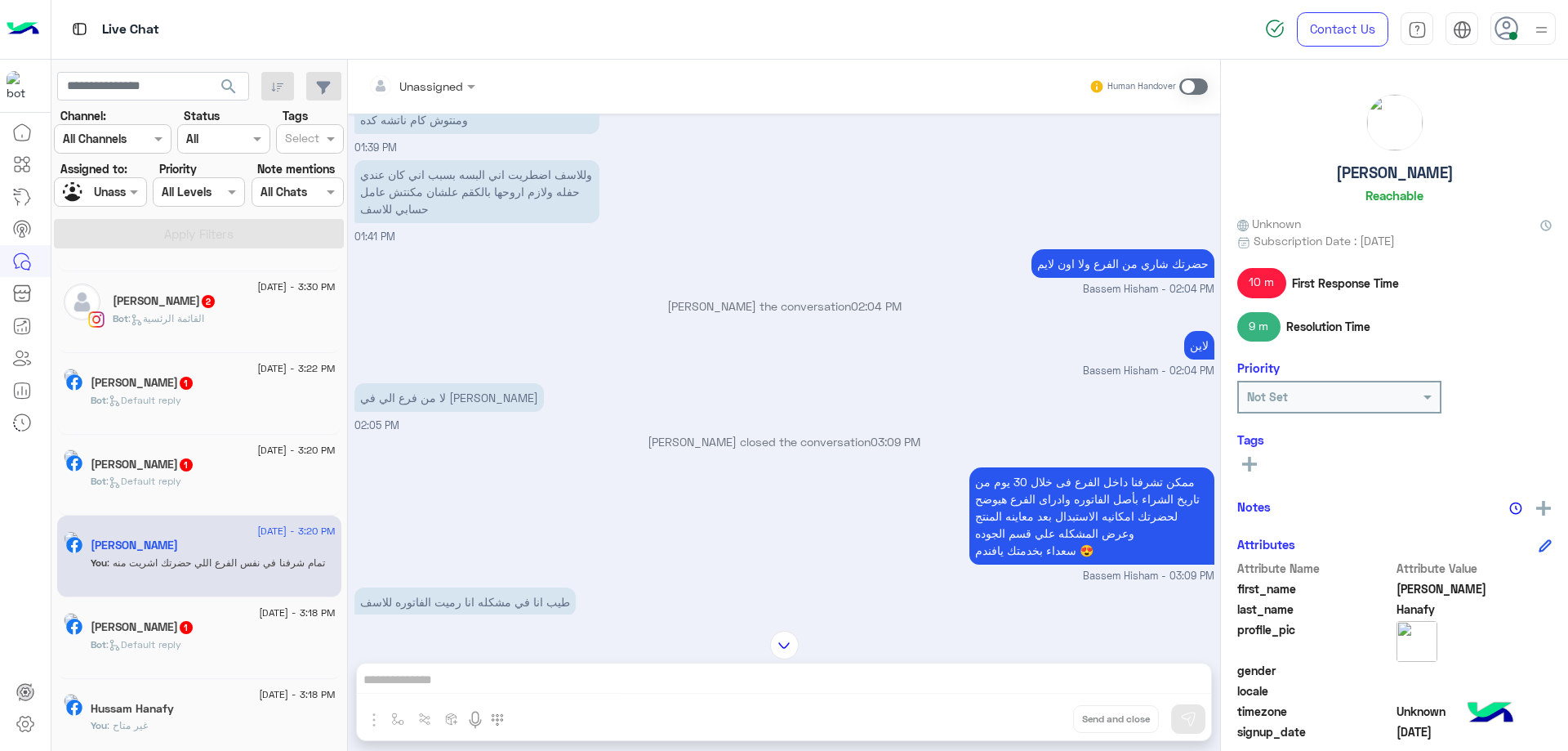
scroll to position [899, 0]
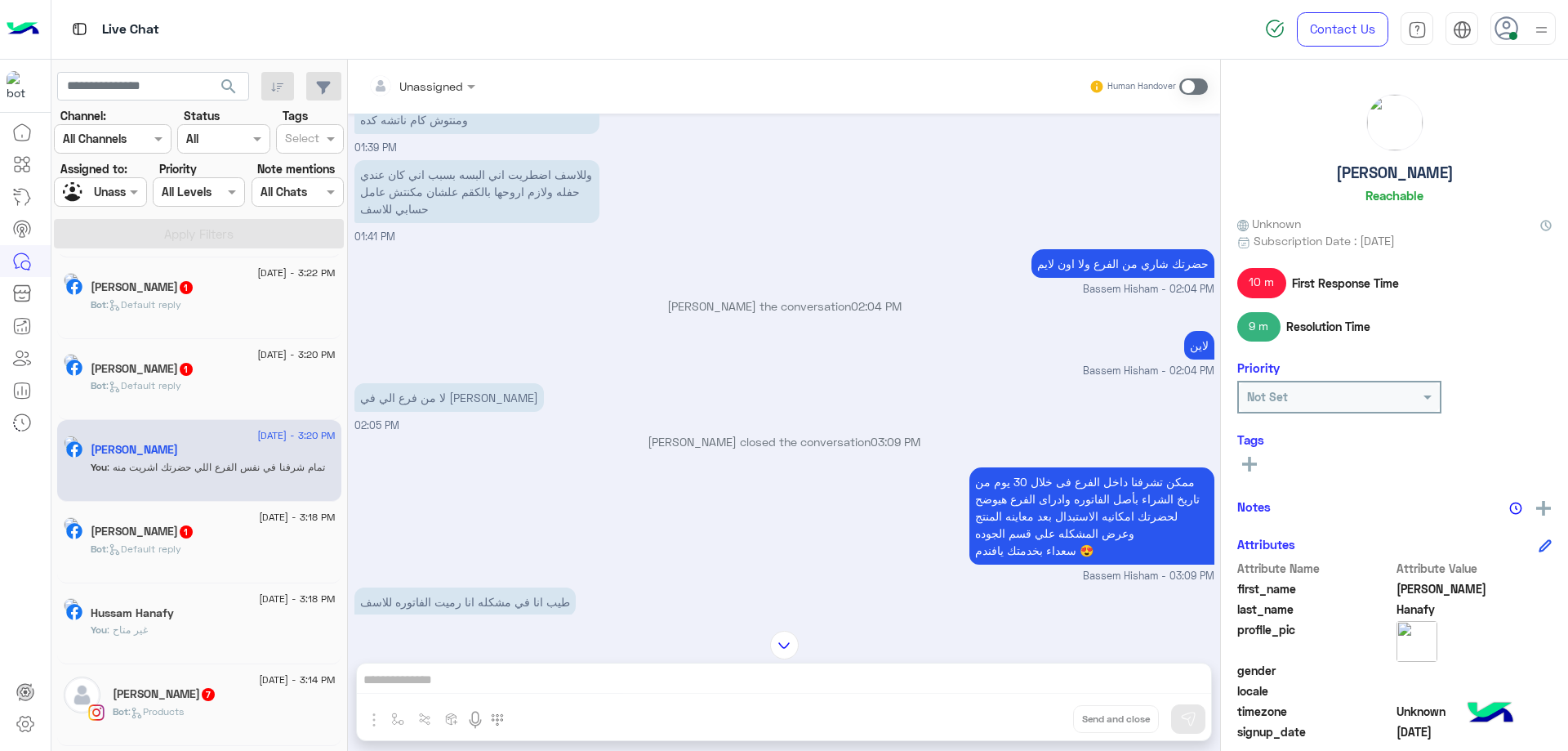
click at [193, 534] on span "1" at bounding box center [186, 532] width 13 height 13
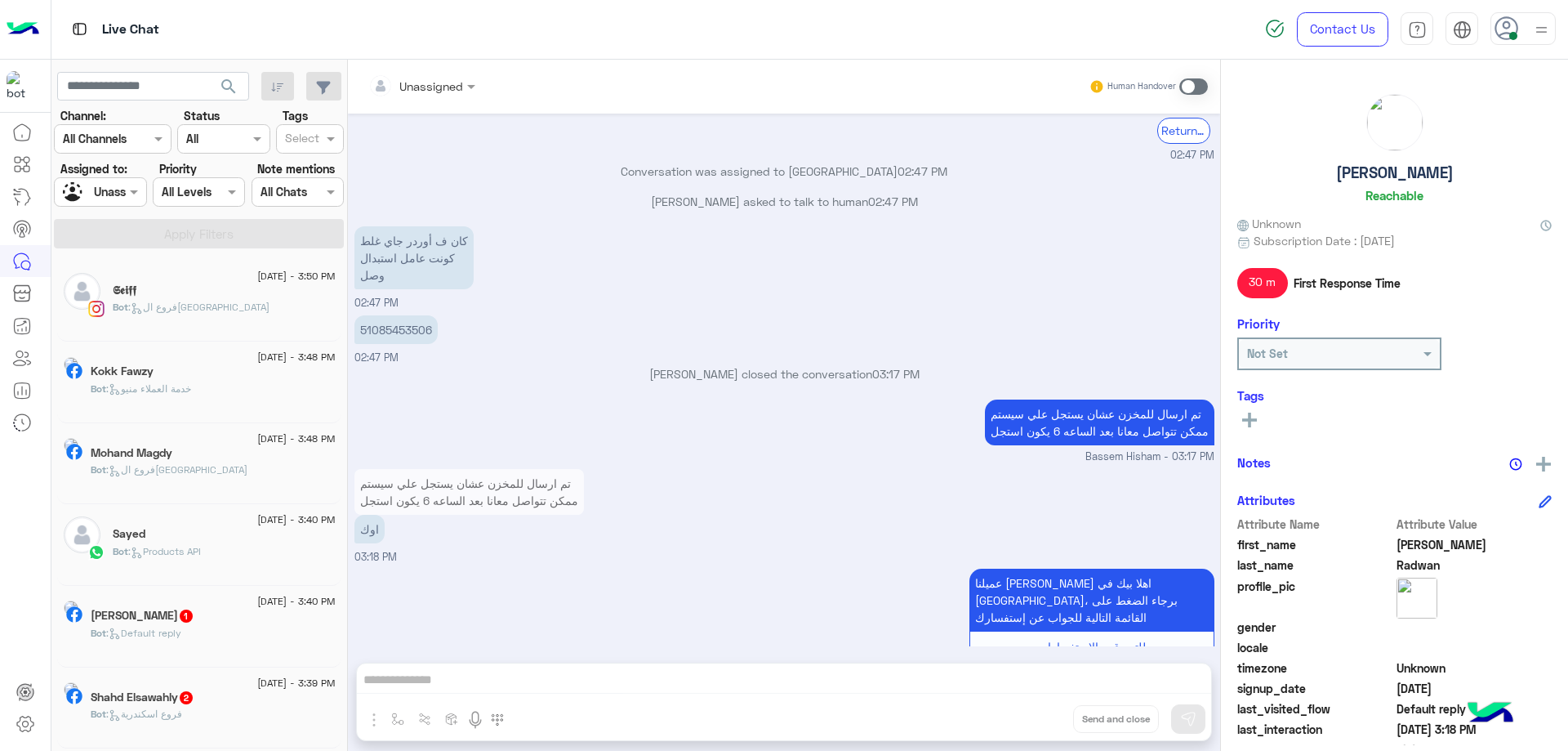
click at [185, 303] on span ": فروع القاهرة" at bounding box center [198, 307] width 141 height 12
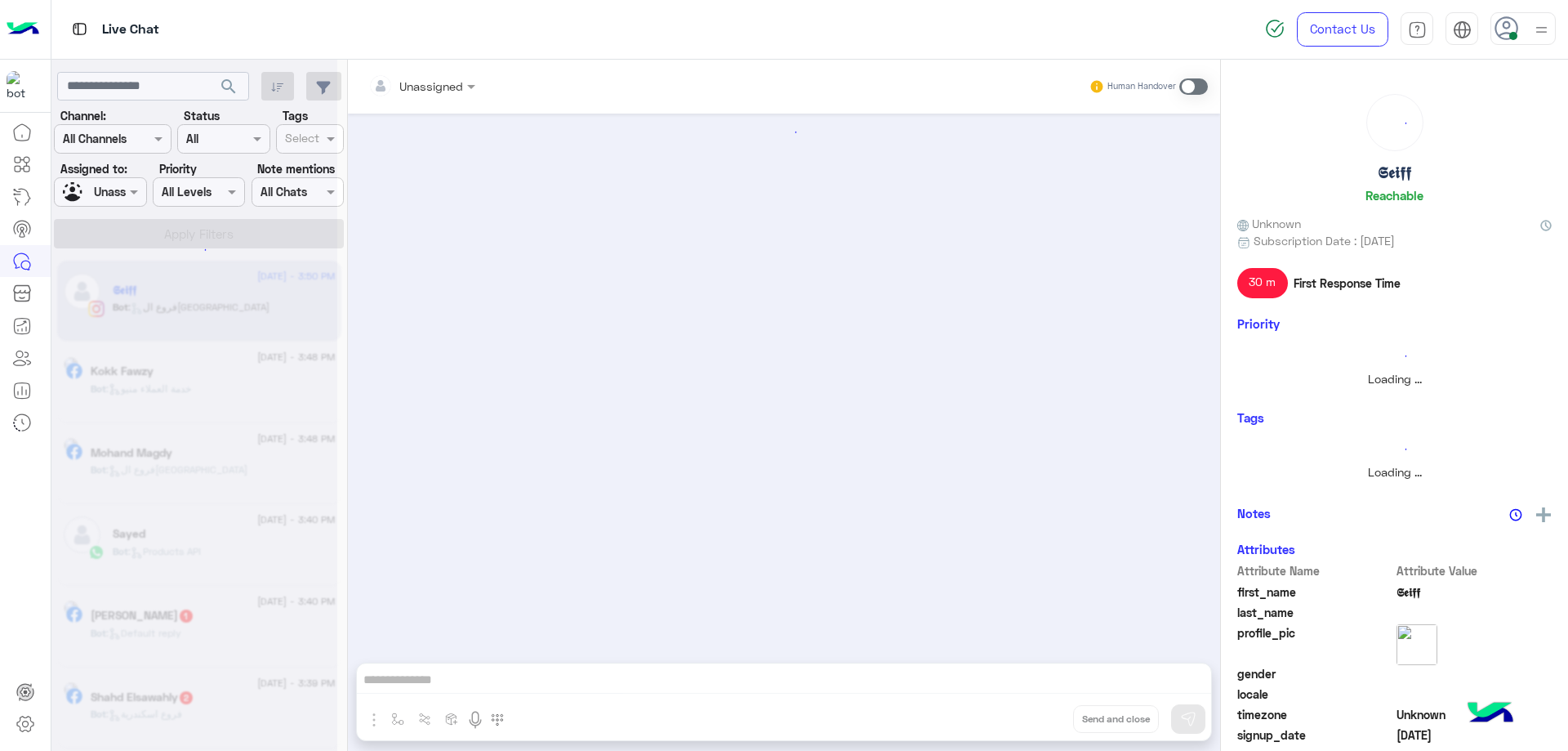
scroll to position [1022, 0]
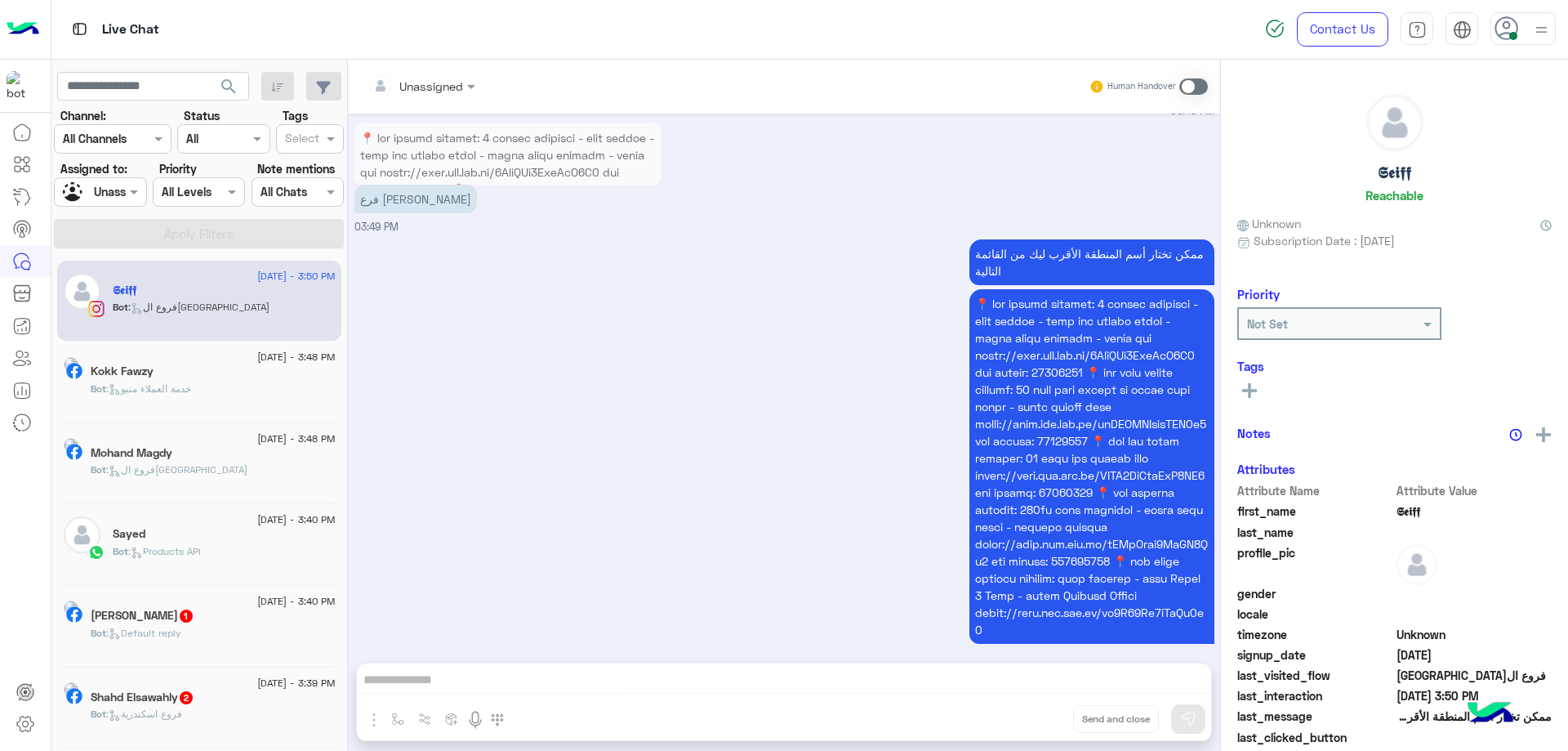
click at [198, 376] on div "Kokk Fawzy" at bounding box center [212, 373] width 245 height 18
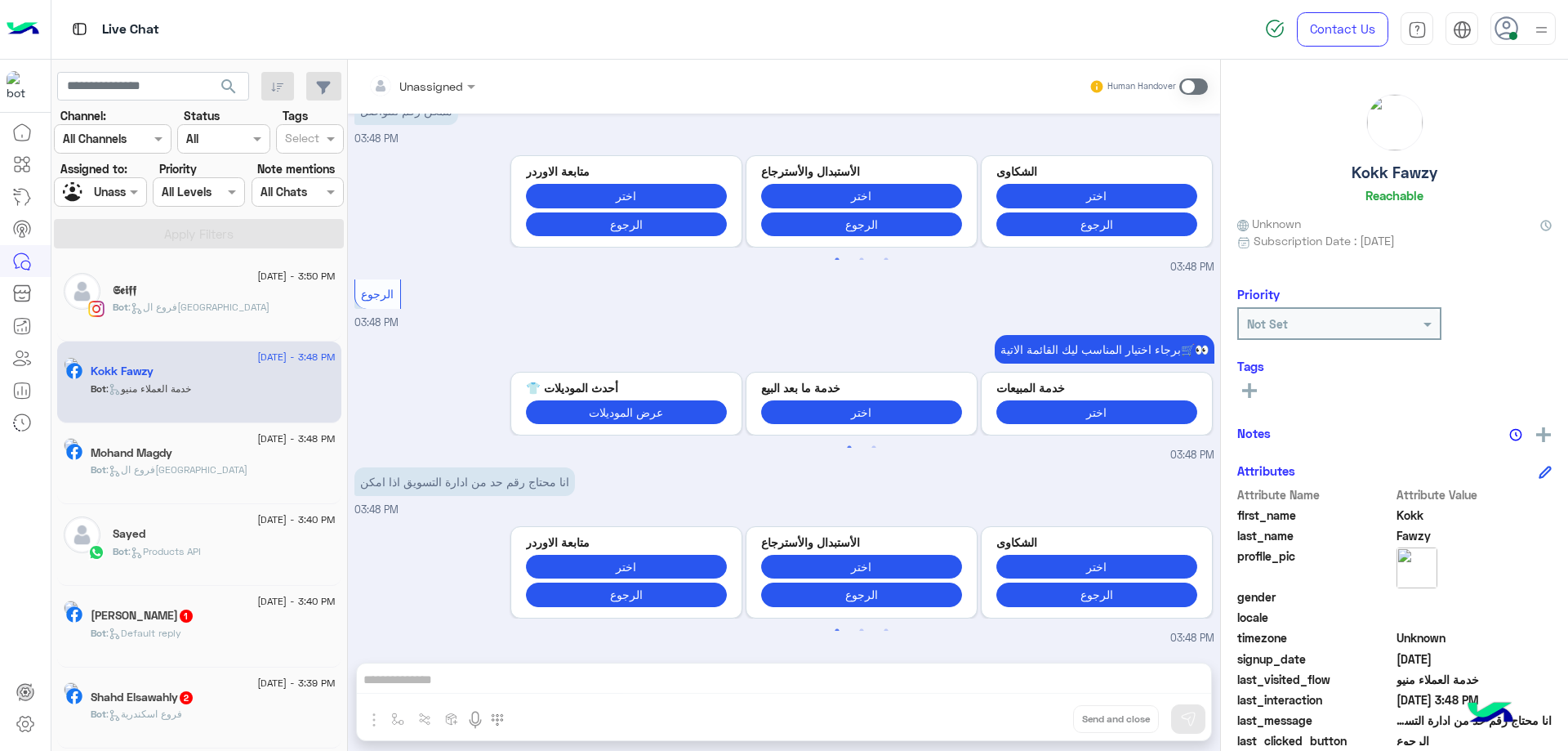
click at [172, 440] on div "6 September - 3:48 PM" at bounding box center [212, 440] width 245 height 11
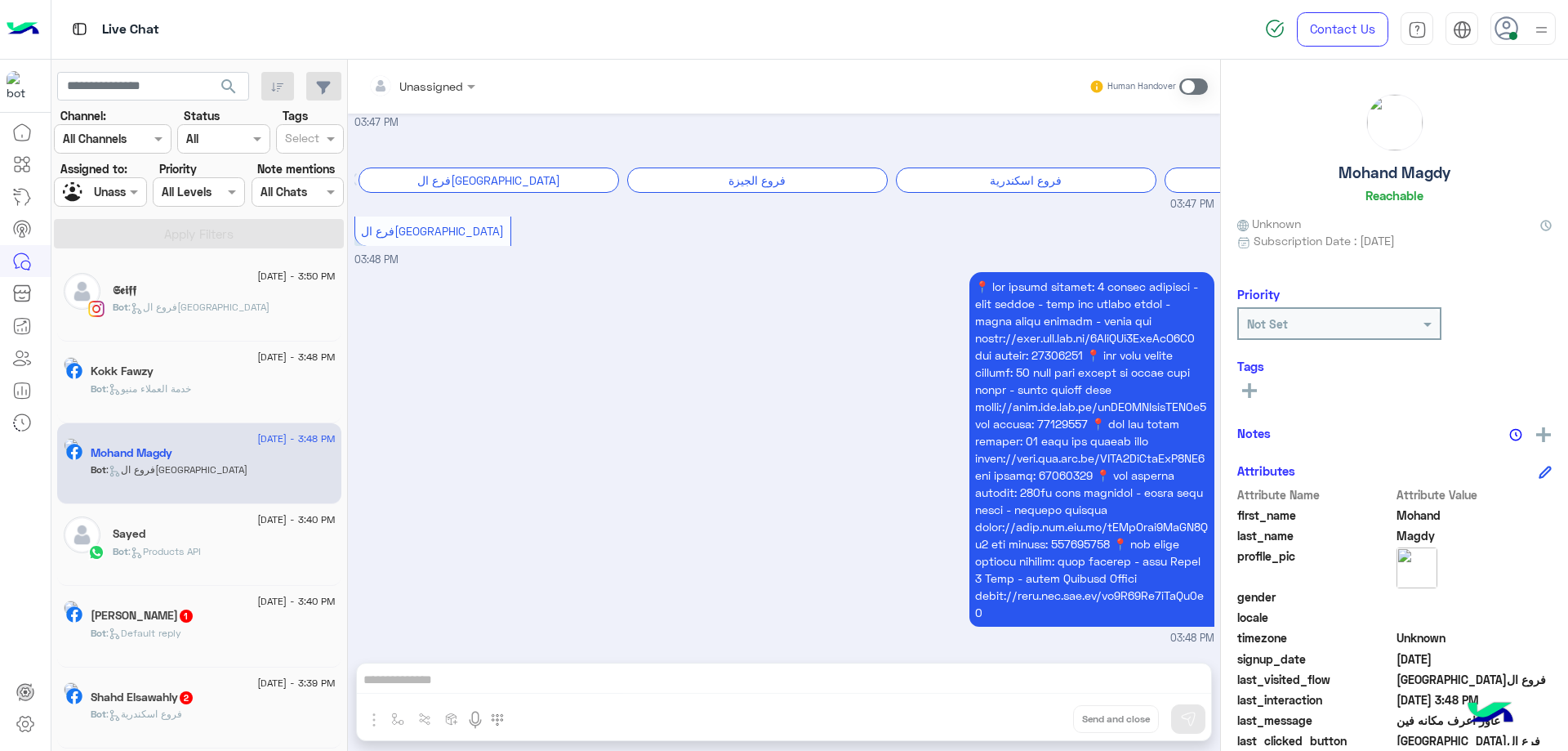
click at [201, 533] on div "Sayed" at bounding box center [225, 536] width 223 height 18
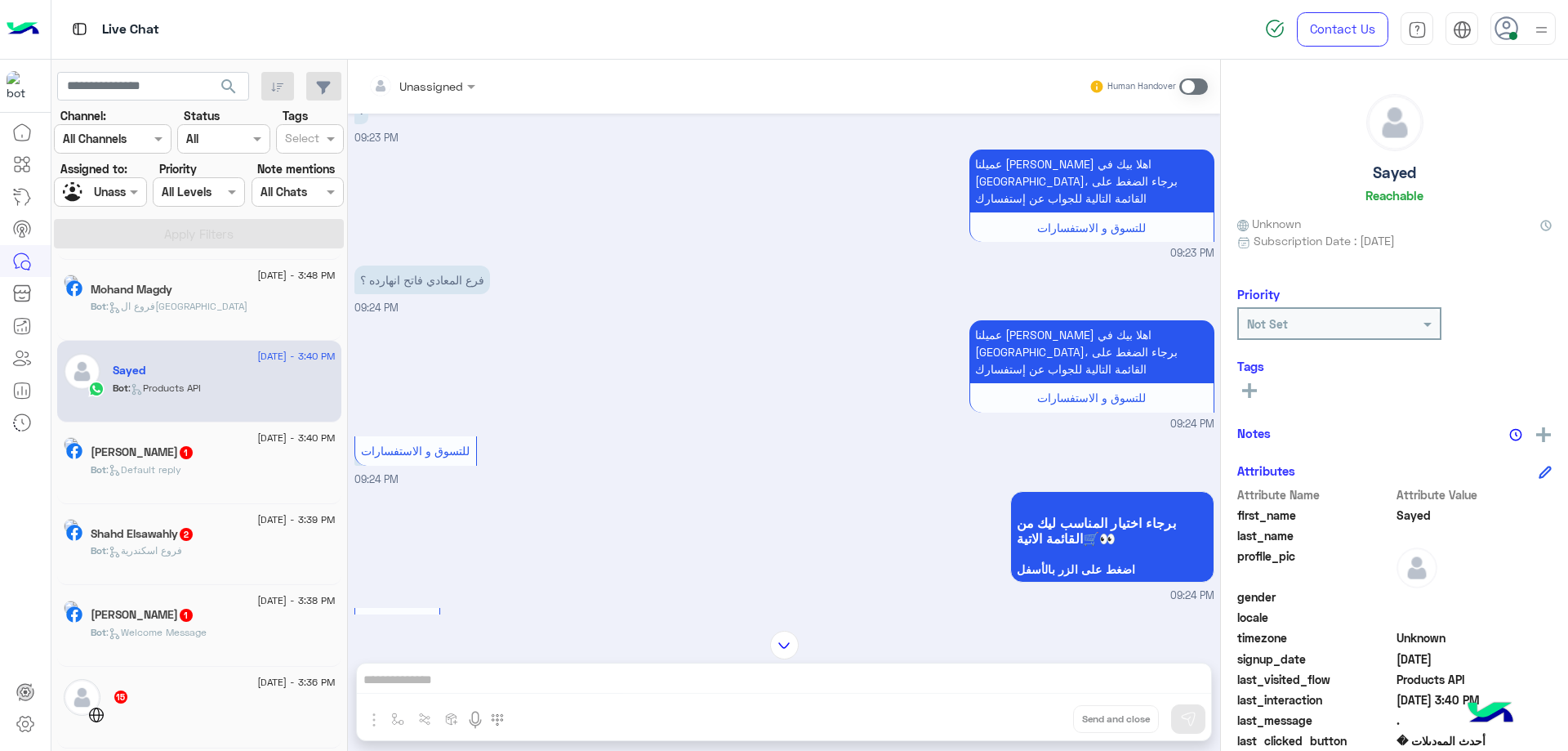
click at [209, 489] on div "Bot : Default reply" at bounding box center [212, 476] width 245 height 29
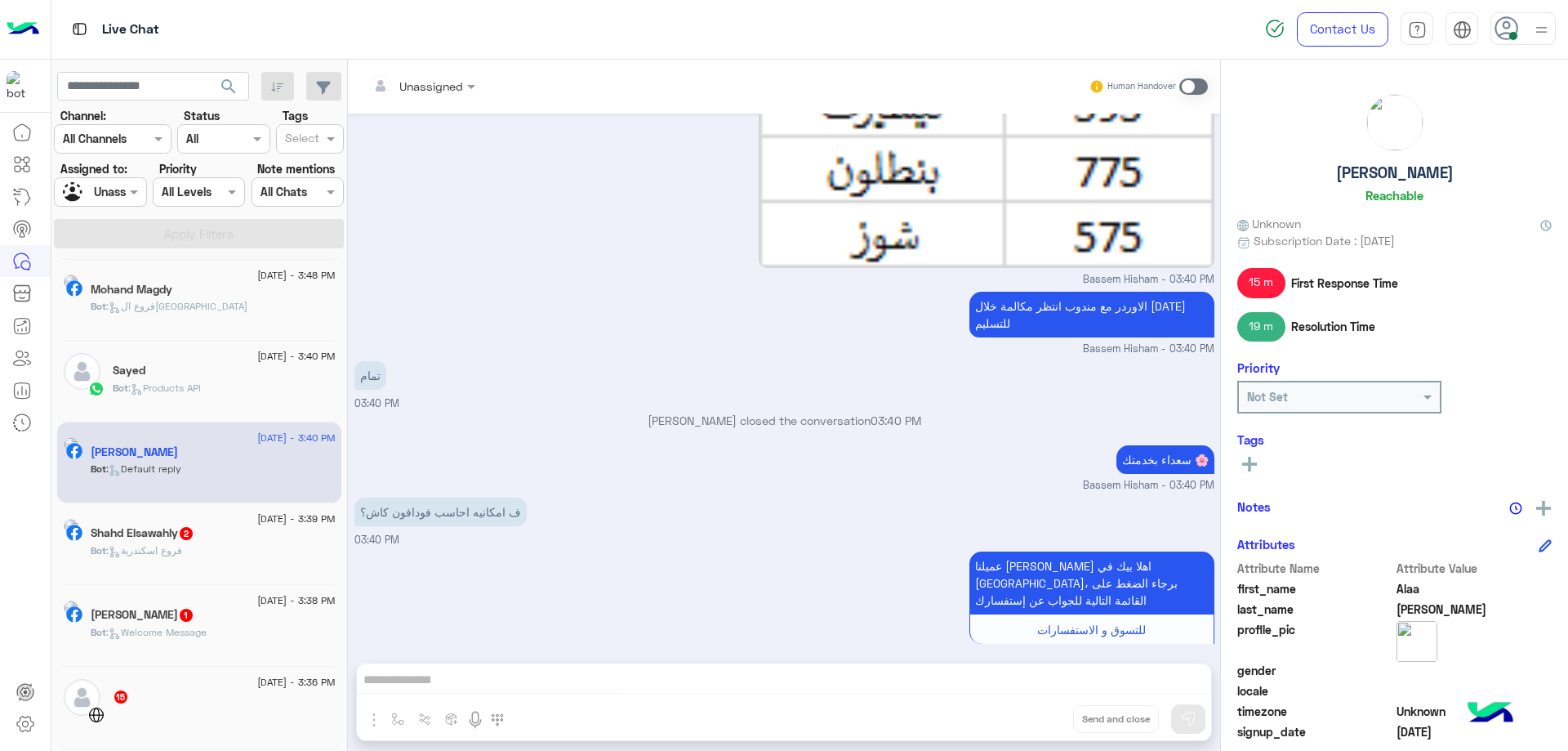
click at [182, 557] on p "Bot : فروع اسكندرية" at bounding box center [136, 550] width 91 height 15
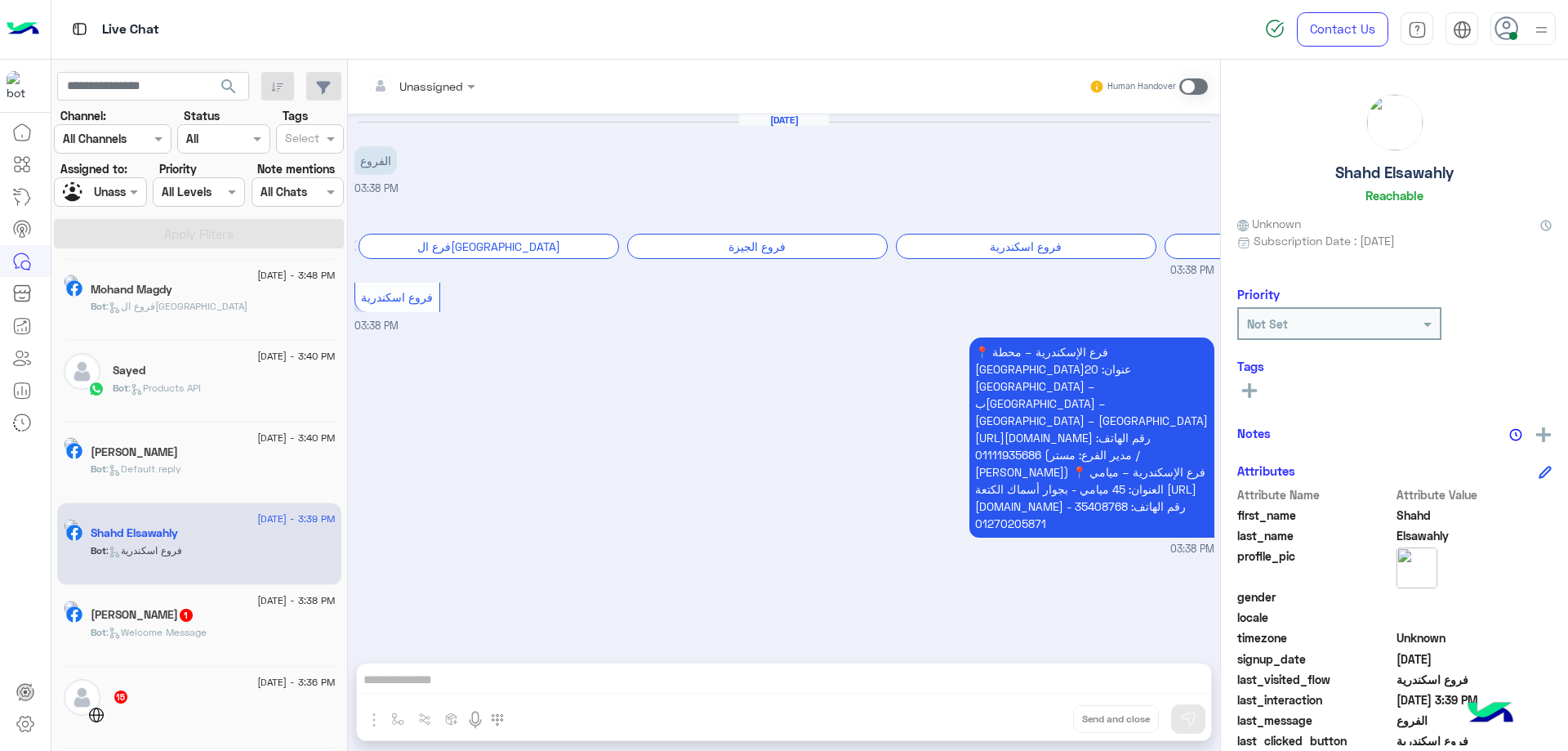
click at [184, 606] on div "6 September - 3:38 PM" at bounding box center [212, 603] width 245 height 11
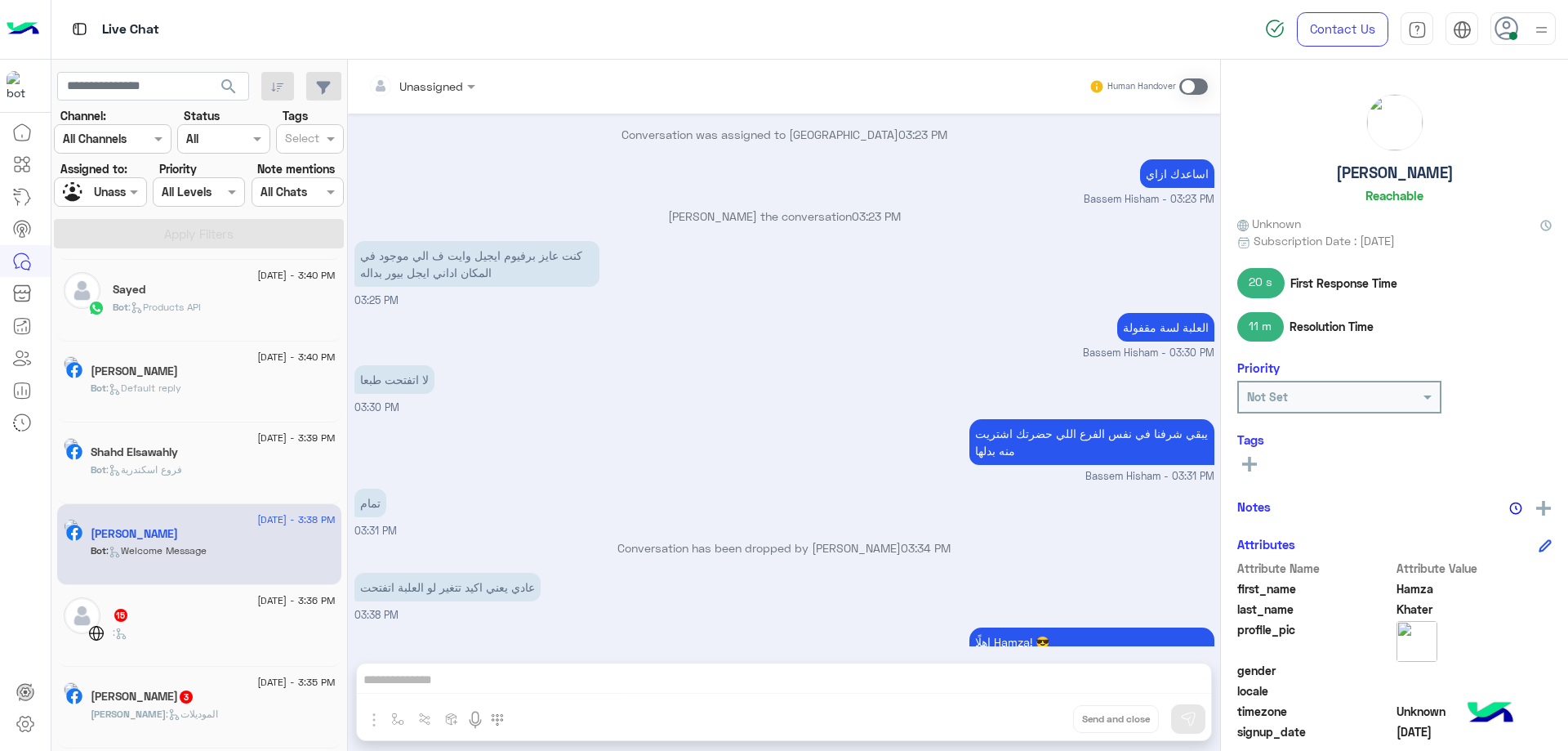
click at [121, 183] on div at bounding box center [99, 191] width 90 height 18
click at [152, 249] on div "[PERSON_NAME]" at bounding box center [132, 239] width 121 height 29
click at [194, 244] on button "Apply Filters" at bounding box center [198, 234] width 290 height 30
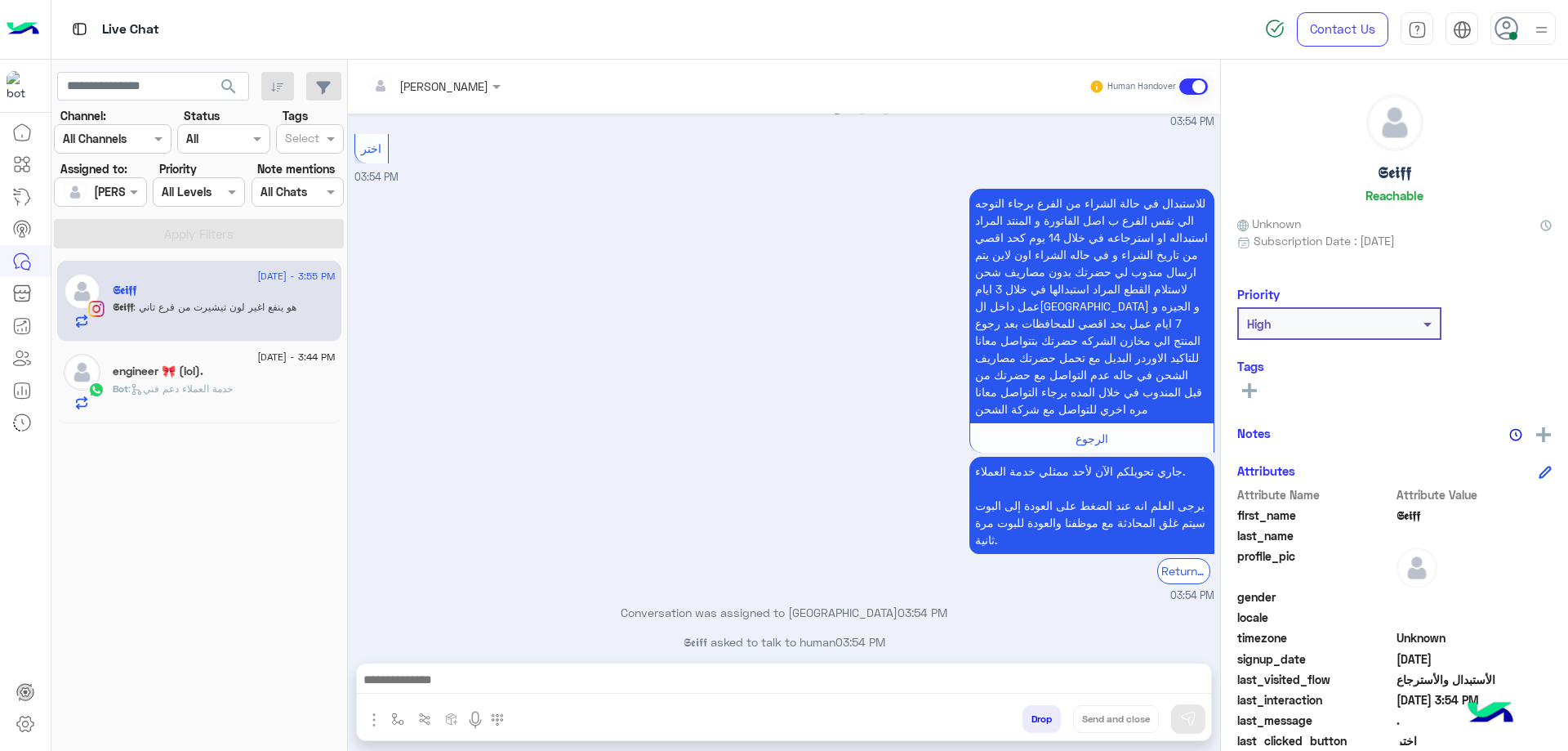
scroll to position [2507, 0]
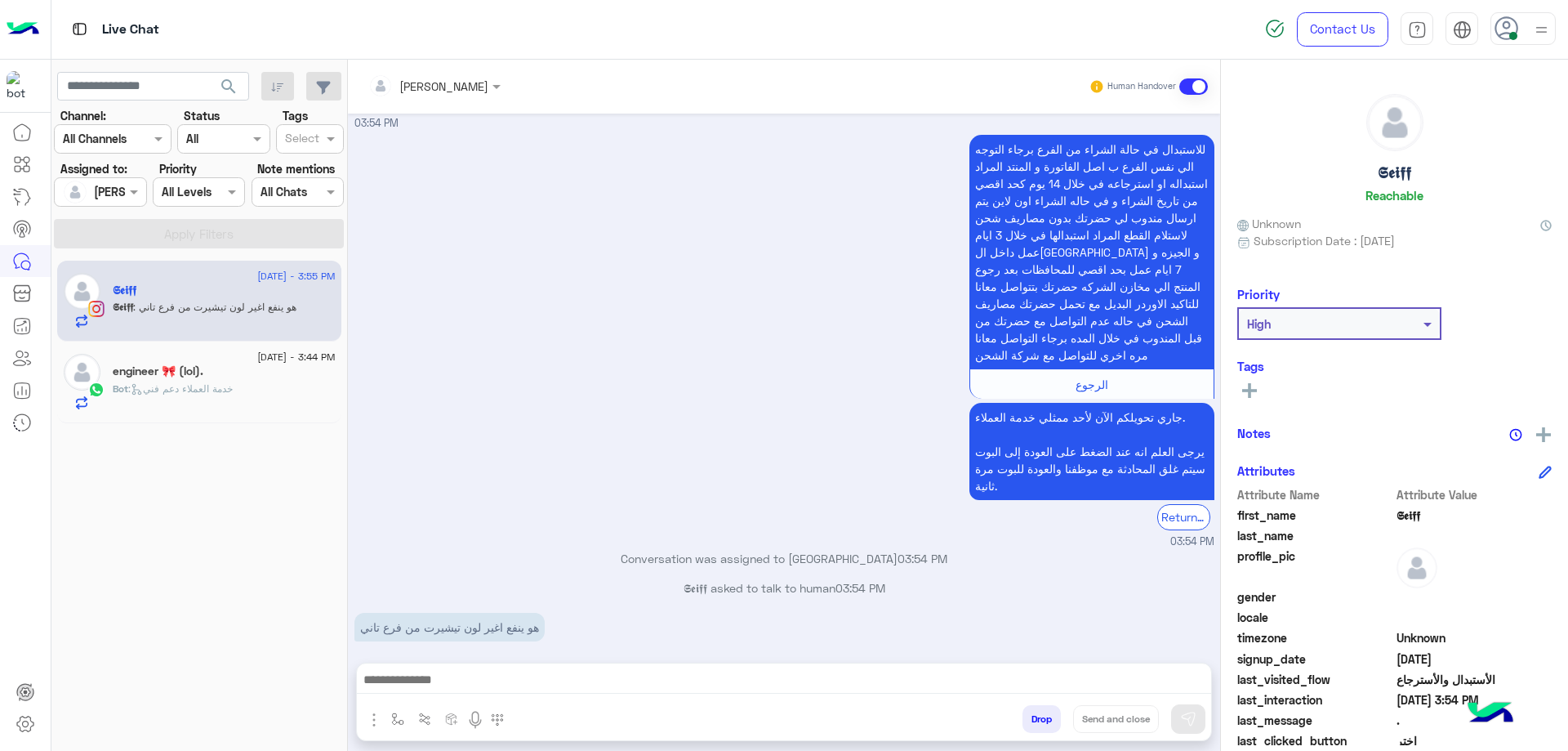
click at [574, 667] on div at bounding box center [784, 683] width 854 height 41
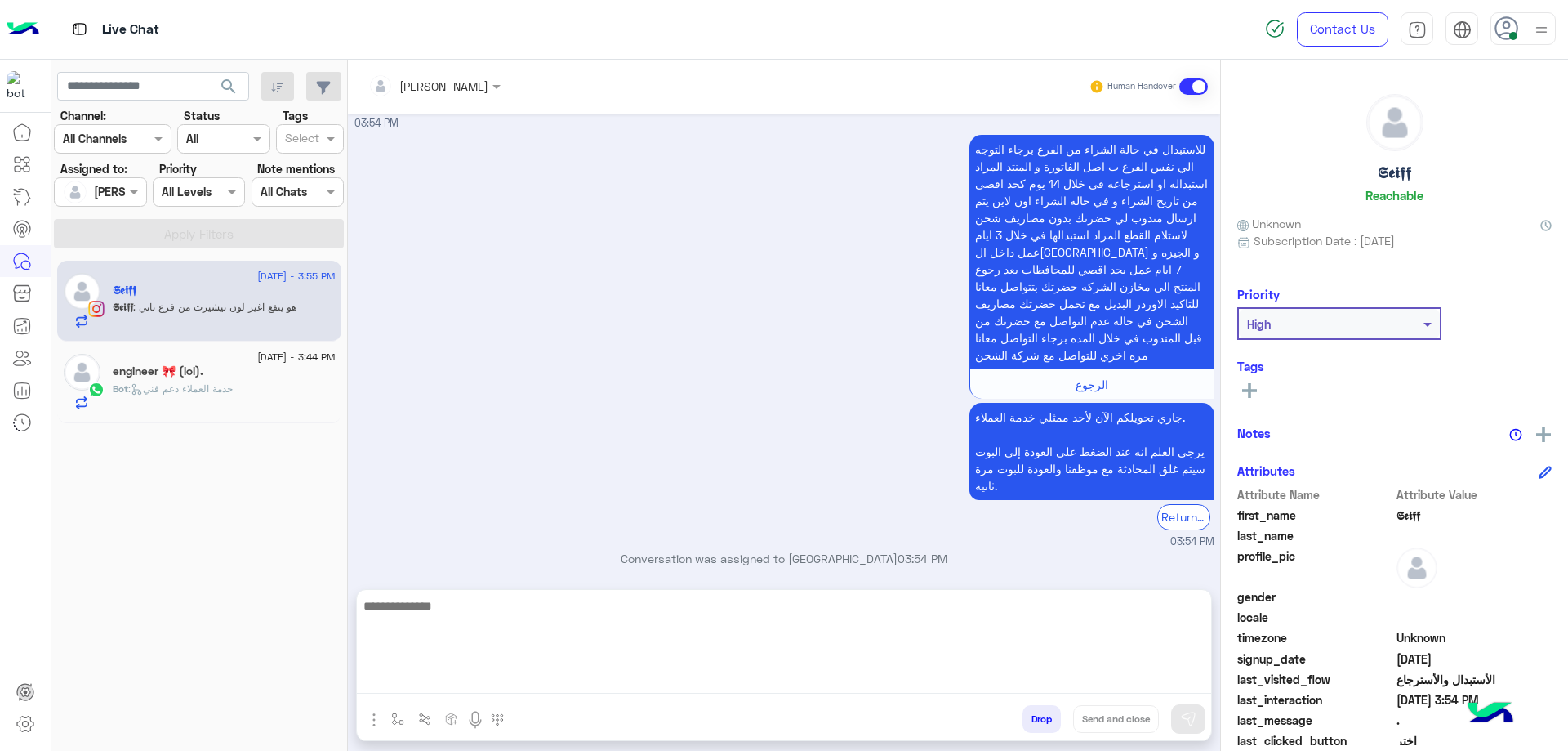
click at [548, 677] on textarea at bounding box center [784, 645] width 854 height 98
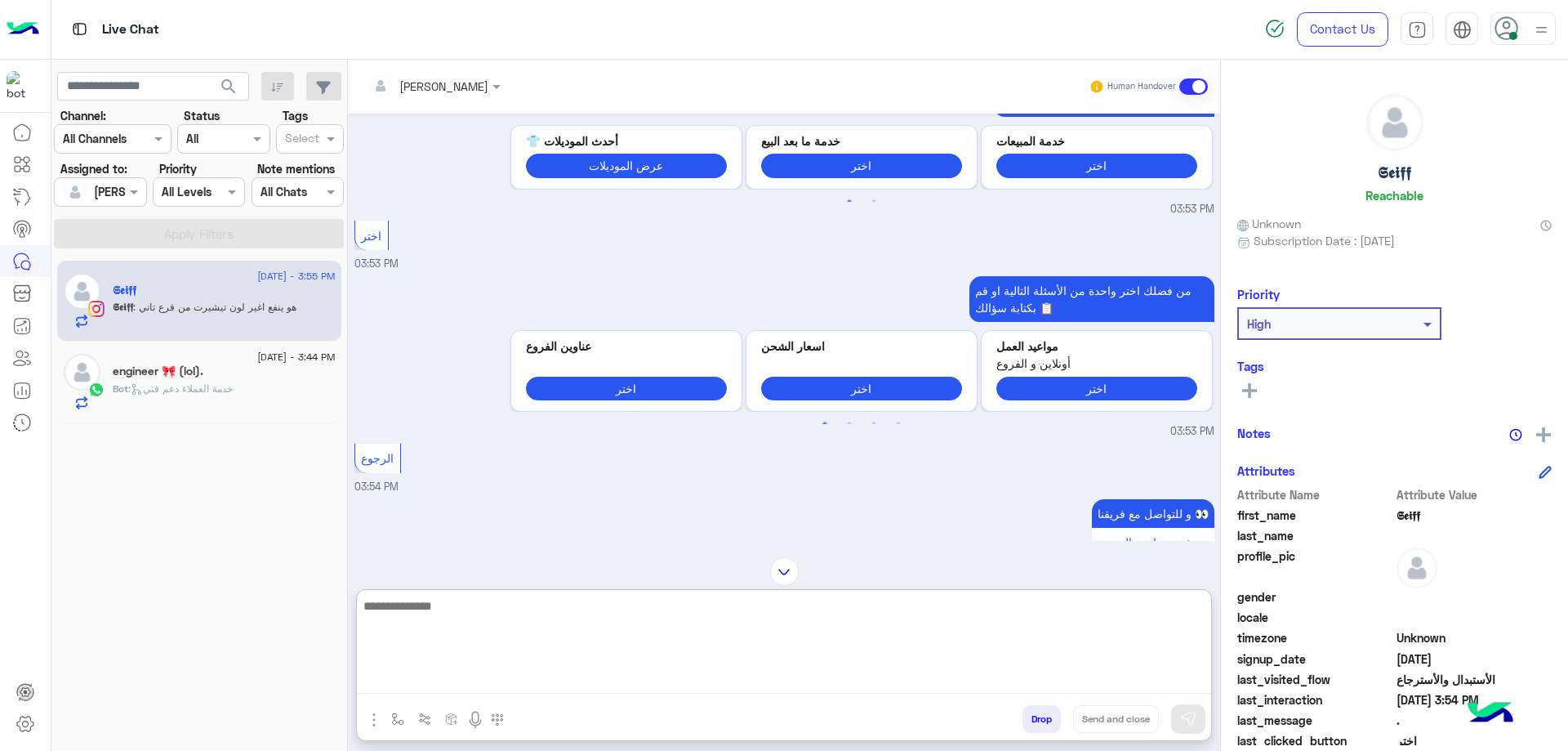
scroll to position [1770, 0]
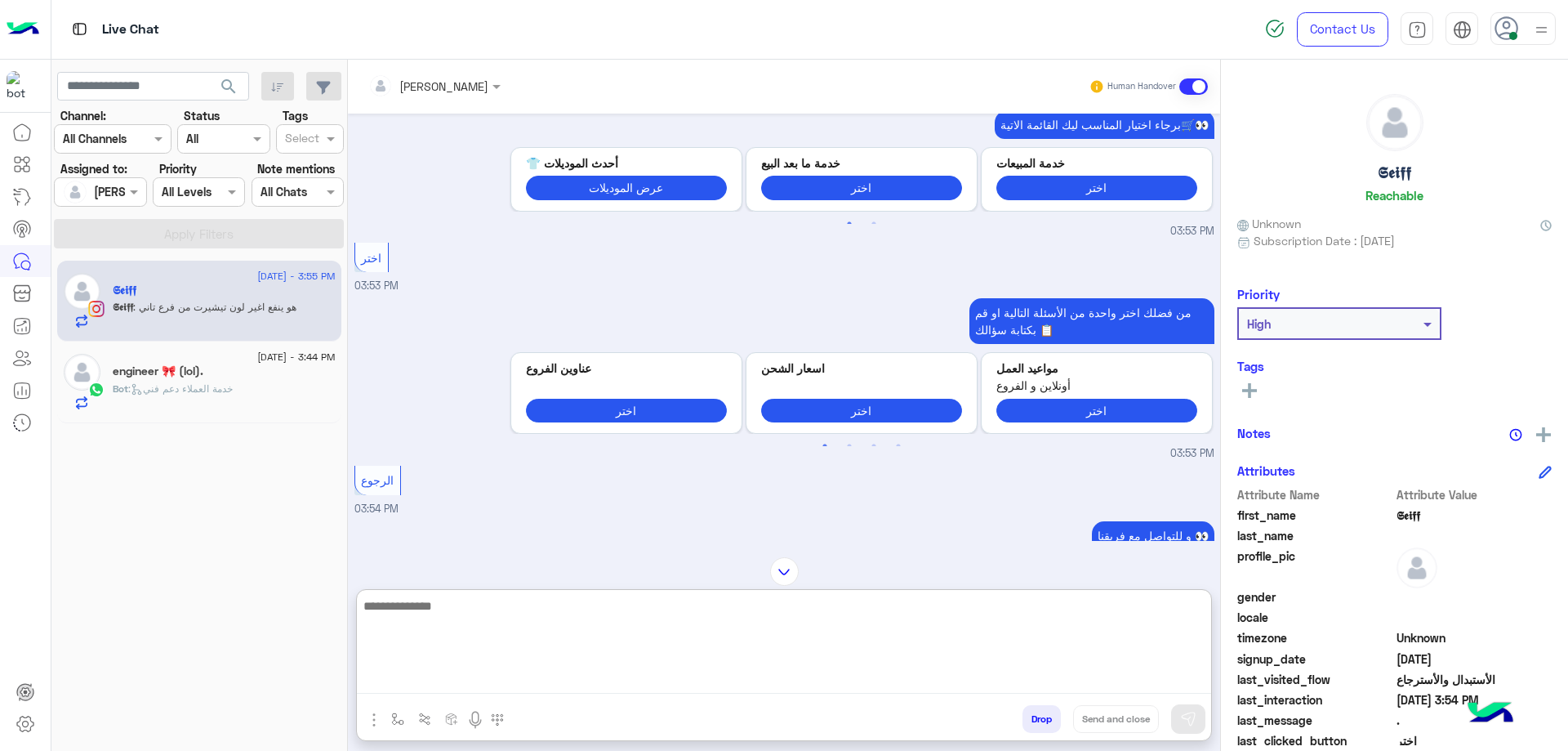
click at [479, 651] on textarea at bounding box center [784, 645] width 854 height 98
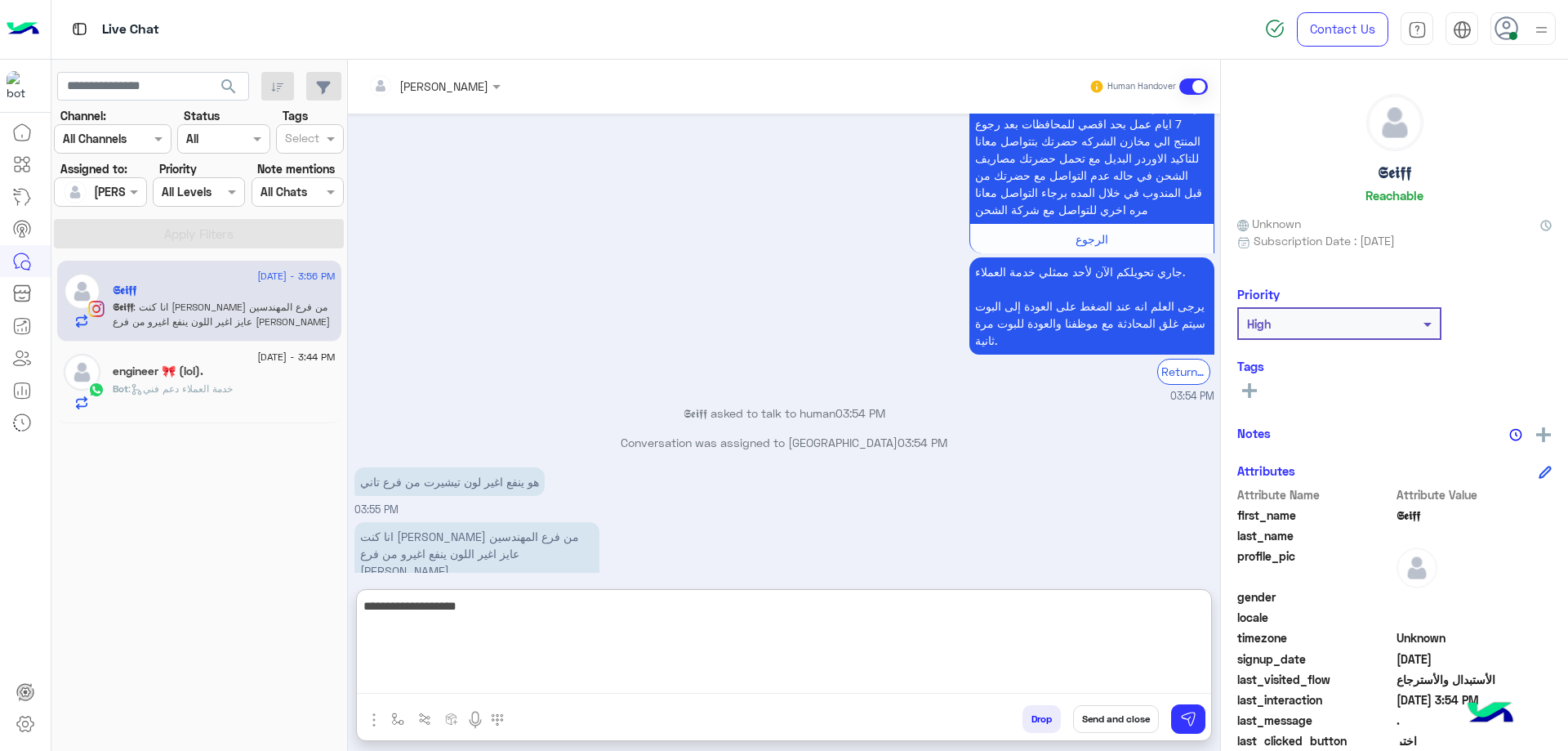
type textarea "**********"
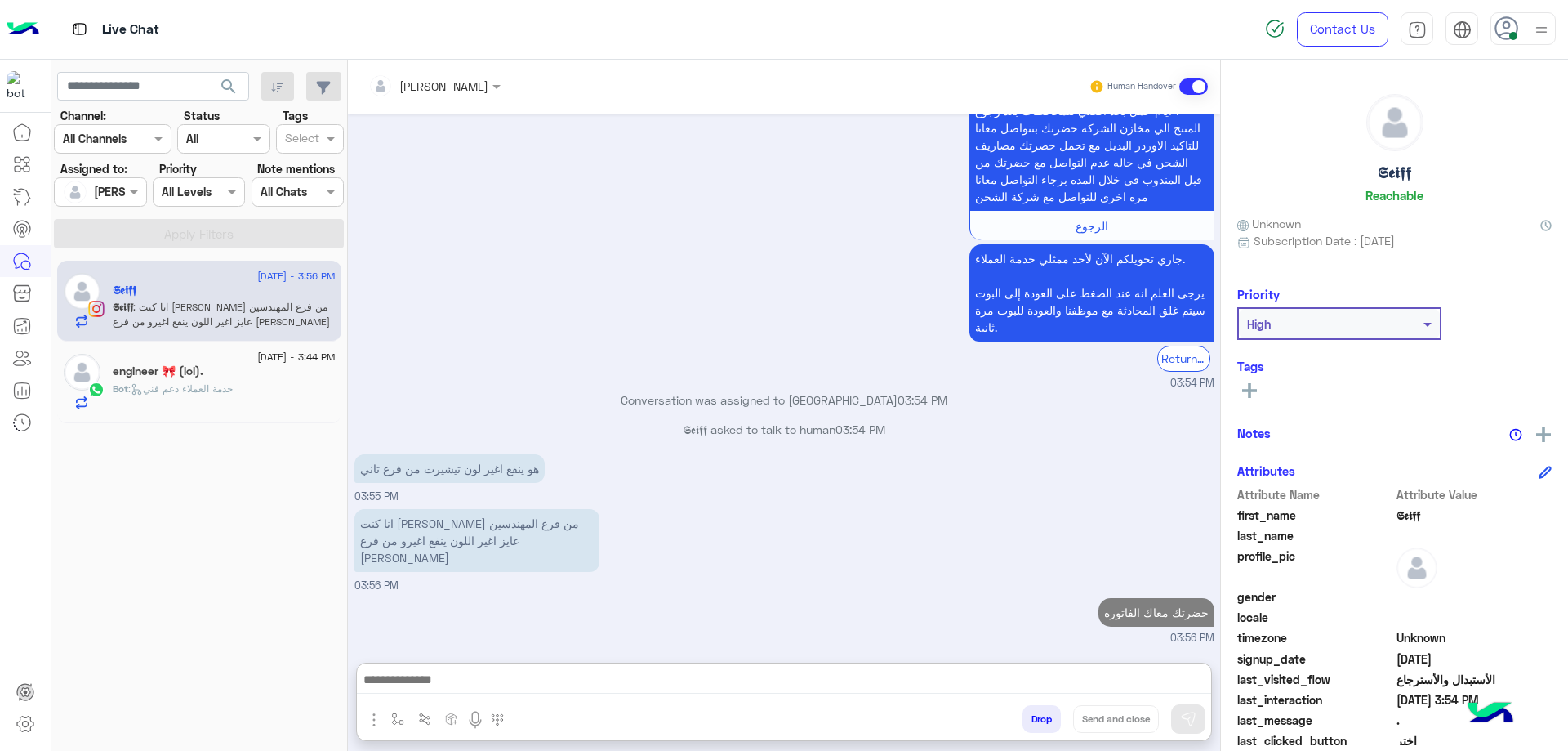
click at [210, 391] on span ": خدمة العملاء دعم فني" at bounding box center [180, 389] width 104 height 12
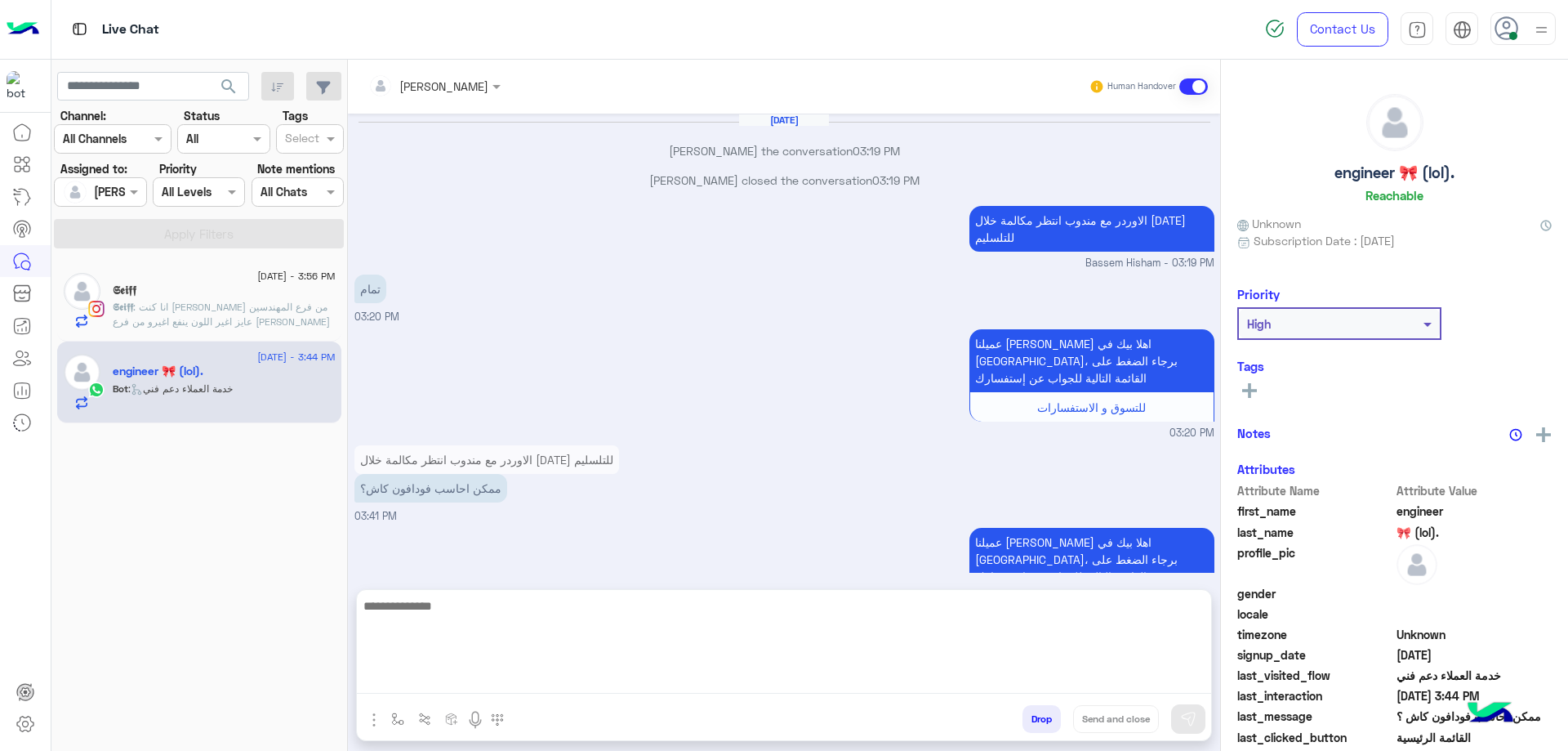
click at [472, 676] on textarea at bounding box center [784, 645] width 854 height 98
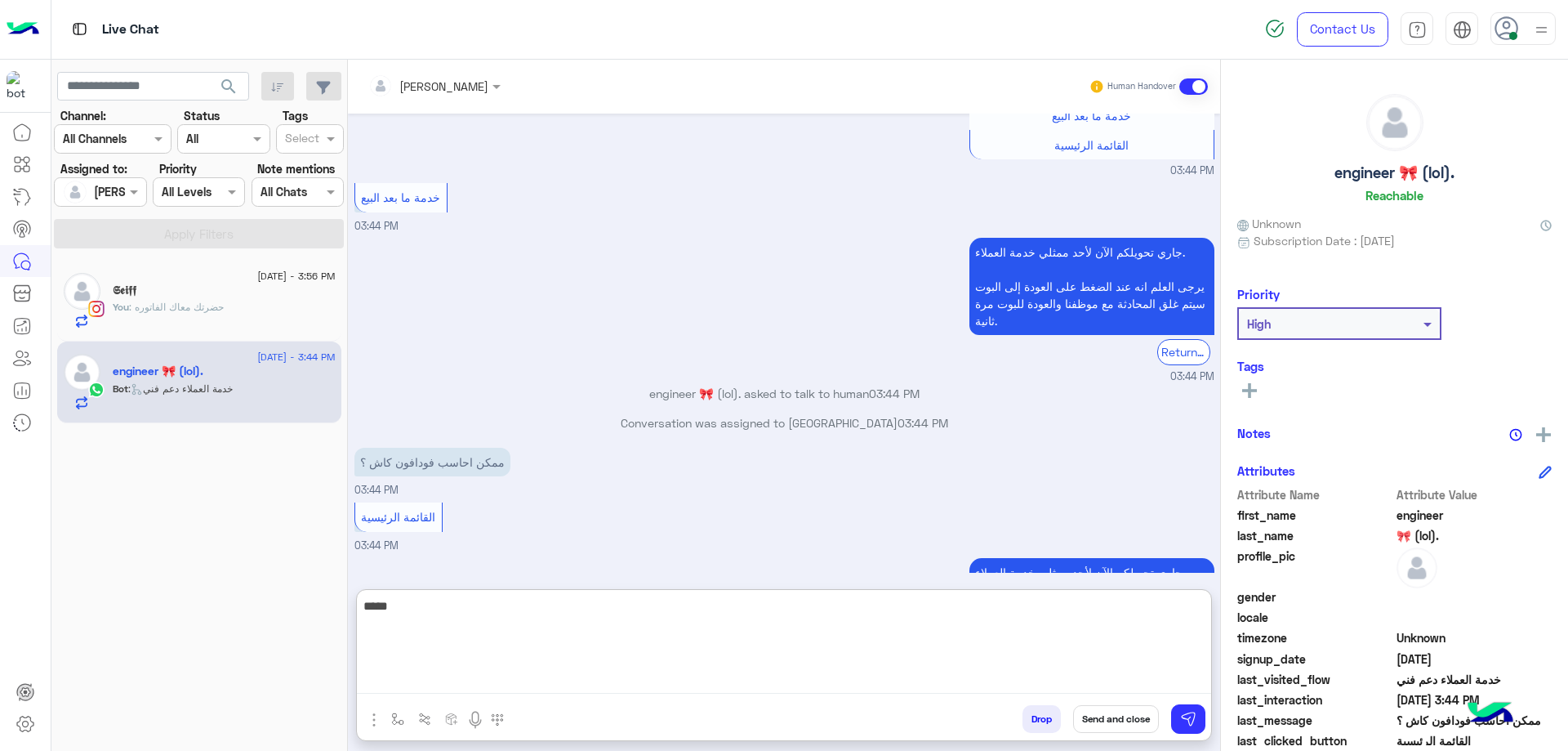
type textarea "******"
type textarea "***"
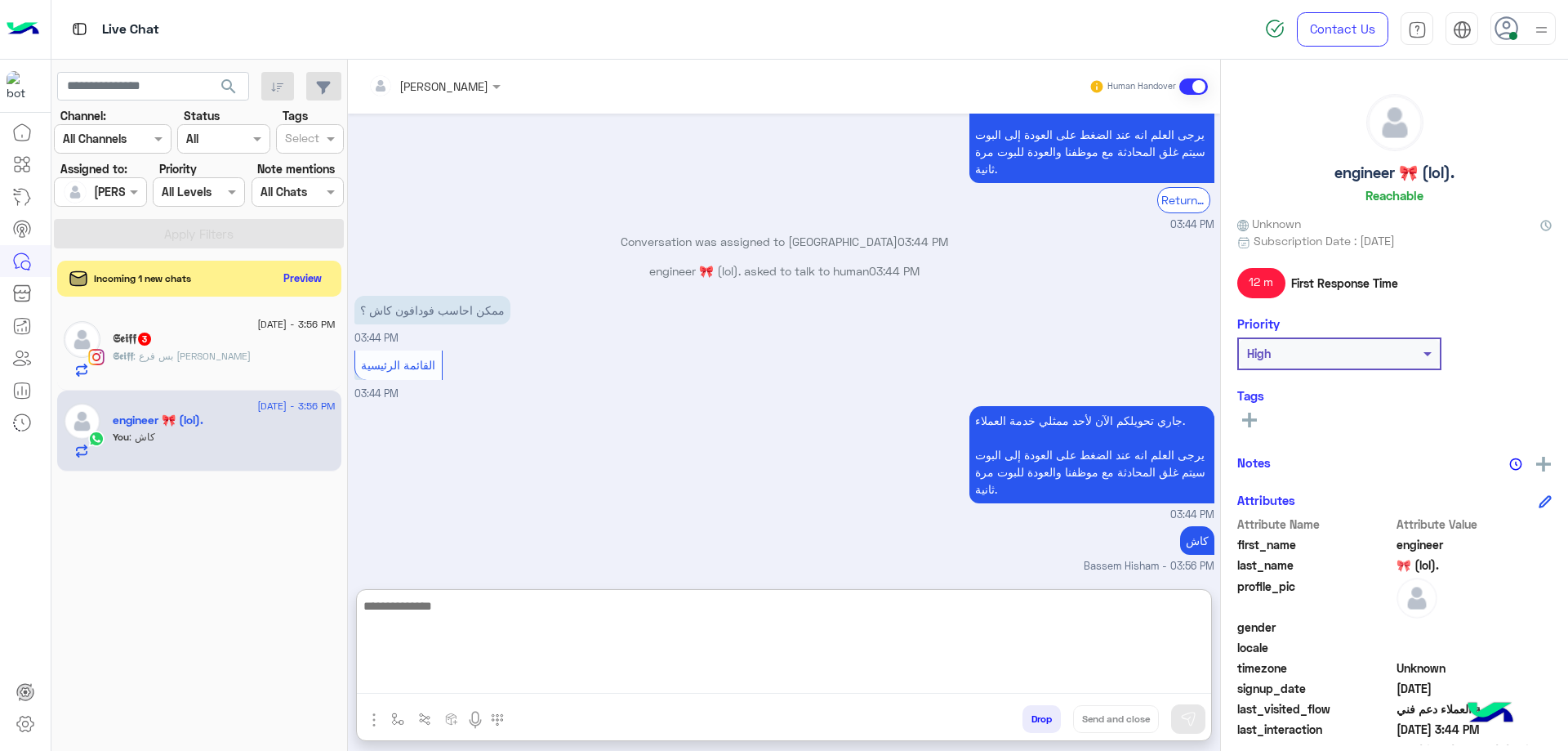
scroll to position [1109, 0]
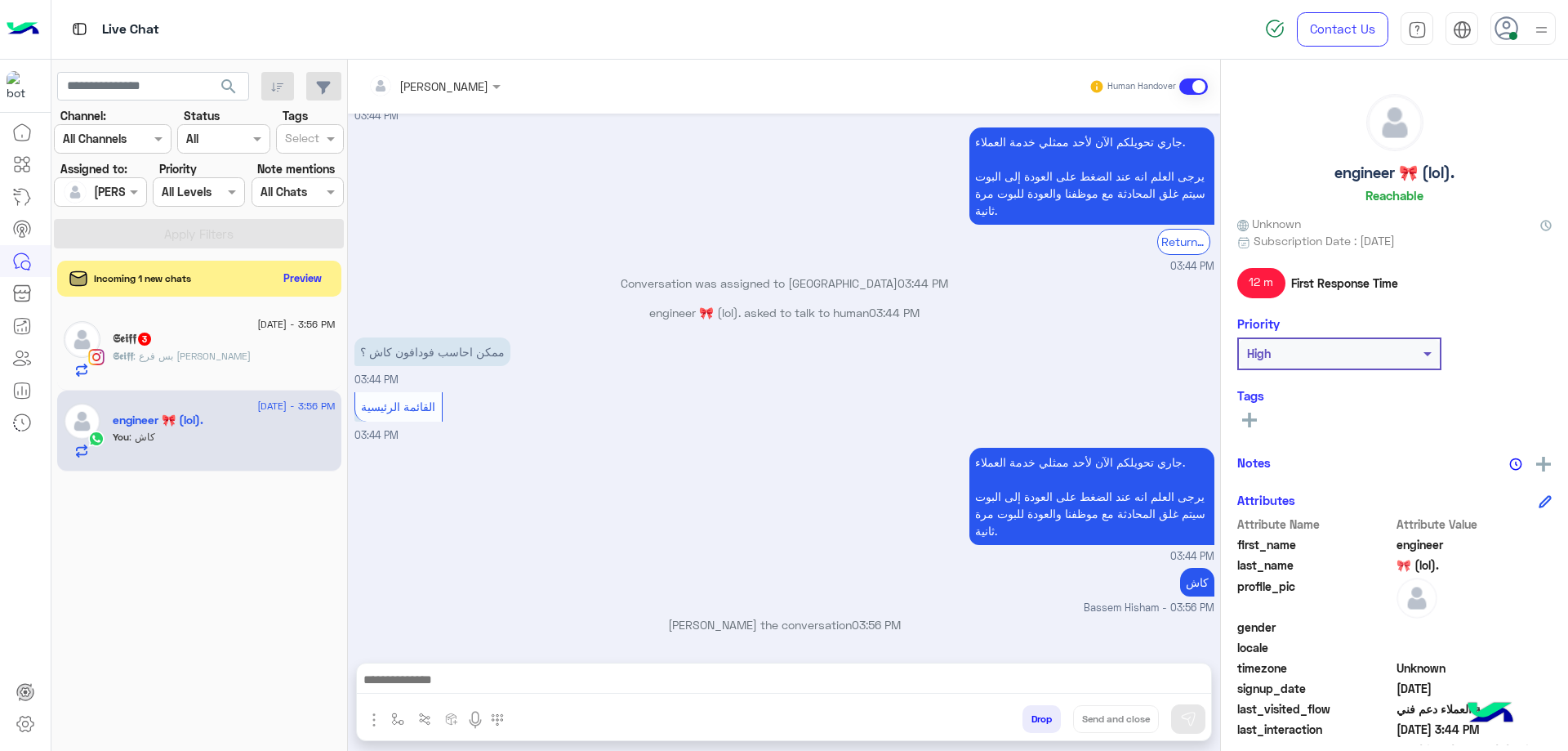
click at [1032, 719] on button "Drop" at bounding box center [1042, 719] width 39 height 28
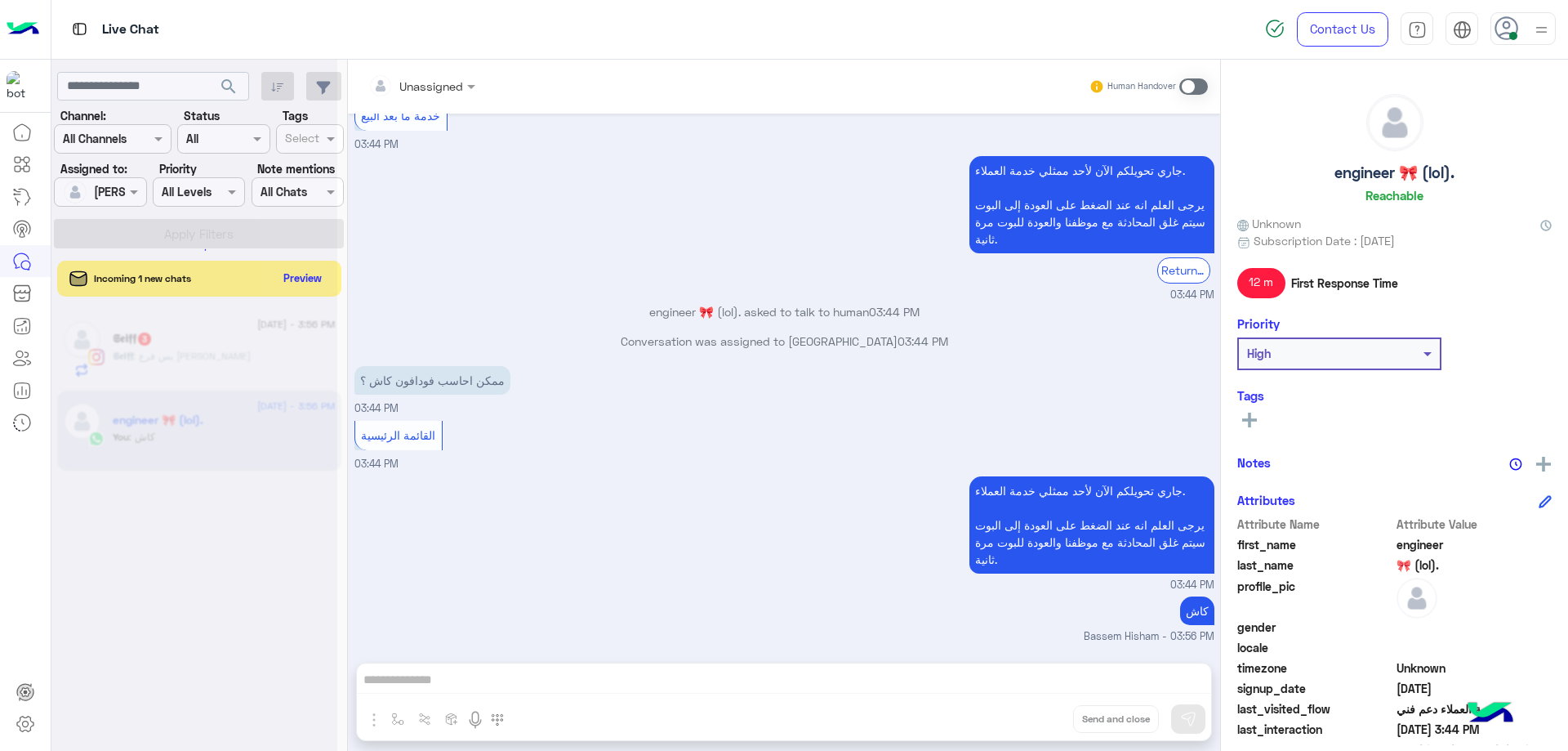
scroll to position [1065, 0]
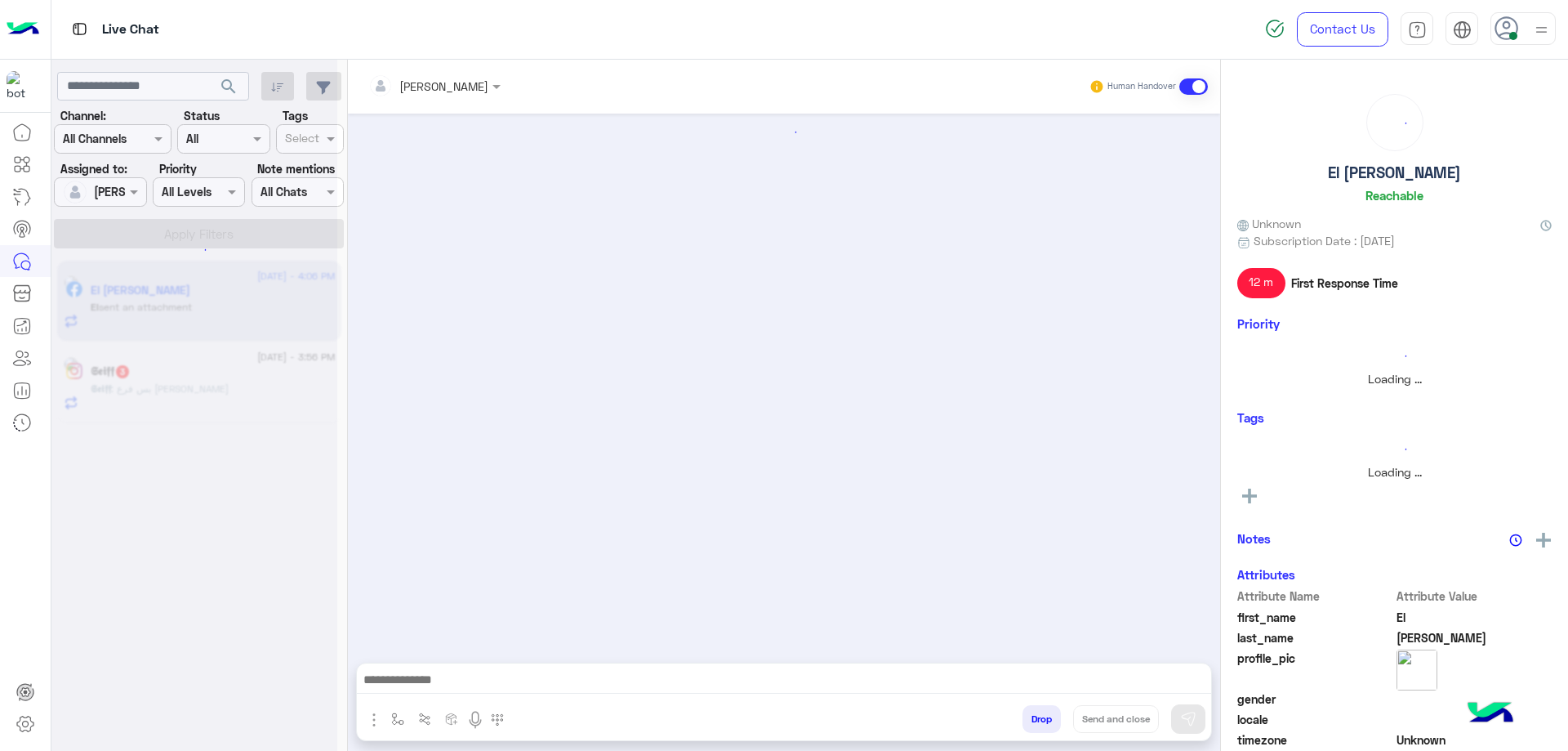
click at [217, 384] on div at bounding box center [195, 382] width 286 height 751
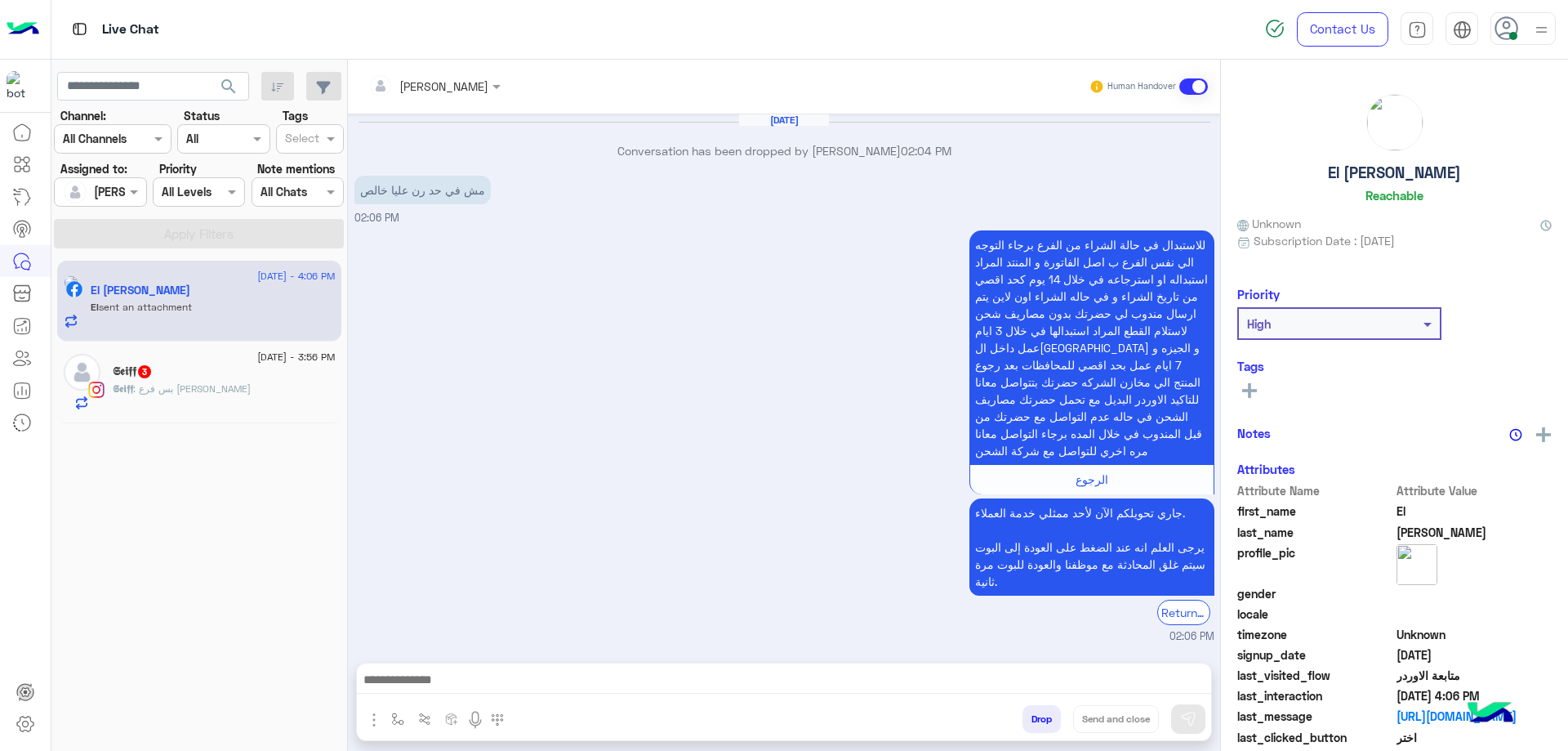
scroll to position [1328, 0]
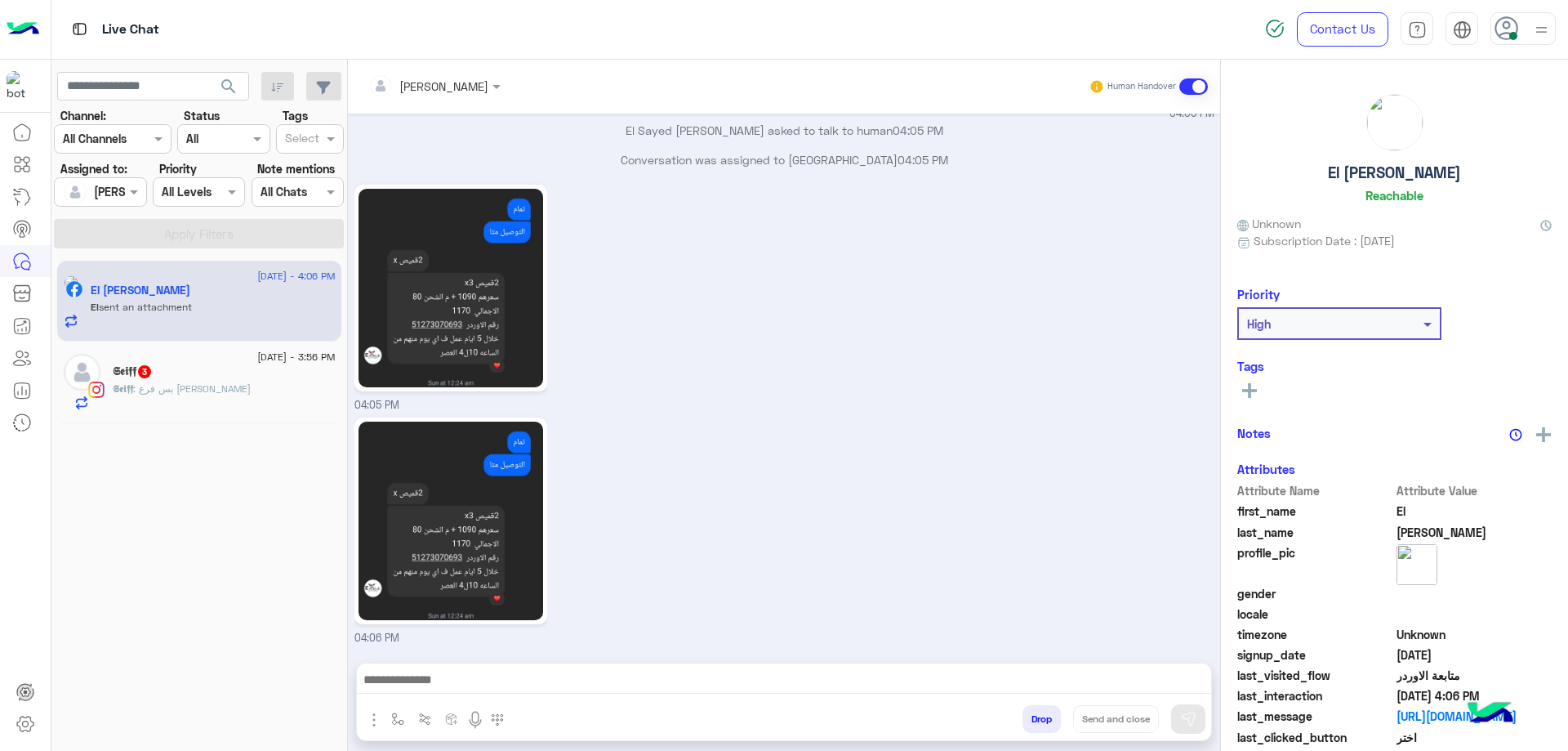
click at [217, 385] on span ": بس فرع عباس اقربلي" at bounding box center [192, 389] width 118 height 12
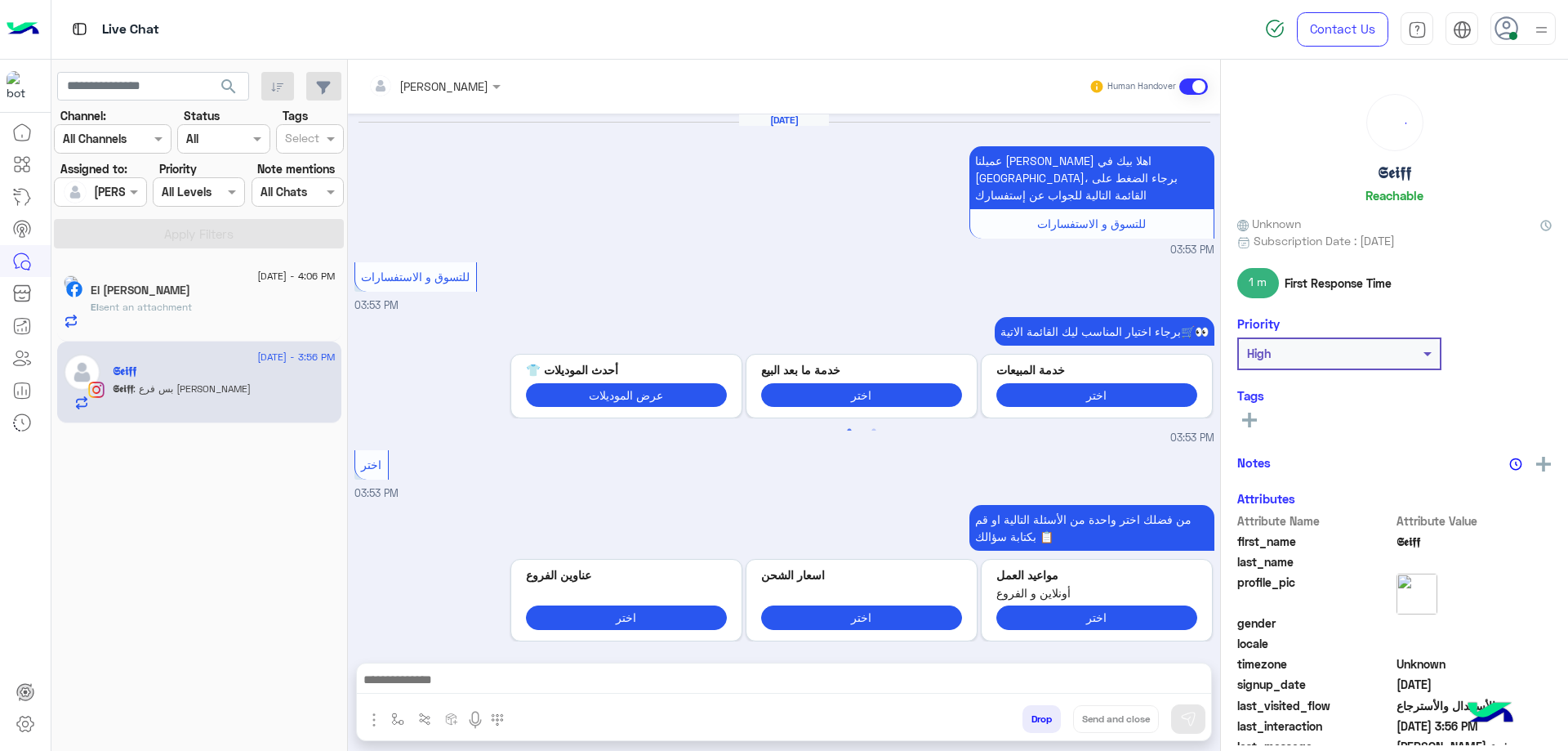
scroll to position [1260, 0]
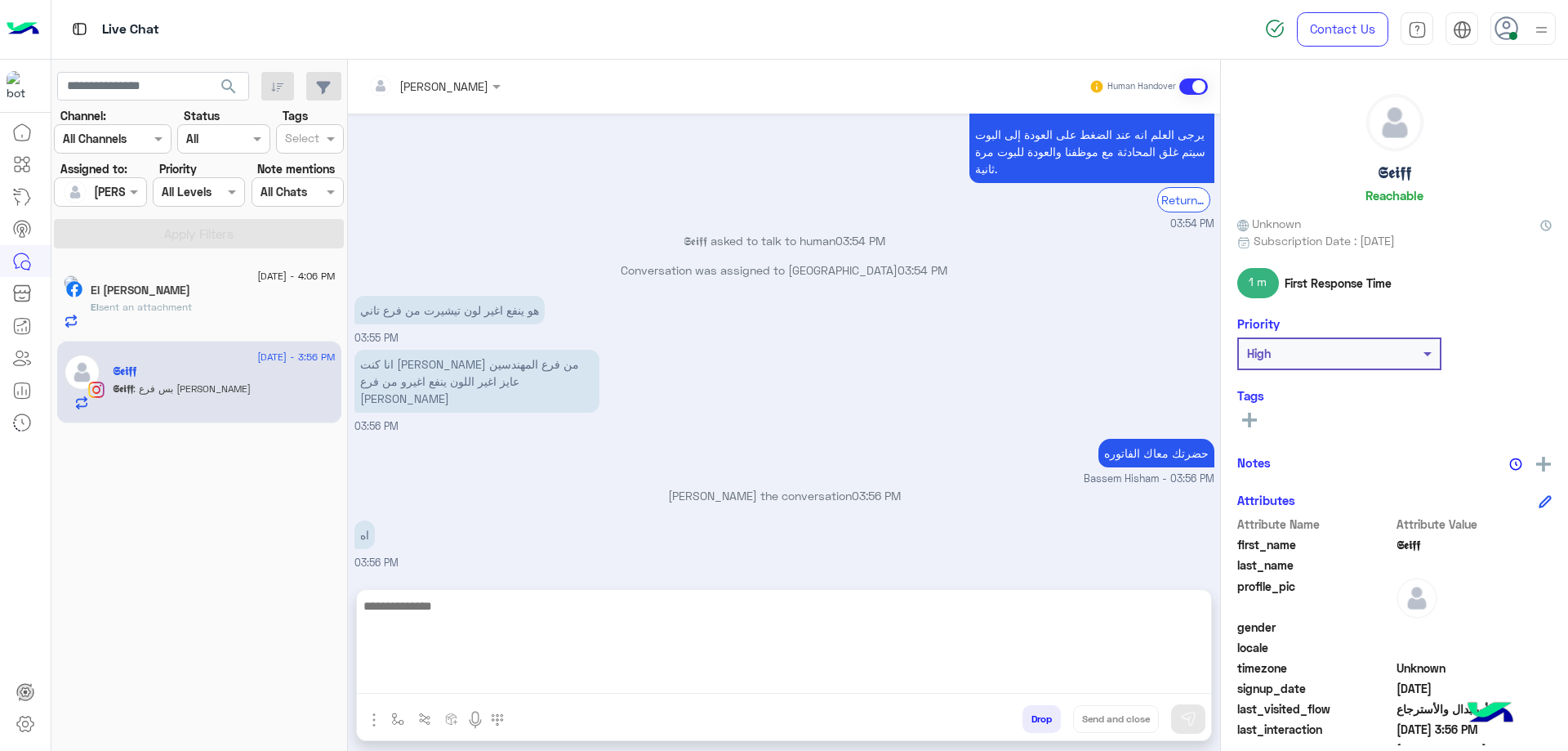
click at [531, 669] on textarea at bounding box center [784, 645] width 854 height 98
click at [700, 639] on textarea at bounding box center [784, 645] width 854 height 98
paste textarea "**********"
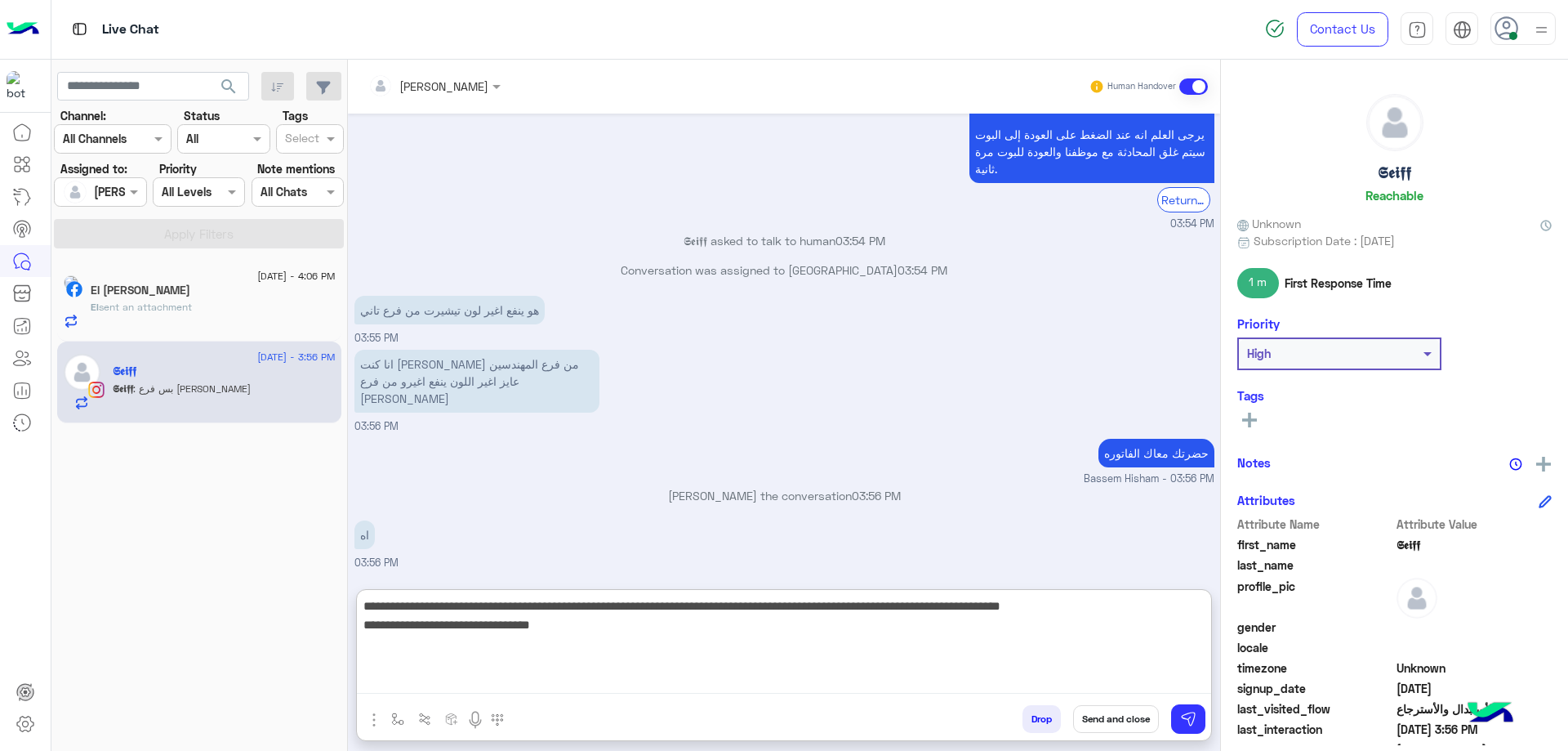
click at [1099, 605] on textarea "**********" at bounding box center [784, 645] width 854 height 98
type textarea "**********"
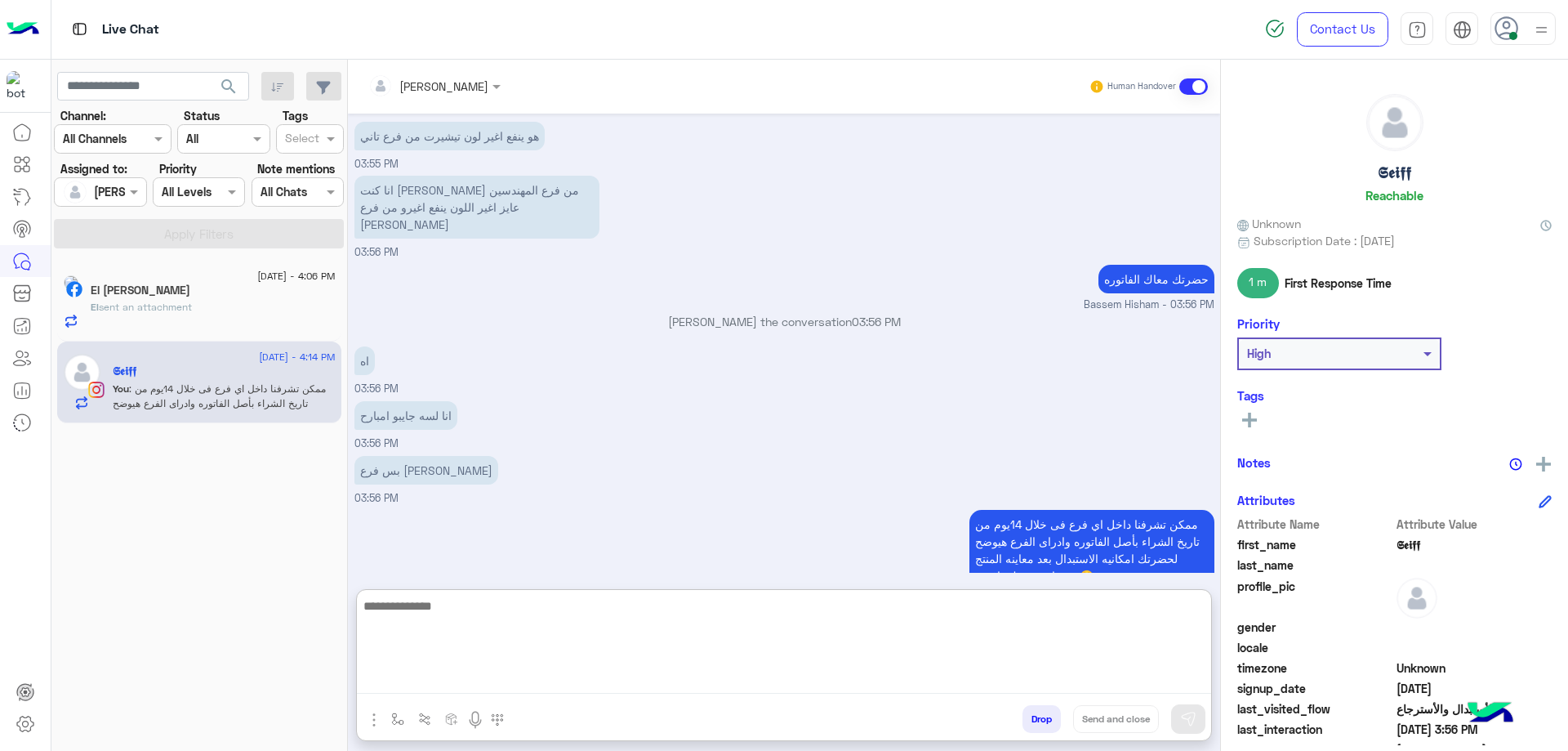
scroll to position [1437, 0]
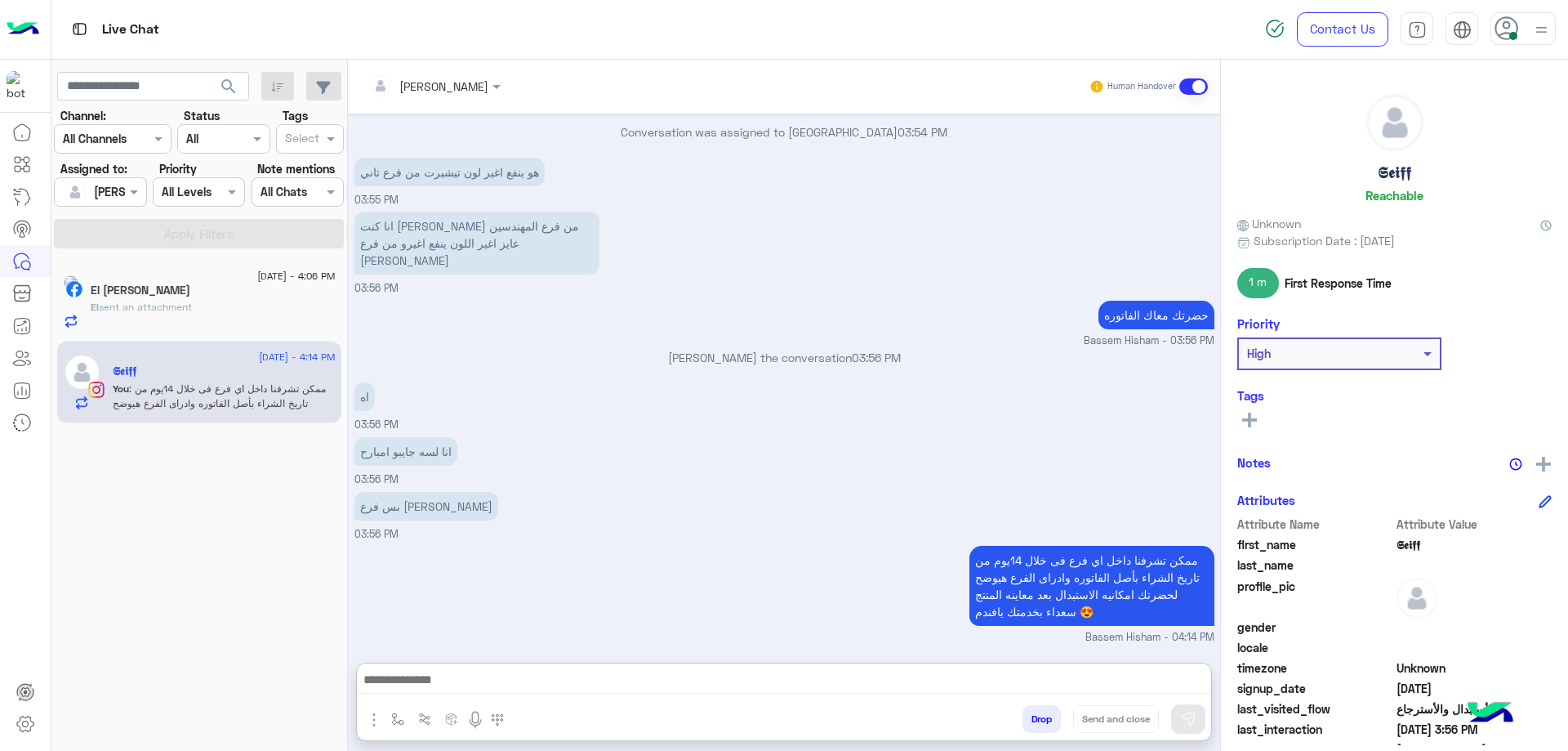
click at [1381, 175] on h5 "𝕾𝖊𝖎𝖋𝖋" at bounding box center [1394, 172] width 33 height 18
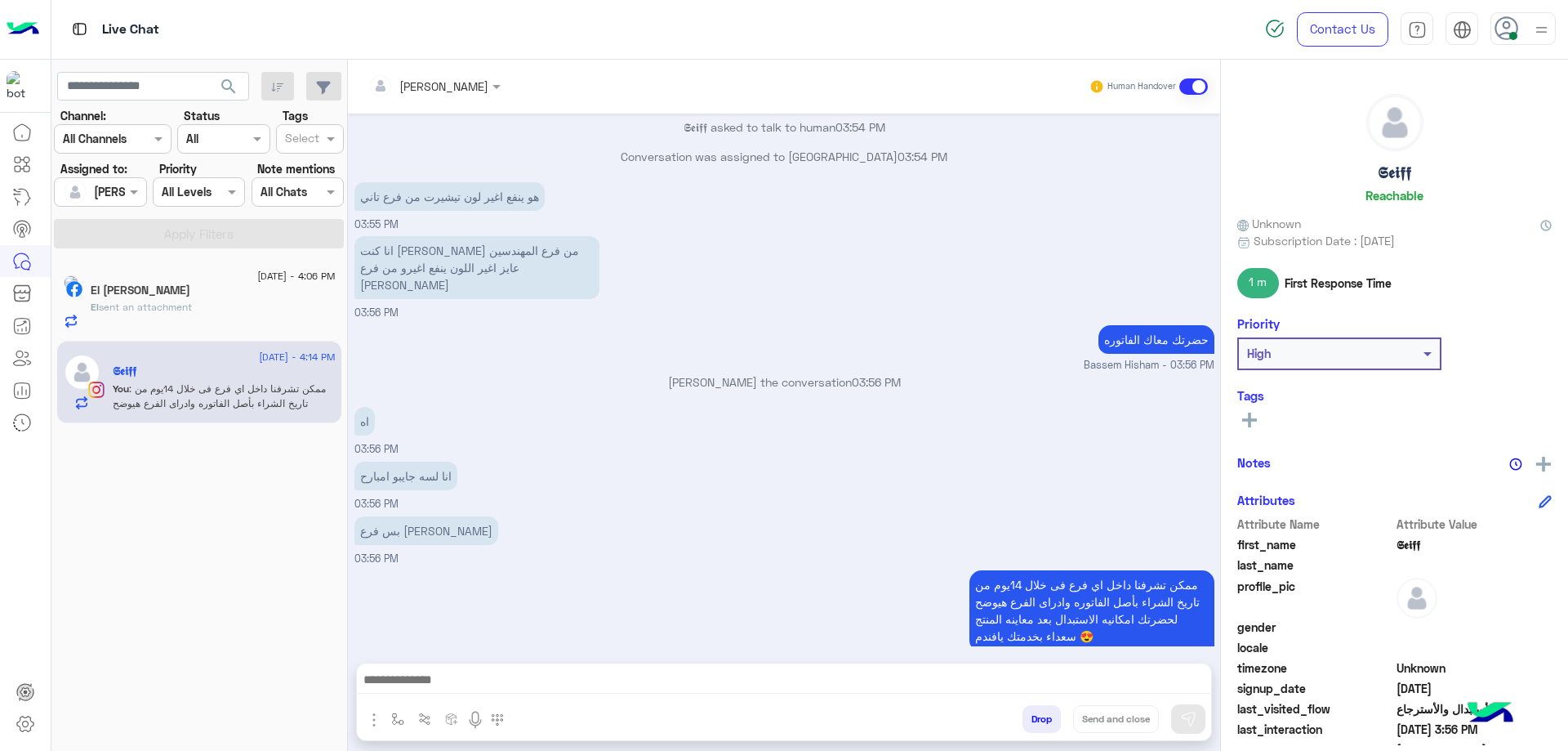
scroll to position [1364, 0]
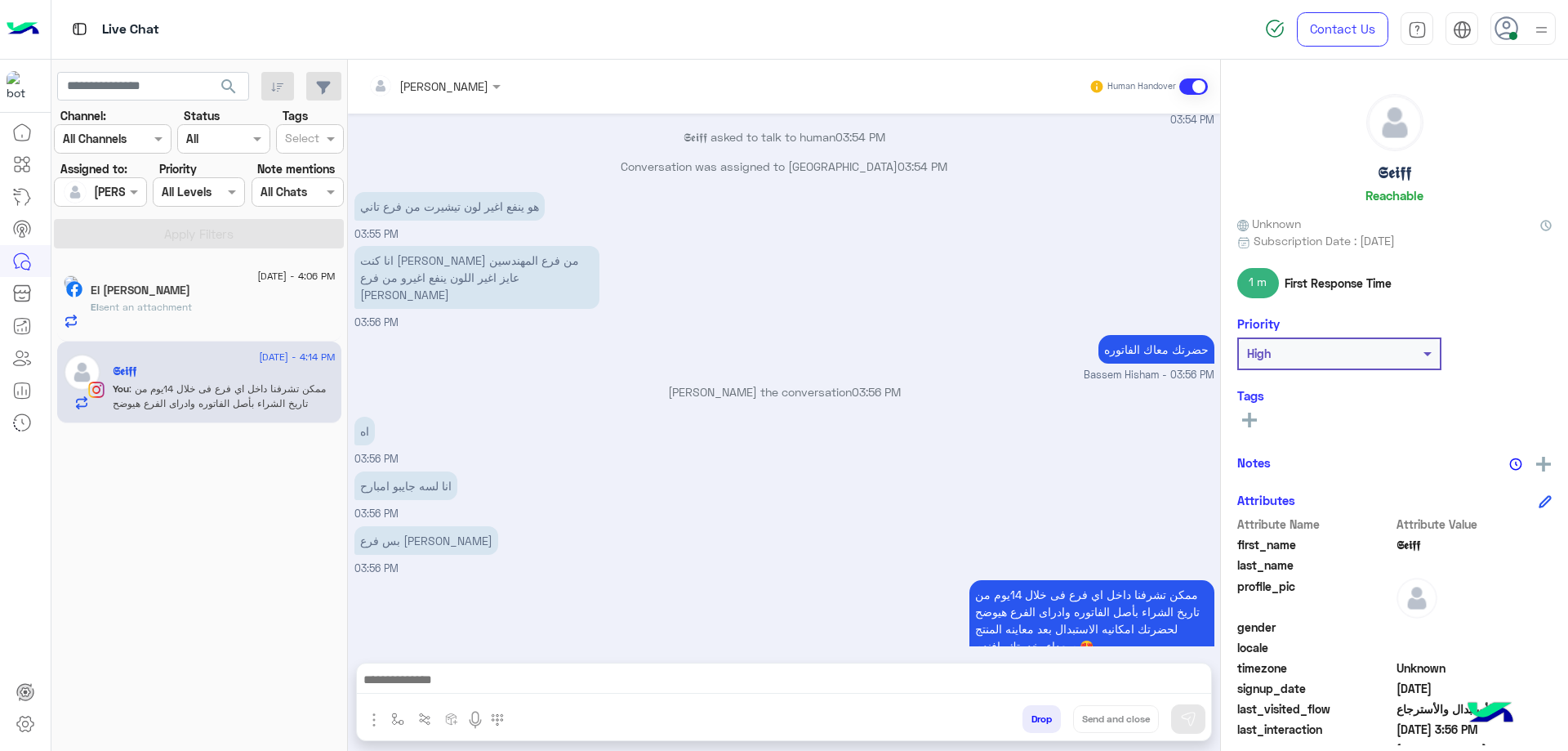
click at [1381, 175] on h5 "𝕾𝖊𝖎𝖋𝖋" at bounding box center [1394, 172] width 33 height 18
copy h5 "𝕾𝖊𝖎𝖋𝖋"
click at [296, 302] on div "El sent an attachment" at bounding box center [212, 314] width 245 height 29
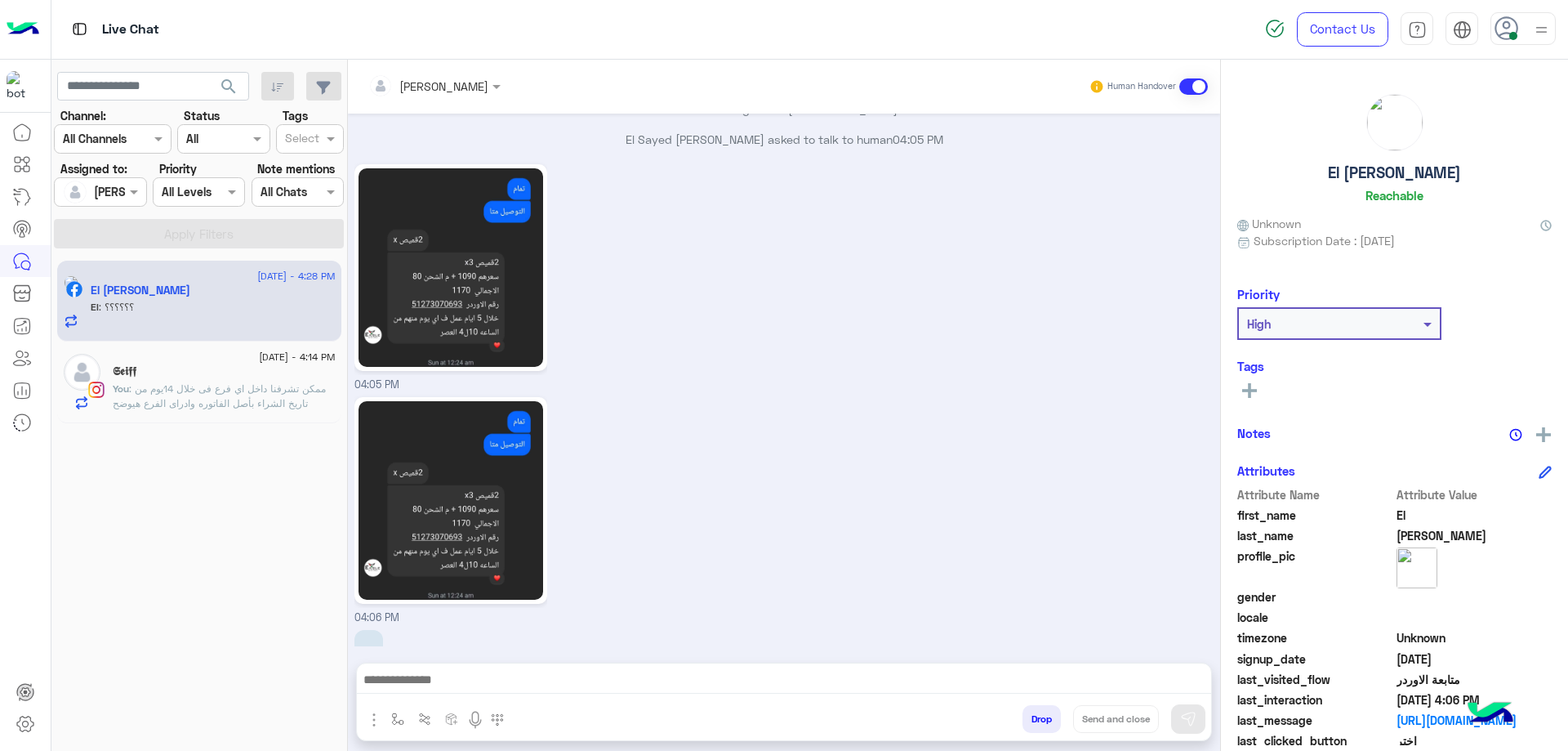
scroll to position [3401, 0]
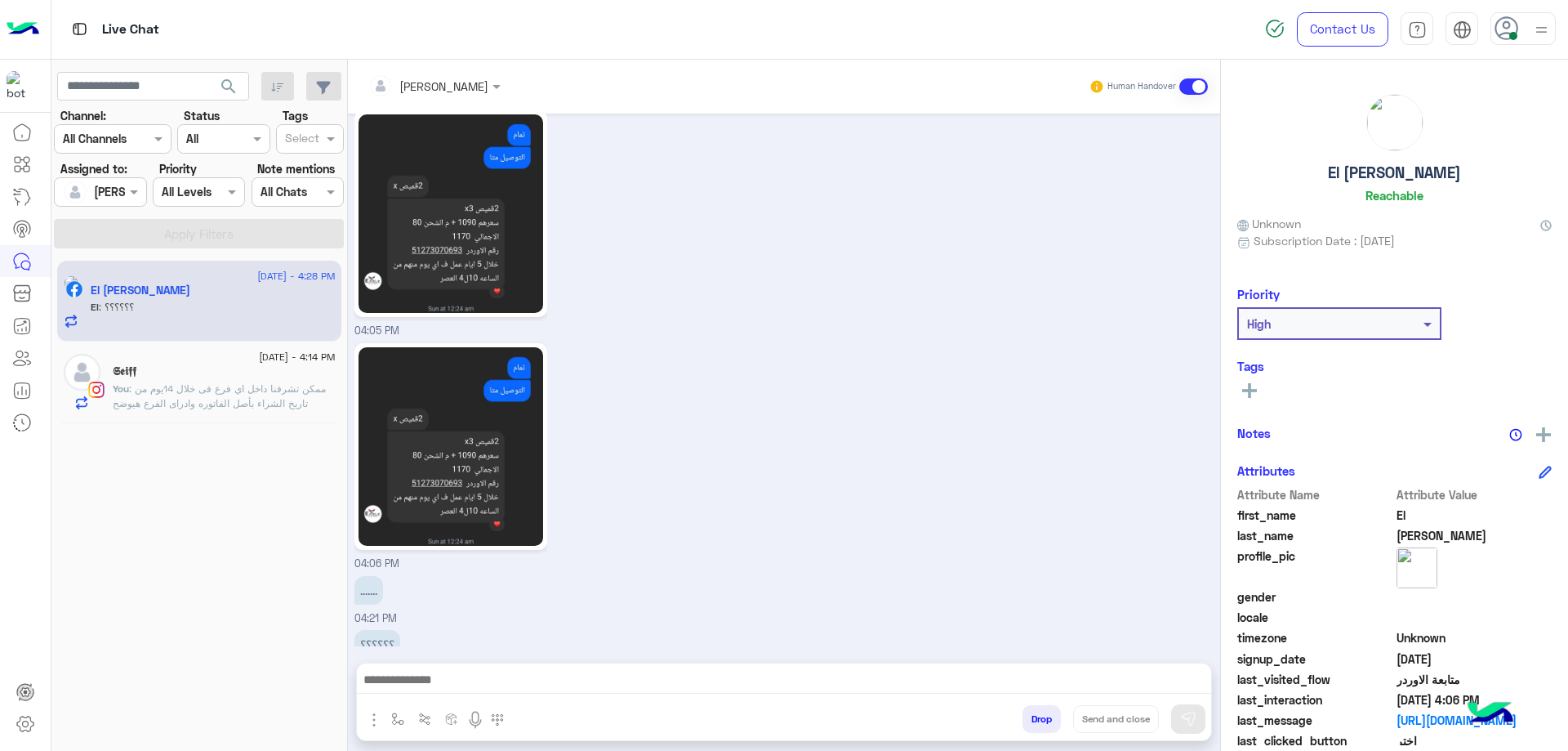
click at [286, 397] on span ": ممكن تشرفنا داخل اي فرع فى خلال 14يوم من تاريخ الشراء بأصل الفاتوره وادراى ال…" at bounding box center [219, 411] width 213 height 56
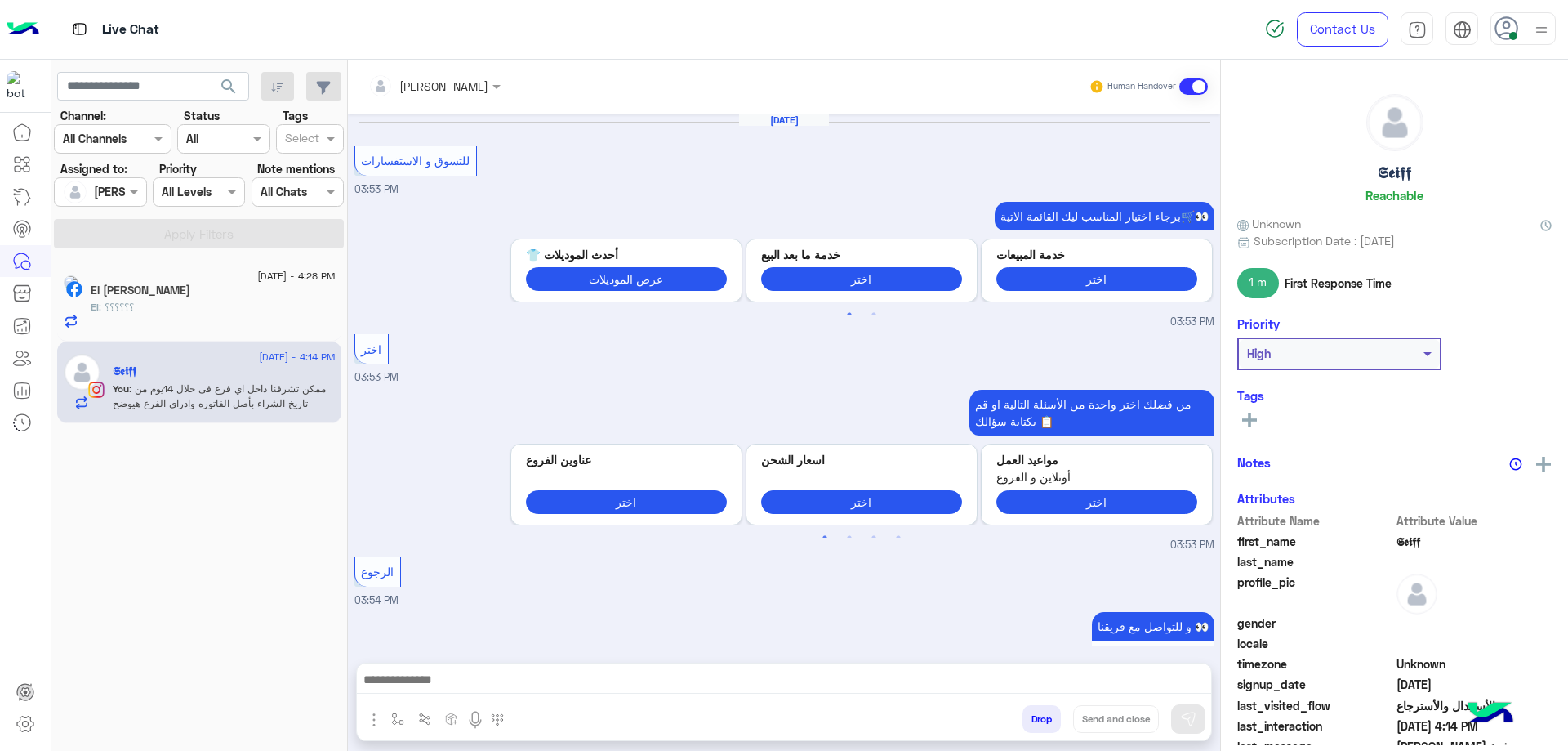
scroll to position [1265, 0]
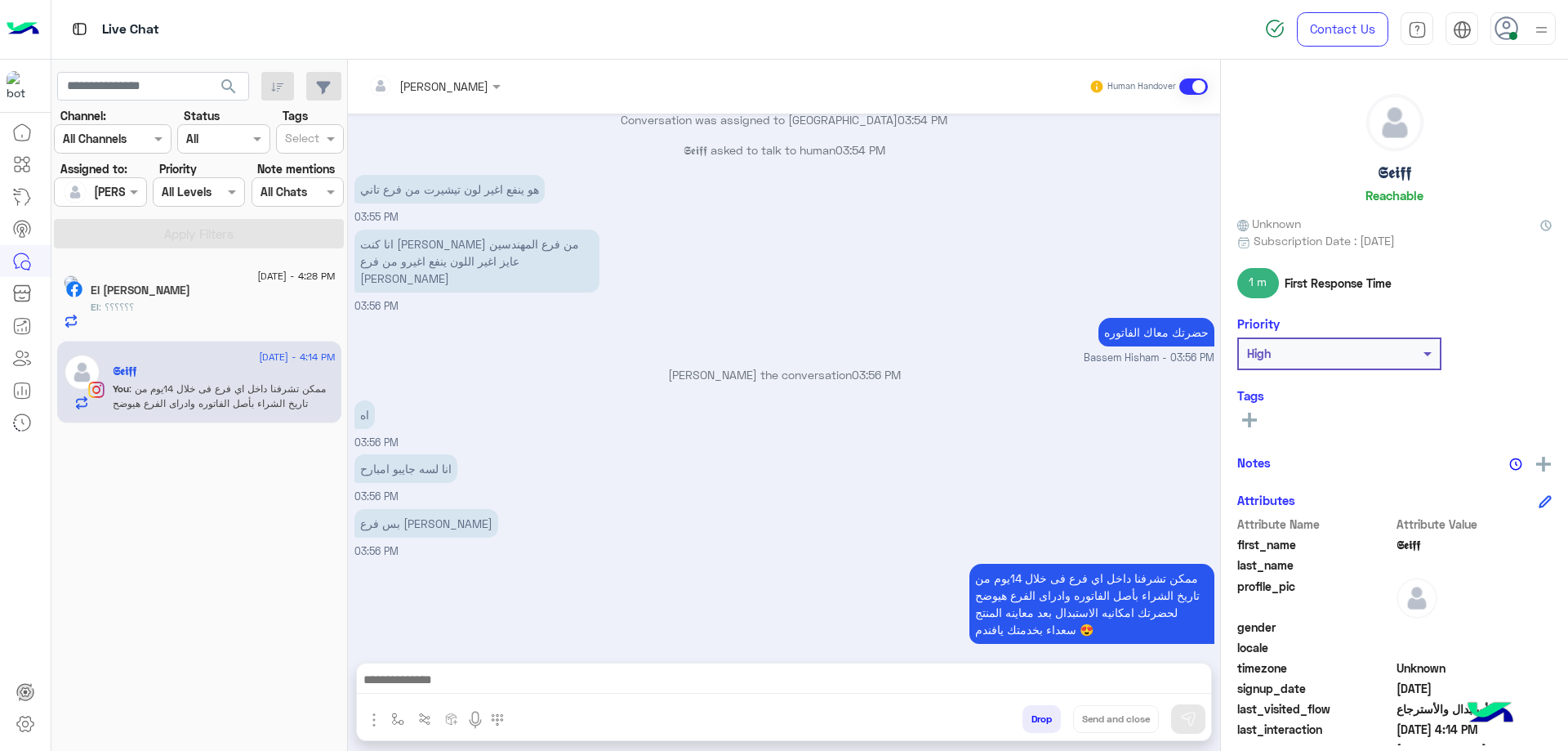
click at [1030, 719] on button "Drop" at bounding box center [1042, 719] width 39 height 28
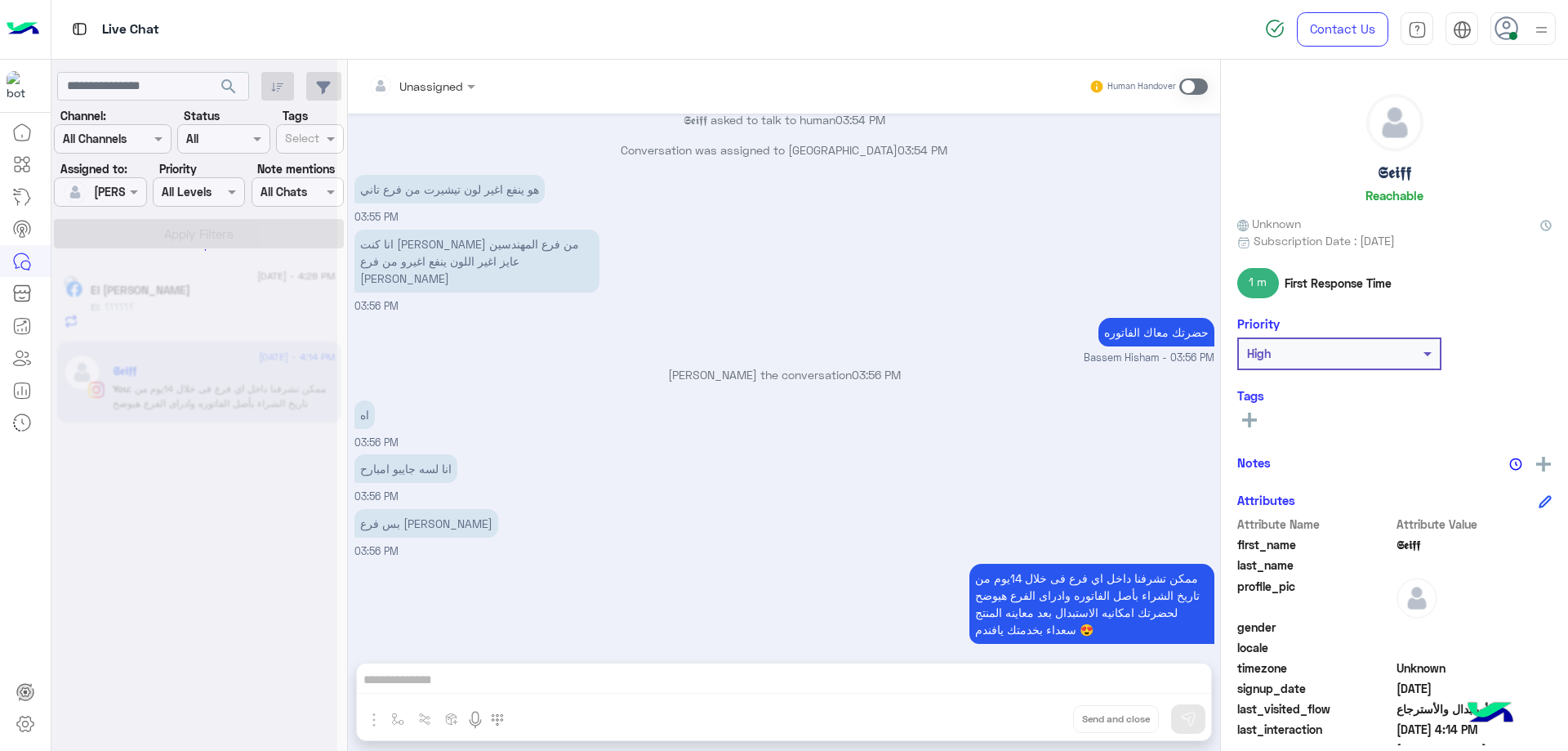
scroll to position [1294, 0]
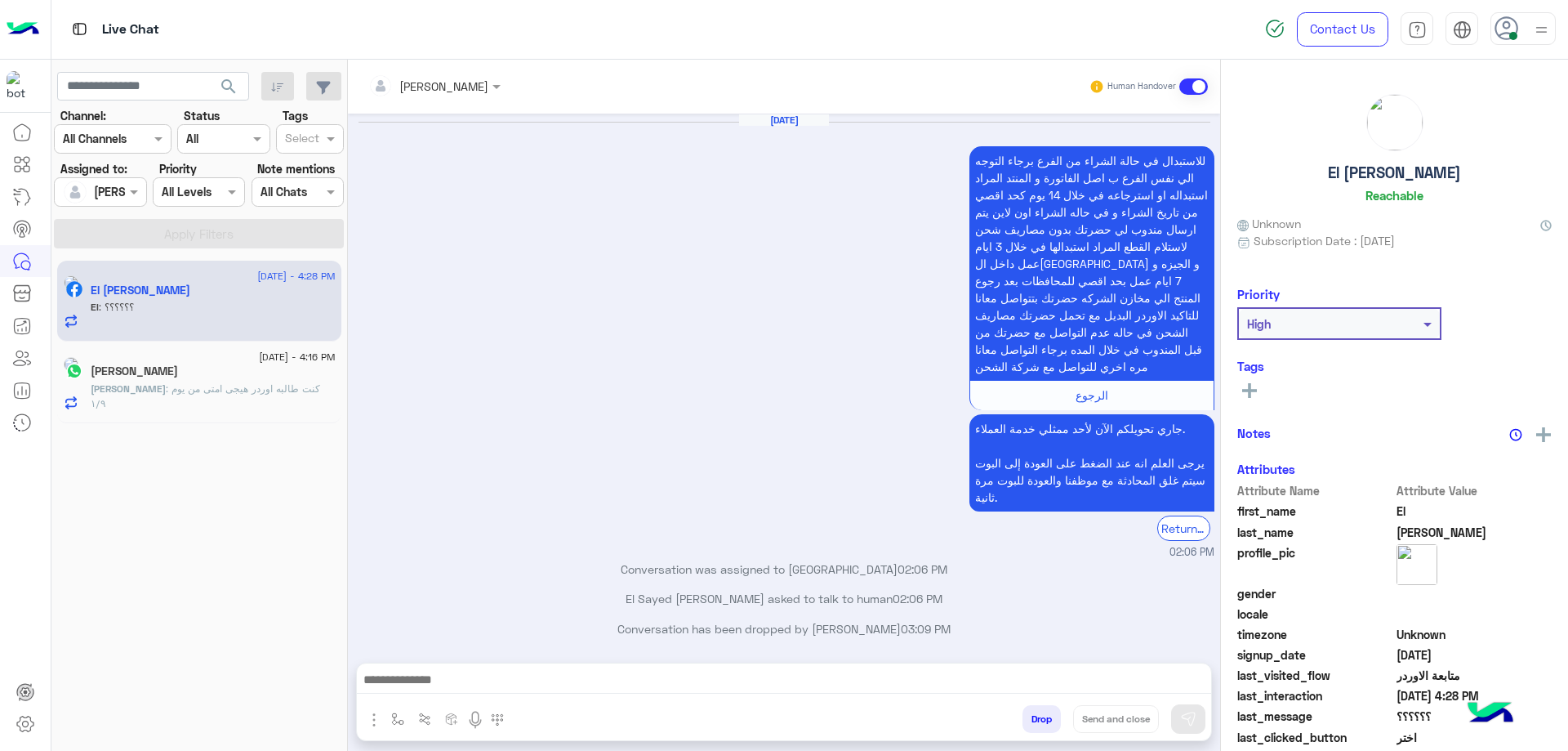
scroll to position [1401, 0]
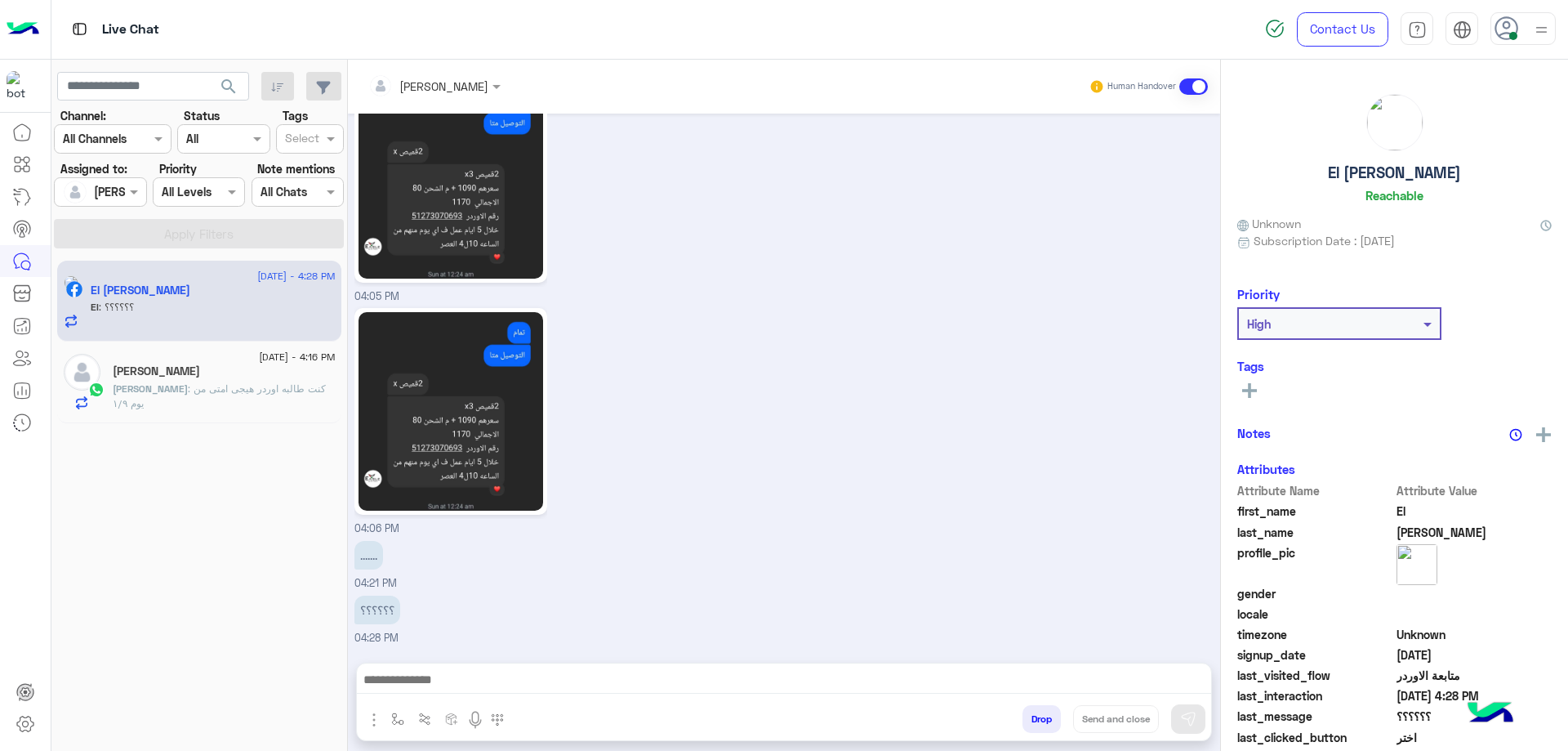
click at [209, 372] on div "Monika Ali" at bounding box center [225, 373] width 223 height 18
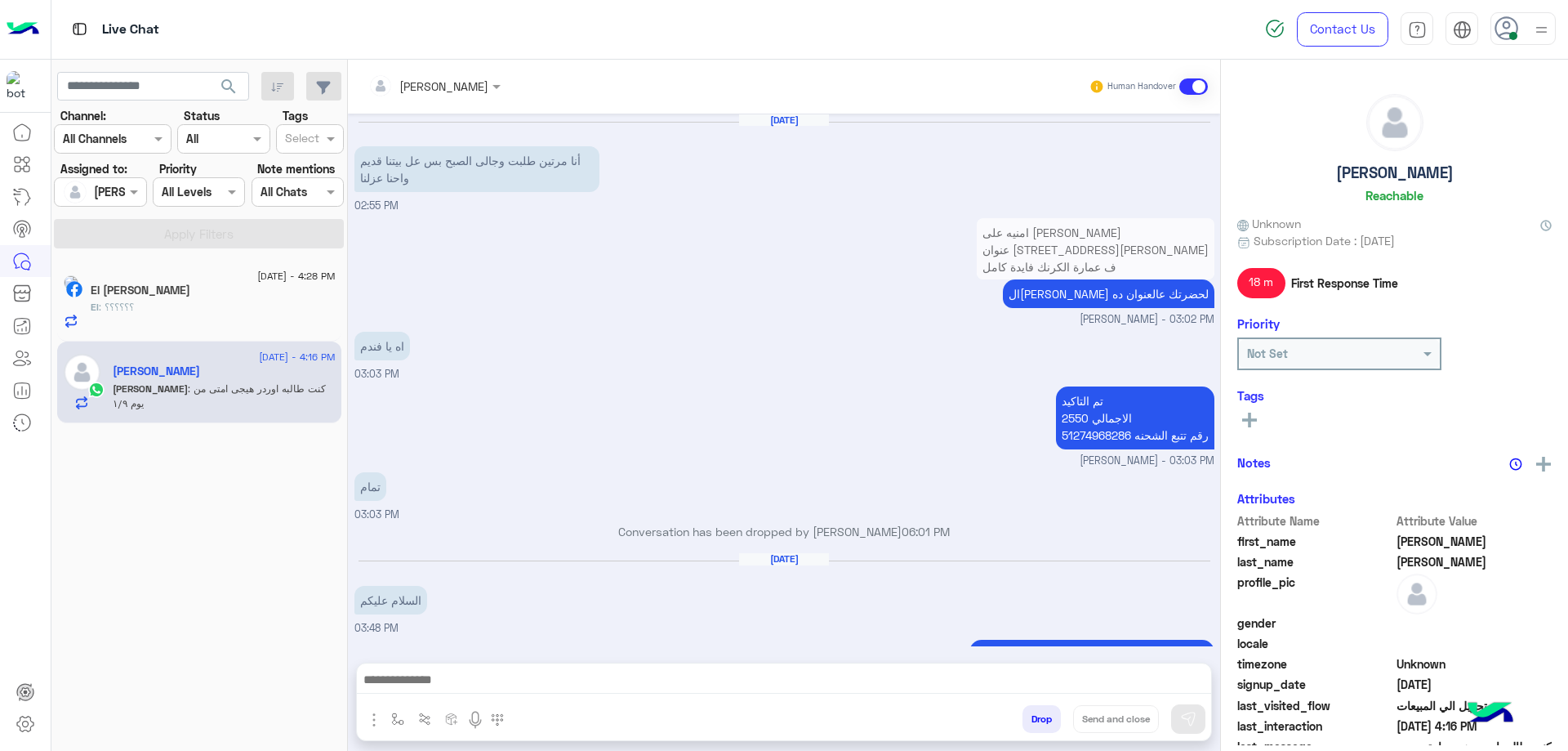
scroll to position [901, 0]
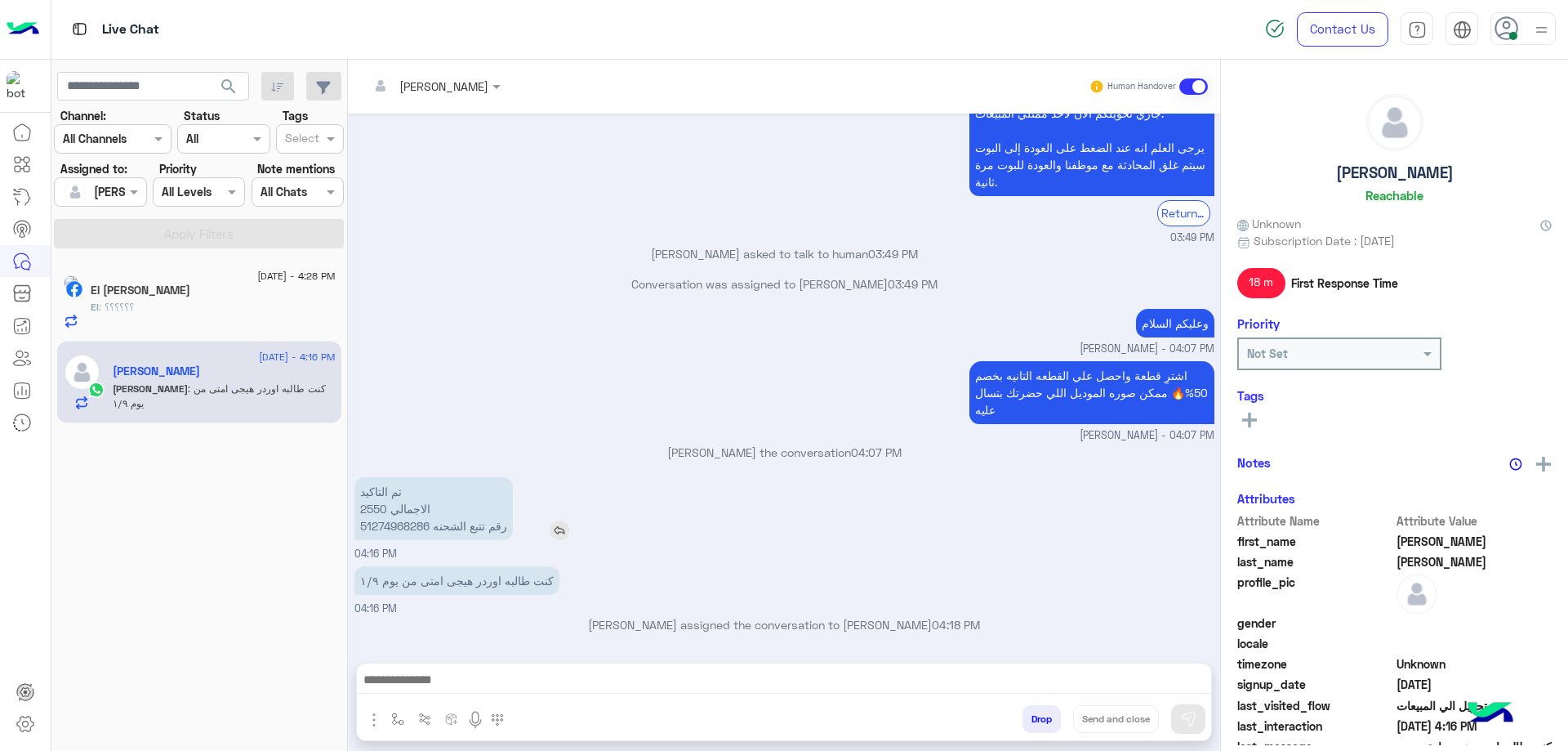
click at [406, 529] on p "تم التاكيد الاجمالي 2550 رقم تتبع الشحنه 51274968286" at bounding box center [433, 509] width 159 height 63
copy p "51274968286"
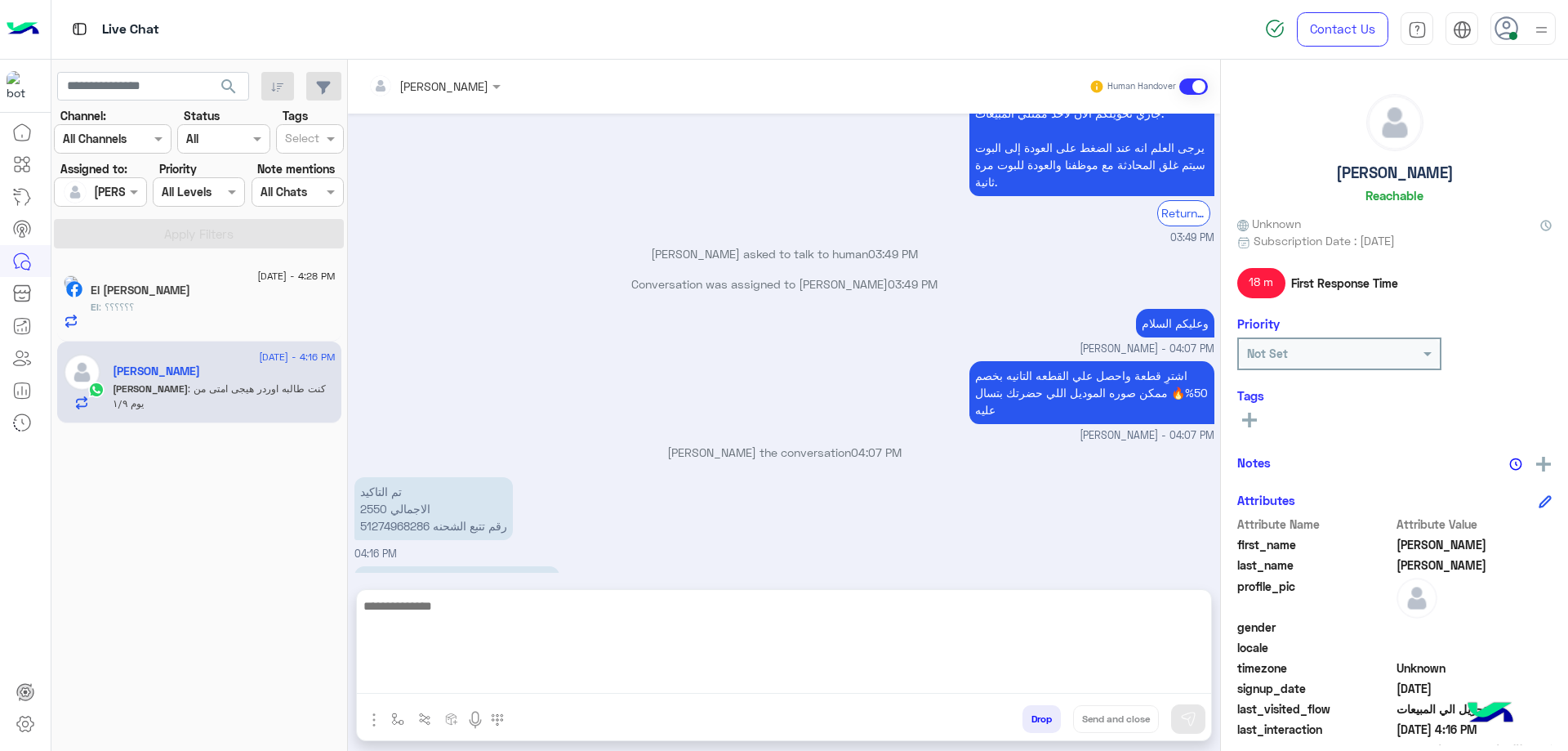
click at [599, 686] on textarea at bounding box center [784, 645] width 854 height 98
paste textarea "**********"
type textarea "**********"
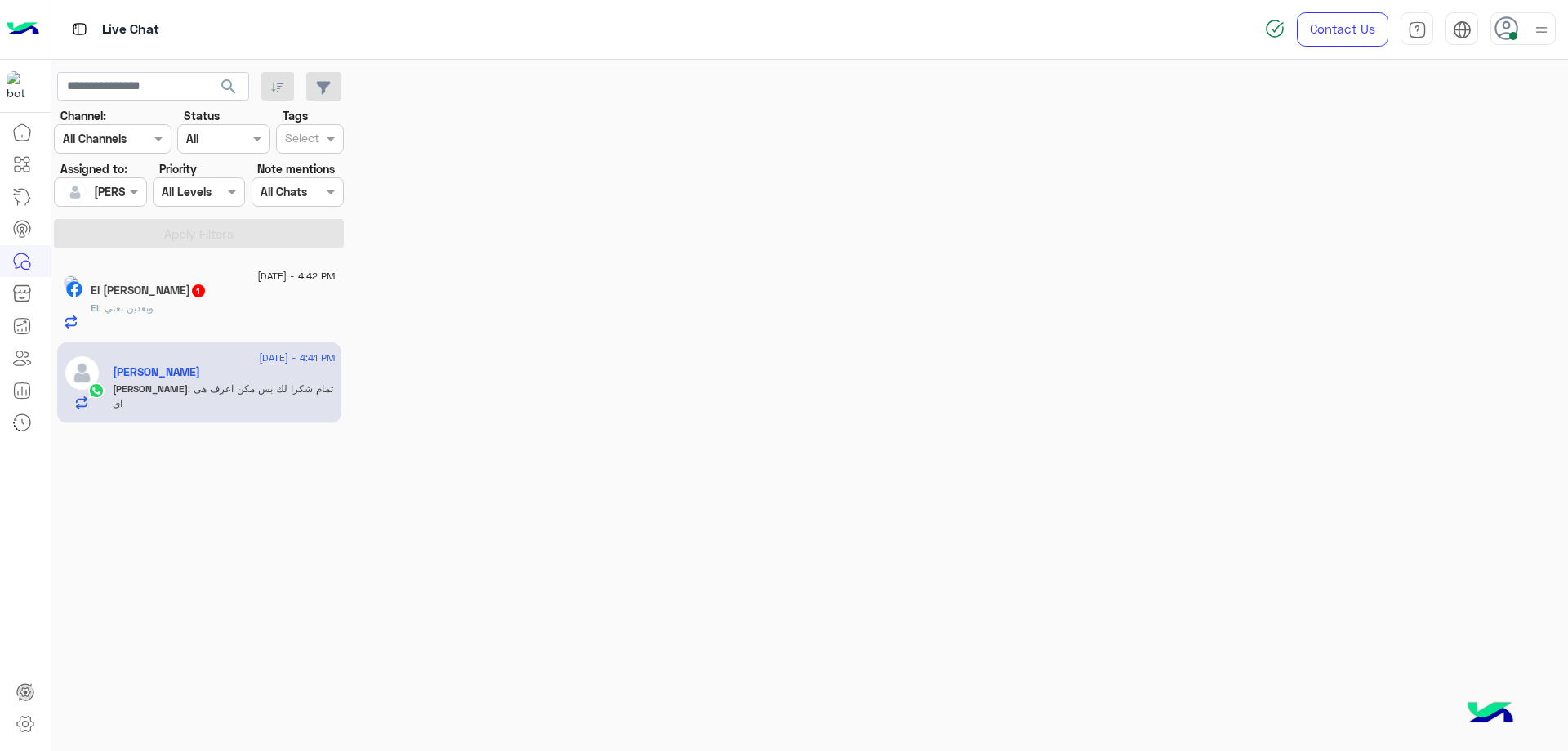
scroll to position [1072, 0]
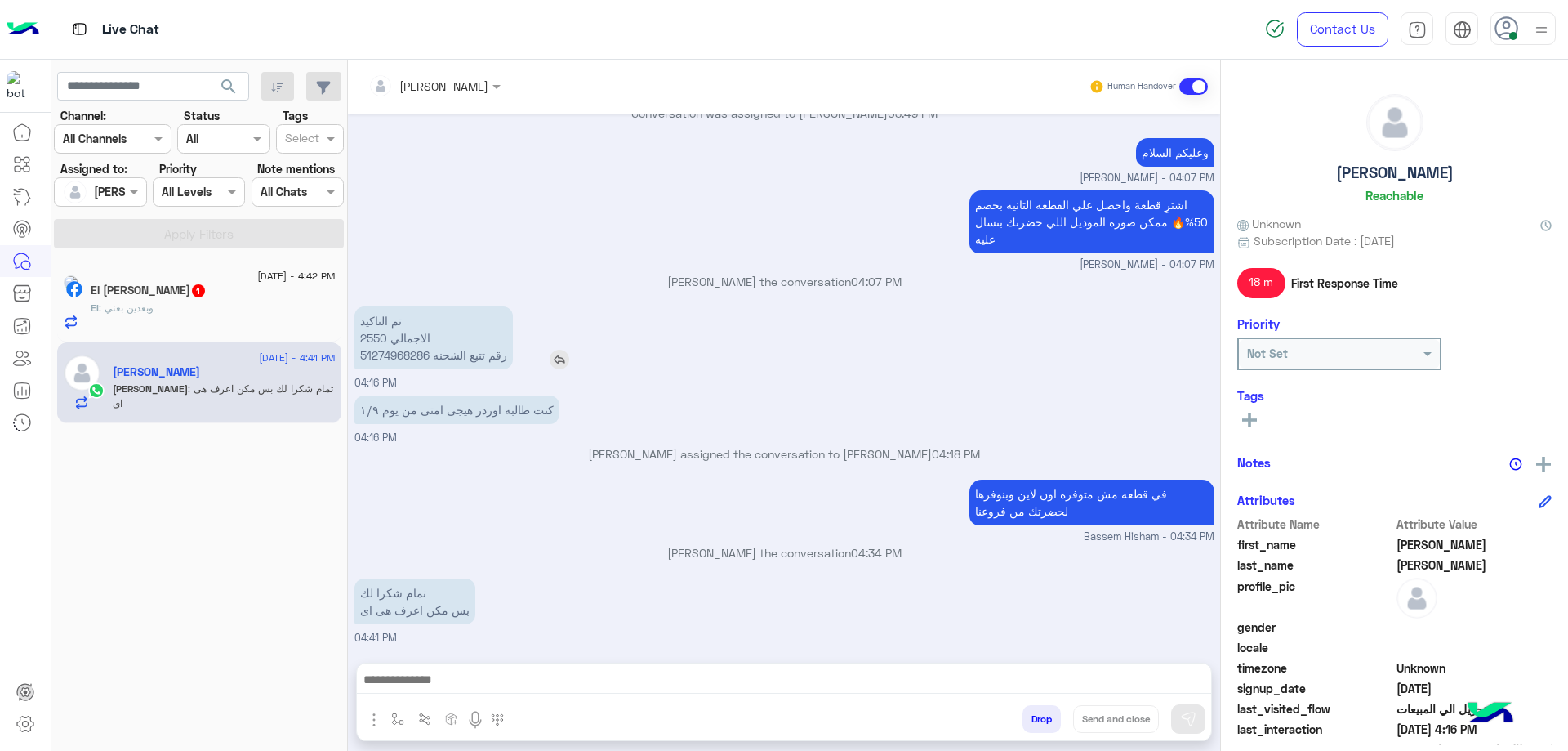
click at [392, 351] on p "تم التاكيد الاجمالي 2550 رقم تتبع الشحنه 51274968286" at bounding box center [433, 338] width 159 height 63
click at [388, 350] on p "تم التاكيد الاجمالي 2550 رقم تتبع الشحنه 51274968286" at bounding box center [433, 338] width 159 height 63
click at [396, 352] on p "تم التاكيد الاجمالي 2550 رقم تتبع الشحنه 51274968286" at bounding box center [433, 338] width 159 height 63
copy p "51274968286"
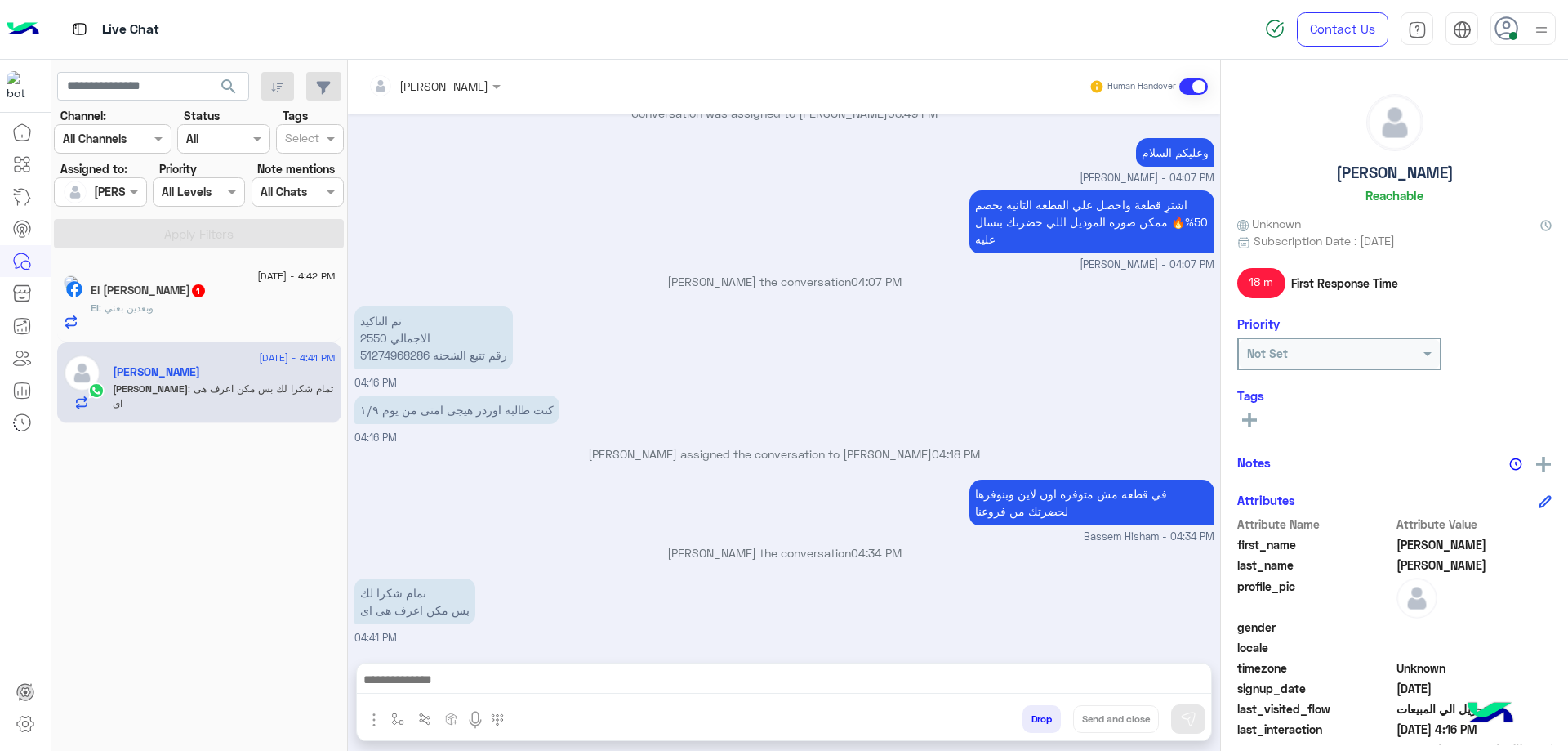
click at [429, 656] on div "Bassem Hisham Human Handover Sep 1, 2025 أنا مرتين طلبت وجالى الصبح بس عل بيتنا…" at bounding box center [784, 408] width 873 height 697
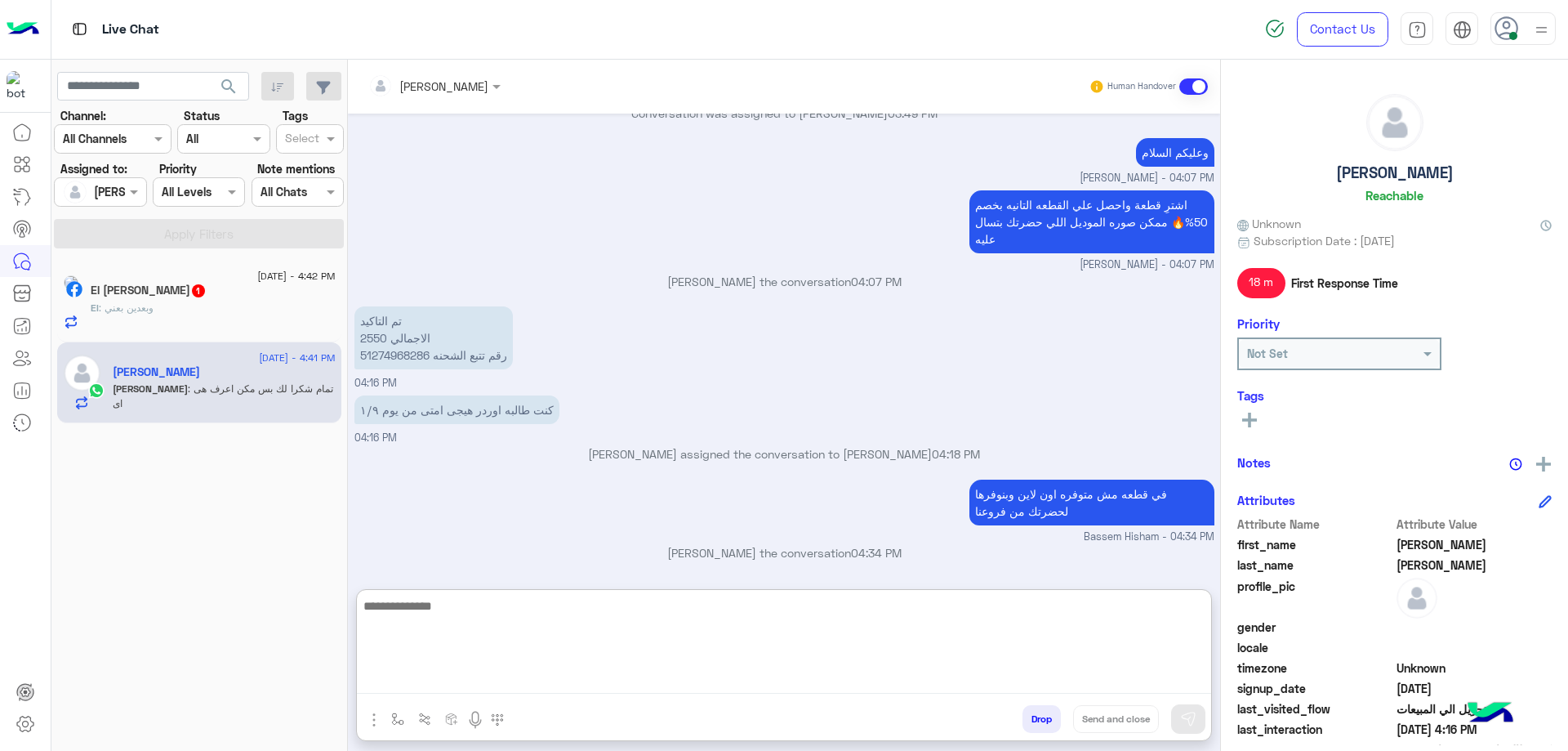
click at [424, 672] on textarea at bounding box center [784, 645] width 854 height 98
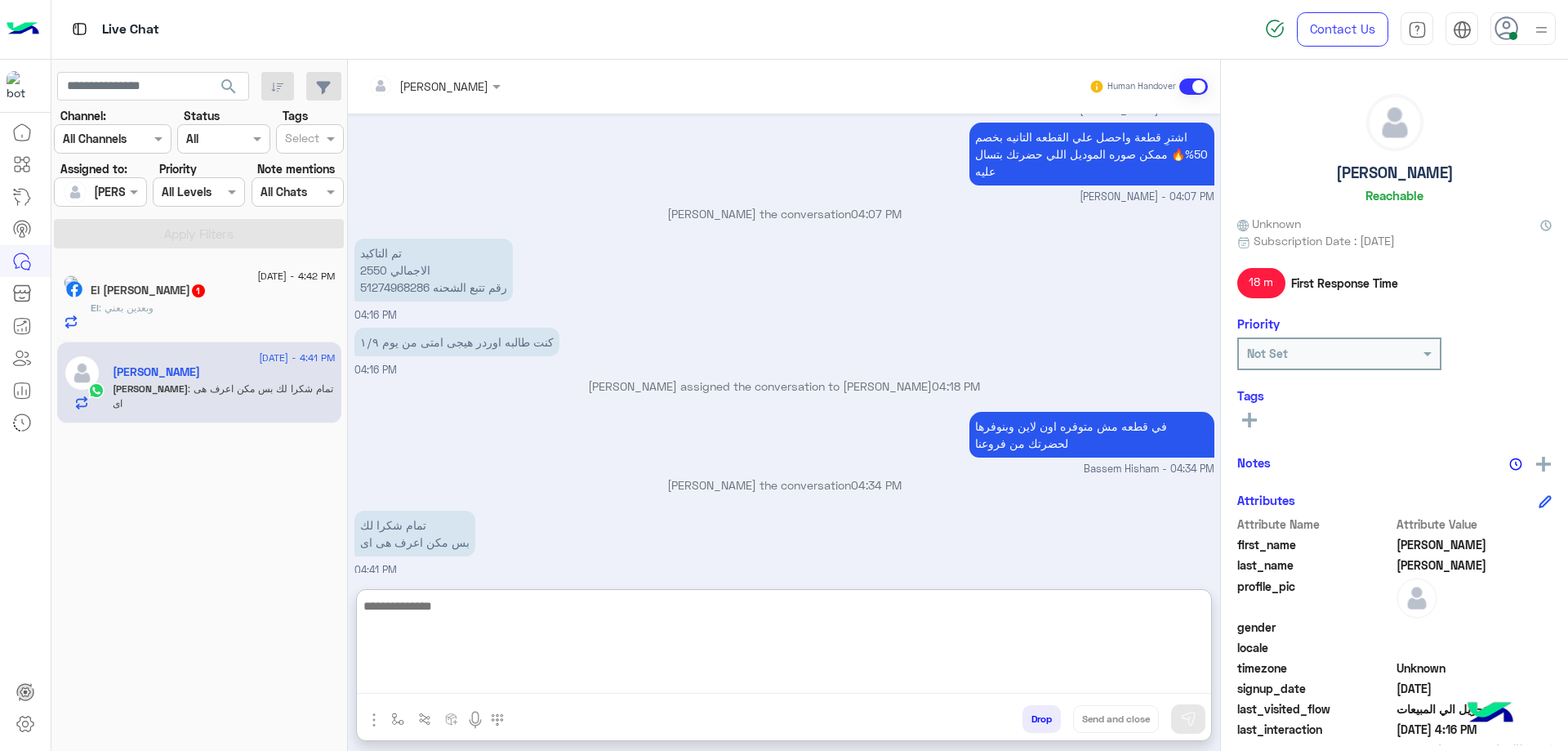
scroll to position [1146, 0]
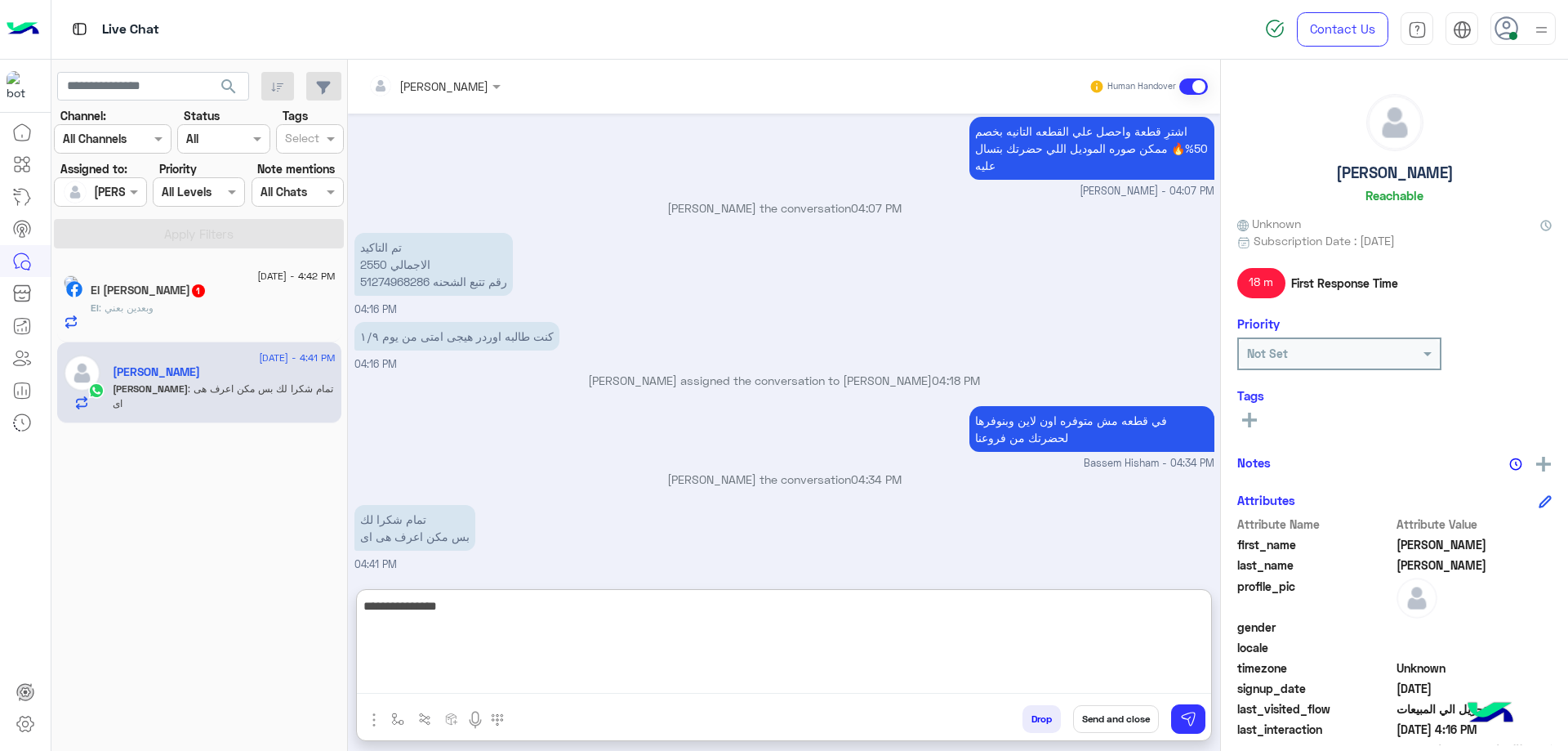
type textarea "**********"
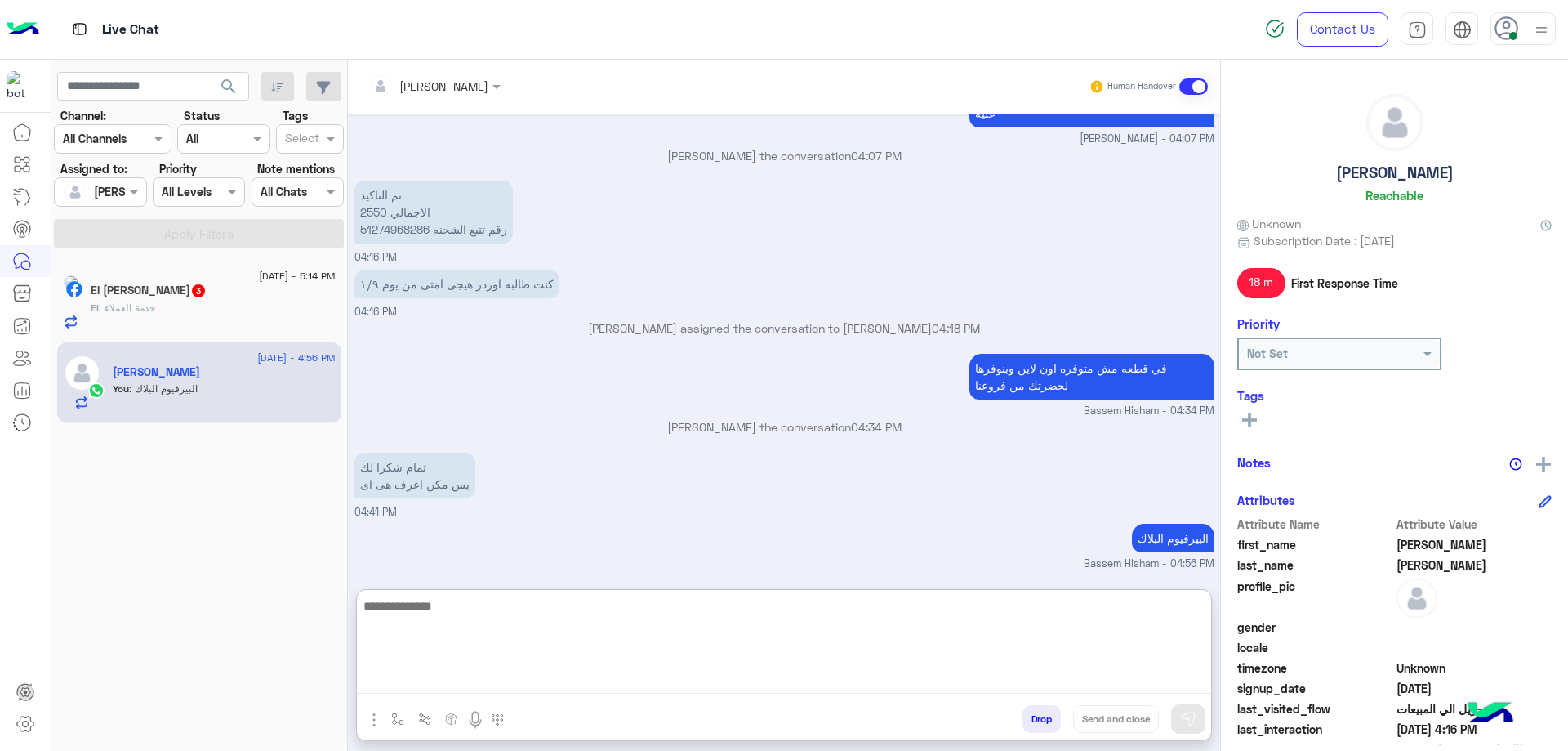
scroll to position [1198, 0]
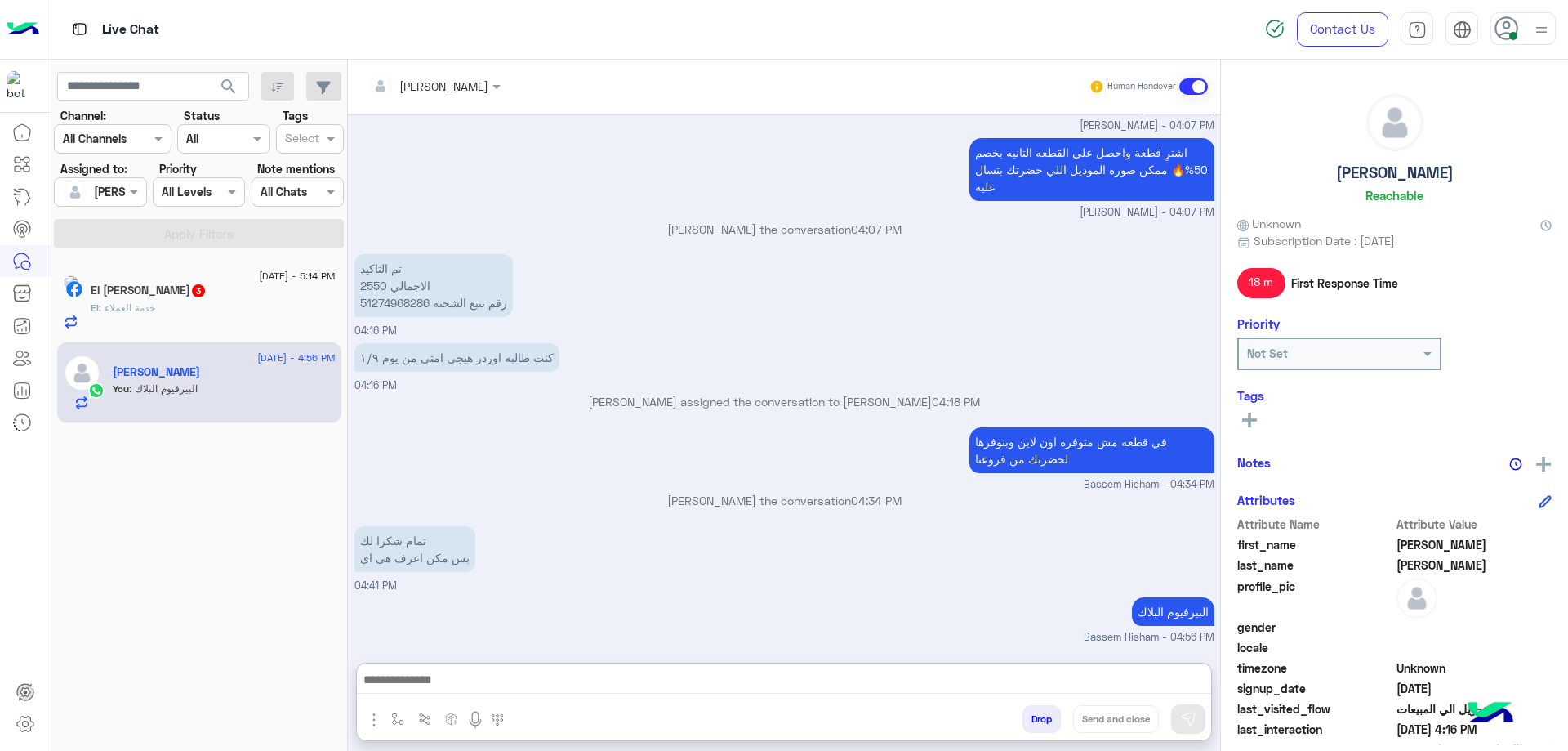
click at [210, 321] on div "El : خدمة العملاء" at bounding box center [212, 315] width 245 height 29
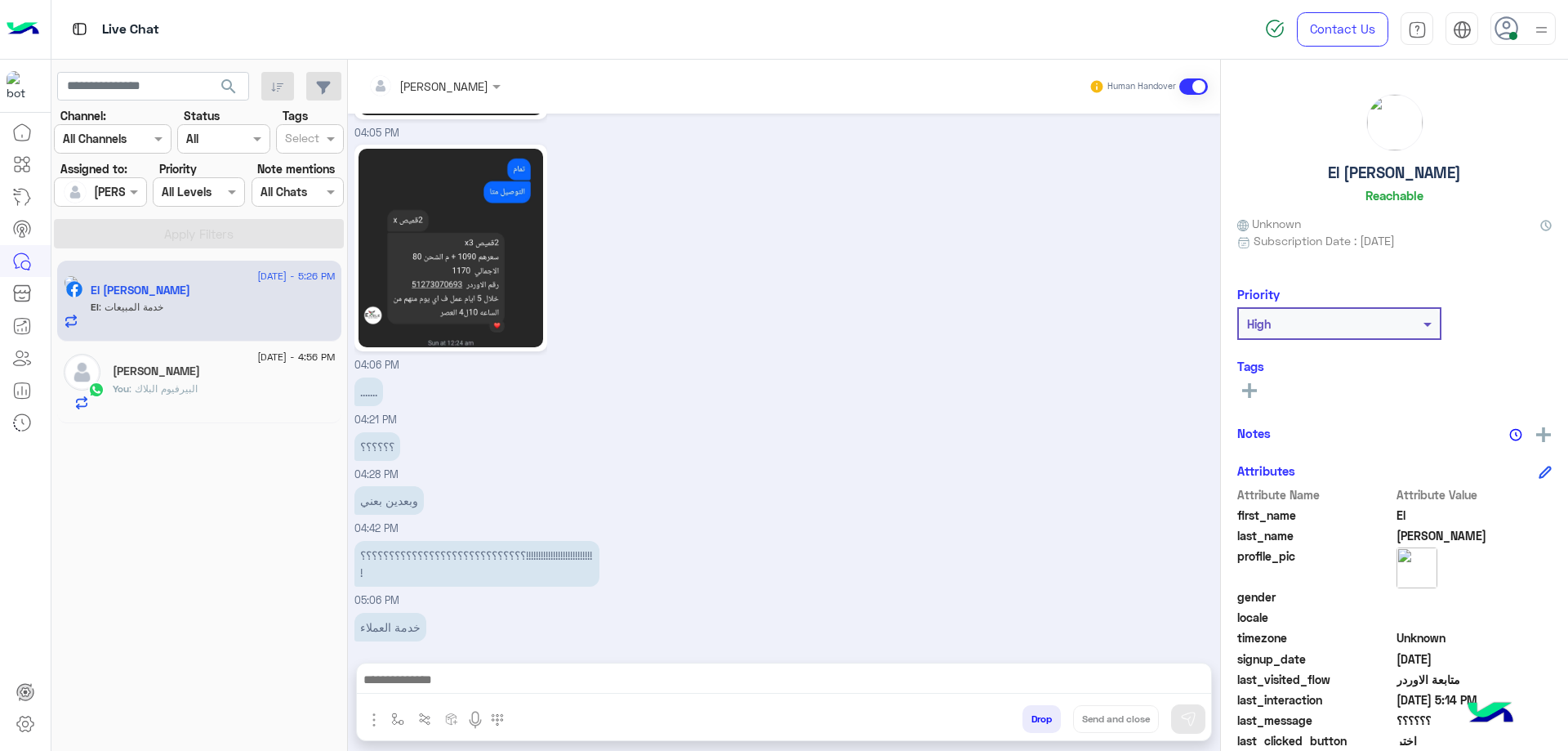
scroll to position [1093, 0]
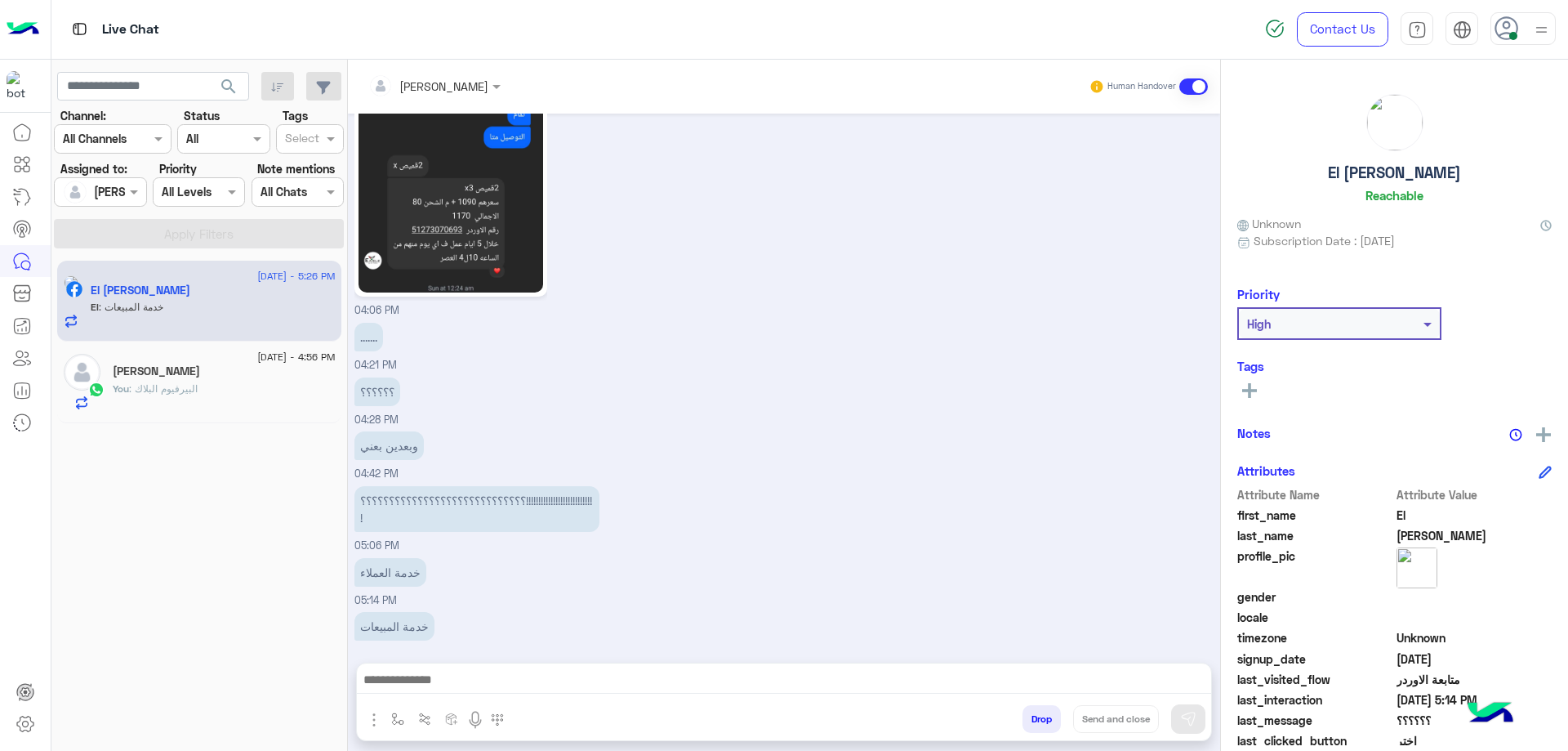
click at [232, 340] on div "6 September - 5:26 PM El Sayed Mohamed El : خدمة المبيعات" at bounding box center [199, 301] width 284 height 82
click at [196, 365] on div "Monika Ali" at bounding box center [225, 373] width 223 height 18
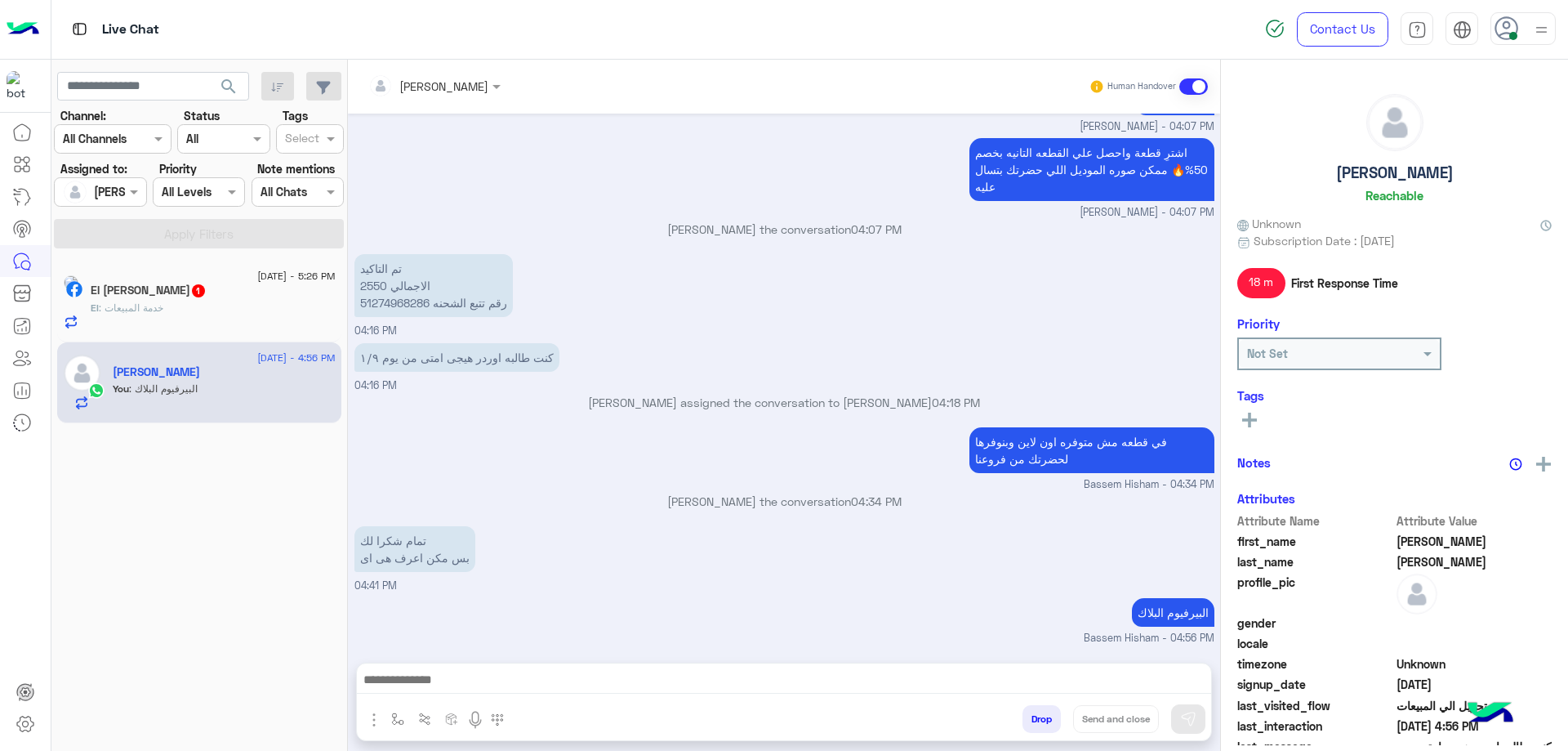
click at [1023, 719] on button "Drop" at bounding box center [1042, 719] width 39 height 28
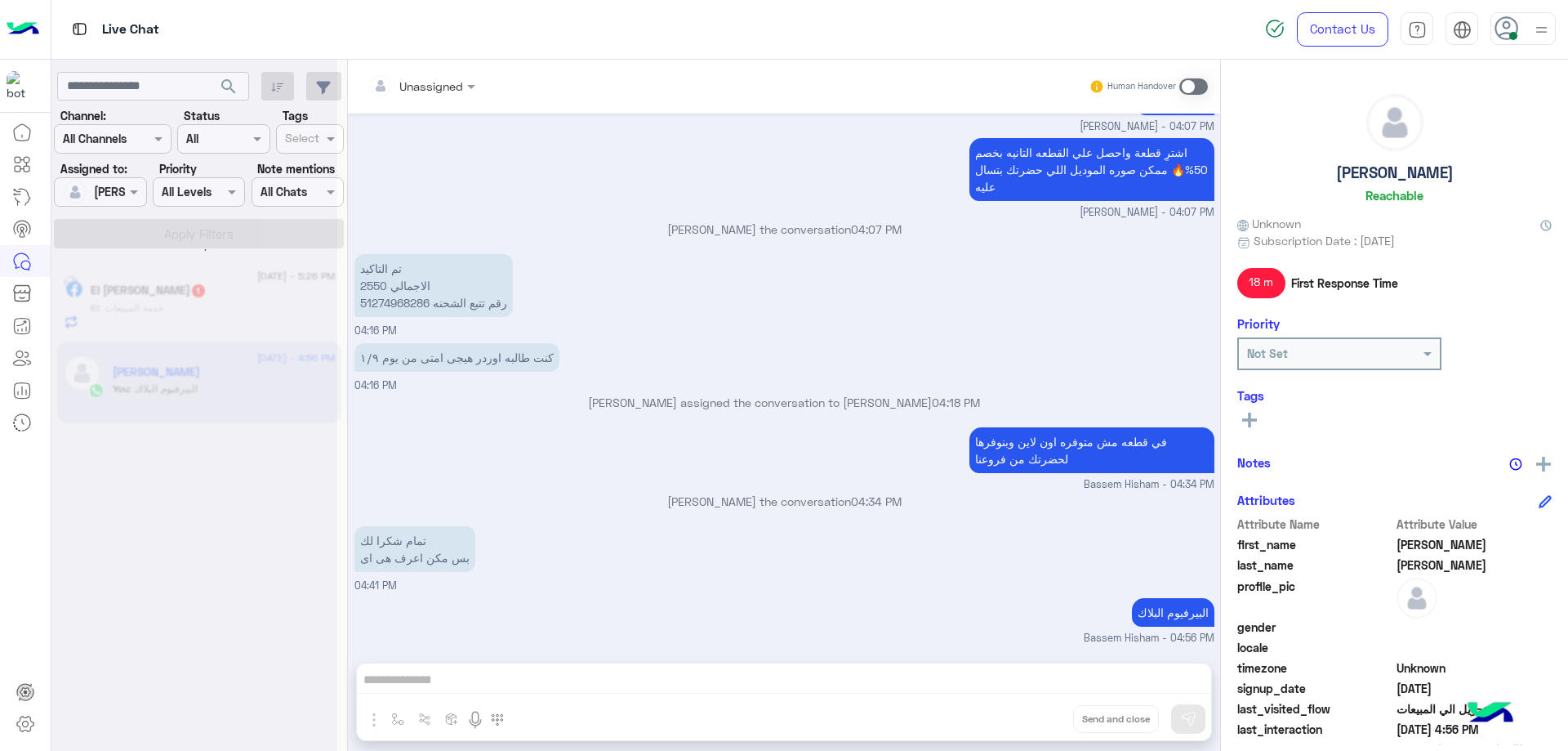
scroll to position [828, 0]
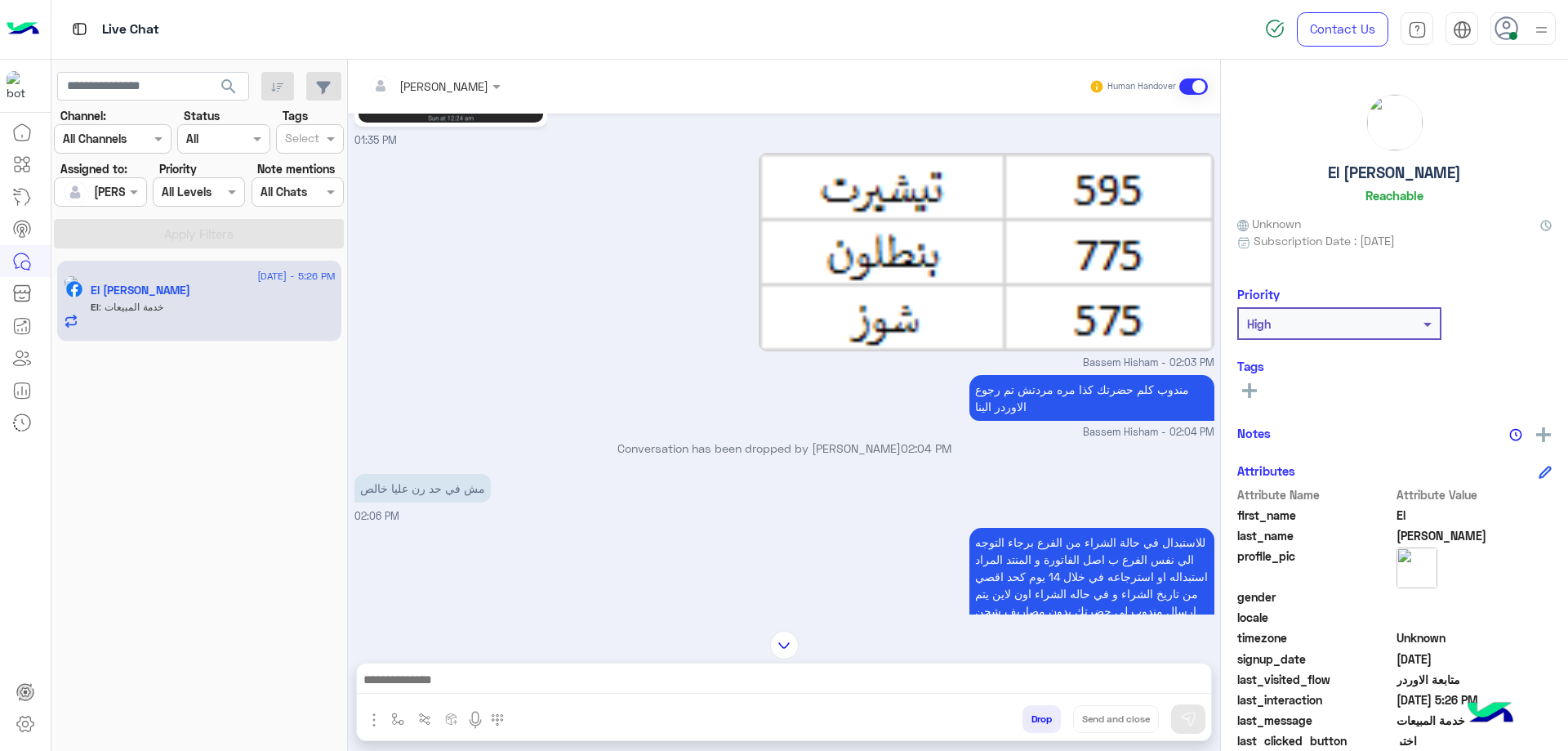
scroll to position [1260, 0]
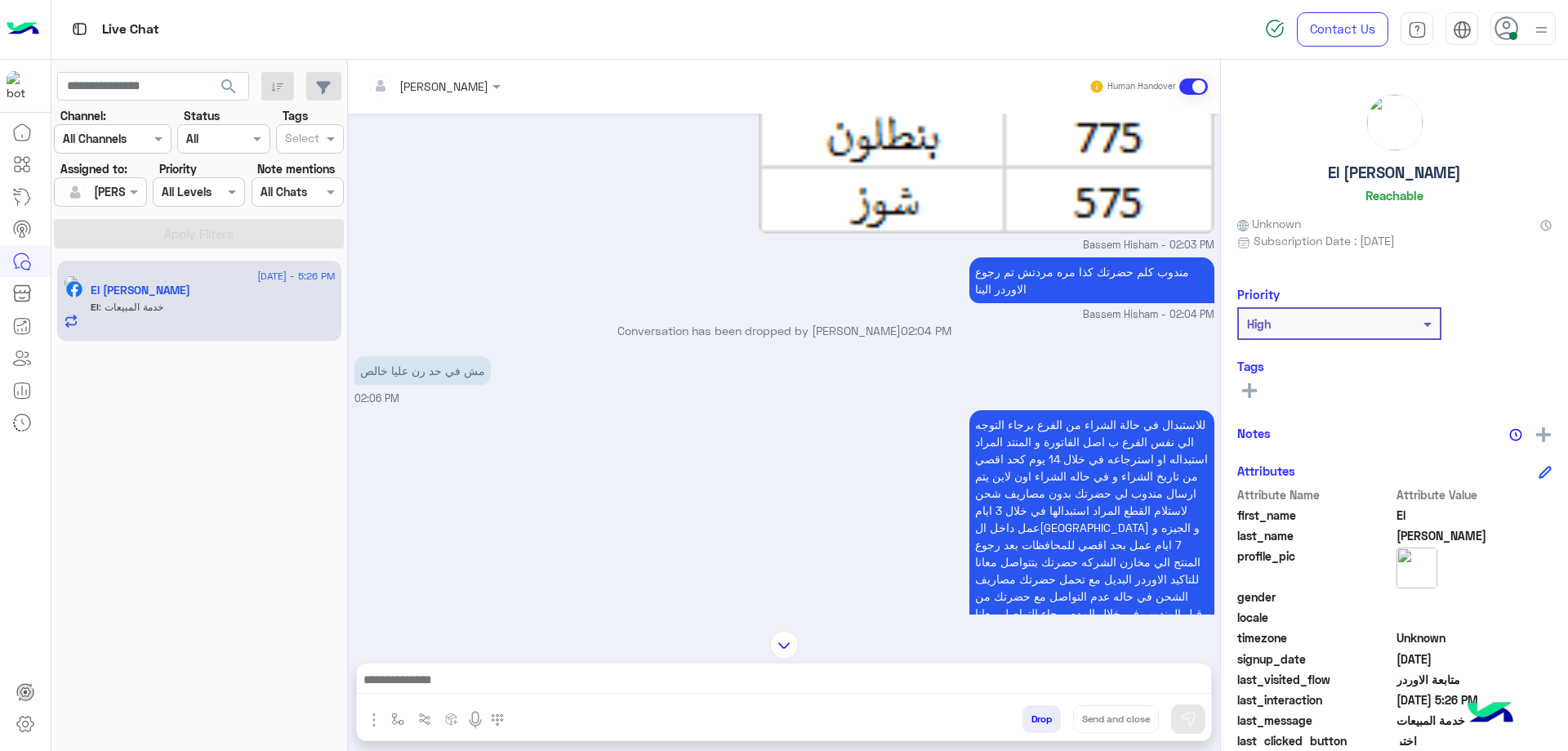
click at [1100, 275] on p "مندوب كلم حضرتك كذا مره مردتش تم رجوع الاوردر الينا" at bounding box center [1092, 280] width 245 height 46
copy app-message "مندوب كلم حضرتك كذا مره مردتش تم رجوع الاوردر الينا"
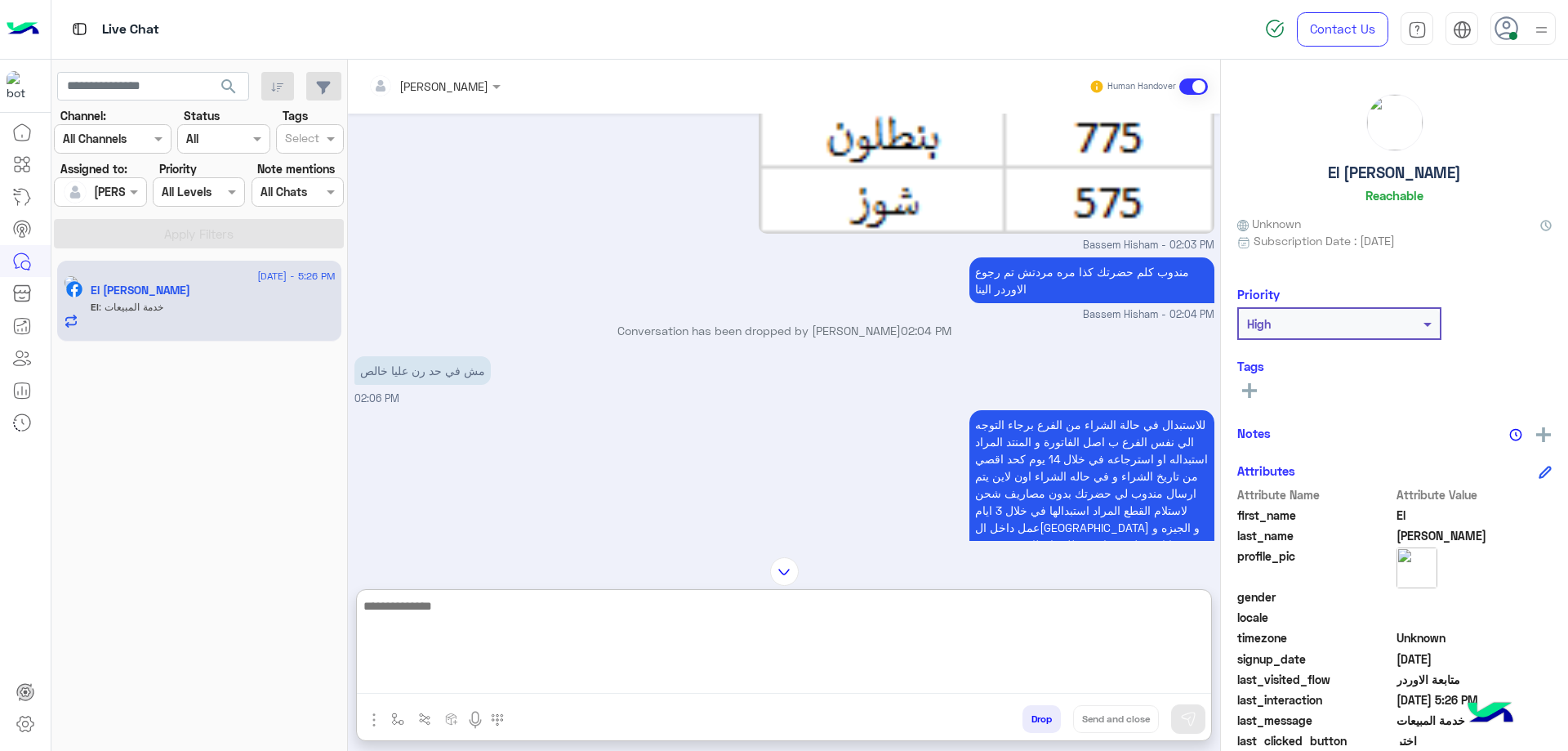
click at [700, 675] on textarea at bounding box center [784, 645] width 854 height 98
paste textarea "**********"
type textarea "**********"
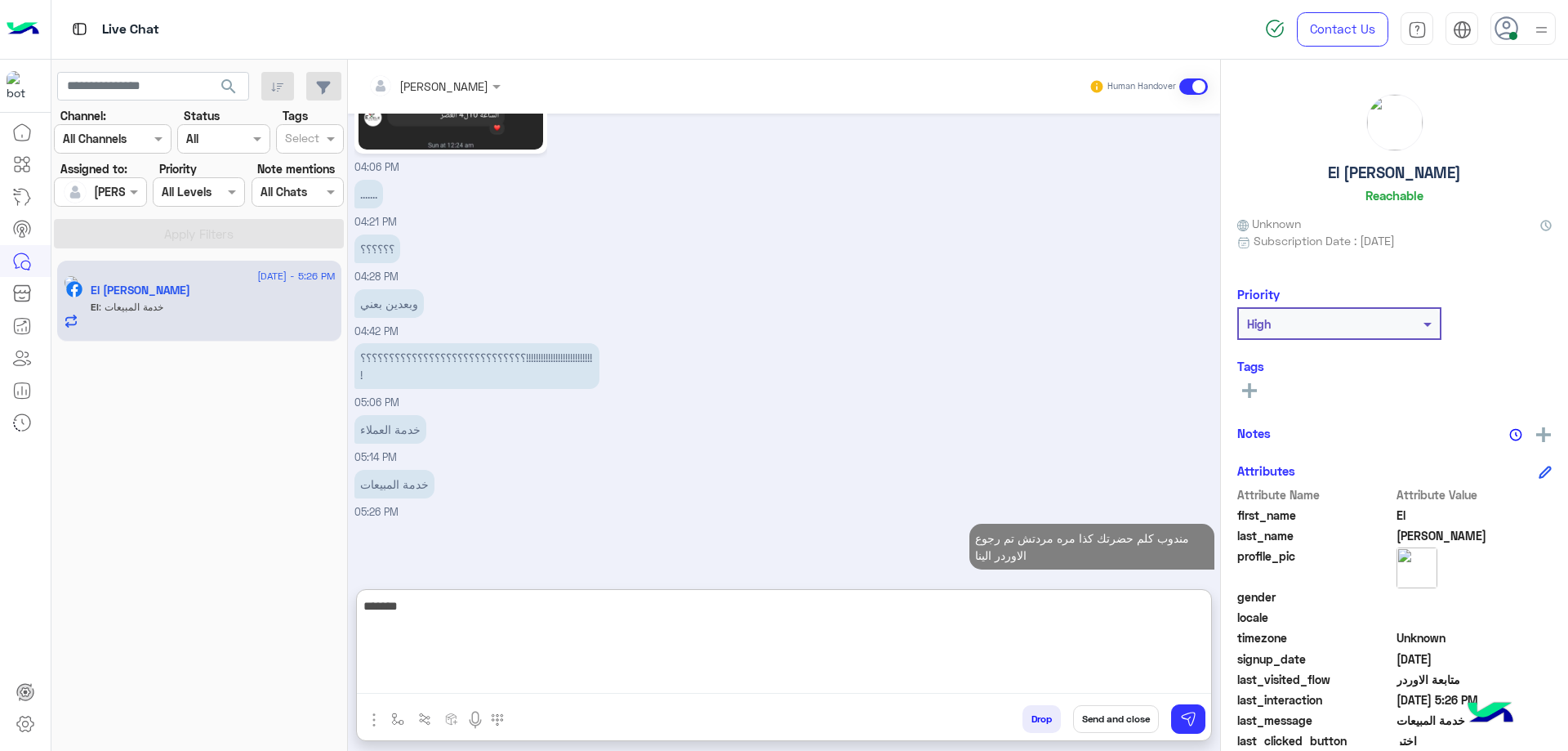
scroll to position [3268, 0]
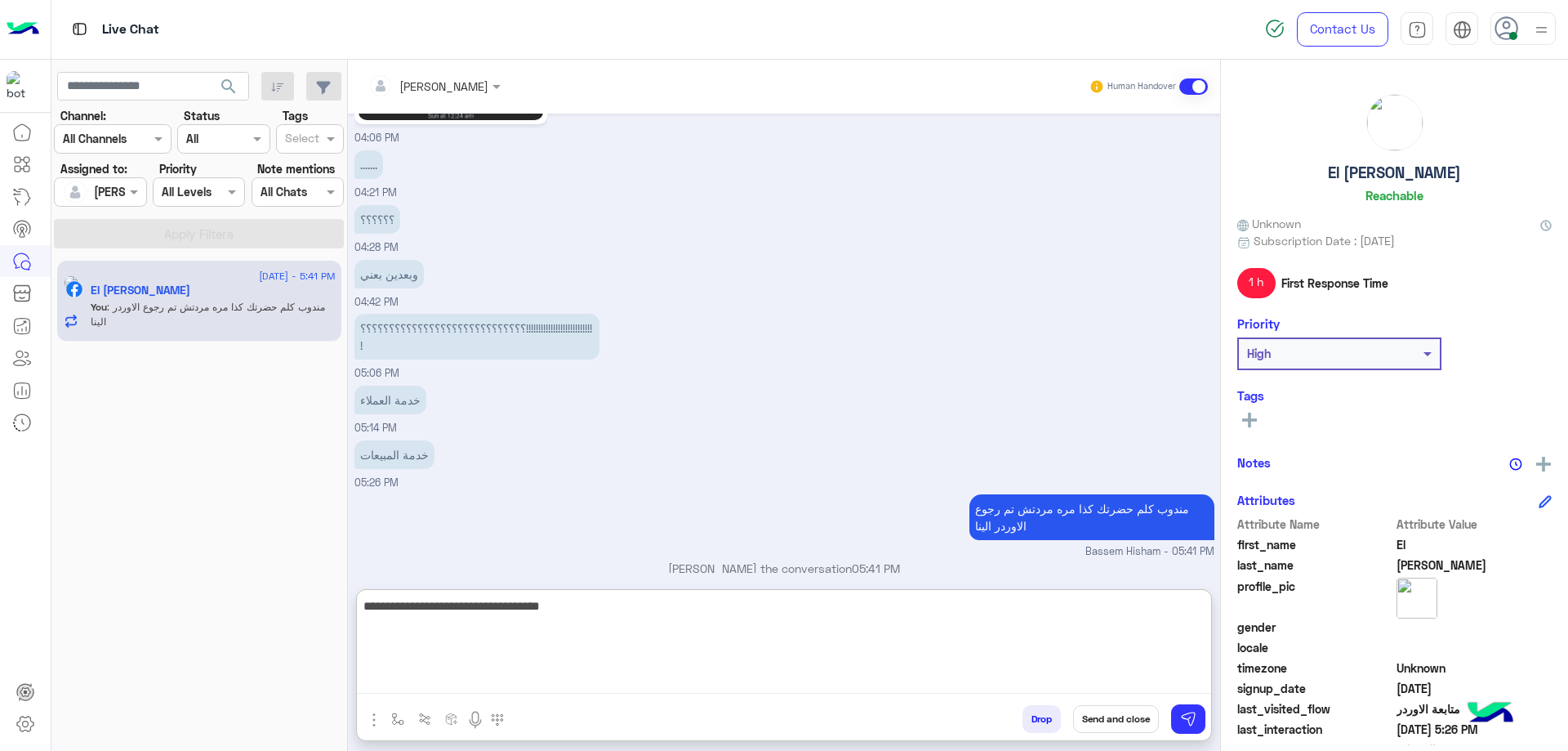
type textarea "**********"
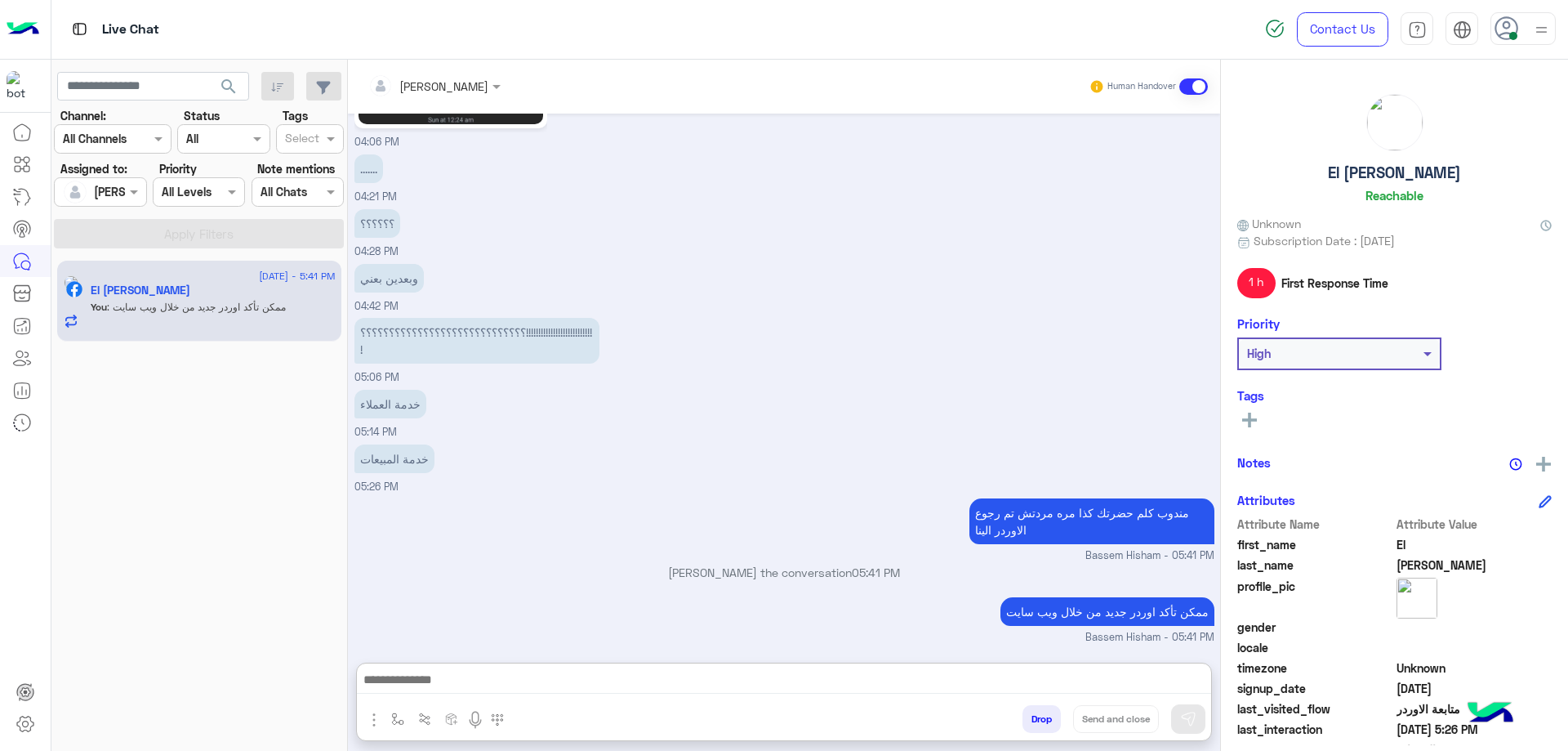
click at [1037, 717] on button "Drop" at bounding box center [1042, 719] width 39 height 28
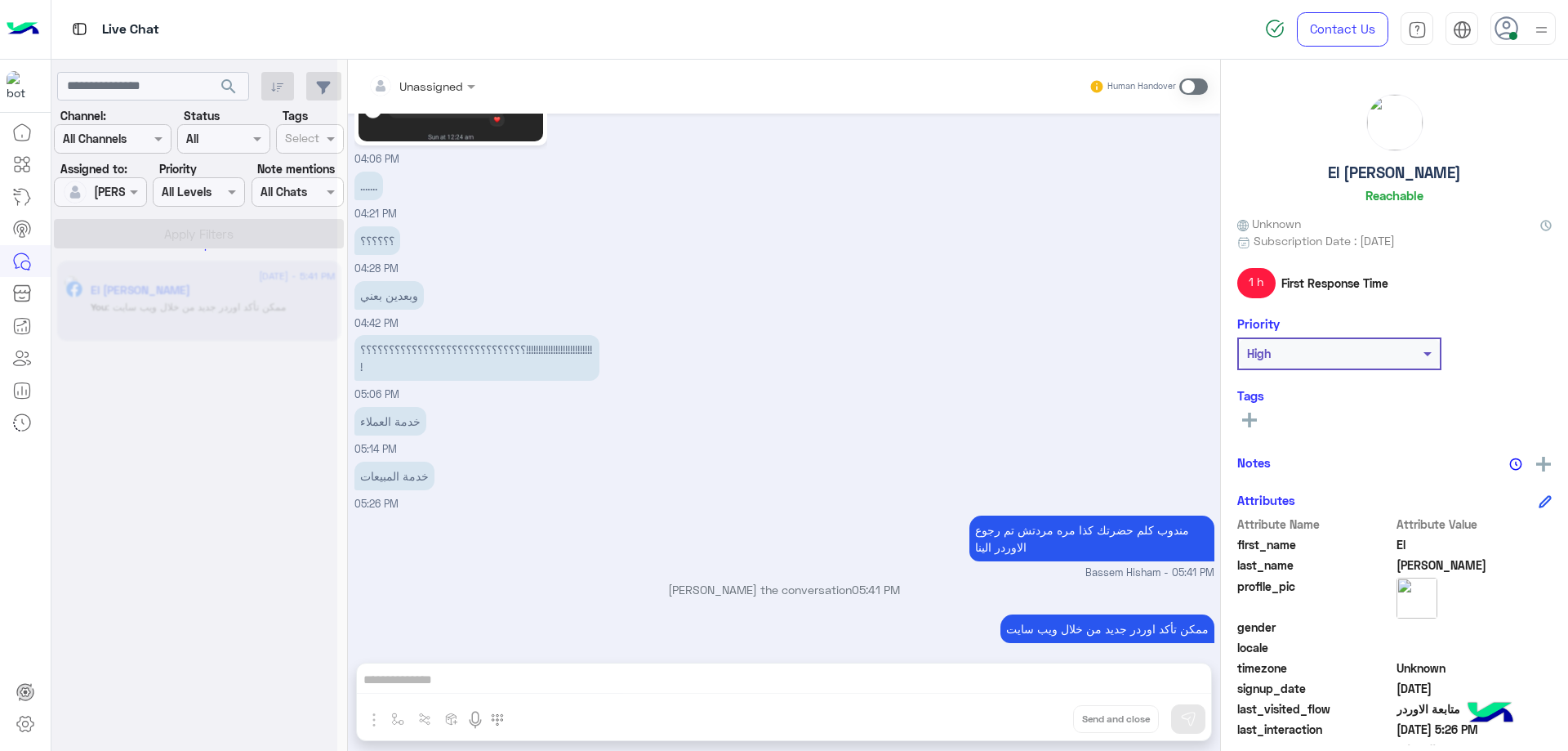
scroll to position [3276, 0]
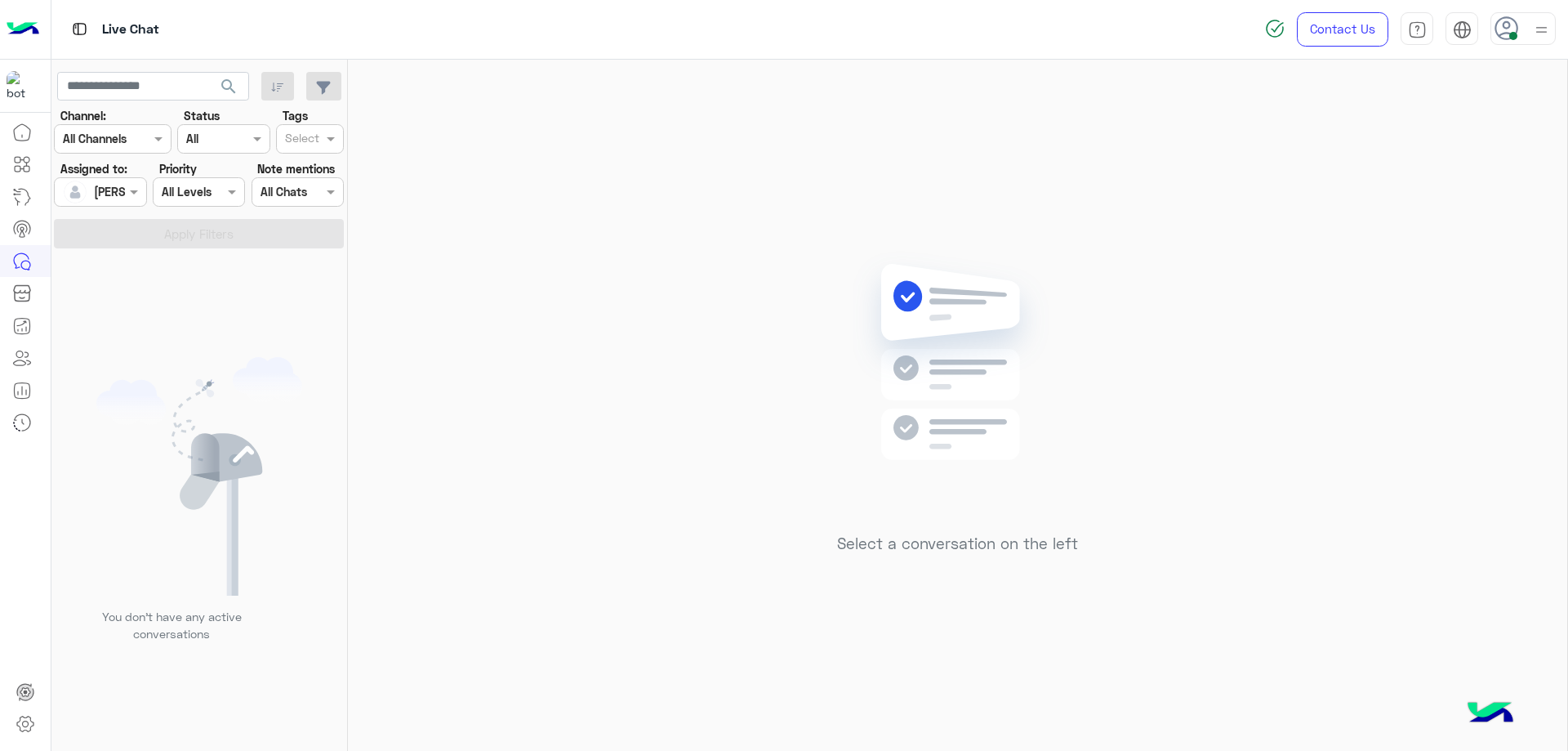
click at [1503, 32] on use at bounding box center [1507, 28] width 24 height 24
click at [1489, 225] on label "Offline" at bounding box center [1453, 232] width 178 height 30
click at [1407, 361] on link "Sign Out" at bounding box center [1411, 361] width 46 height 14
